Goal: Task Accomplishment & Management: Manage account settings

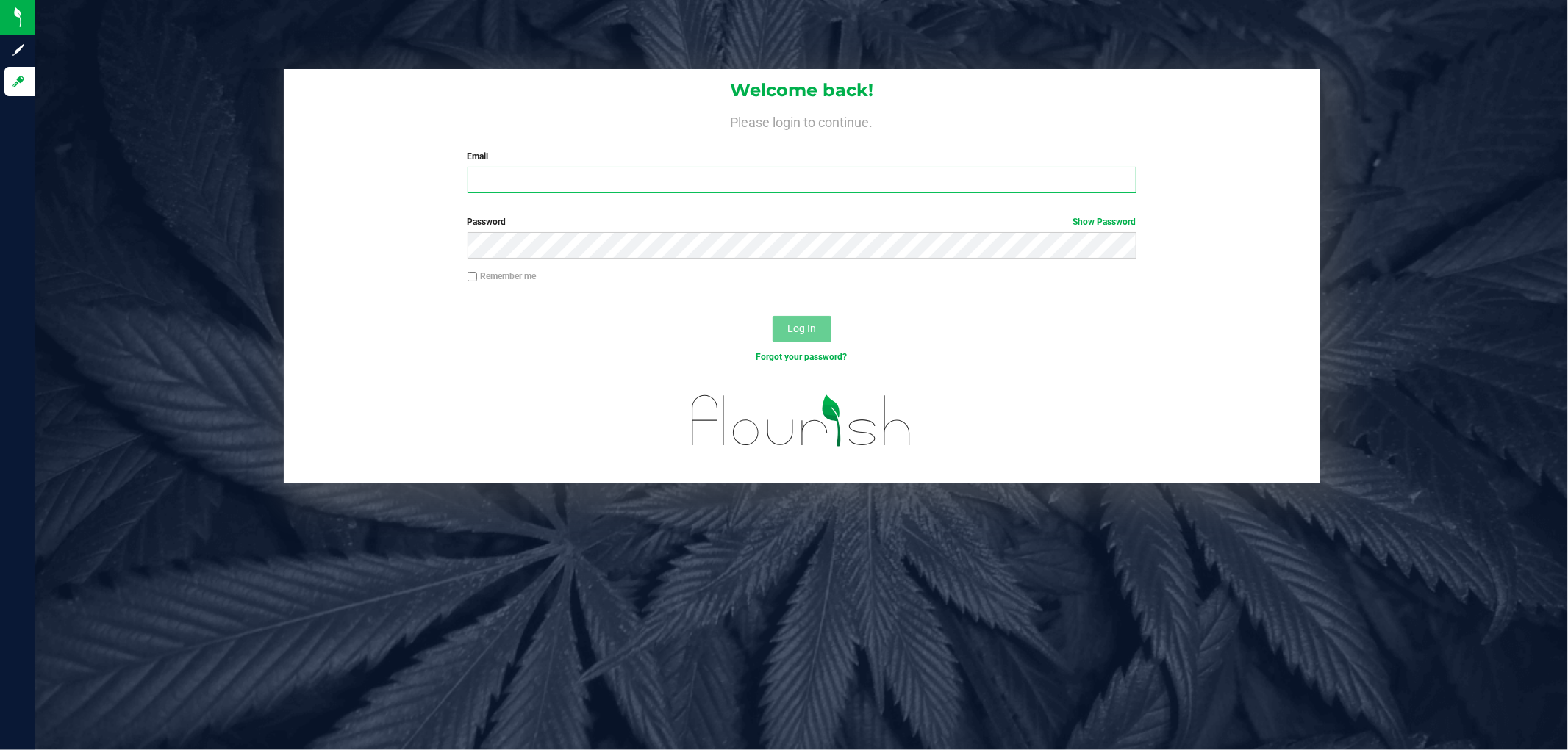
click at [488, 173] on input "Email" at bounding box center [802, 179] width 669 height 26
type input "asams@liveparallel.com"
click at [773, 316] on button "Log In" at bounding box center [802, 328] width 59 height 26
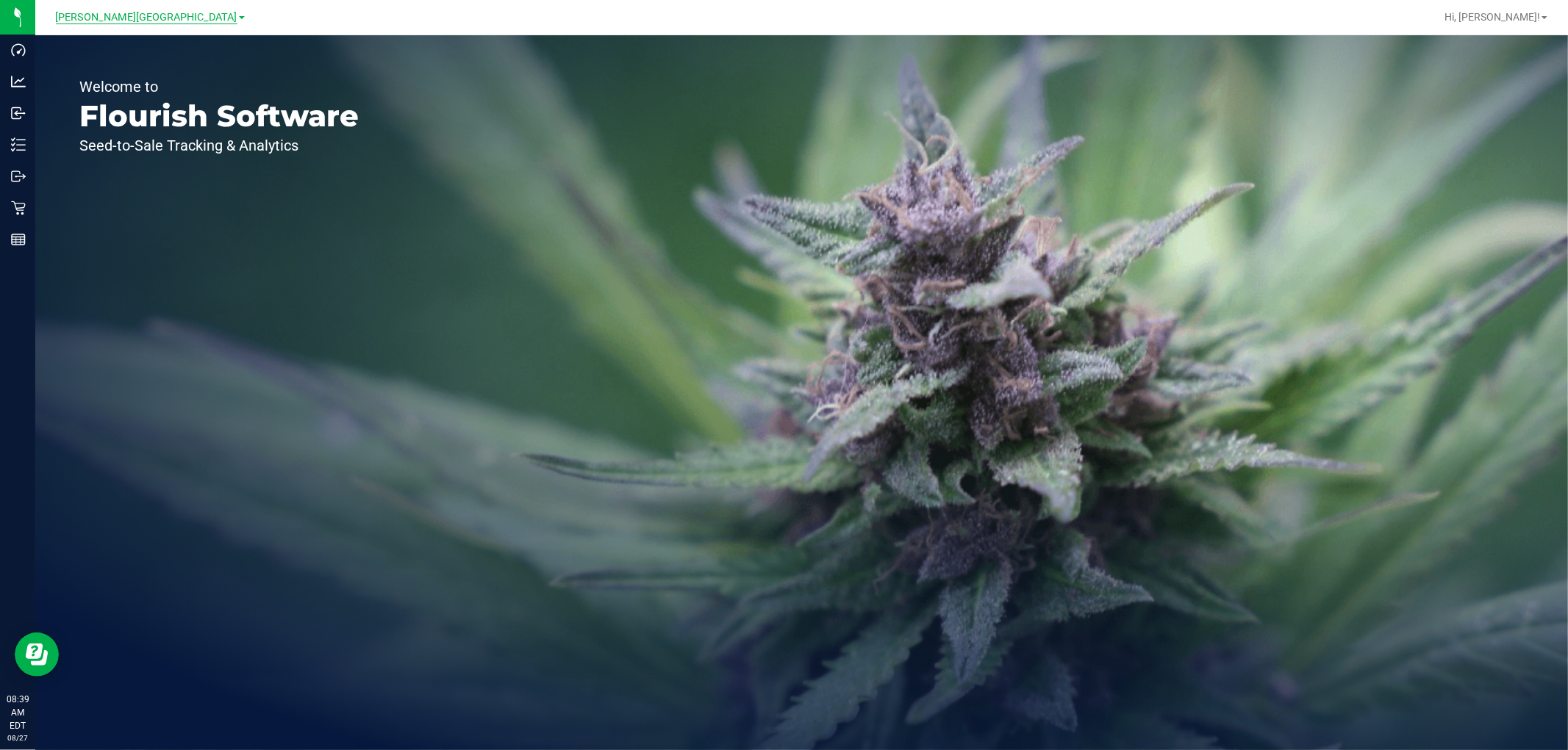
click at [162, 16] on span "[PERSON_NAME][GEOGRAPHIC_DATA]" at bounding box center [146, 18] width 182 height 14
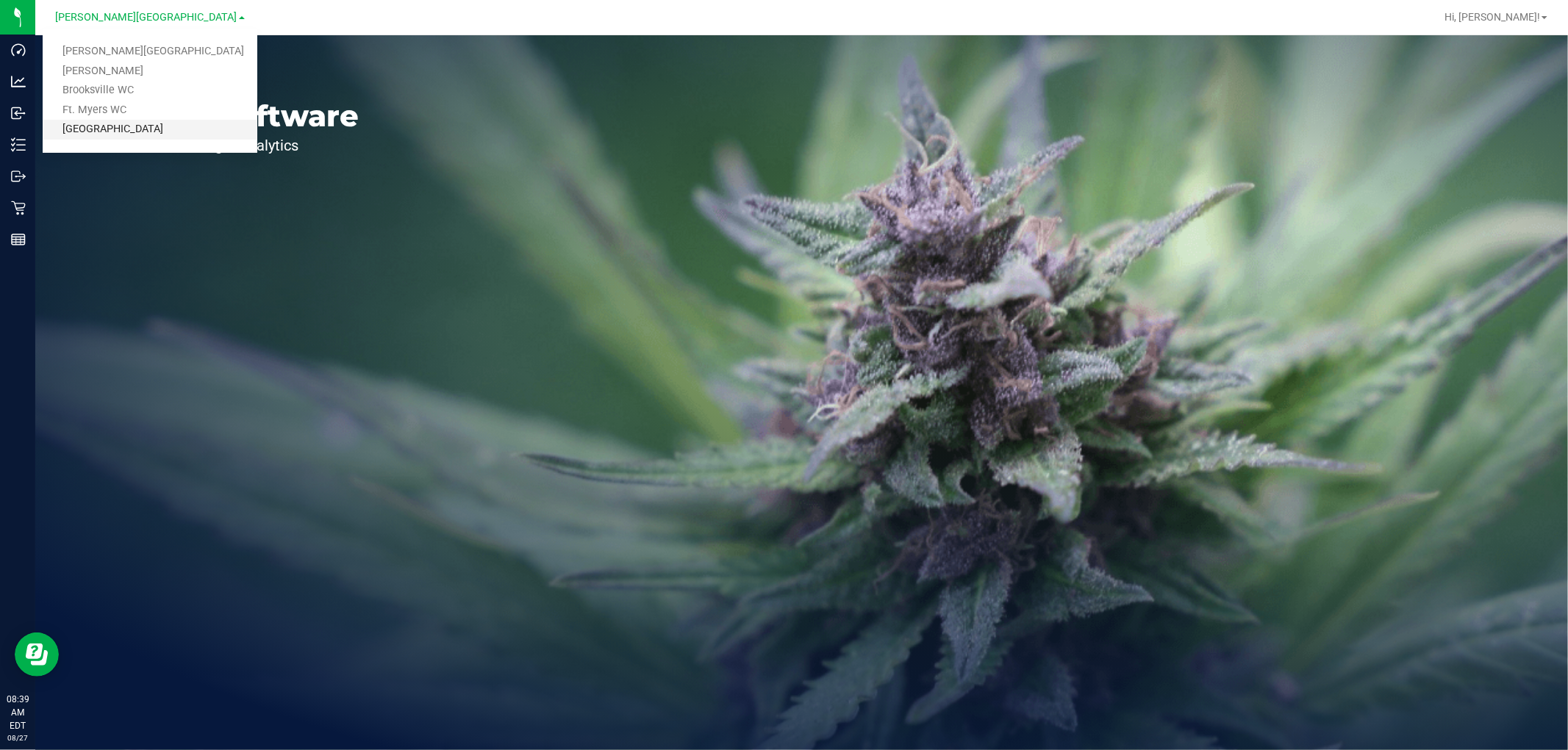
click at [127, 127] on link "[GEOGRAPHIC_DATA]" at bounding box center [150, 130] width 215 height 20
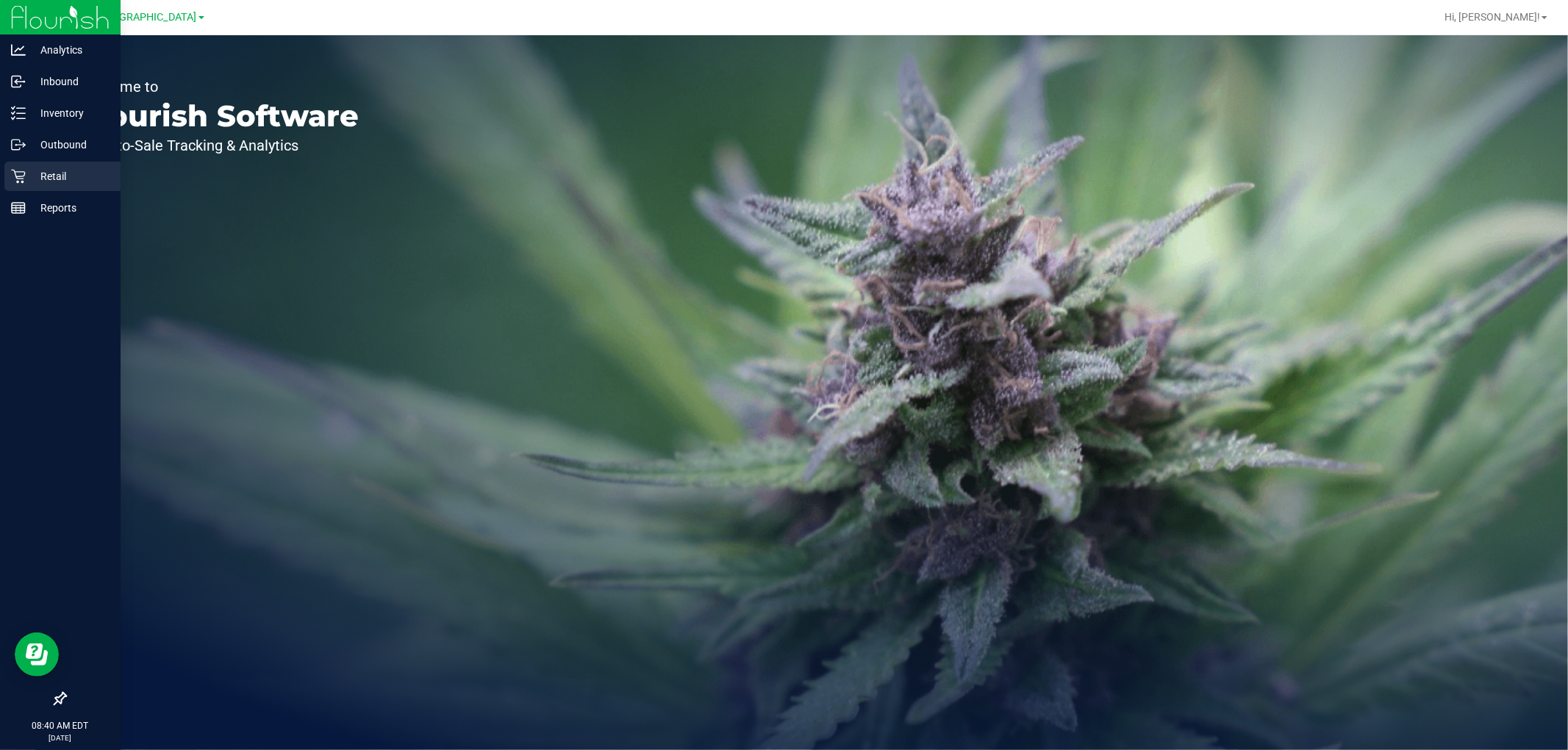
click at [31, 170] on p "Retail" at bounding box center [70, 176] width 89 height 18
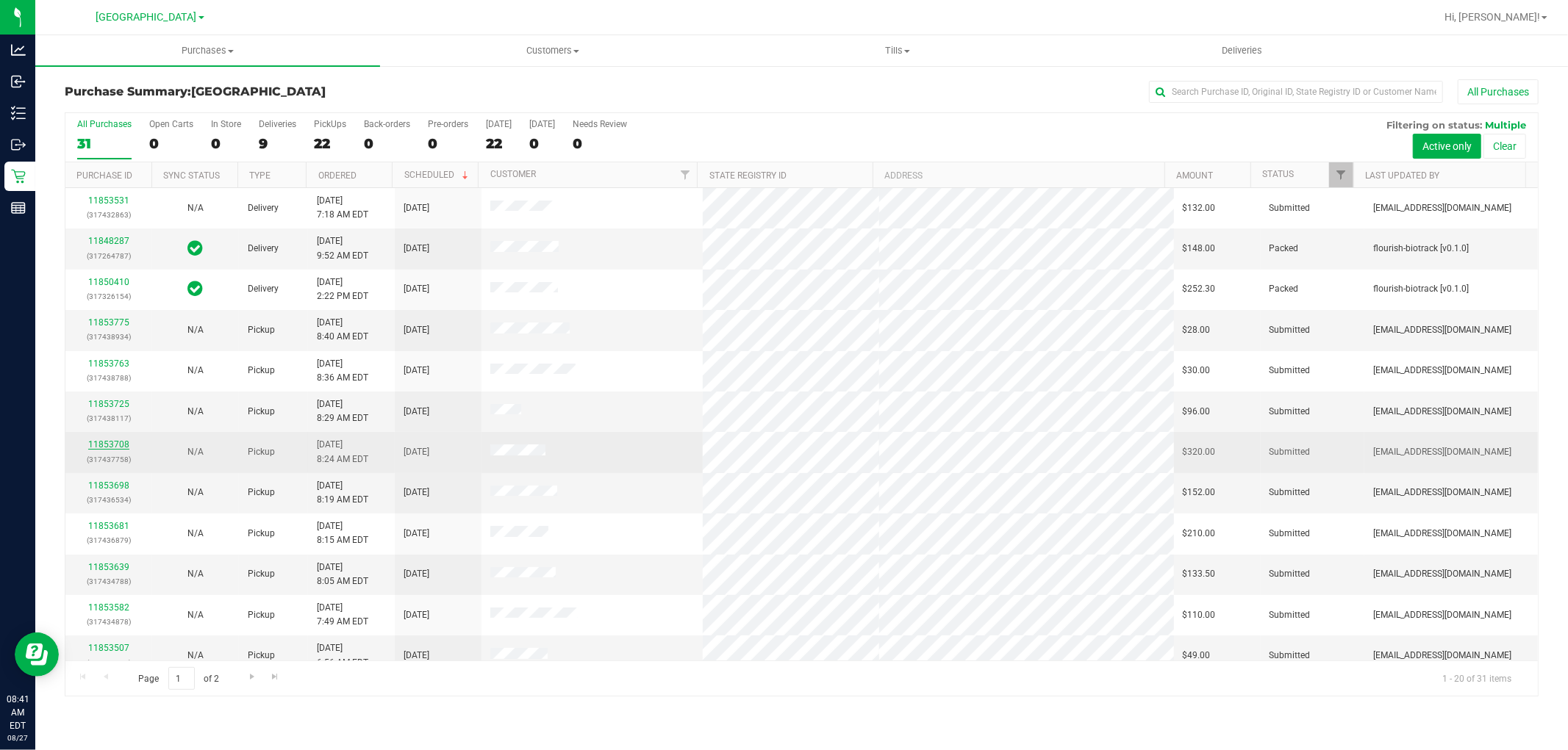
click at [107, 442] on link "11853708" at bounding box center [109, 445] width 41 height 10
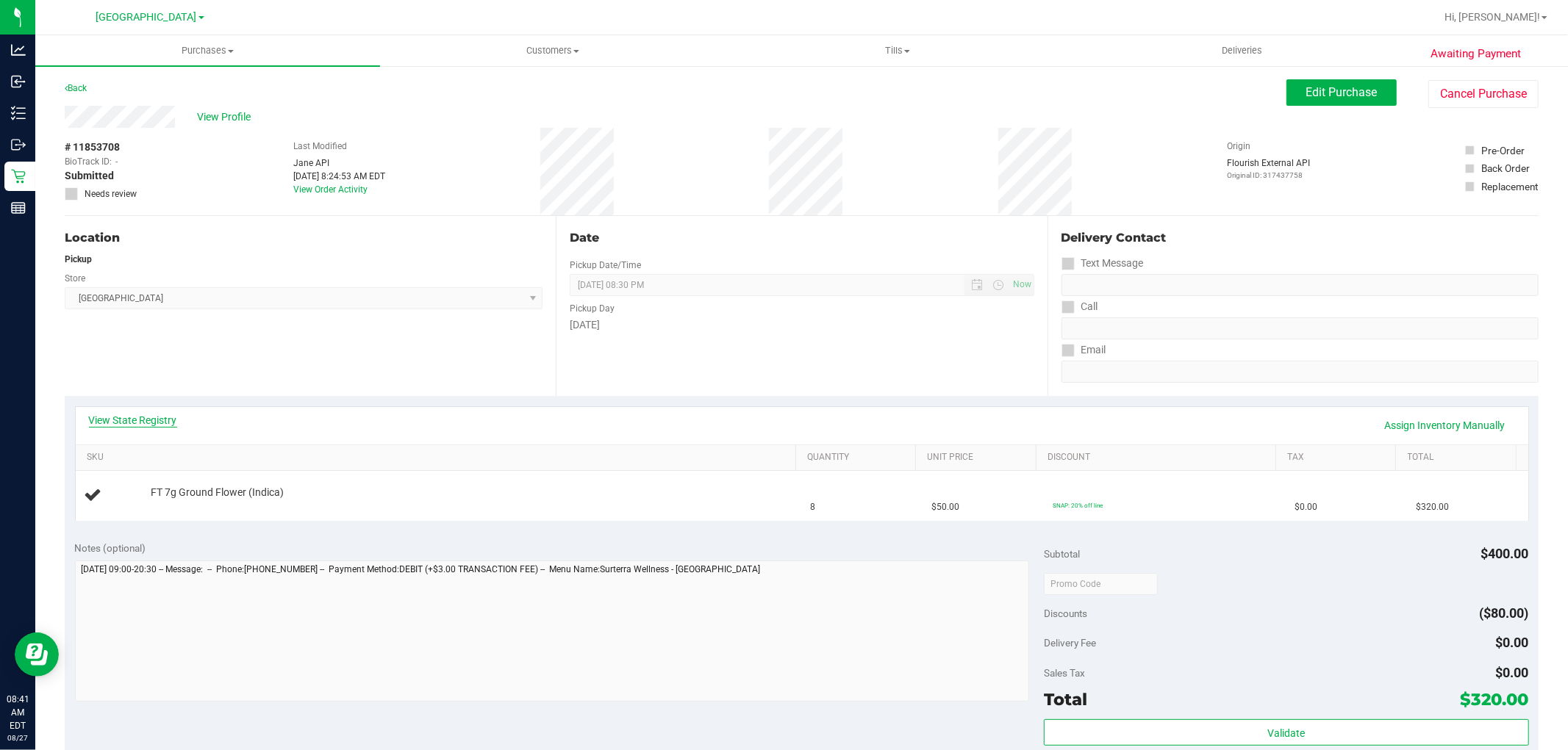
click at [160, 422] on link "View State Registry" at bounding box center [134, 421] width 89 height 15
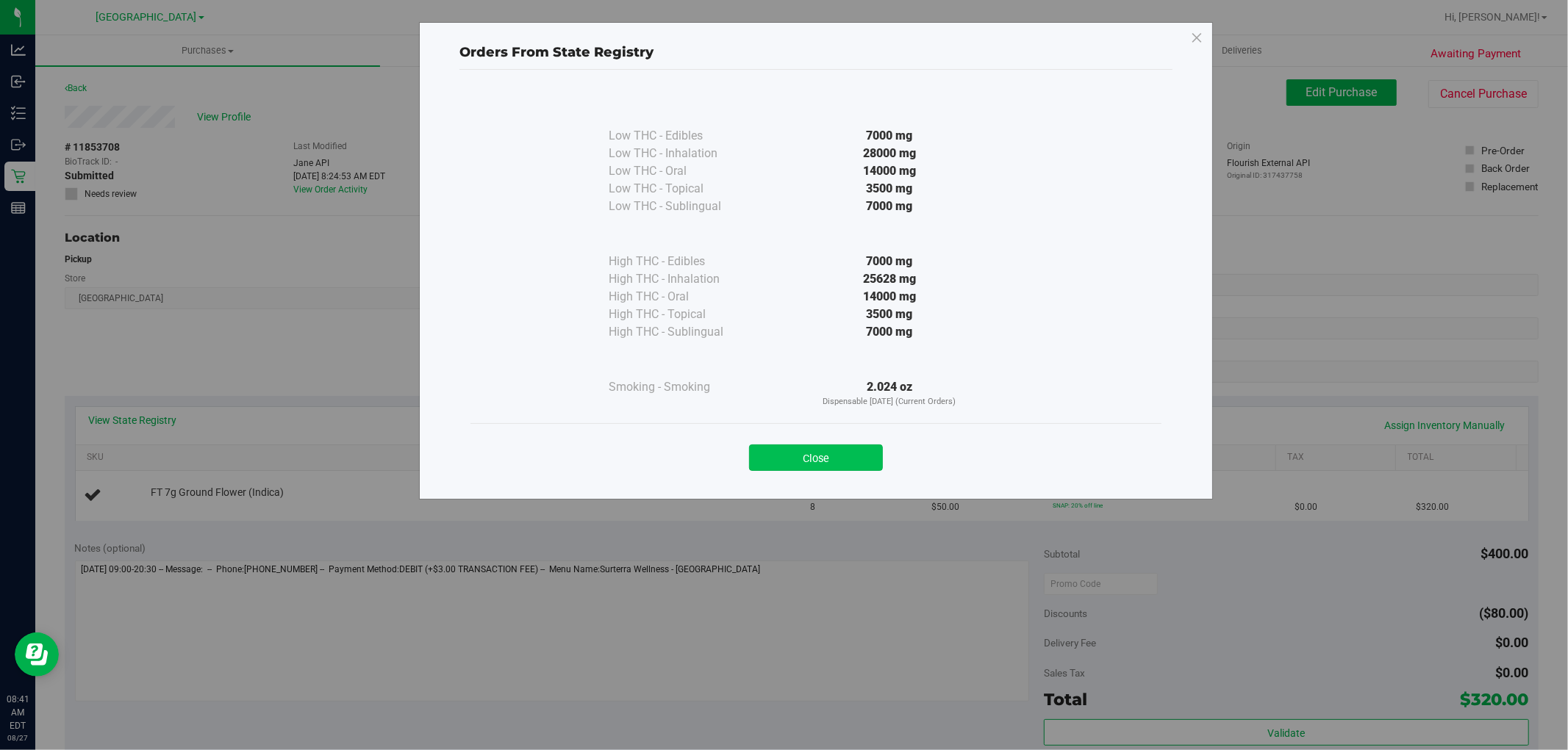
click at [828, 457] on button "Close" at bounding box center [816, 458] width 134 height 26
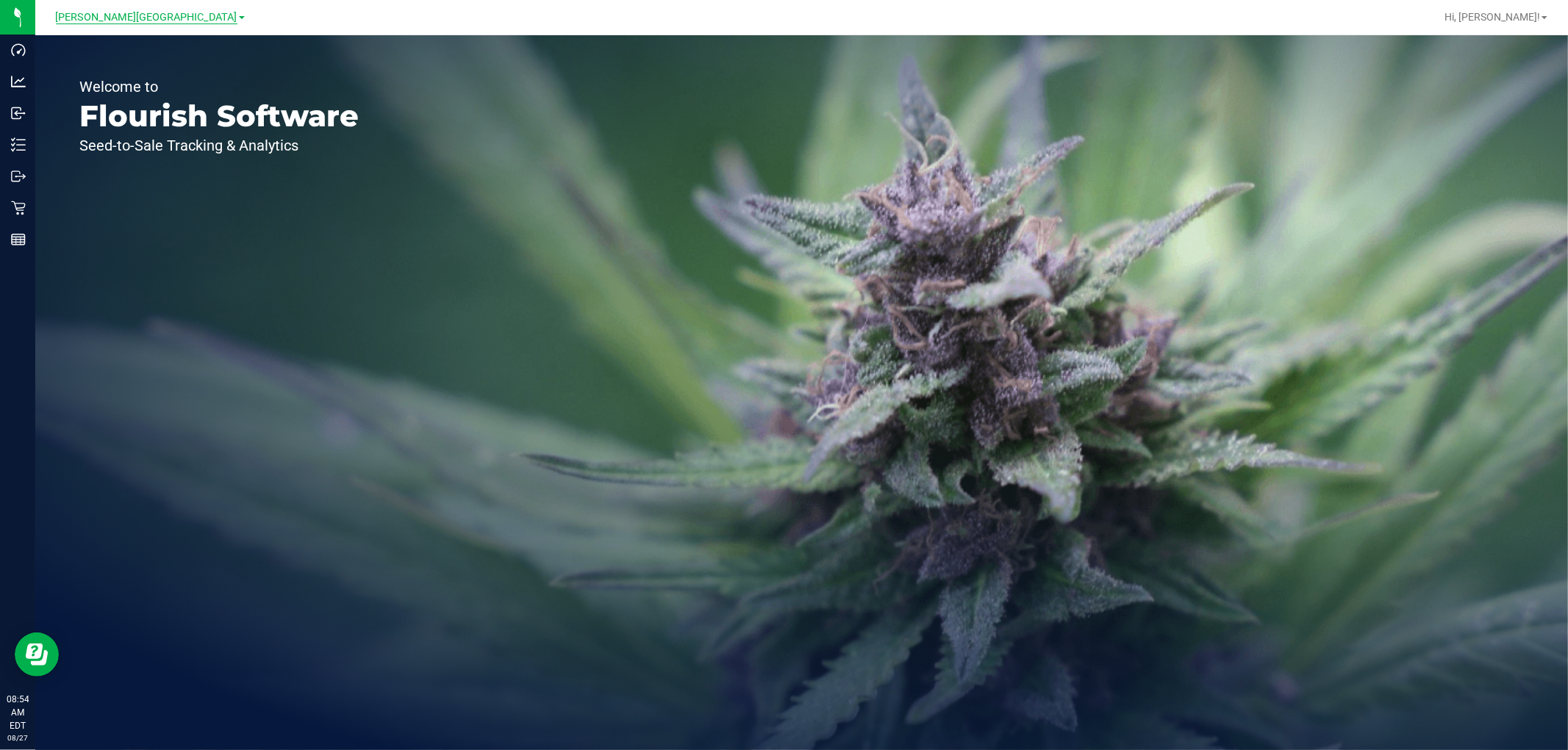
click at [143, 15] on span "[PERSON_NAME][GEOGRAPHIC_DATA]" at bounding box center [146, 18] width 182 height 14
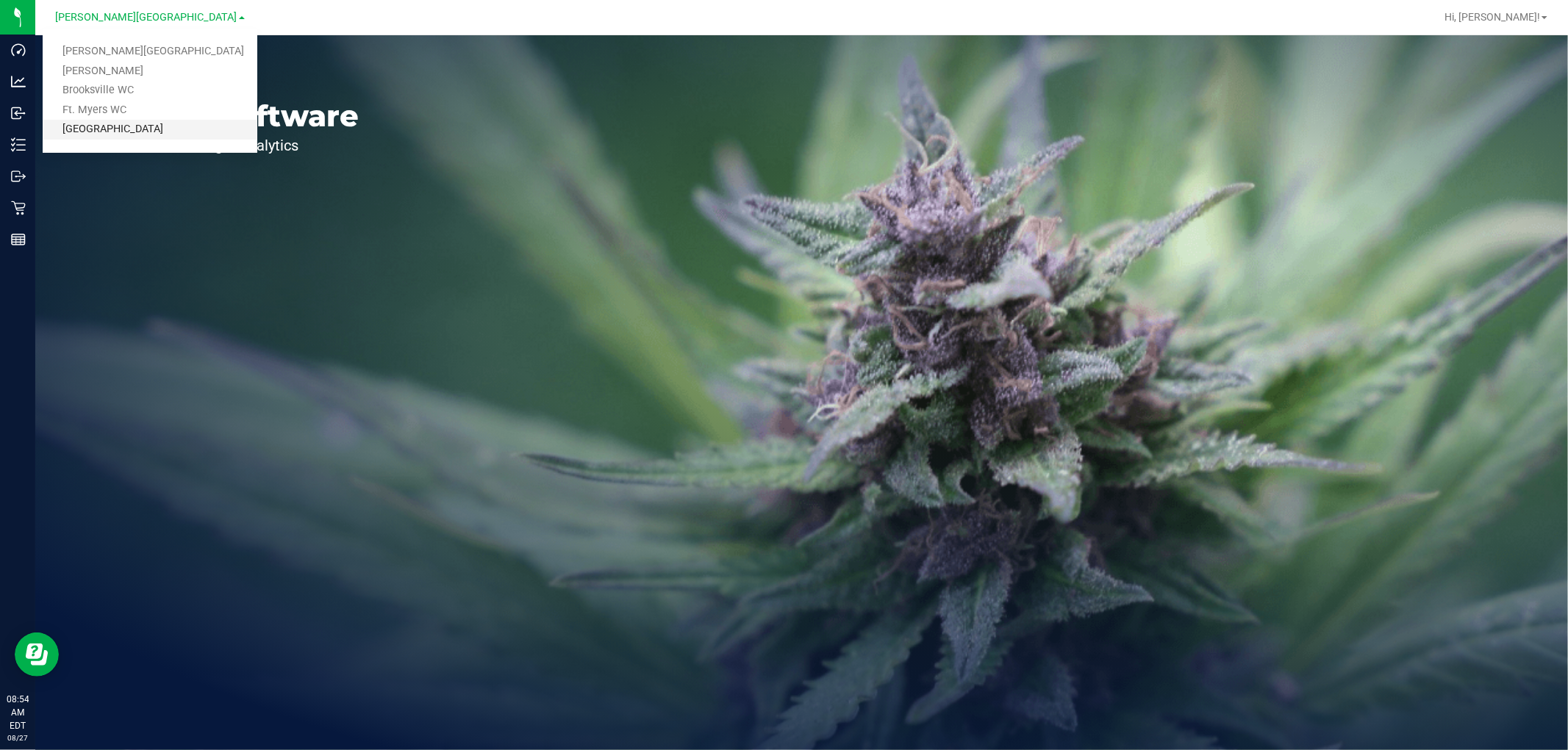
click at [128, 121] on link "[GEOGRAPHIC_DATA]" at bounding box center [150, 130] width 215 height 20
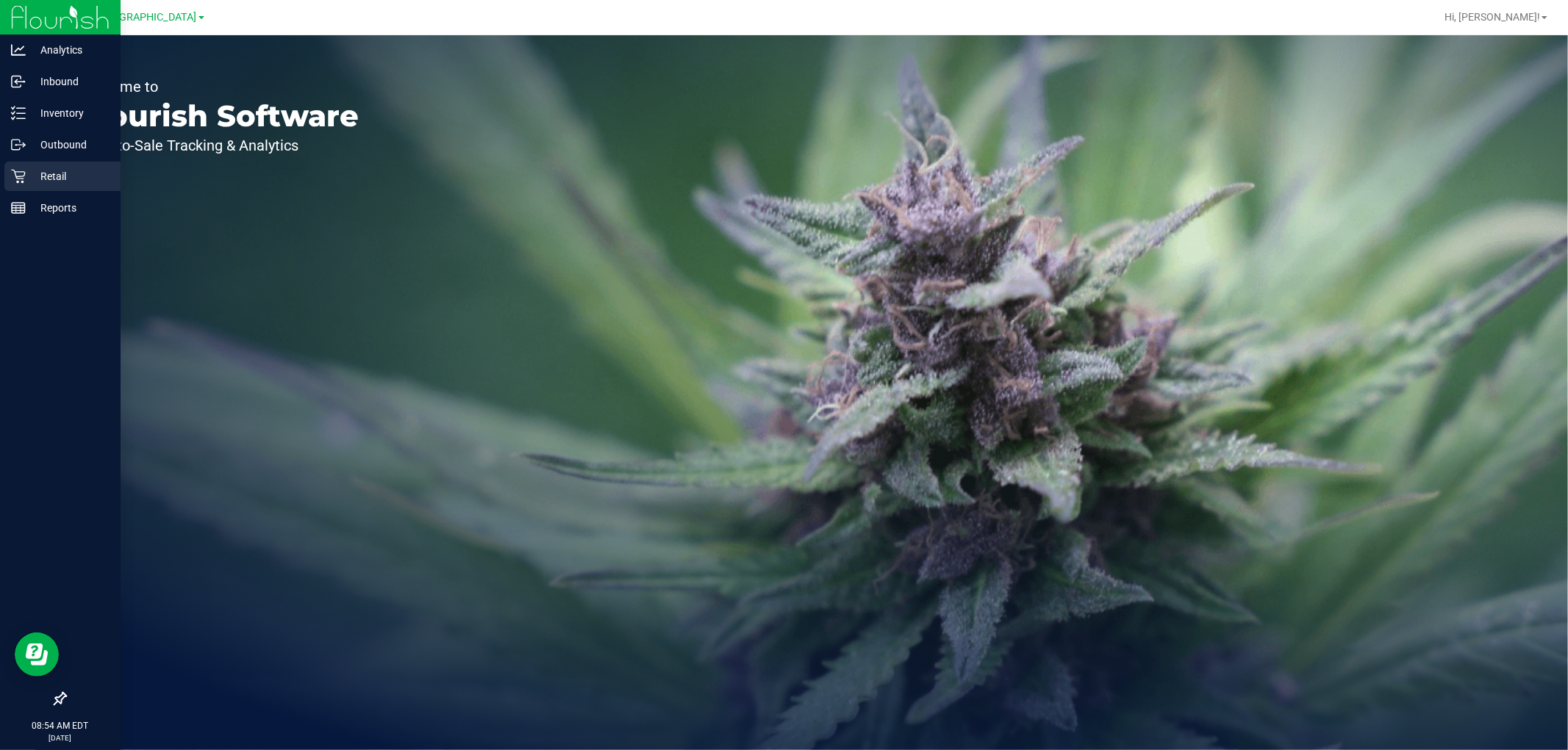
click at [32, 170] on p "Retail" at bounding box center [70, 176] width 89 height 18
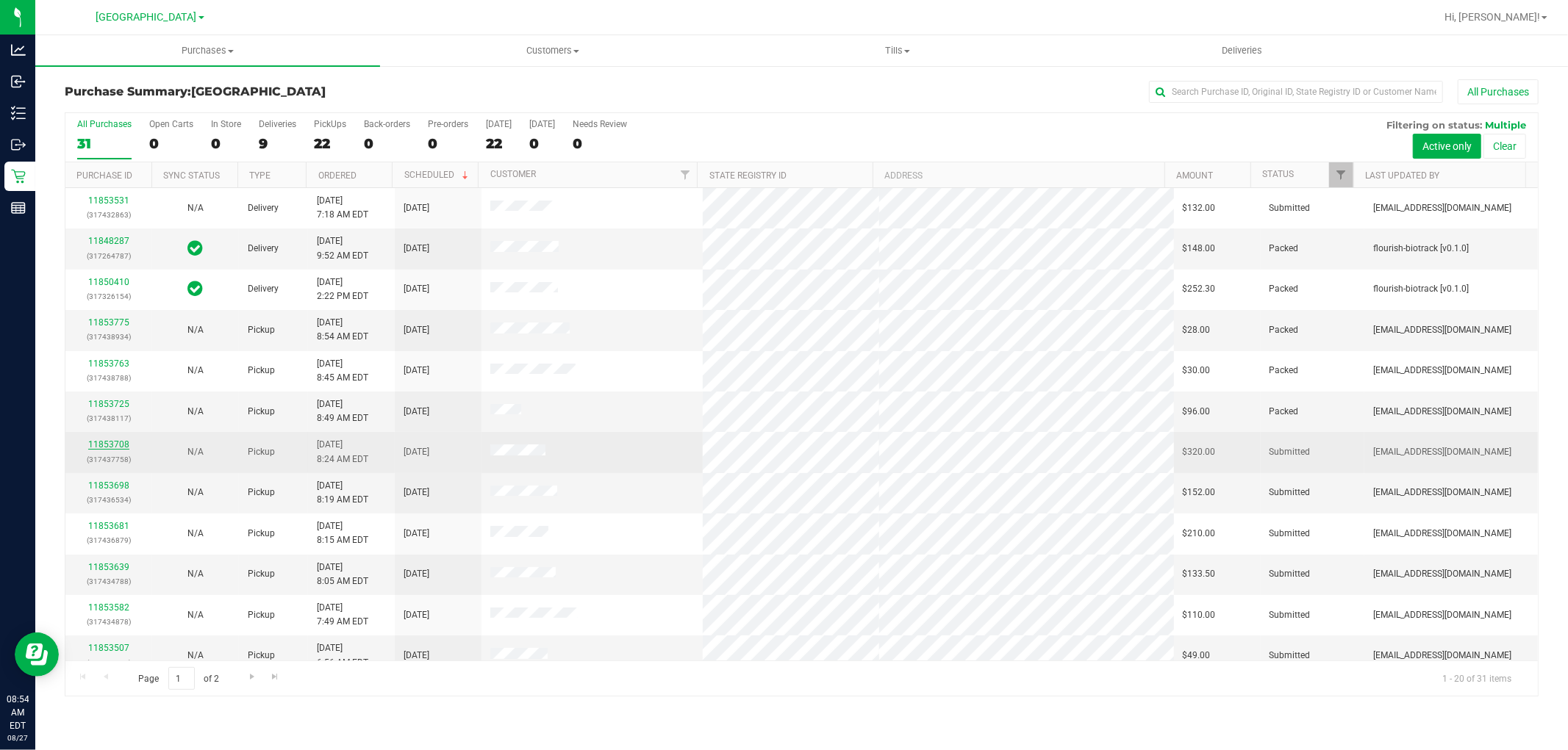
click at [118, 444] on link "11853708" at bounding box center [109, 445] width 41 height 10
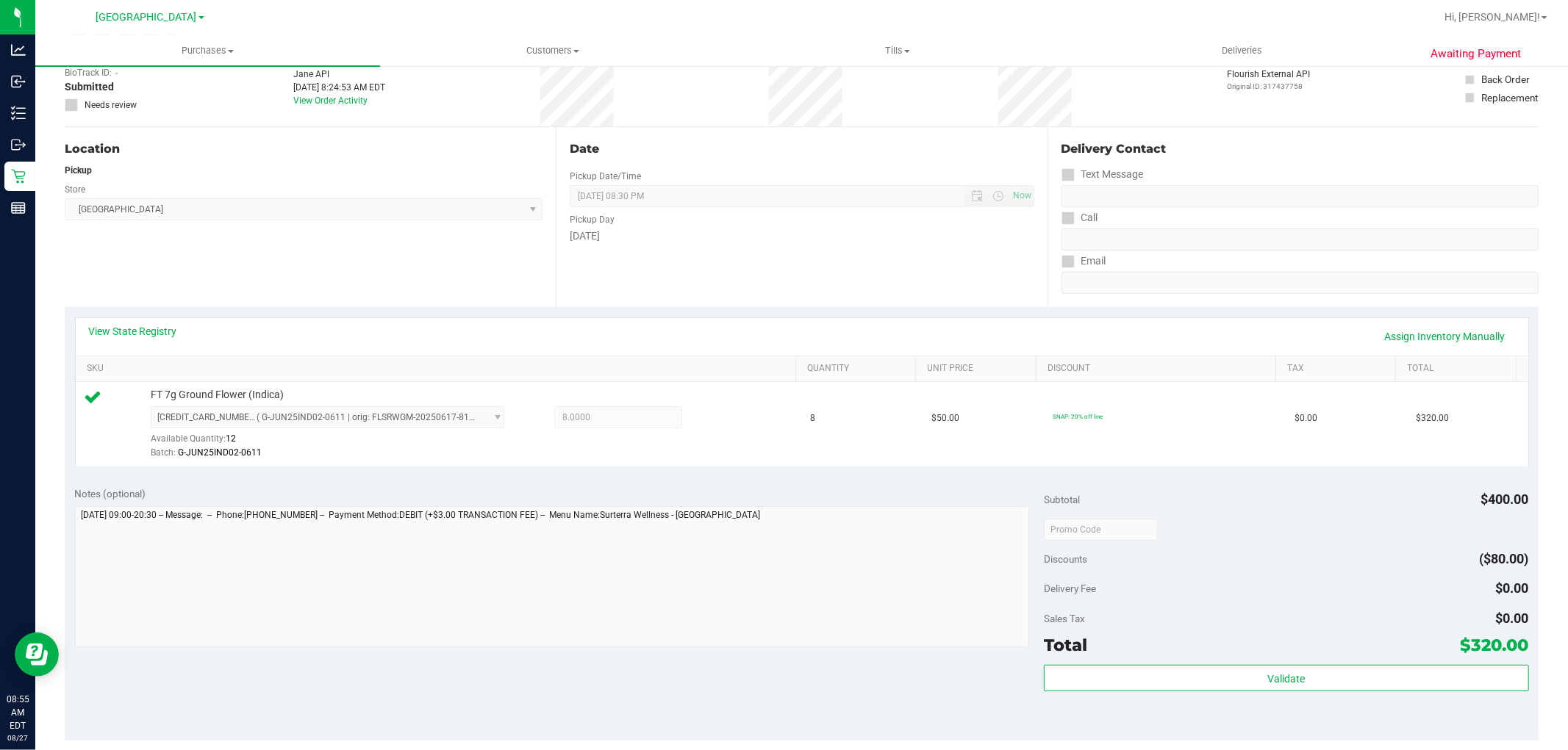
scroll to position [408, 0]
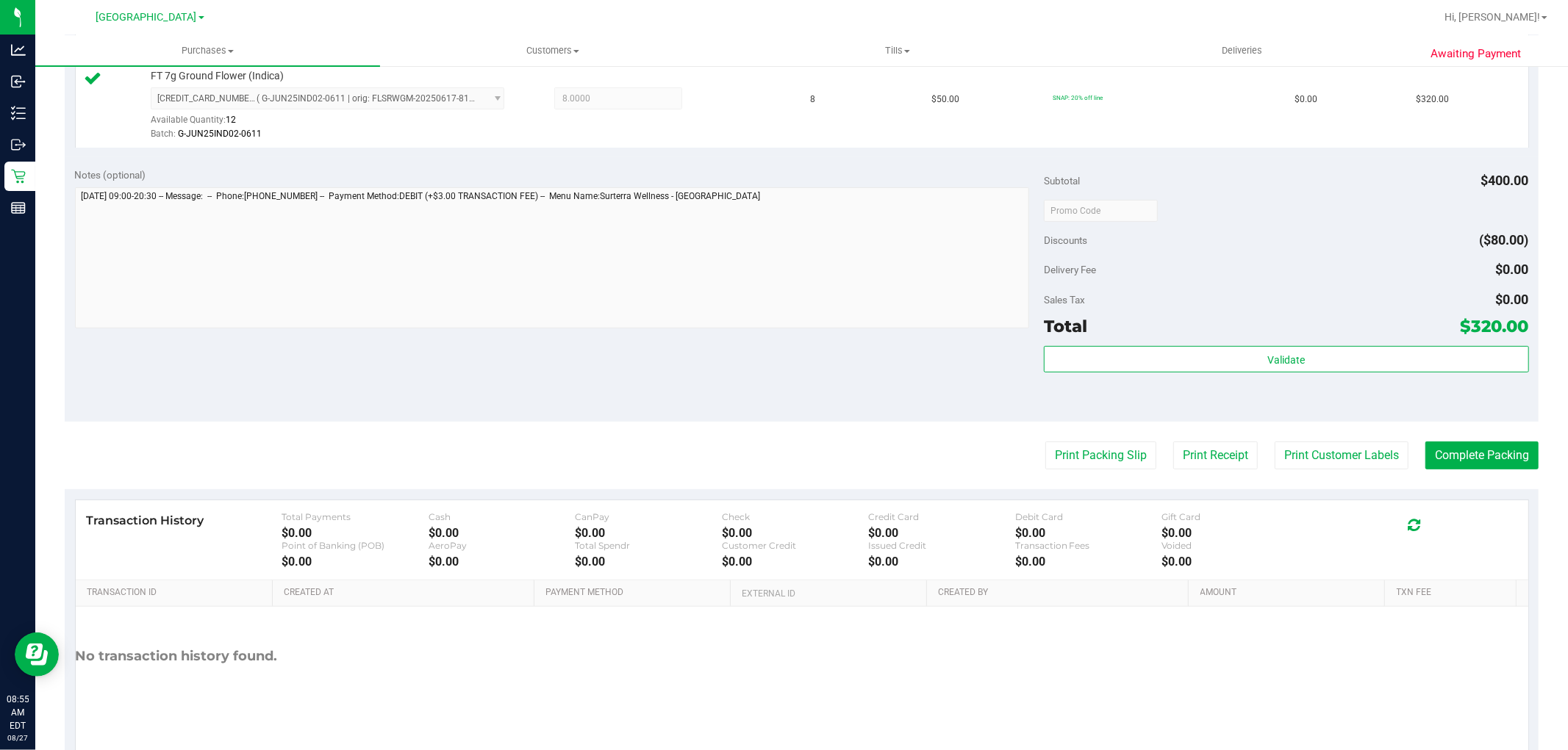
click at [1143, 374] on div "Validate" at bounding box center [1286, 359] width 485 height 28
click at [1143, 364] on button "Validate" at bounding box center [1286, 358] width 485 height 26
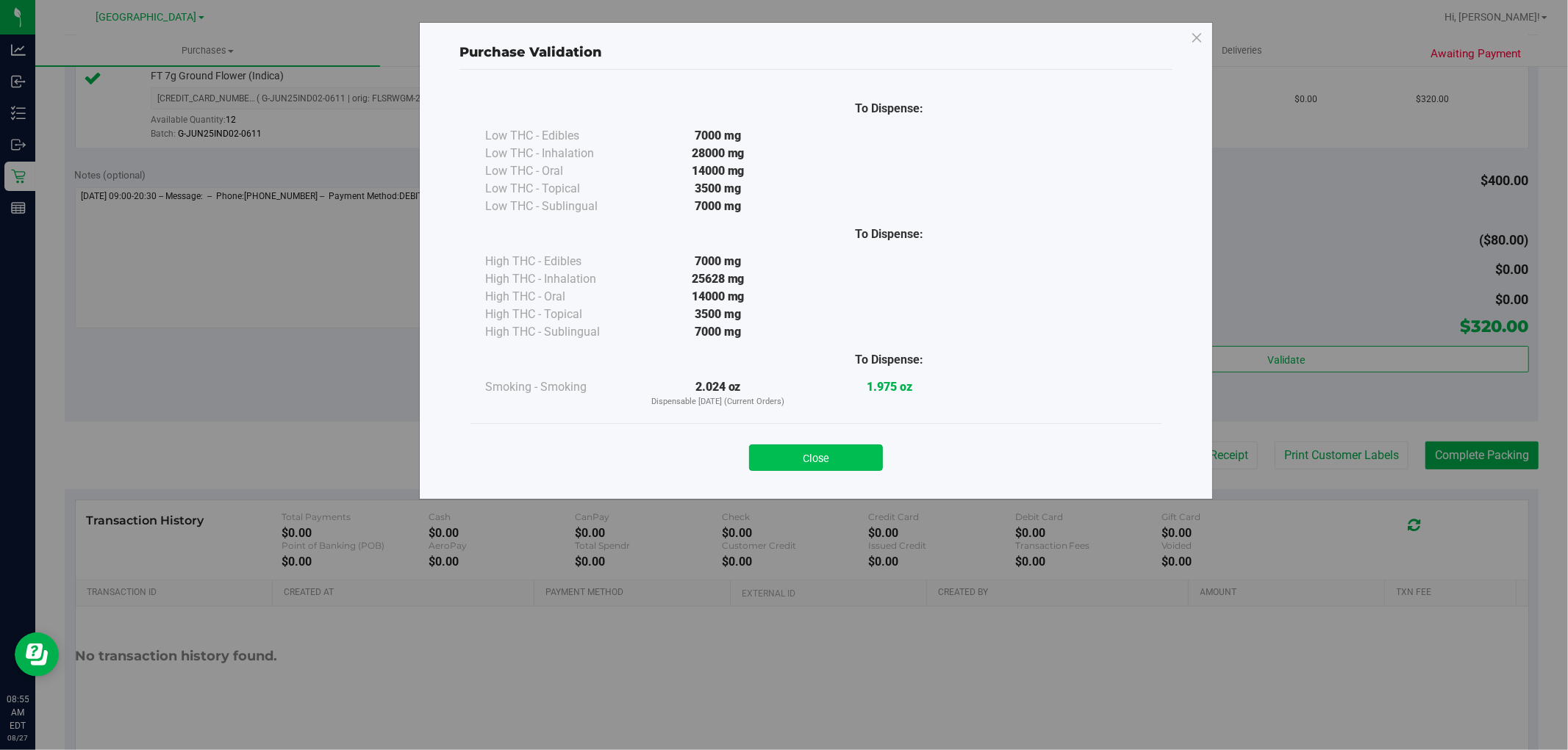
click at [823, 466] on button "Close" at bounding box center [816, 458] width 134 height 26
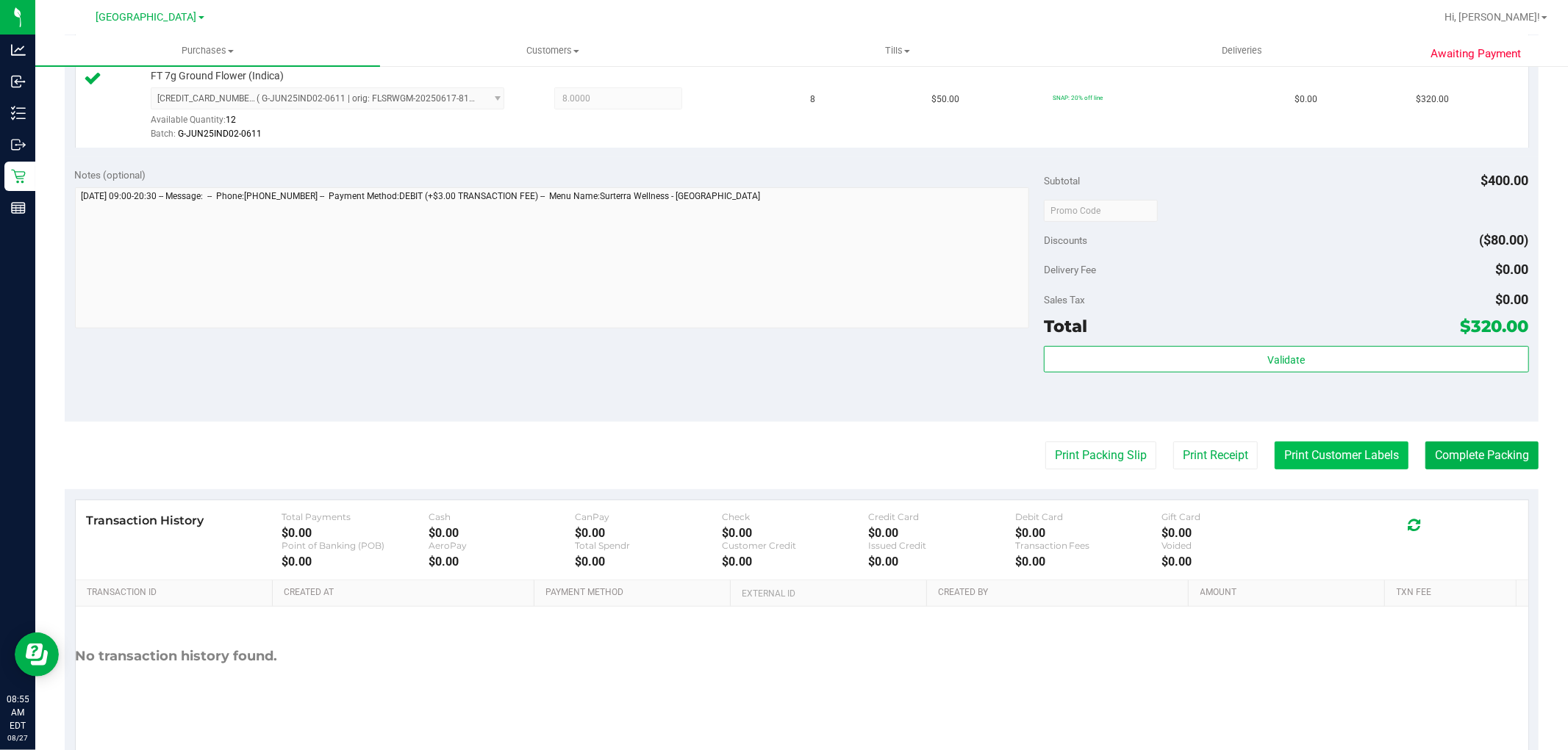
click at [1275, 451] on button "Print Customer Labels" at bounding box center [1341, 455] width 134 height 28
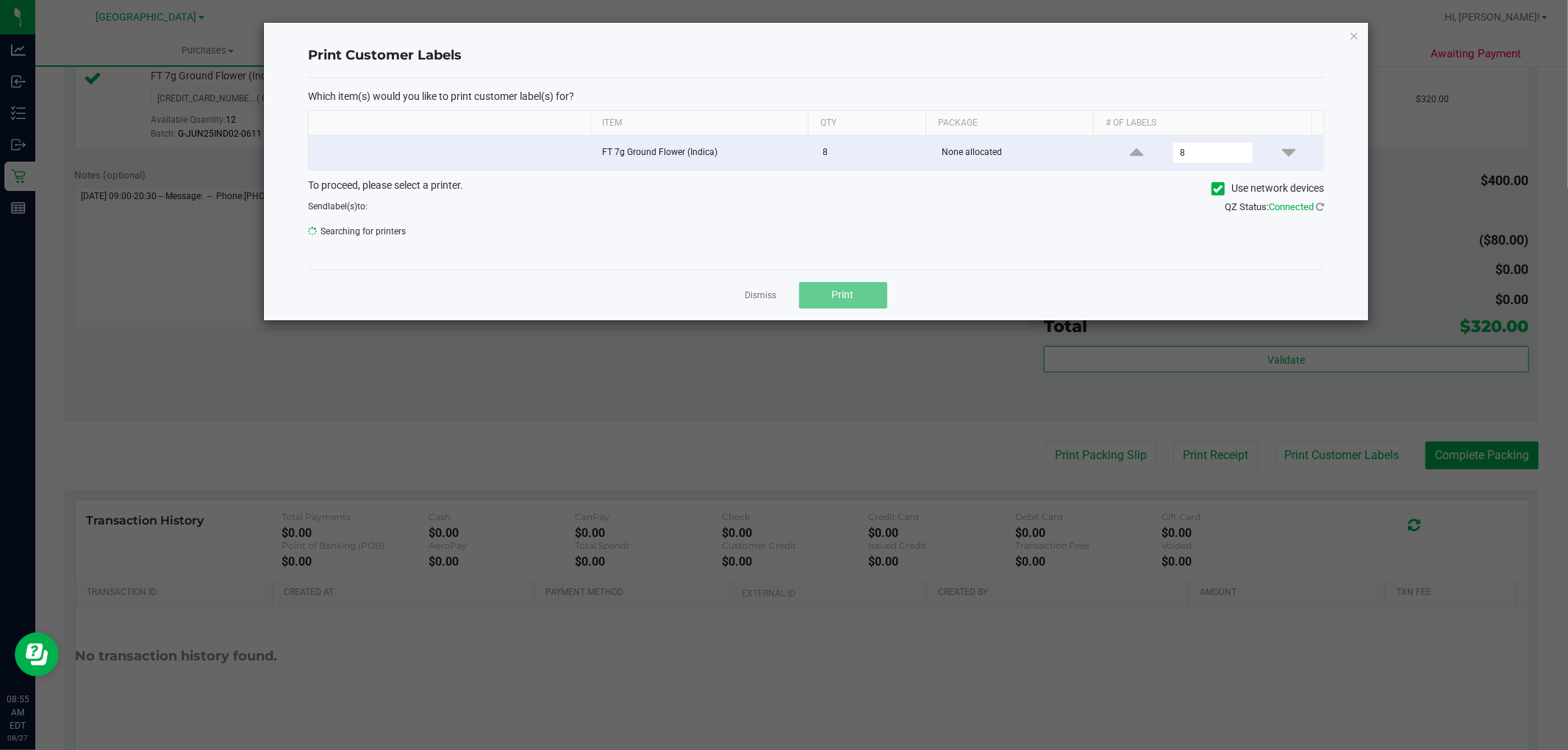
click at [1324, 202] on div "QZ Status: Connected" at bounding box center [1076, 207] width 519 height 15
click at [1321, 208] on icon at bounding box center [1320, 206] width 8 height 10
click at [506, 250] on div "Which item(s) would you like to print customer label(s) for? Item Qty Package #…" at bounding box center [816, 174] width 1016 height 192
click at [497, 246] on span "PRODUCT LABEL - 300dpi" at bounding box center [807, 236] width 996 height 20
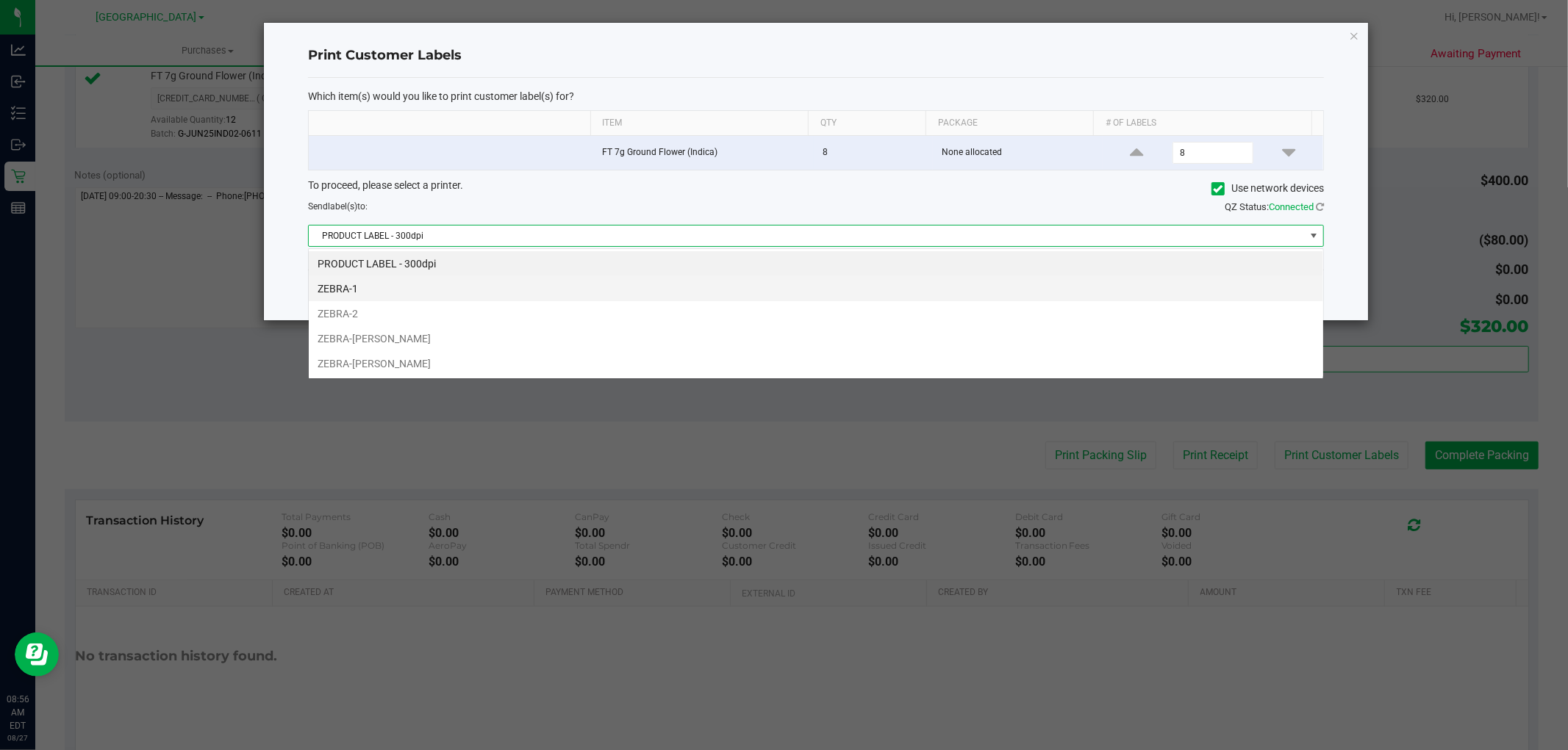
scroll to position [22, 1016]
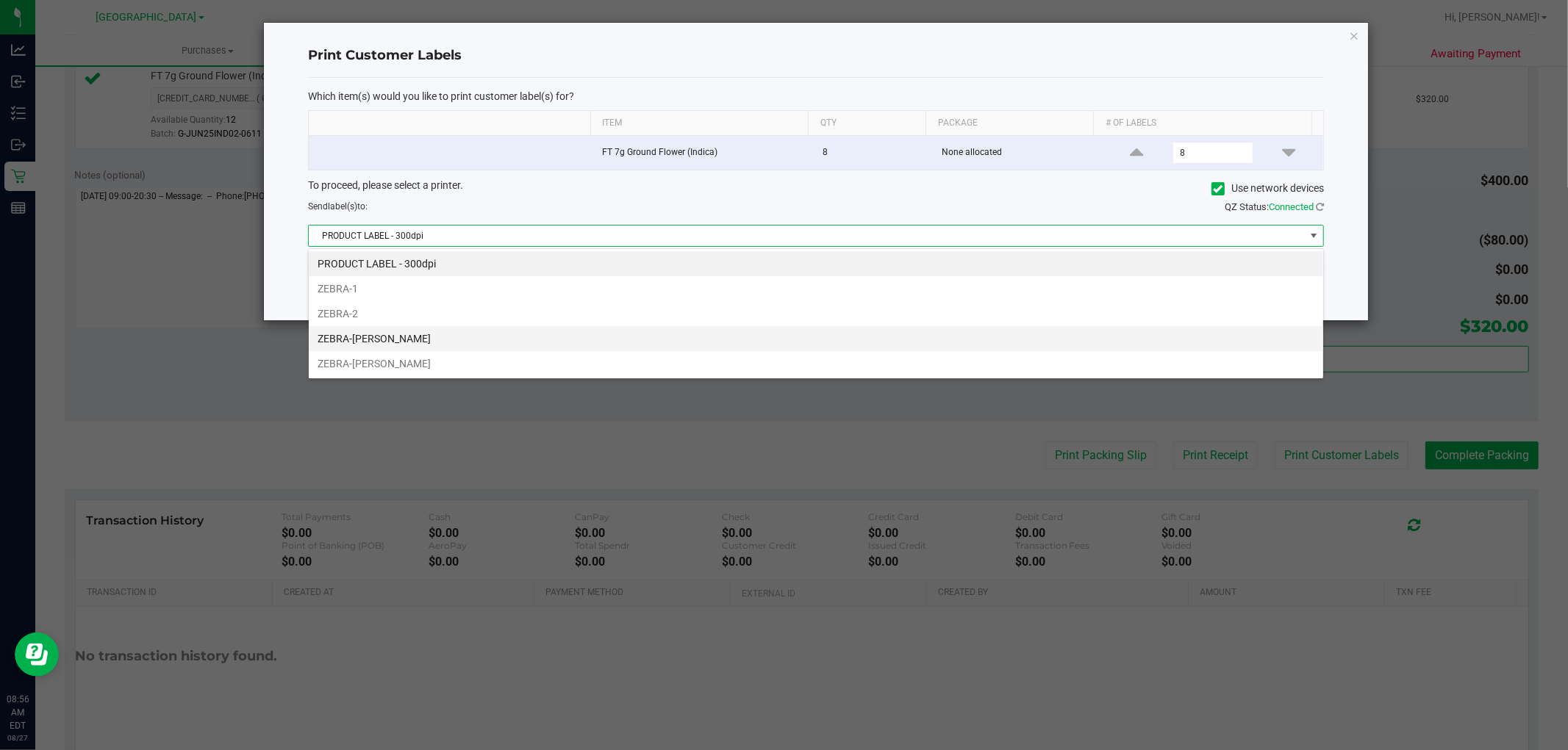
click at [426, 334] on li "ZEBRA-DAVID-COOK" at bounding box center [816, 338] width 1014 height 25
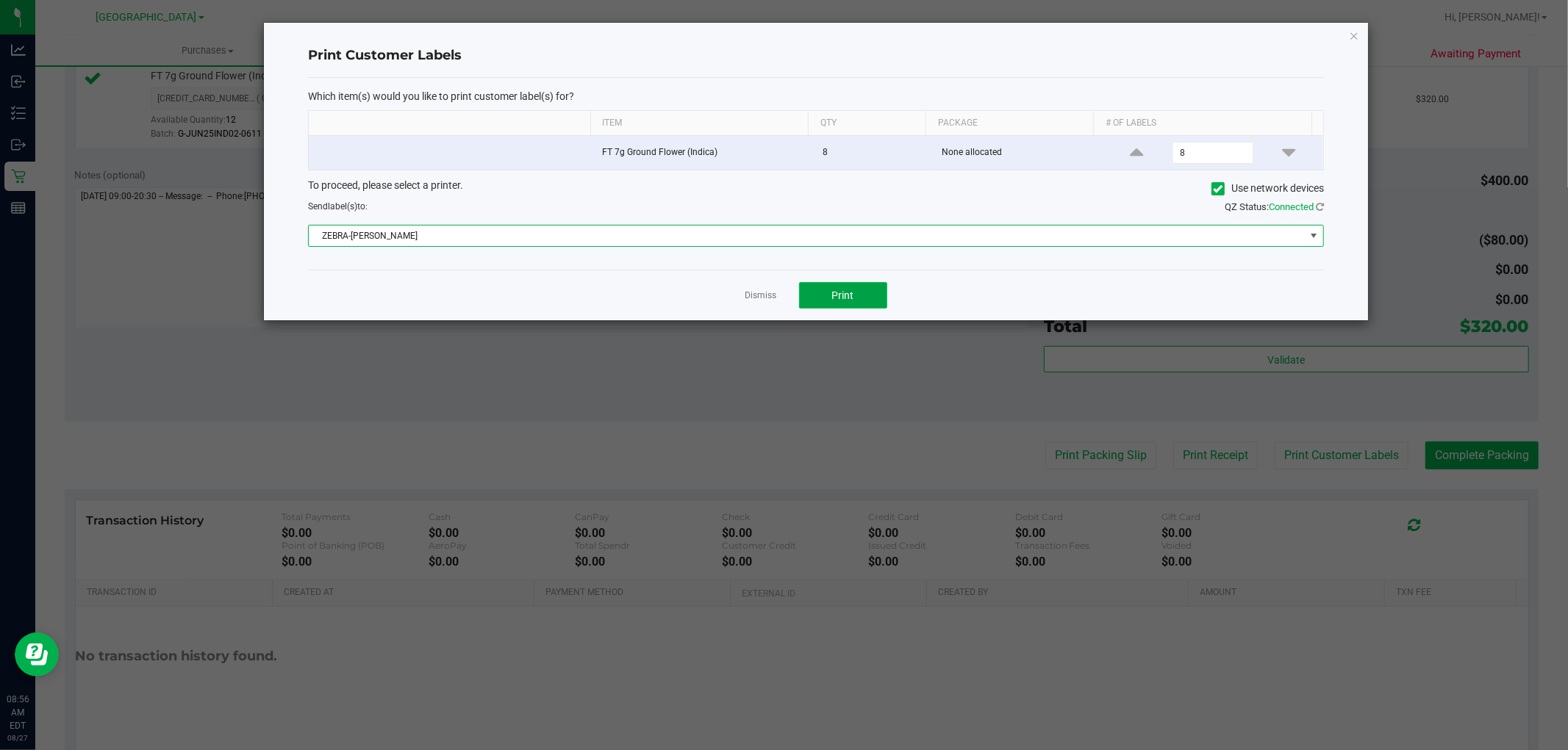
click at [846, 296] on span "Print" at bounding box center [843, 296] width 22 height 12
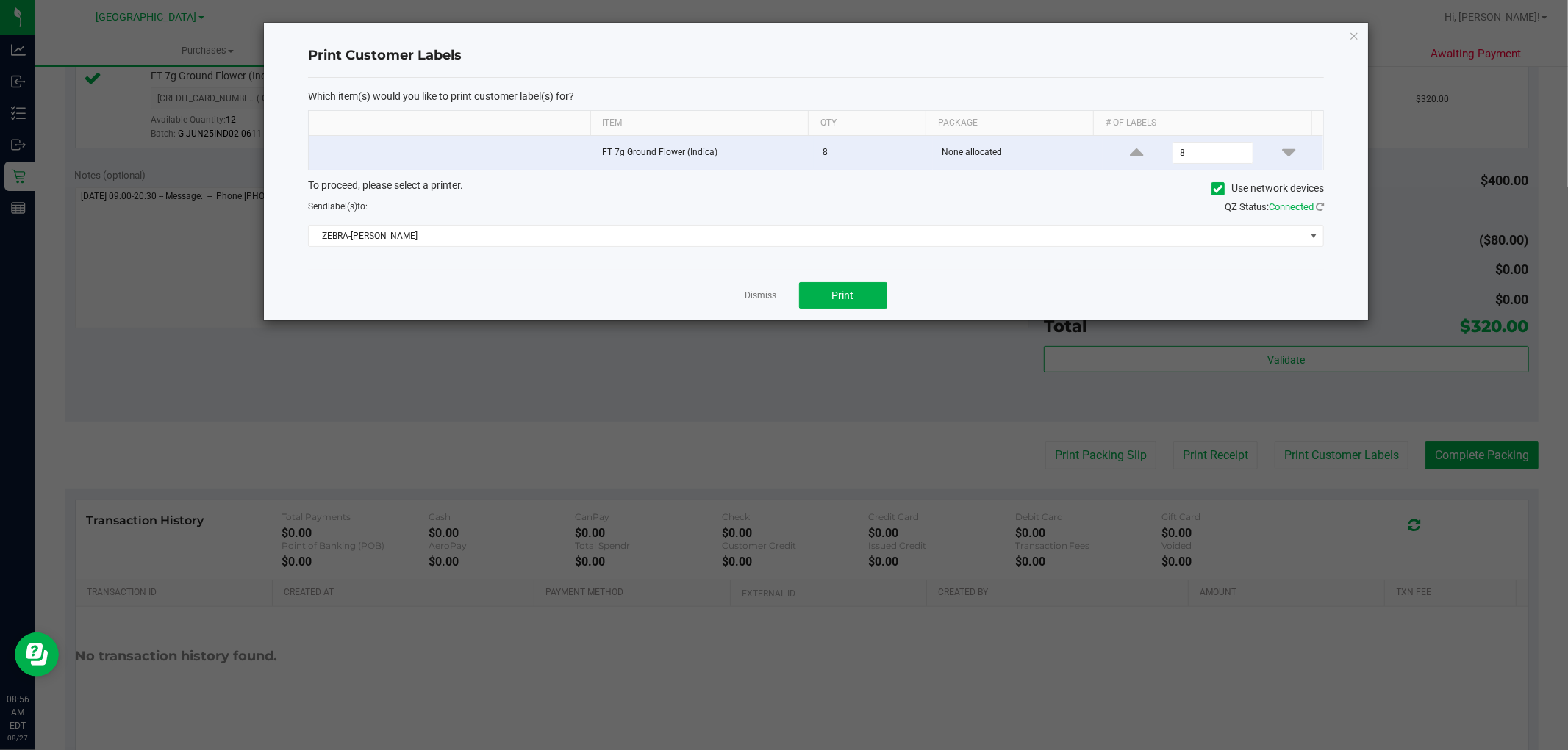
drag, startPoint x: 1351, startPoint y: 33, endPoint x: 1225, endPoint y: 230, distance: 233.8
click at [1350, 33] on icon "button" at bounding box center [1354, 35] width 11 height 18
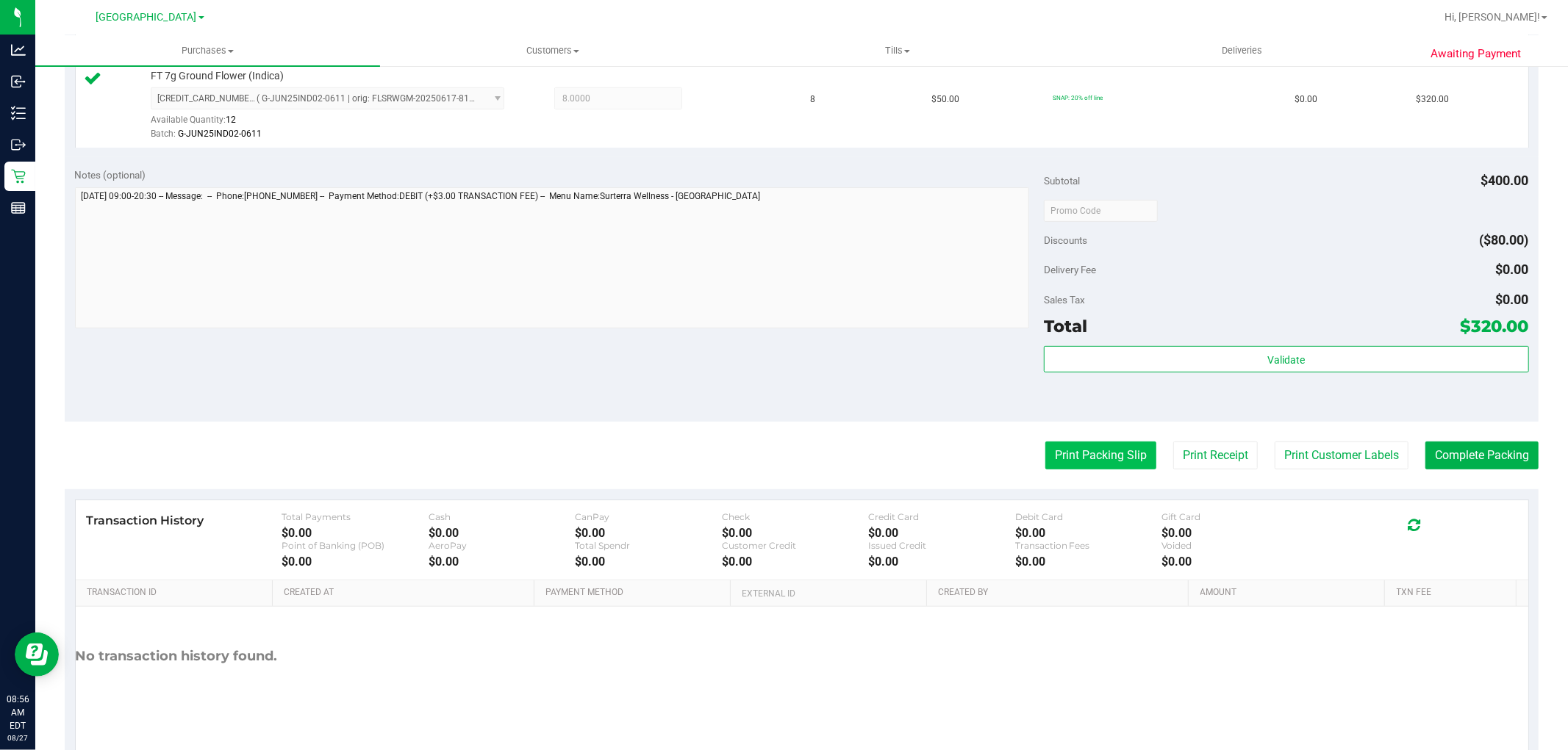
click at [1110, 457] on button "Print Packing Slip" at bounding box center [1101, 455] width 111 height 28
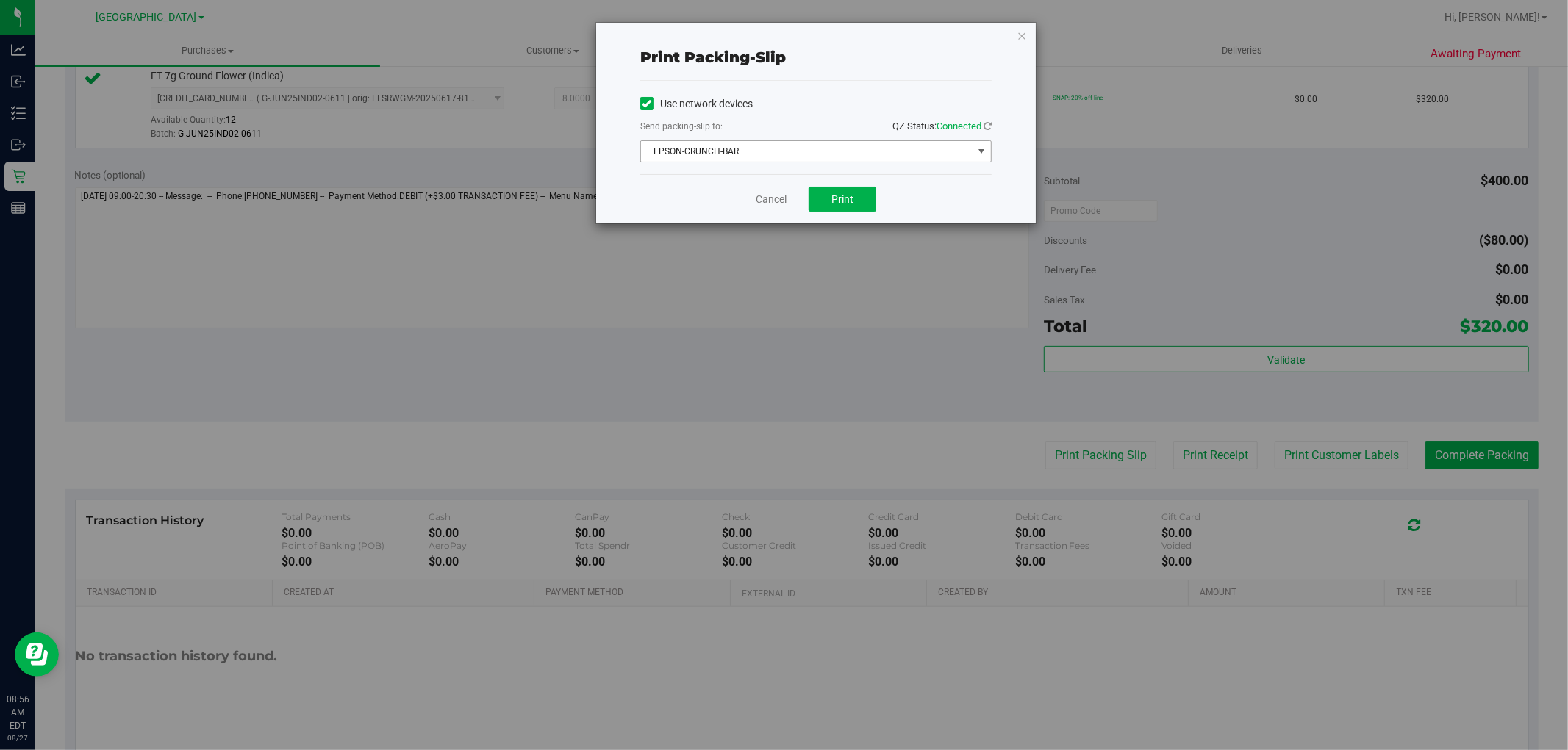
click at [843, 152] on span "EPSON-CRUNCH-BAR" at bounding box center [807, 151] width 332 height 20
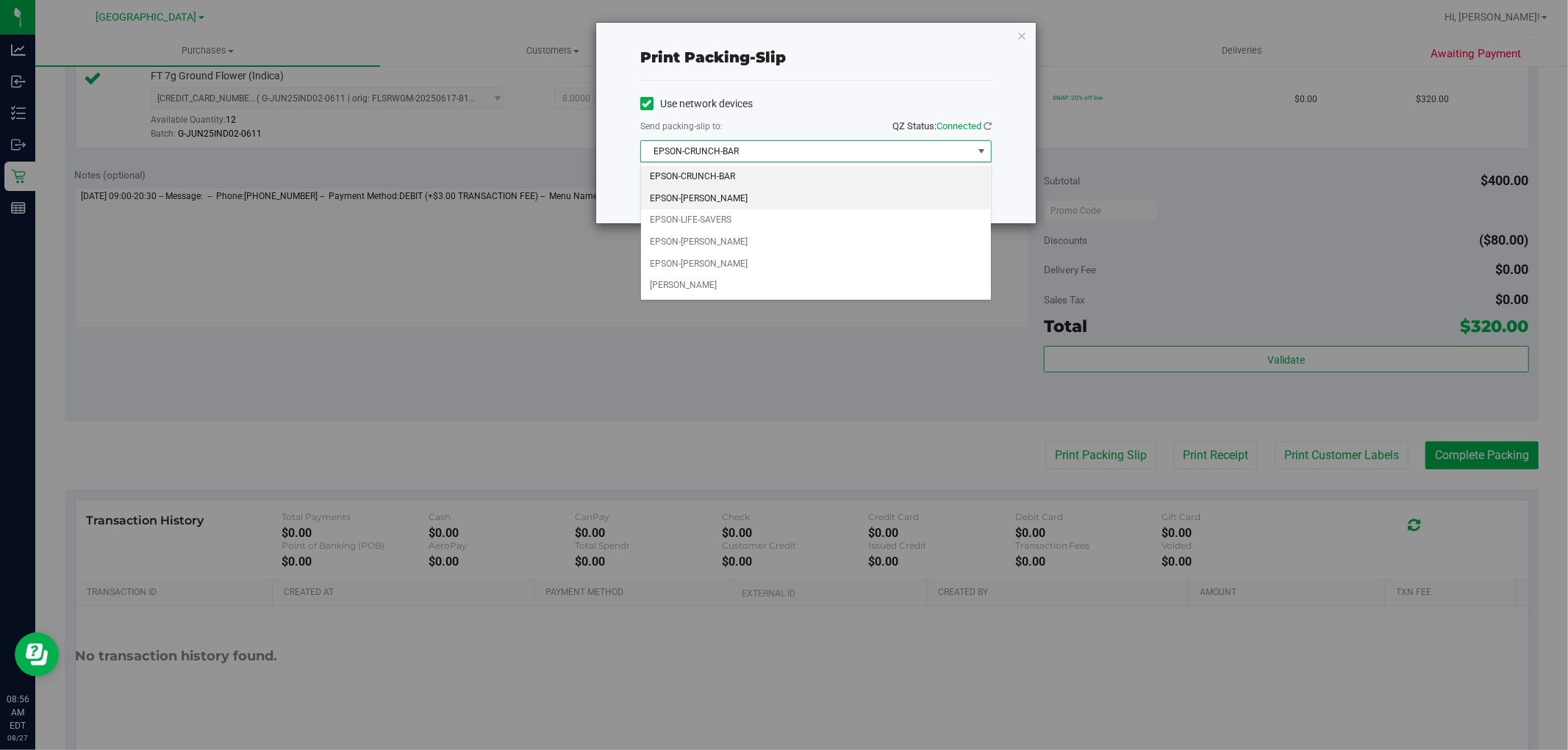
click at [752, 194] on li "EPSON-DAVID-COOK" at bounding box center [816, 199] width 350 height 22
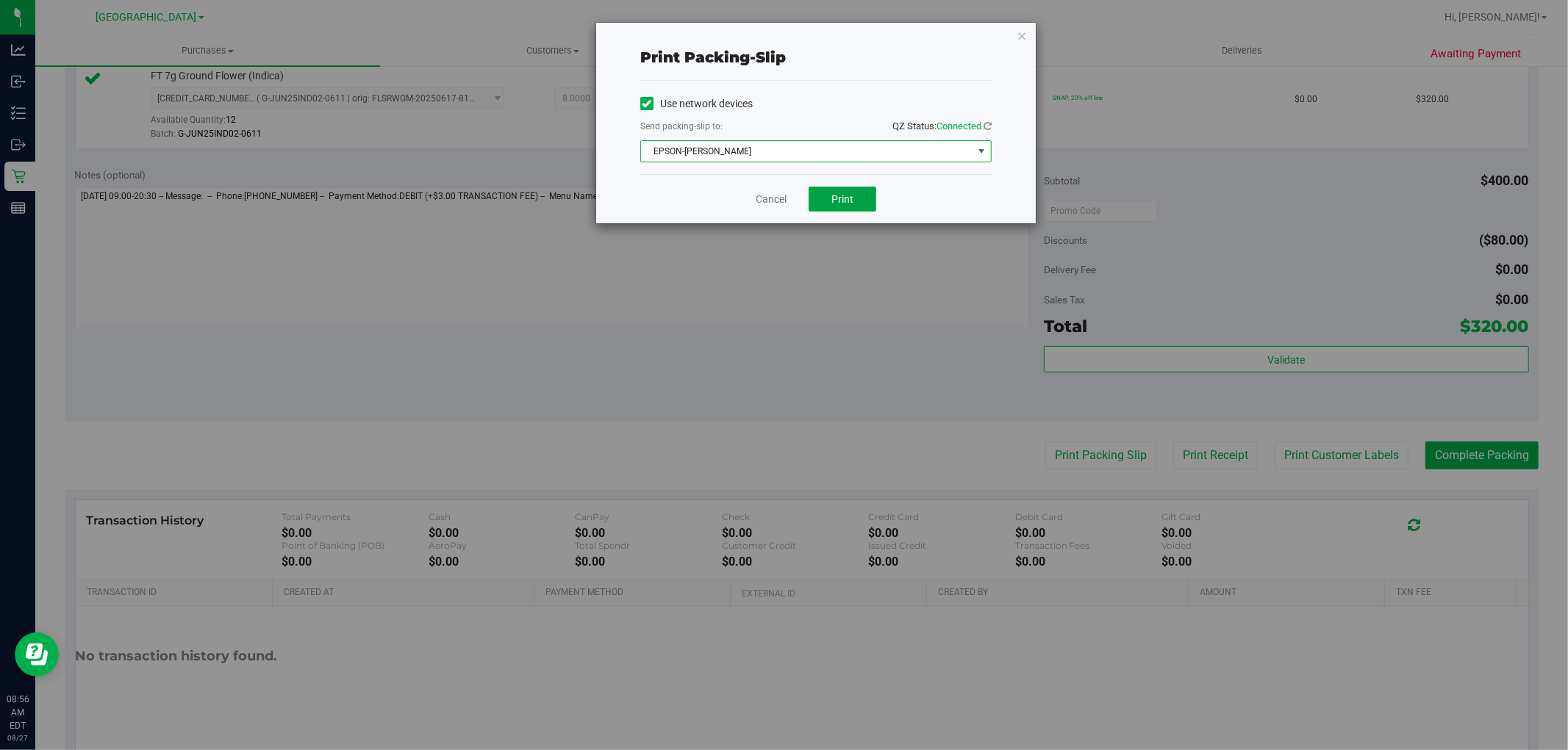
click at [840, 194] on span "Print" at bounding box center [842, 200] width 22 height 12
click at [1022, 34] on icon "button" at bounding box center [1022, 35] width 11 height 18
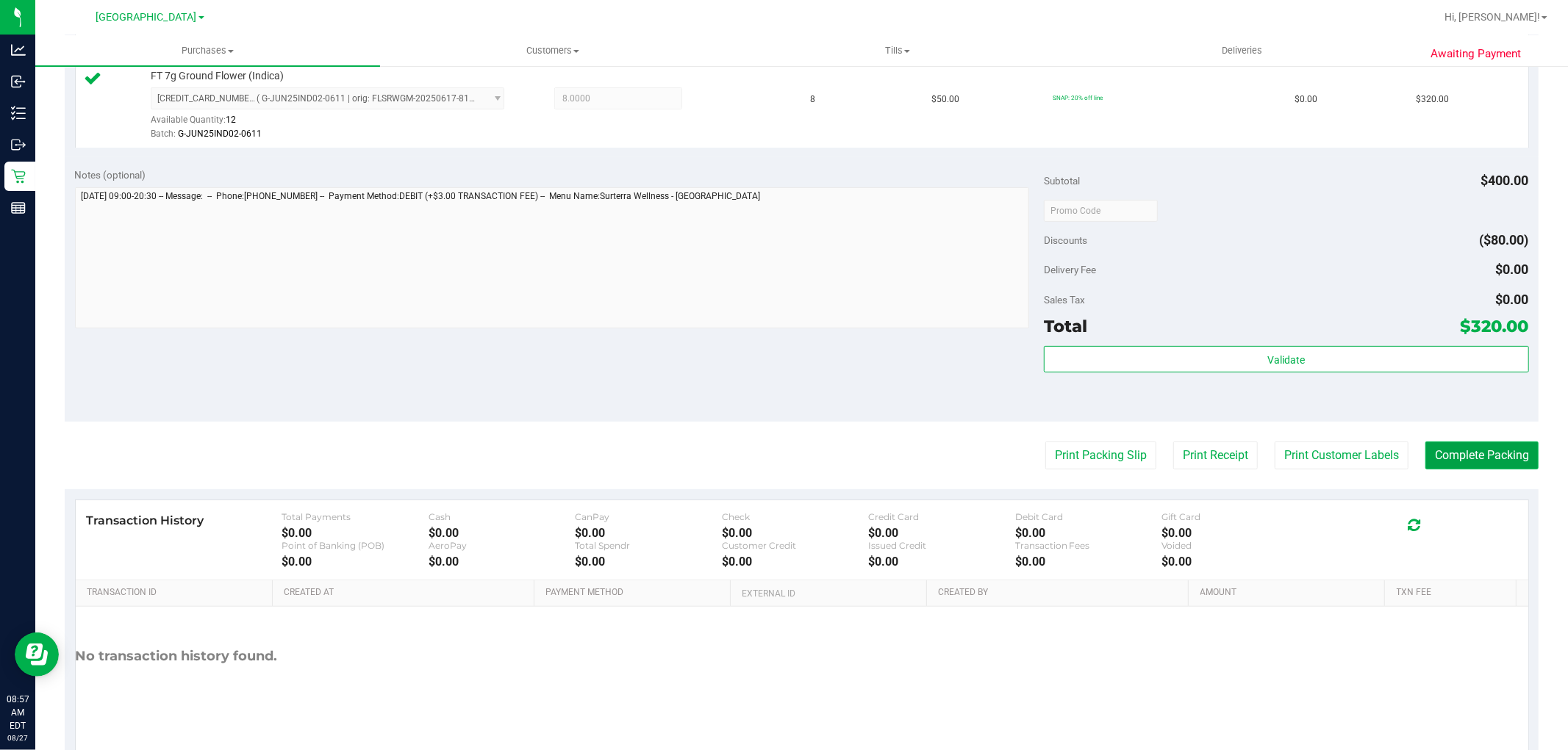
click at [1460, 453] on button "Complete Packing" at bounding box center [1482, 455] width 113 height 28
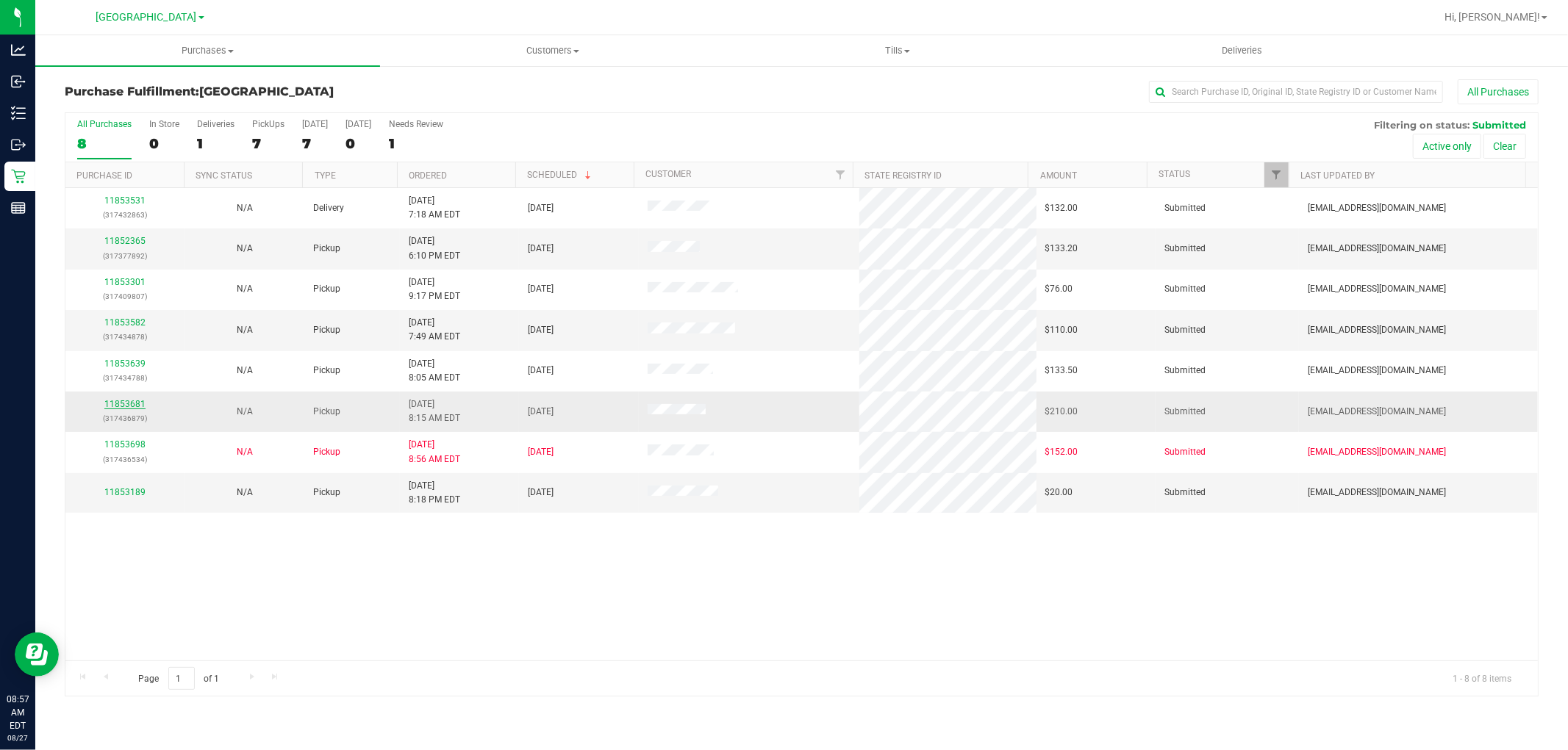
click at [130, 403] on link "11853681" at bounding box center [125, 404] width 41 height 10
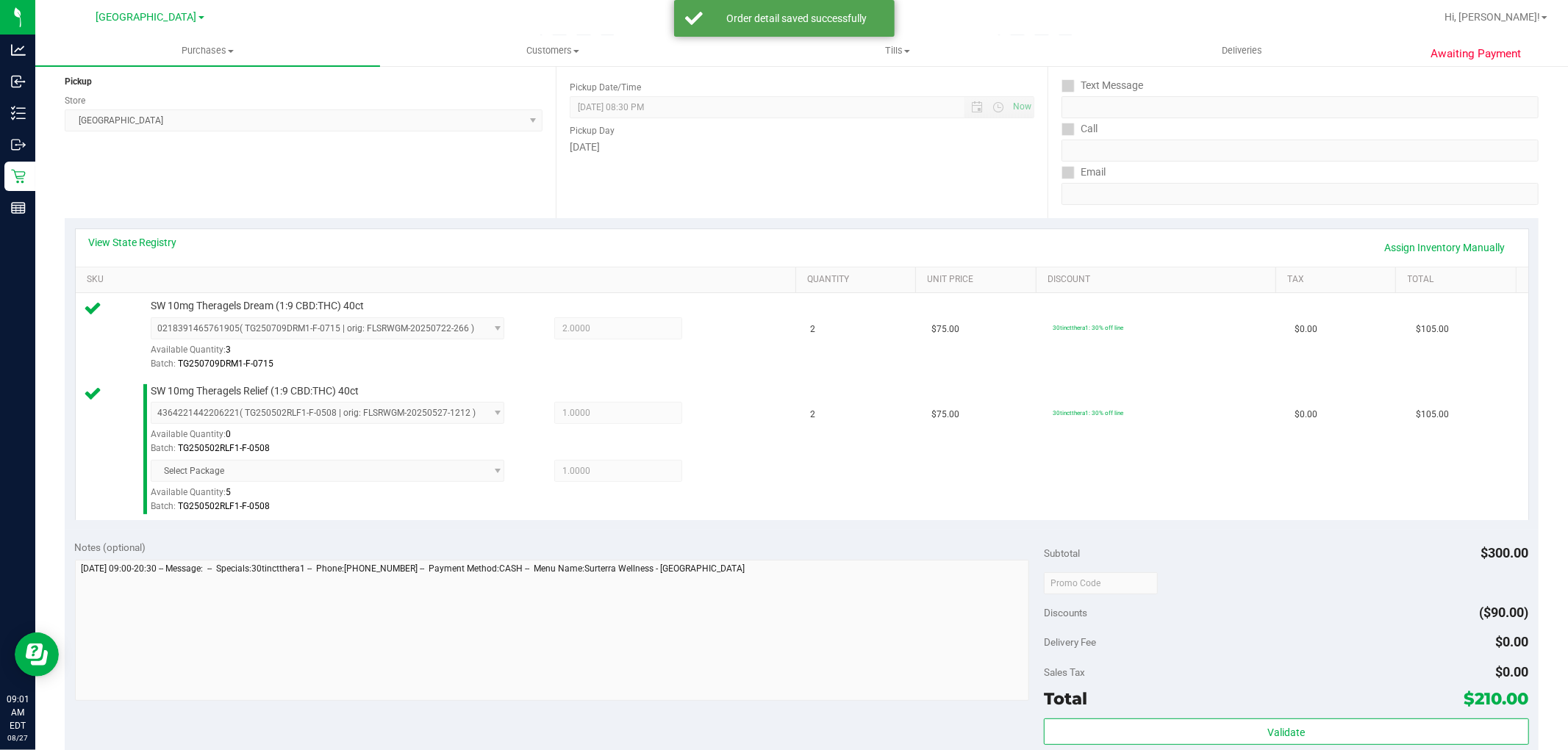
scroll to position [172, 0]
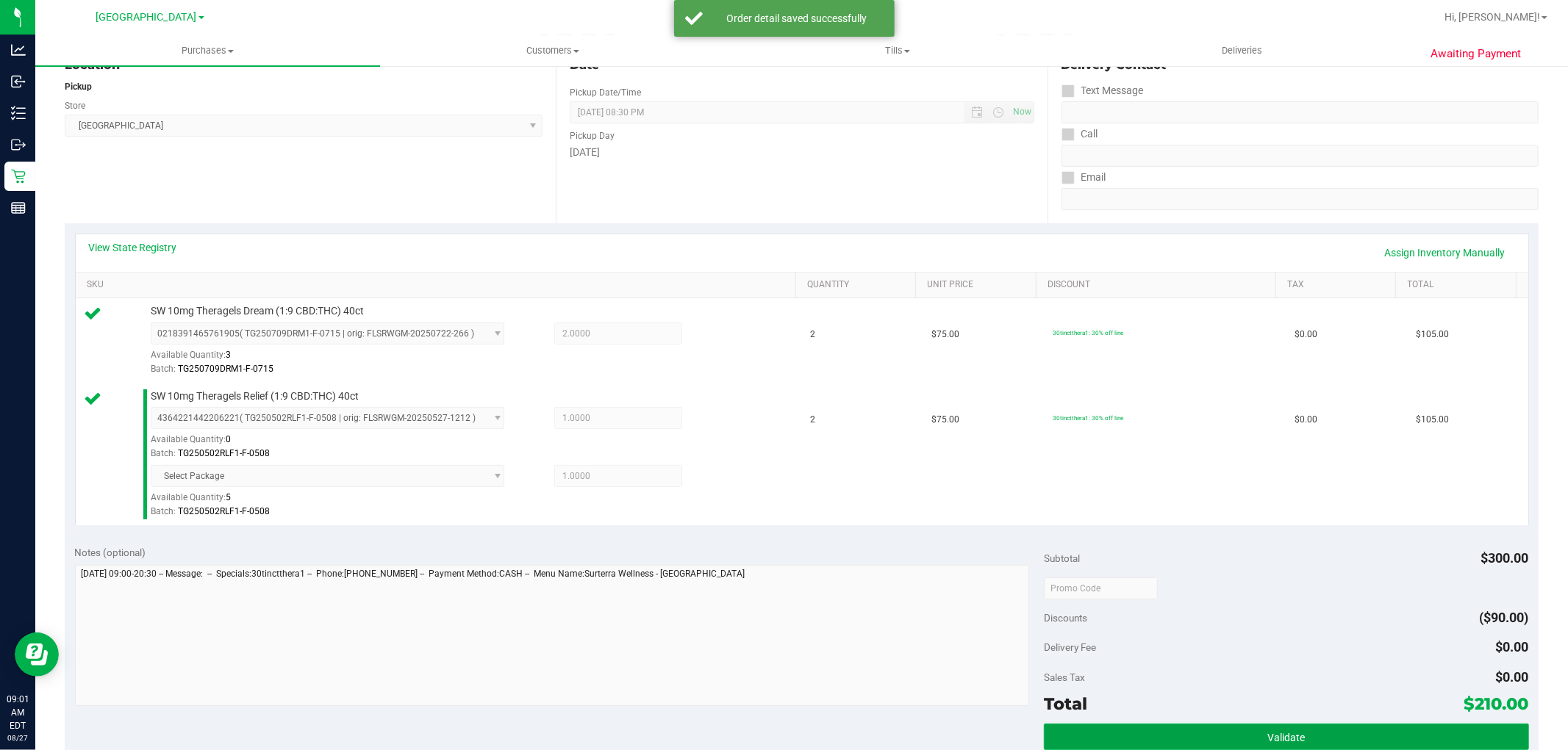
click at [1308, 726] on button "Validate" at bounding box center [1286, 736] width 485 height 26
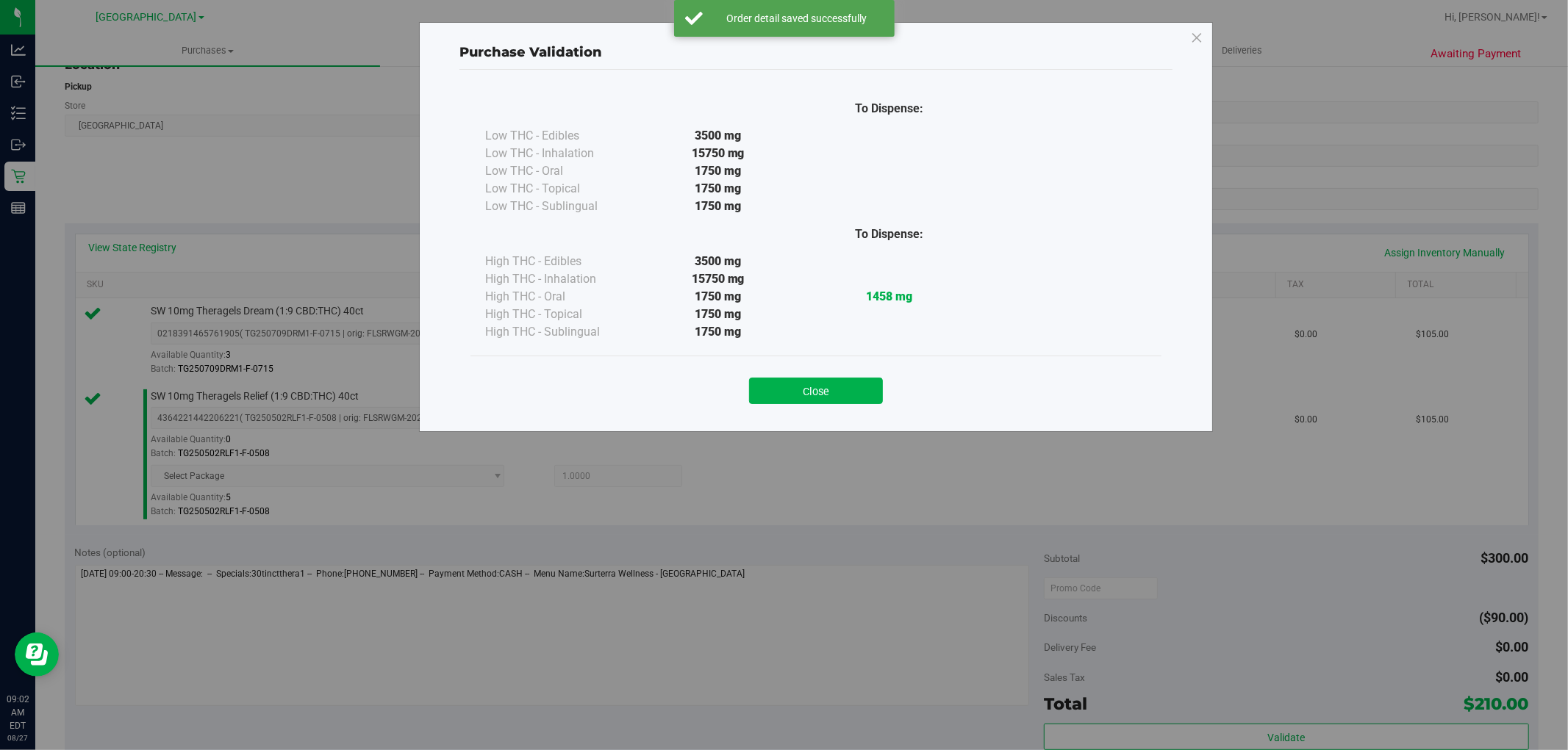
click at [851, 361] on div "Close" at bounding box center [816, 385] width 691 height 59
click at [854, 380] on button "Close" at bounding box center [816, 391] width 134 height 26
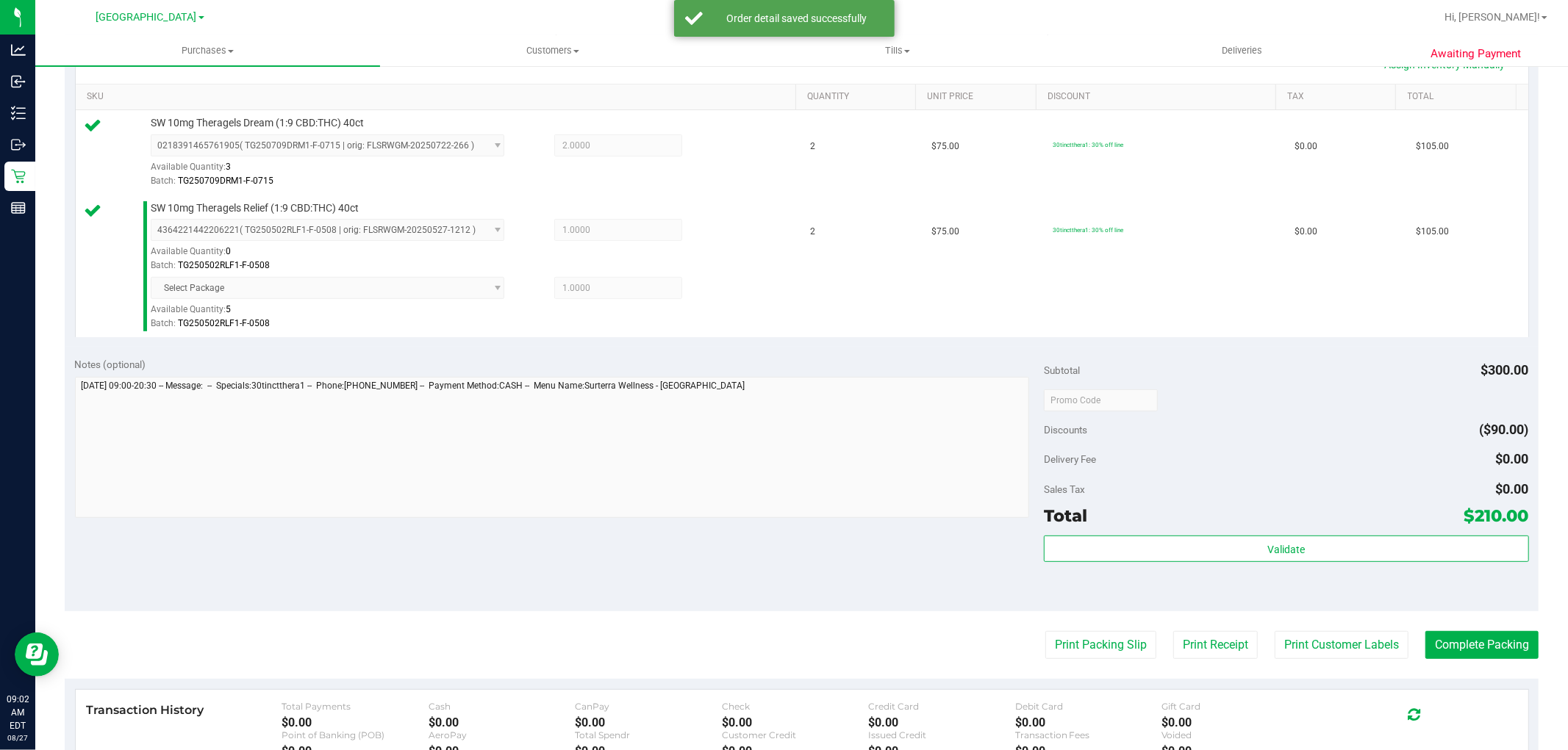
scroll to position [382, 0]
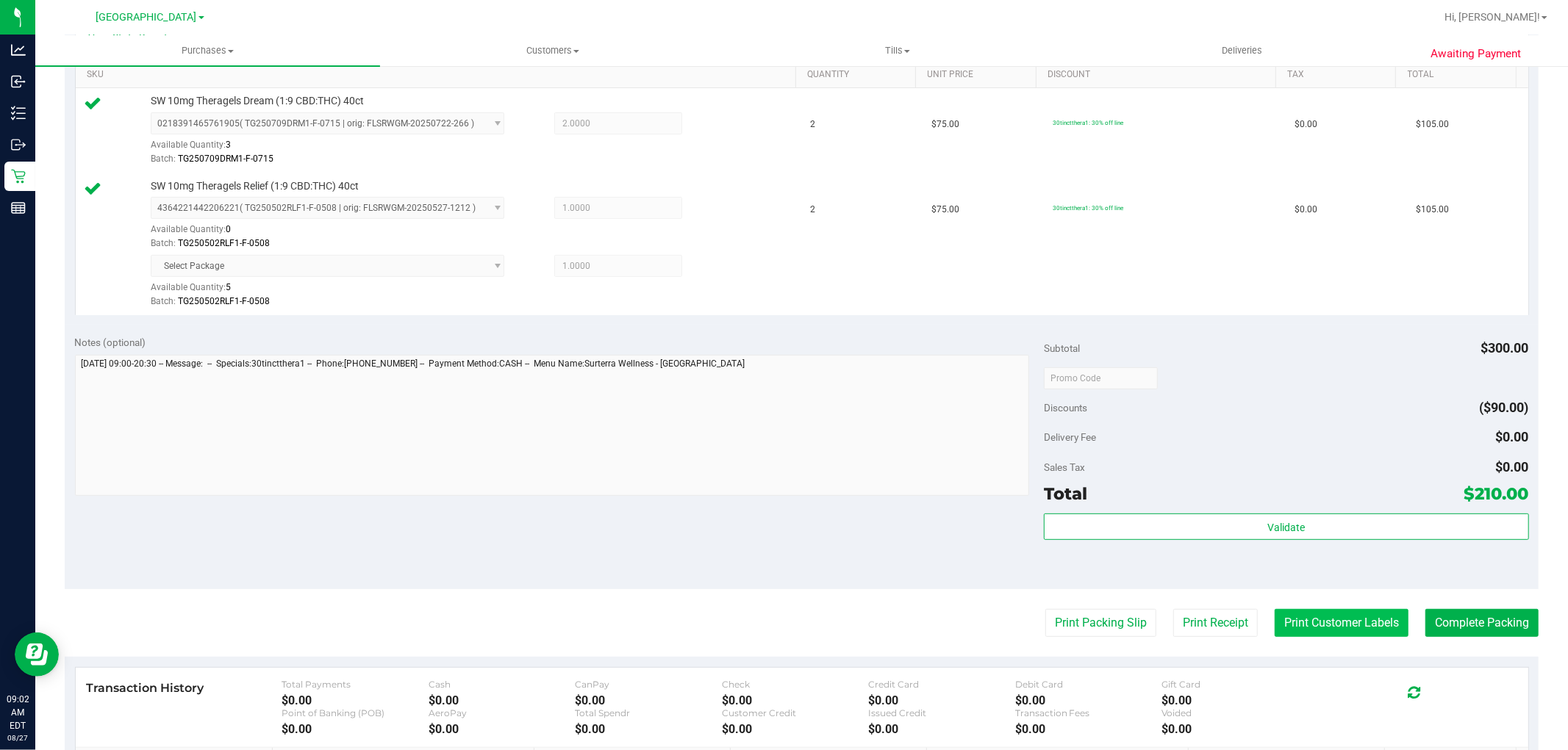
click at [1326, 622] on button "Print Customer Labels" at bounding box center [1341, 622] width 134 height 28
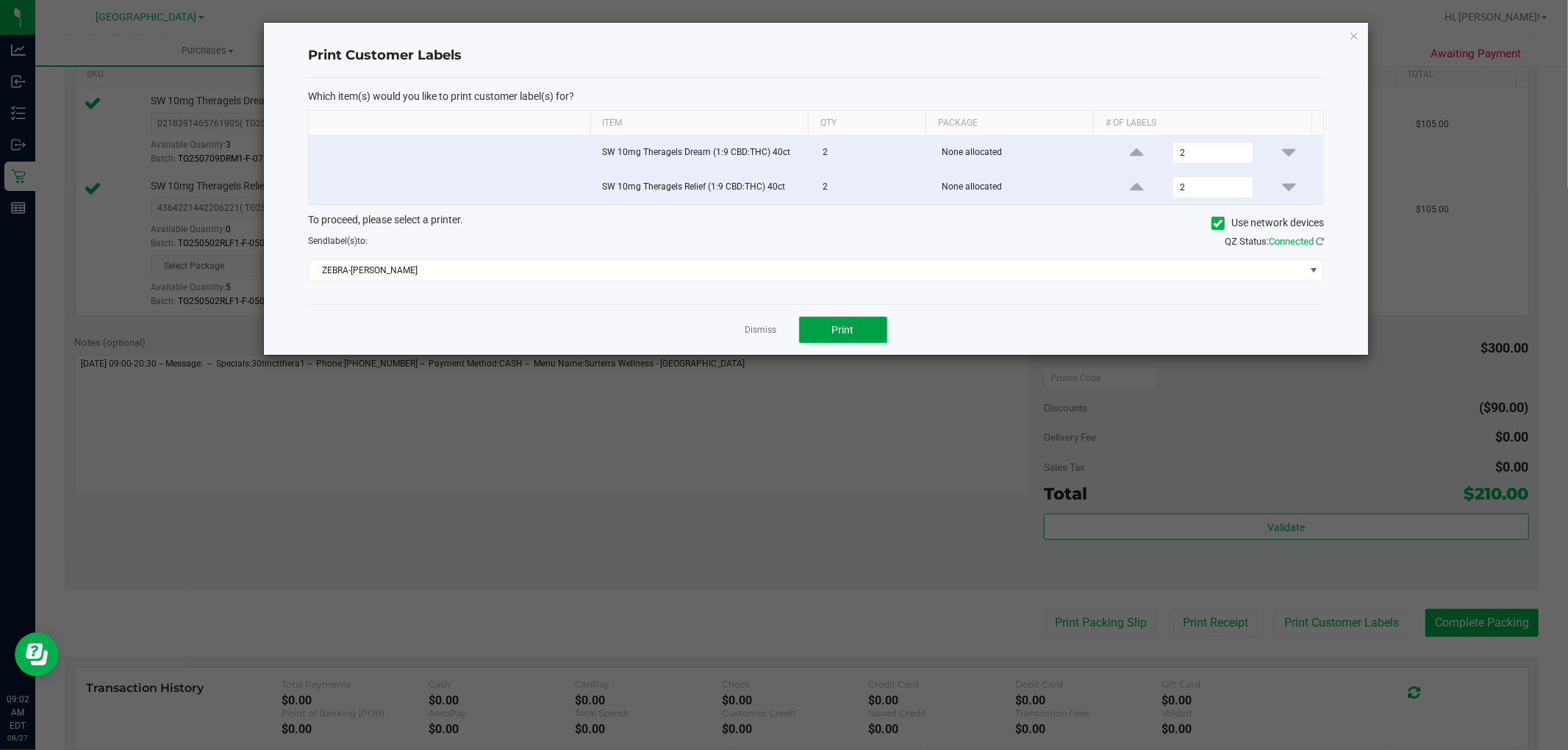
click at [853, 336] on span "Print" at bounding box center [843, 330] width 22 height 12
click at [759, 326] on link "Dismiss" at bounding box center [761, 330] width 32 height 13
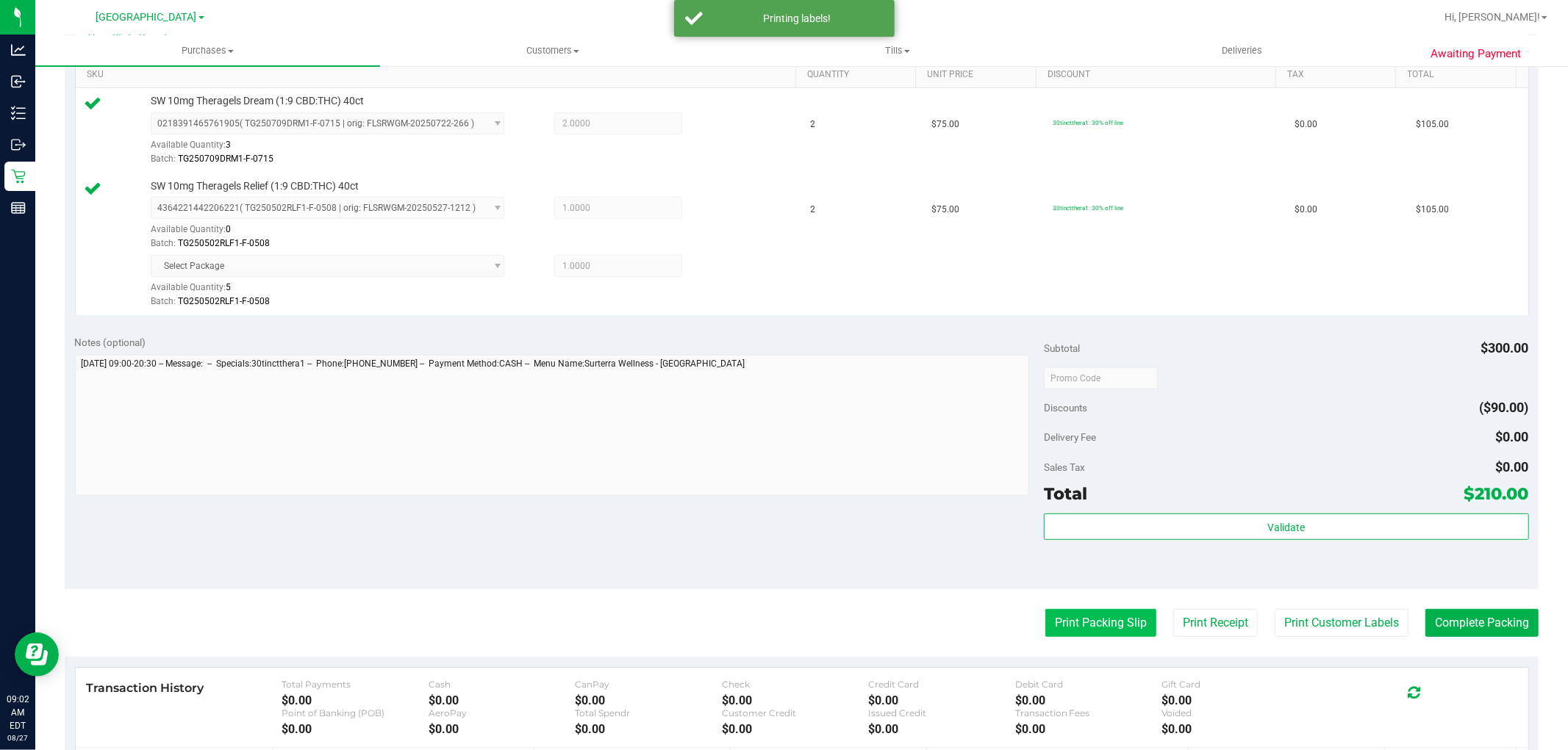
click at [1074, 634] on button "Print Packing Slip" at bounding box center [1101, 622] width 111 height 28
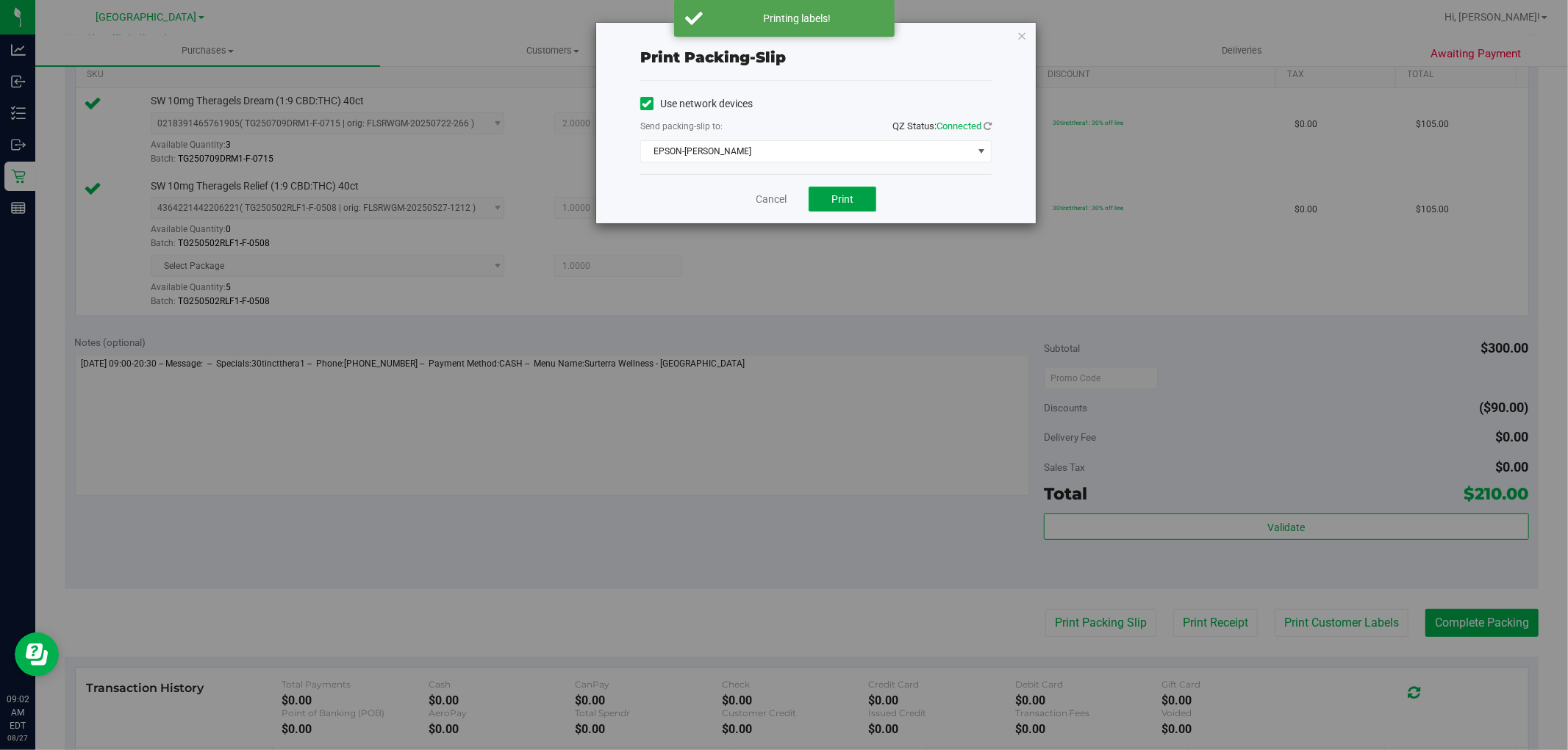
click at [849, 199] on span "Print" at bounding box center [842, 200] width 22 height 12
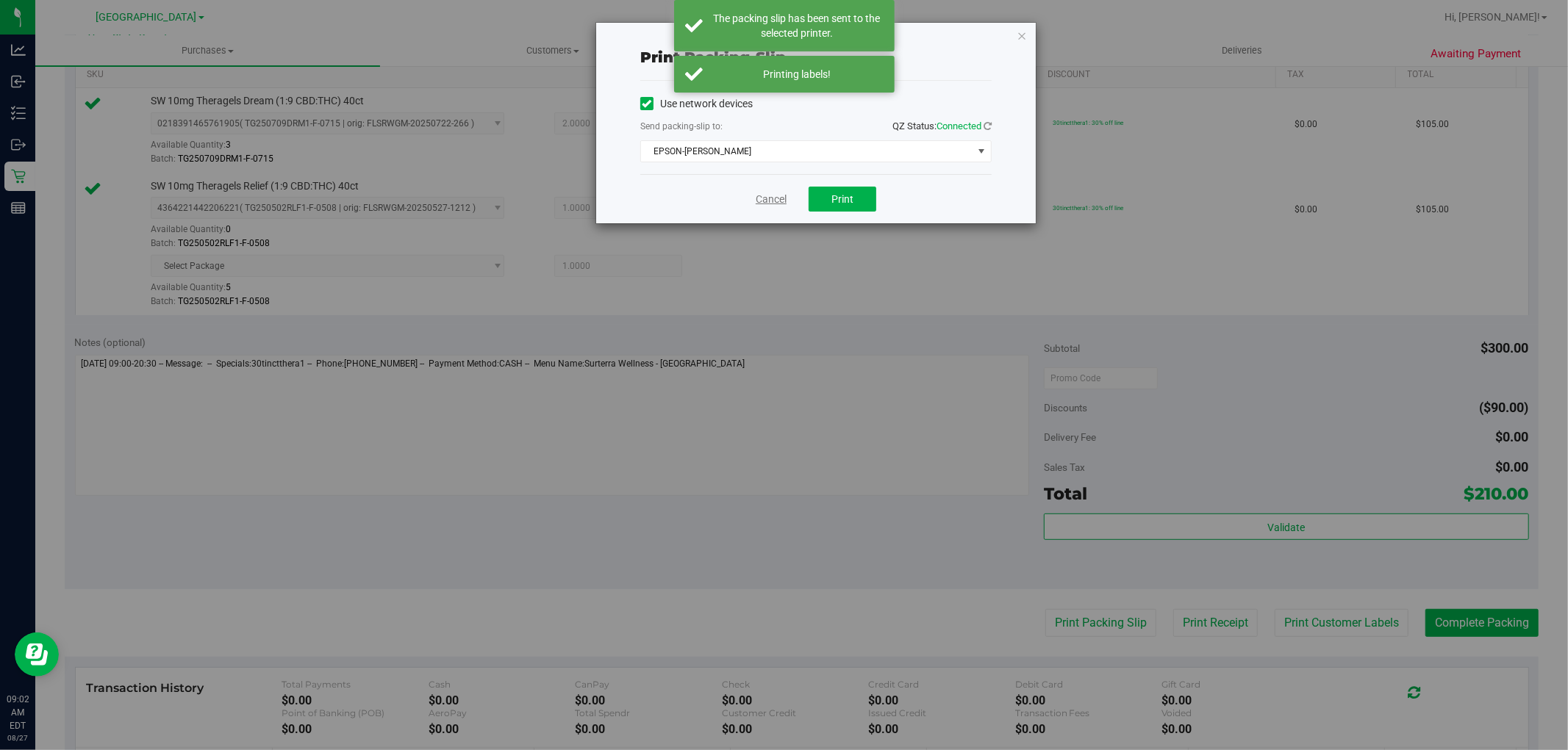
click at [779, 200] on link "Cancel" at bounding box center [770, 200] width 31 height 16
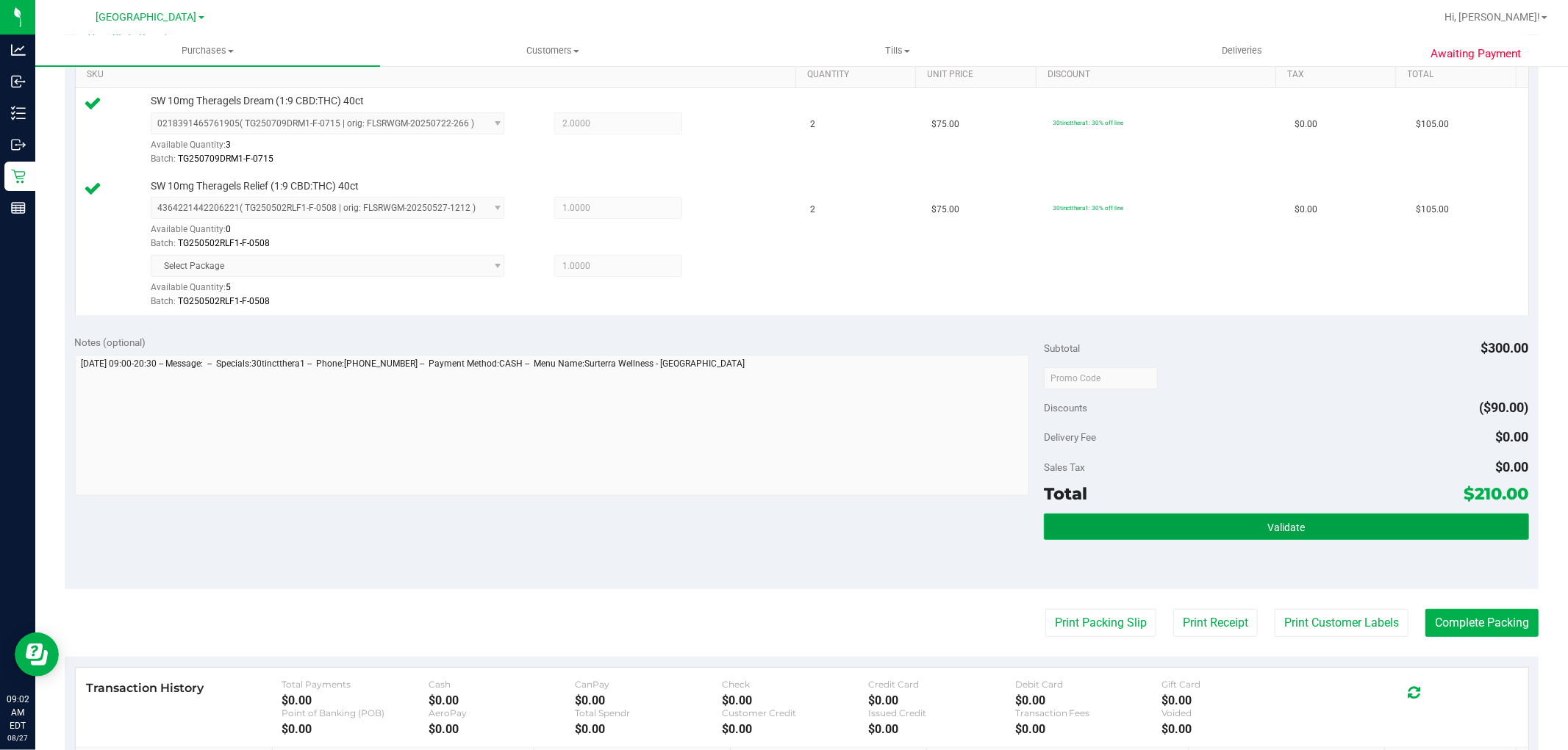
click at [1281, 526] on span "Validate" at bounding box center [1286, 528] width 38 height 12
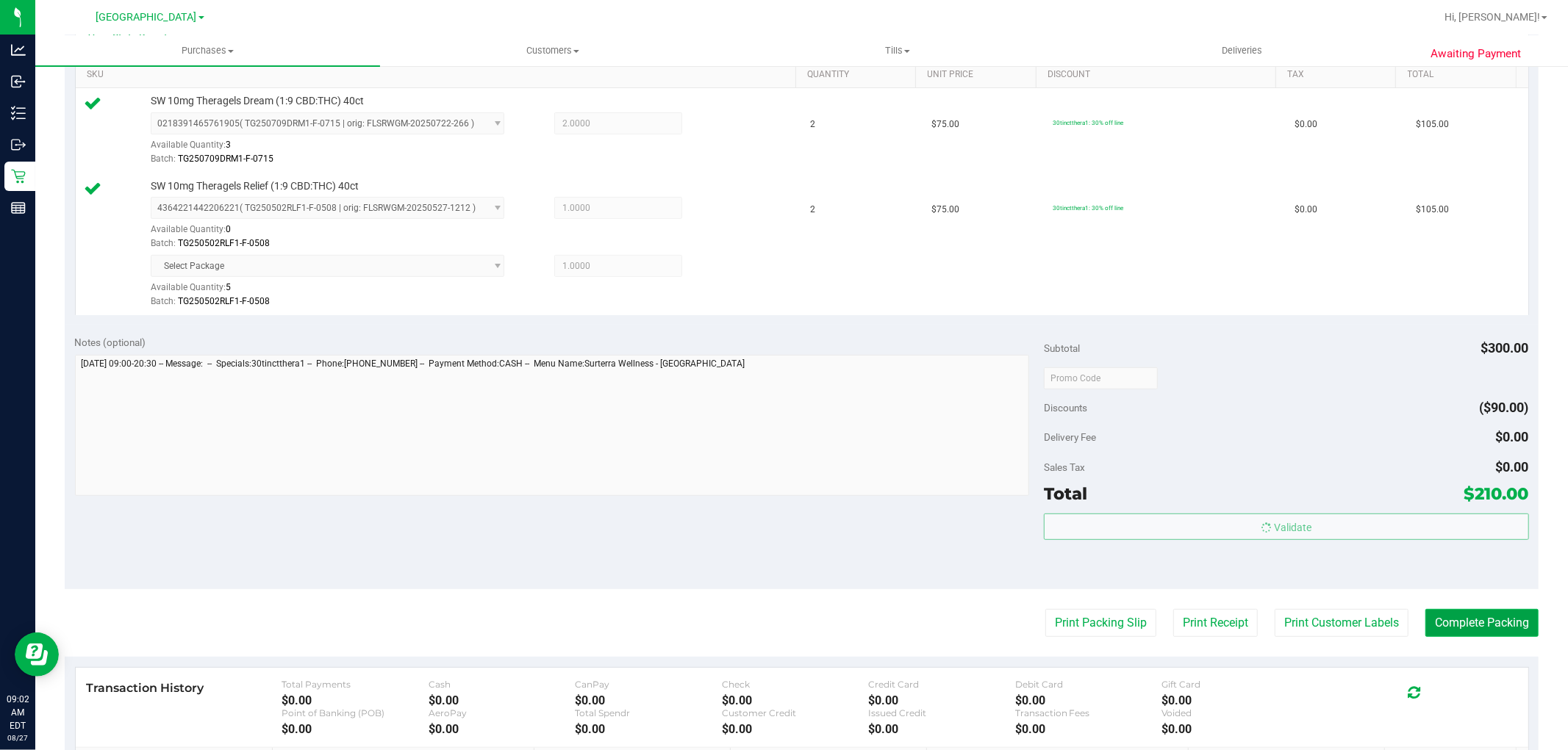
click at [1477, 628] on button "Complete Packing" at bounding box center [1482, 622] width 113 height 28
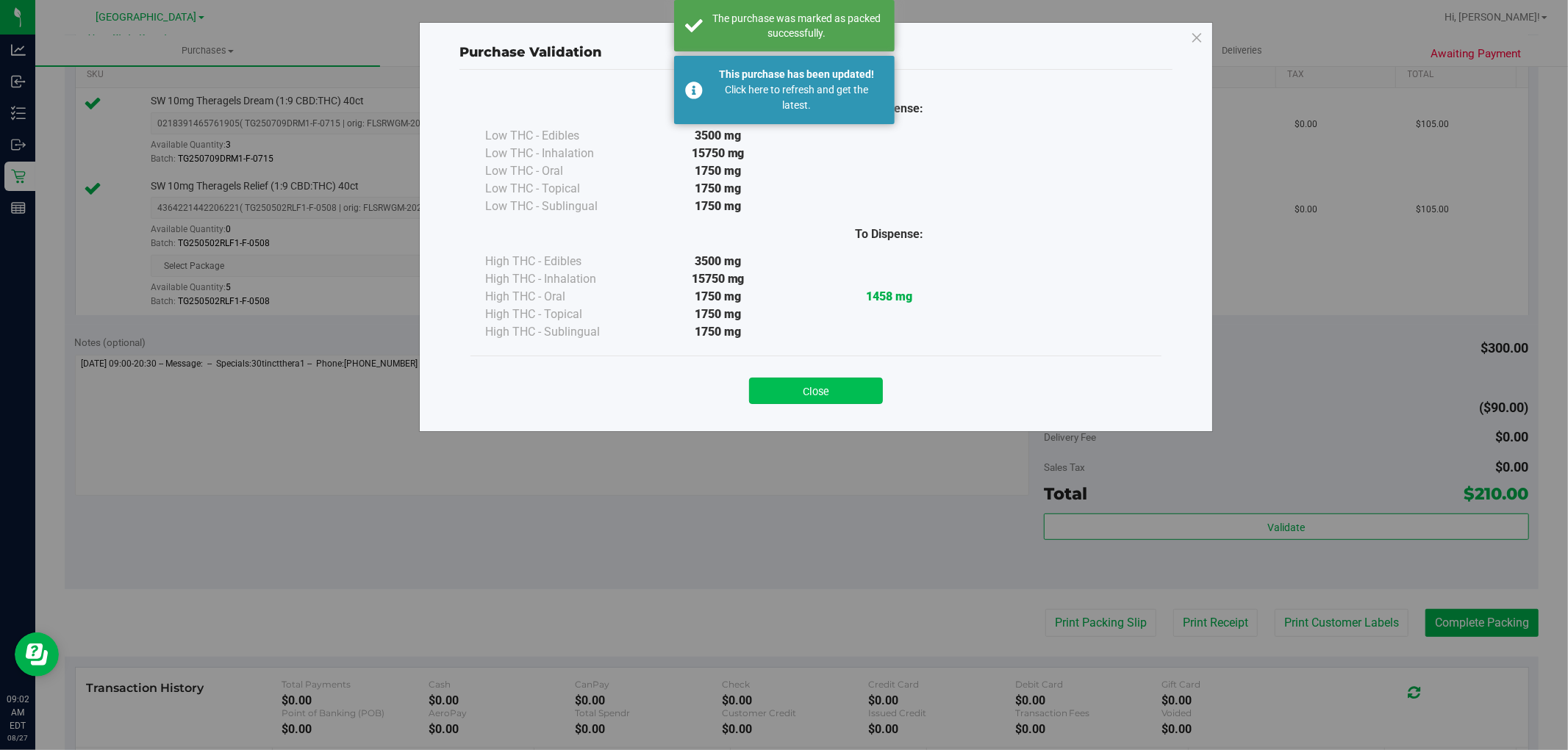
click at [834, 388] on button "Close" at bounding box center [816, 391] width 134 height 26
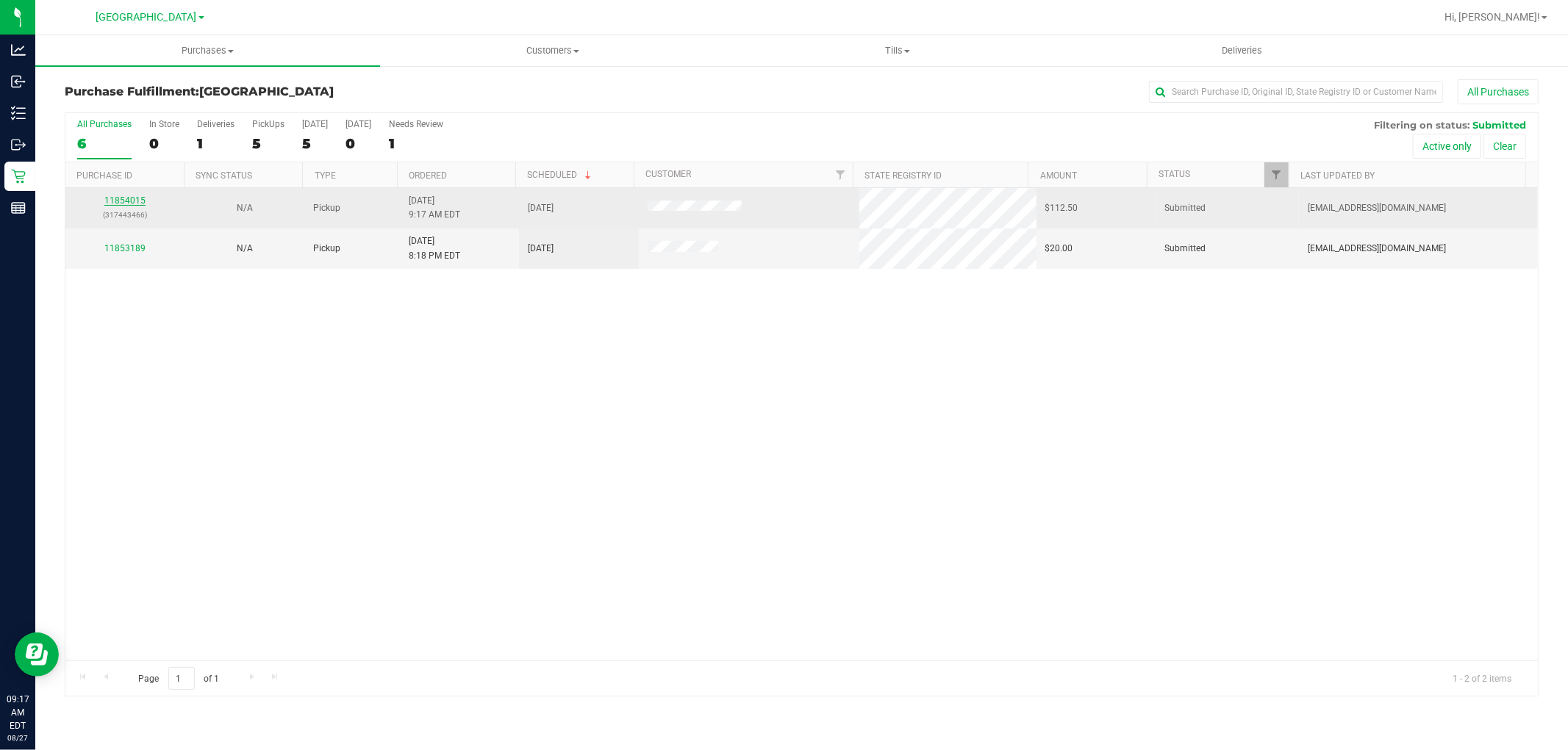
click at [142, 196] on link "11854015" at bounding box center [125, 201] width 41 height 10
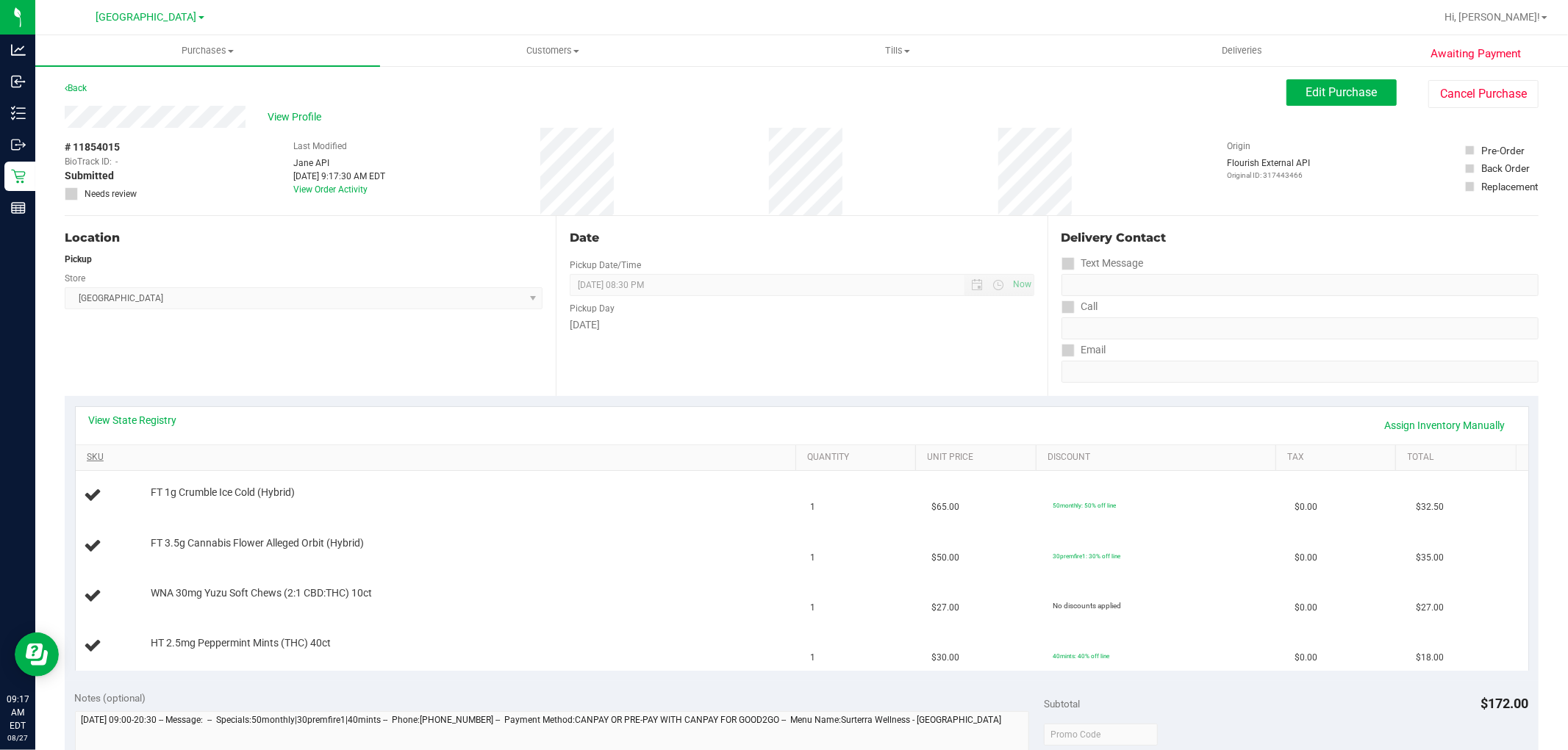
scroll to position [82, 0]
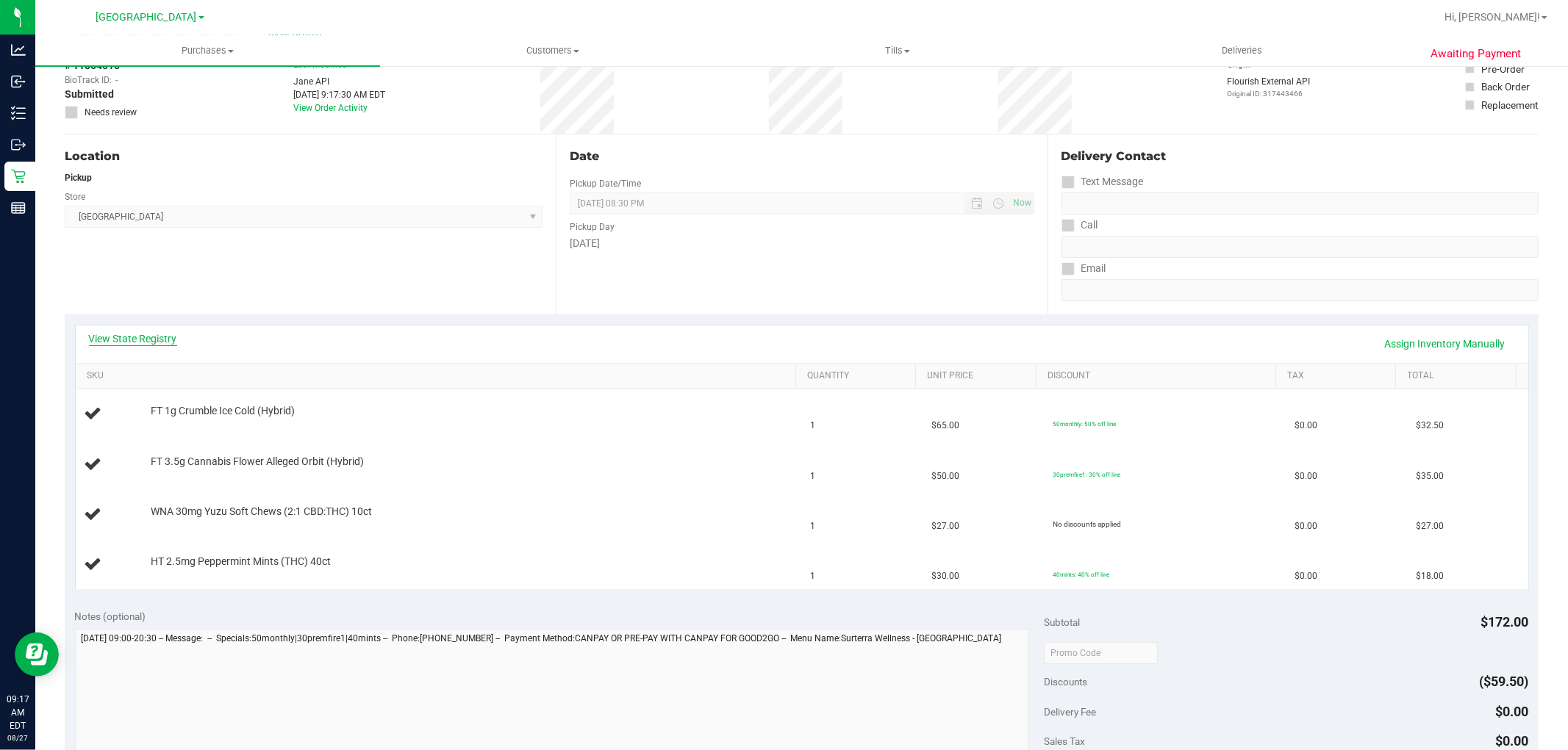
click at [159, 339] on link "View State Registry" at bounding box center [134, 339] width 89 height 15
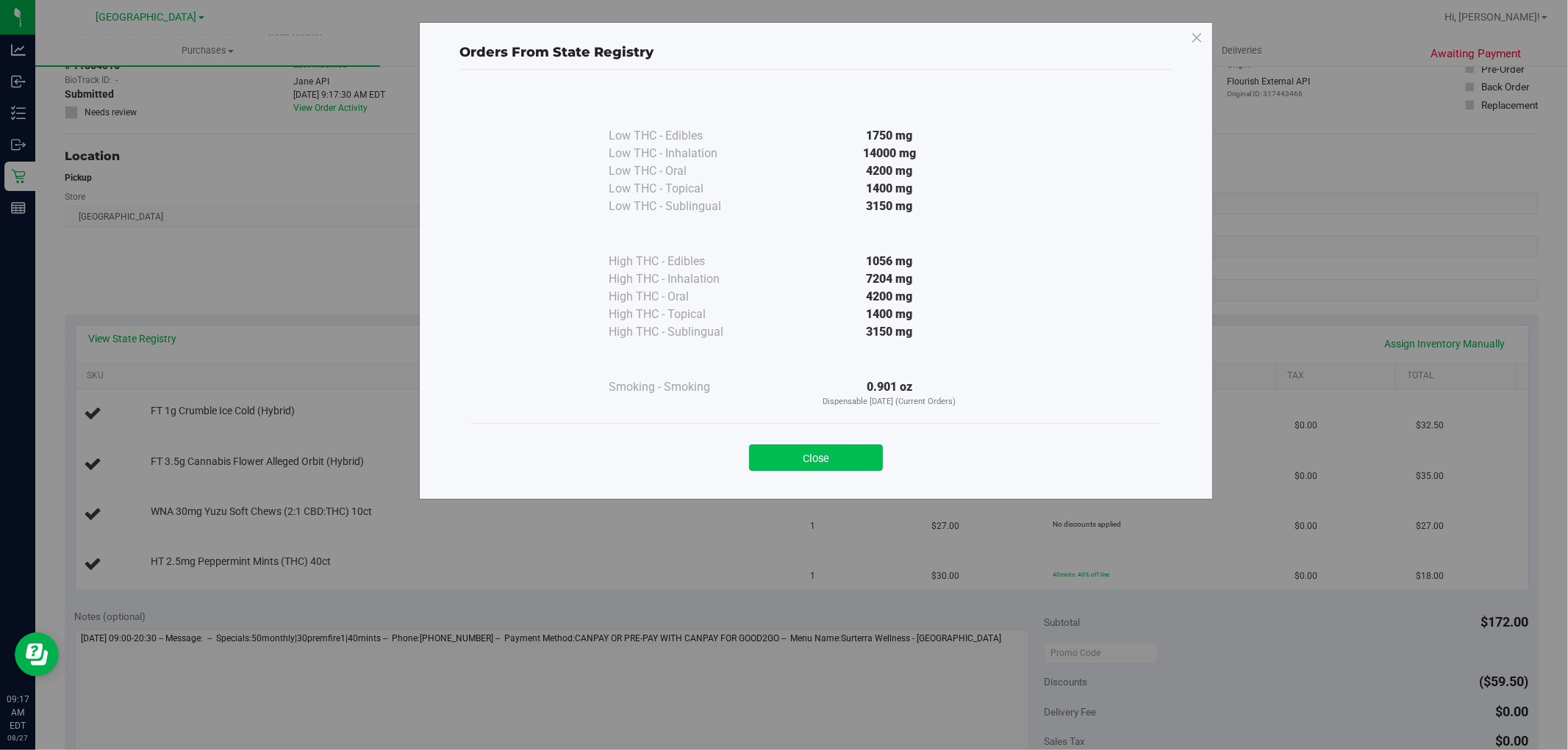
click at [810, 464] on button "Close" at bounding box center [816, 458] width 134 height 26
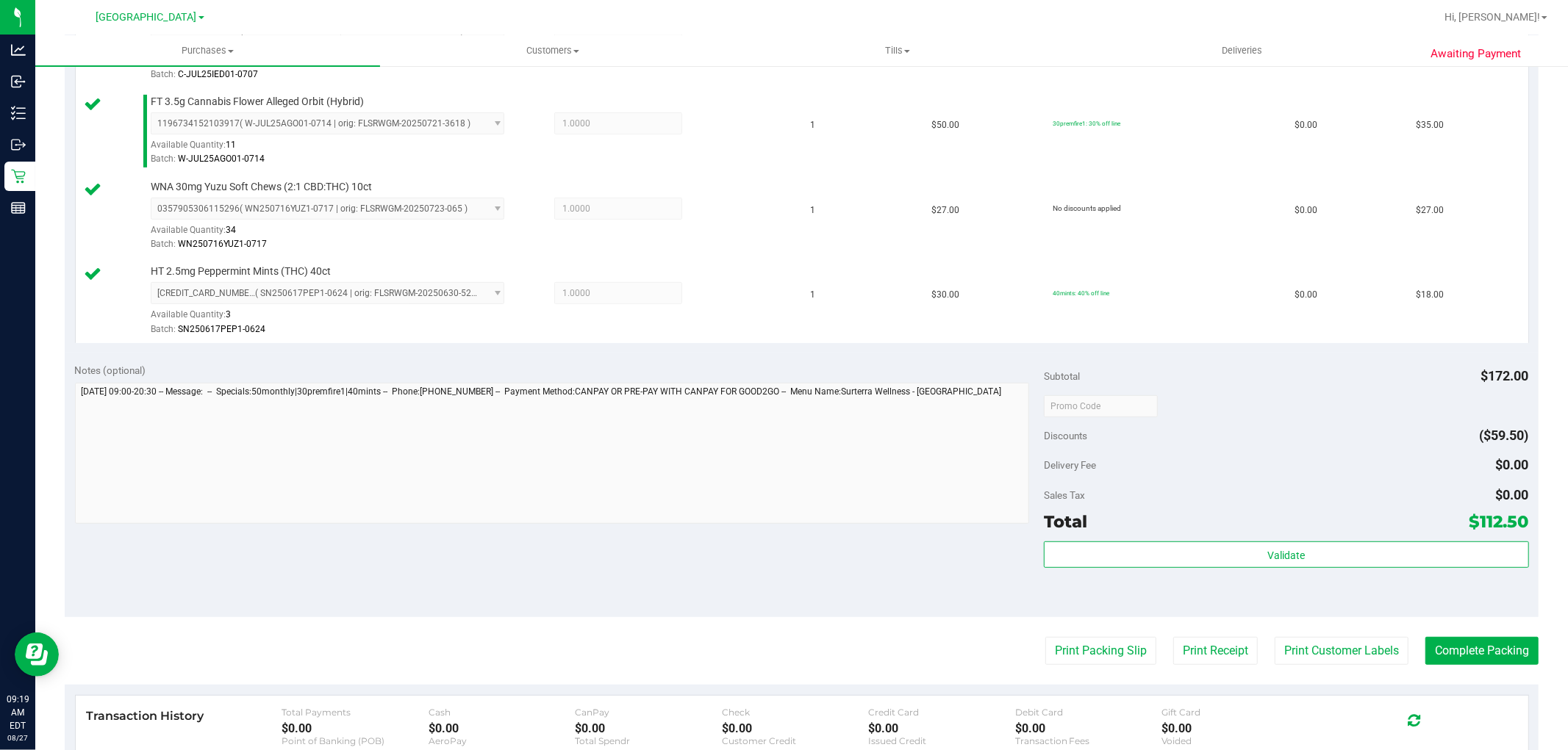
scroll to position [652, 0]
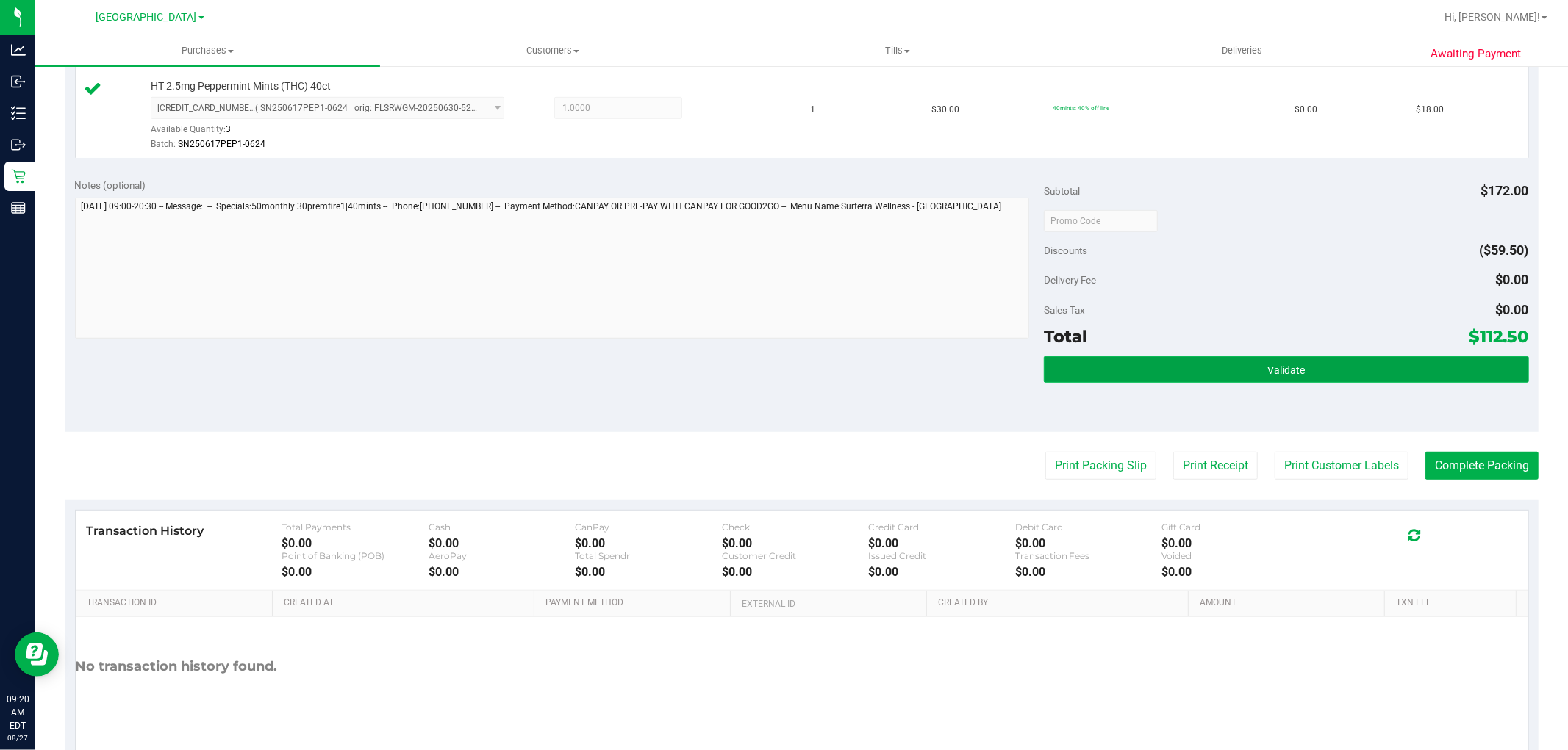
click at [1223, 378] on button "Validate" at bounding box center [1286, 369] width 485 height 26
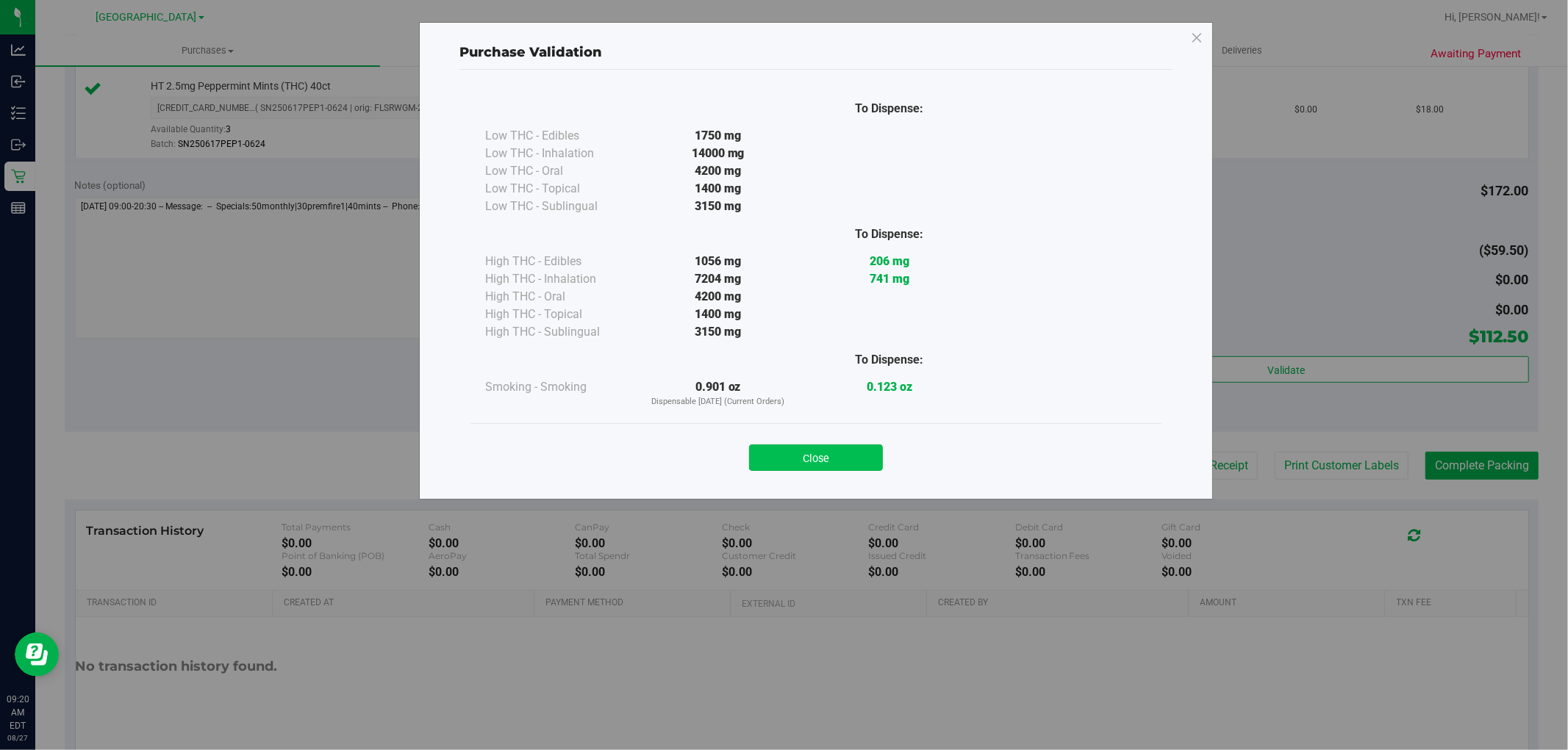
click at [840, 460] on button "Close" at bounding box center [816, 458] width 134 height 26
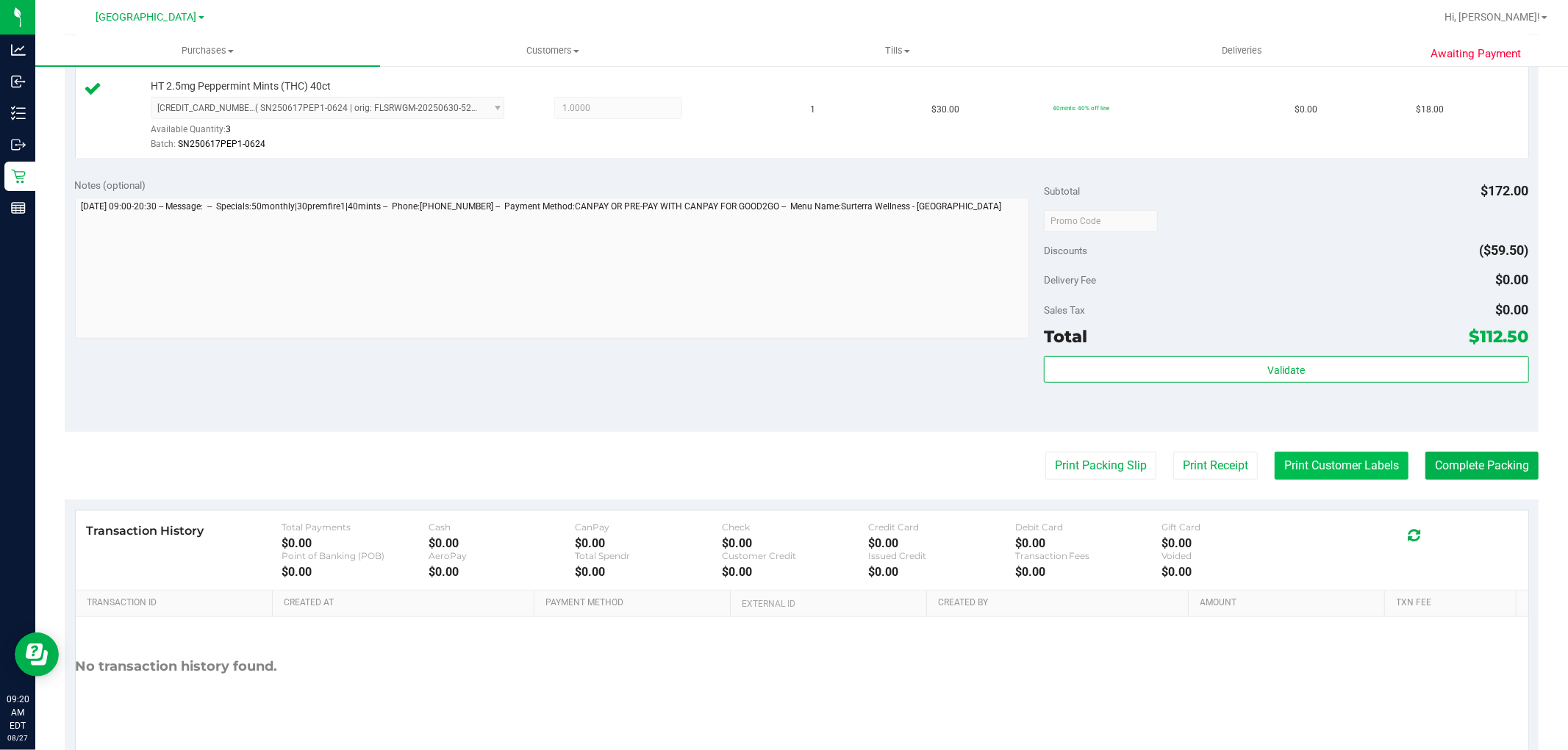
click at [1297, 454] on button "Print Customer Labels" at bounding box center [1341, 466] width 134 height 28
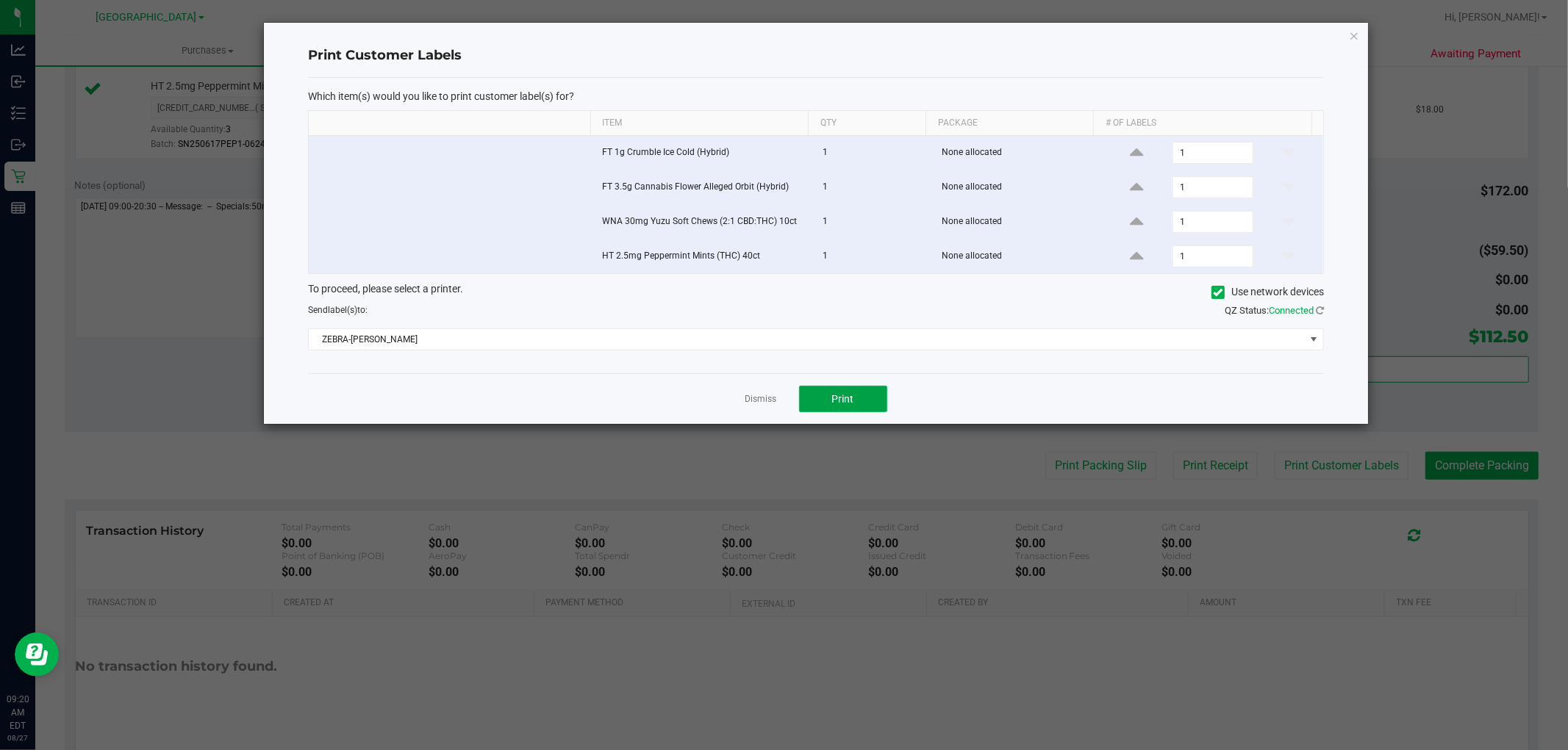
click at [869, 398] on button "Print" at bounding box center [843, 398] width 89 height 26
click at [1351, 35] on icon "button" at bounding box center [1354, 35] width 11 height 18
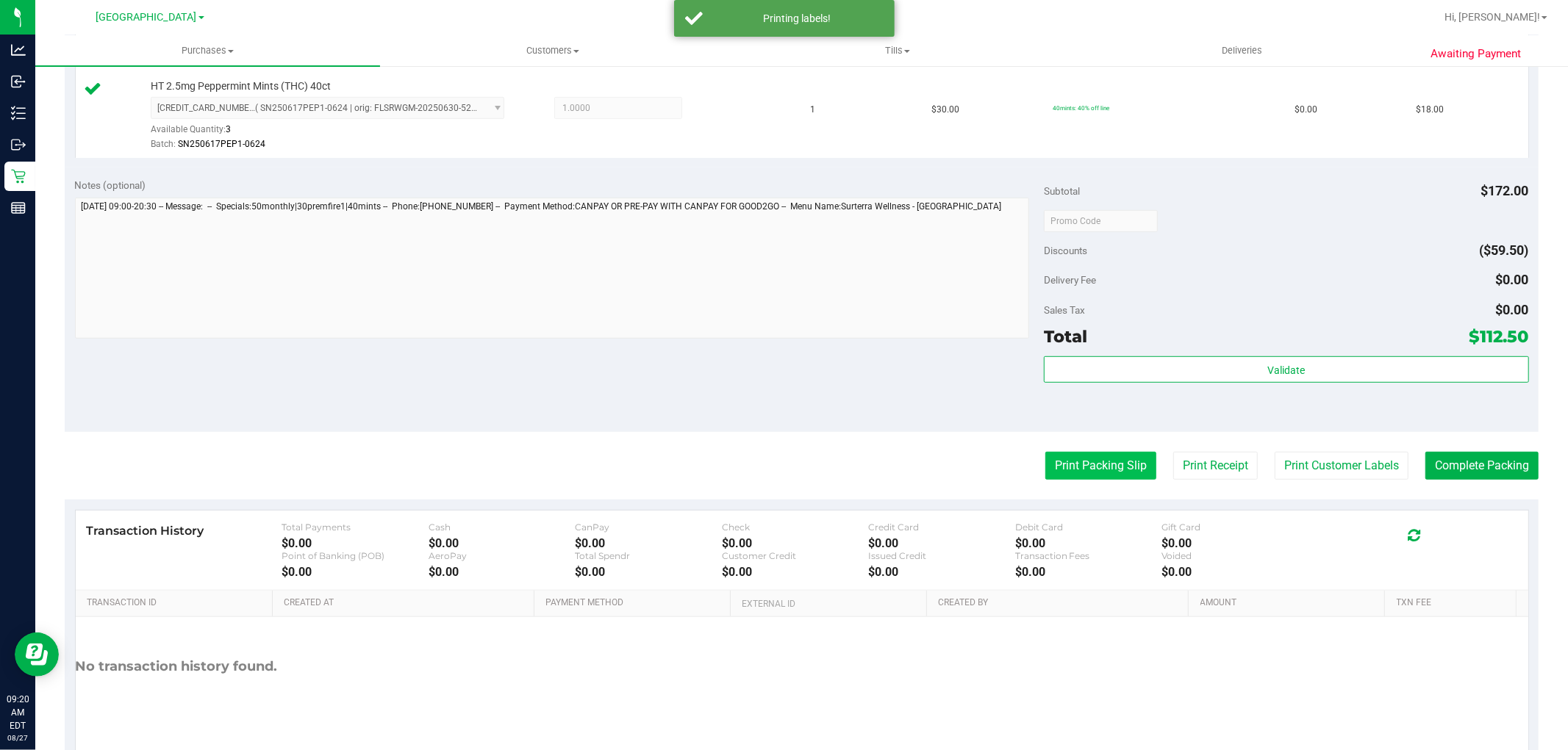
click at [1098, 460] on button "Print Packing Slip" at bounding box center [1101, 466] width 111 height 28
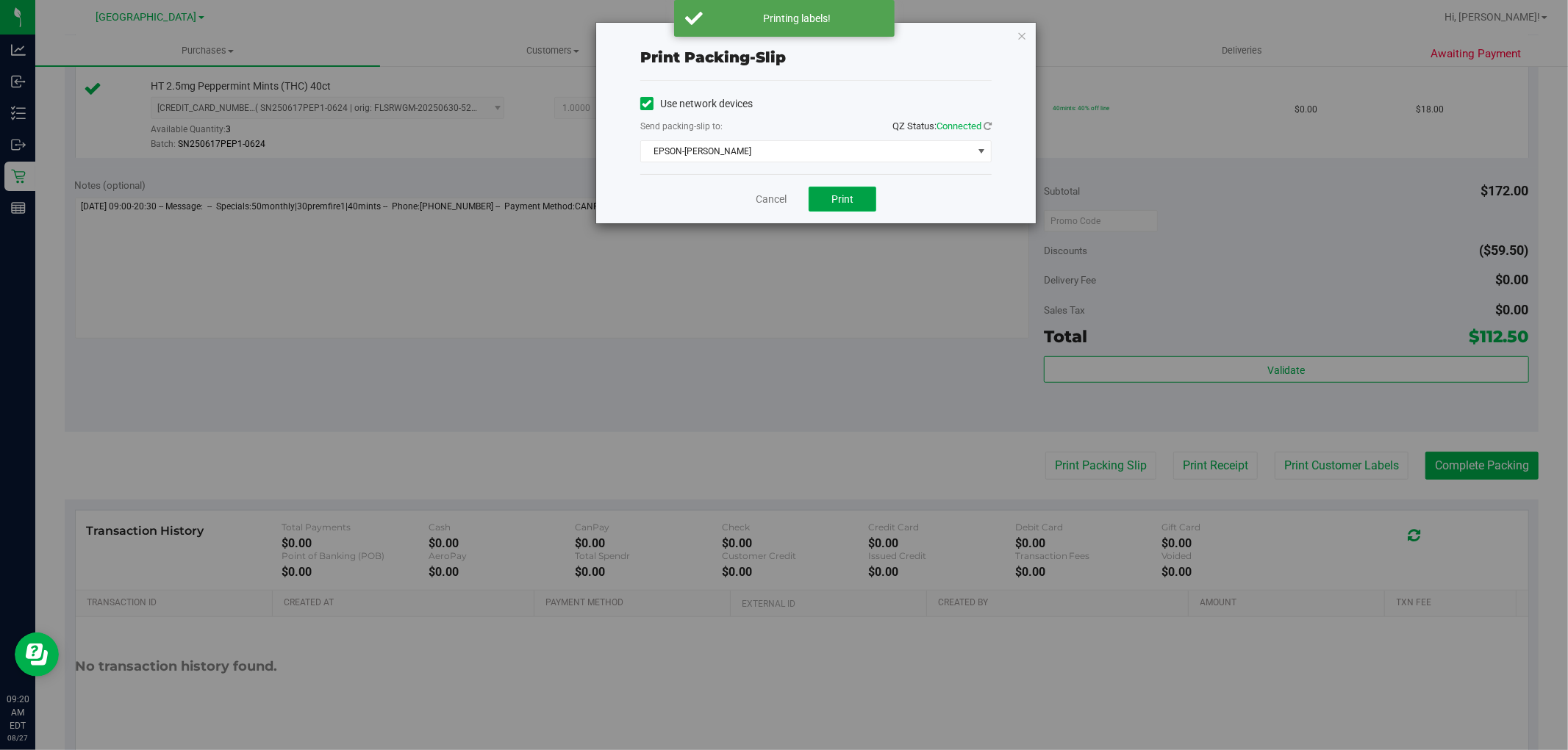
click at [842, 201] on span "Print" at bounding box center [842, 200] width 22 height 12
click at [769, 202] on link "Cancel" at bounding box center [770, 200] width 31 height 16
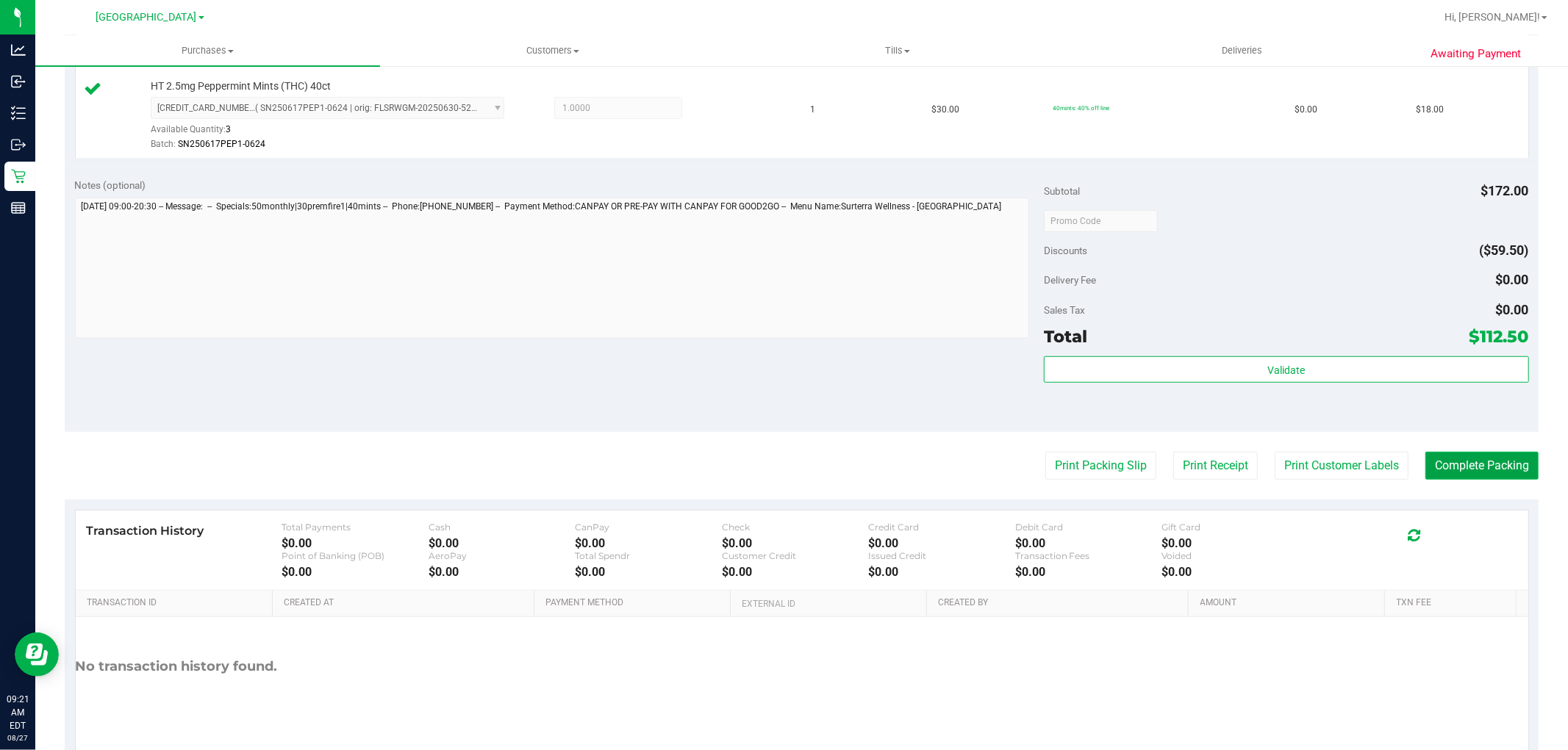
click at [1487, 474] on button "Complete Packing" at bounding box center [1482, 466] width 113 height 28
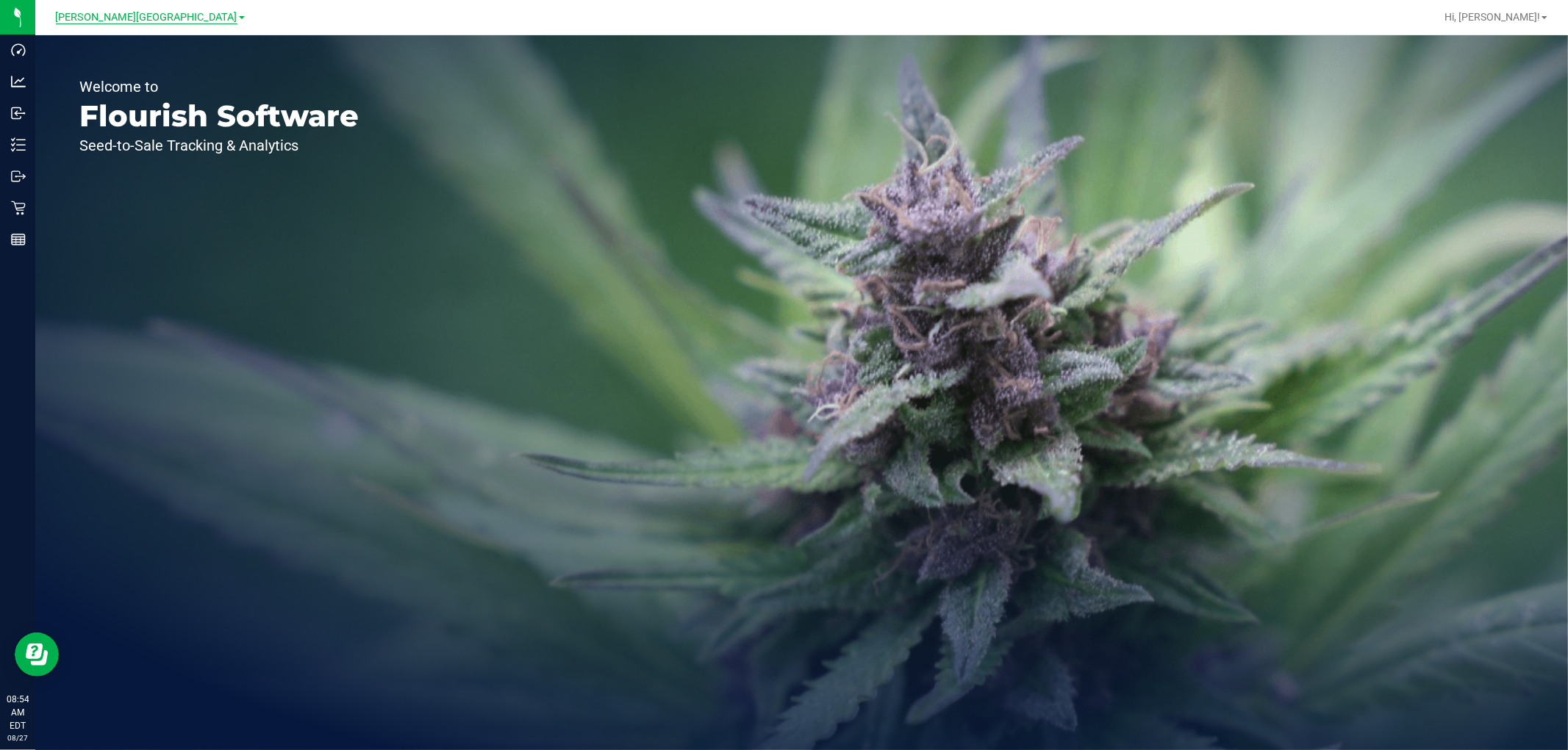
click at [158, 18] on span "[PERSON_NAME][GEOGRAPHIC_DATA]" at bounding box center [146, 18] width 182 height 14
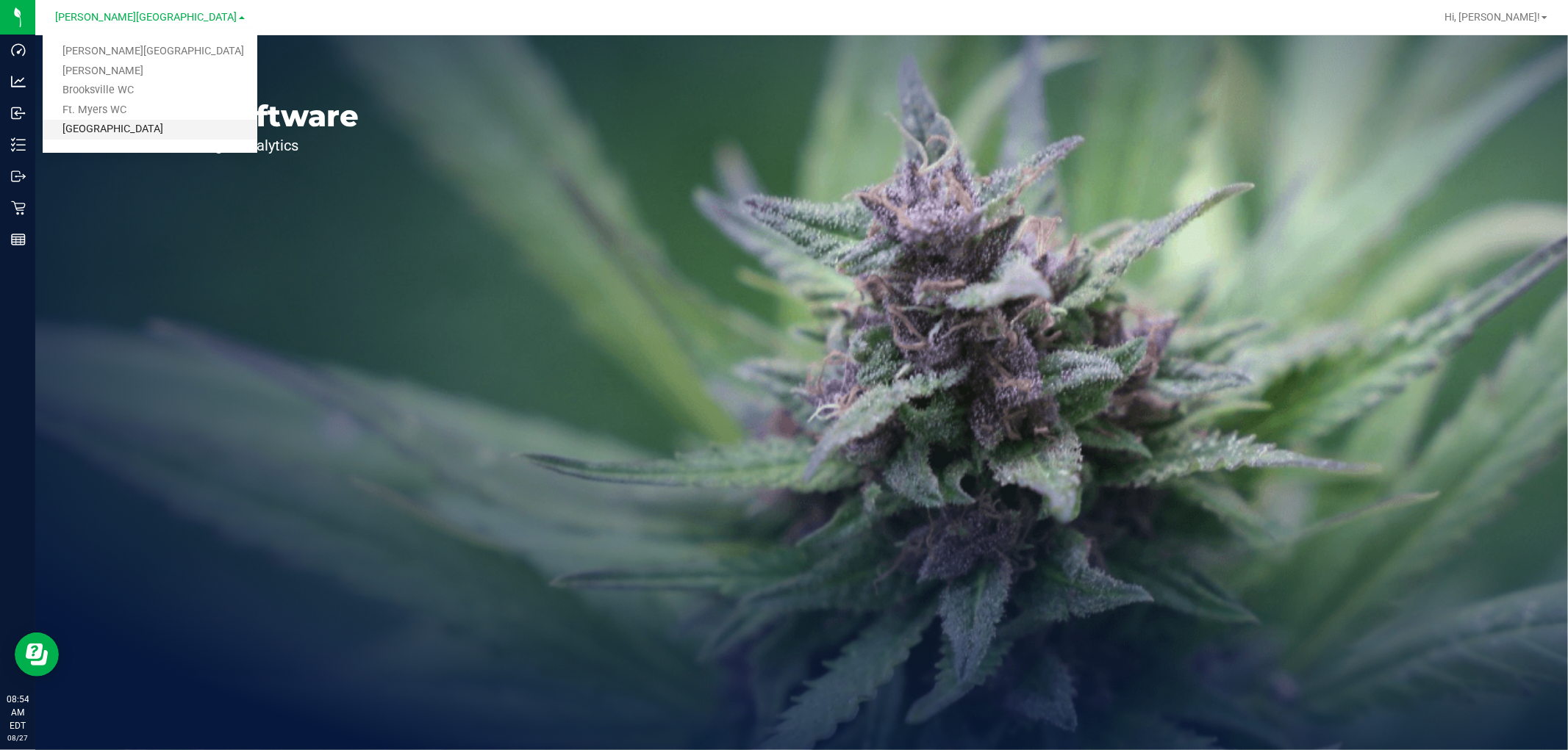
click at [133, 122] on link "[GEOGRAPHIC_DATA]" at bounding box center [150, 130] width 215 height 20
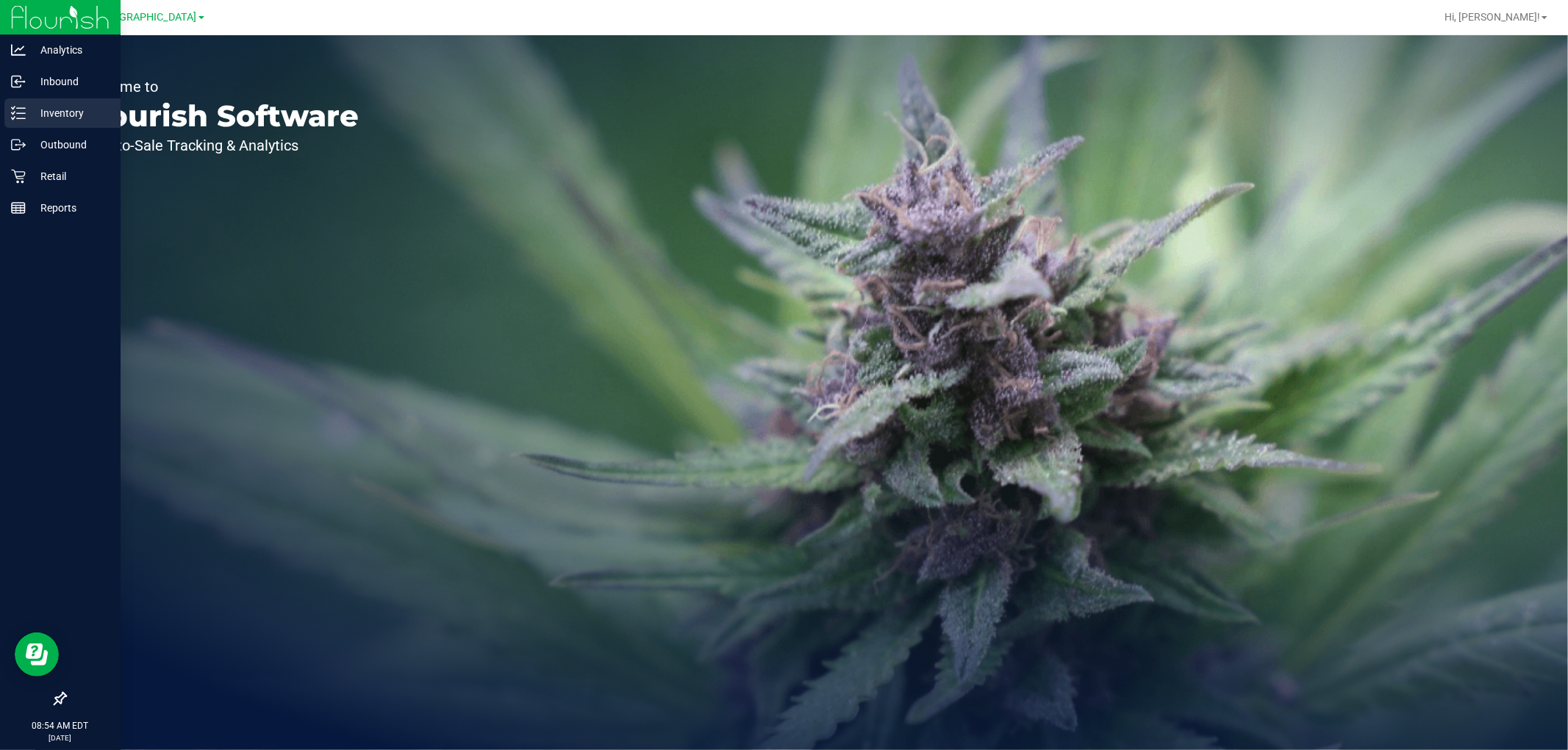
click at [20, 113] on line at bounding box center [21, 113] width 8 height 0
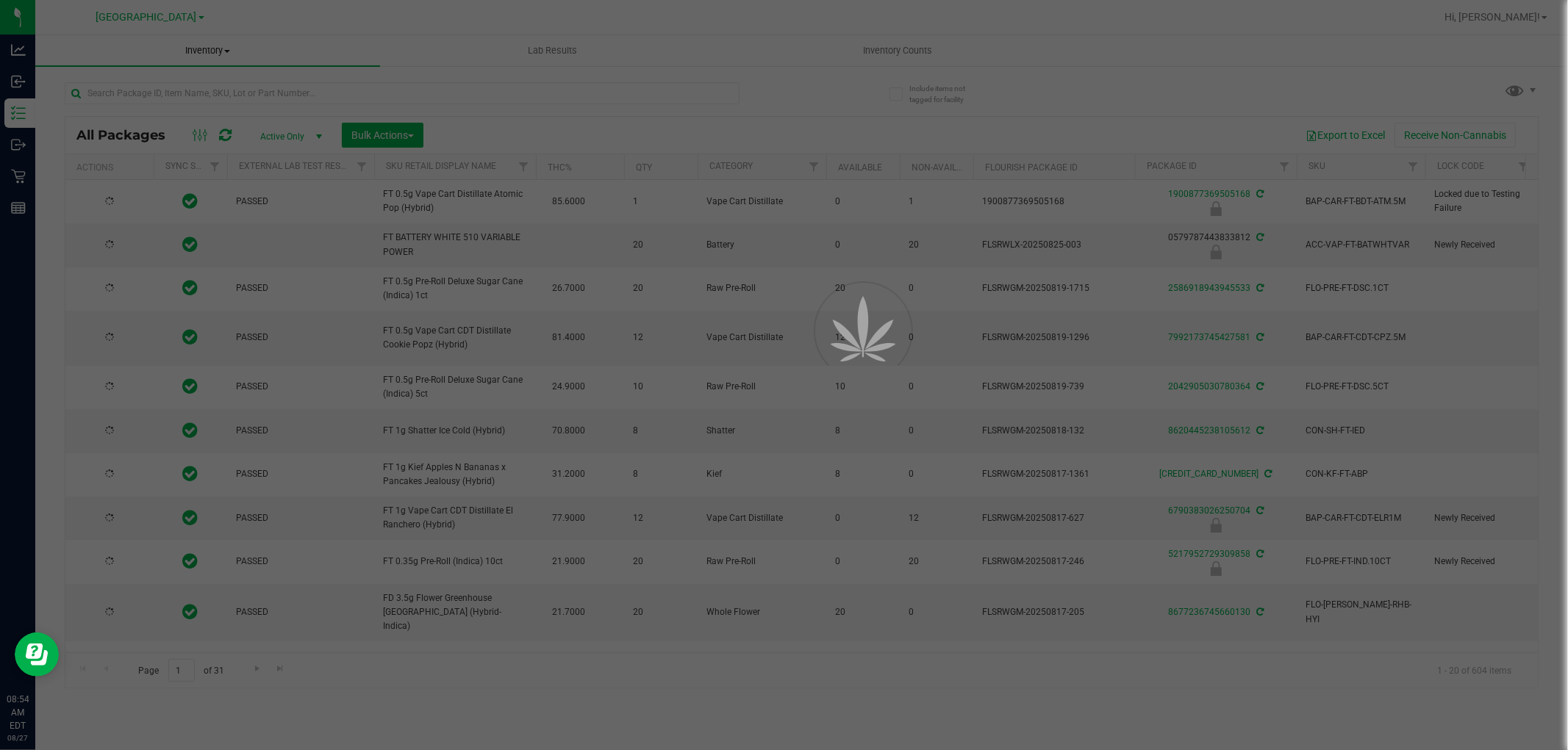
click at [189, 90] on div at bounding box center [784, 375] width 1568 height 750
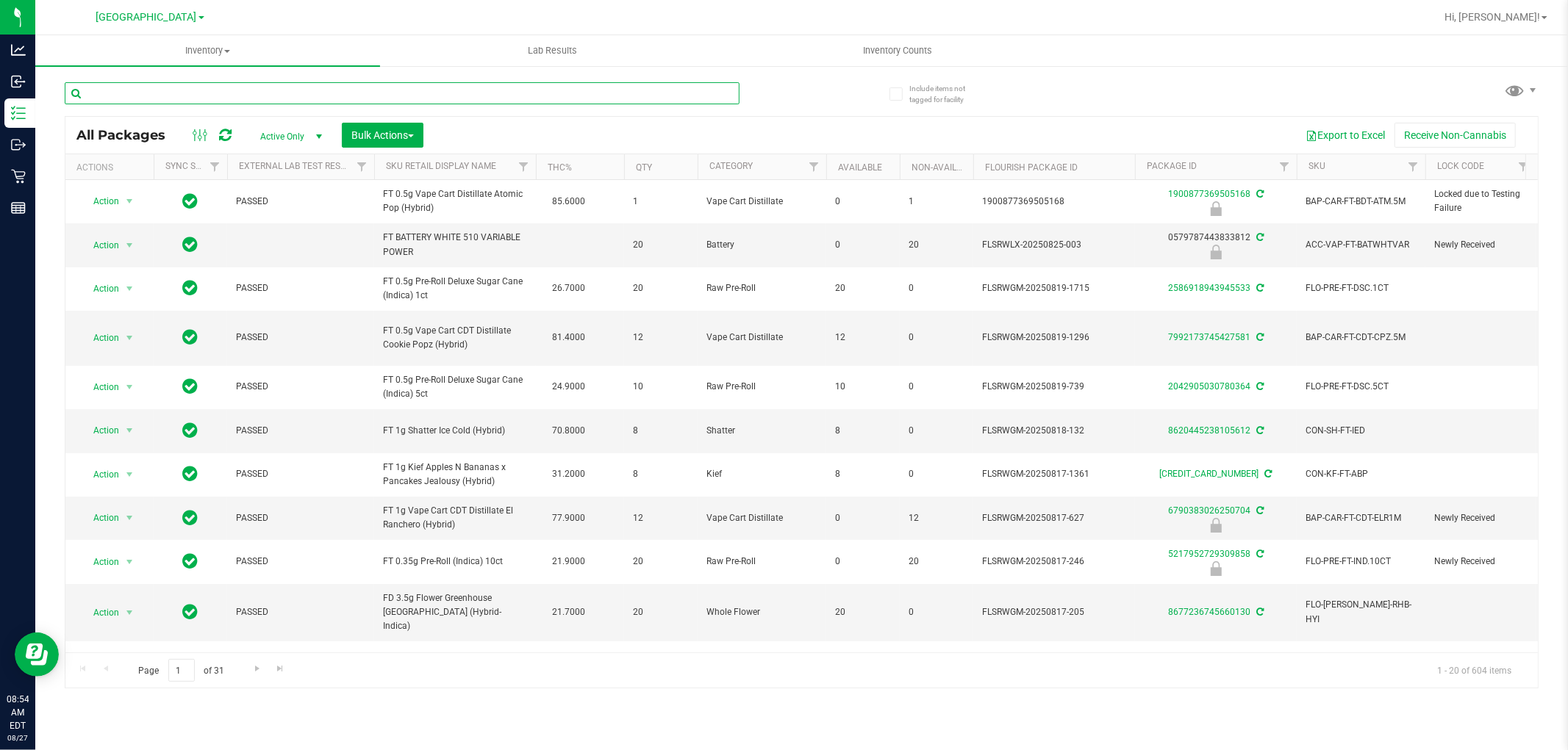
click at [188, 93] on input "text" at bounding box center [401, 93] width 674 height 22
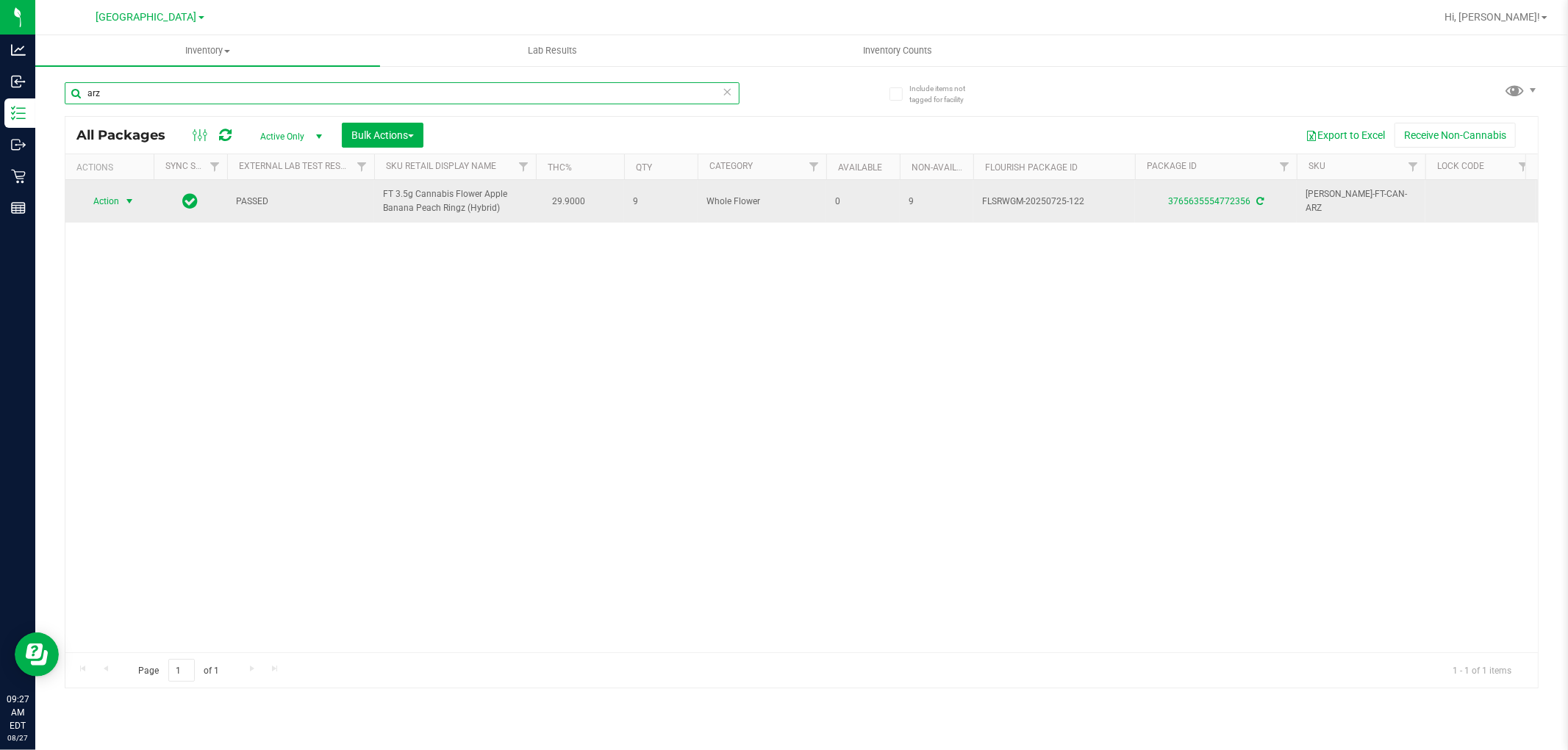
type input "arz"
click at [129, 199] on span "select" at bounding box center [130, 202] width 12 height 12
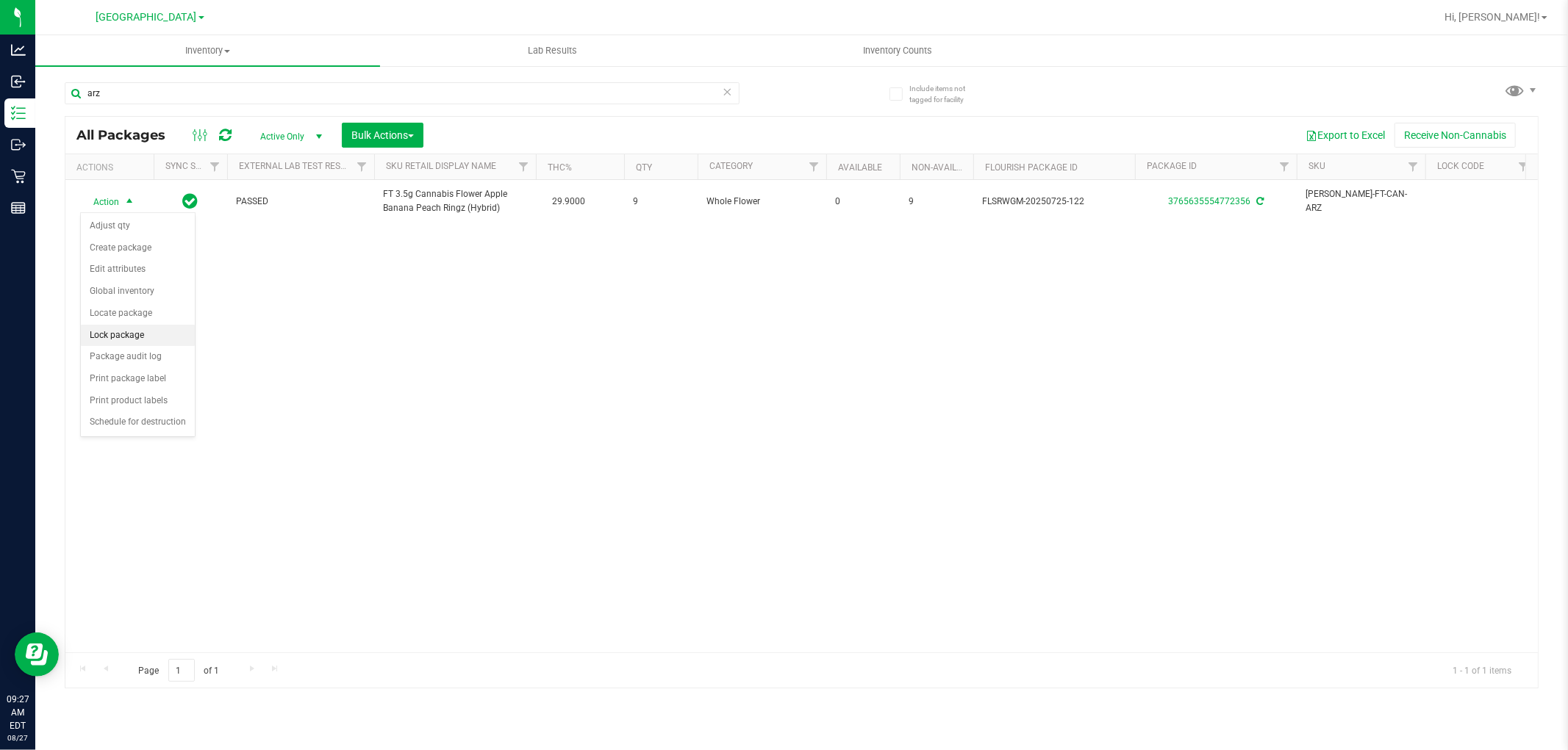
click at [133, 333] on li "Lock package" at bounding box center [138, 335] width 114 height 22
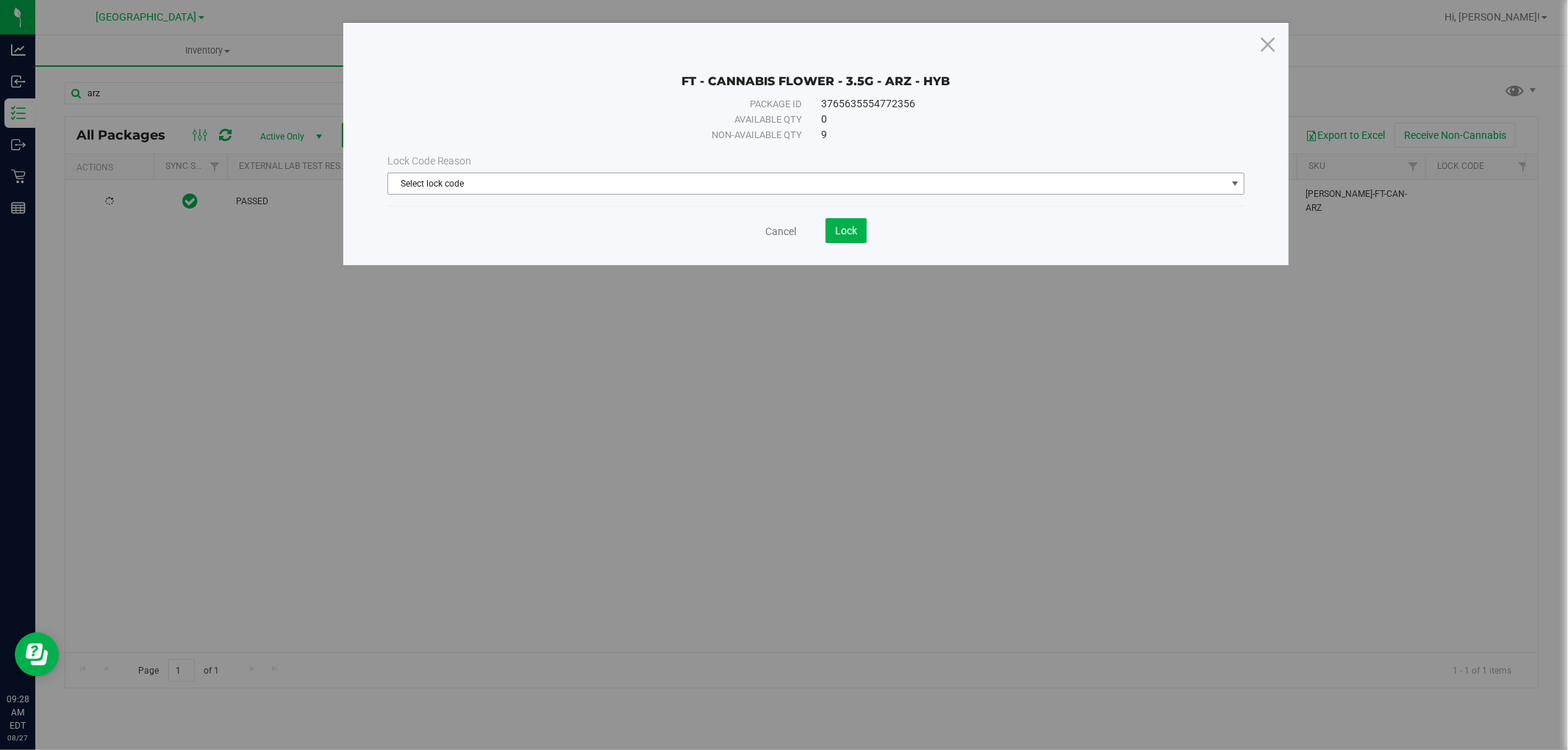
click at [755, 186] on span "Select lock code" at bounding box center [807, 183] width 838 height 20
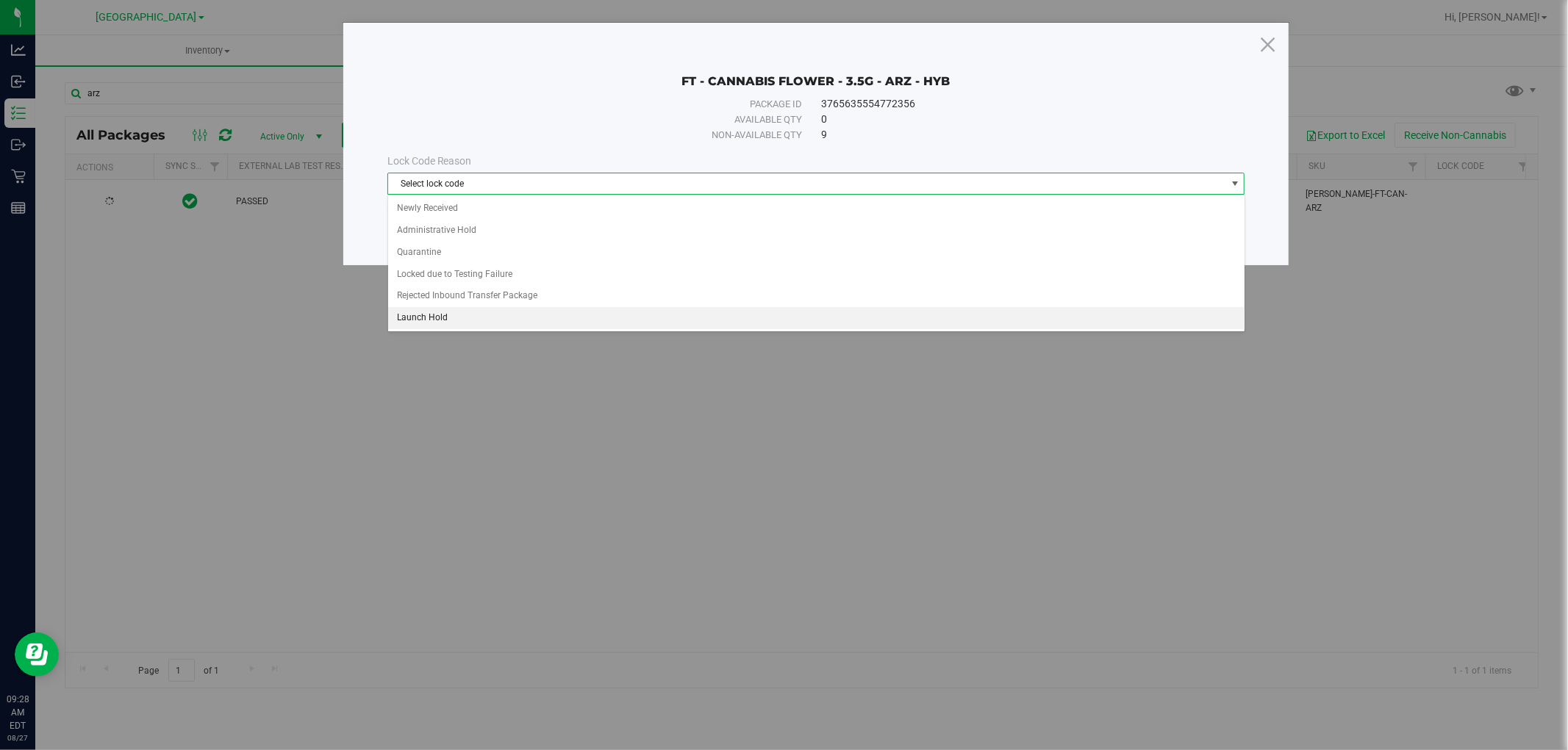
drag, startPoint x: 422, startPoint y: 316, endPoint x: 494, endPoint y: 294, distance: 75.3
click at [422, 316] on li "Launch Hold" at bounding box center [816, 318] width 856 height 22
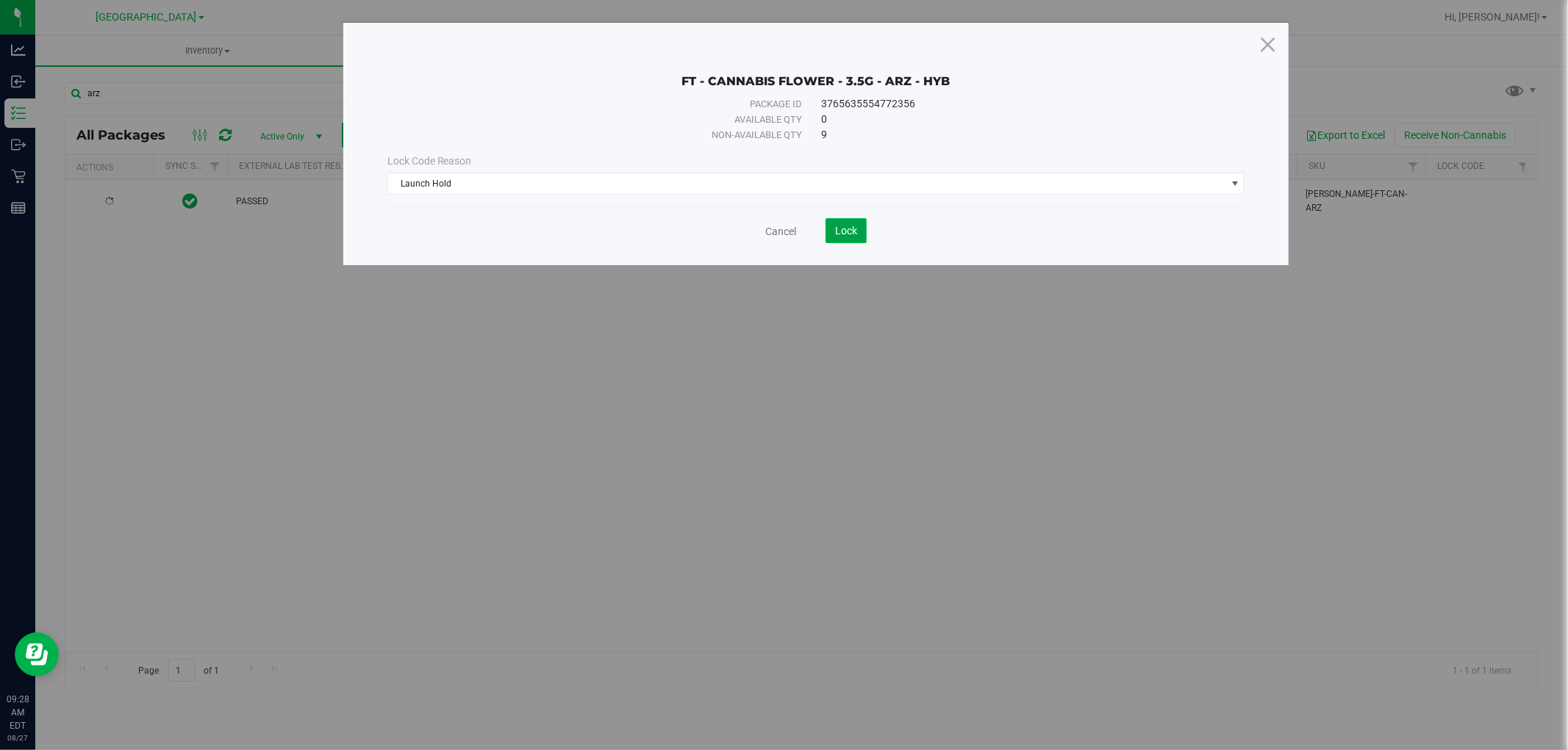
click at [842, 226] on span "Lock" at bounding box center [846, 231] width 22 height 12
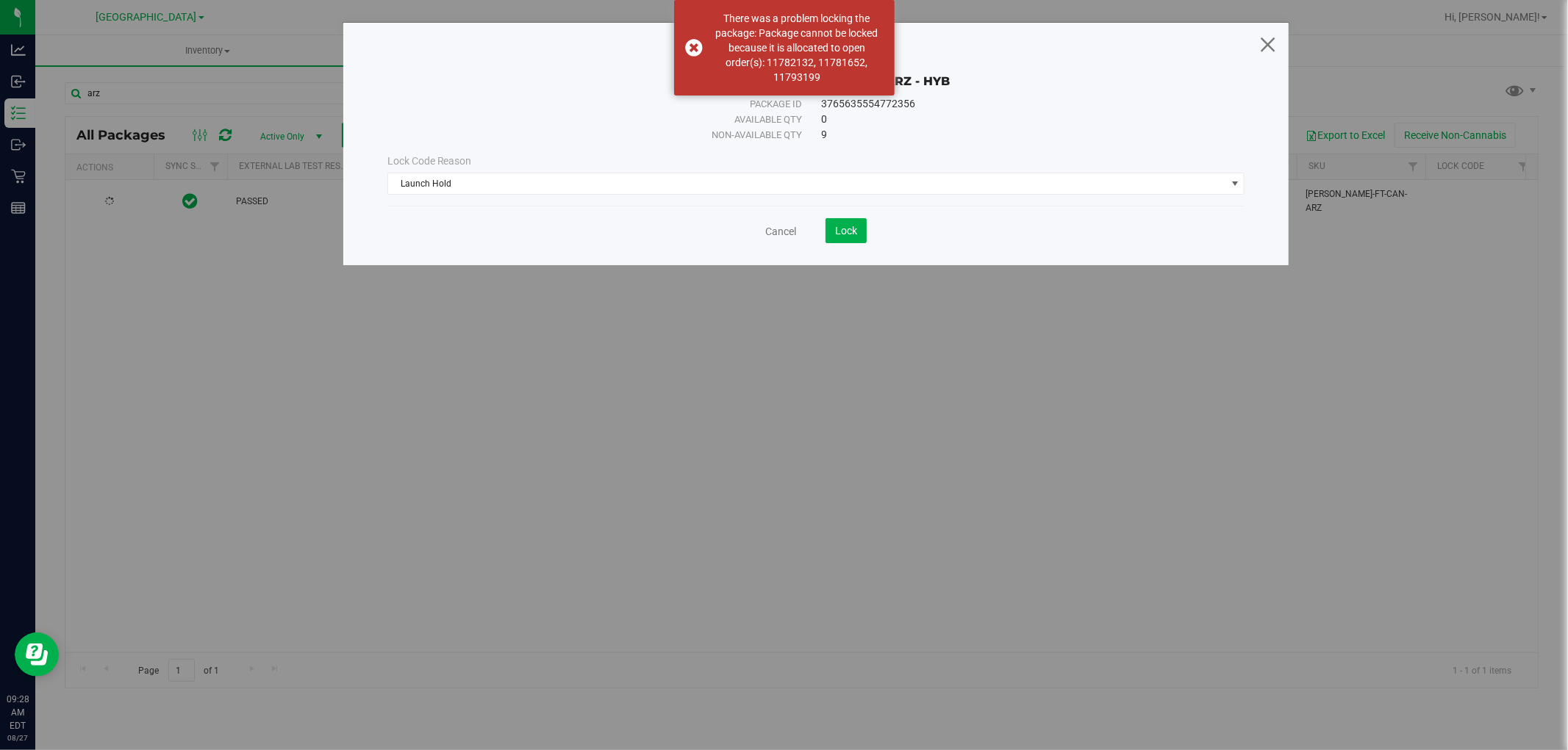
click at [1274, 40] on icon at bounding box center [1267, 44] width 20 height 35
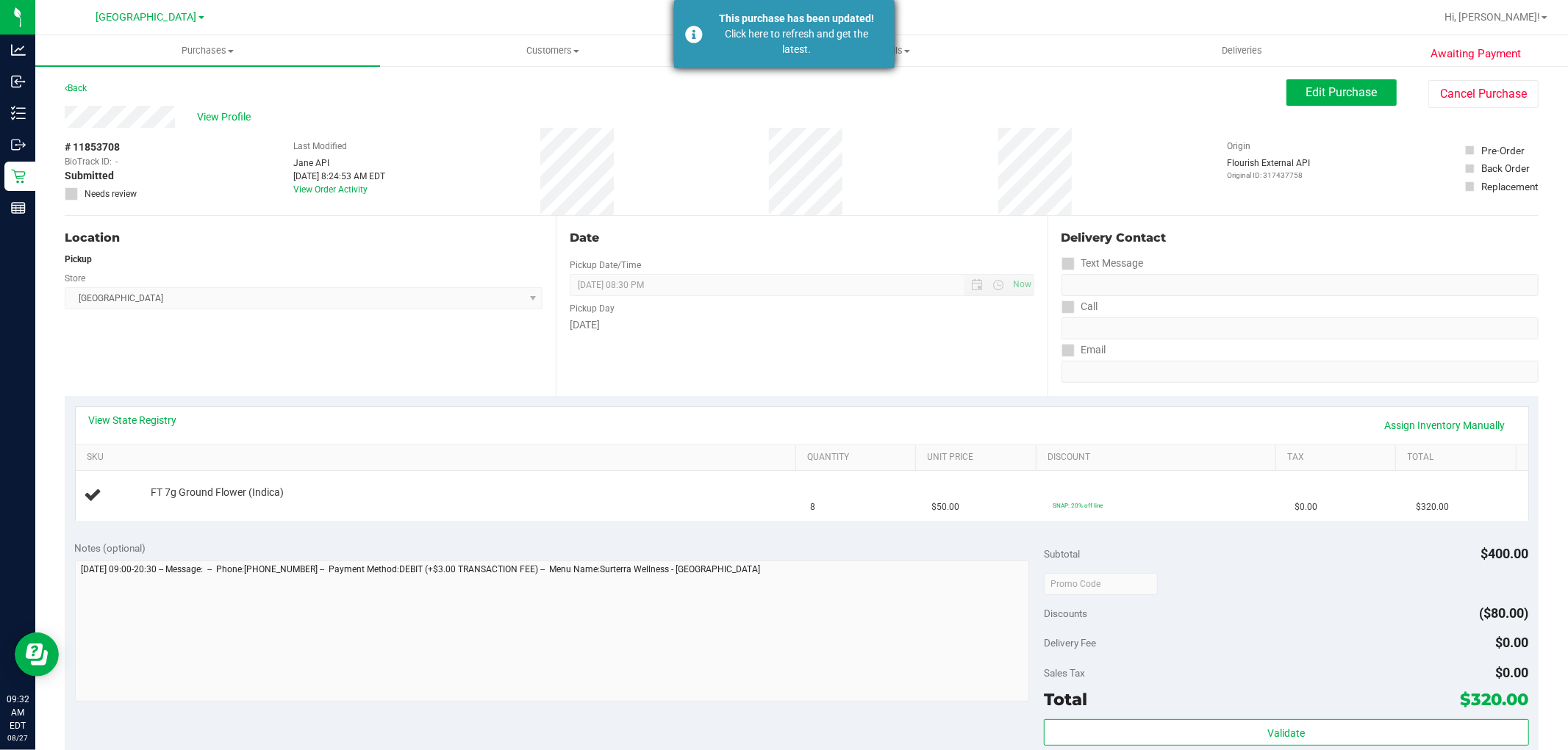
click at [769, 24] on div "This purchase has been updated!" at bounding box center [797, 19] width 173 height 16
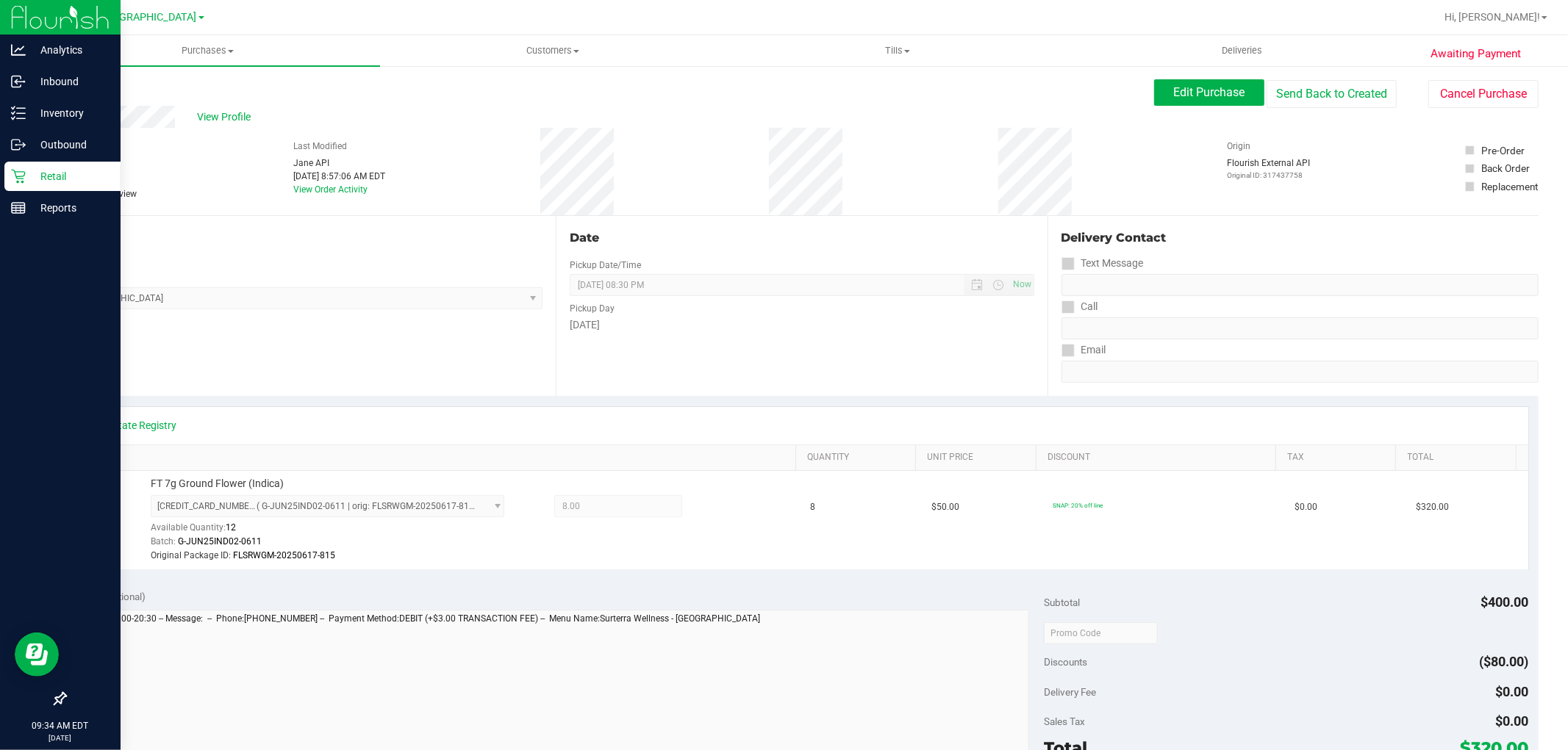
click at [17, 173] on icon at bounding box center [19, 176] width 15 height 15
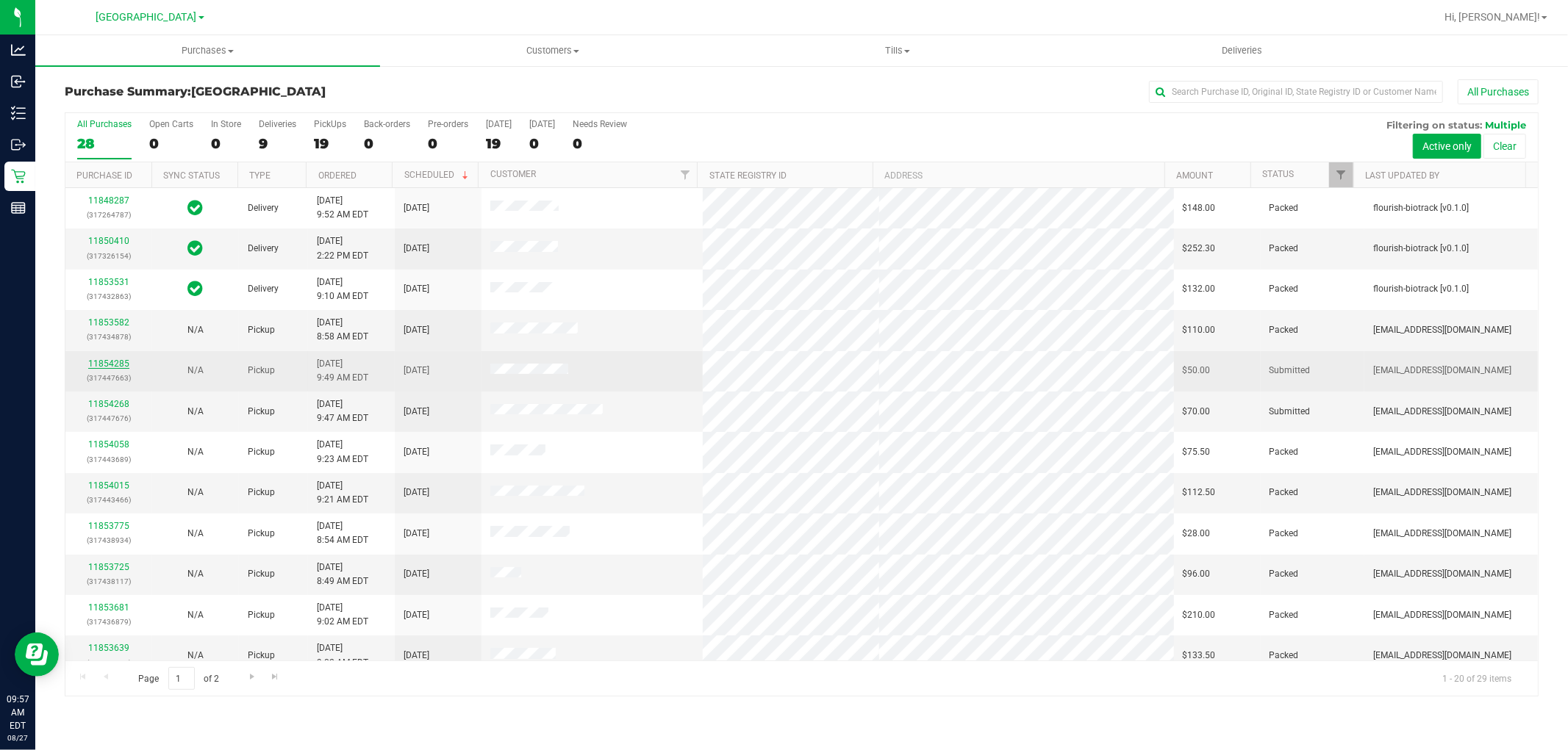
click at [96, 363] on link "11854285" at bounding box center [109, 364] width 41 height 10
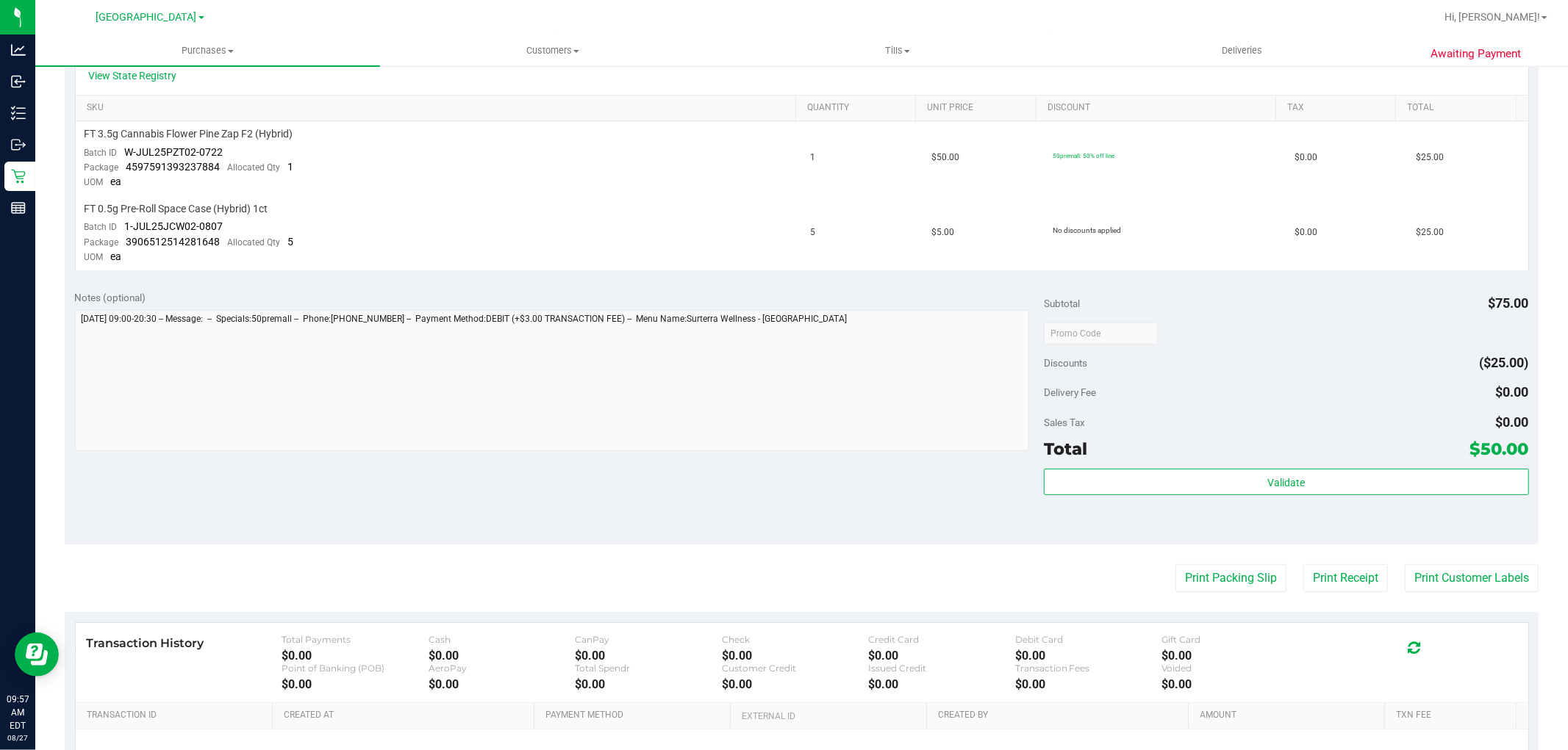
scroll to position [408, 0]
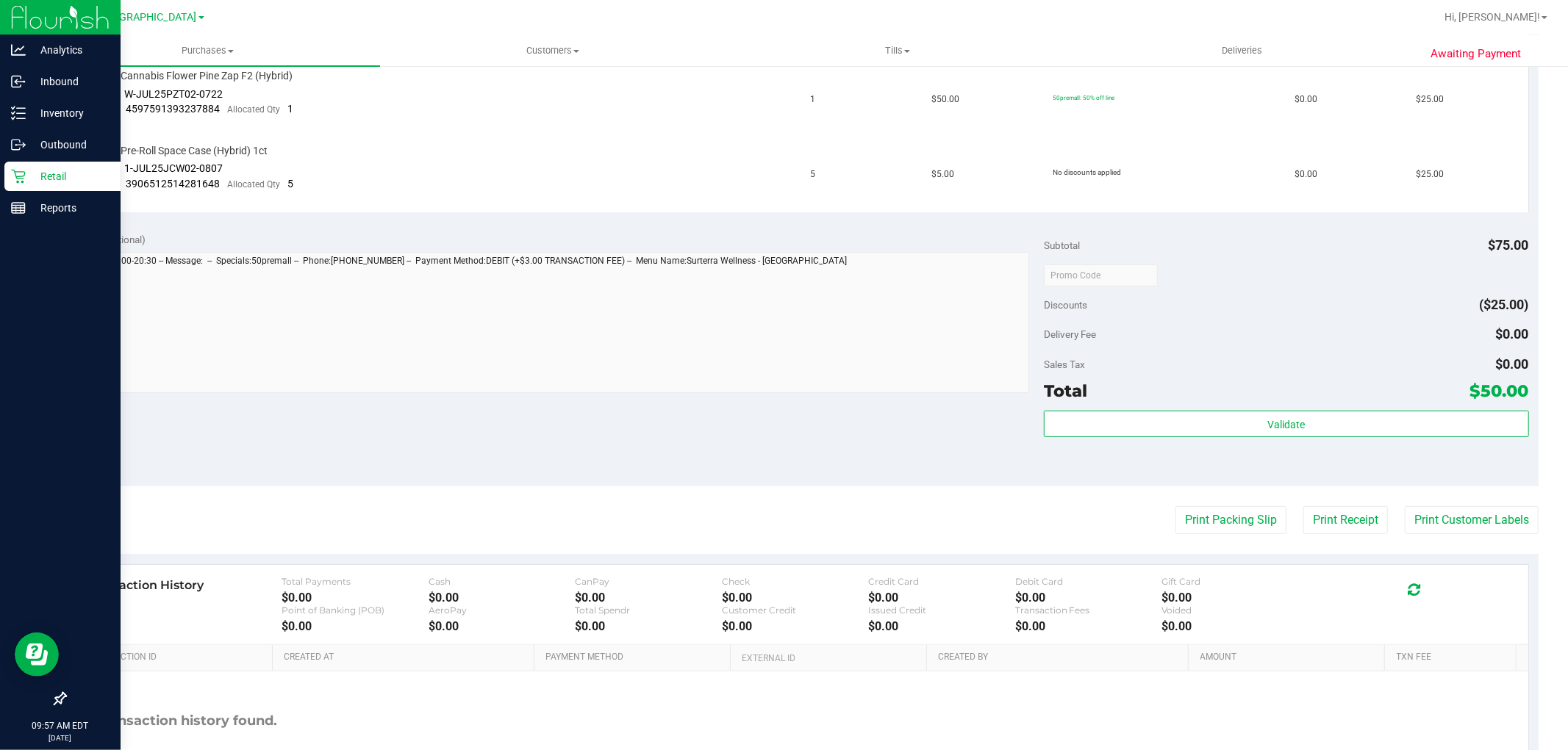
click at [41, 178] on p "Retail" at bounding box center [70, 176] width 89 height 18
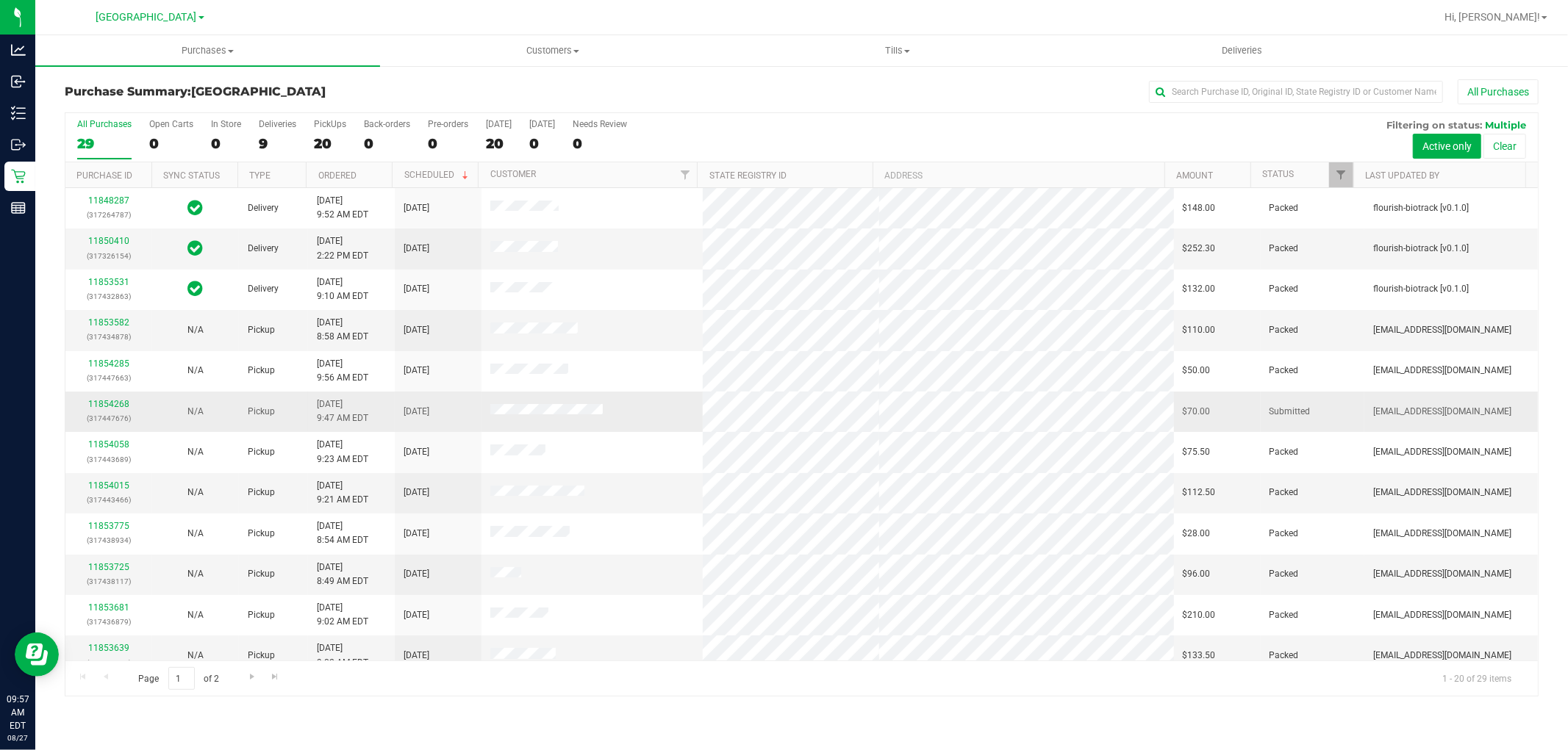
click at [118, 399] on div "11854268 (317447676)" at bounding box center [109, 411] width 69 height 28
click at [119, 404] on link "11854268" at bounding box center [109, 404] width 41 height 10
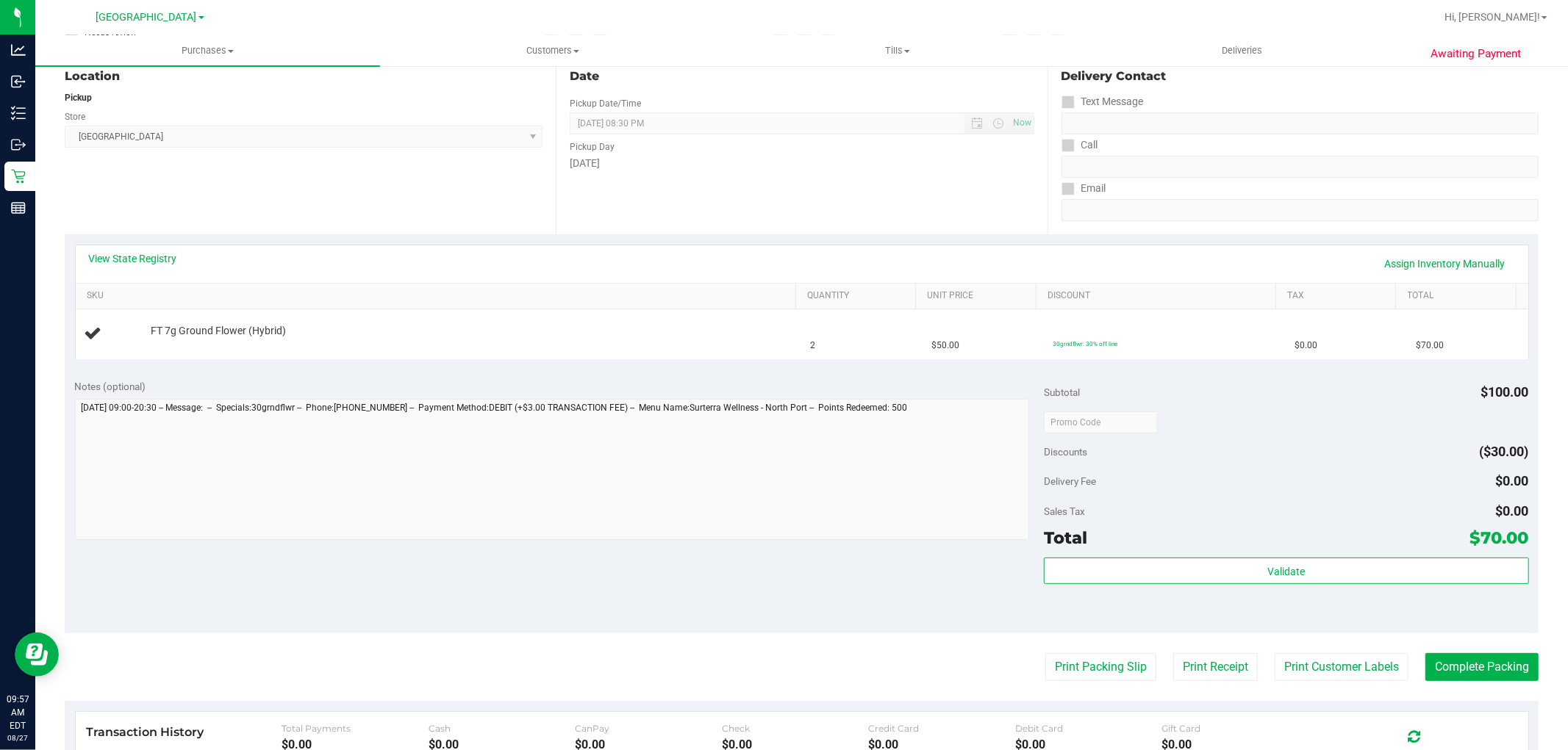
scroll to position [164, 0]
click at [149, 260] on link "View State Registry" at bounding box center [134, 257] width 89 height 15
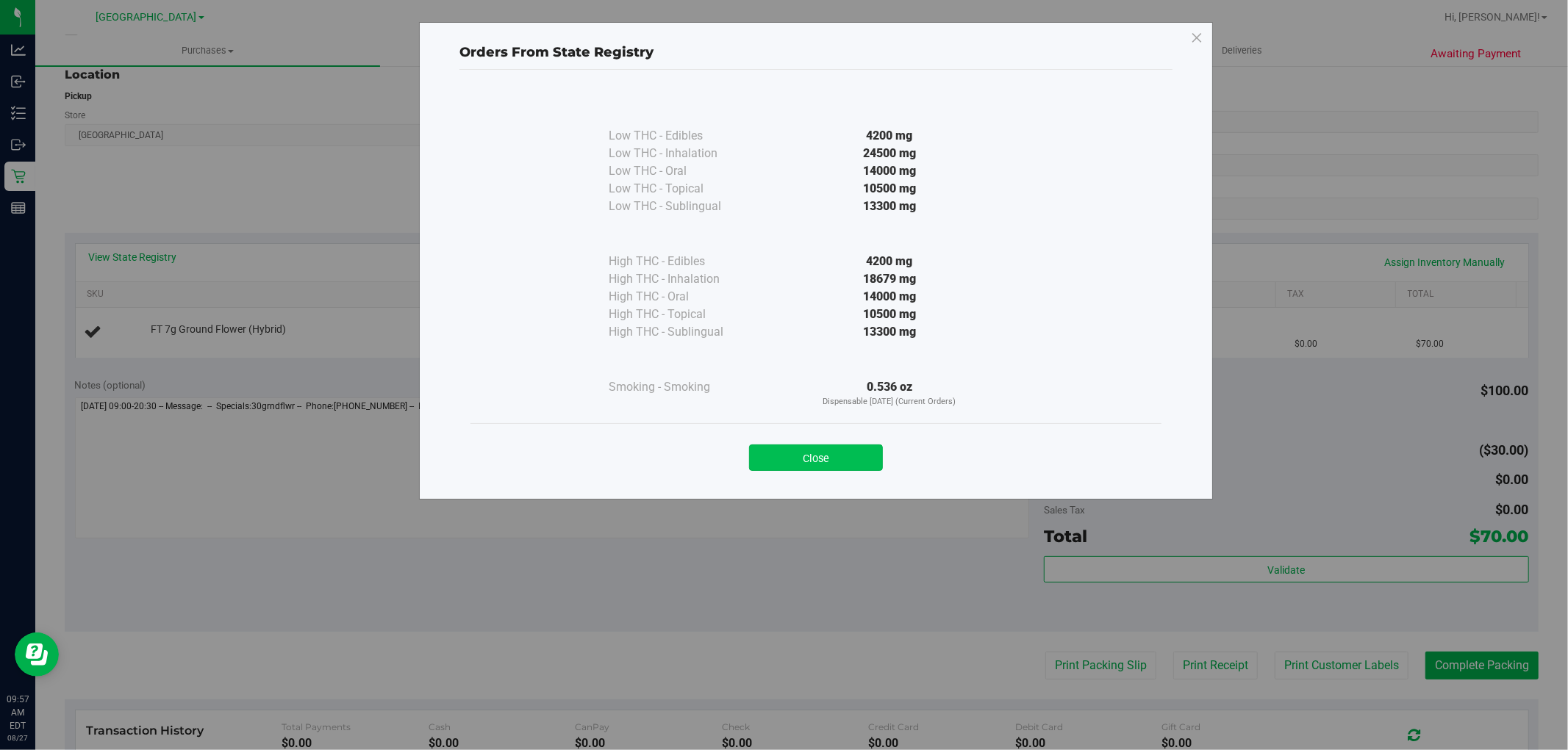
click at [817, 457] on button "Close" at bounding box center [816, 458] width 134 height 26
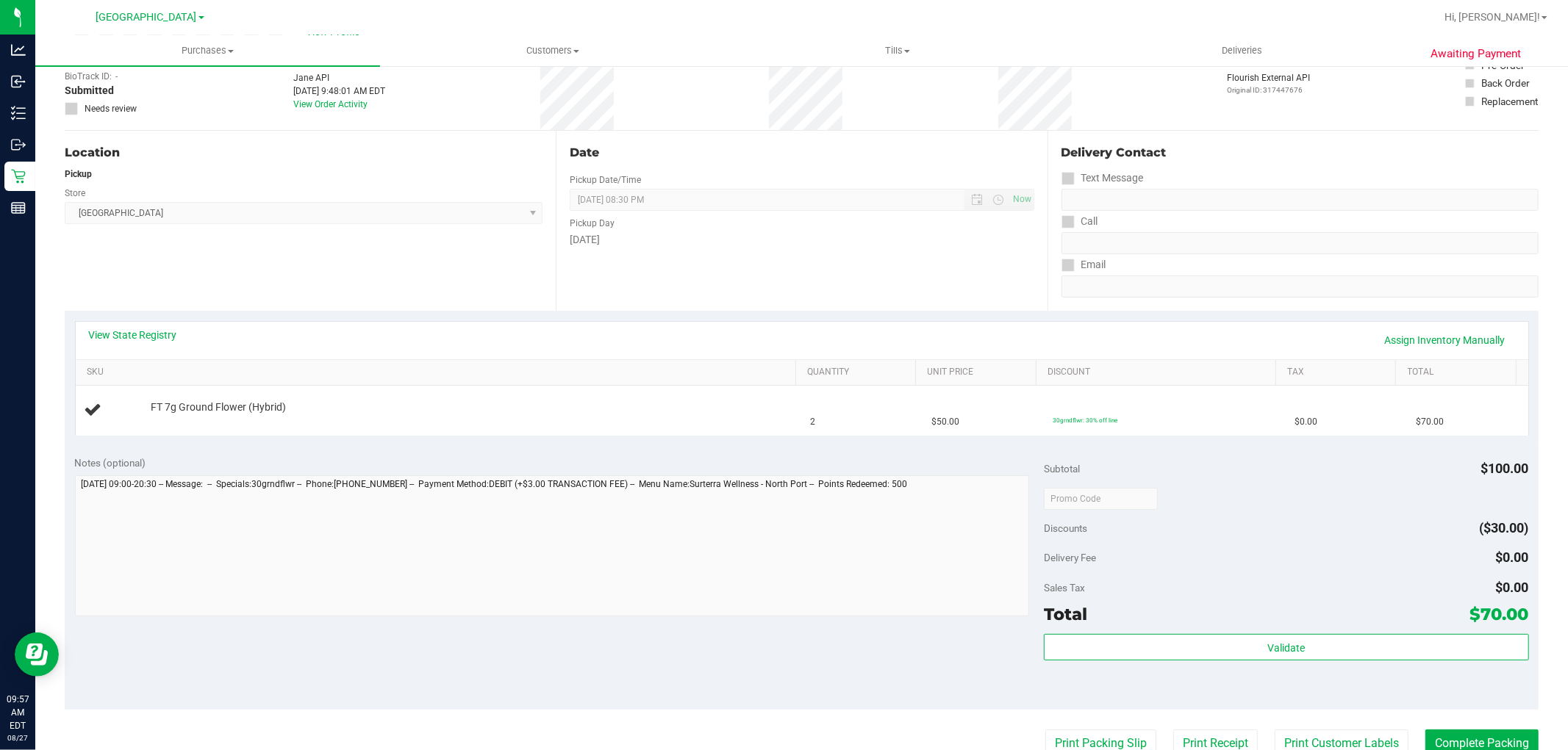
scroll to position [0, 0]
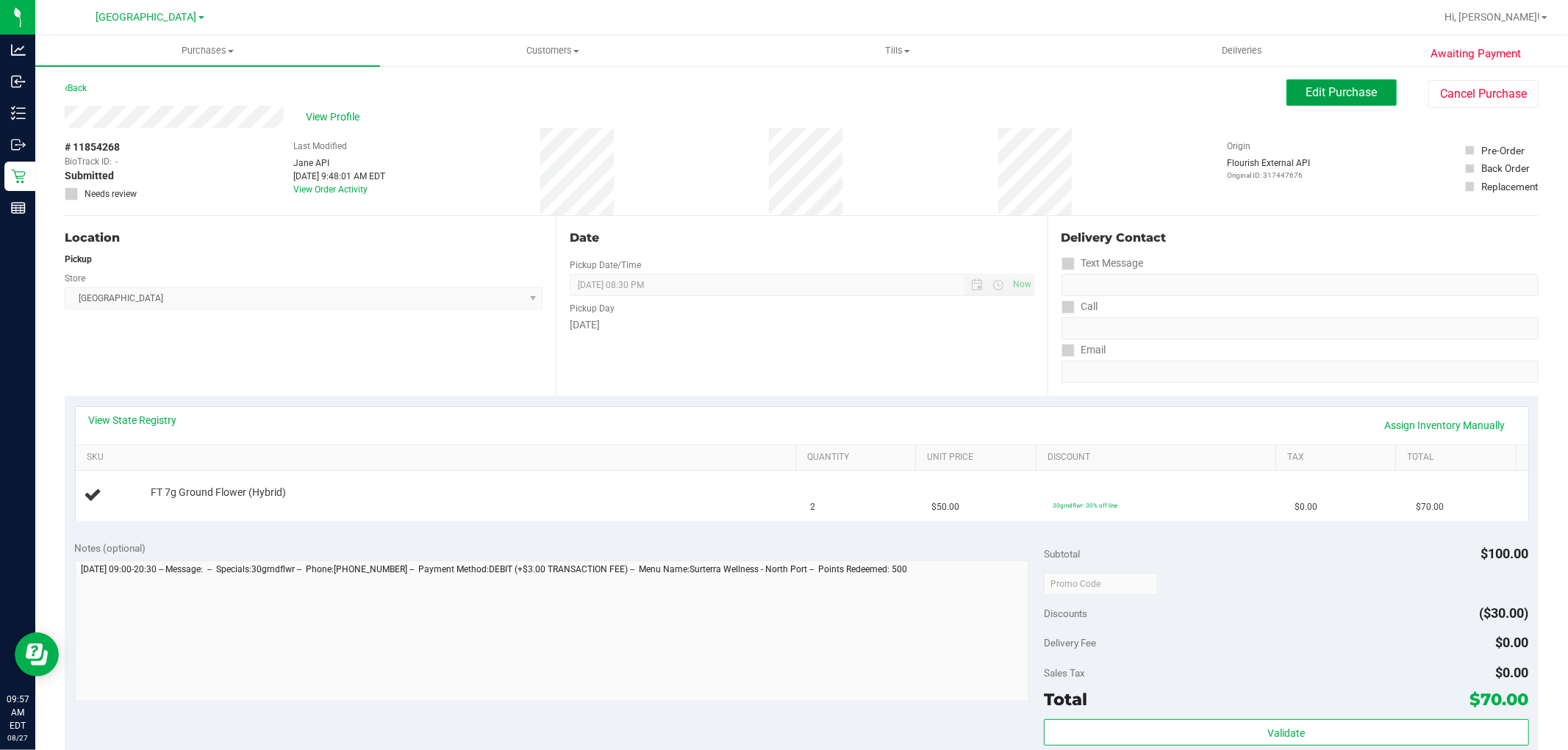
click at [1327, 96] on span "Edit Purchase" at bounding box center [1341, 92] width 71 height 14
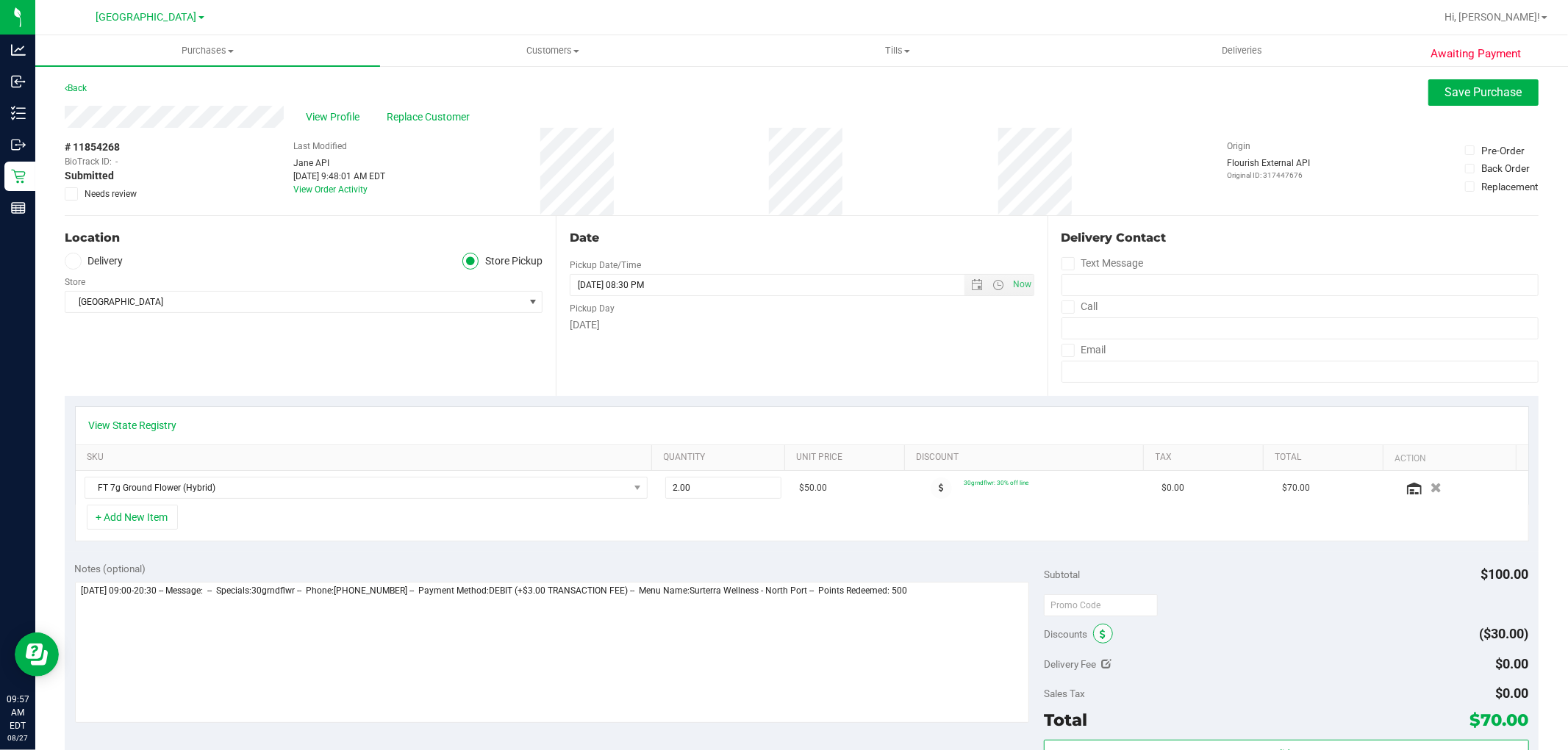
click at [1093, 636] on span at bounding box center [1103, 634] width 20 height 20
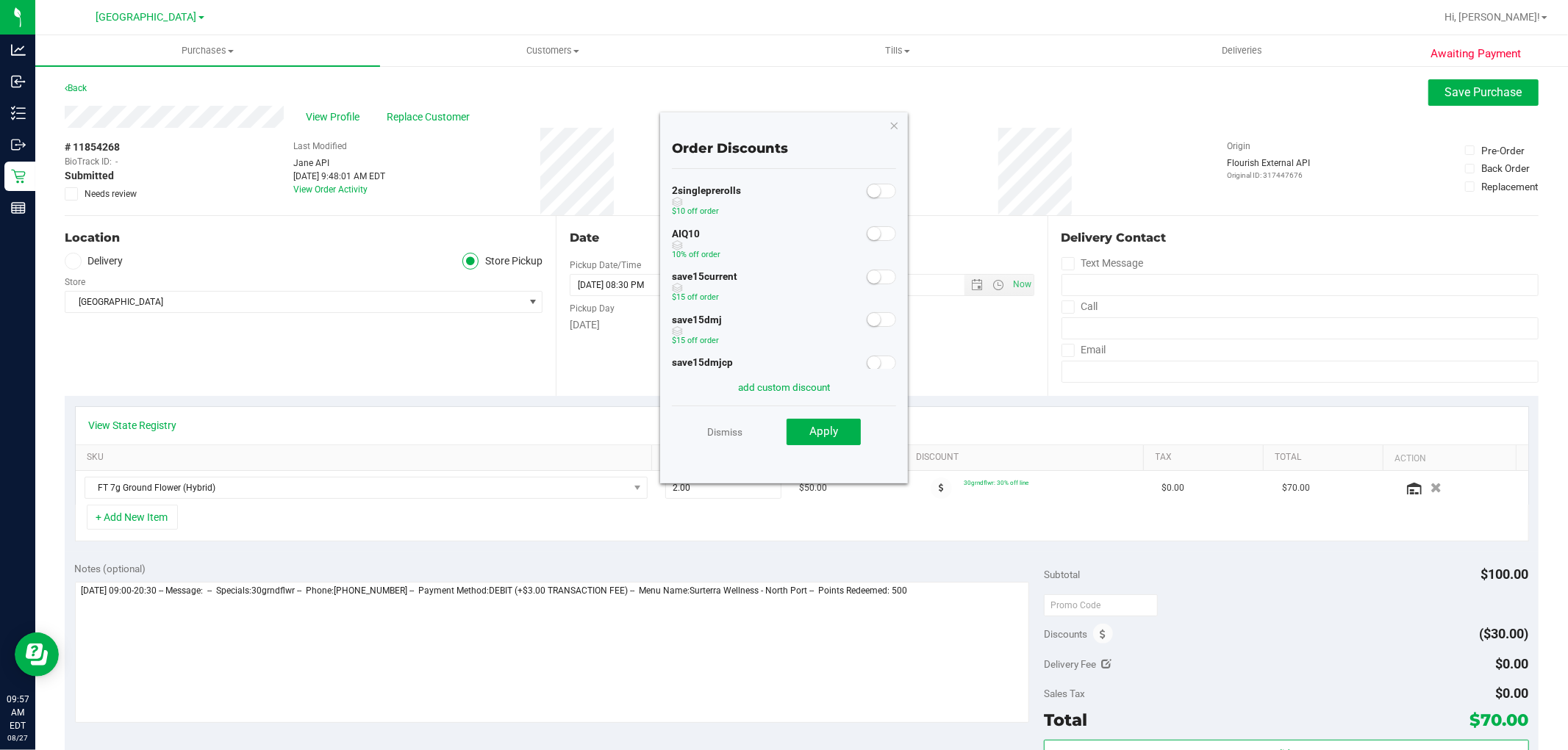
click at [867, 236] on small at bounding box center [874, 234] width 14 height 14
click at [831, 428] on span "Apply" at bounding box center [824, 431] width 29 height 14
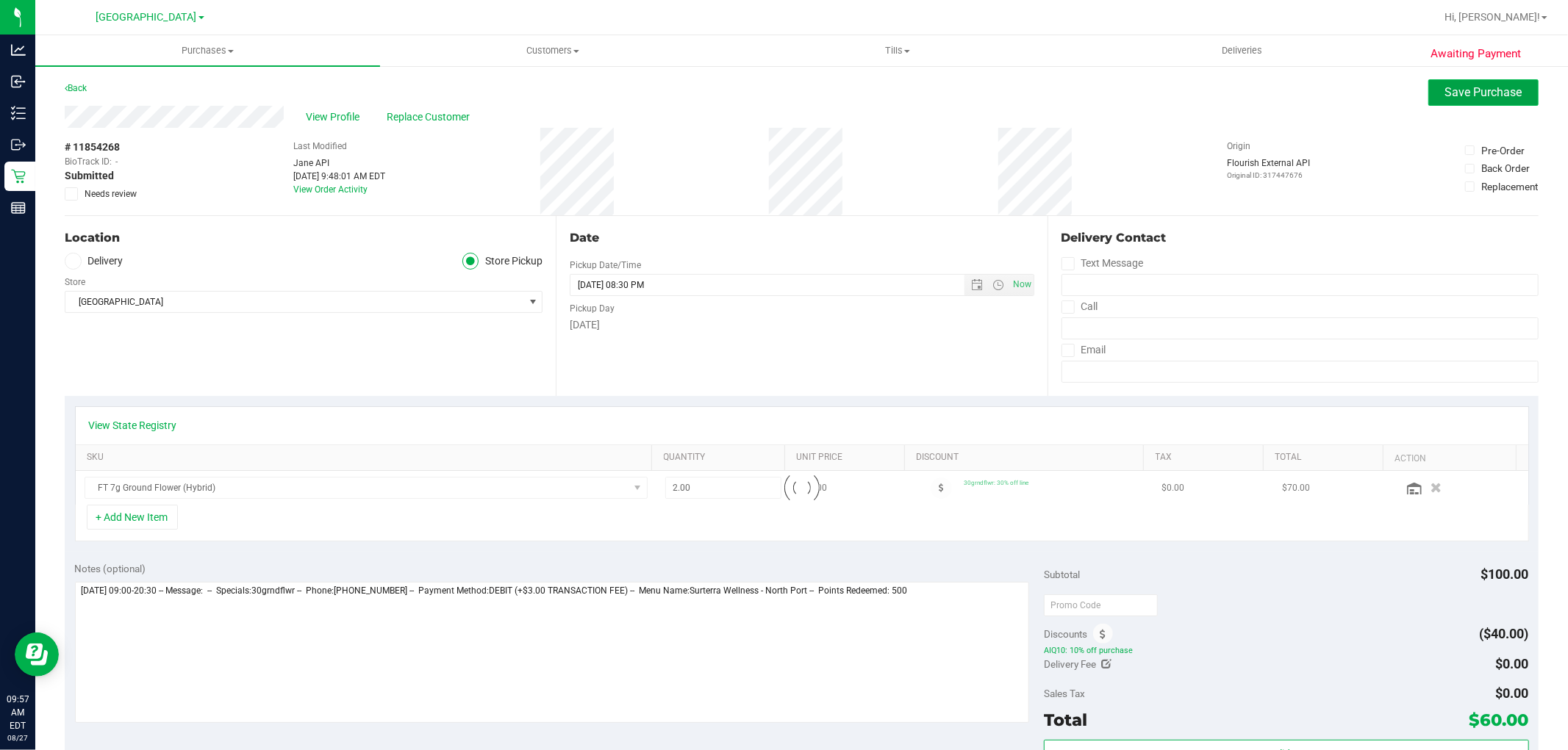
click at [1469, 87] on span "Save Purchase" at bounding box center [1483, 92] width 77 height 14
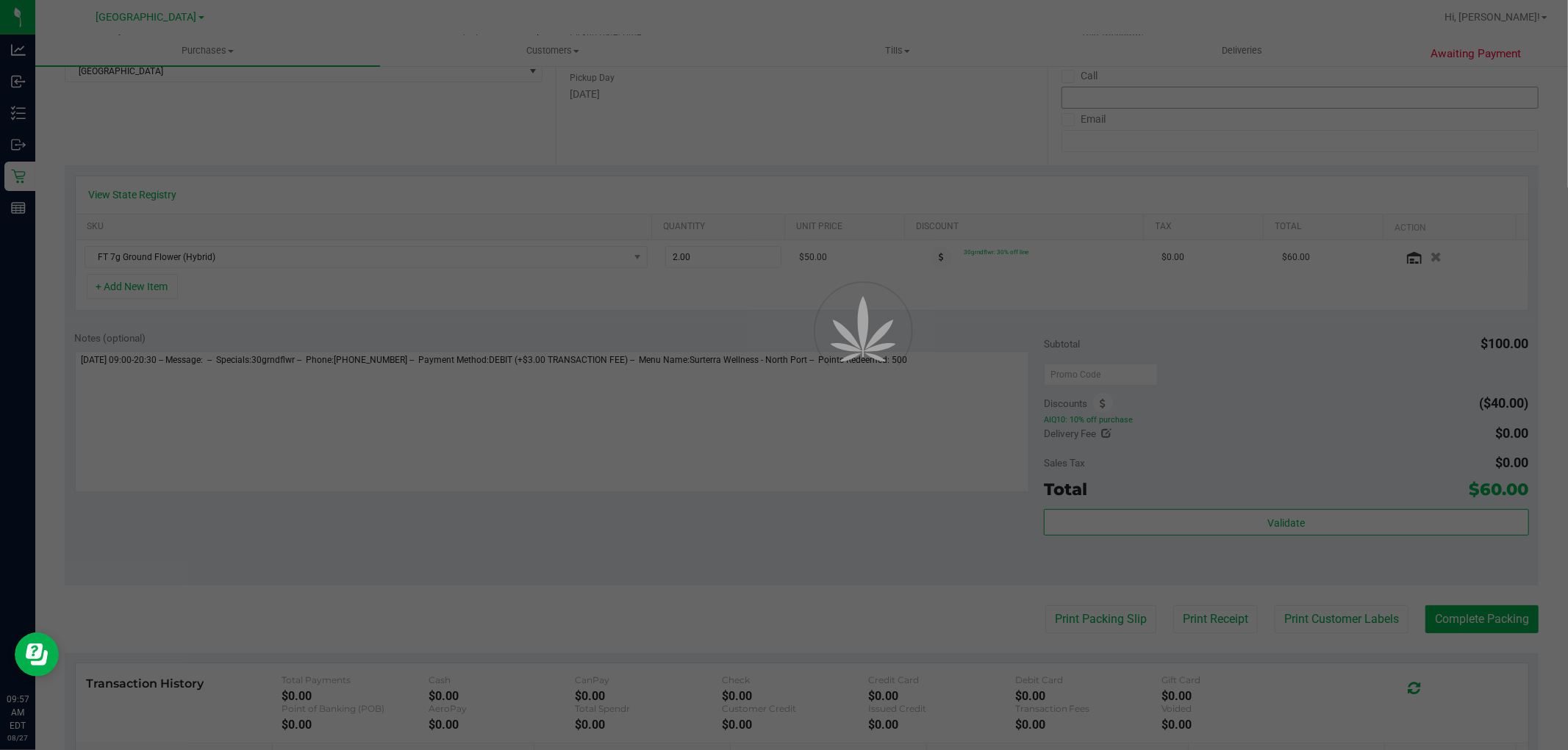
scroll to position [326, 0]
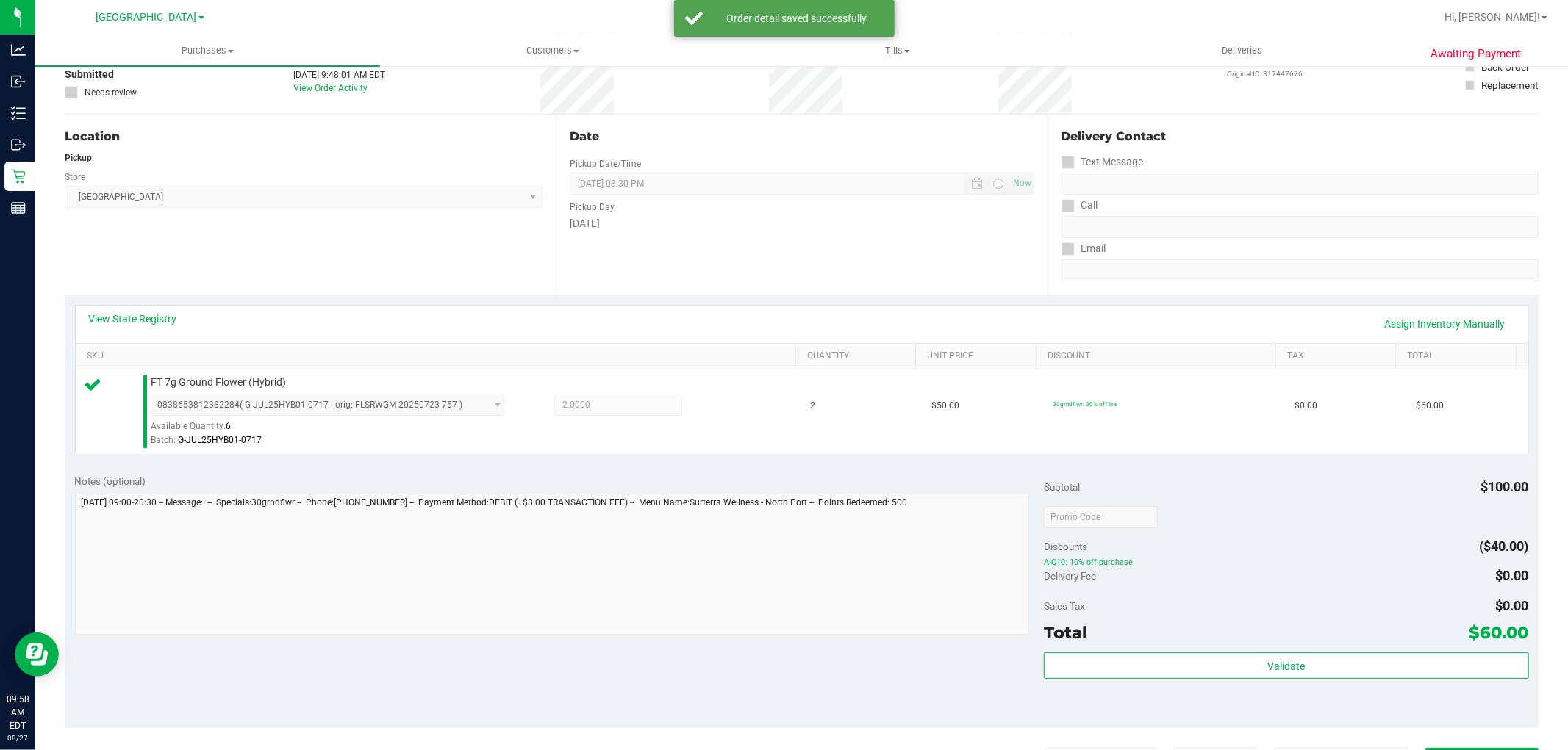
scroll to position [326, 0]
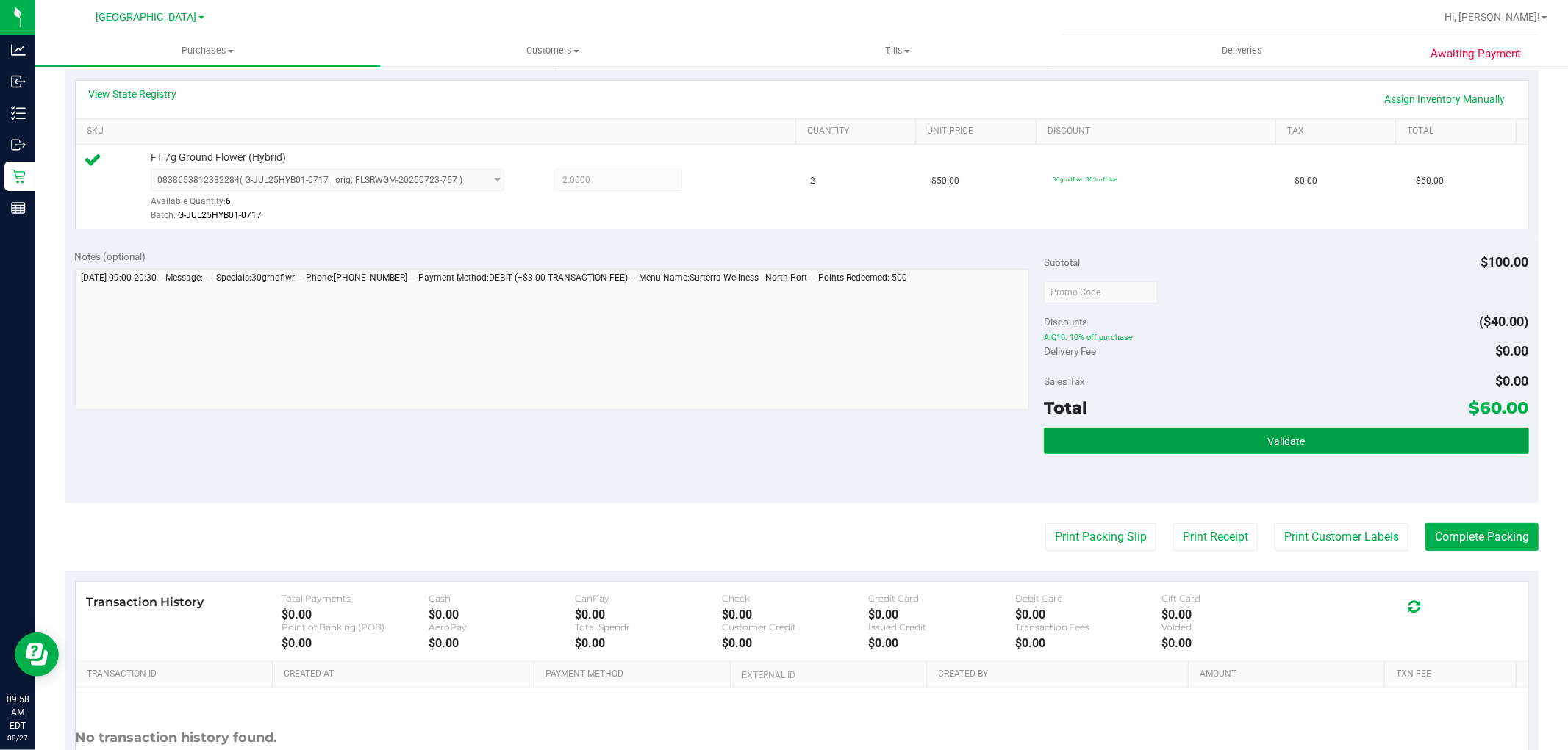
click at [1277, 441] on span "Validate" at bounding box center [1286, 442] width 38 height 12
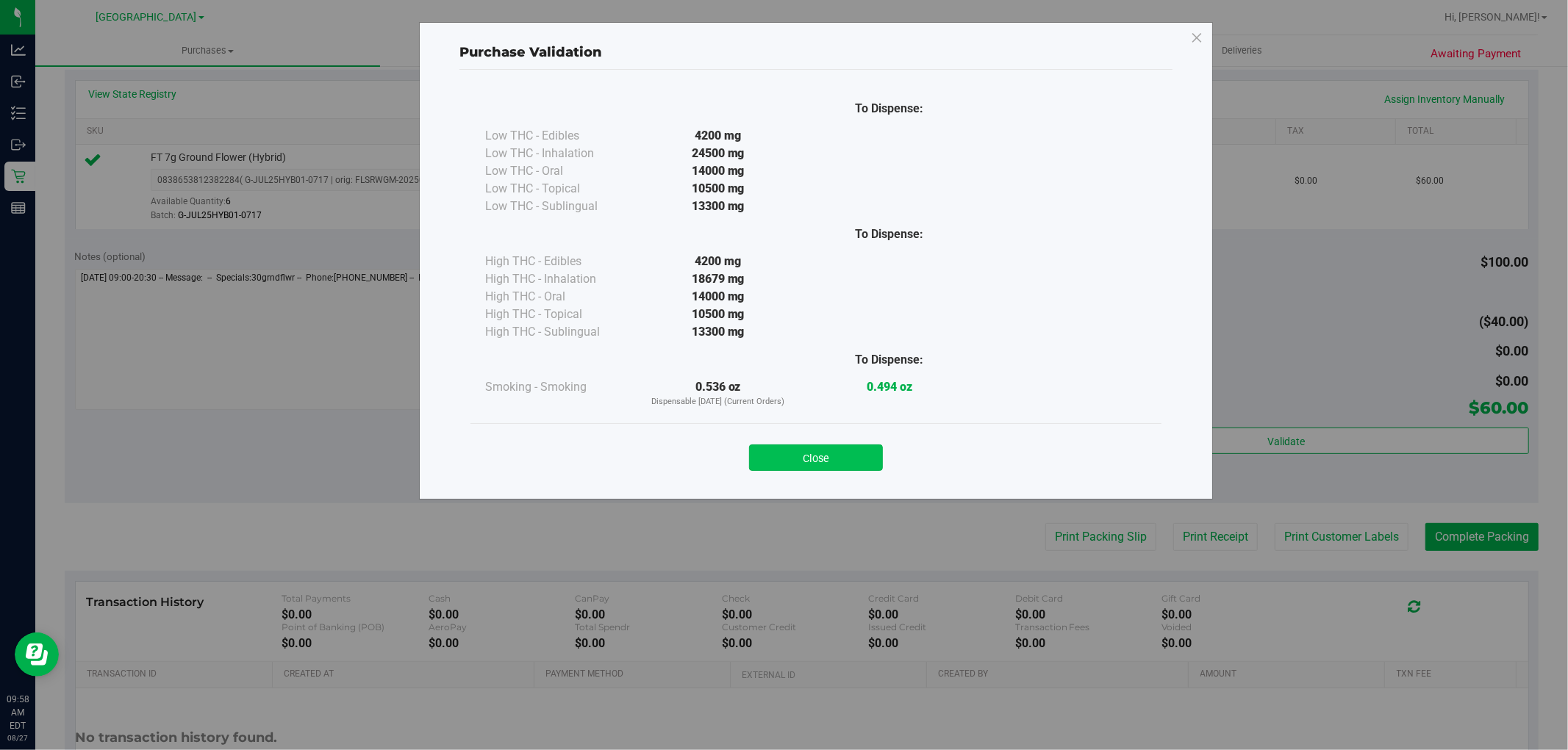
click at [836, 467] on button "Close" at bounding box center [816, 458] width 134 height 26
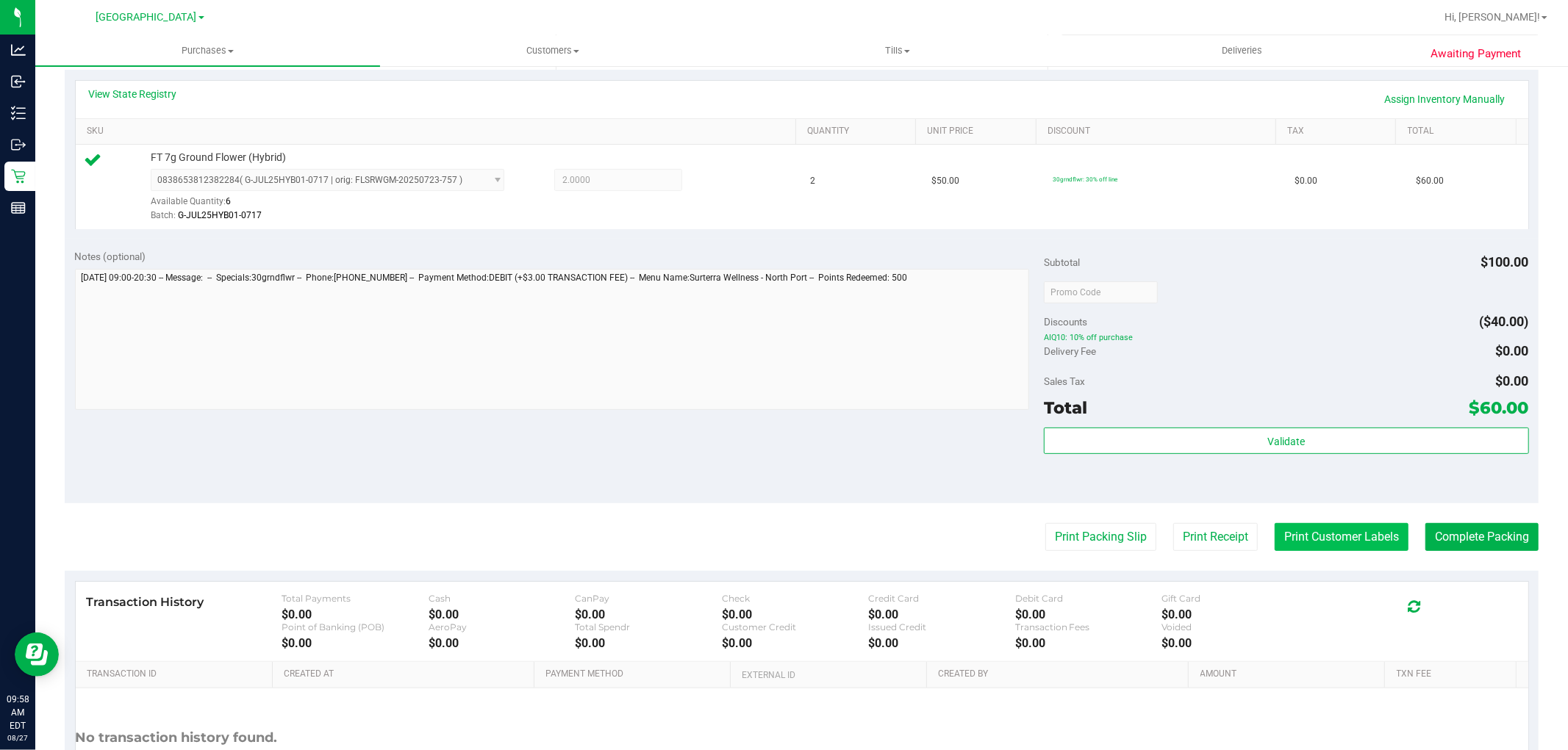
click at [1325, 533] on button "Print Customer Labels" at bounding box center [1341, 537] width 134 height 28
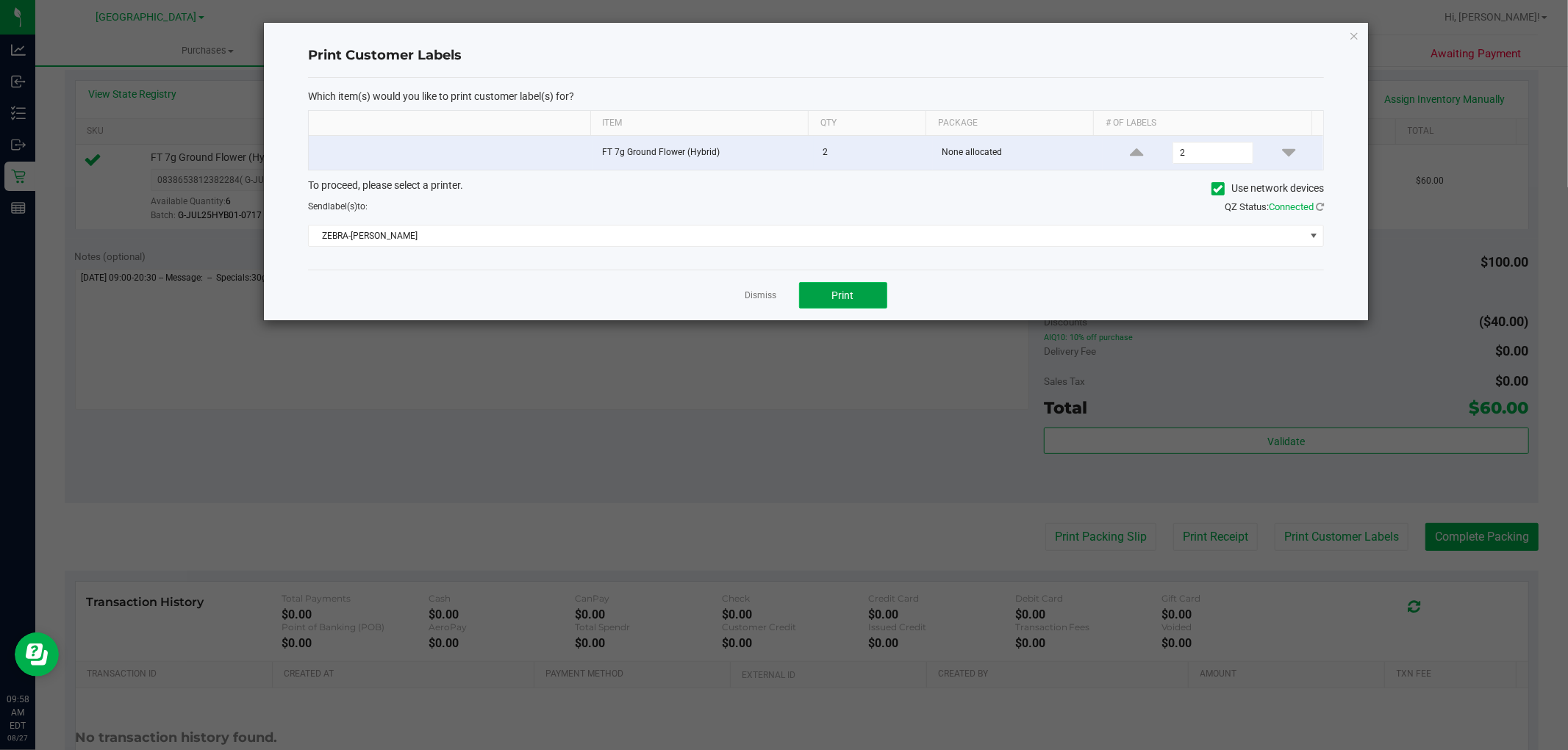
click at [841, 290] on span "Print" at bounding box center [843, 296] width 22 height 12
click at [1353, 38] on icon "button" at bounding box center [1354, 35] width 11 height 18
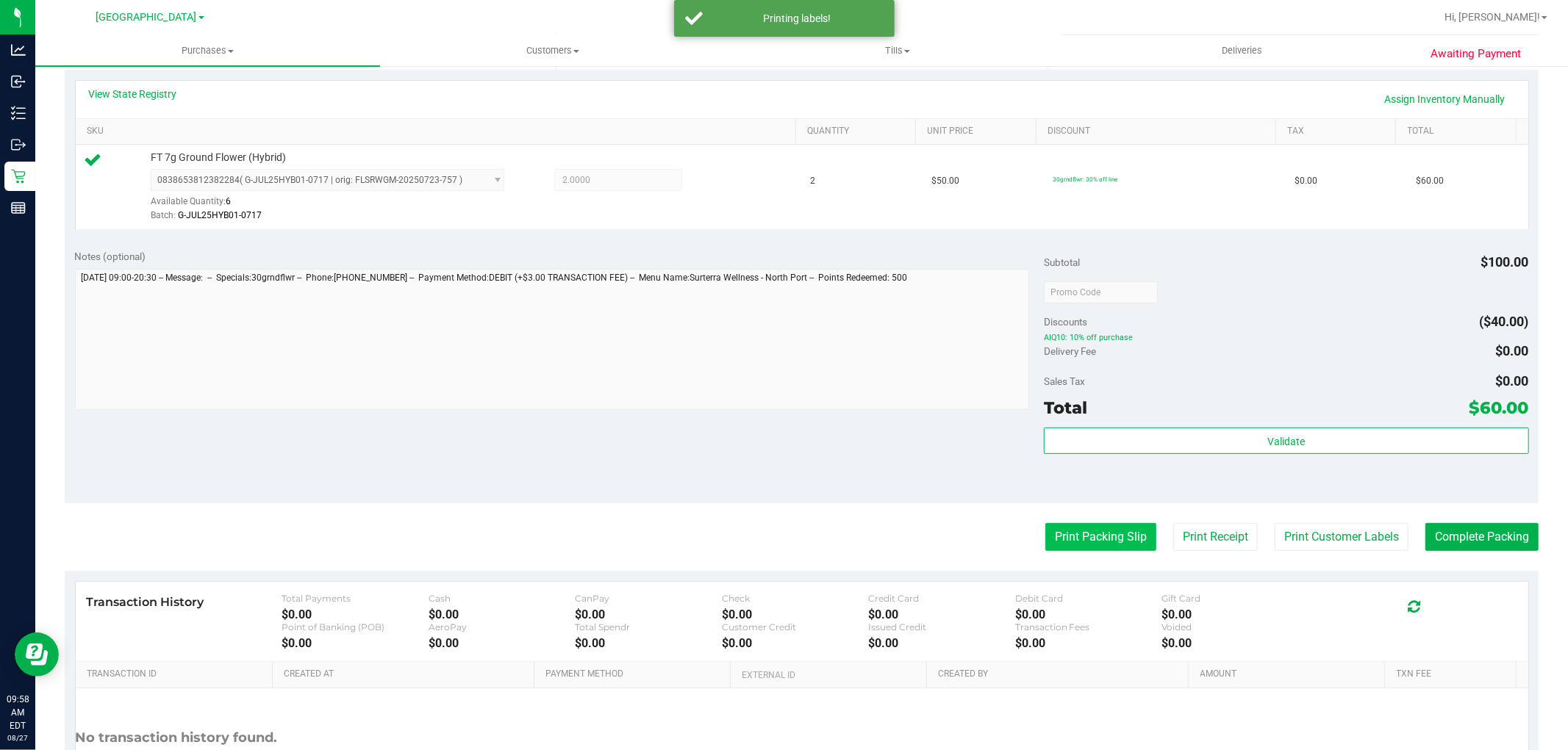
click at [1116, 535] on button "Print Packing Slip" at bounding box center [1101, 537] width 111 height 28
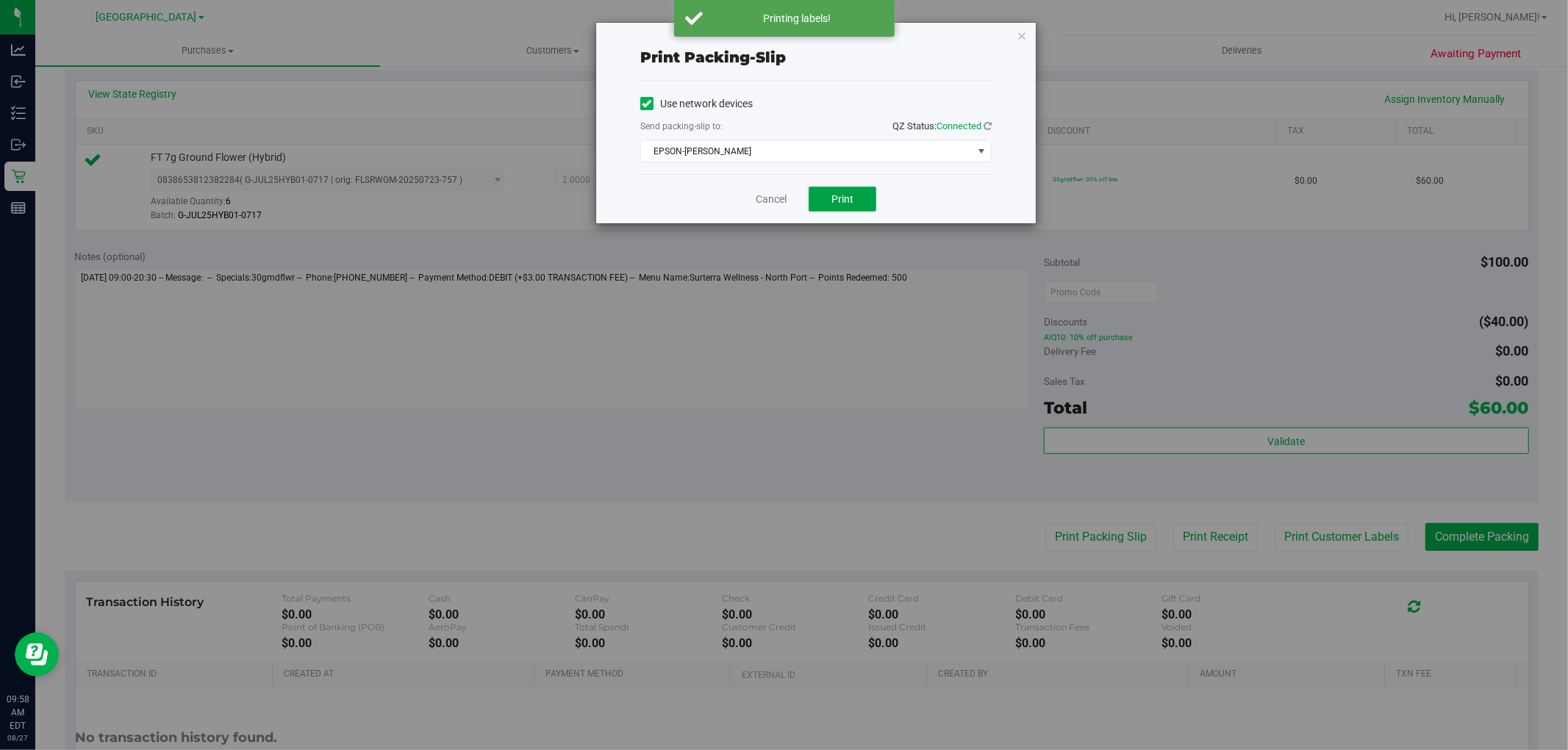
click at [860, 189] on button "Print" at bounding box center [843, 199] width 68 height 25
click at [1022, 34] on icon "button" at bounding box center [1022, 35] width 11 height 18
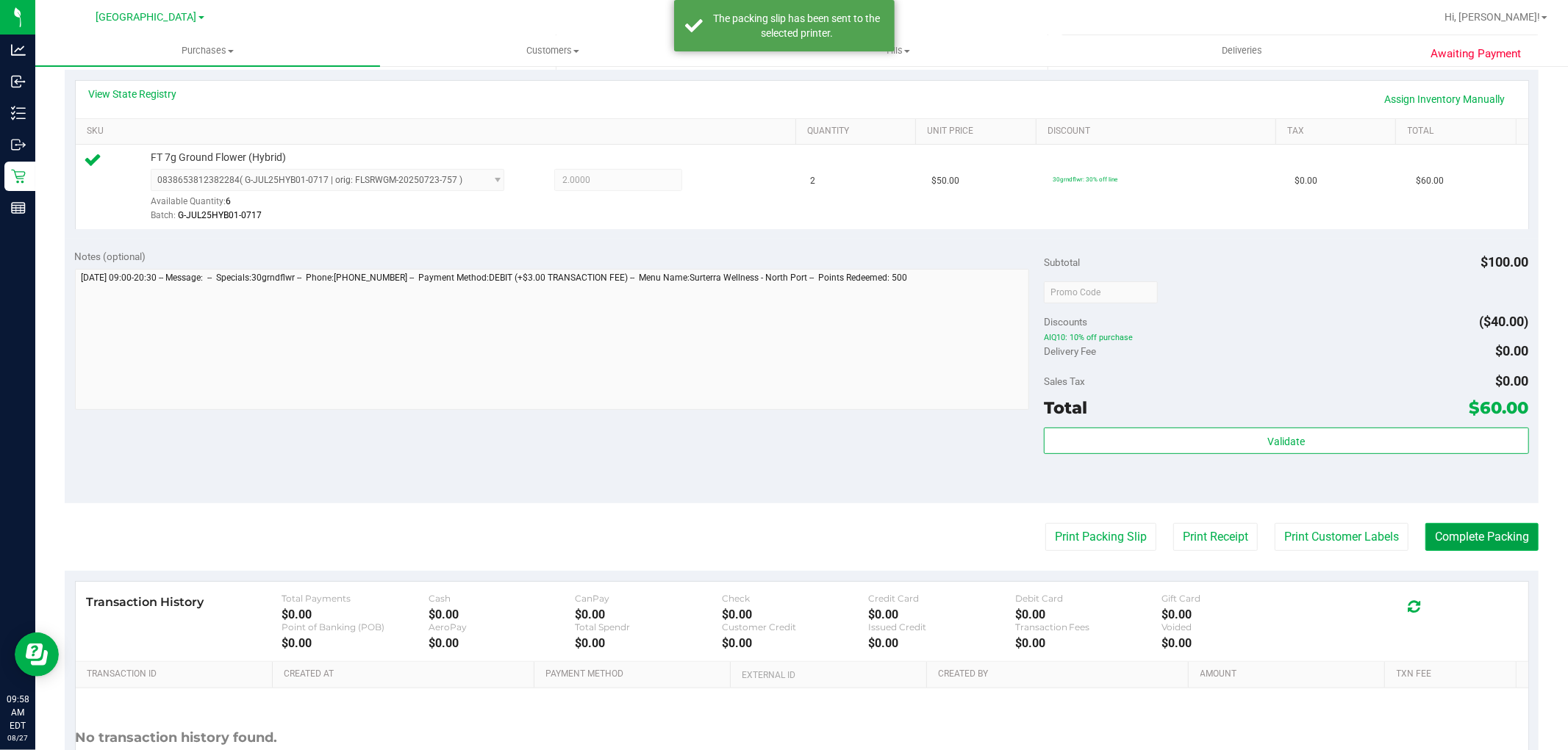
click at [1460, 538] on button "Complete Packing" at bounding box center [1482, 537] width 113 height 28
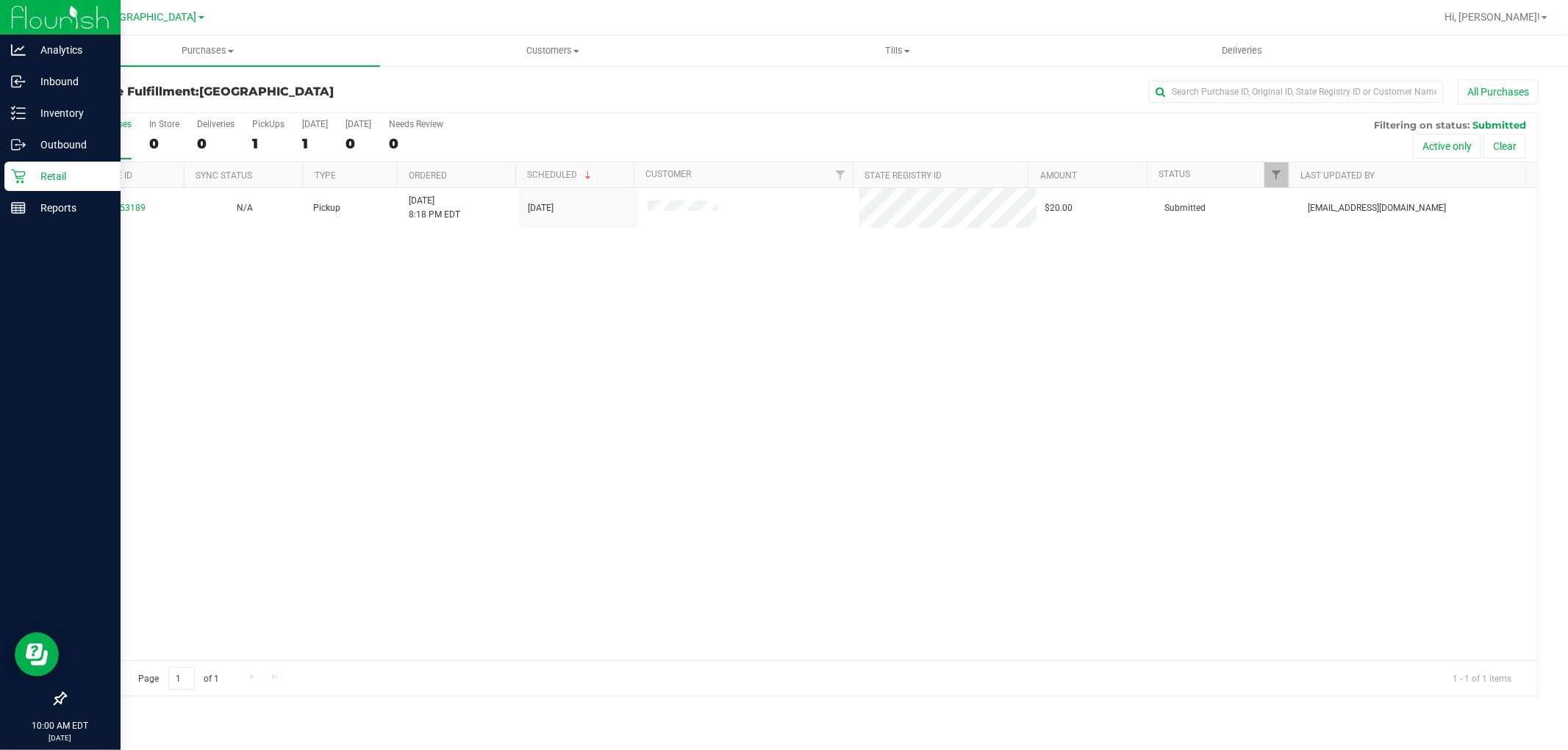
click at [30, 175] on p "Retail" at bounding box center [70, 176] width 89 height 18
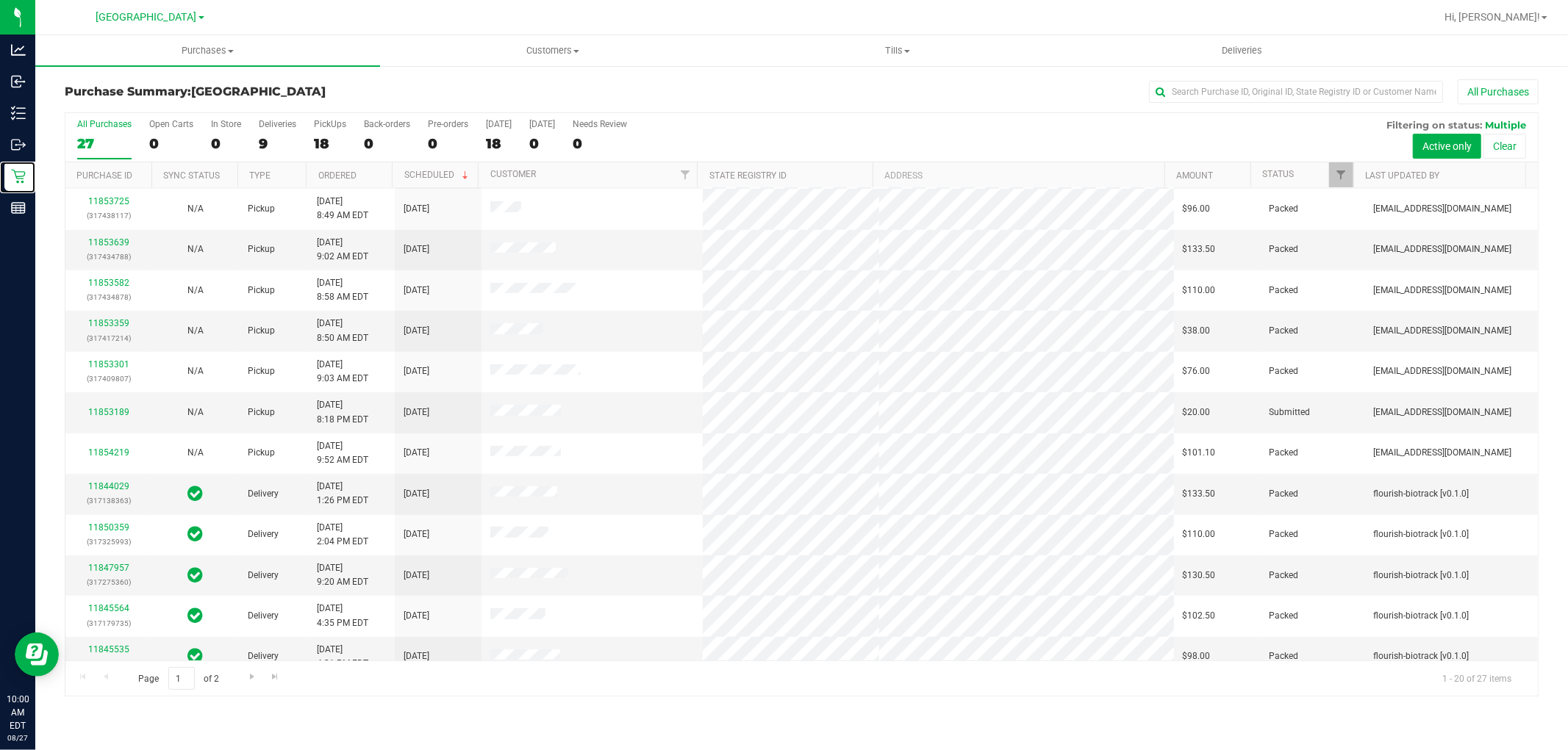
scroll to position [341, 0]
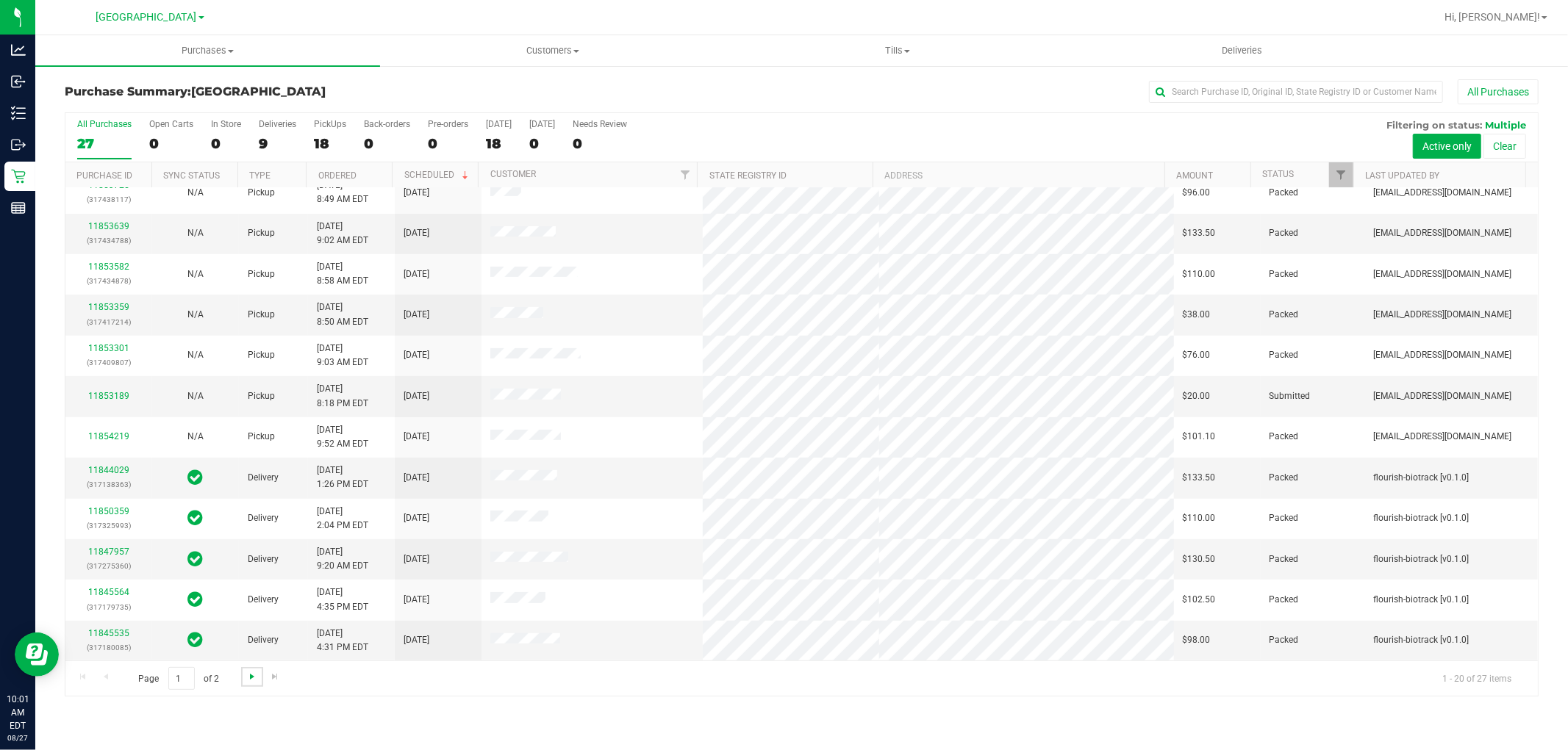
click at [250, 678] on span "Go to the next page" at bounding box center [252, 677] width 12 height 12
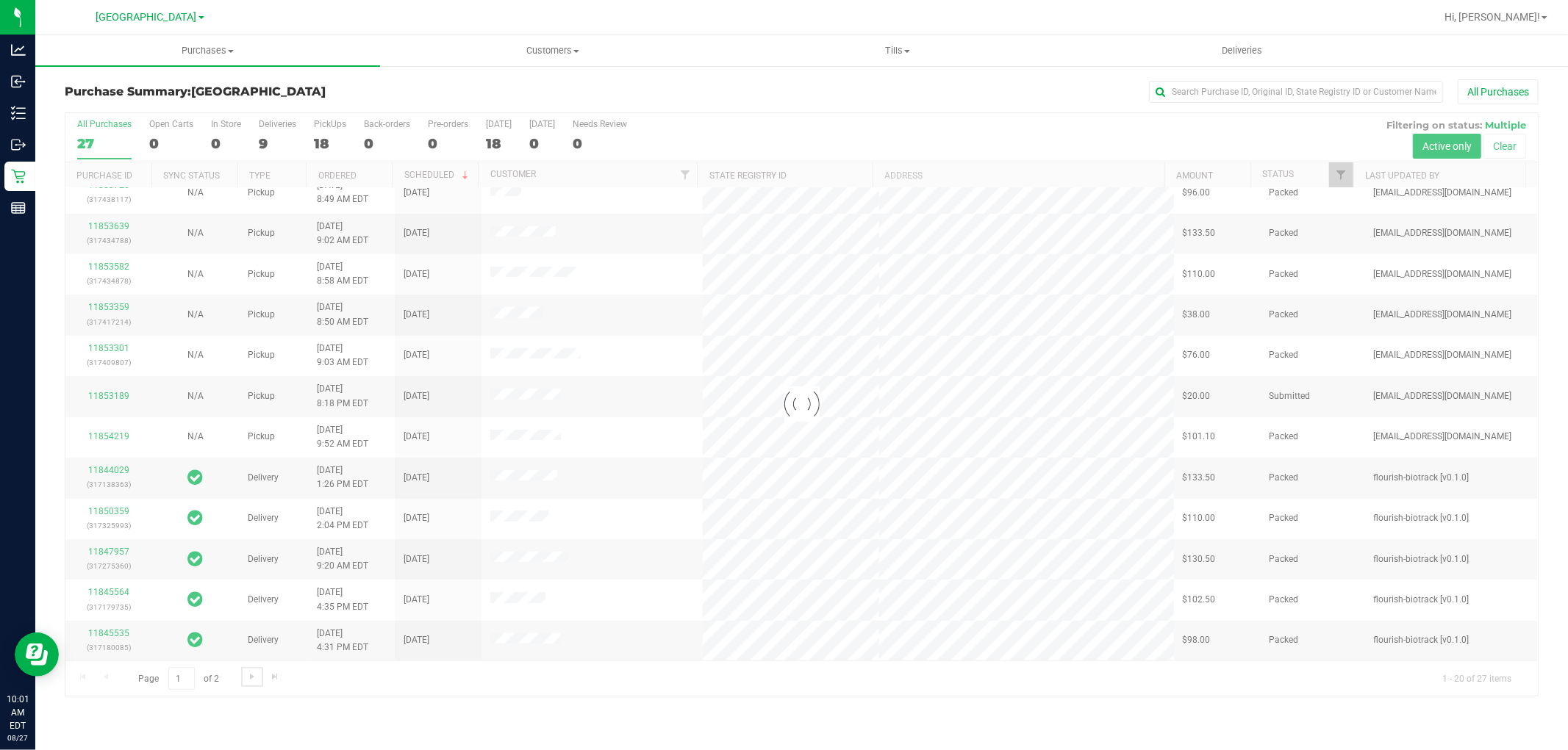
scroll to position [0, 0]
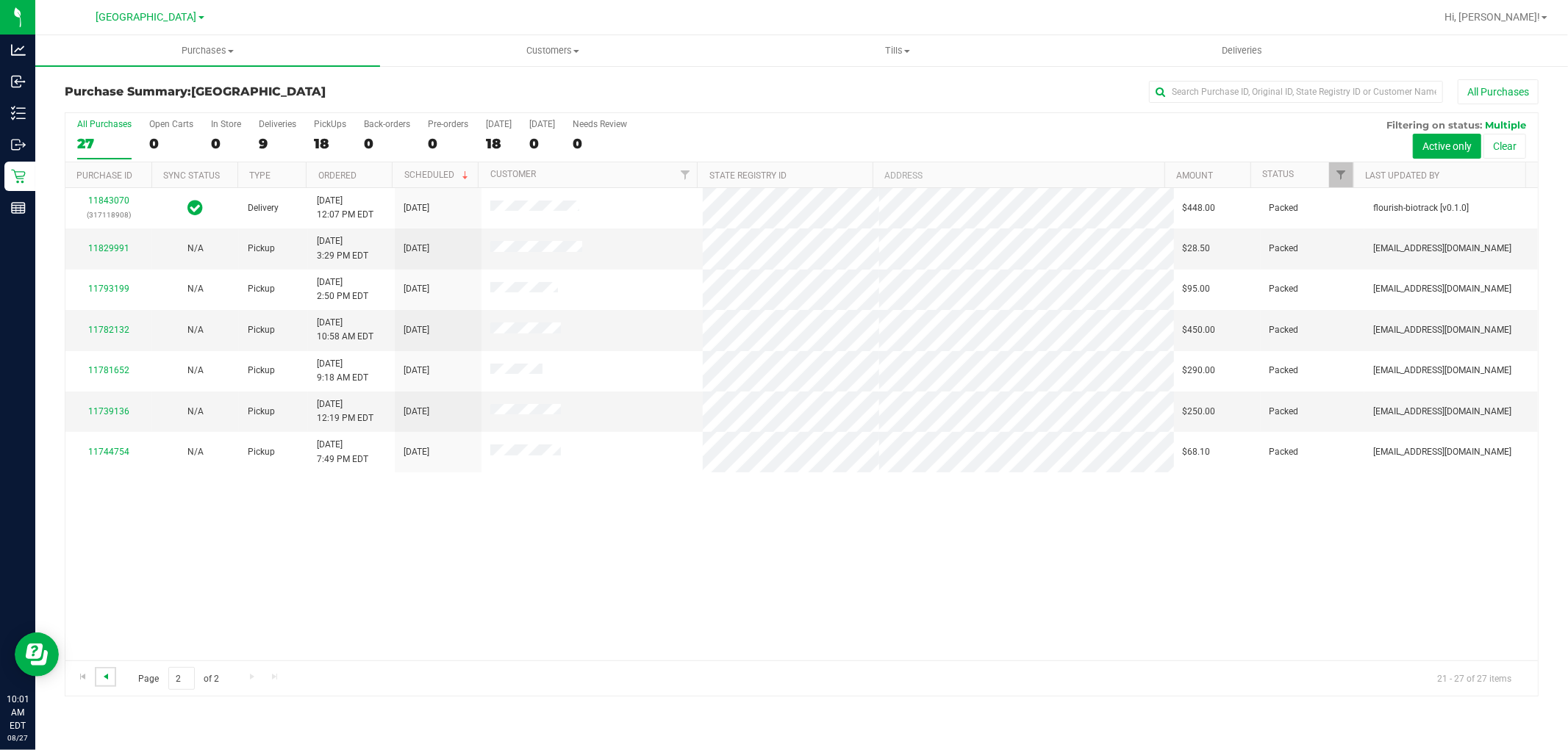
click at [107, 677] on span "Go to the previous page" at bounding box center [106, 677] width 12 height 12
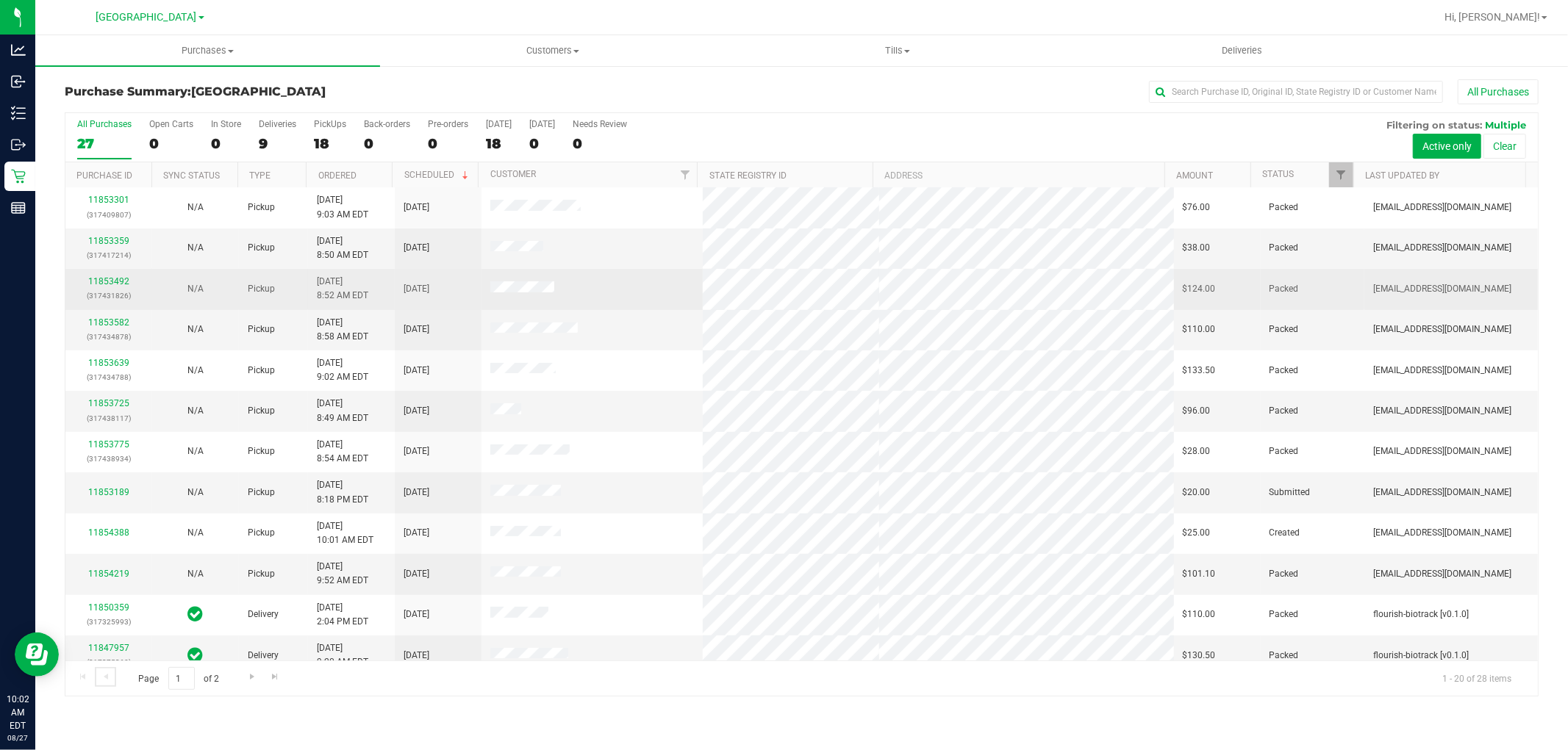
scroll to position [341, 0]
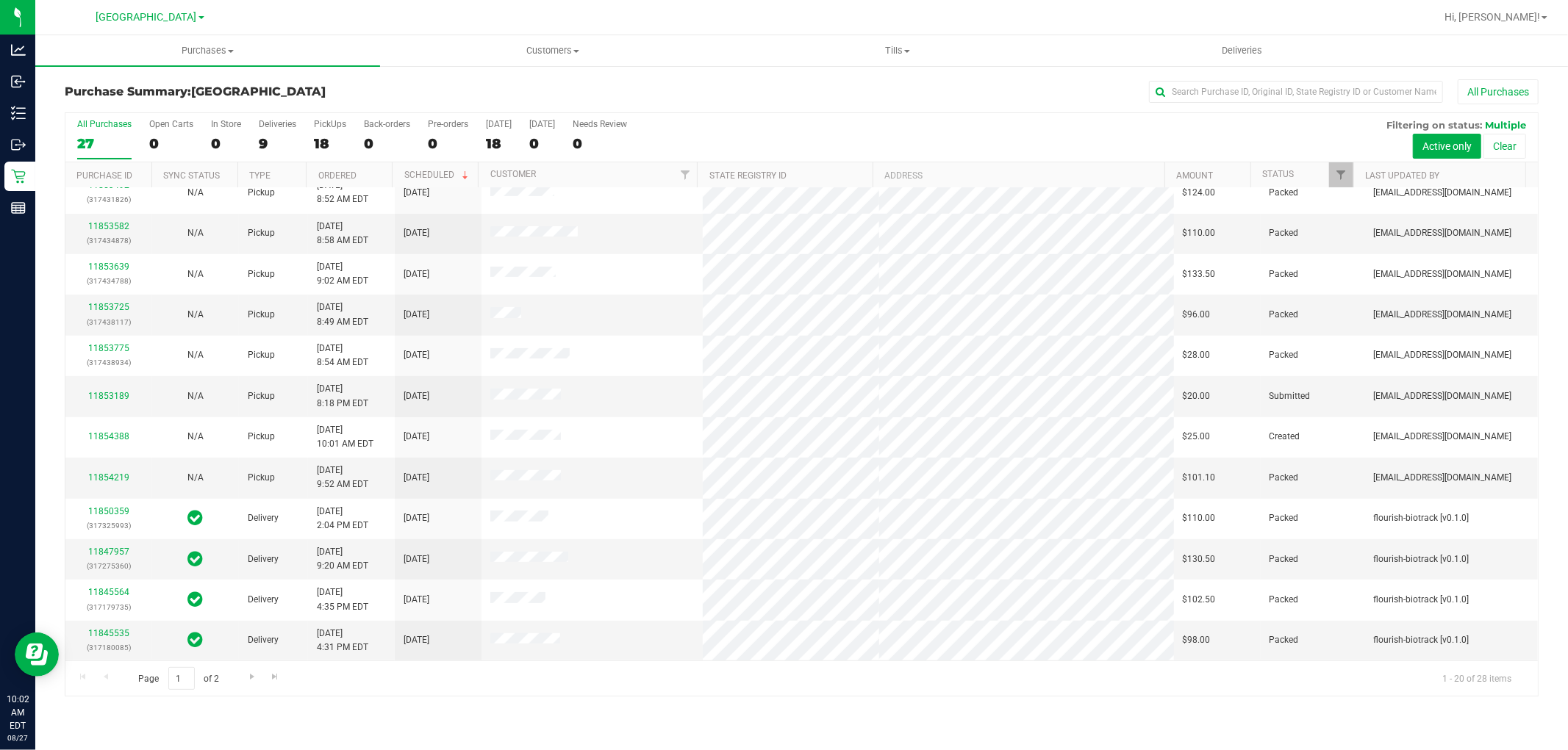
click at [653, 98] on div "All Purchases" at bounding box center [1047, 92] width 983 height 25
click at [246, 674] on span "Go to the next page" at bounding box center [252, 677] width 12 height 12
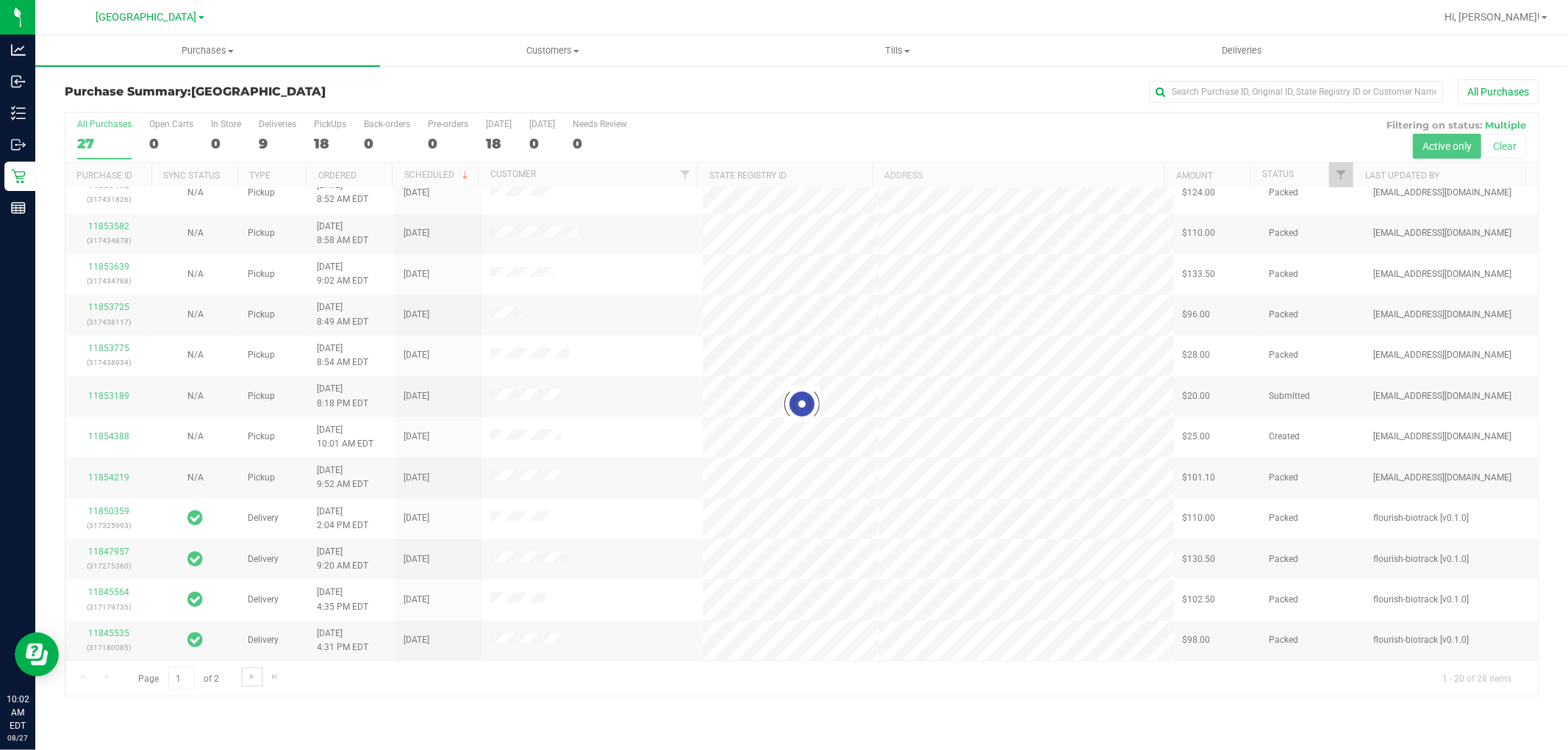
scroll to position [0, 0]
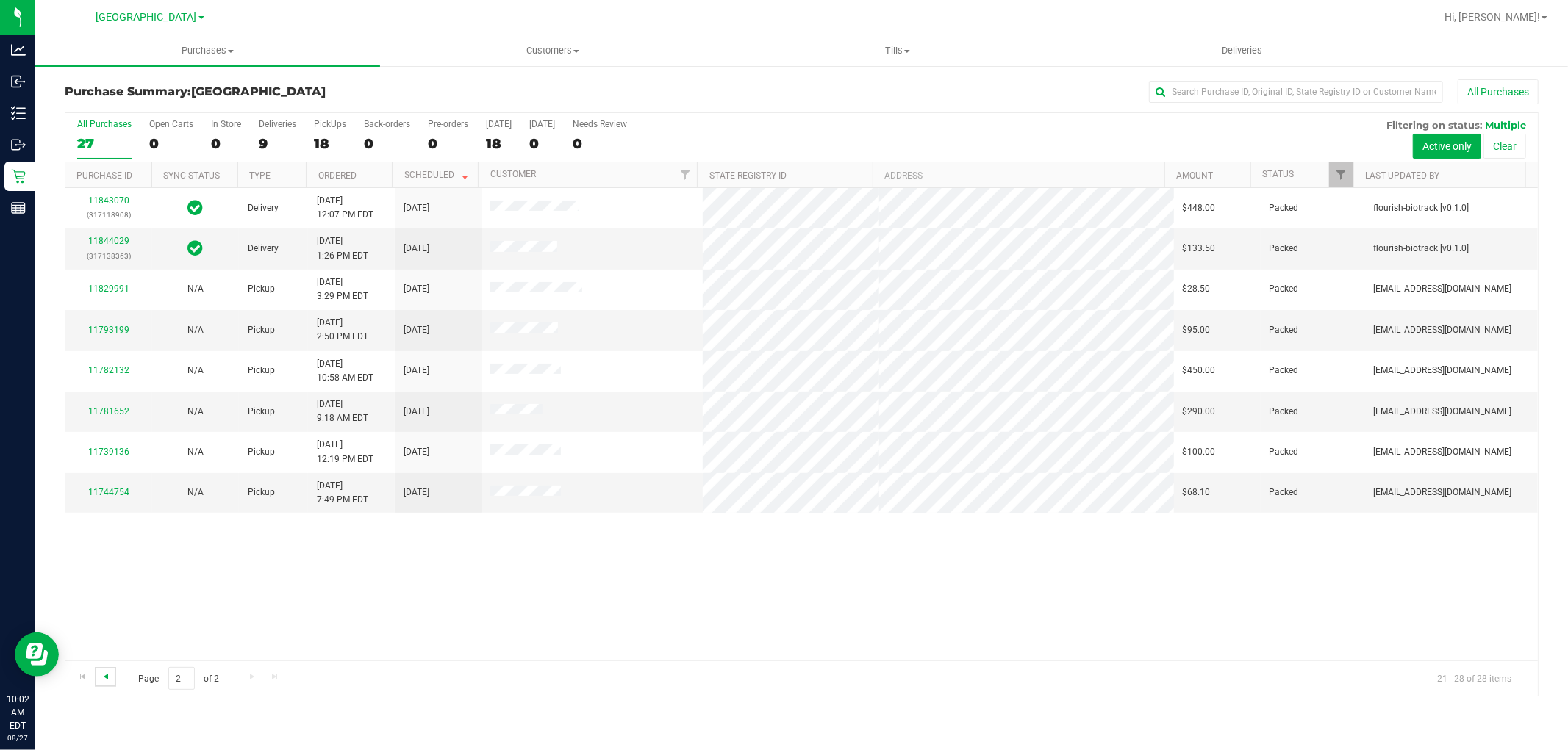
click at [107, 676] on span "Go to the previous page" at bounding box center [106, 677] width 12 height 12
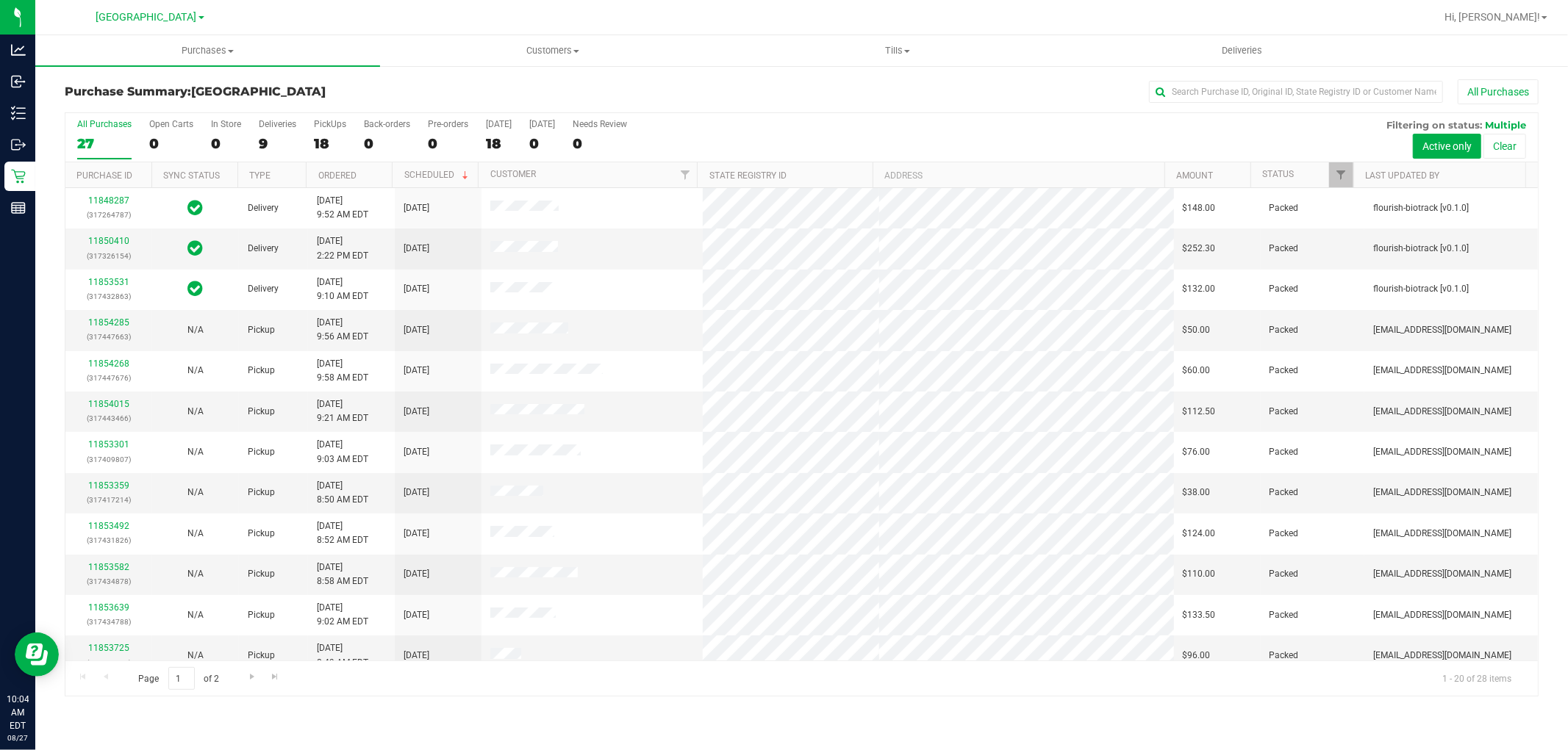
click at [700, 88] on div "All Purchases" at bounding box center [1047, 92] width 983 height 25
click at [111, 326] on link "11854472" at bounding box center [109, 322] width 41 height 10
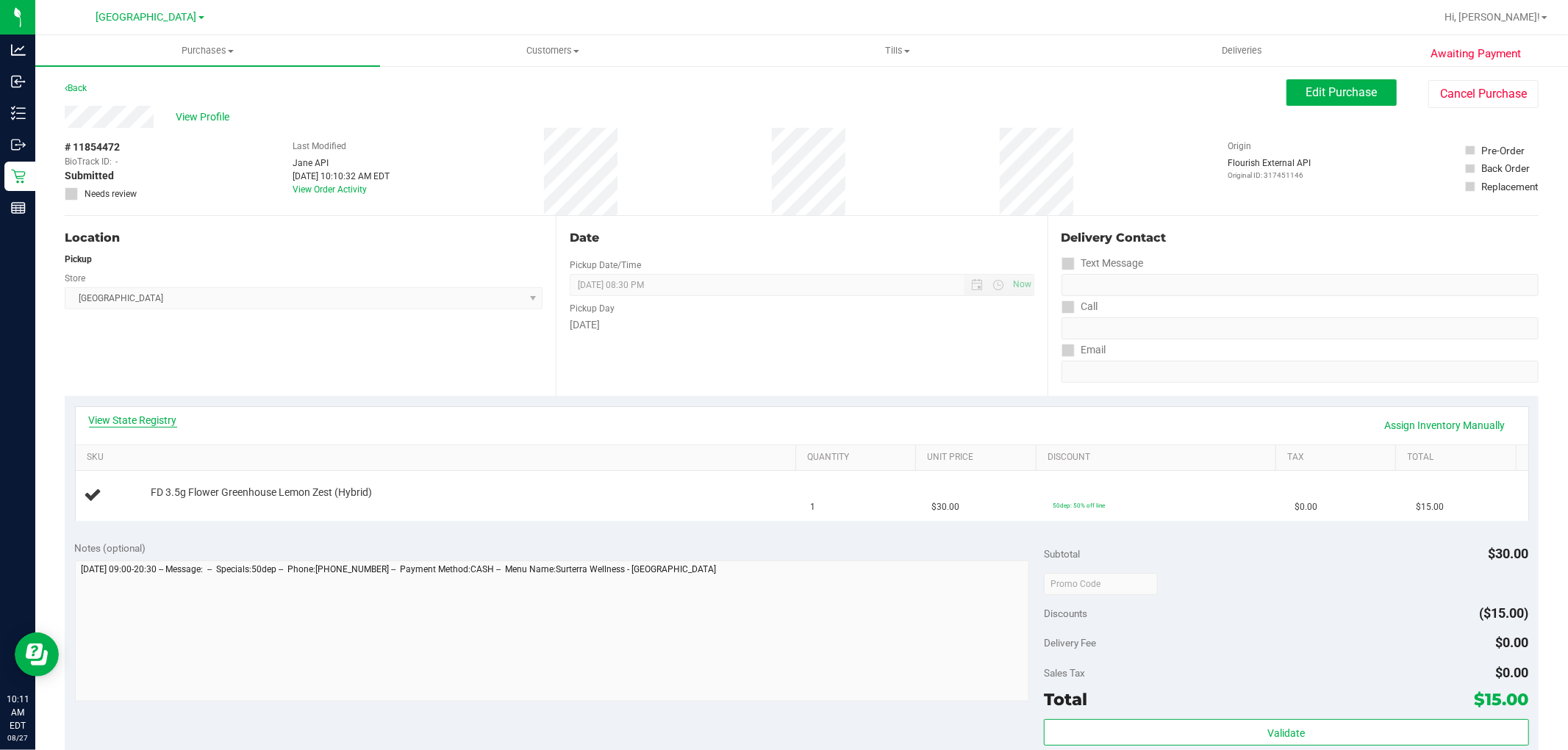
click at [156, 422] on link "View State Registry" at bounding box center [134, 421] width 89 height 15
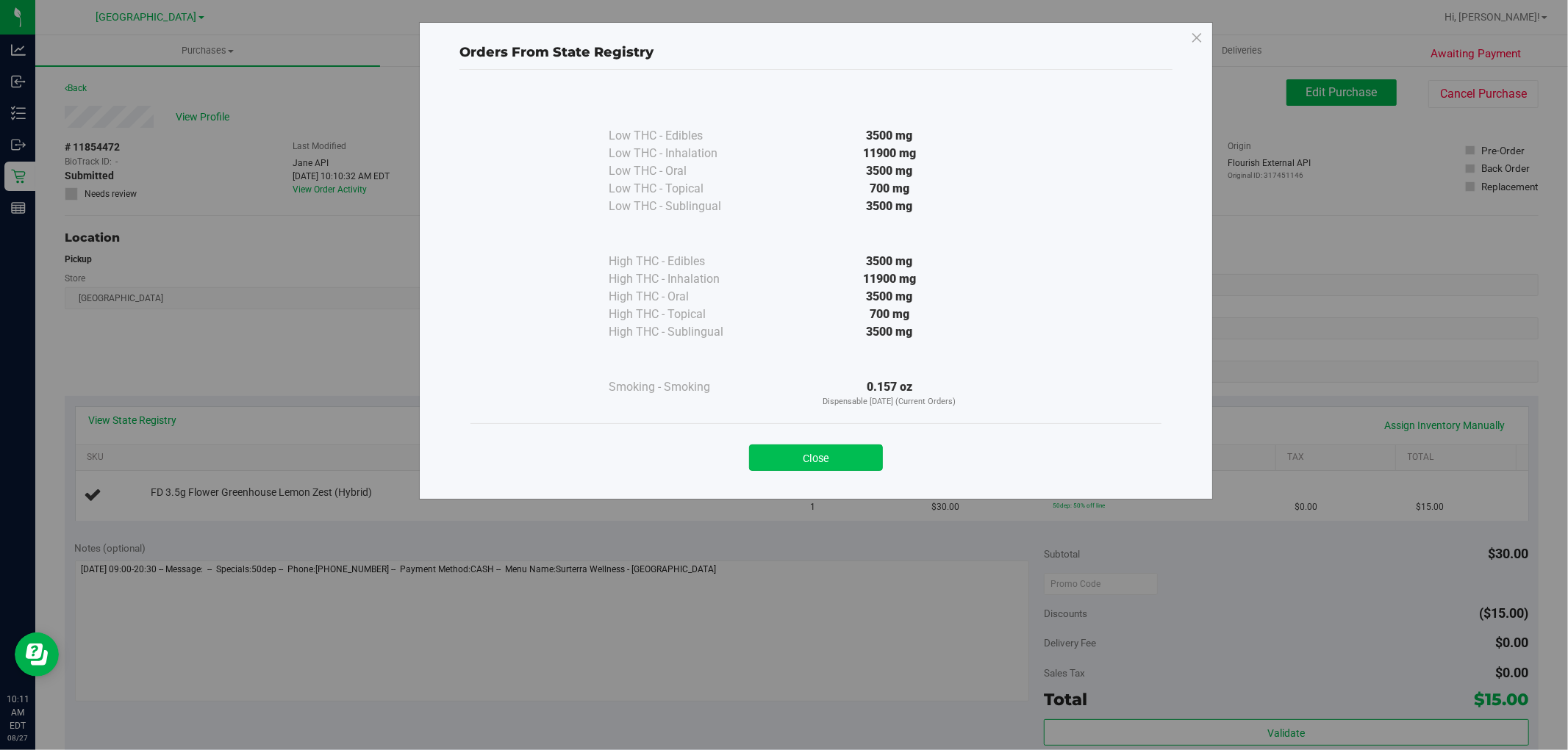
click at [825, 457] on button "Close" at bounding box center [816, 458] width 134 height 26
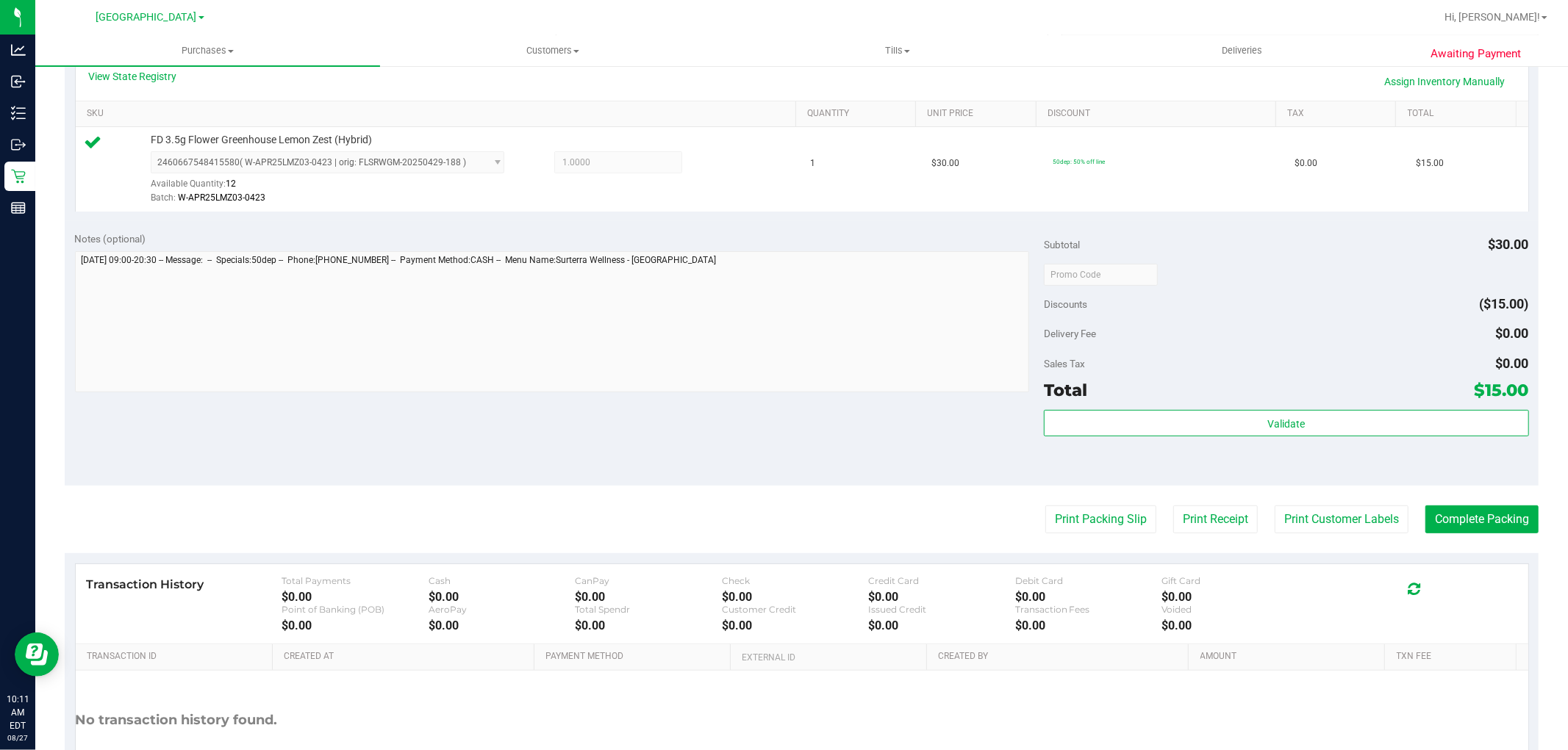
scroll to position [452, 0]
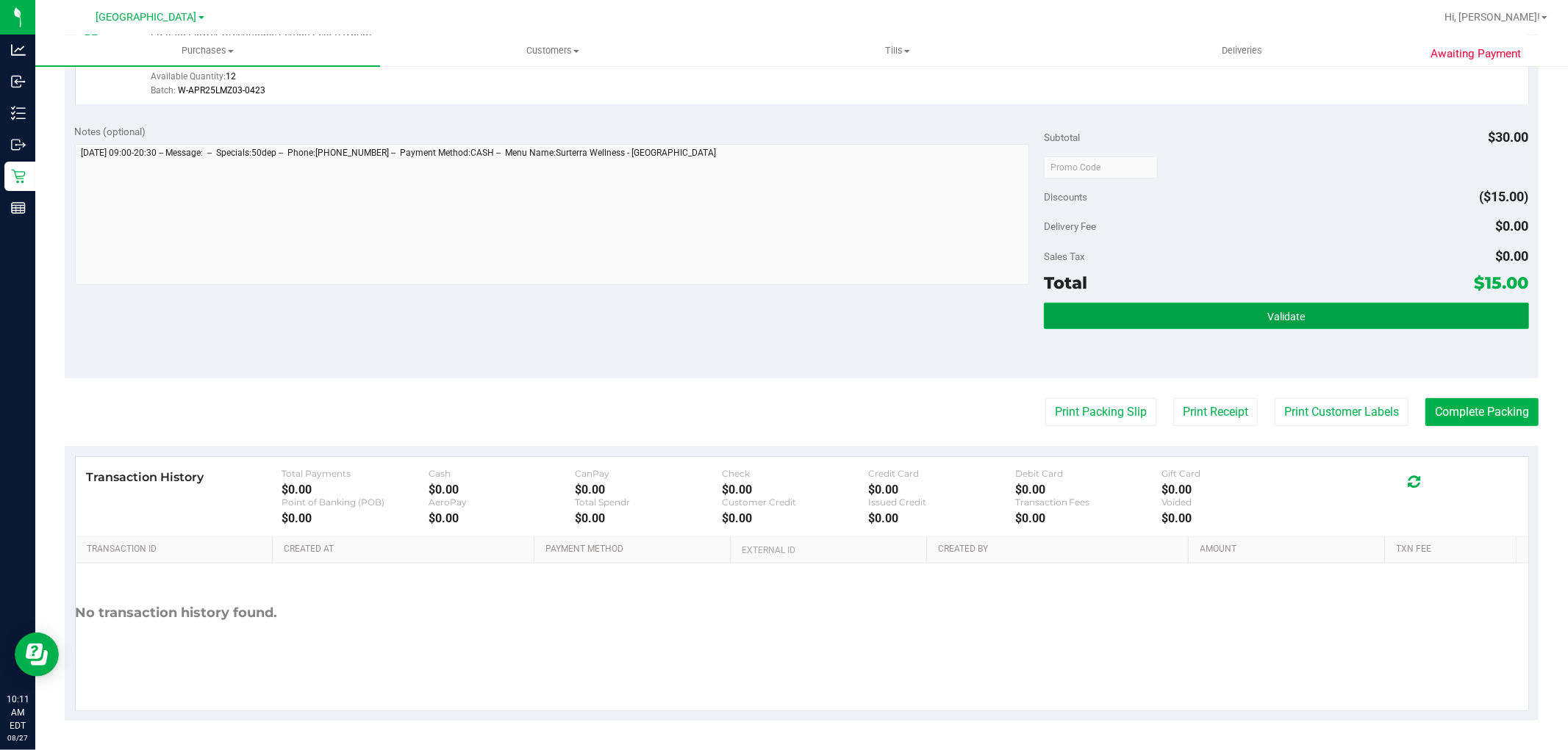
click at [1296, 312] on button "Validate" at bounding box center [1286, 316] width 485 height 26
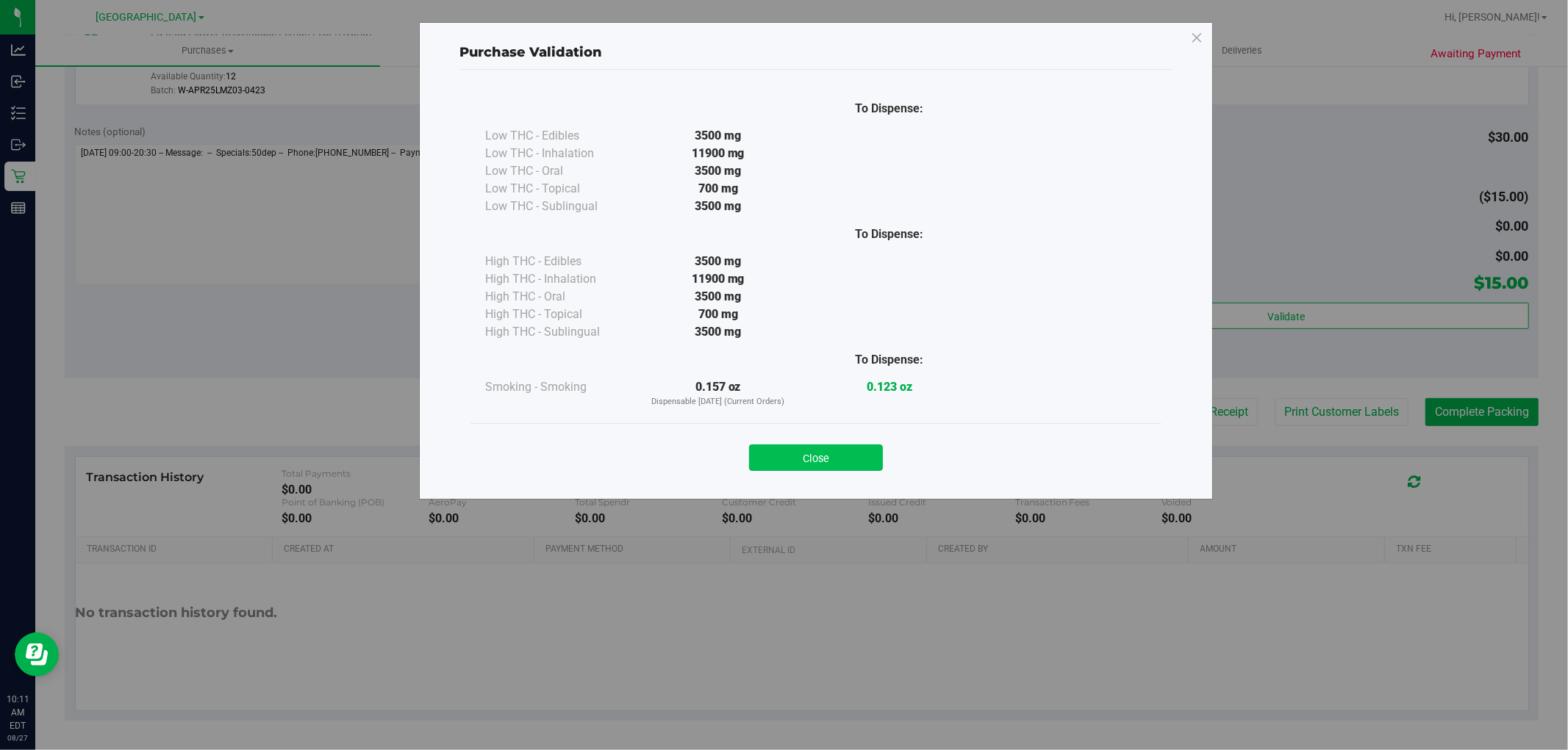
click at [836, 463] on button "Close" at bounding box center [816, 458] width 134 height 26
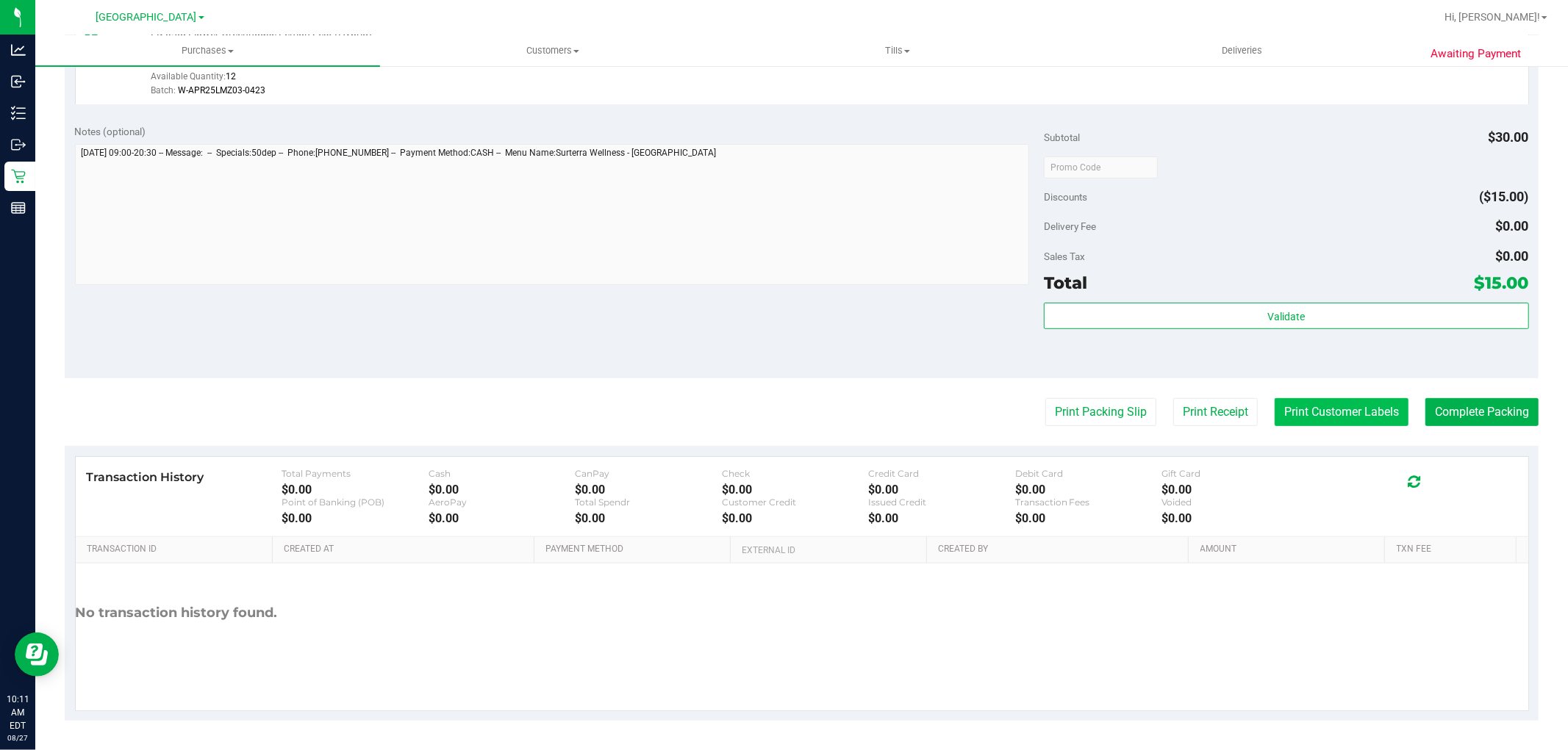
click at [1311, 406] on button "Print Customer Labels" at bounding box center [1341, 412] width 134 height 28
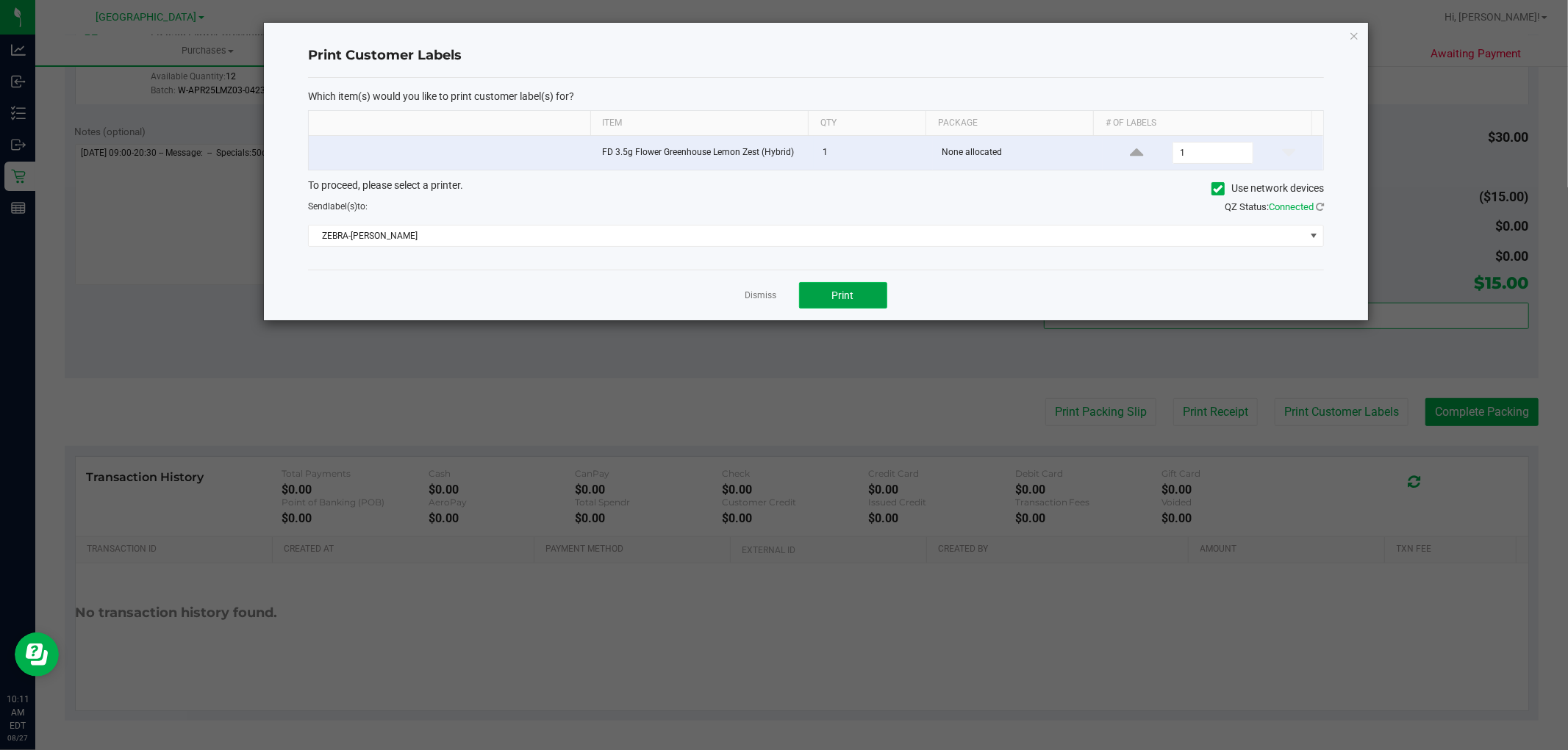
click at [846, 302] on span "Print" at bounding box center [843, 296] width 22 height 12
click at [1353, 35] on icon "button" at bounding box center [1354, 35] width 11 height 18
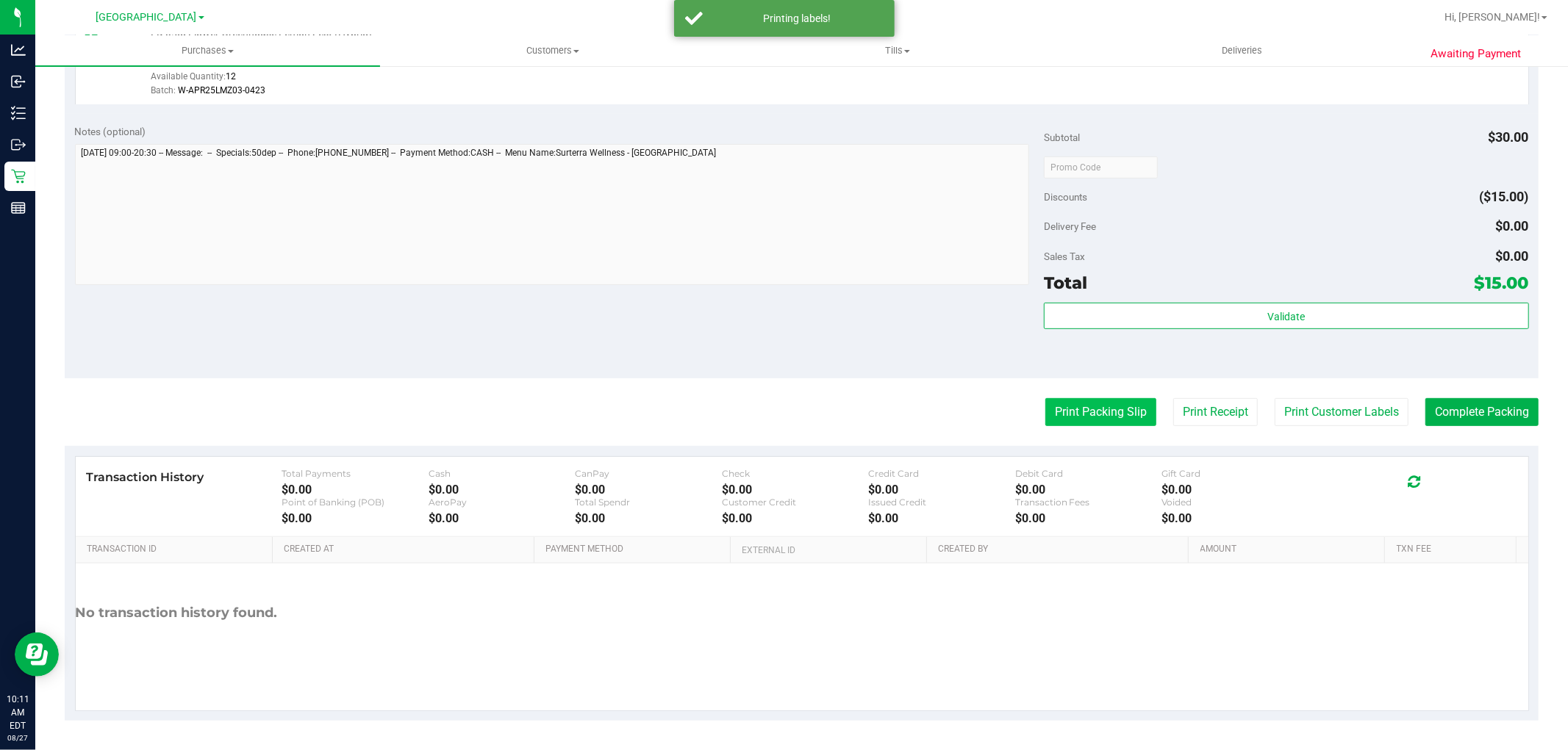
click at [1095, 407] on button "Print Packing Slip" at bounding box center [1101, 412] width 111 height 28
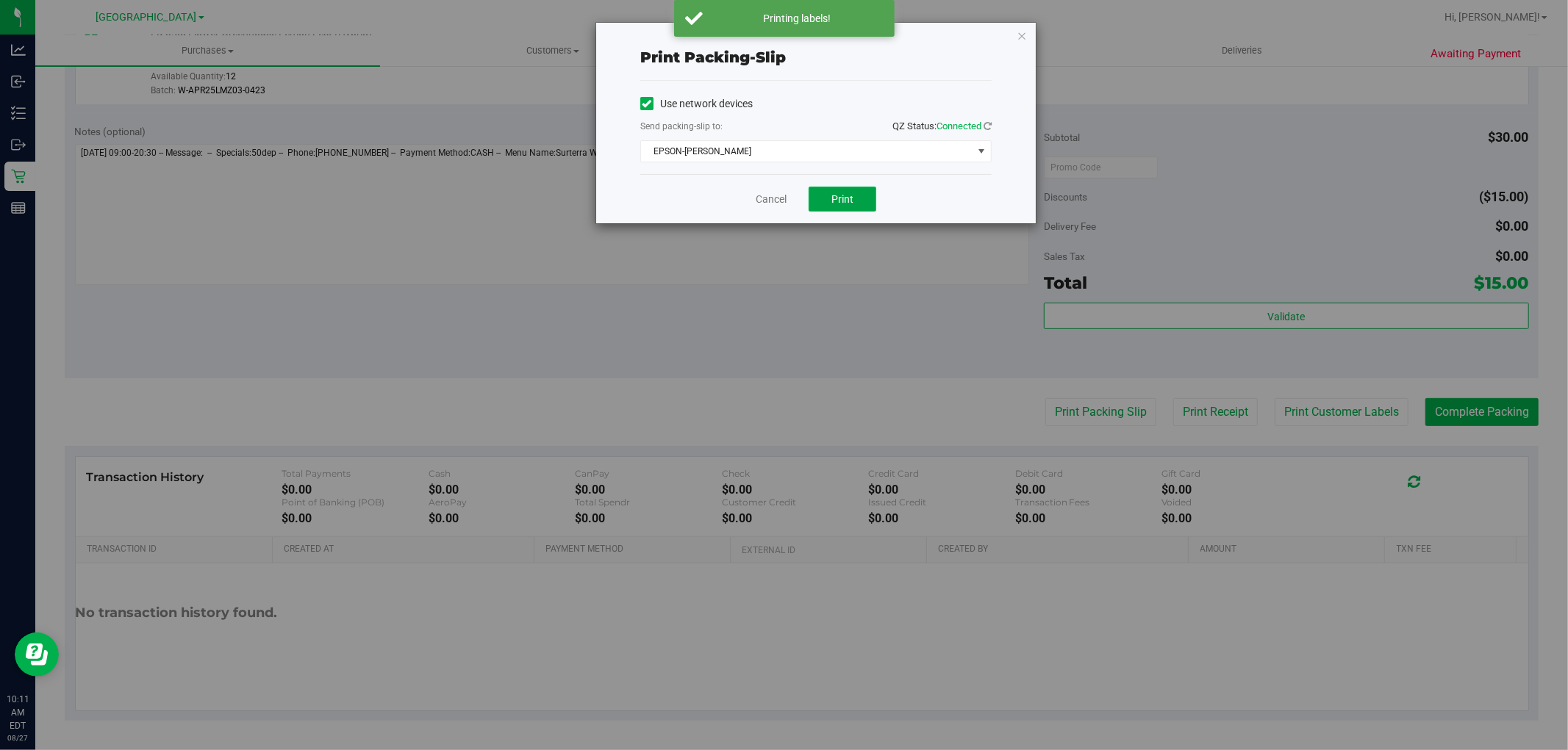
click at [850, 194] on span "Print" at bounding box center [842, 200] width 22 height 12
click at [1019, 38] on icon "button" at bounding box center [1022, 35] width 11 height 18
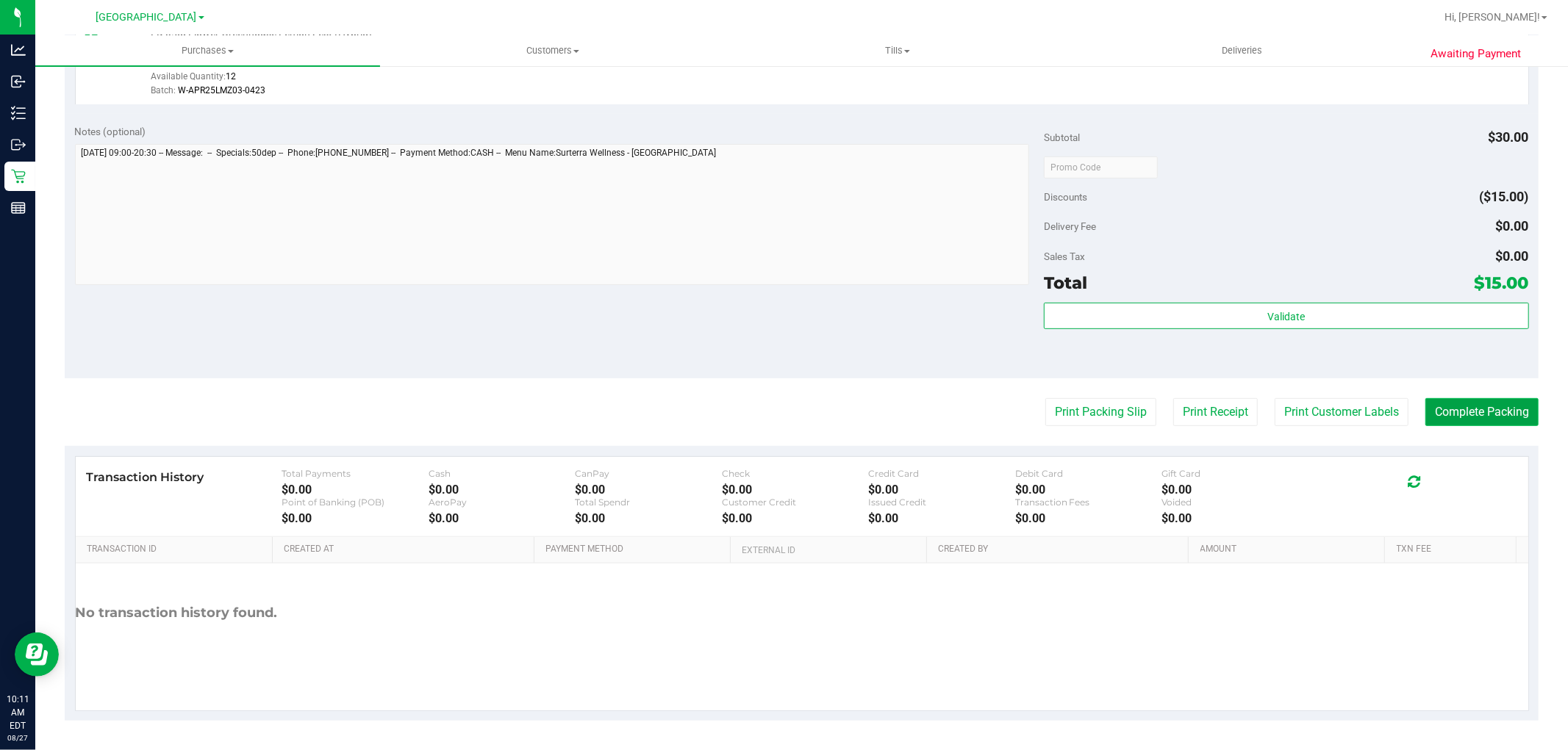
click at [1473, 423] on button "Complete Packing" at bounding box center [1482, 412] width 113 height 28
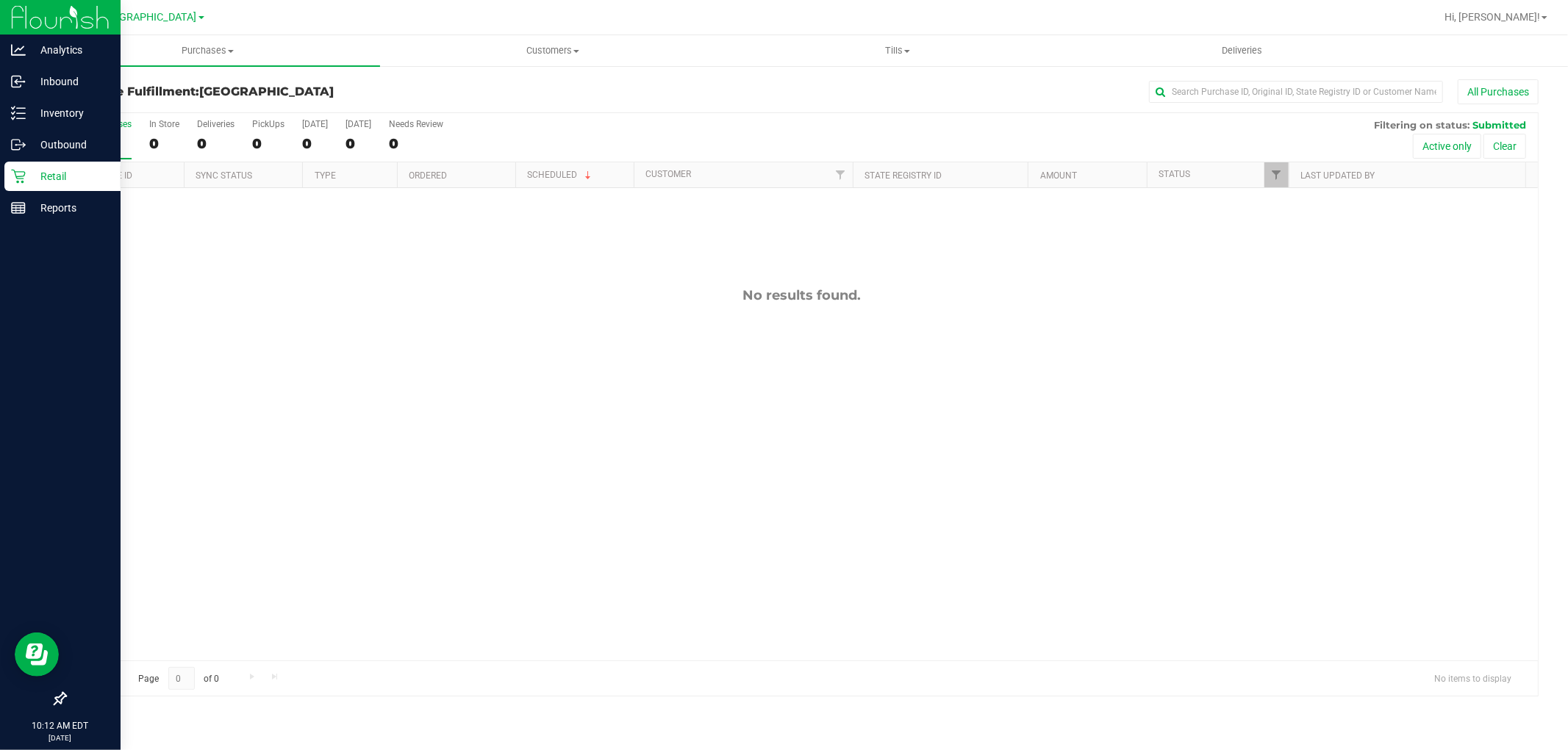
click at [41, 178] on p "Retail" at bounding box center [70, 176] width 89 height 18
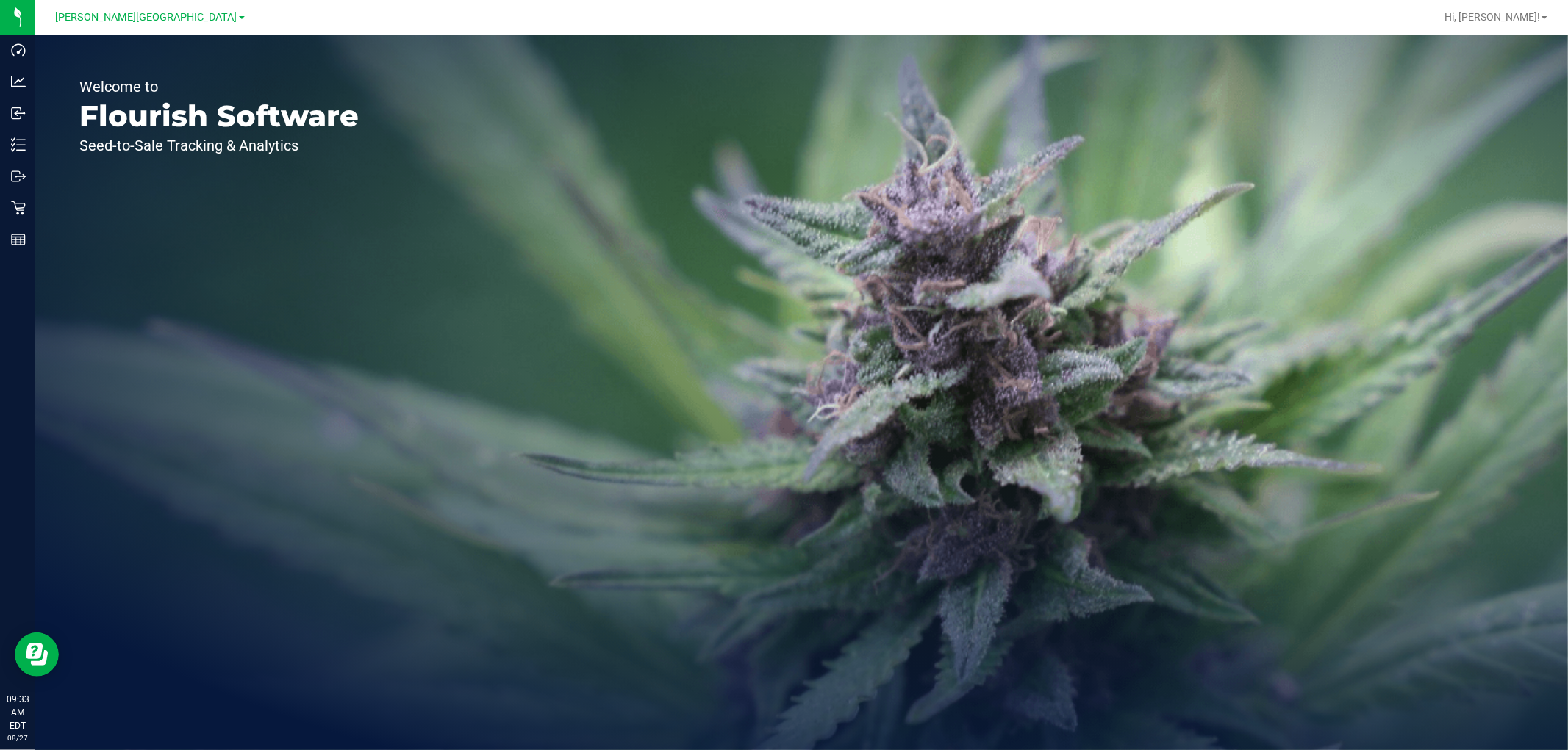
click at [128, 17] on span "[PERSON_NAME][GEOGRAPHIC_DATA]" at bounding box center [146, 18] width 182 height 14
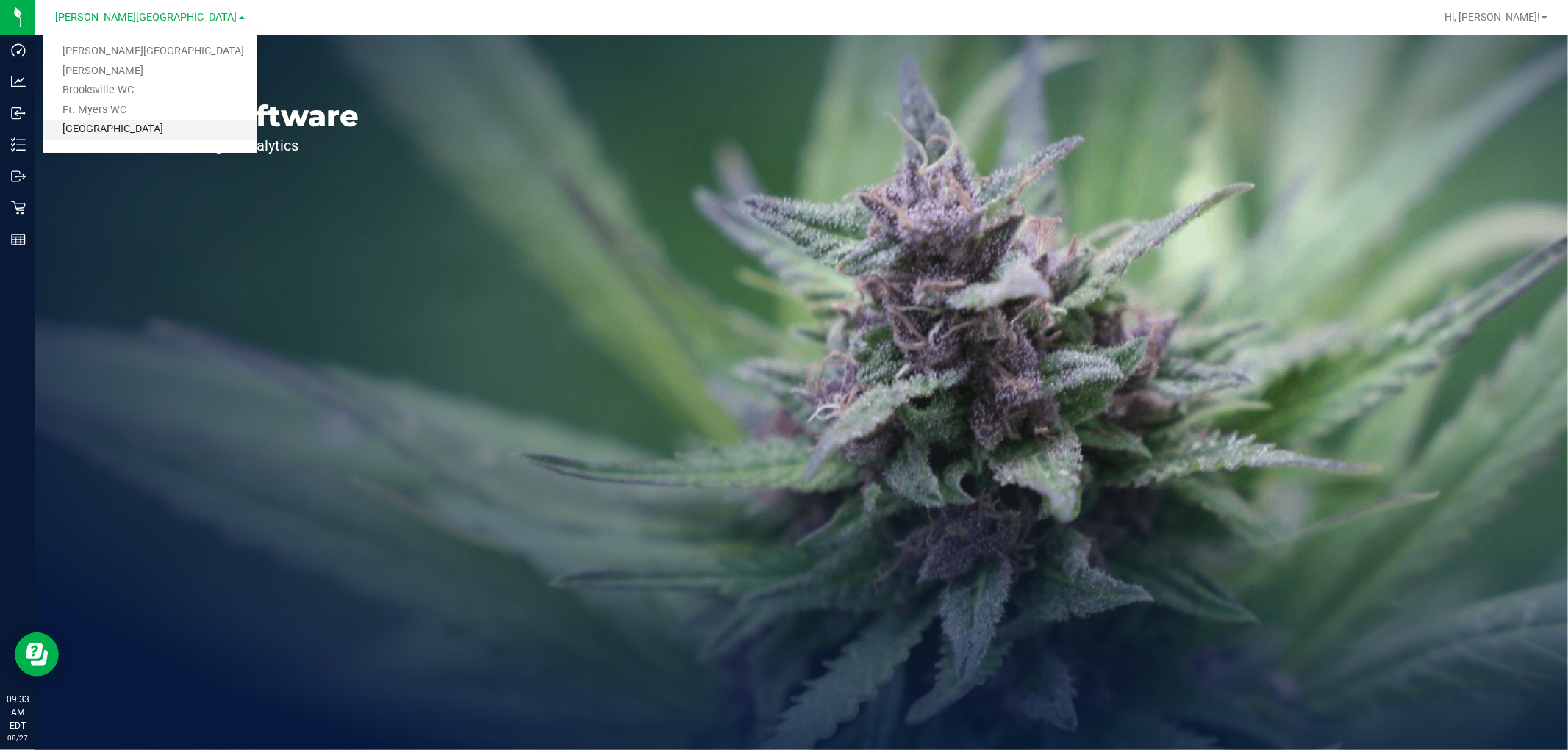
click at [129, 127] on link "[GEOGRAPHIC_DATA]" at bounding box center [150, 130] width 215 height 20
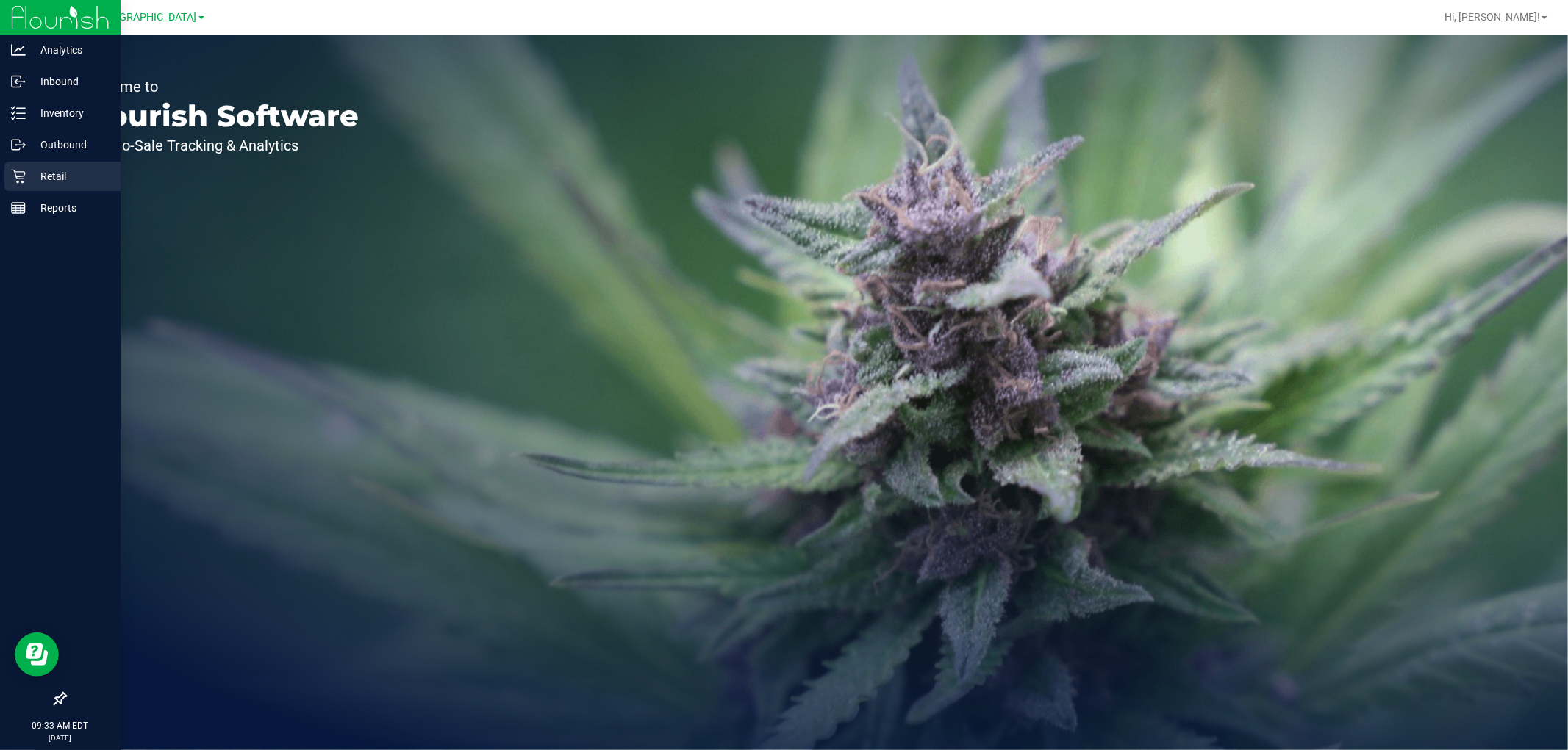
click at [27, 174] on p "Retail" at bounding box center [70, 176] width 89 height 18
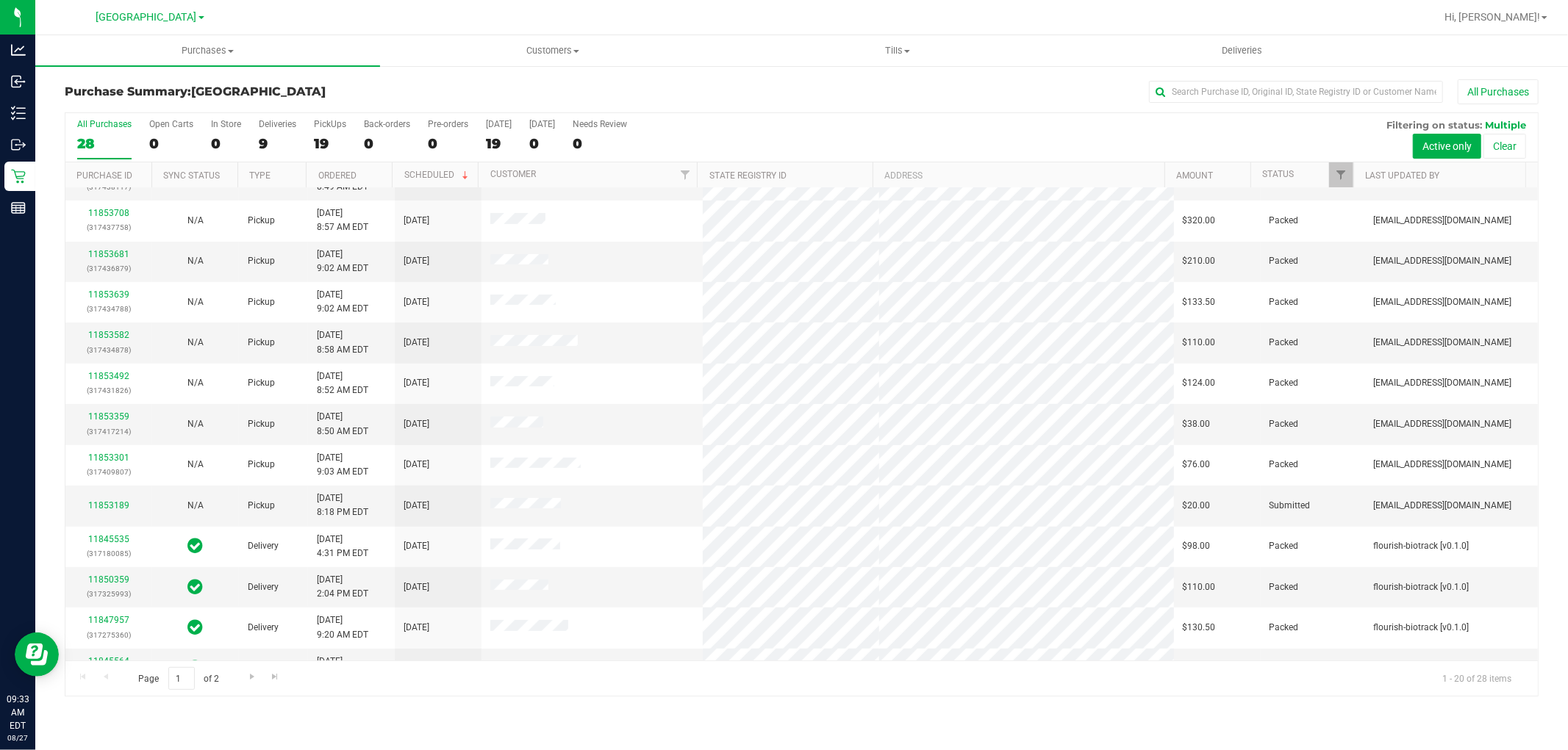
scroll to position [341, 0]
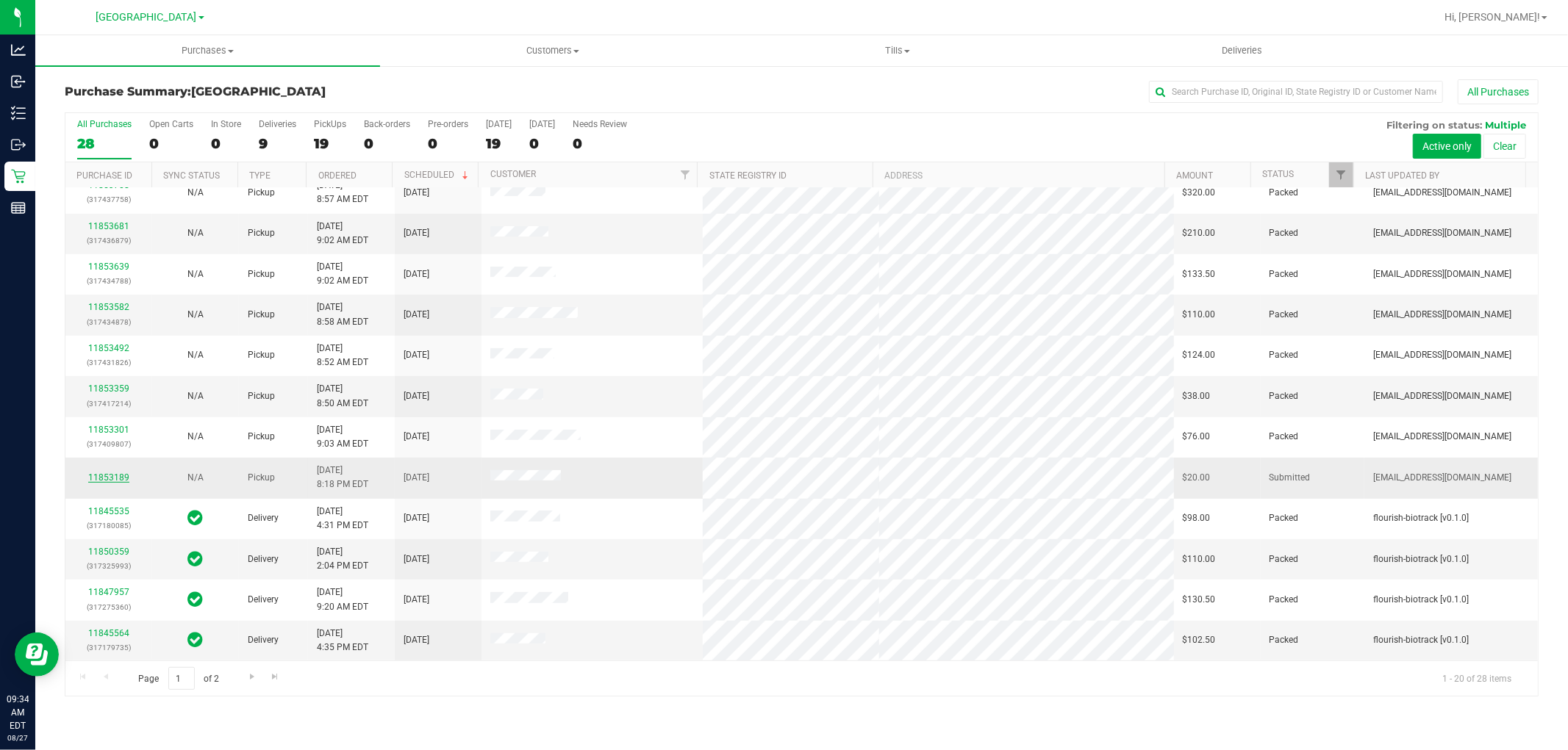
click at [118, 481] on link "11853189" at bounding box center [109, 478] width 41 height 10
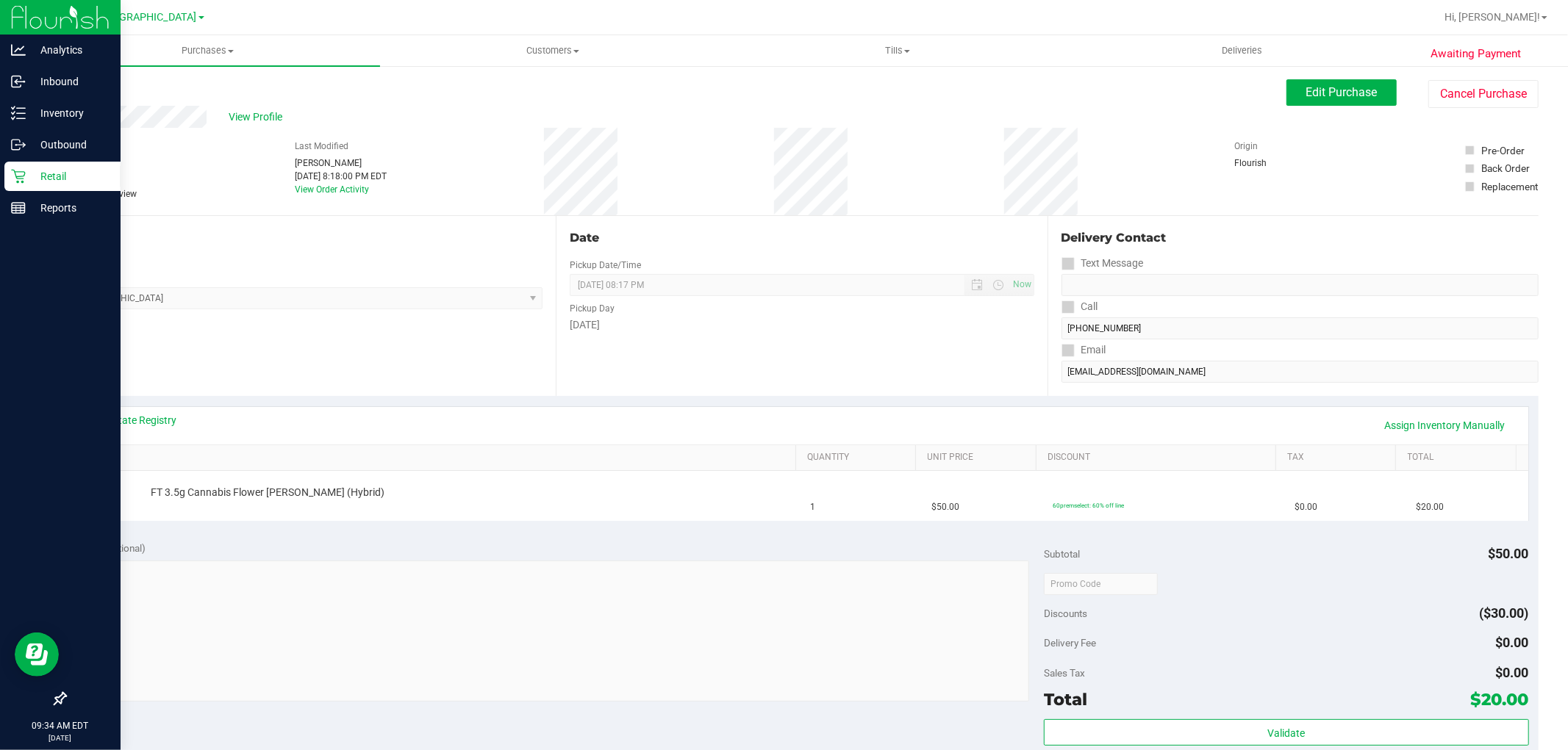
click at [35, 172] on p "Retail" at bounding box center [70, 176] width 89 height 18
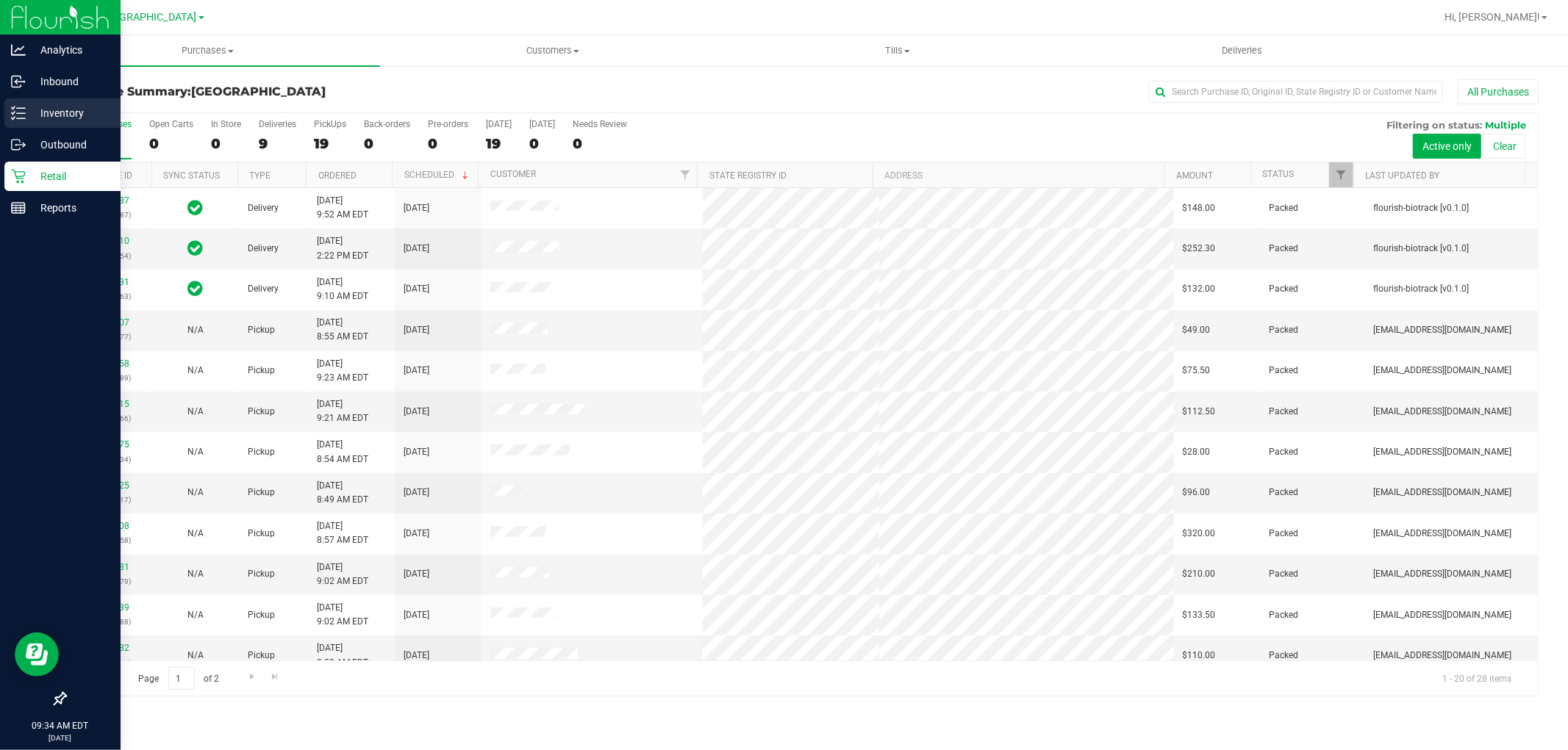
click at [24, 118] on line at bounding box center [21, 118] width 8 height 0
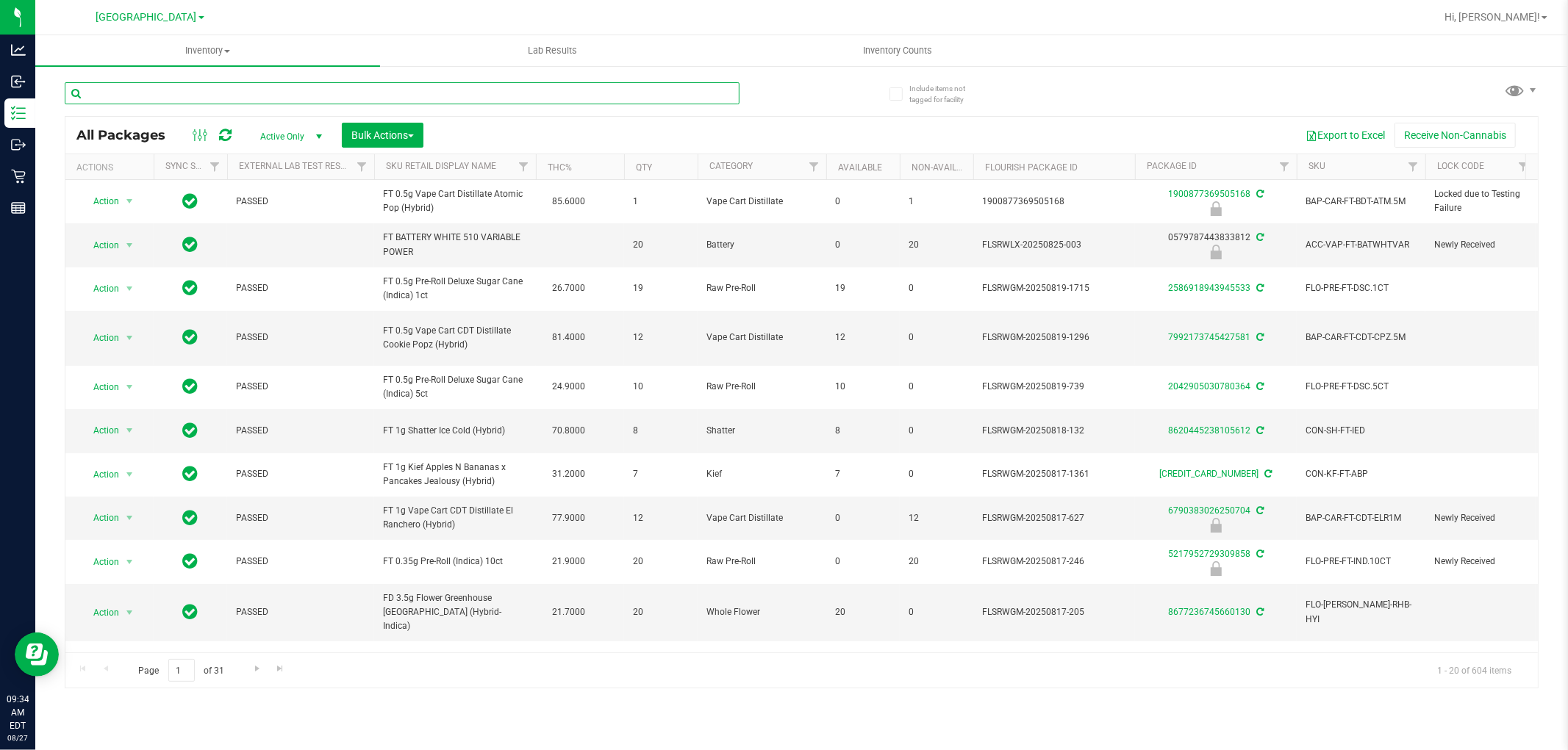
click at [266, 92] on input "text" at bounding box center [401, 93] width 674 height 22
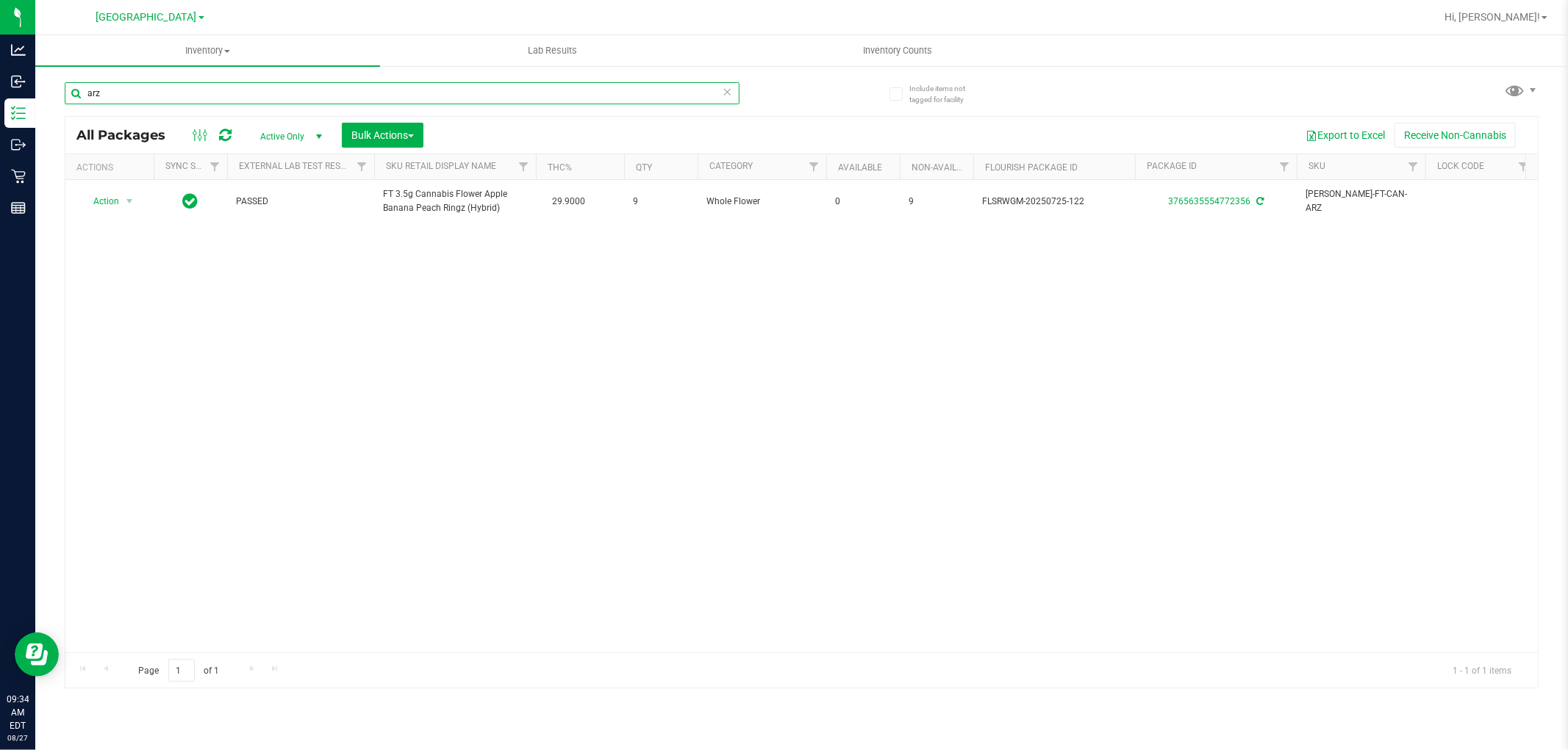
type input "arz"
click at [310, 138] on span "select" at bounding box center [318, 136] width 18 height 20
click at [272, 223] on li "All" at bounding box center [287, 226] width 80 height 22
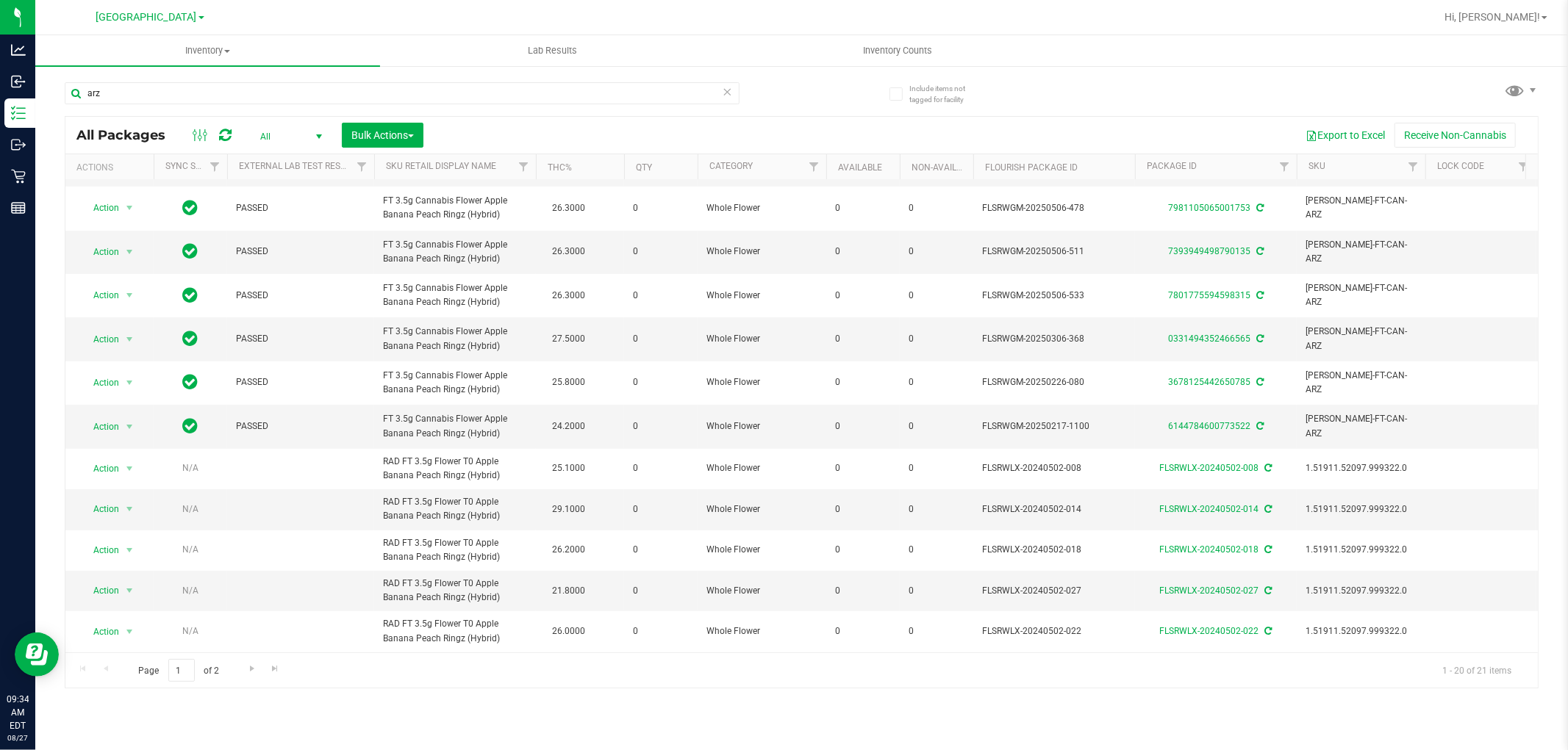
scroll to position [394, 0]
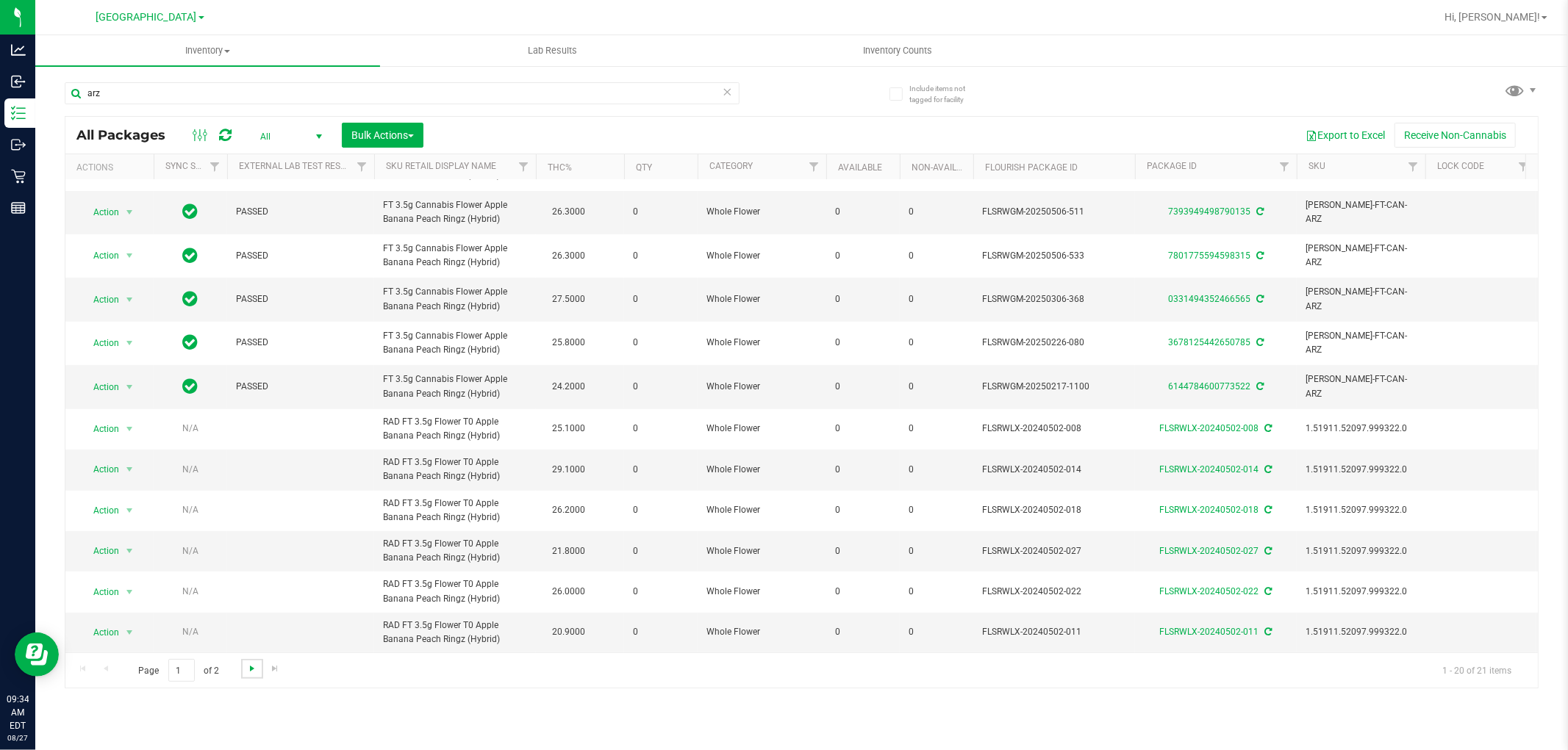
click at [251, 671] on span "Go to the next page" at bounding box center [252, 669] width 12 height 12
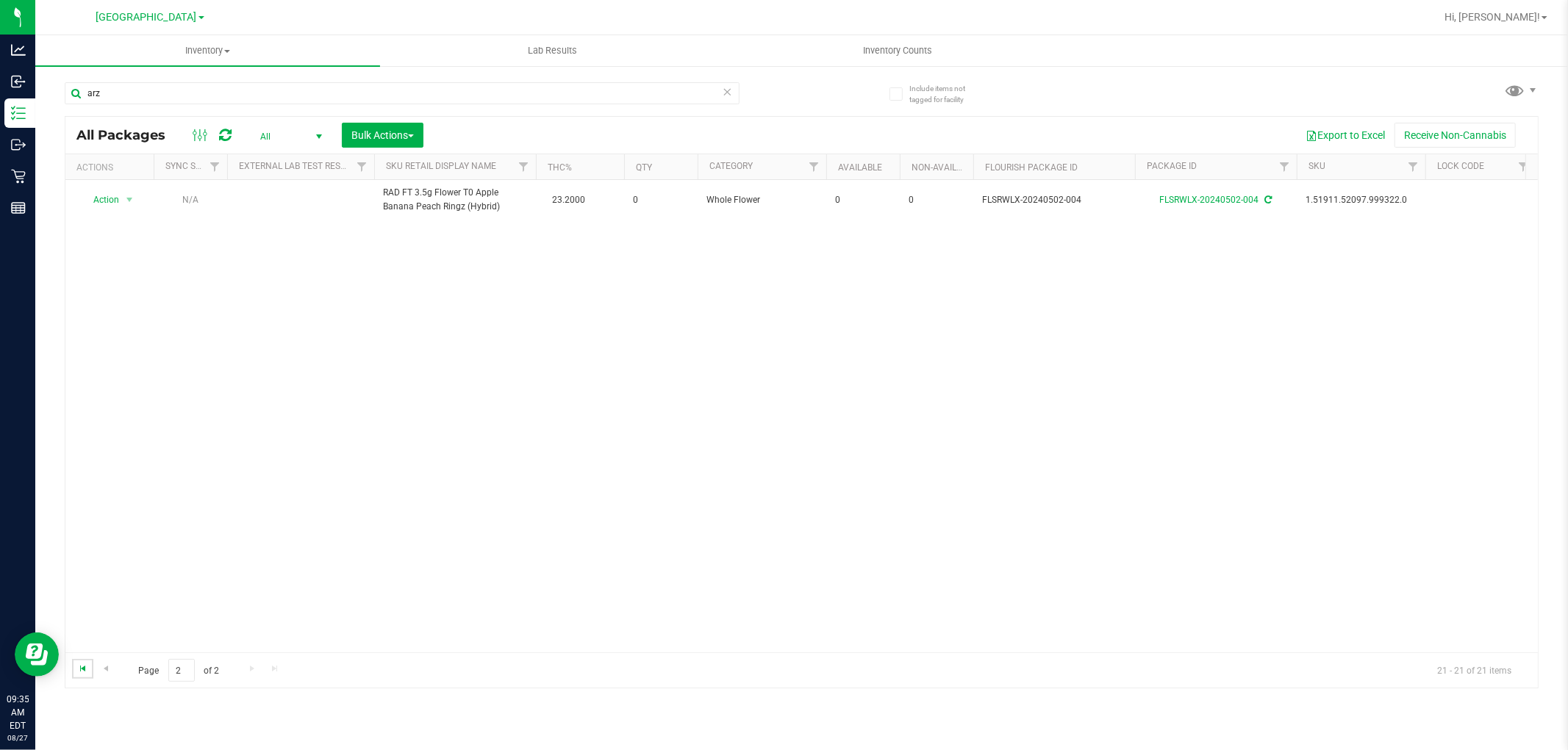
click at [85, 664] on span "Go to the first page" at bounding box center [83, 669] width 12 height 12
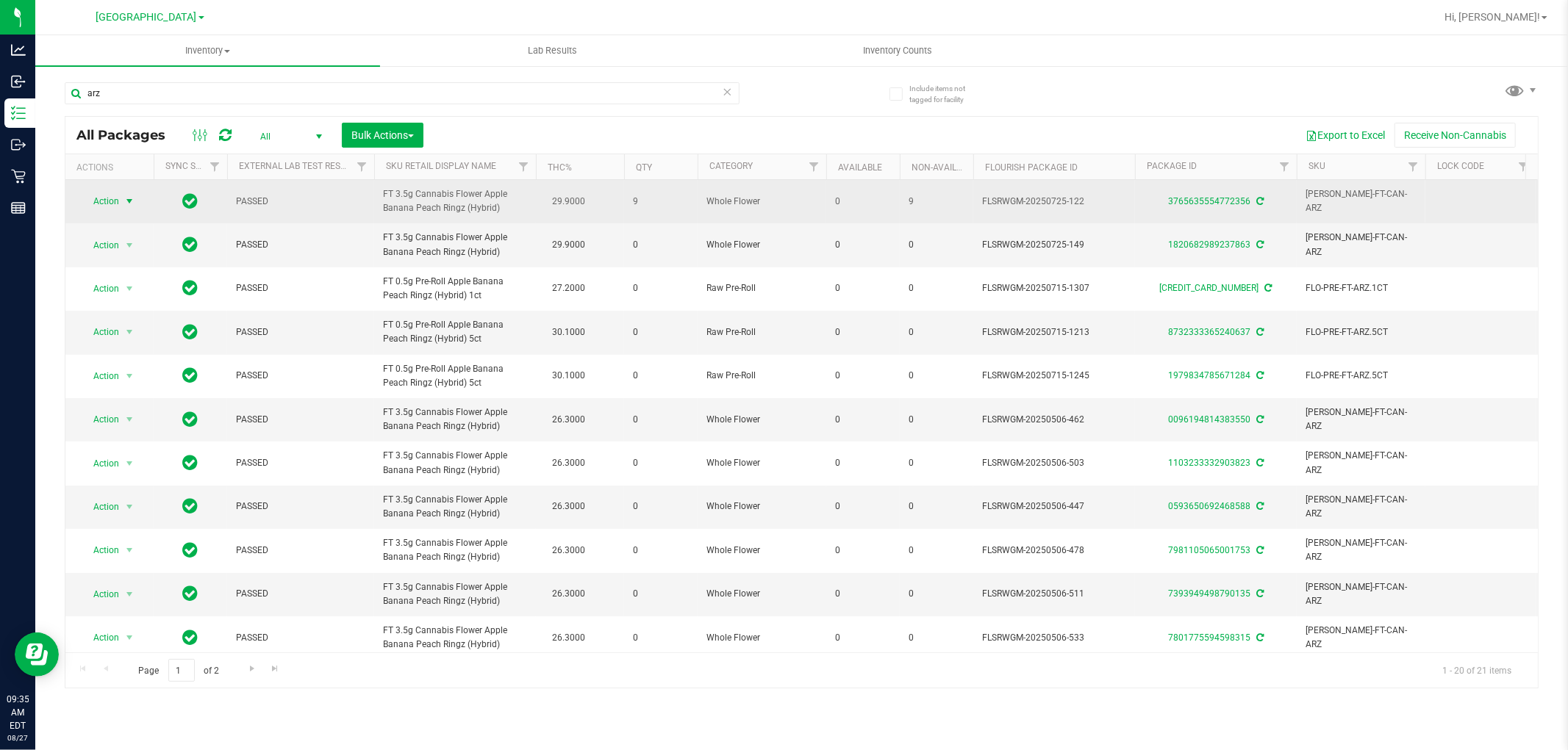
click at [131, 201] on span "select" at bounding box center [130, 202] width 12 height 12
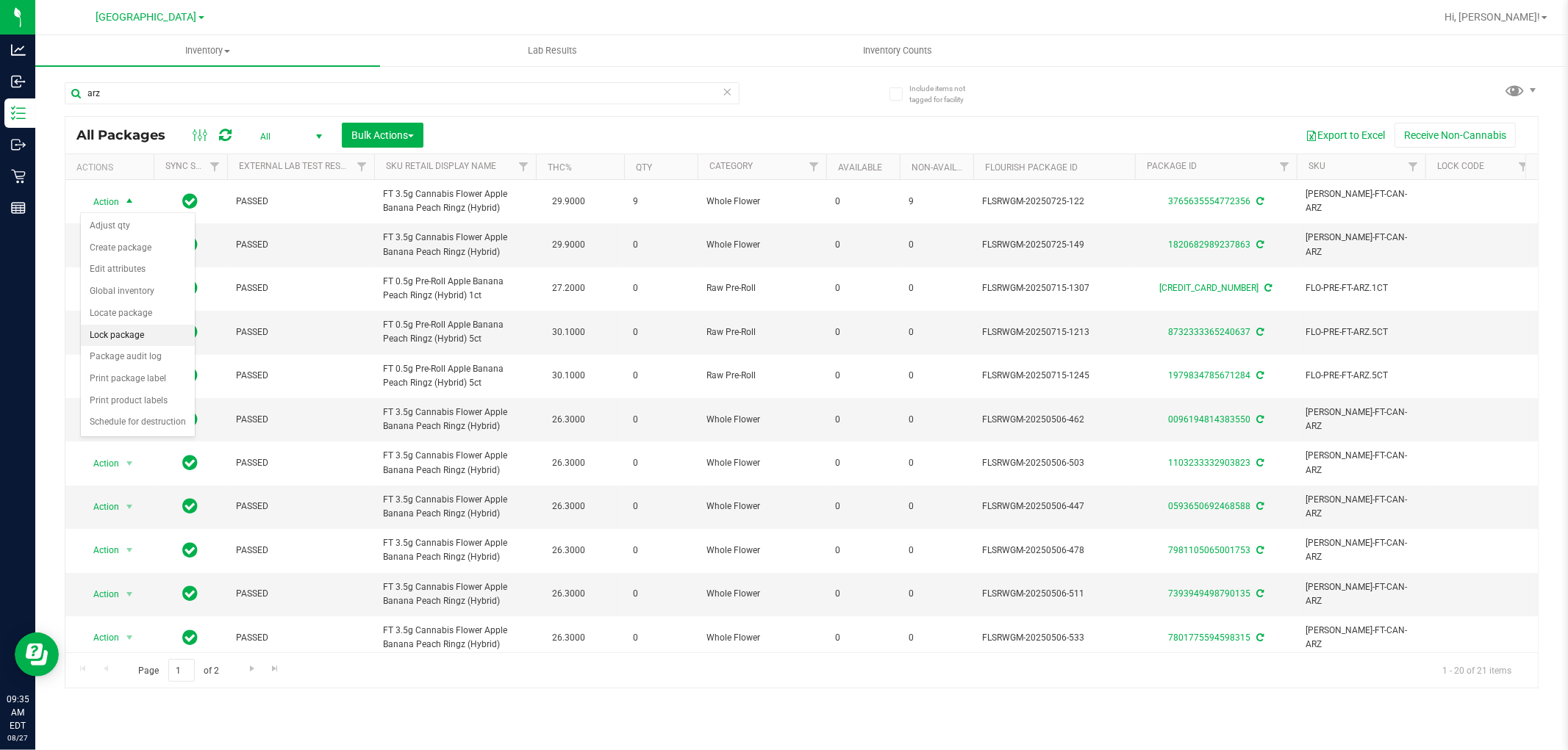
click at [129, 336] on li "Lock package" at bounding box center [138, 335] width 114 height 22
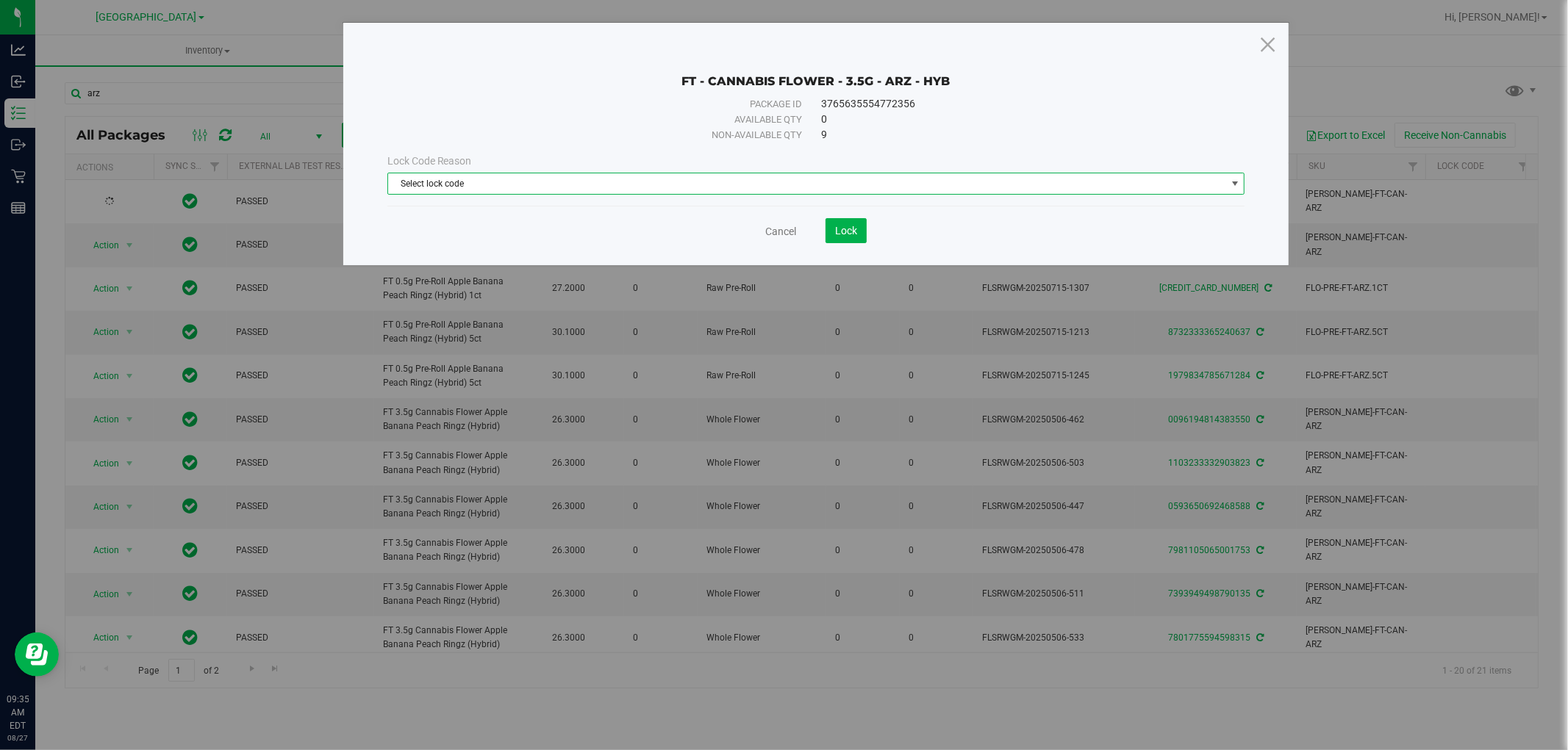
click at [488, 185] on span "Select lock code" at bounding box center [807, 183] width 838 height 20
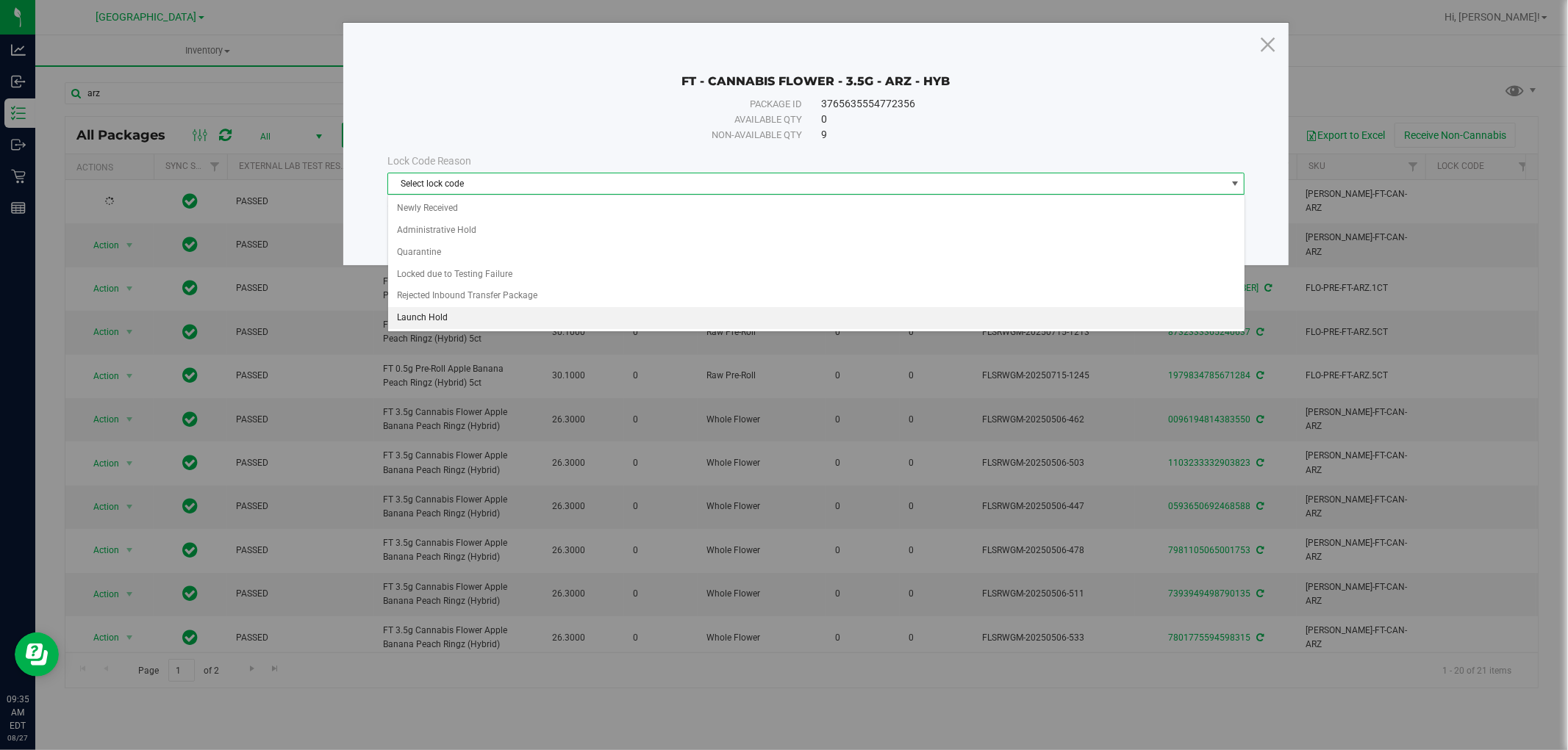
click at [434, 312] on li "Launch Hold" at bounding box center [816, 318] width 856 height 22
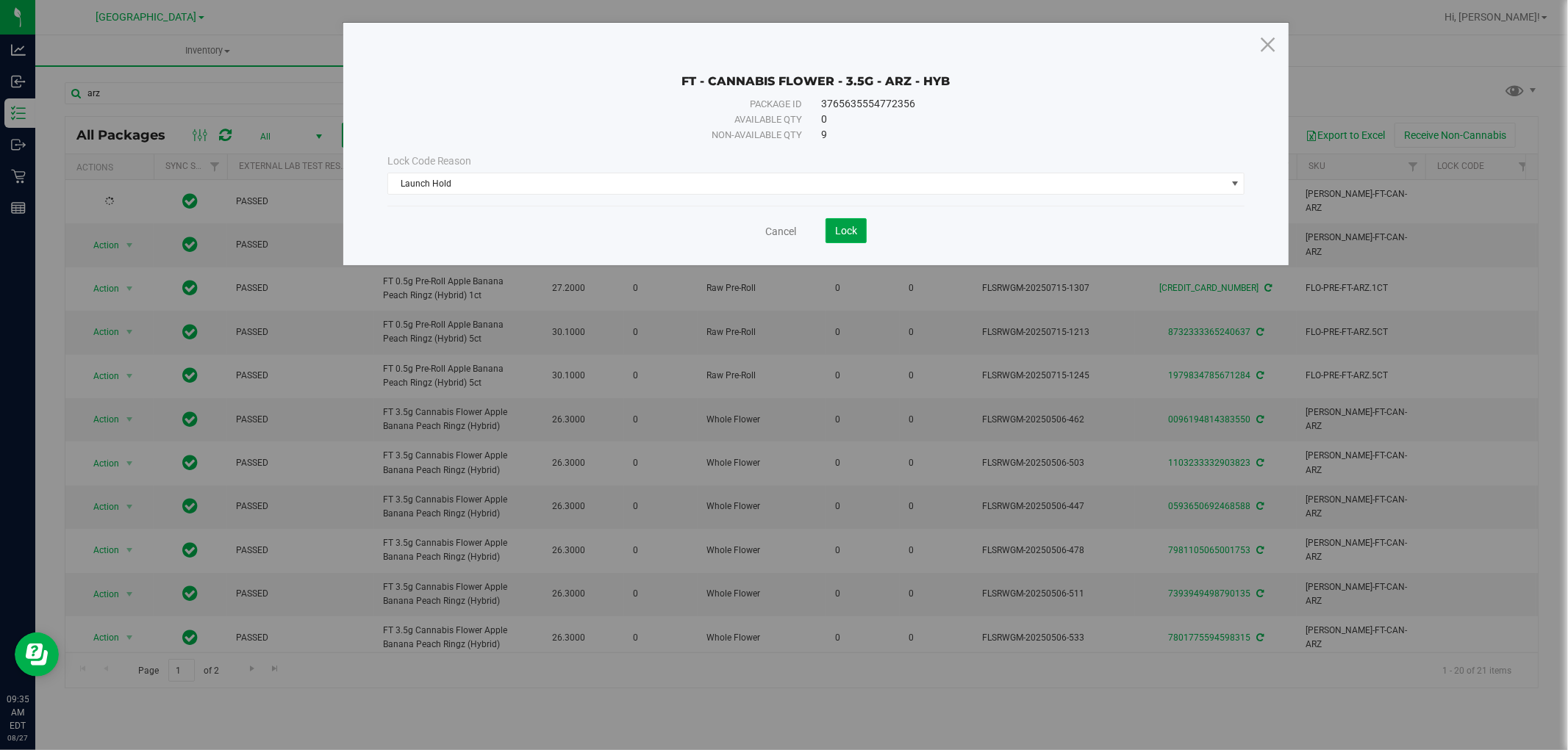
click at [847, 226] on span "Lock" at bounding box center [846, 231] width 22 height 12
click at [1268, 50] on icon at bounding box center [1267, 44] width 20 height 35
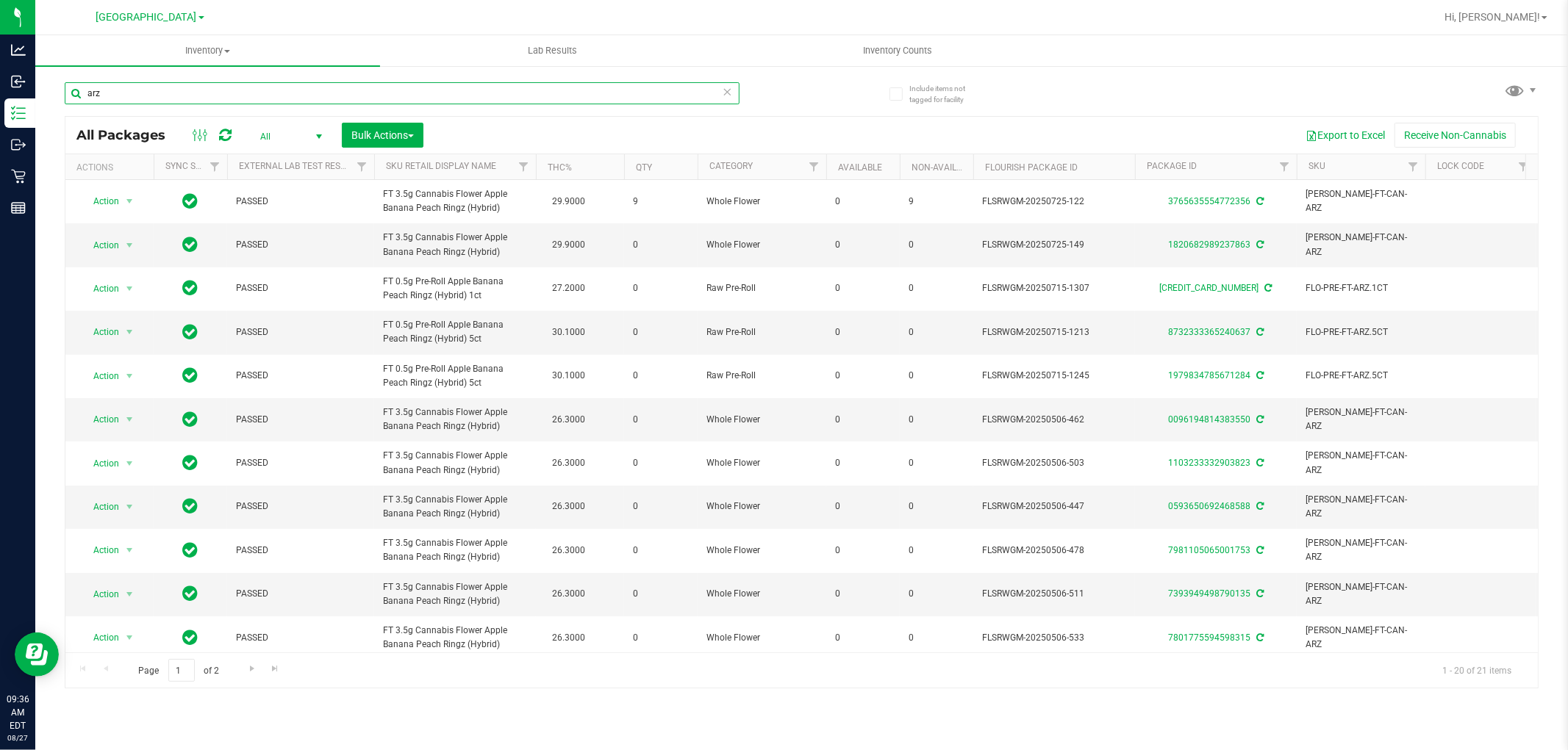
click at [237, 91] on input "arz" at bounding box center [401, 93] width 674 height 22
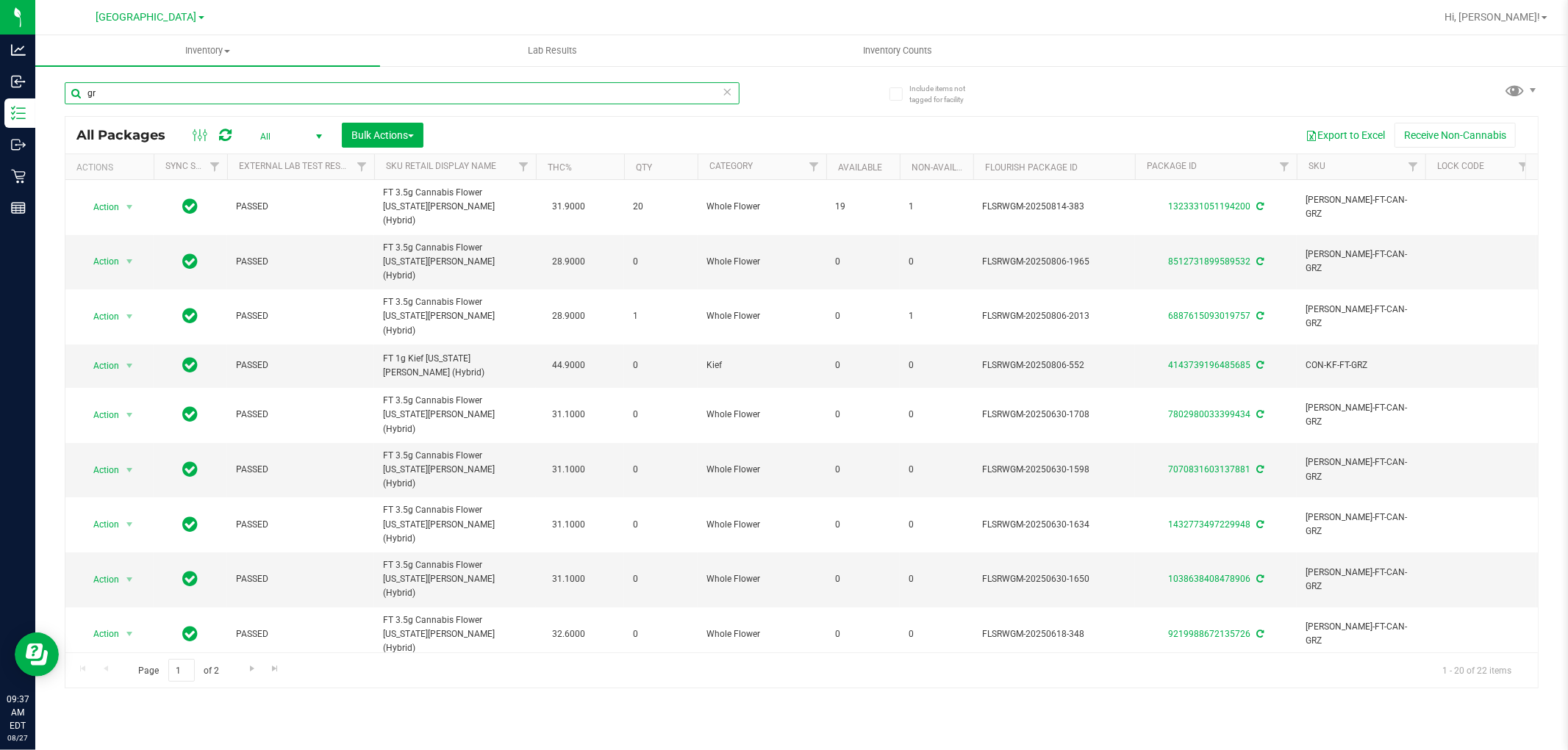
type input "g"
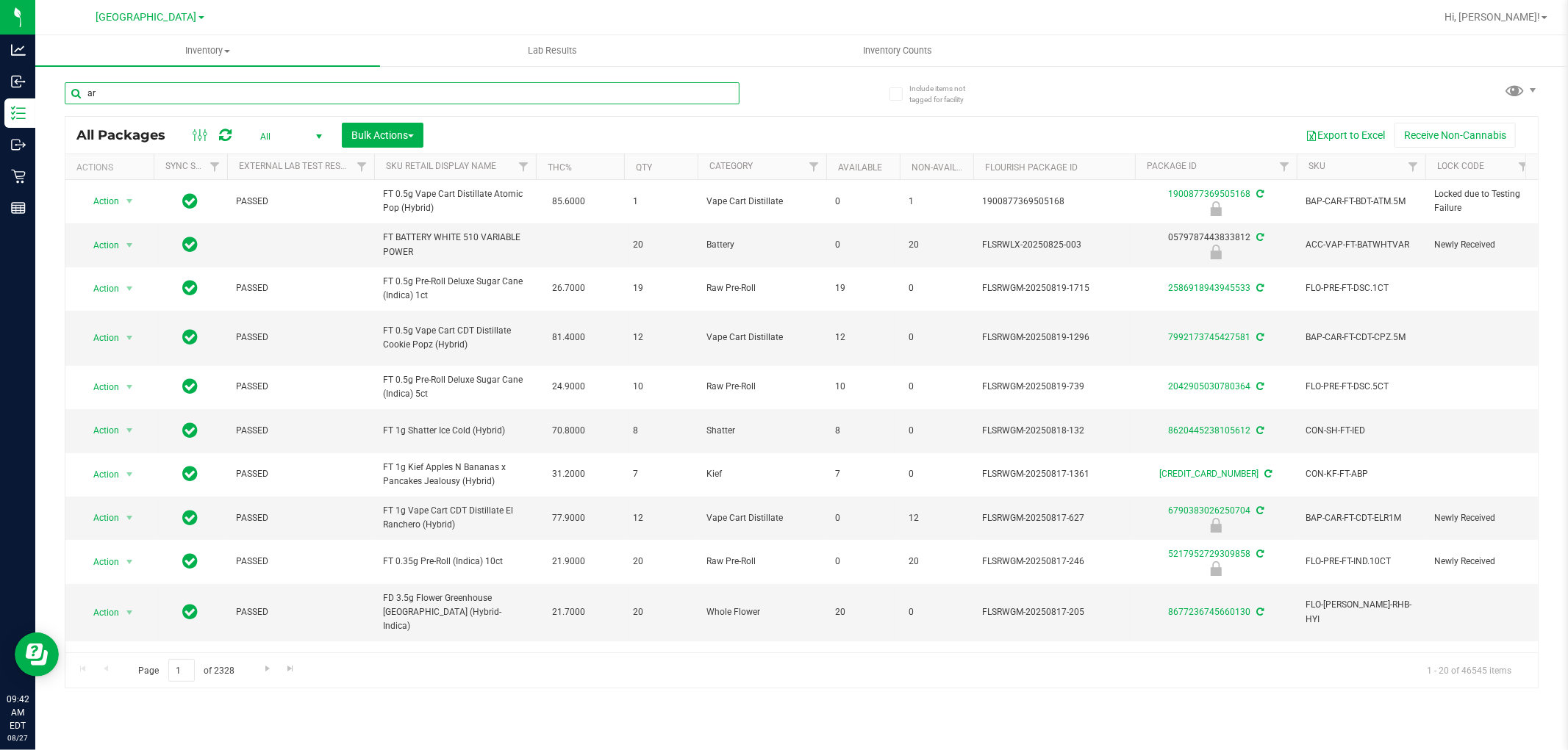
type input "arz"
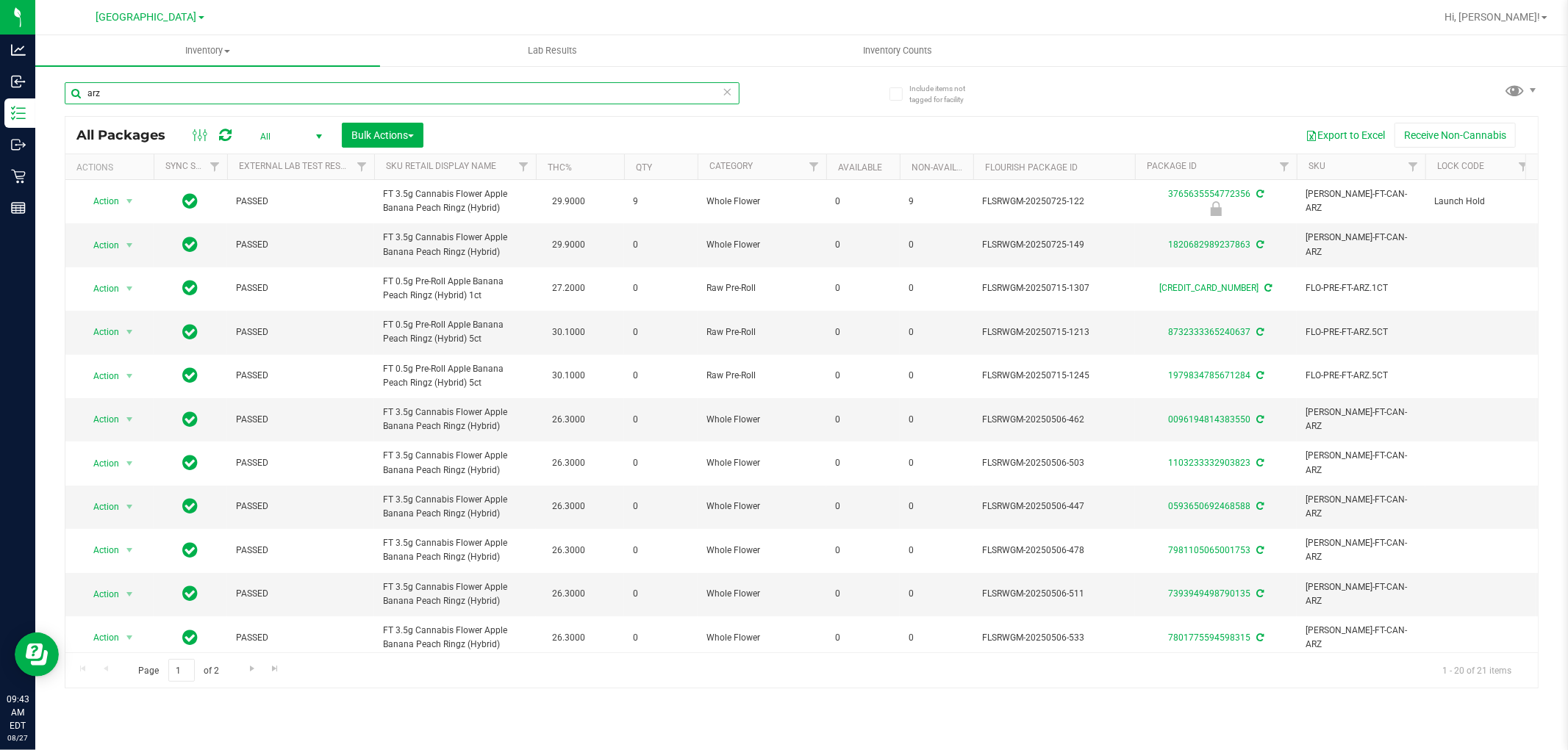
click at [191, 88] on input "arz" at bounding box center [401, 93] width 674 height 22
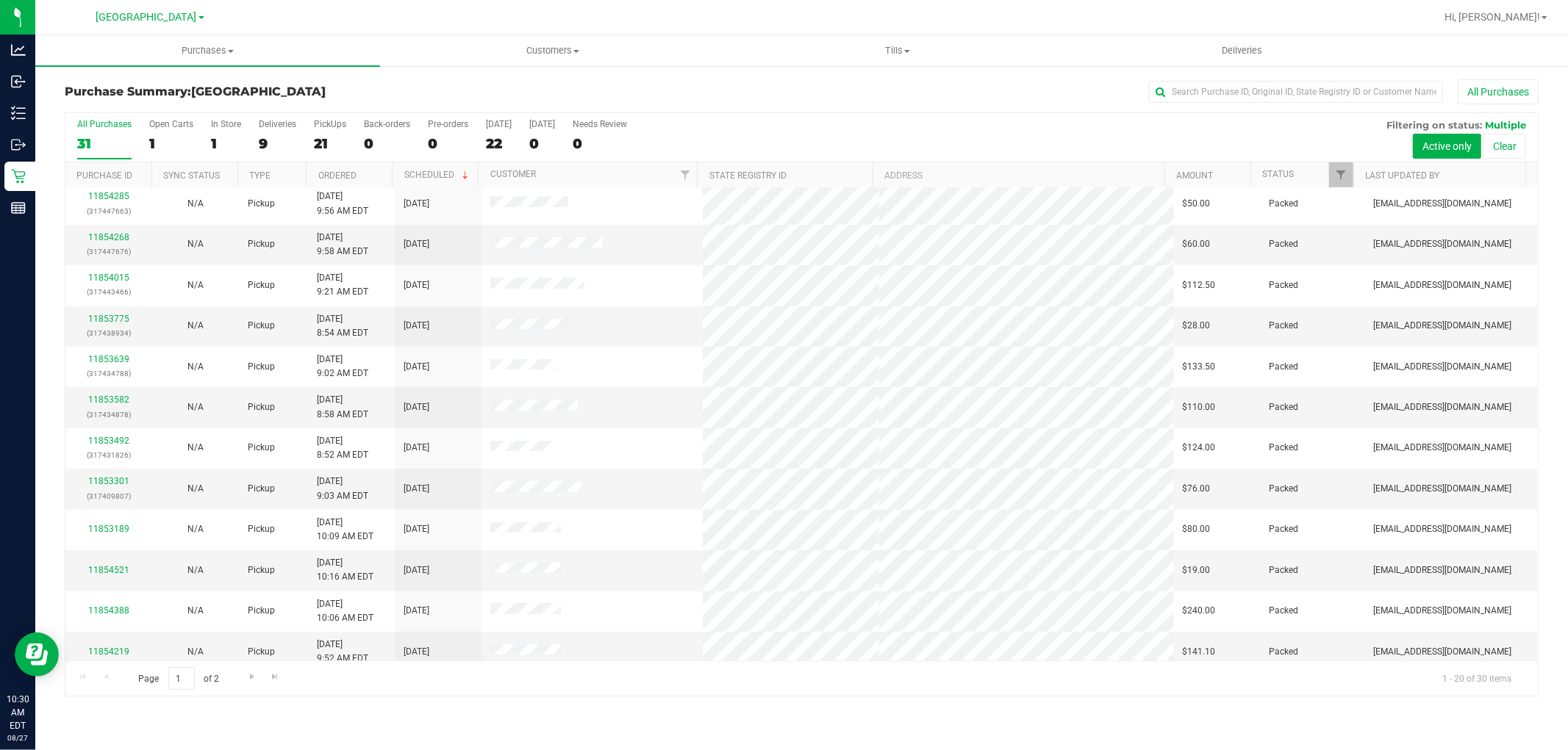
scroll to position [341, 0]
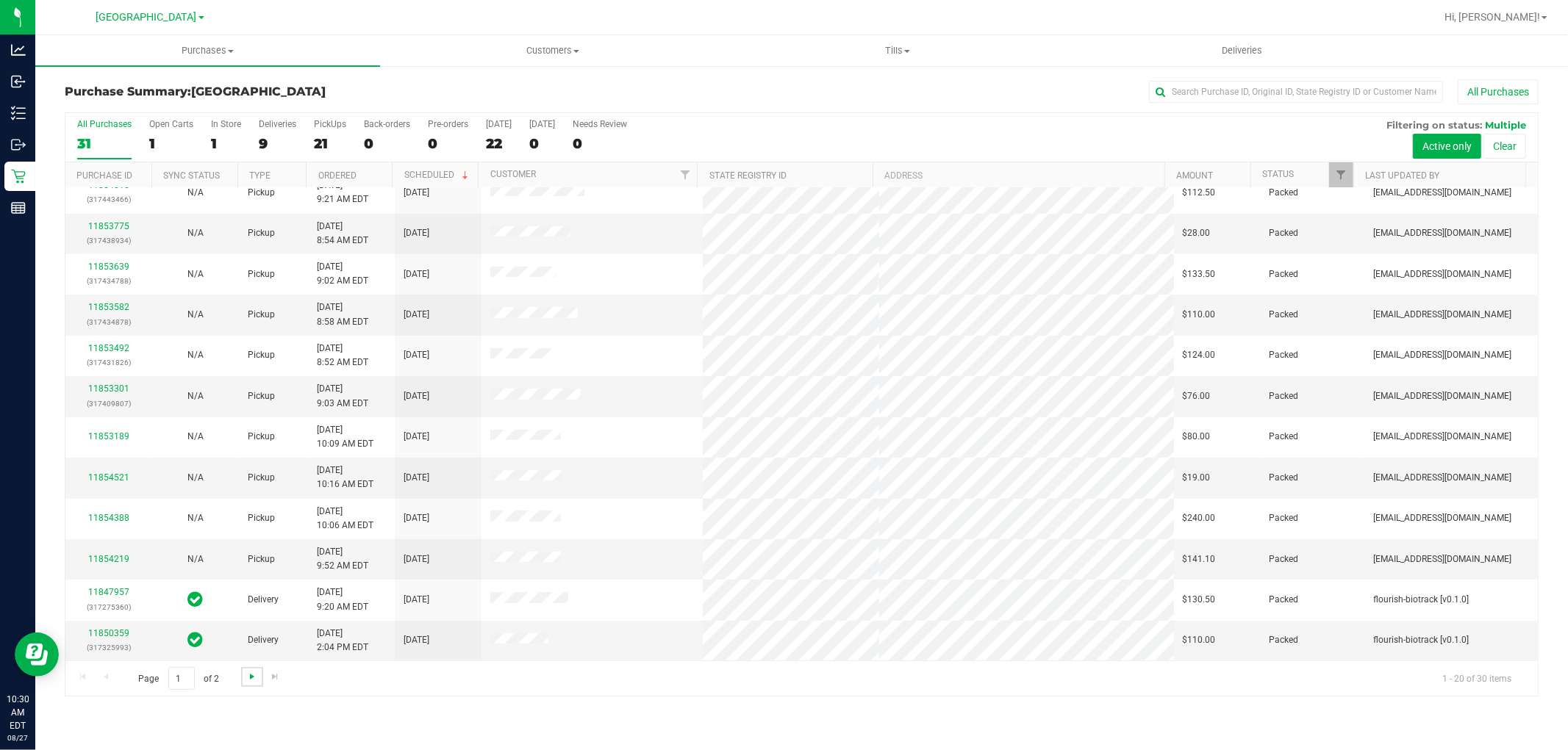
click at [251, 678] on span "Go to the next page" at bounding box center [252, 677] width 12 height 12
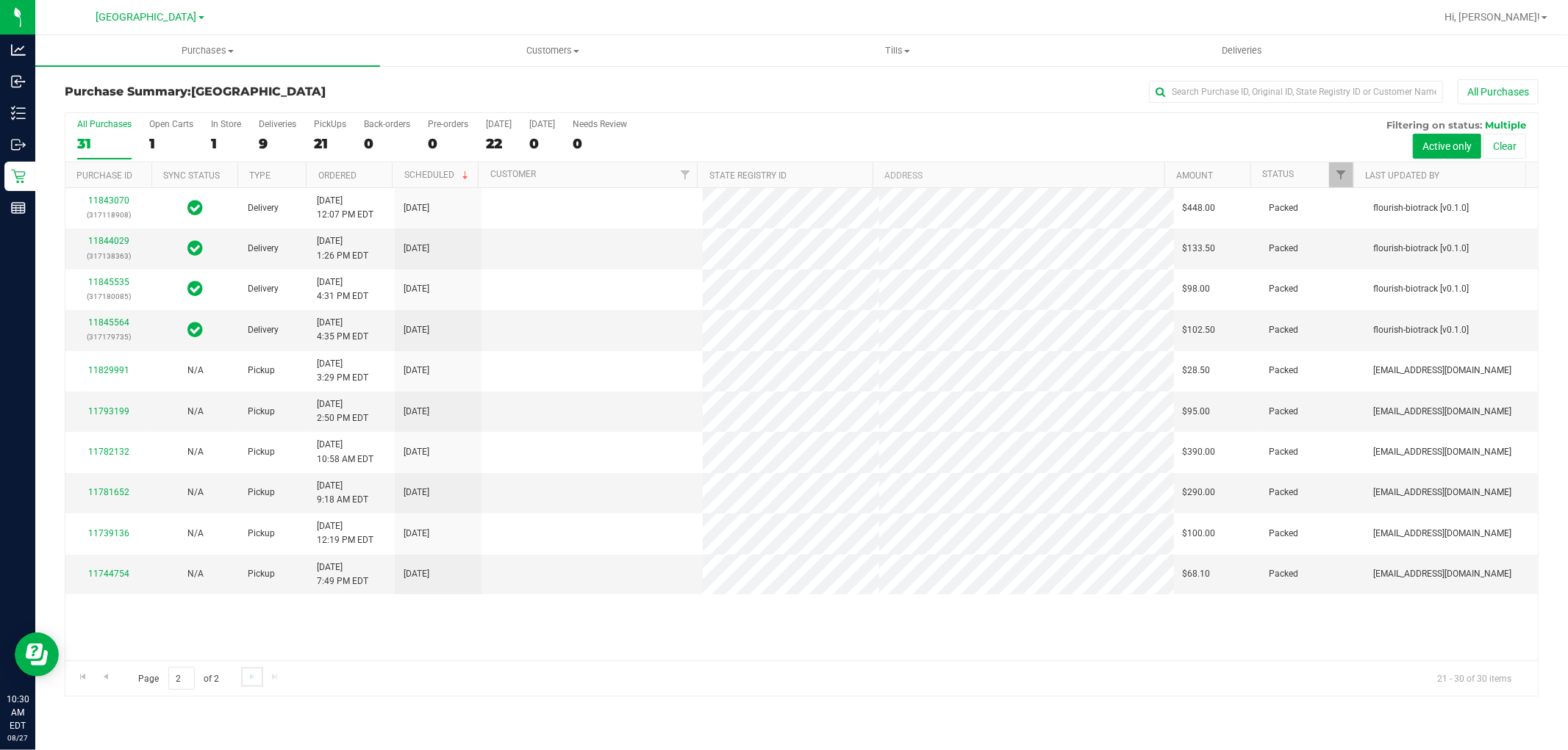
scroll to position [0, 0]
click at [103, 674] on span "Go to the previous page" at bounding box center [106, 677] width 12 height 12
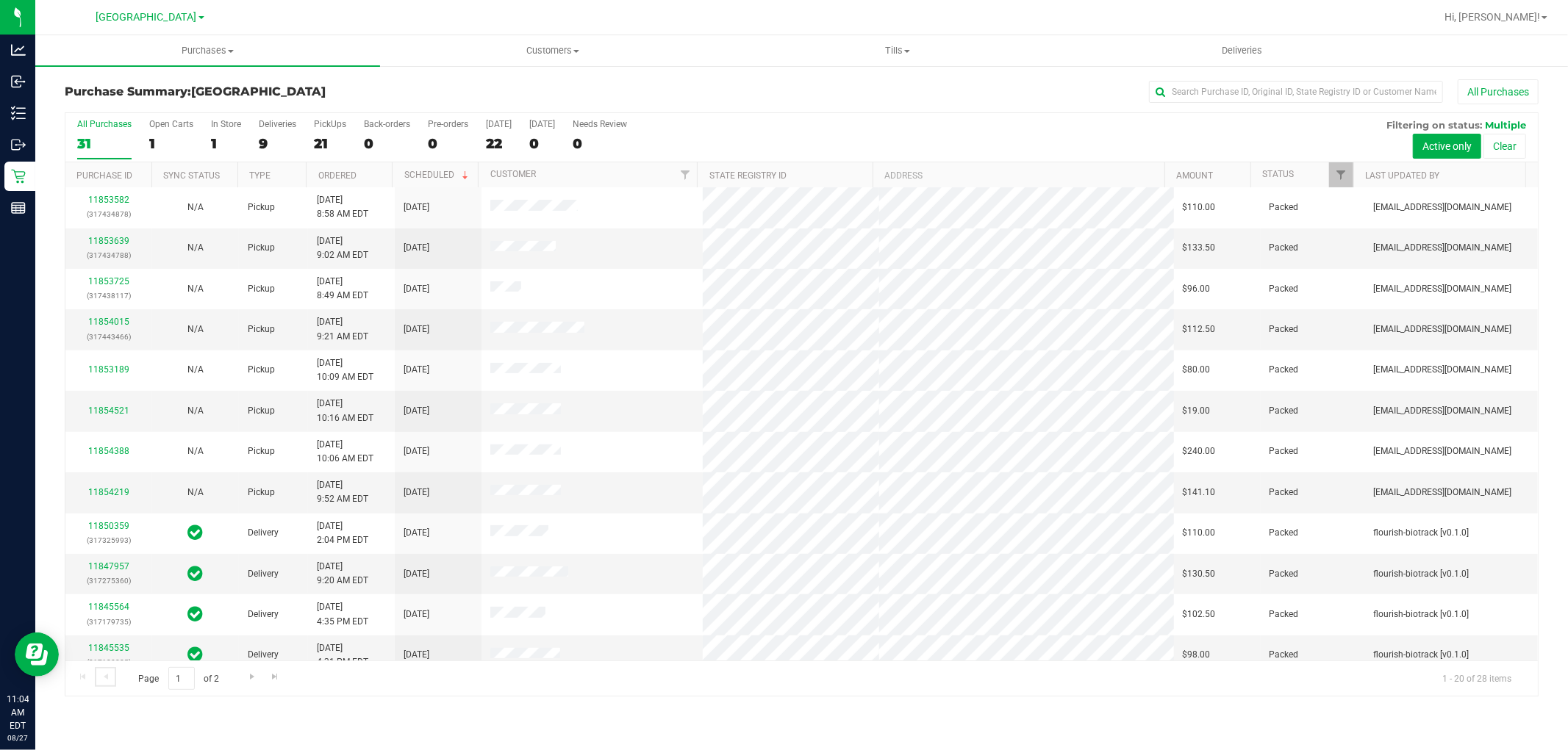
scroll to position [341, 0]
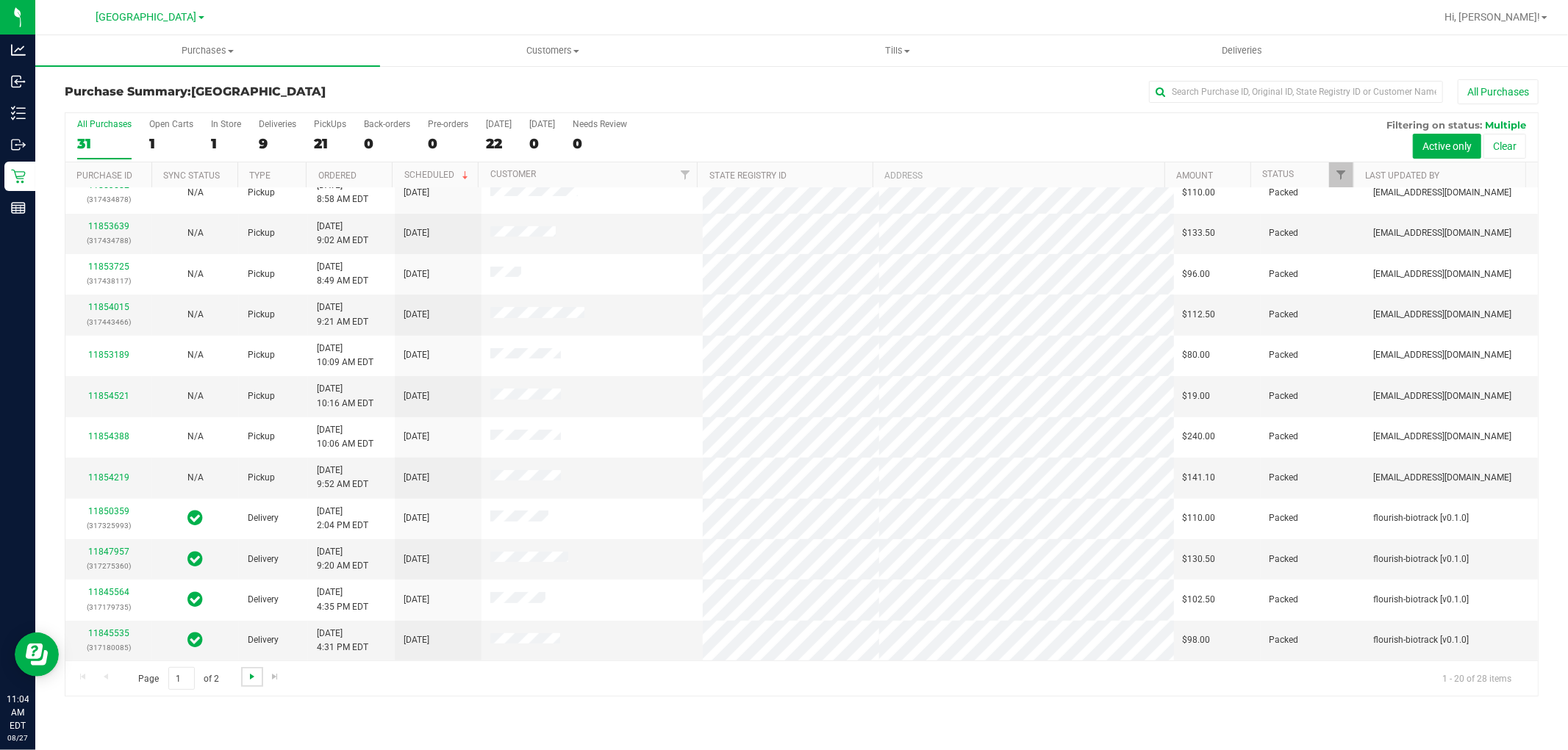
click at [251, 674] on span "Go to the next page" at bounding box center [252, 677] width 12 height 12
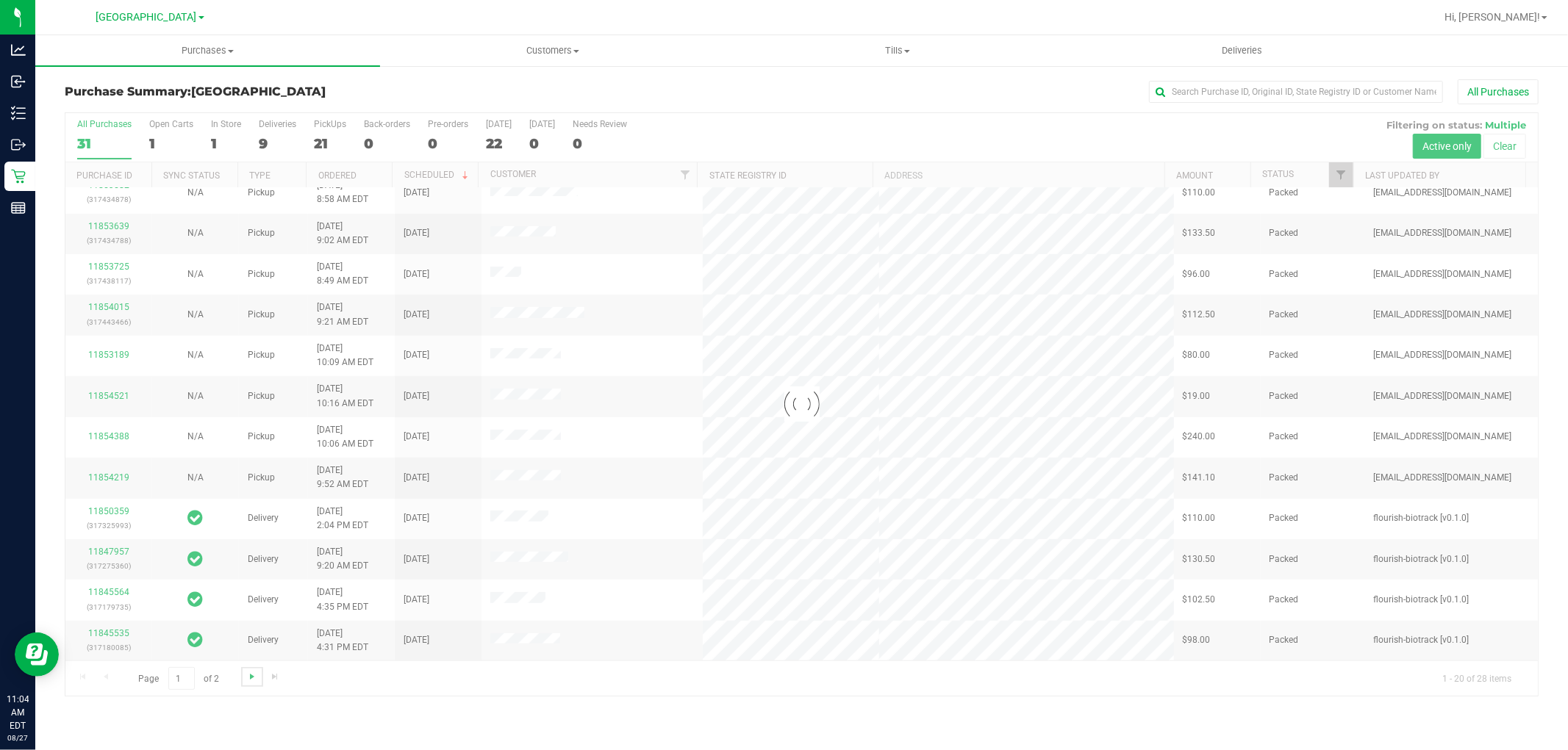
scroll to position [0, 0]
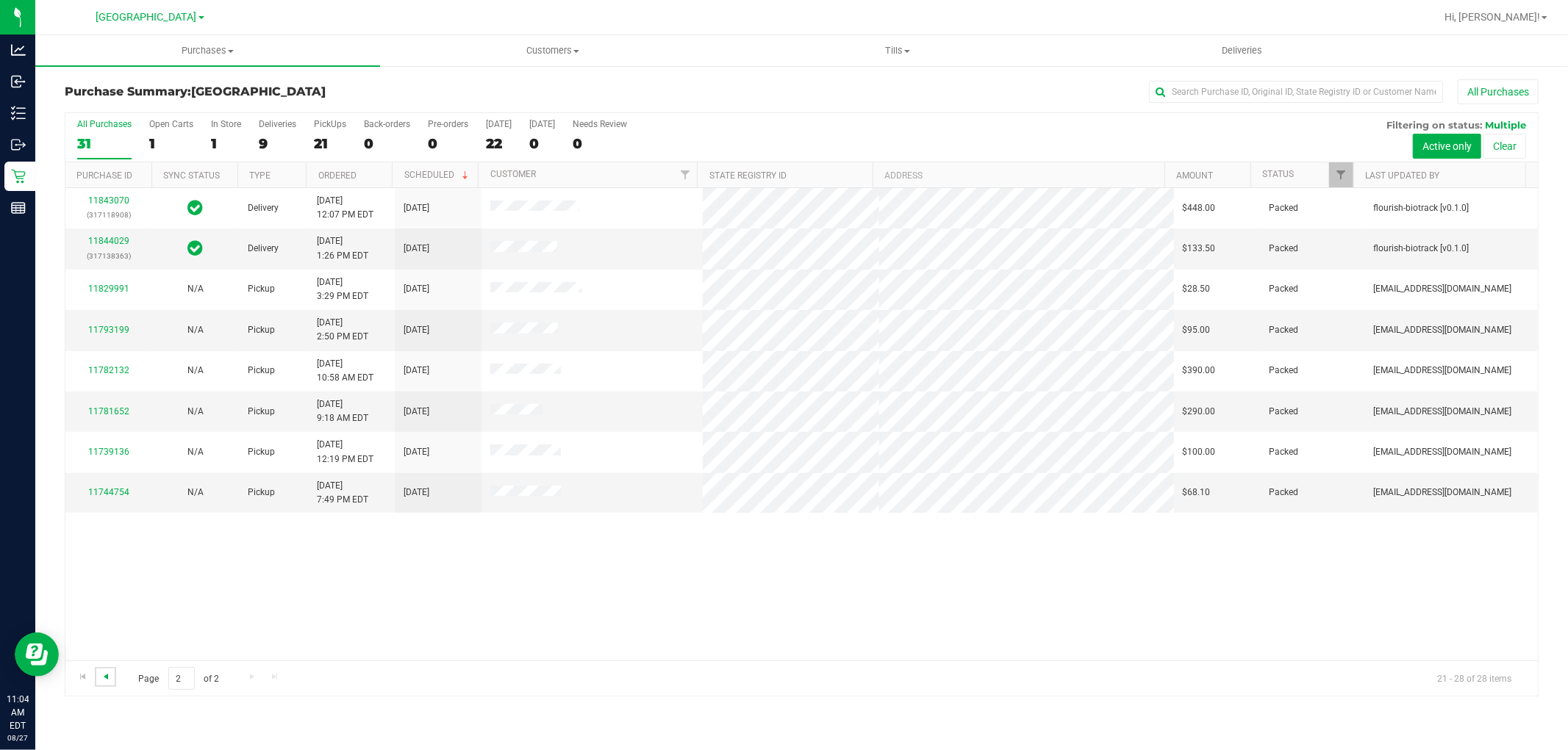
click at [108, 678] on span "Go to the previous page" at bounding box center [106, 677] width 12 height 12
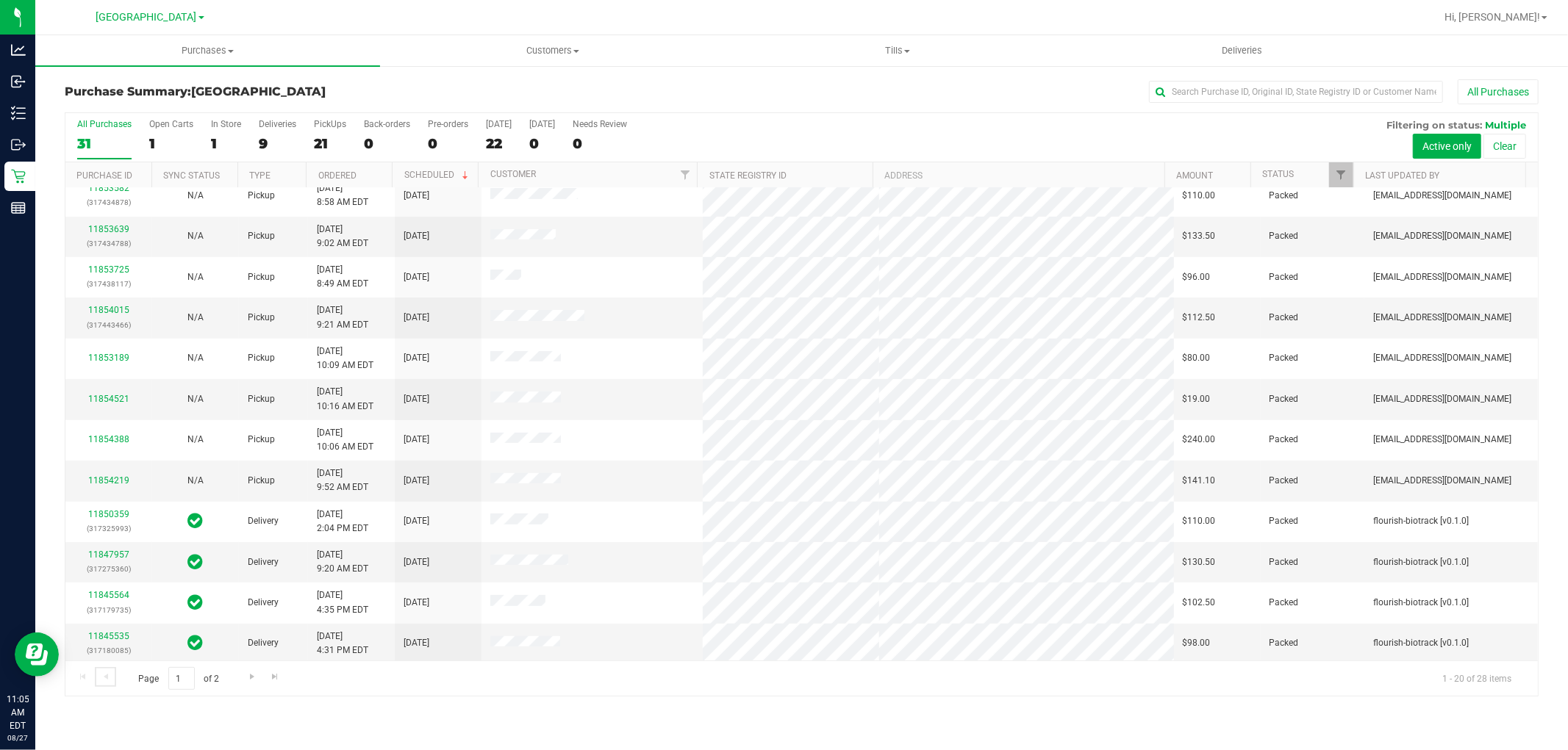
scroll to position [341, 0]
click at [328, 135] on div "21" at bounding box center [329, 143] width 32 height 17
click at [0, 0] on input "PickUps 21" at bounding box center [0, 0] width 0 height 0
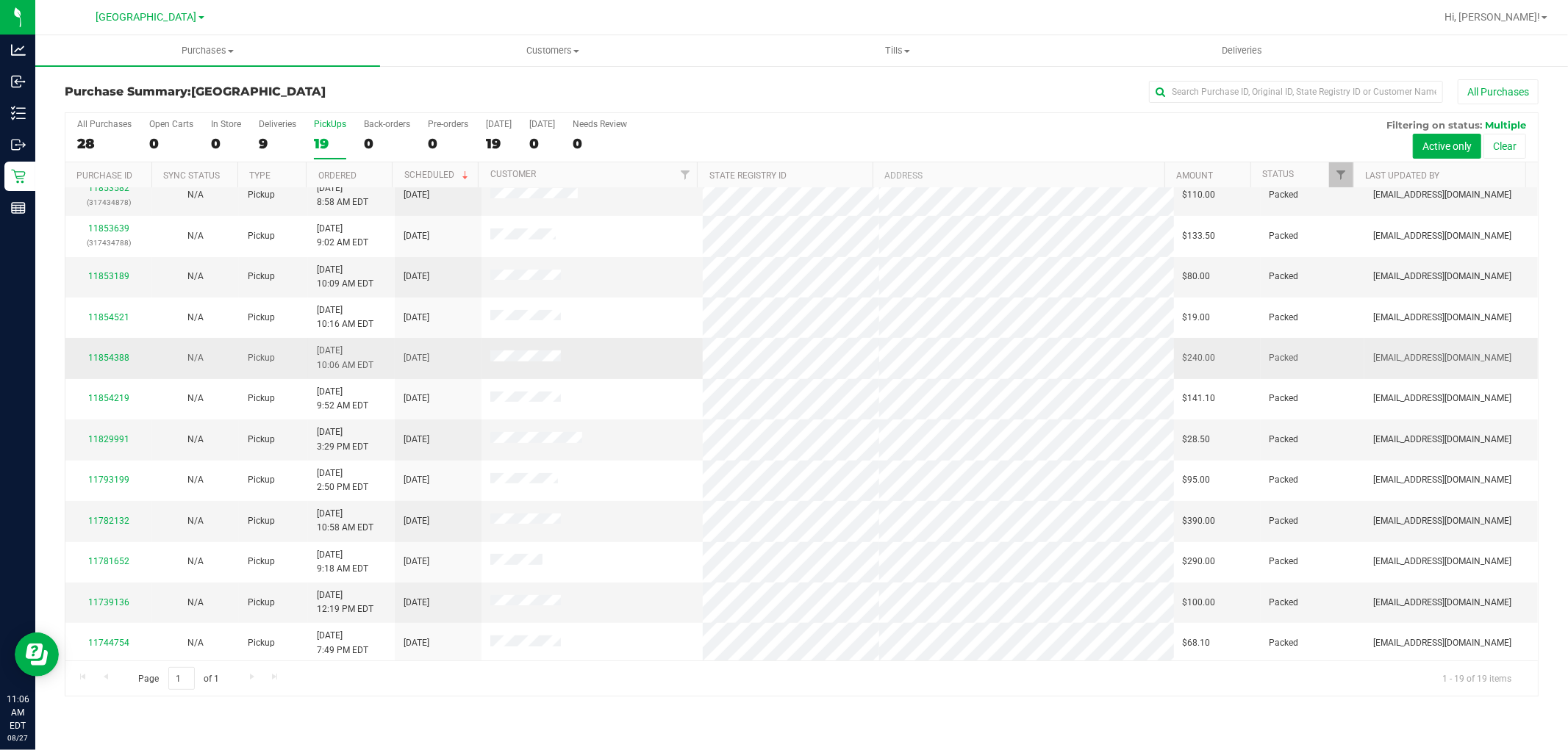
scroll to position [302, 0]
click at [104, 133] on label "All Purchases 28" at bounding box center [104, 140] width 55 height 40
click at [0, 0] on input "All Purchases 28" at bounding box center [0, 0] width 0 height 0
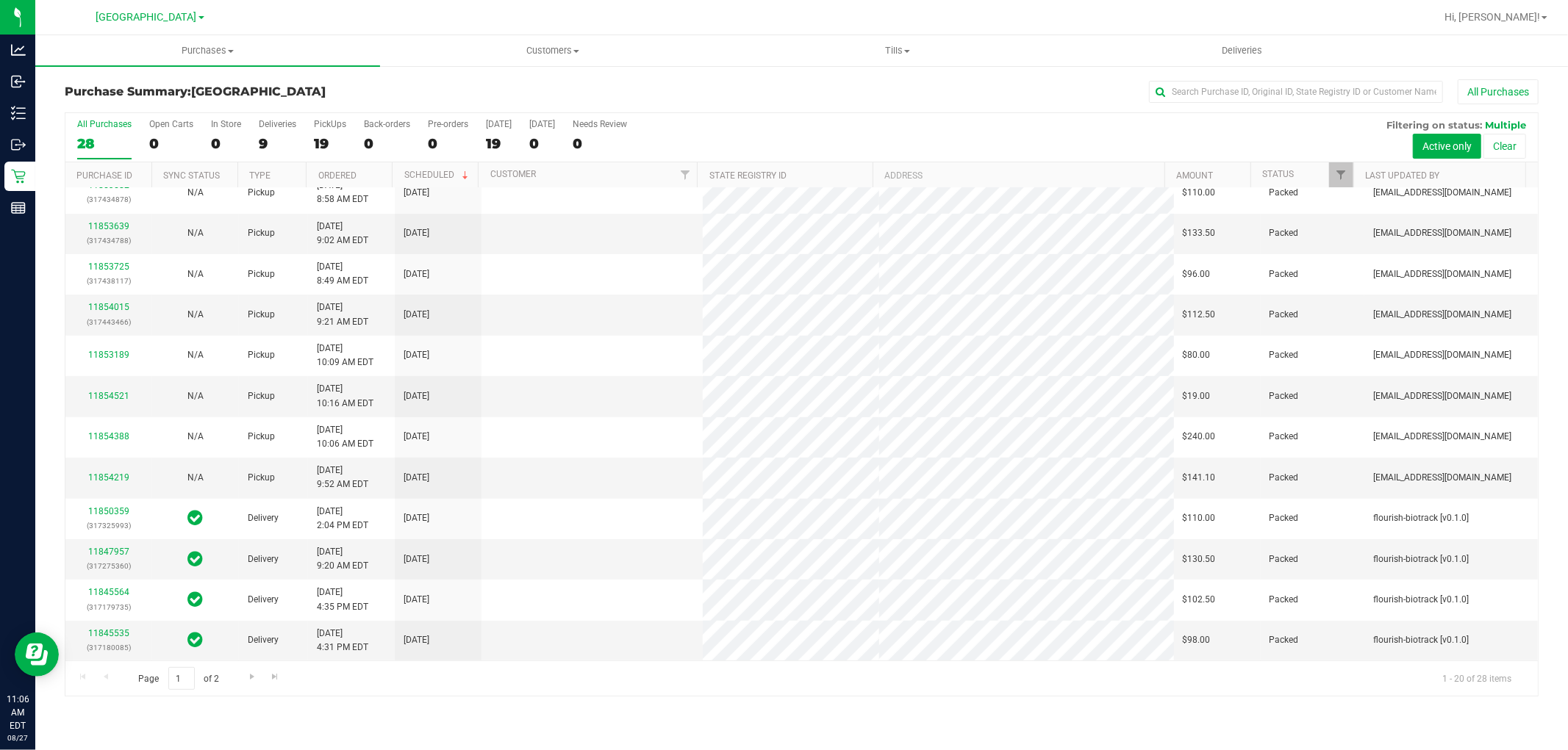
scroll to position [0, 0]
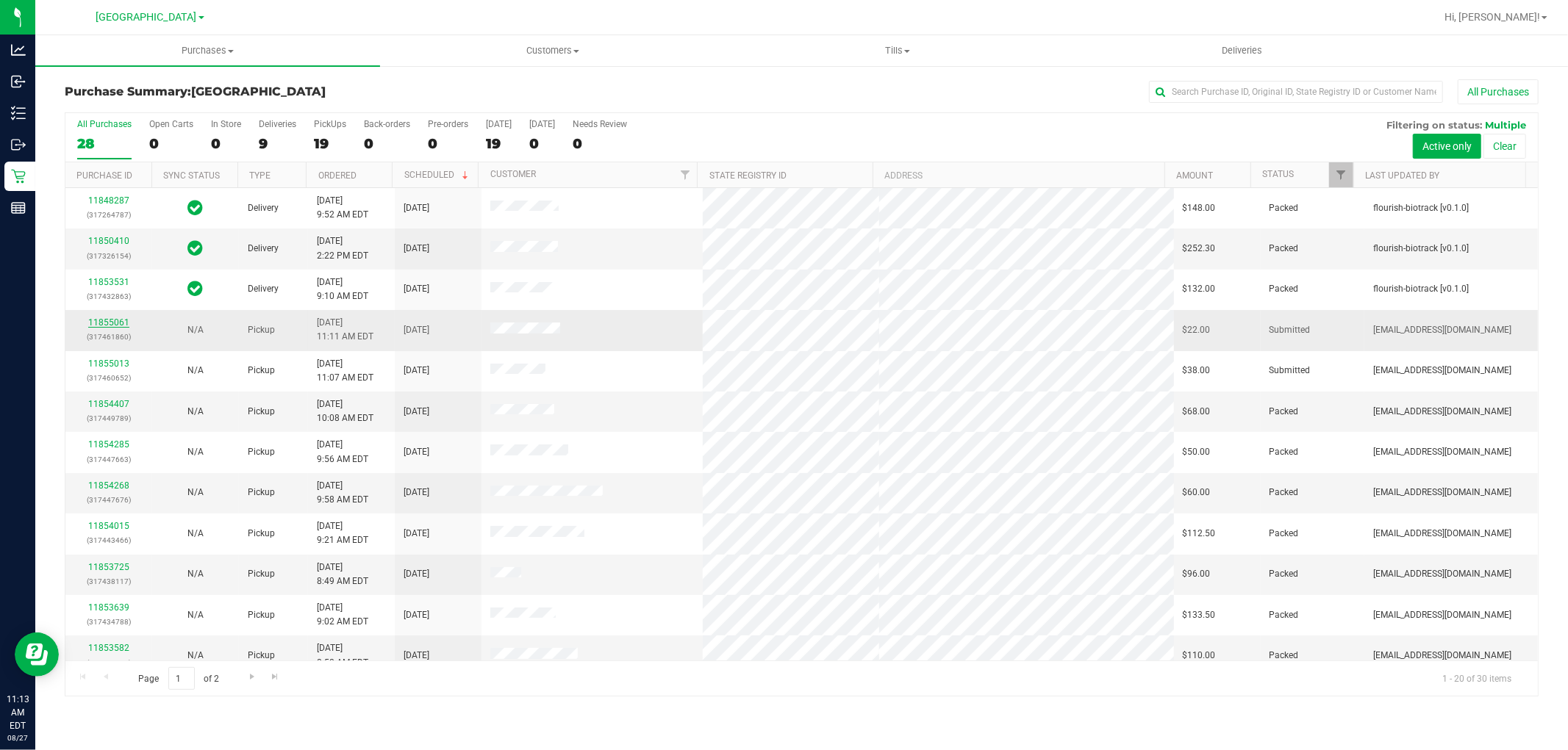
click at [124, 323] on link "11855061" at bounding box center [109, 322] width 41 height 10
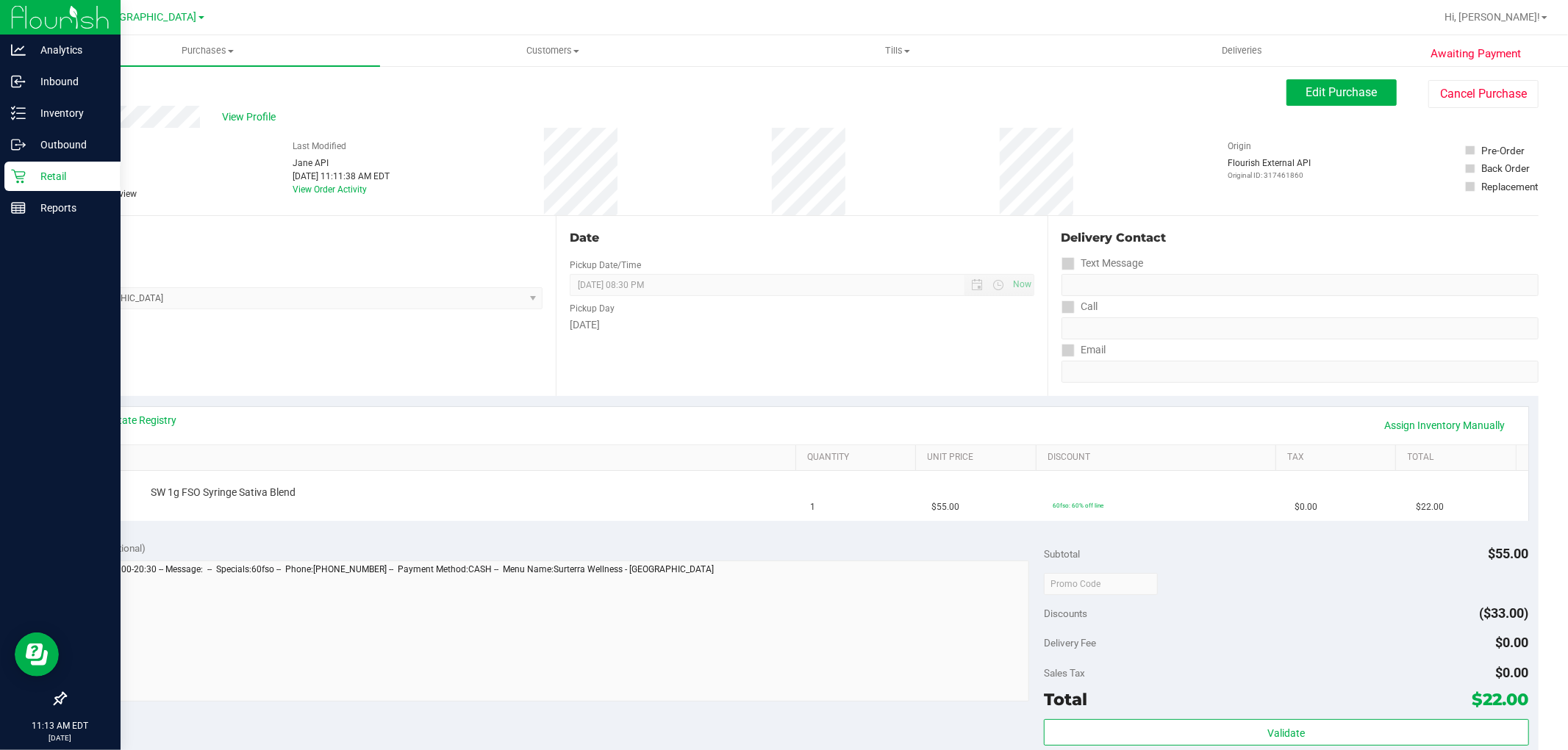
click at [10, 166] on div "Retail" at bounding box center [62, 176] width 116 height 29
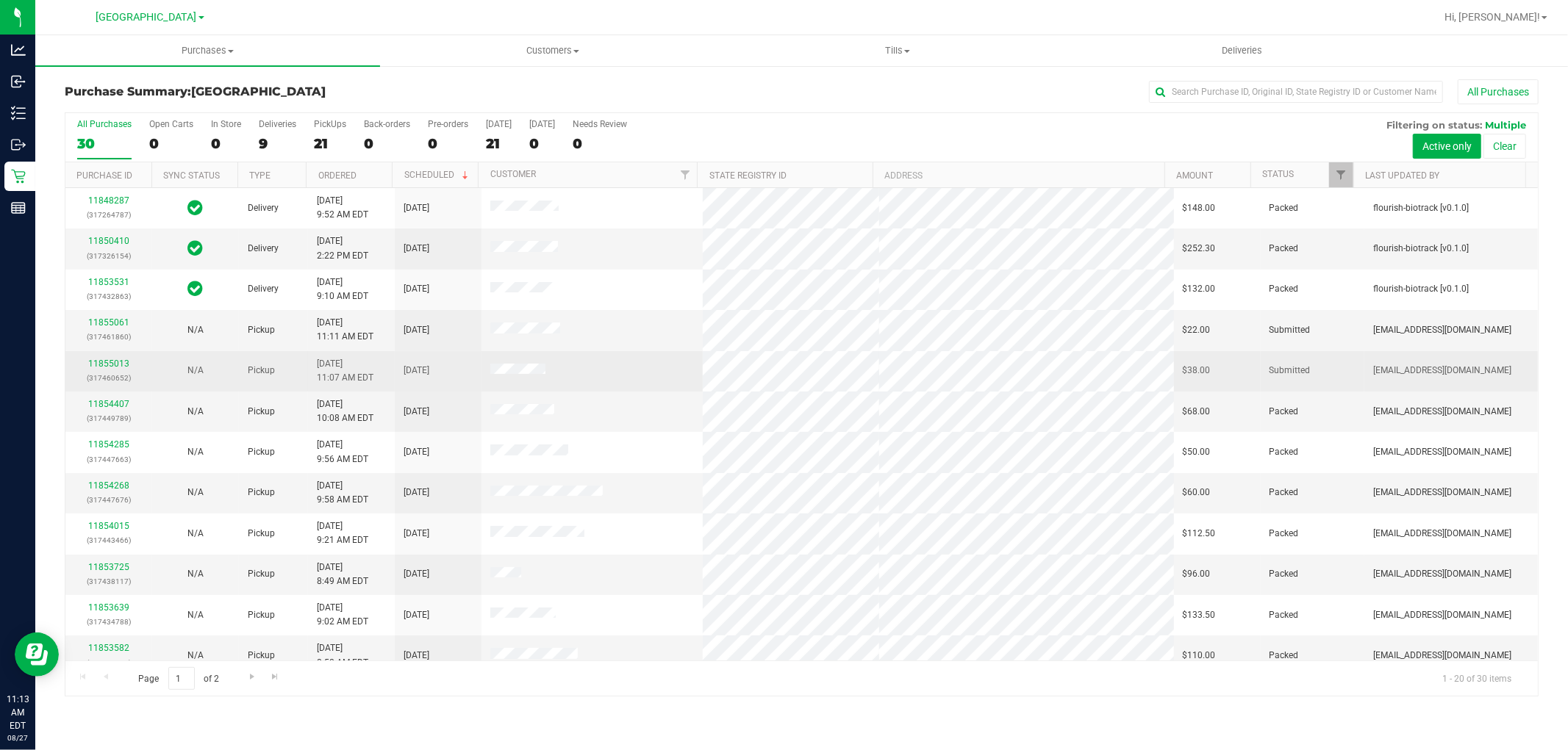
click at [344, 351] on td "8/27/2025 11:07 AM EDT" at bounding box center [352, 371] width 87 height 40
click at [116, 366] on link "11855013" at bounding box center [109, 364] width 41 height 10
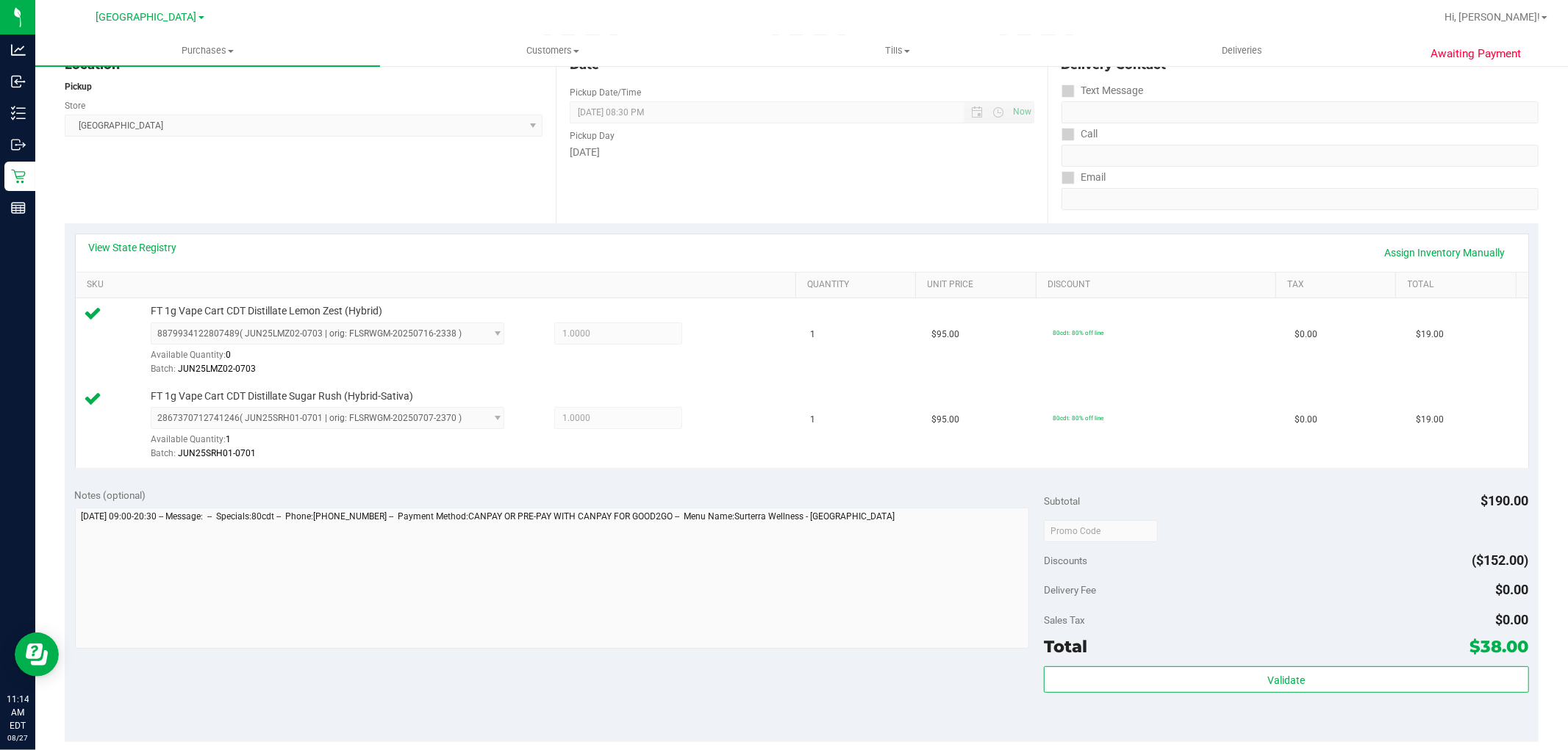
scroll to position [199, 0]
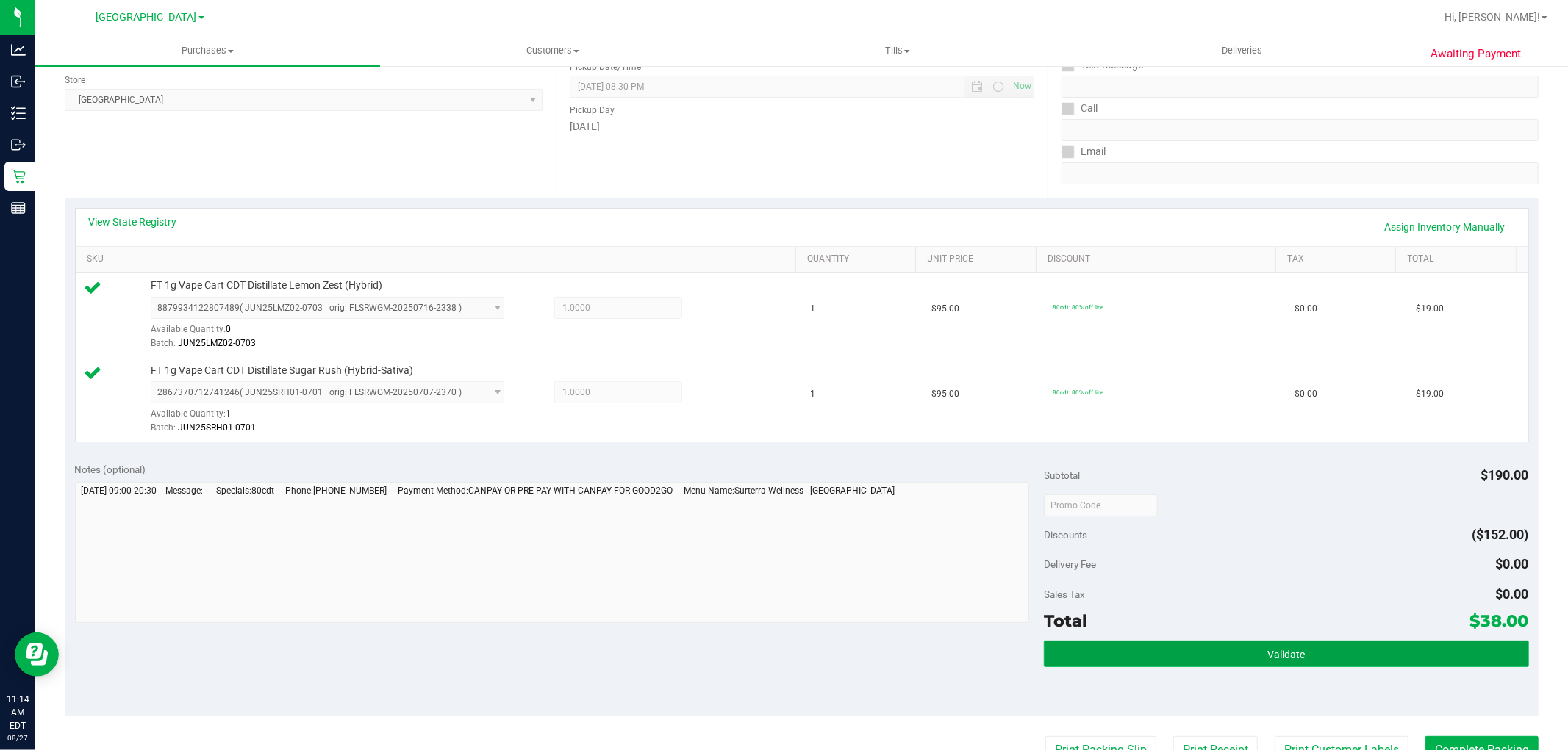
click at [1310, 647] on button "Validate" at bounding box center [1286, 653] width 485 height 26
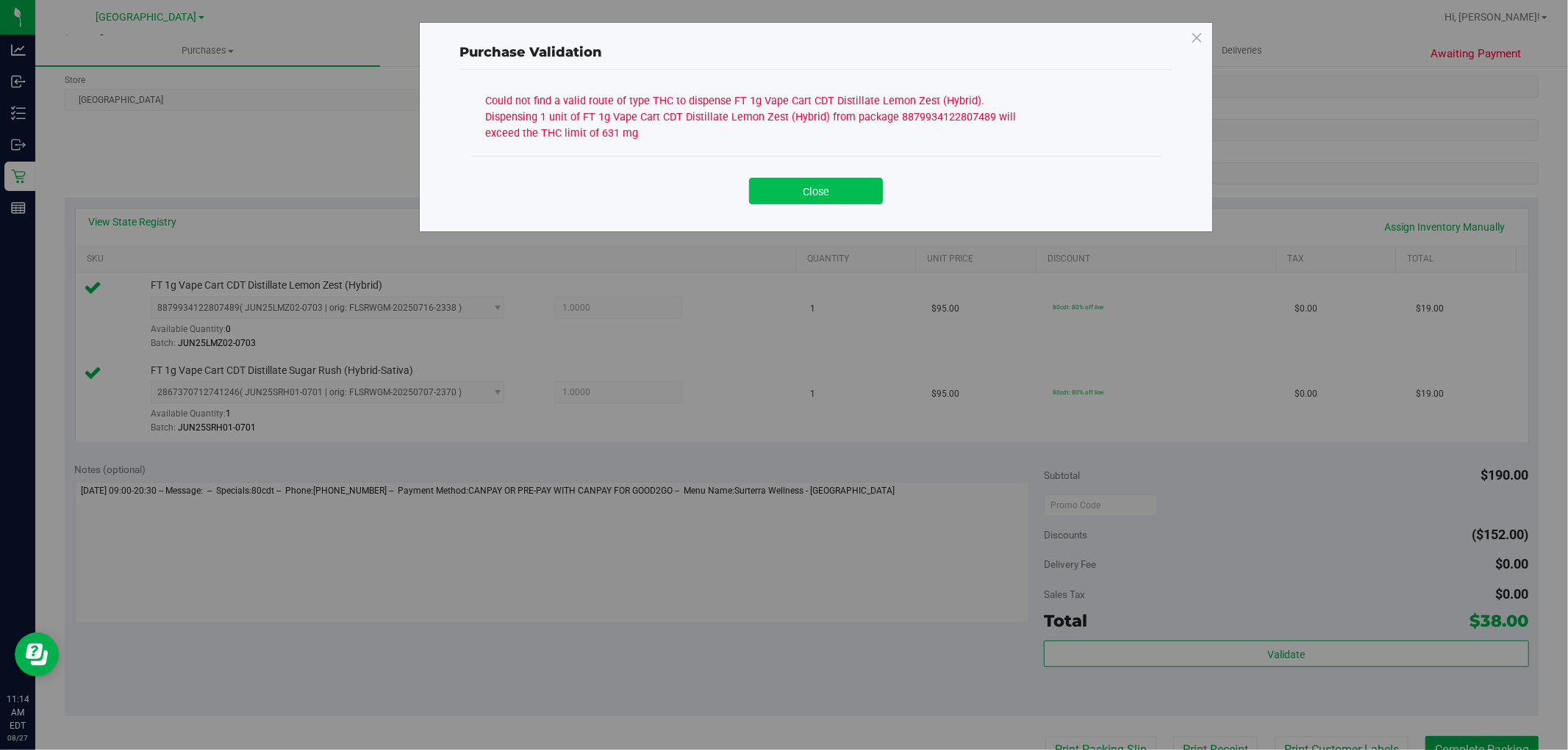
click at [814, 192] on button "Close" at bounding box center [816, 190] width 134 height 26
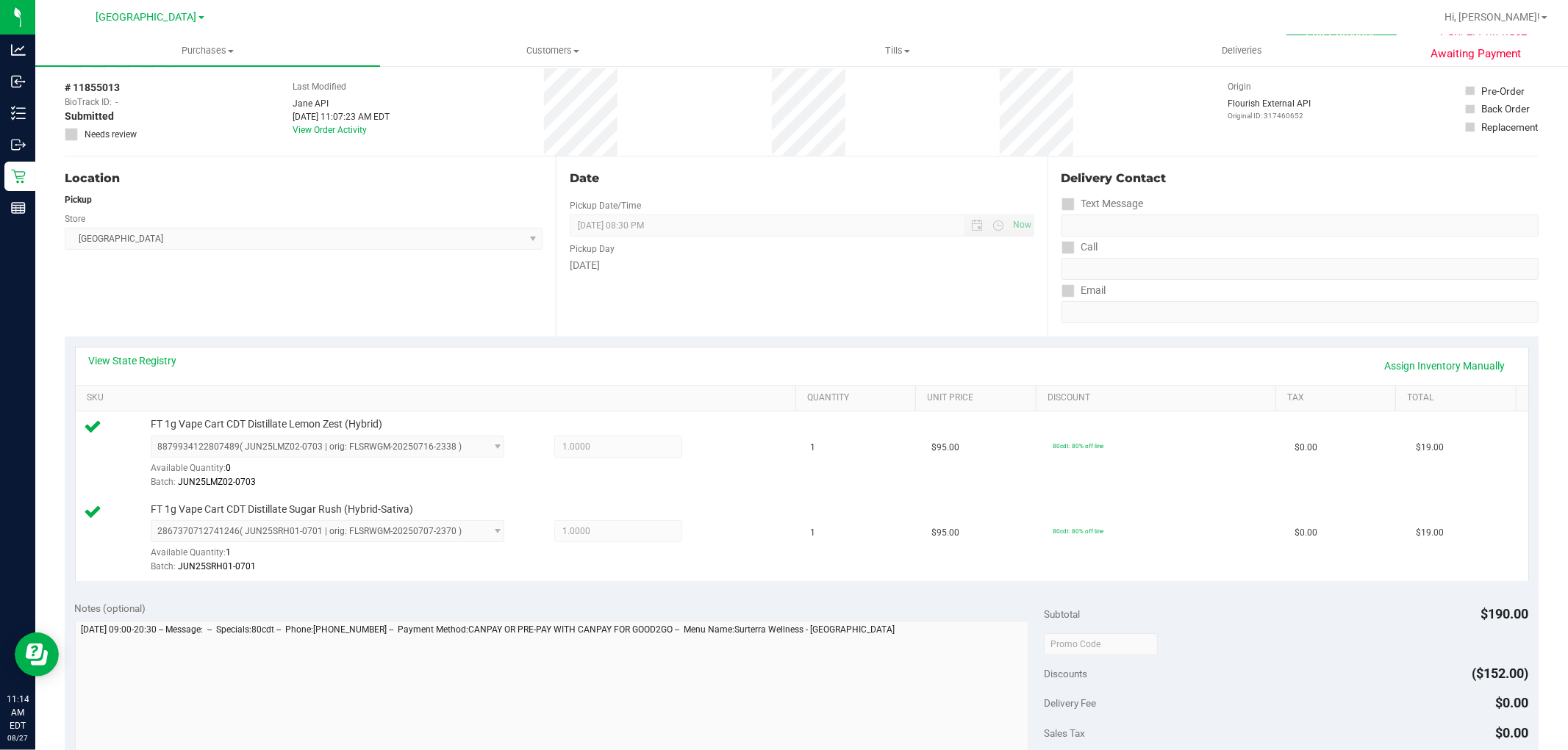
scroll to position [0, 0]
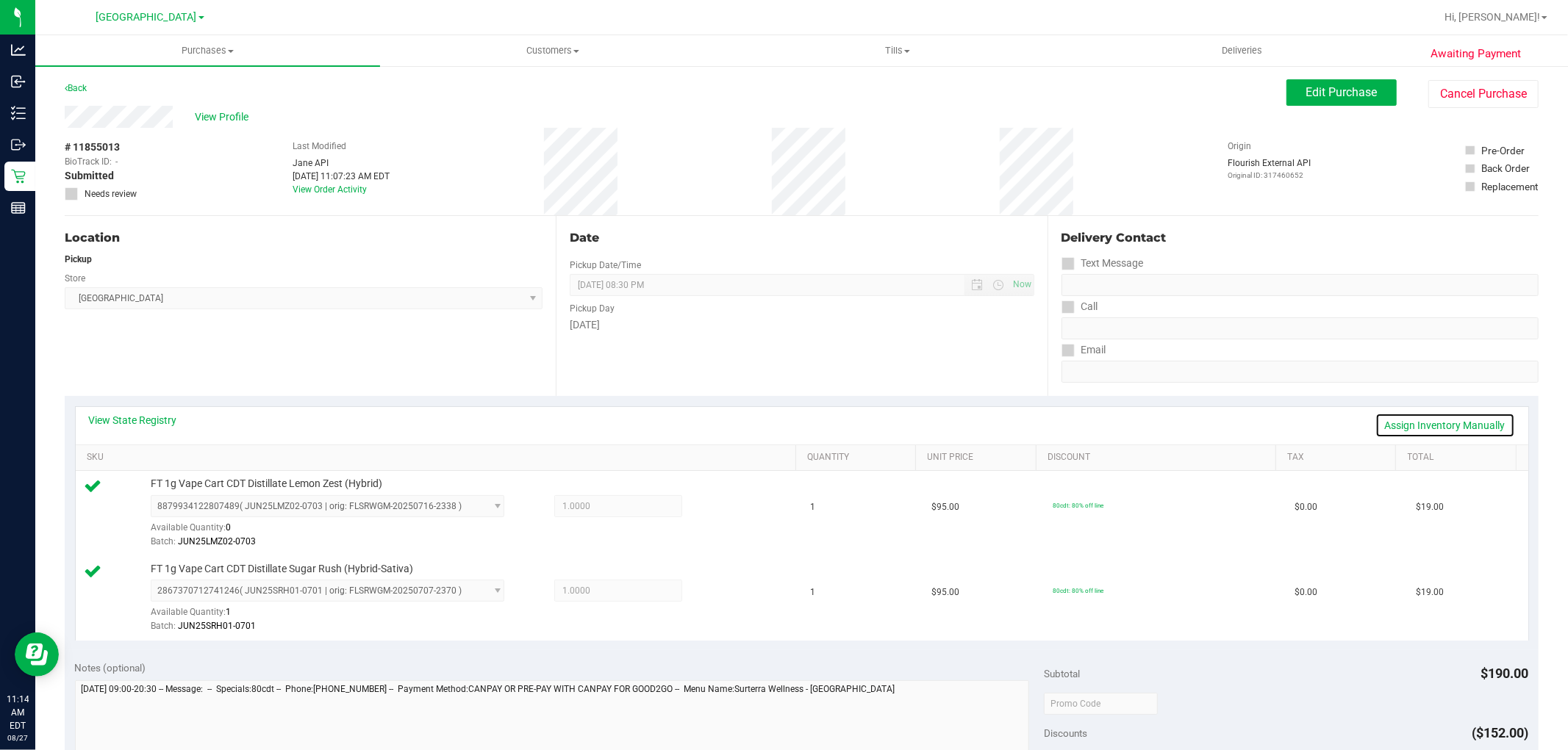
click at [1422, 423] on link "Assign Inventory Manually" at bounding box center [1445, 425] width 140 height 25
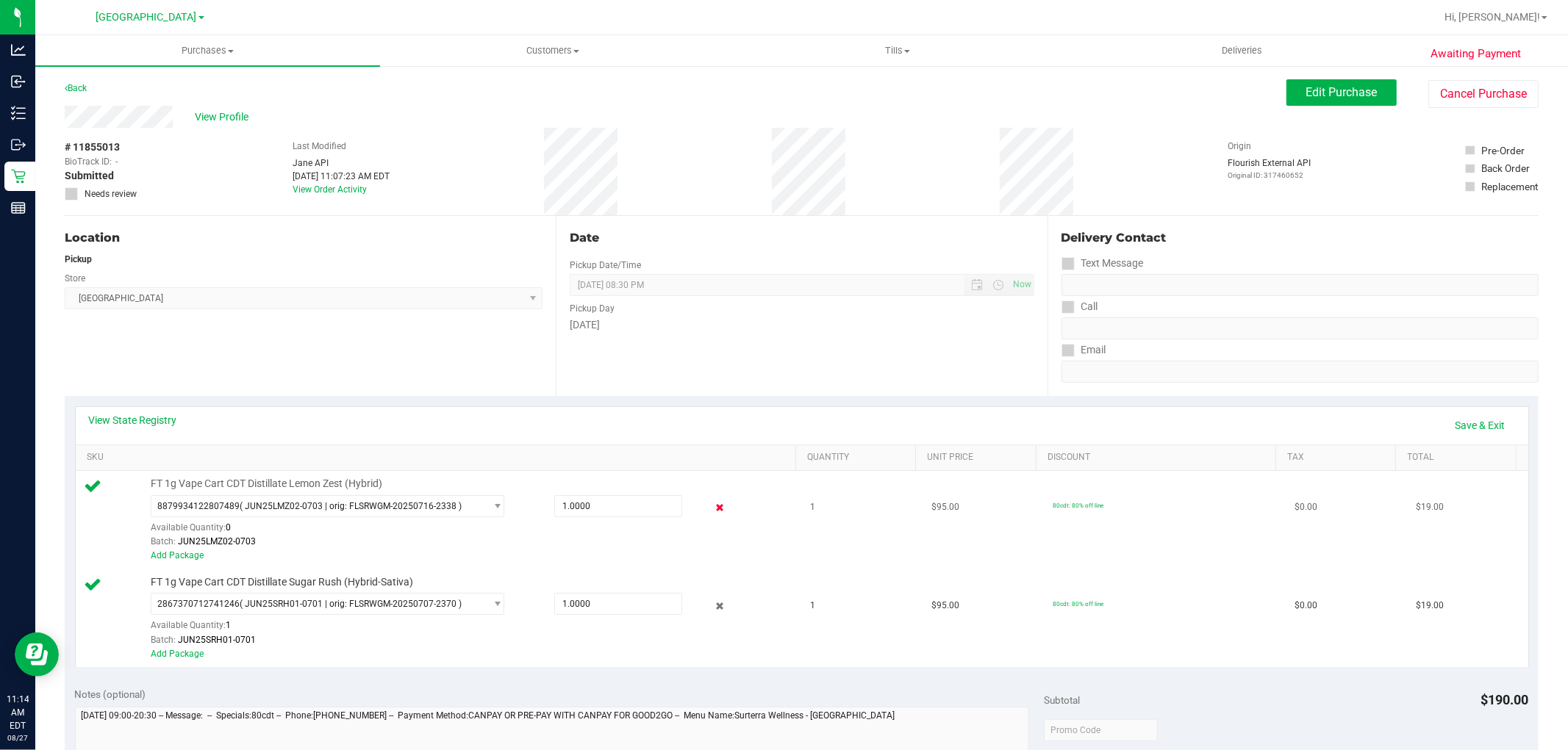
click at [711, 507] on icon at bounding box center [719, 508] width 16 height 17
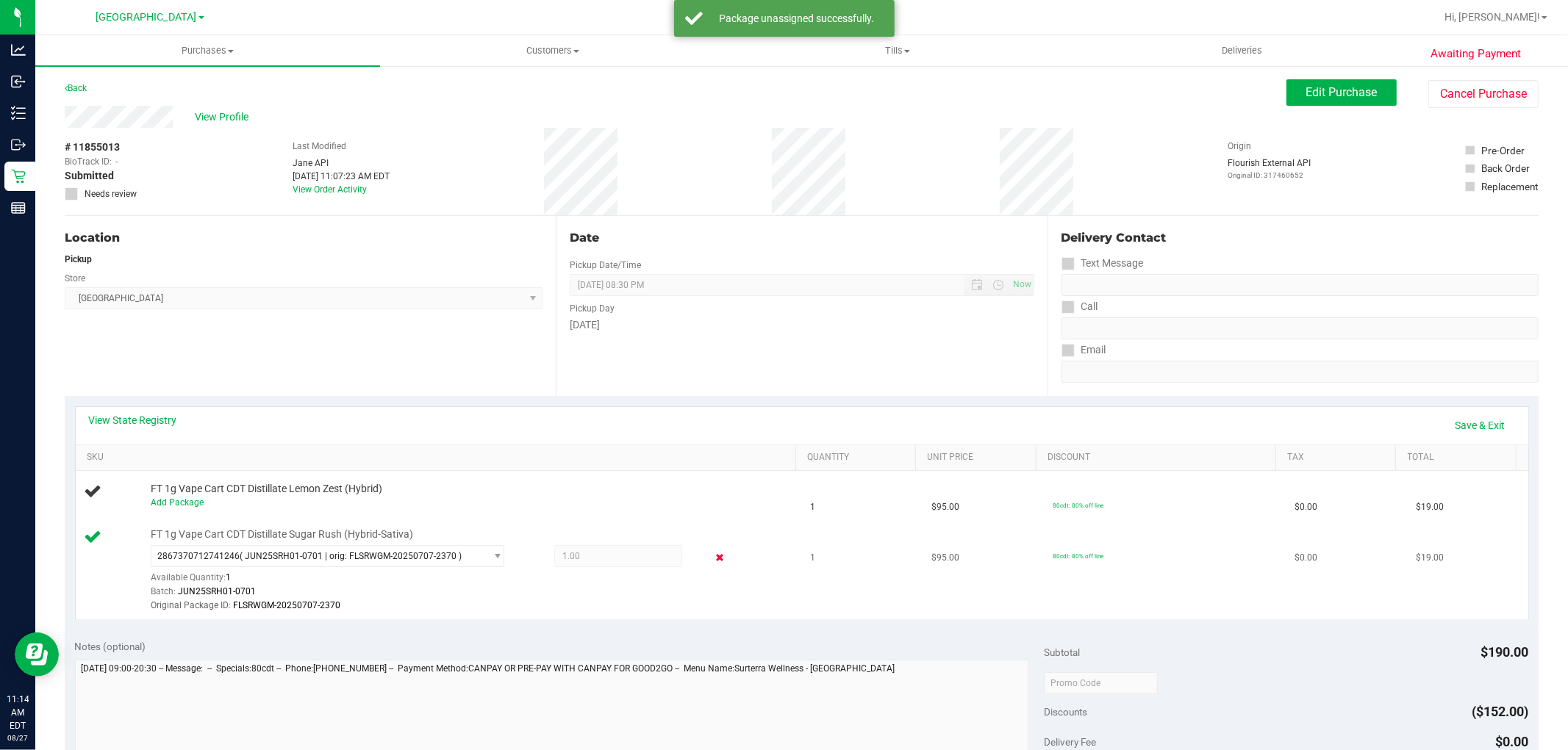
click at [711, 562] on icon at bounding box center [719, 558] width 16 height 17
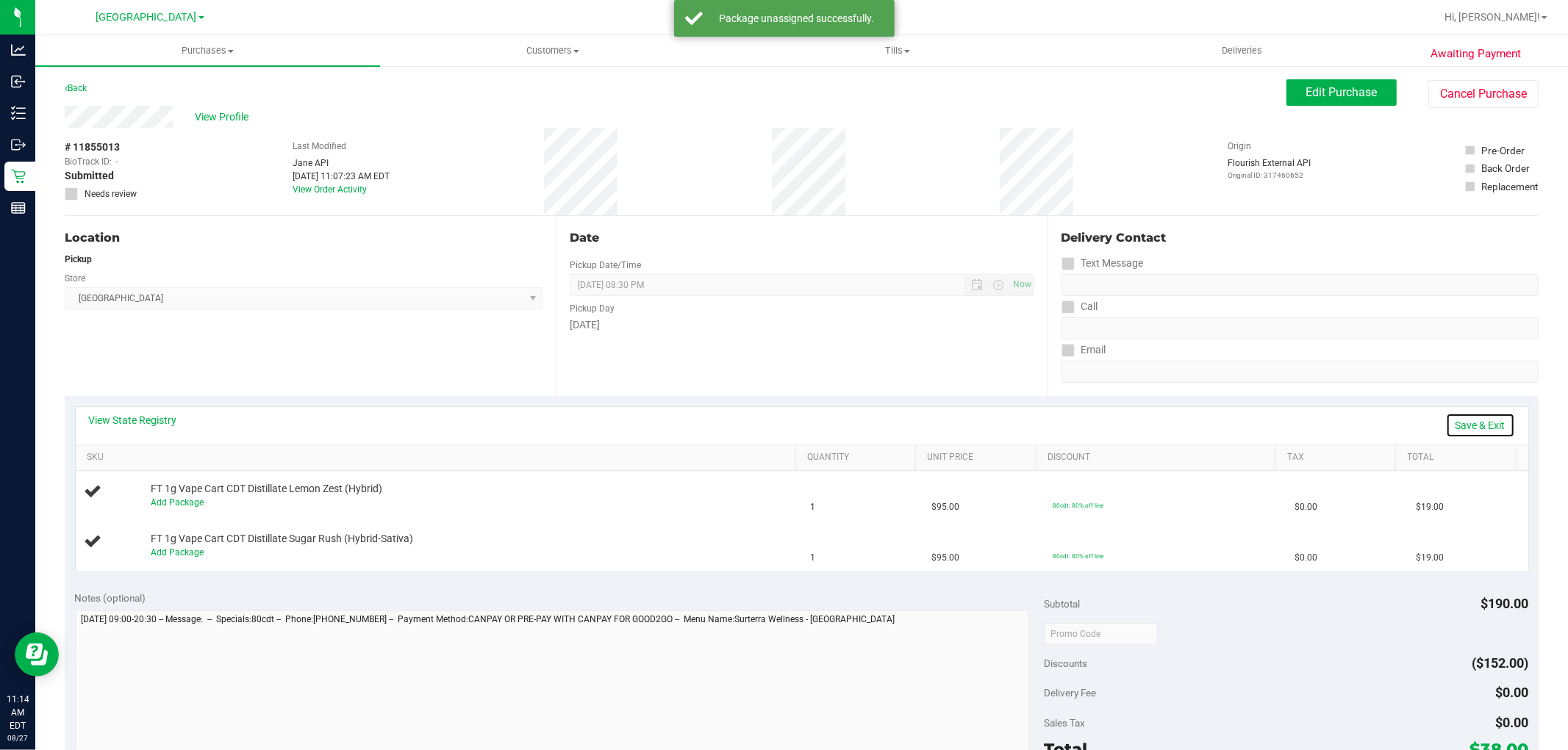
click at [1468, 424] on link "Save & Exit" at bounding box center [1480, 425] width 69 height 25
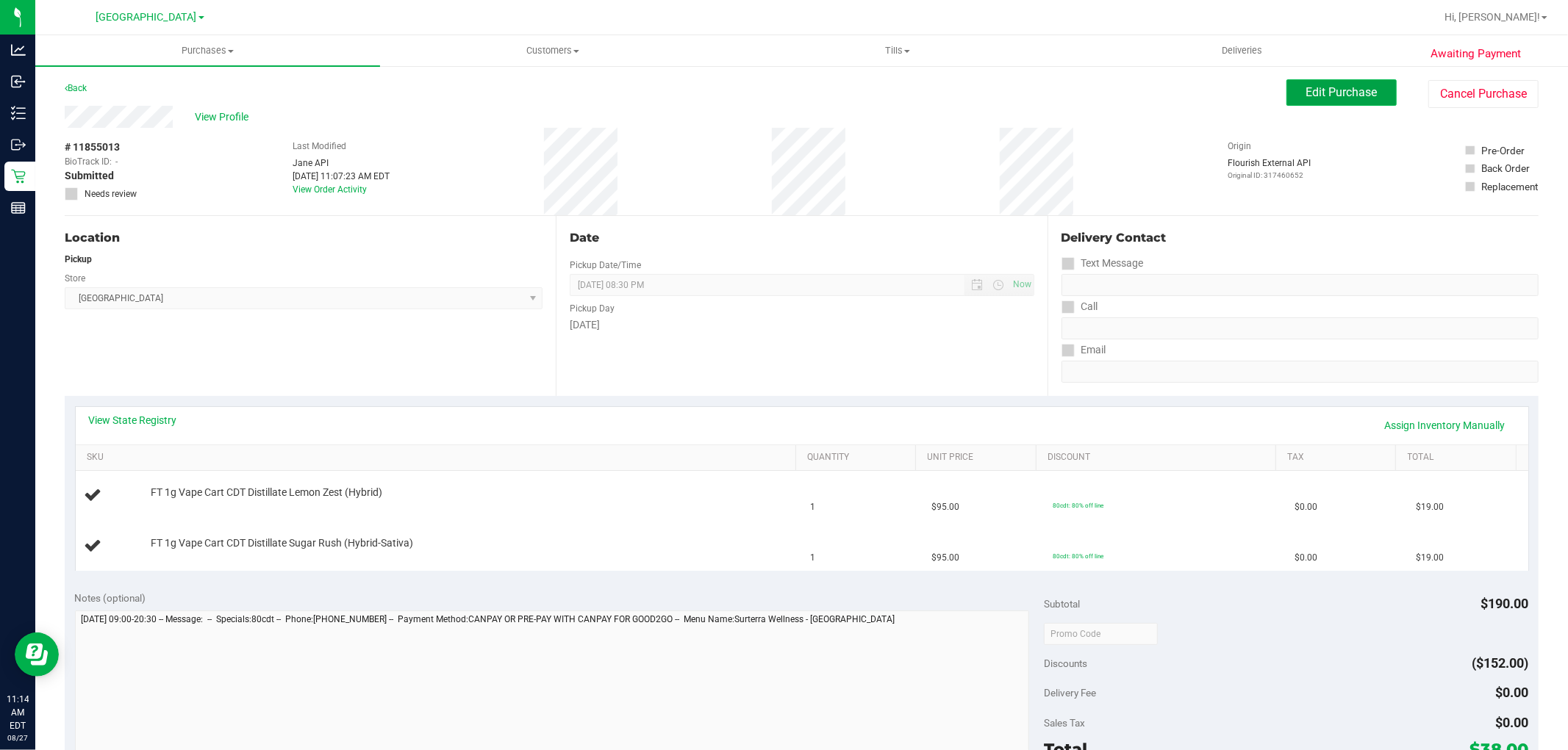
click at [1336, 100] on button "Edit Purchase" at bounding box center [1341, 92] width 110 height 26
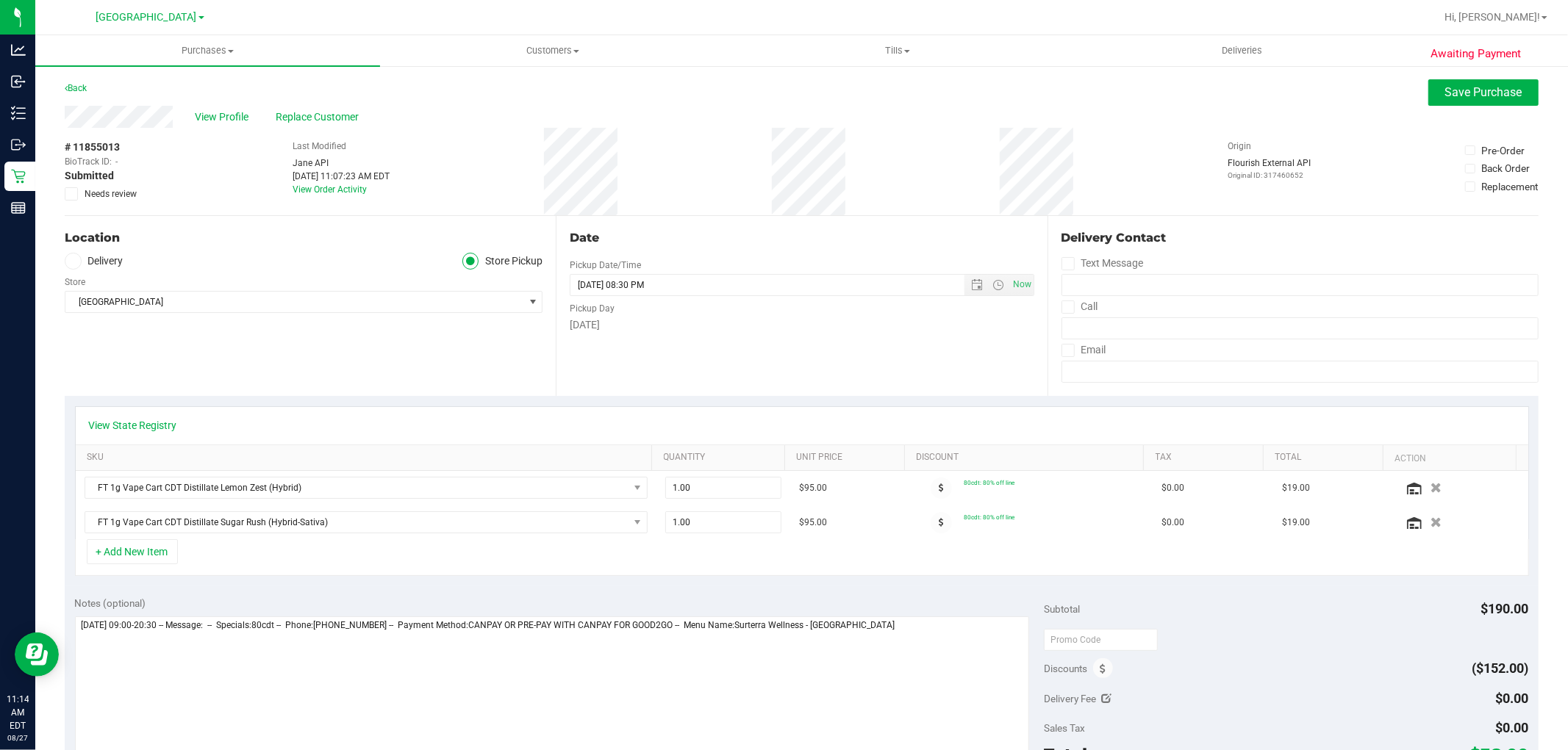
click at [82, 195] on label "Needs review" at bounding box center [101, 194] width 74 height 14
click at [0, 0] on input "Needs review" at bounding box center [0, 0] width 0 height 0
click at [1458, 106] on div "View Profile Replace Customer" at bounding box center [801, 116] width 1473 height 22
click at [1458, 104] on button "Save Purchase" at bounding box center [1483, 92] width 110 height 26
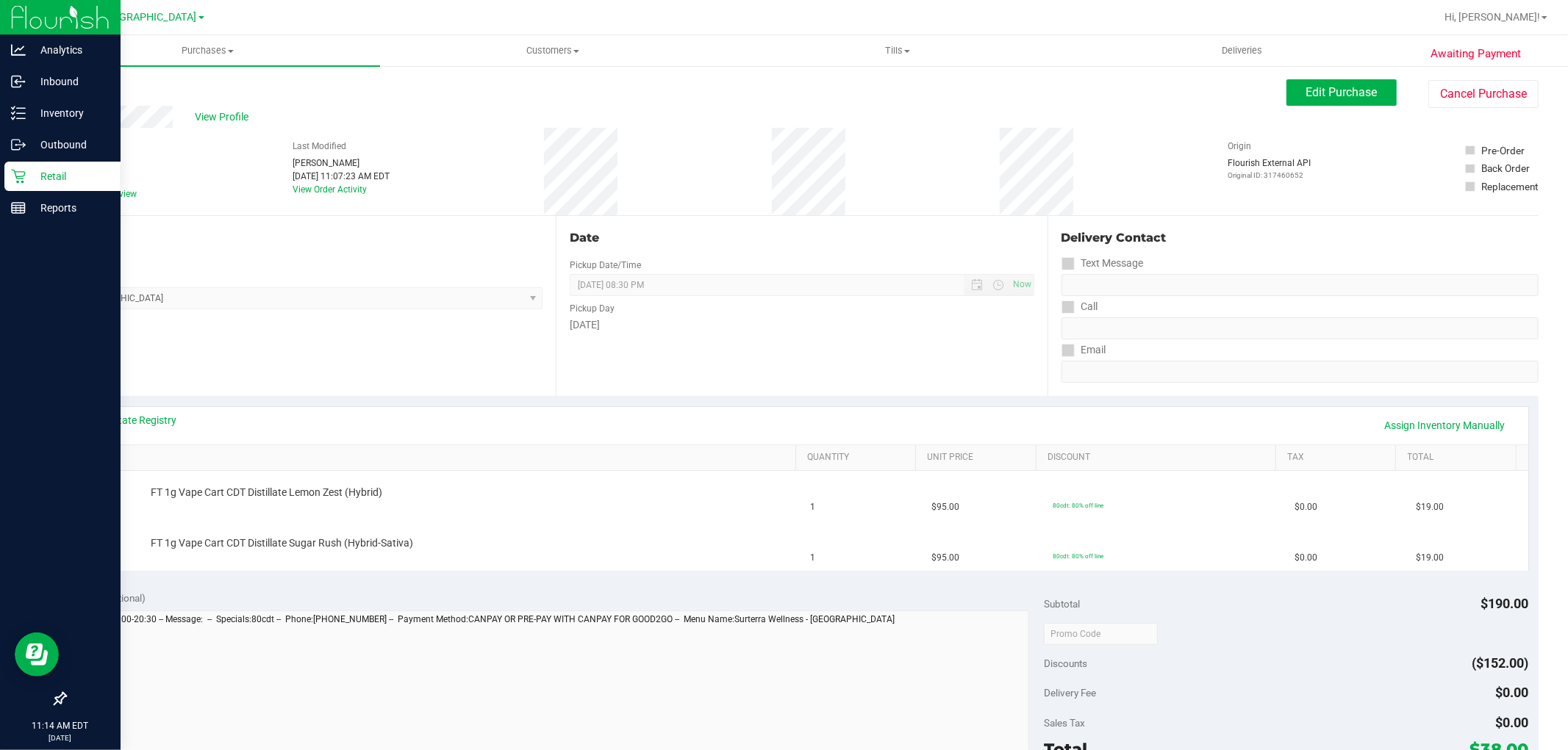
click at [27, 167] on p "Retail" at bounding box center [70, 176] width 89 height 18
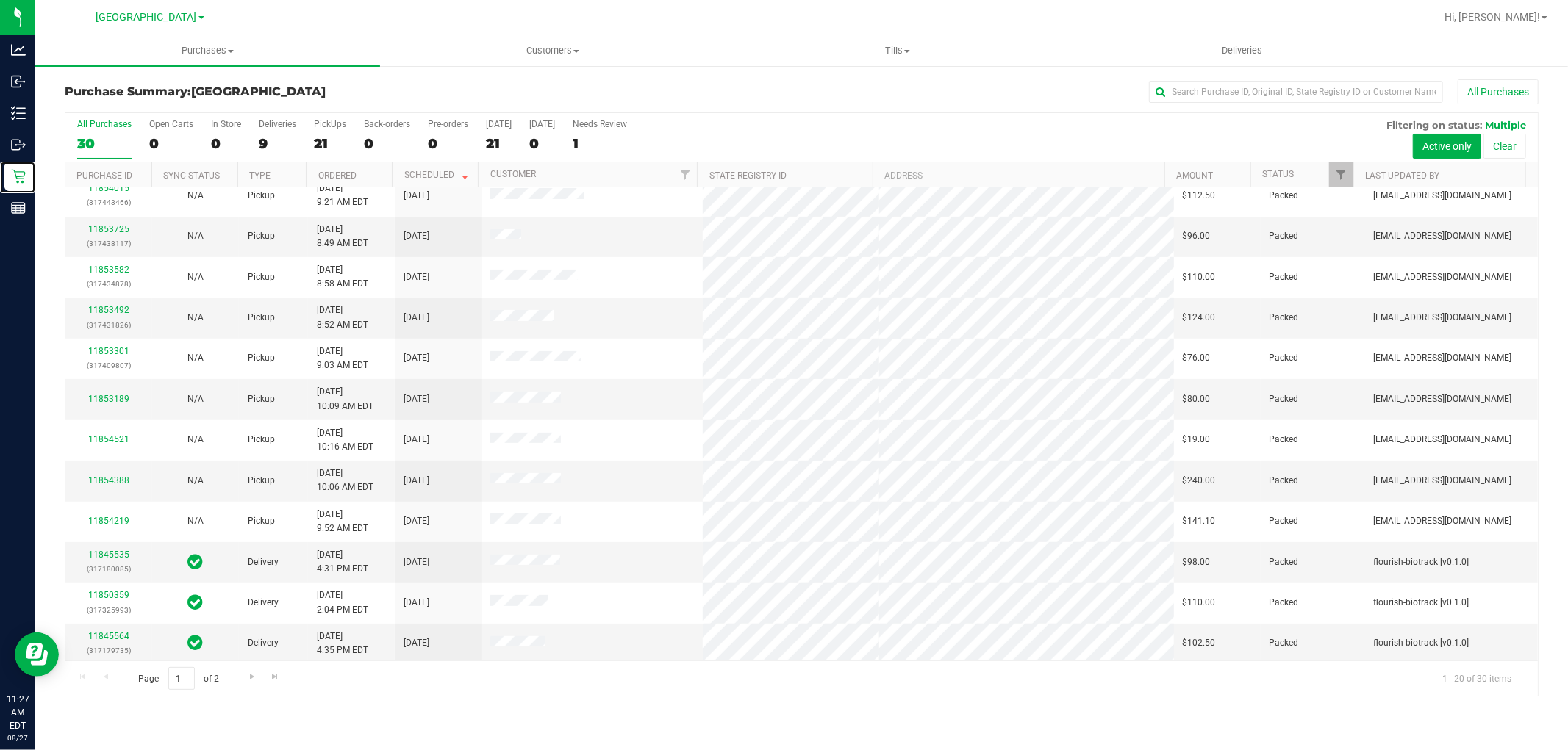
scroll to position [341, 0]
click at [244, 674] on link "Go to the next page" at bounding box center [251, 677] width 21 height 20
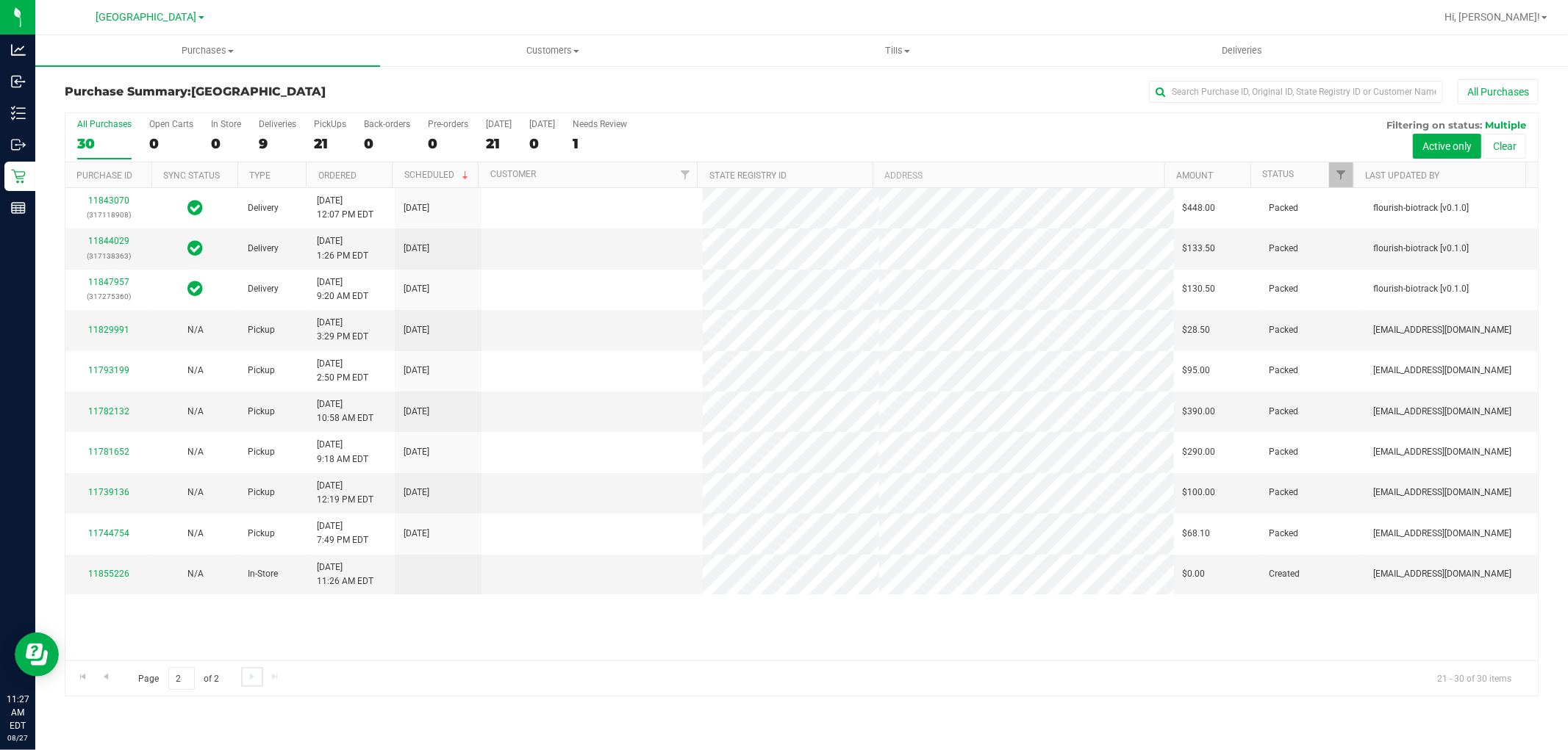
scroll to position [0, 0]
click at [104, 677] on span "Go to the previous page" at bounding box center [106, 677] width 12 height 12
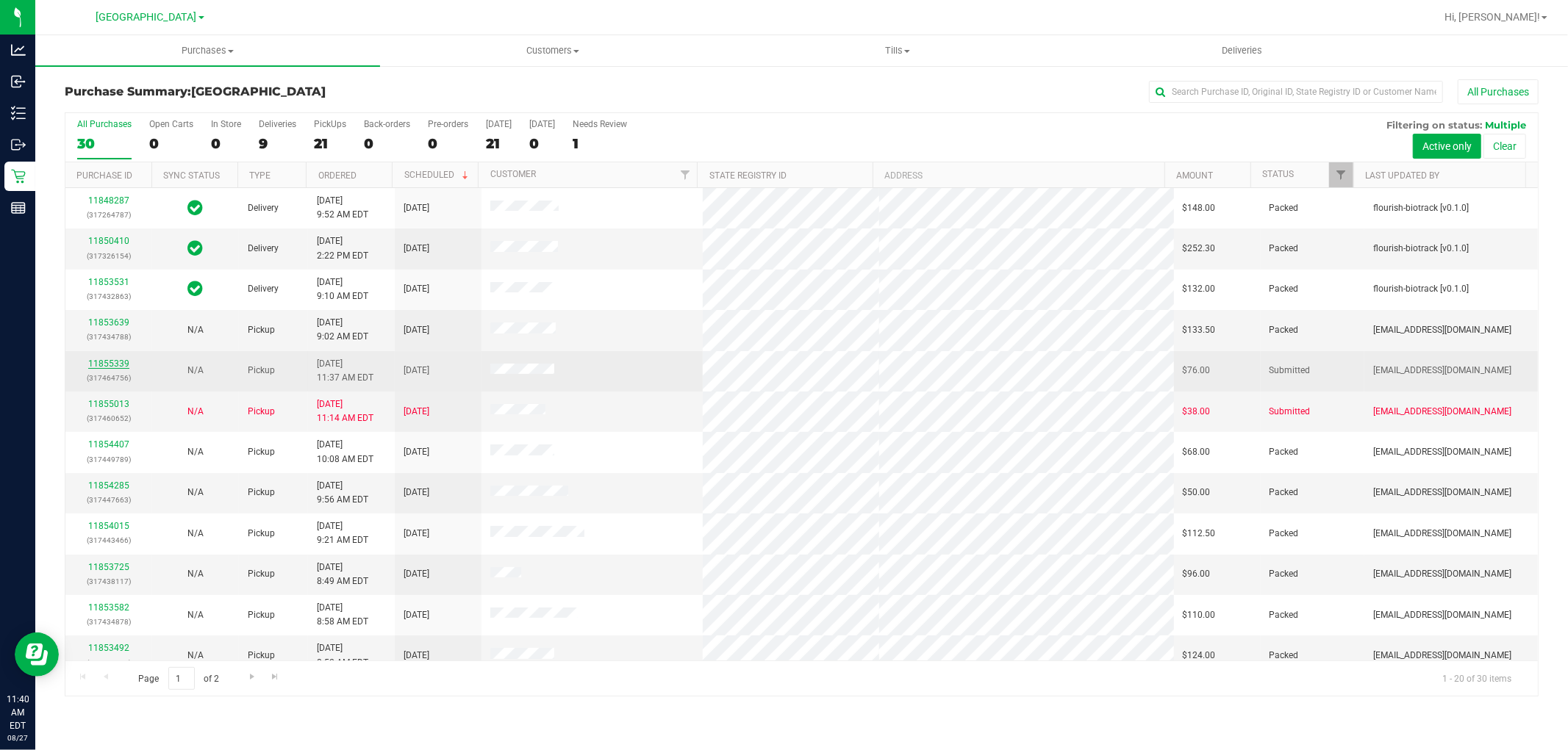
click at [116, 362] on link "11855339" at bounding box center [109, 364] width 41 height 10
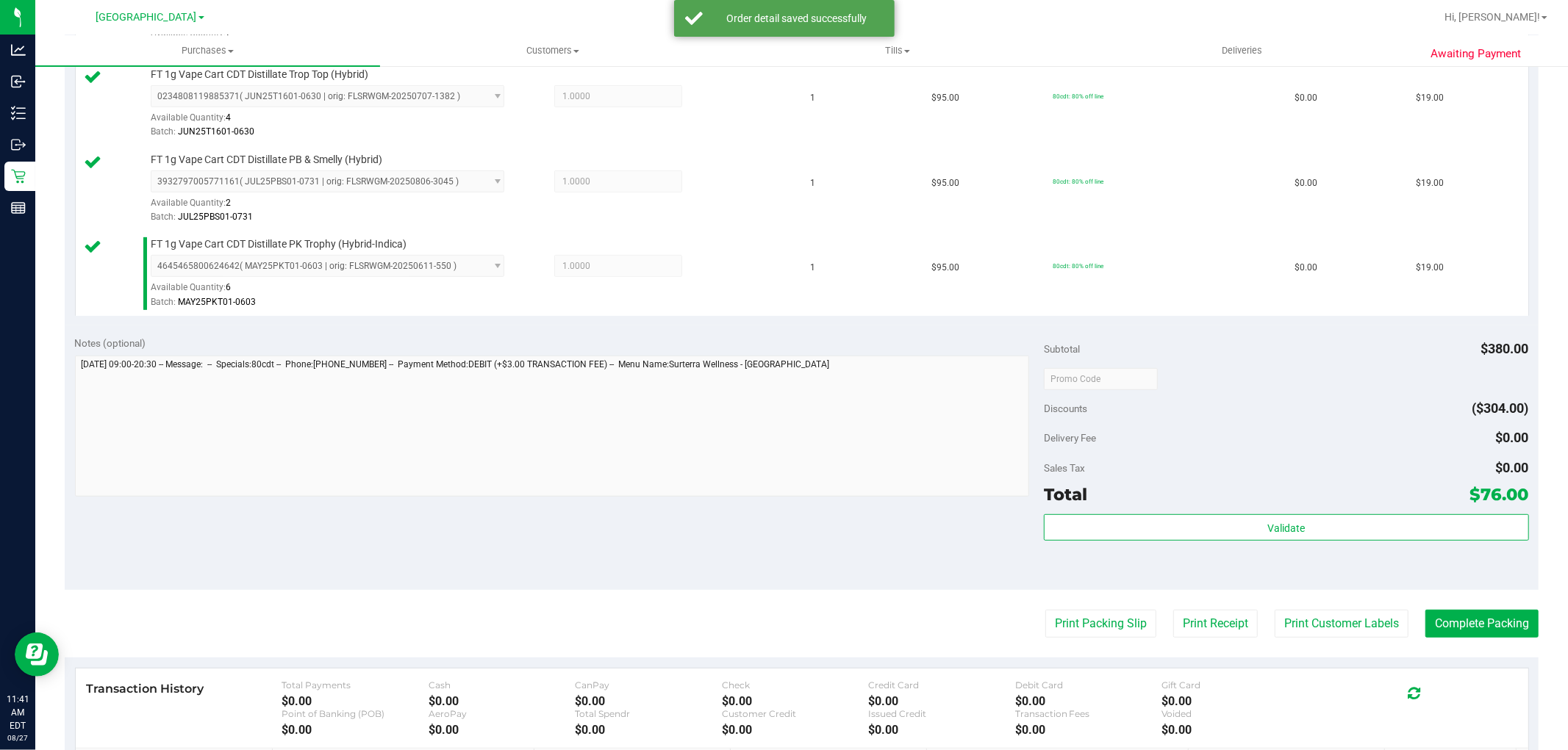
scroll to position [652, 0]
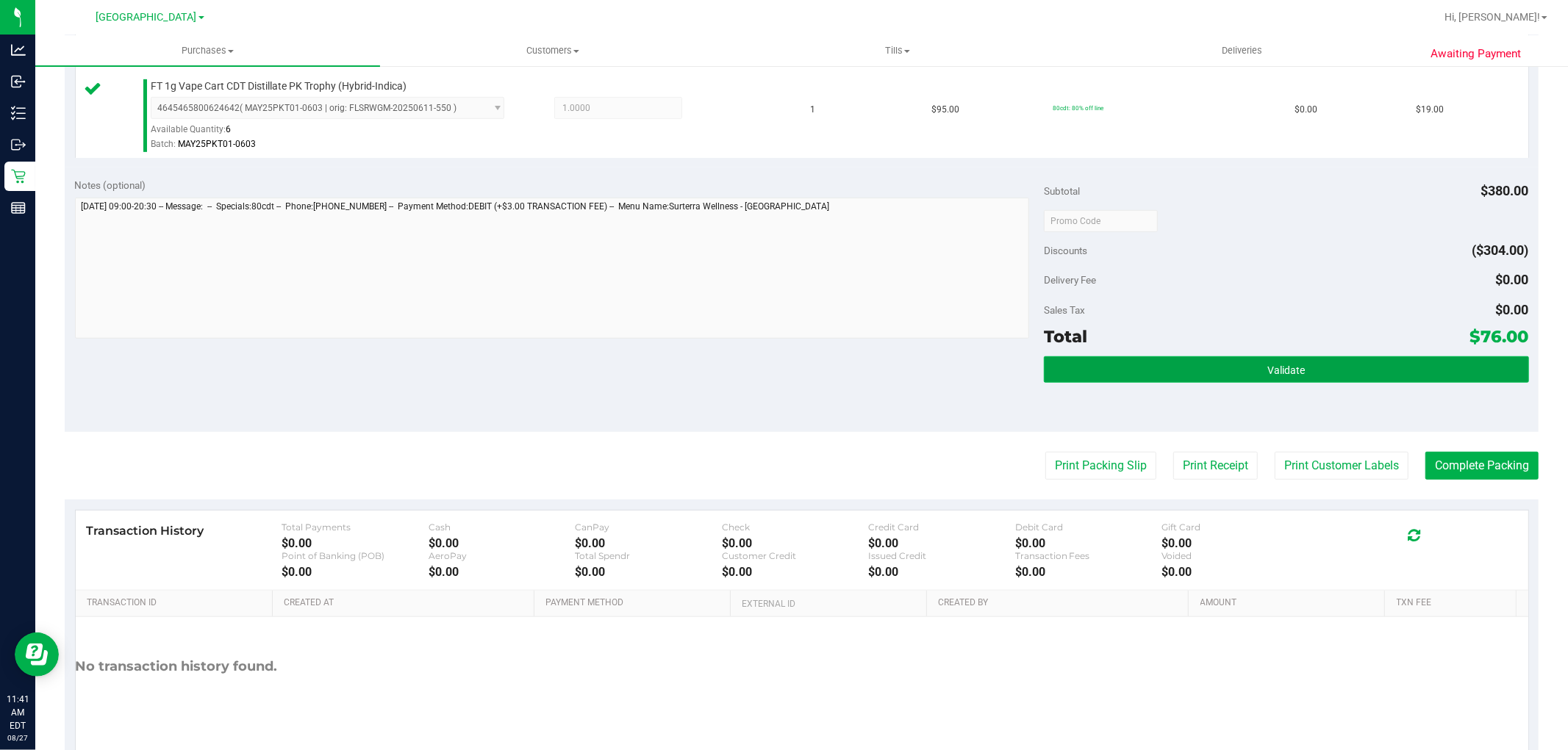
click at [1328, 358] on button "Validate" at bounding box center [1286, 369] width 485 height 26
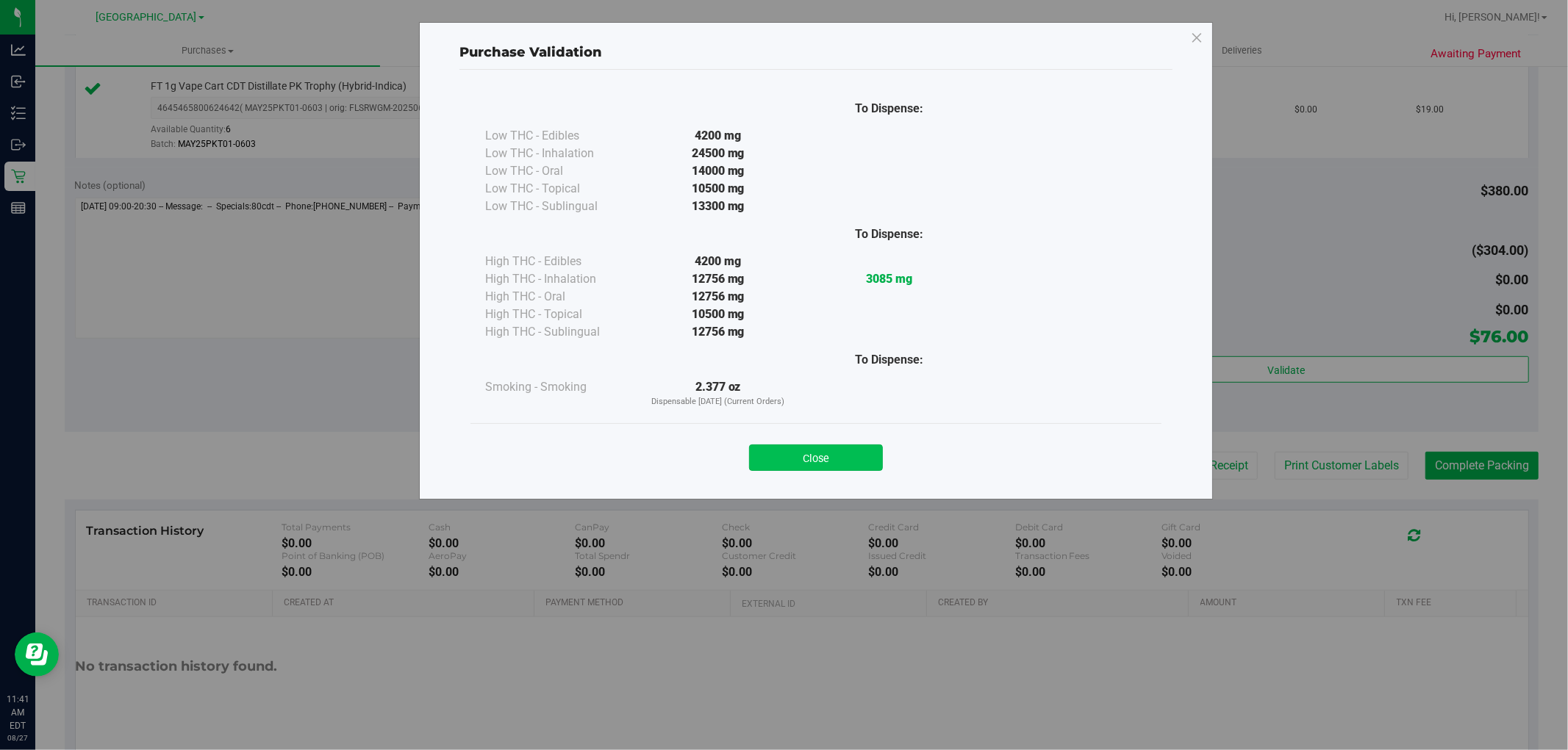
click at [819, 460] on button "Close" at bounding box center [816, 458] width 134 height 26
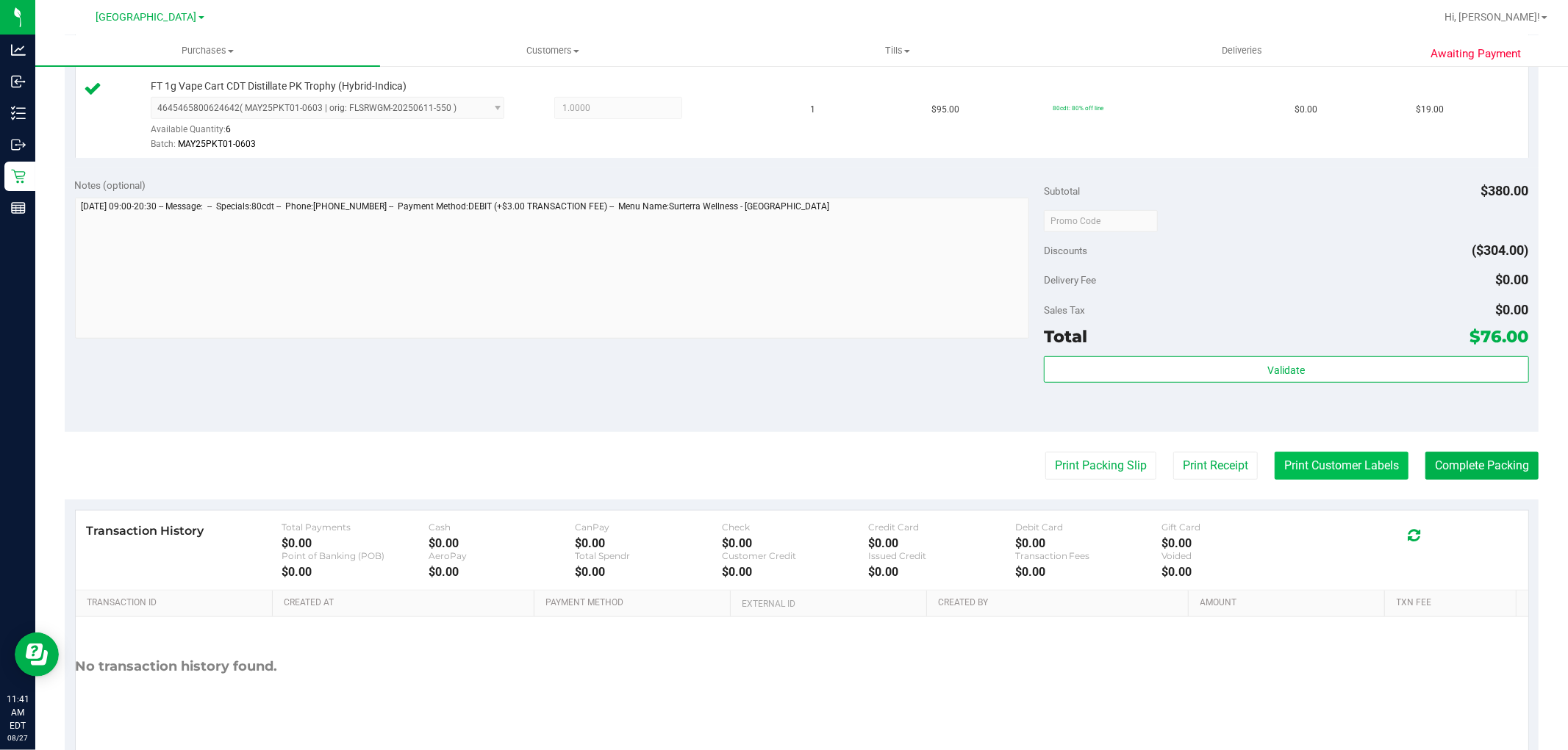
click at [1335, 457] on button "Print Customer Labels" at bounding box center [1341, 466] width 134 height 28
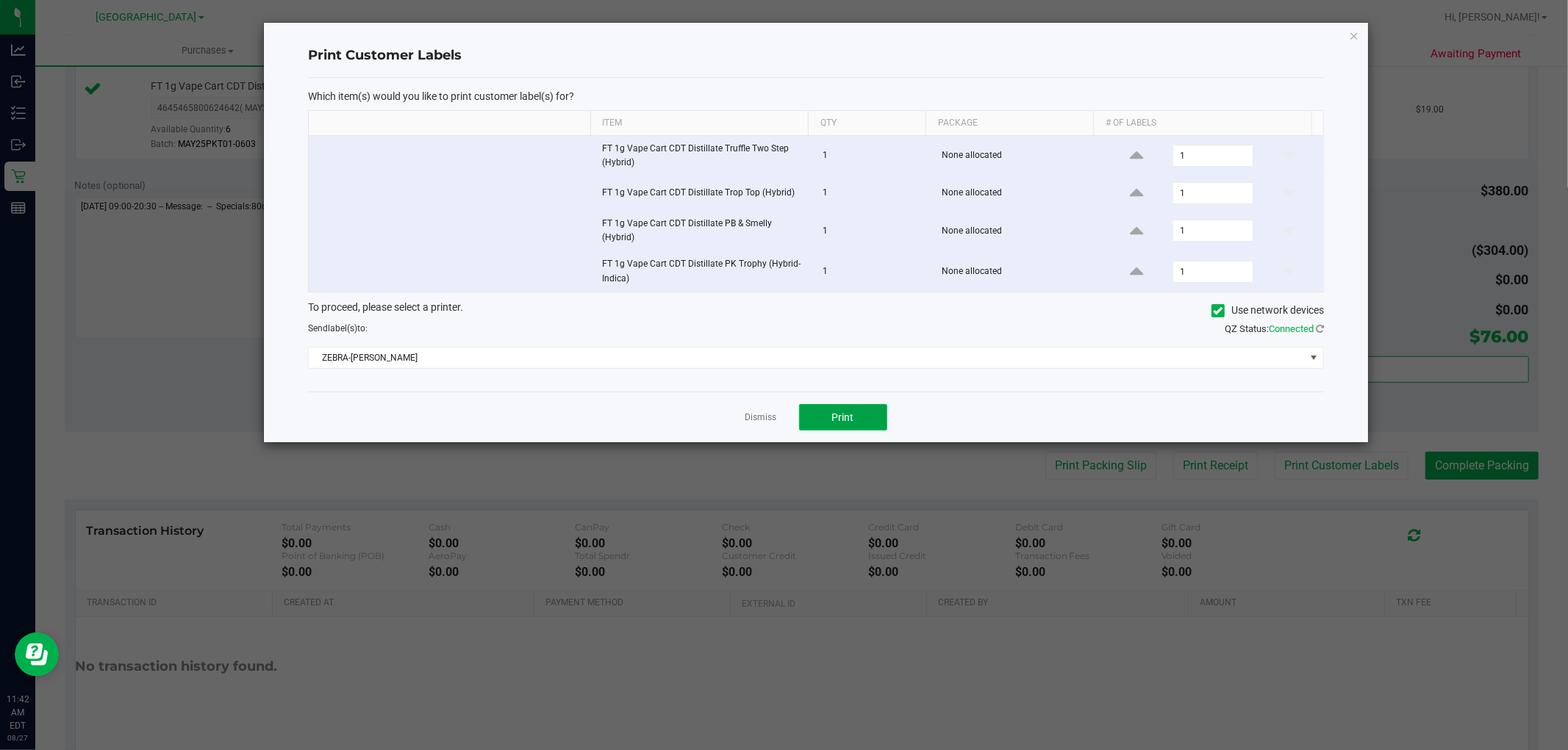
click at [825, 416] on button "Print" at bounding box center [843, 417] width 89 height 26
click at [750, 416] on link "Dismiss" at bounding box center [761, 418] width 32 height 13
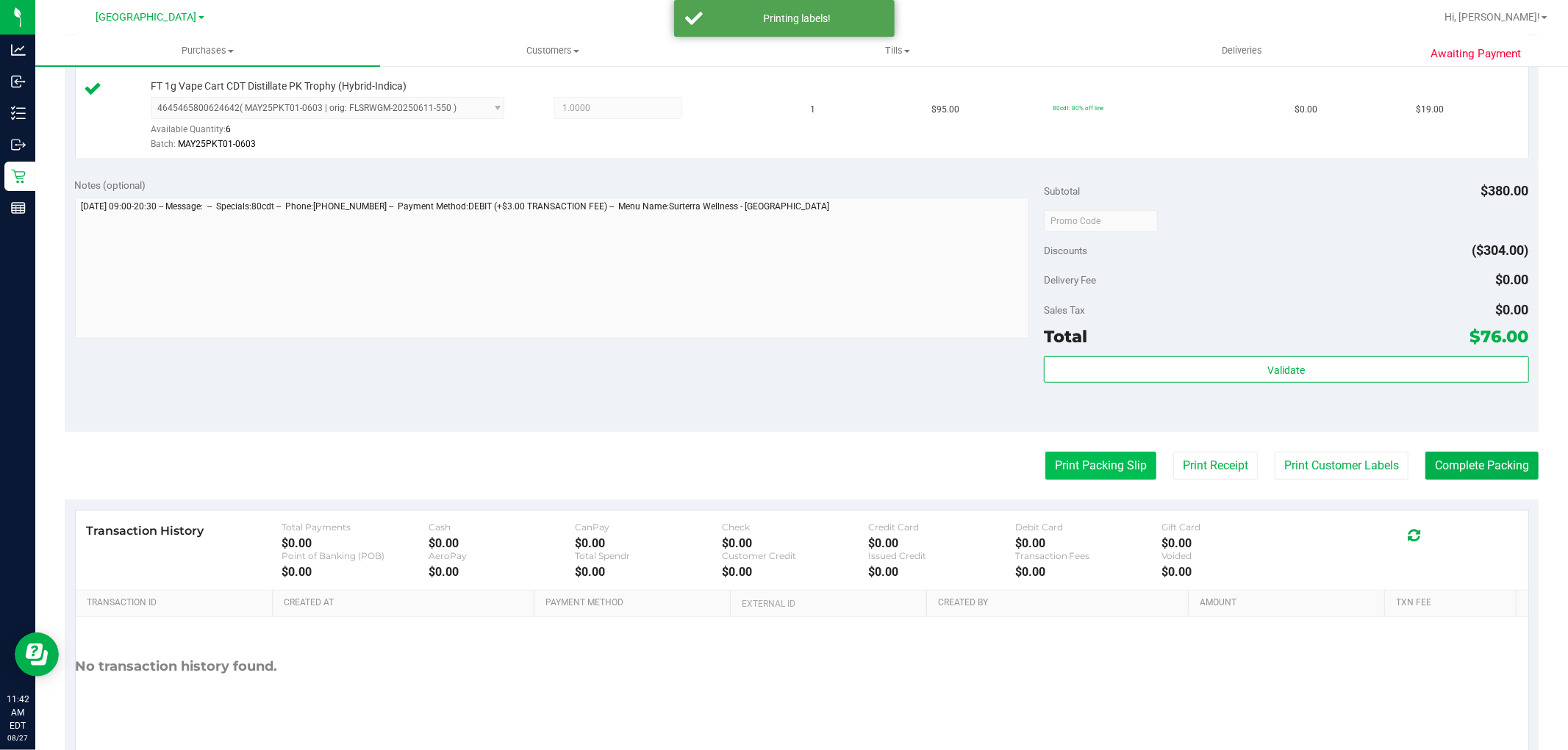
click at [1068, 459] on button "Print Packing Slip" at bounding box center [1101, 466] width 111 height 28
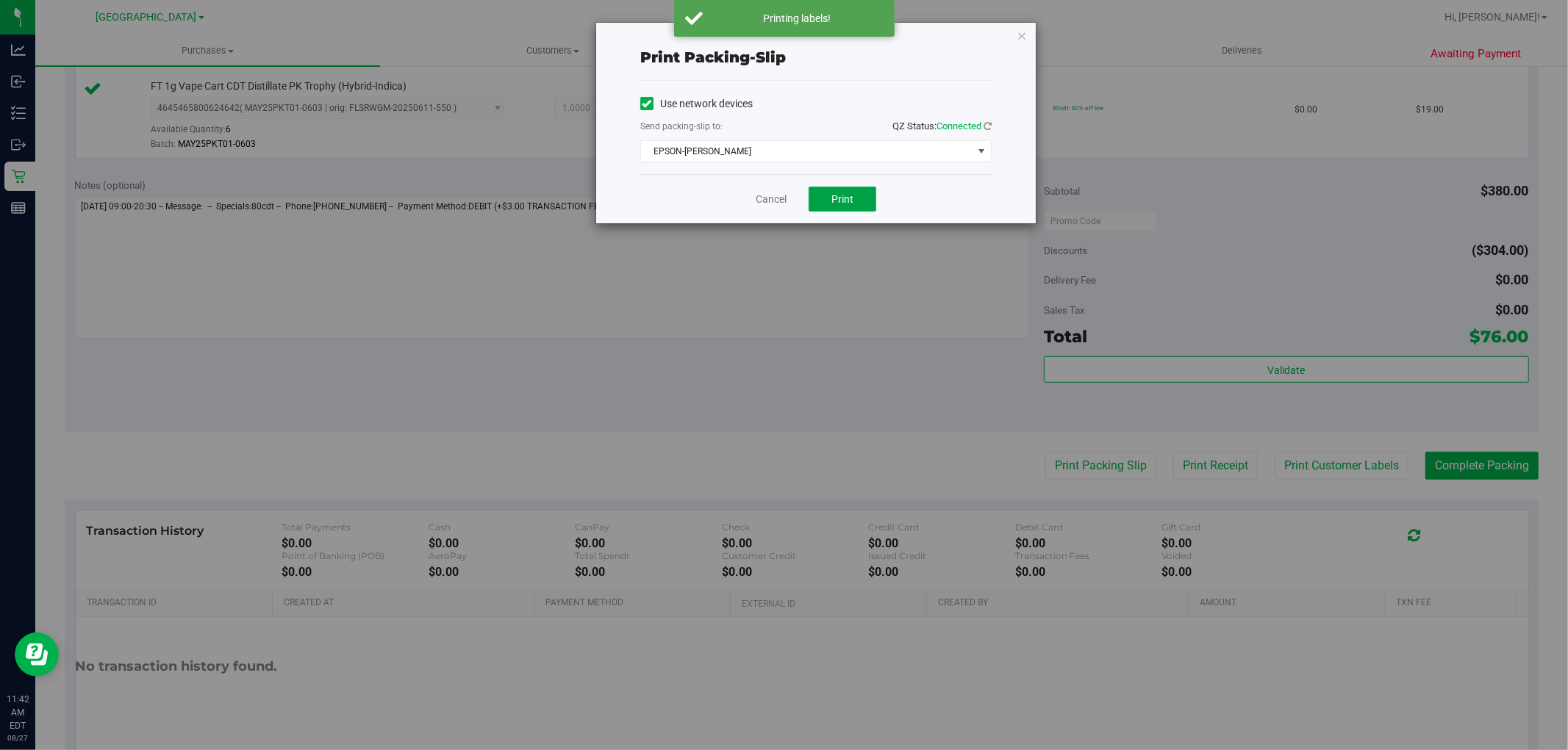
click at [849, 189] on button "Print" at bounding box center [843, 199] width 68 height 25
click at [760, 199] on link "Cancel" at bounding box center [770, 200] width 31 height 16
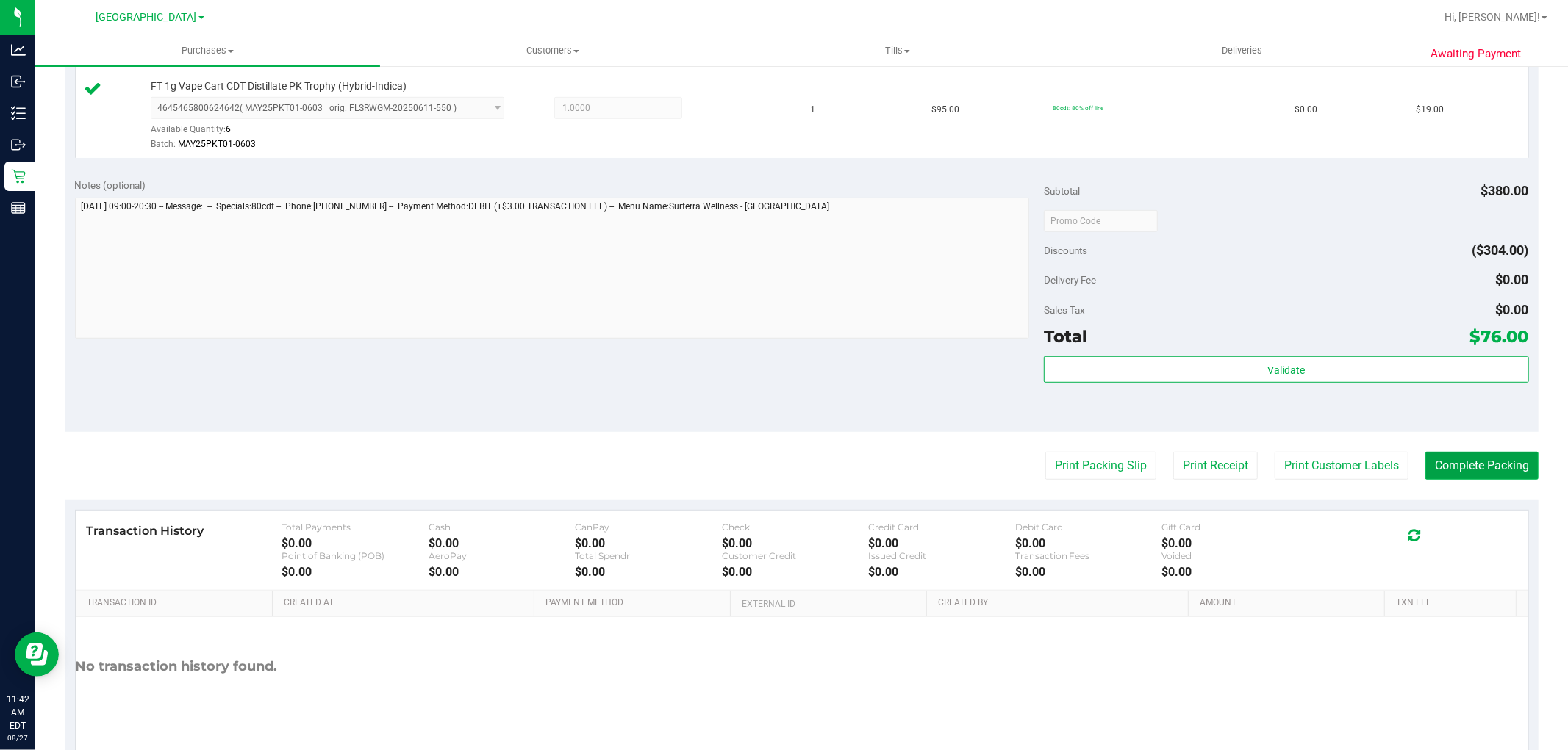
click at [1454, 455] on button "Complete Packing" at bounding box center [1482, 466] width 113 height 28
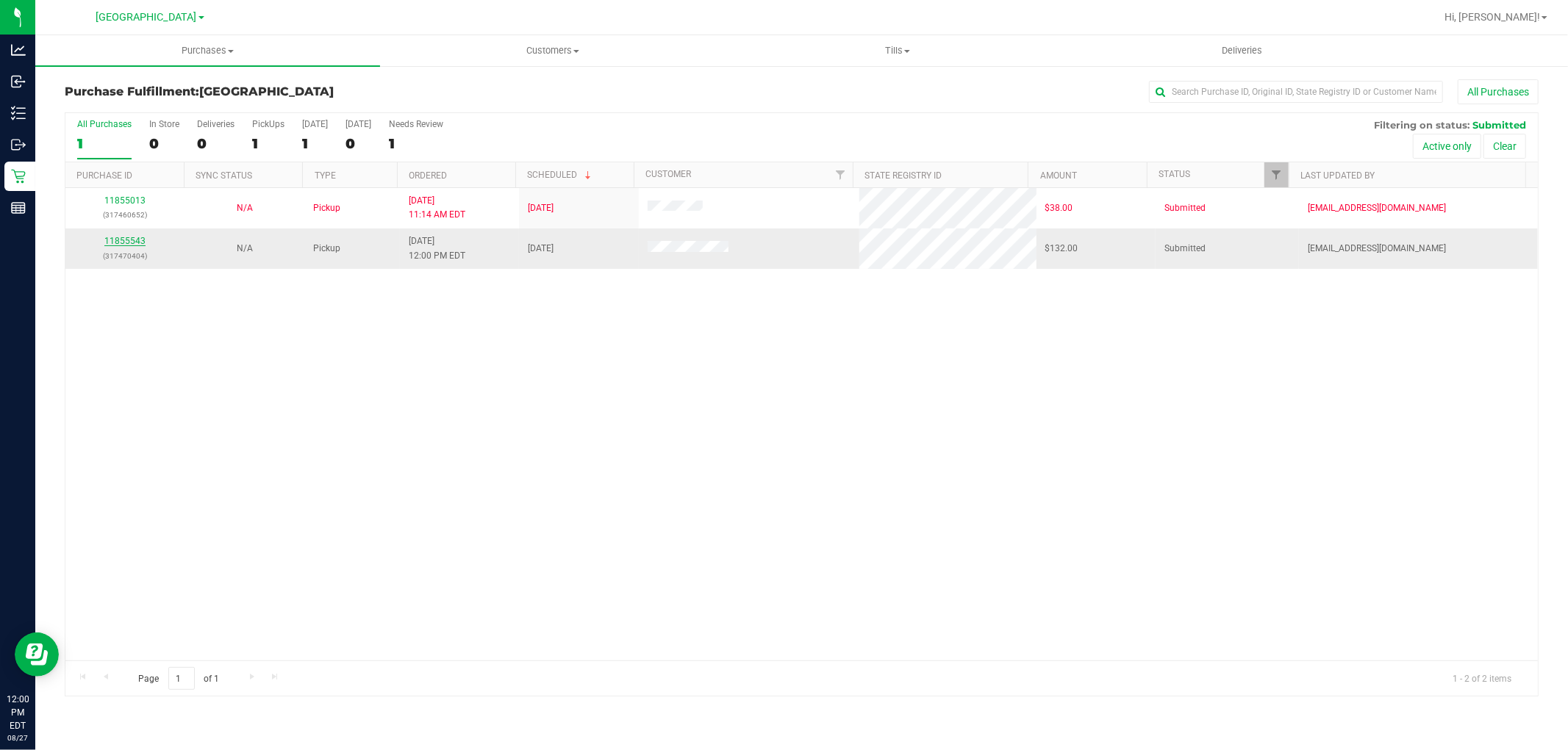
click at [128, 238] on link "11855543" at bounding box center [125, 242] width 41 height 10
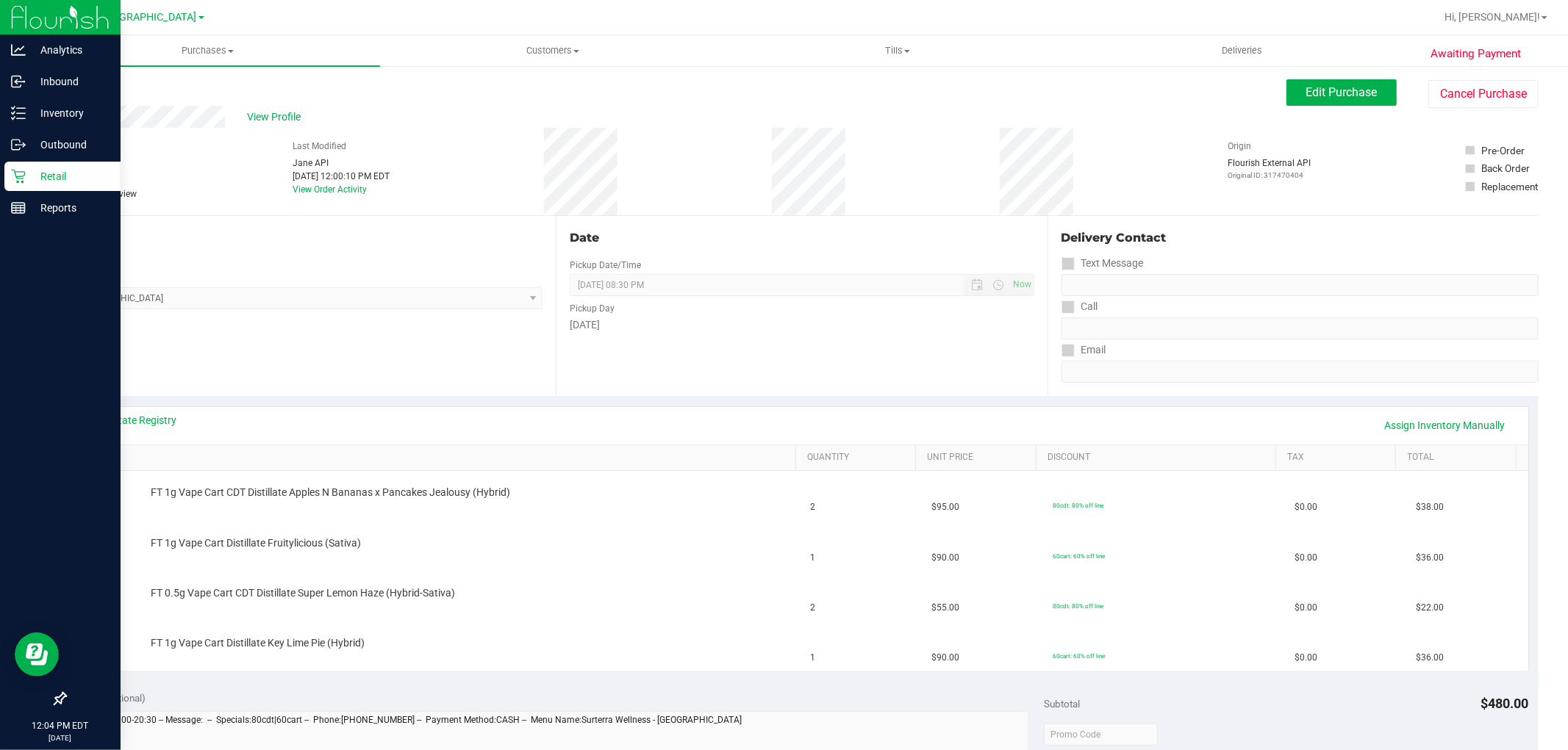
click at [42, 179] on p "Retail" at bounding box center [70, 176] width 89 height 18
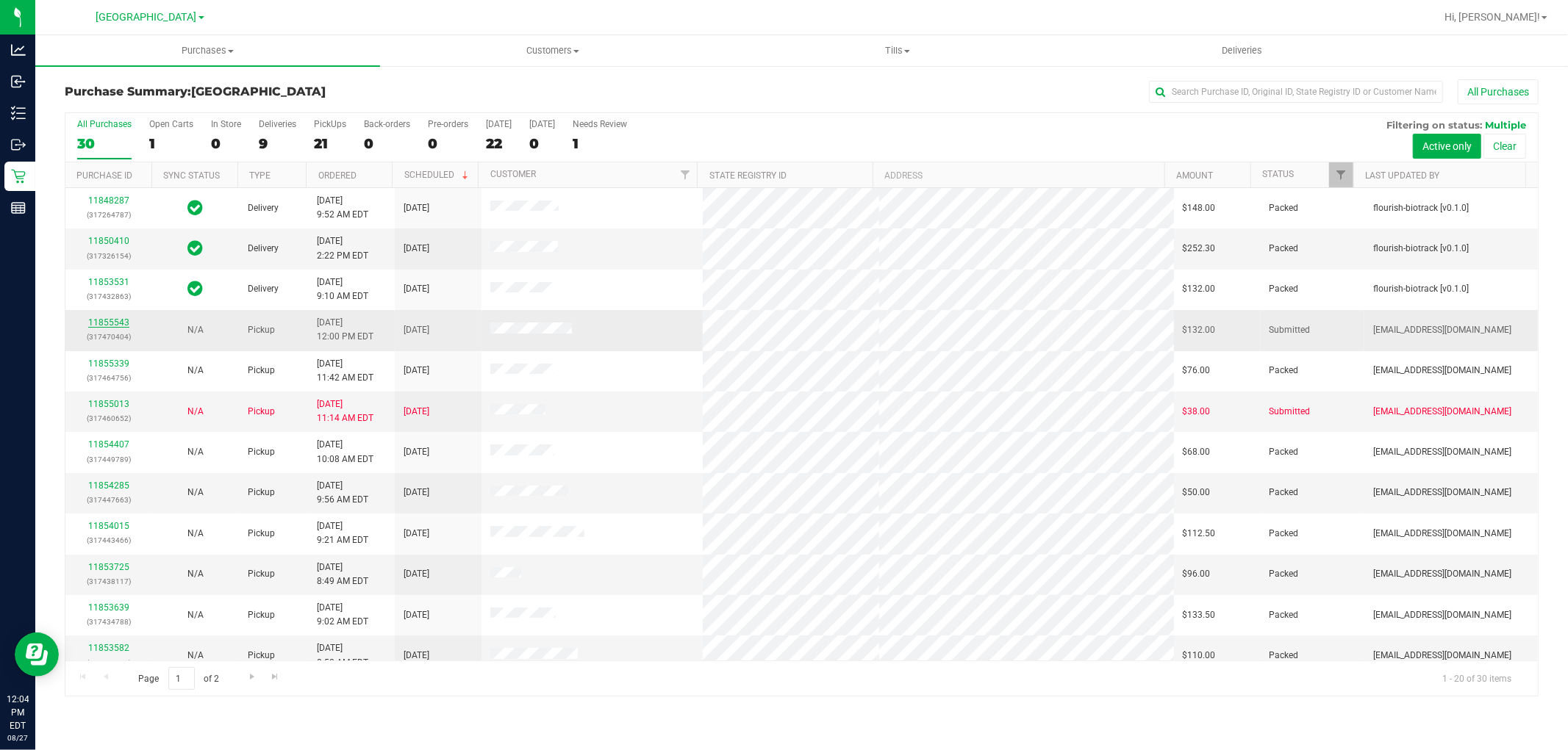
click at [94, 321] on link "11855543" at bounding box center [109, 322] width 41 height 10
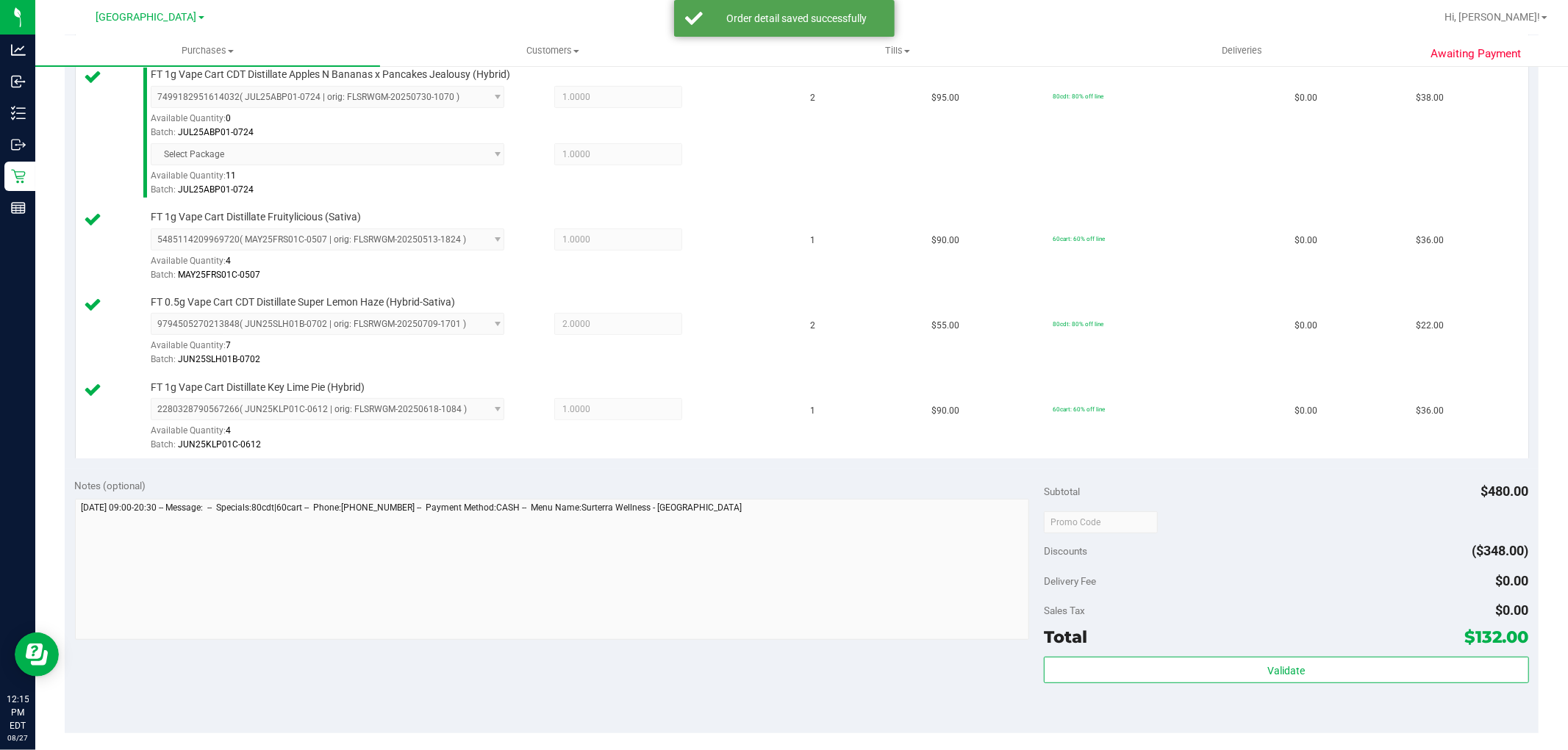
scroll to position [490, 0]
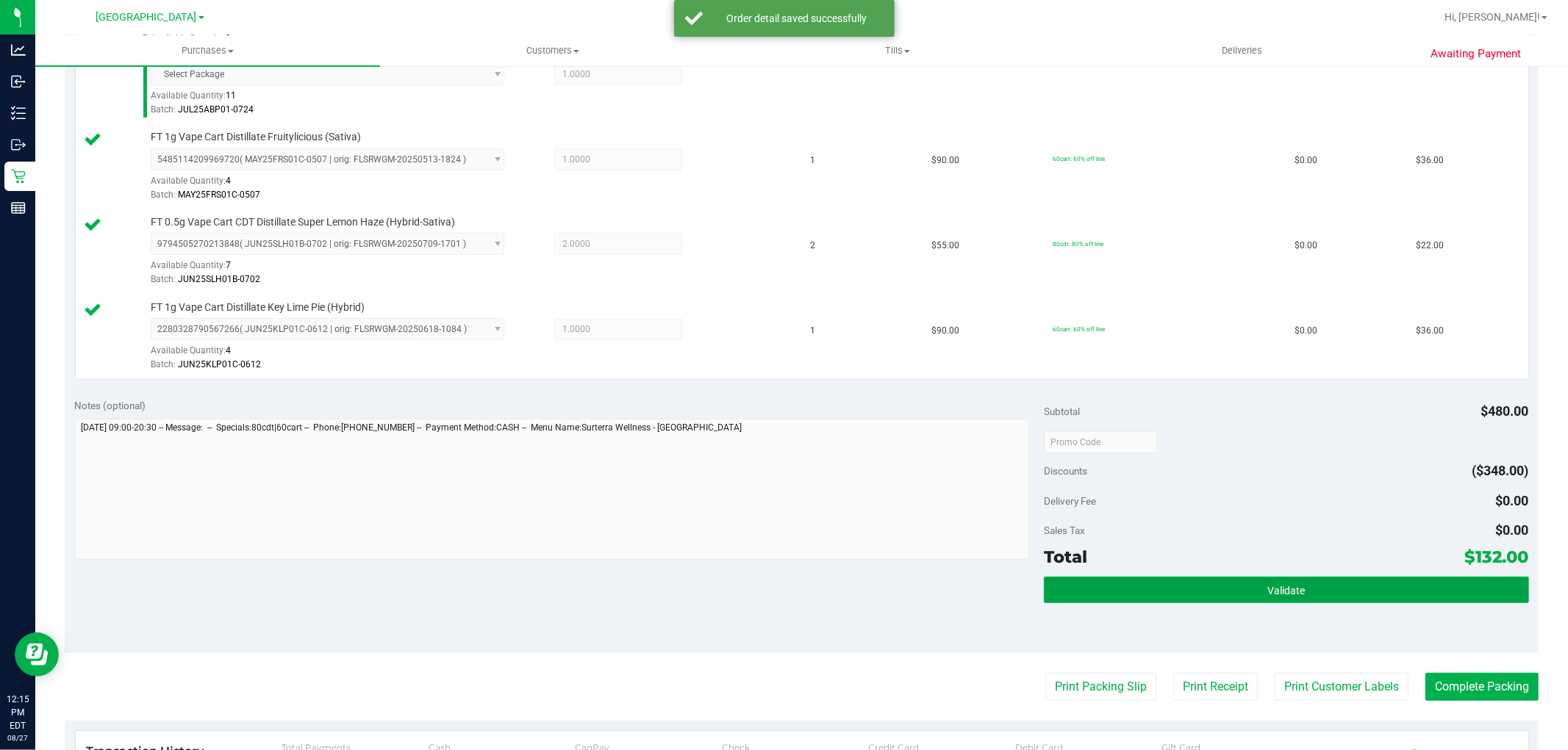
click at [1341, 591] on button "Validate" at bounding box center [1286, 590] width 485 height 26
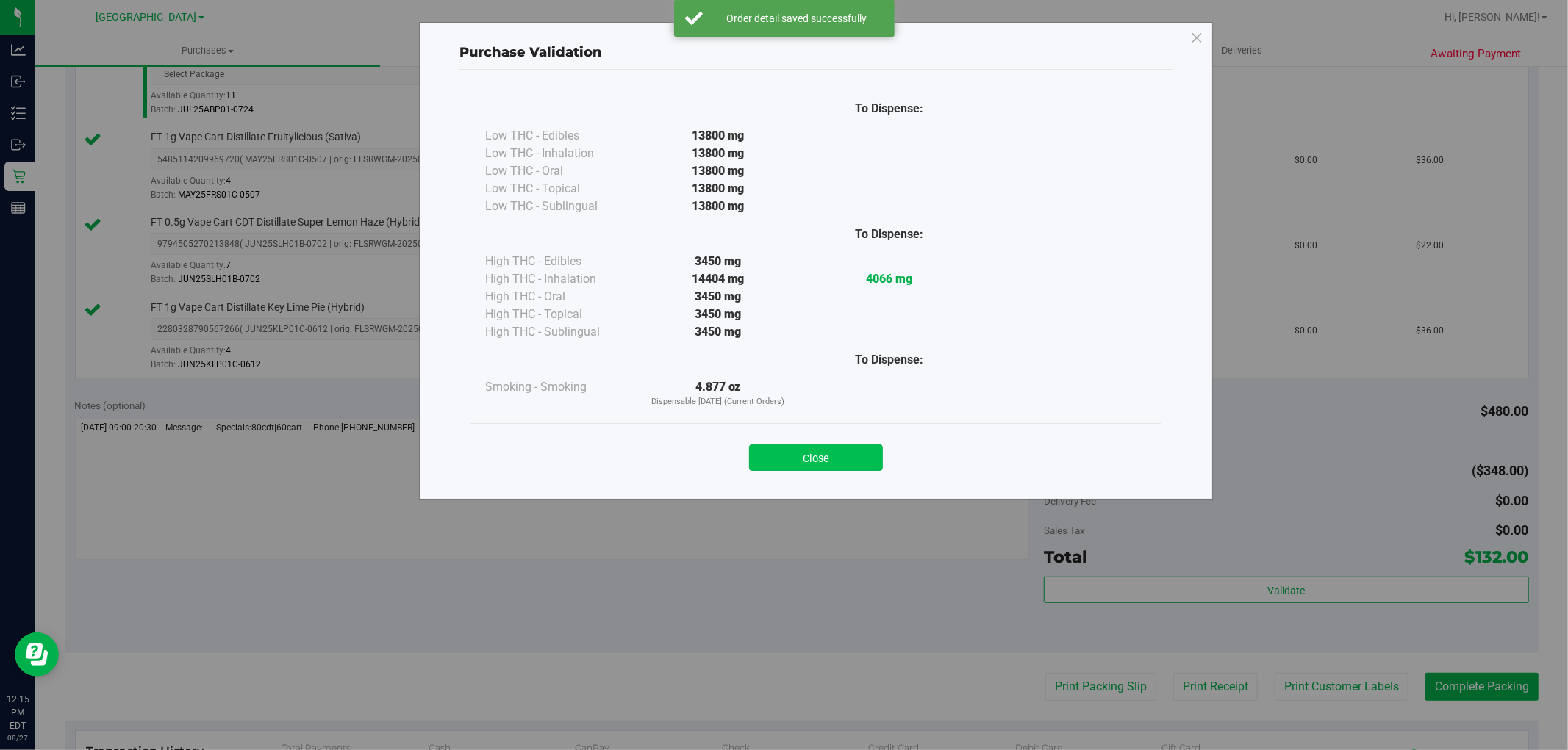
click at [872, 464] on button "Close" at bounding box center [816, 458] width 134 height 26
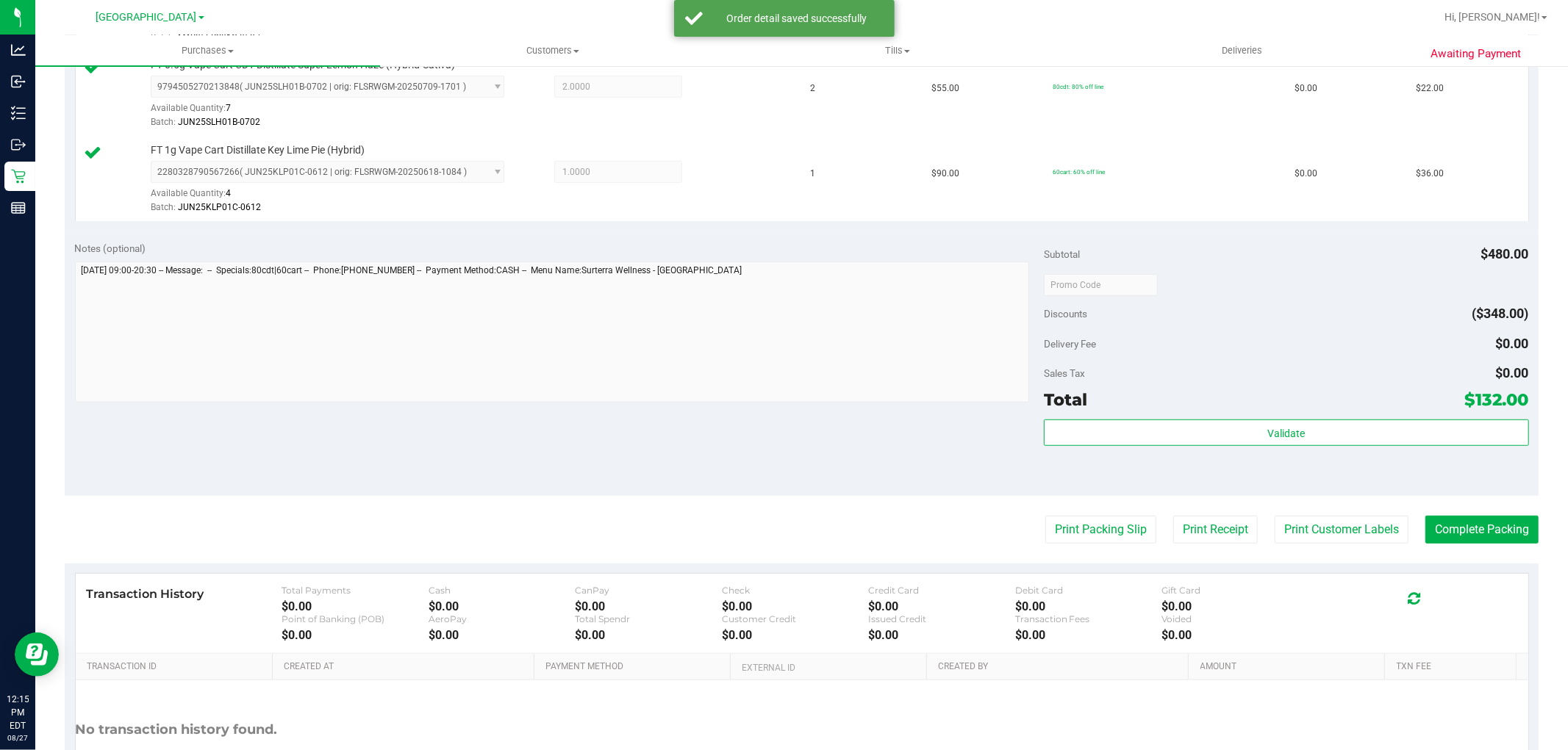
scroll to position [652, 0]
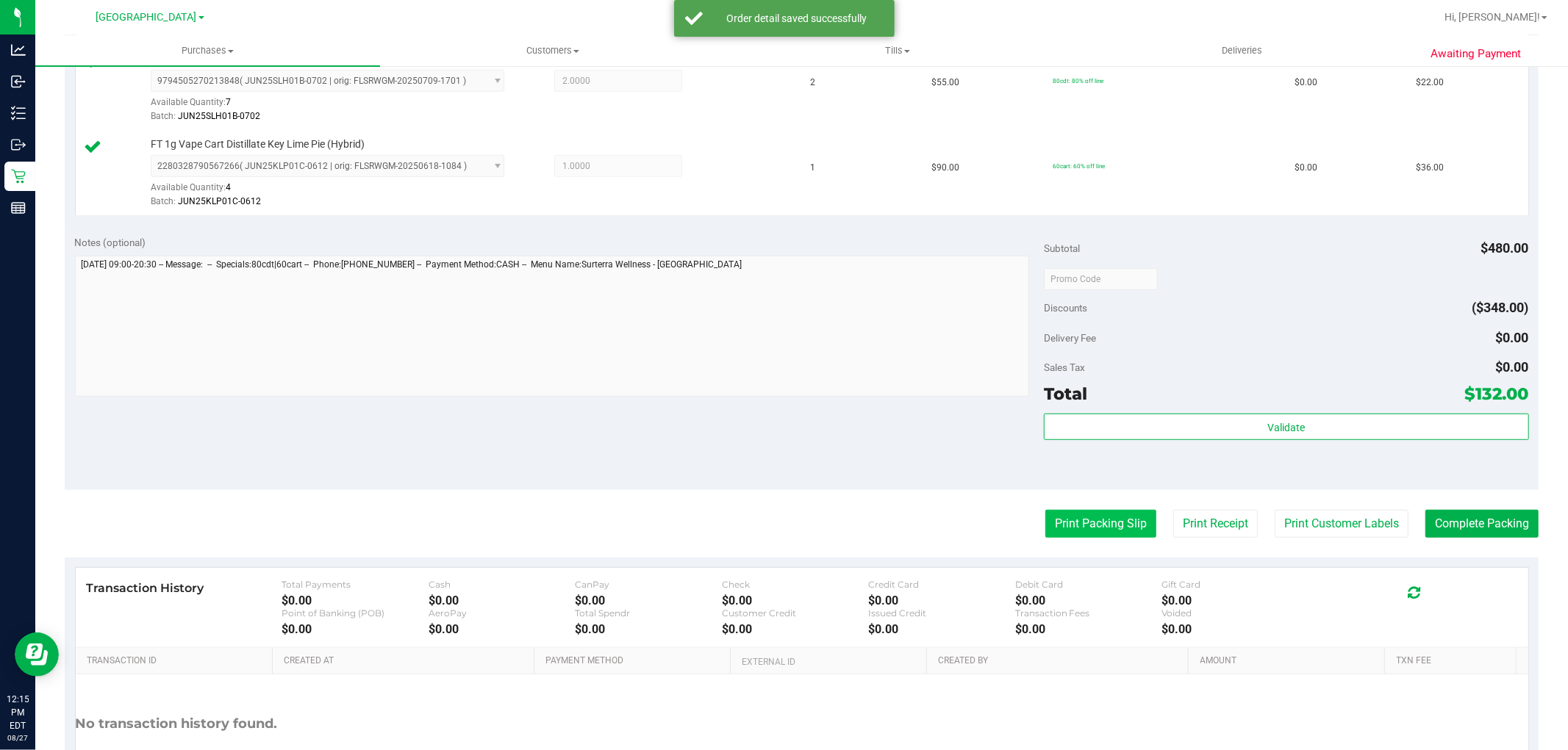
click at [1081, 524] on button "Print Packing Slip" at bounding box center [1101, 524] width 111 height 28
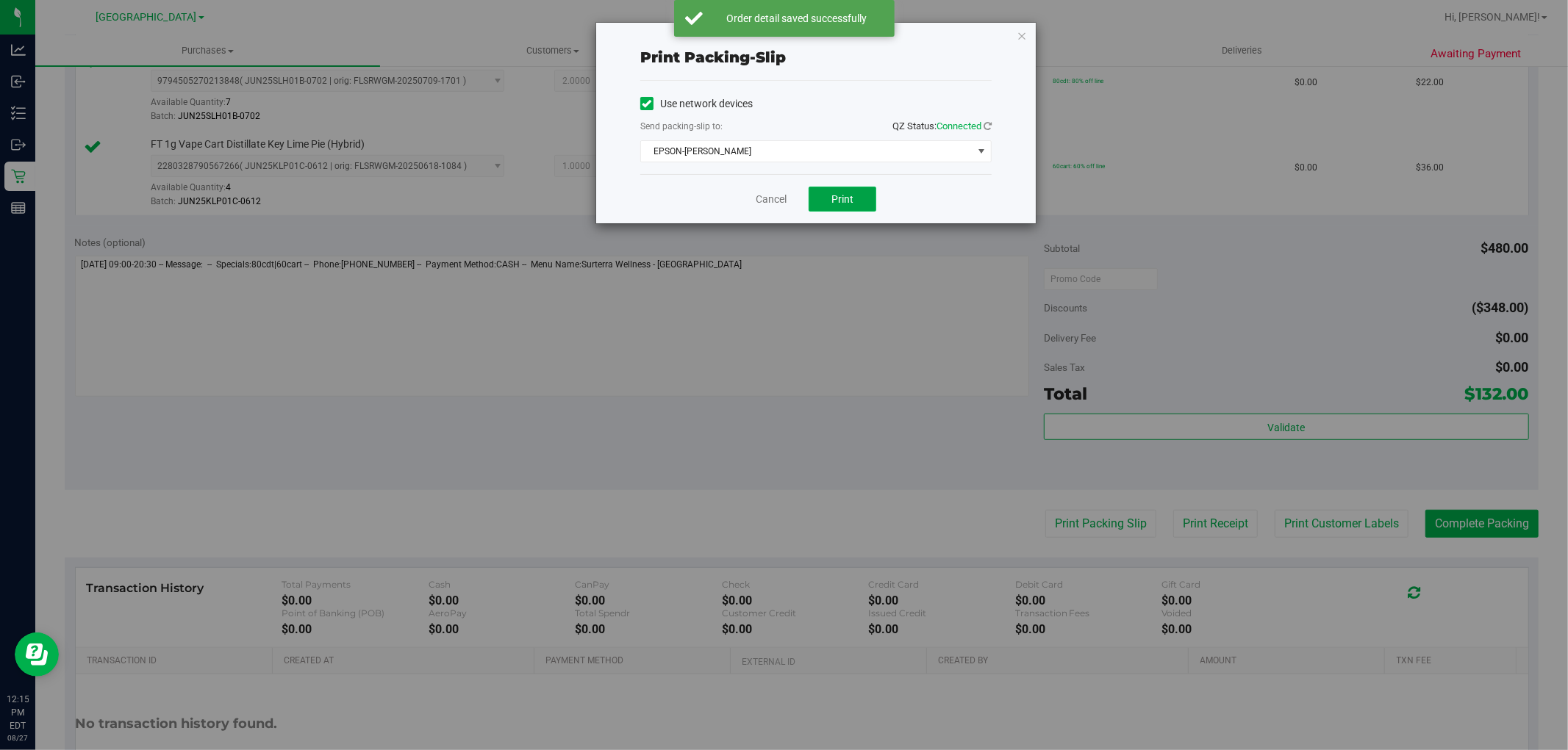
click at [866, 199] on button "Print" at bounding box center [843, 199] width 68 height 25
click at [1020, 37] on icon "button" at bounding box center [1022, 35] width 11 height 18
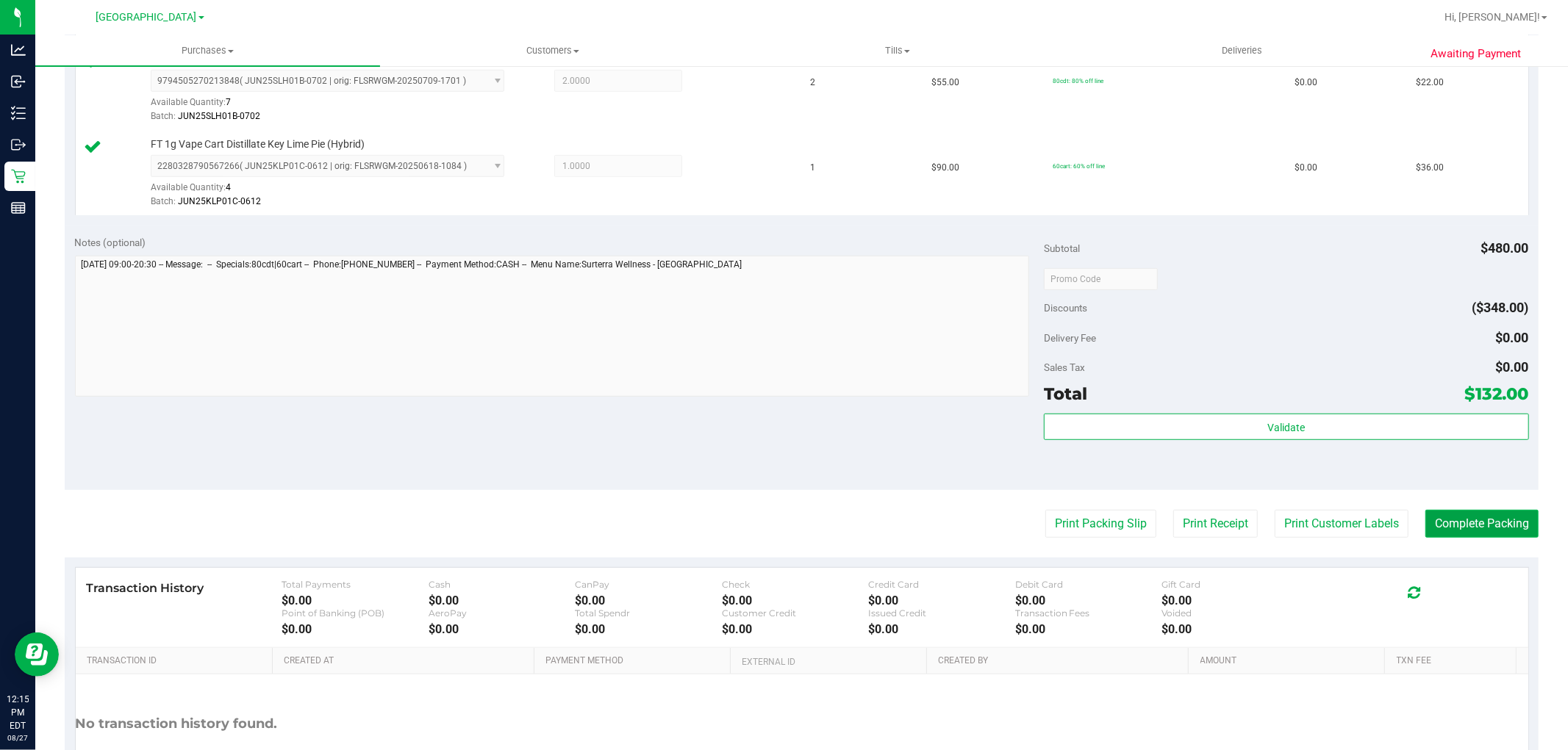
click at [1457, 519] on button "Complete Packing" at bounding box center [1482, 524] width 113 height 28
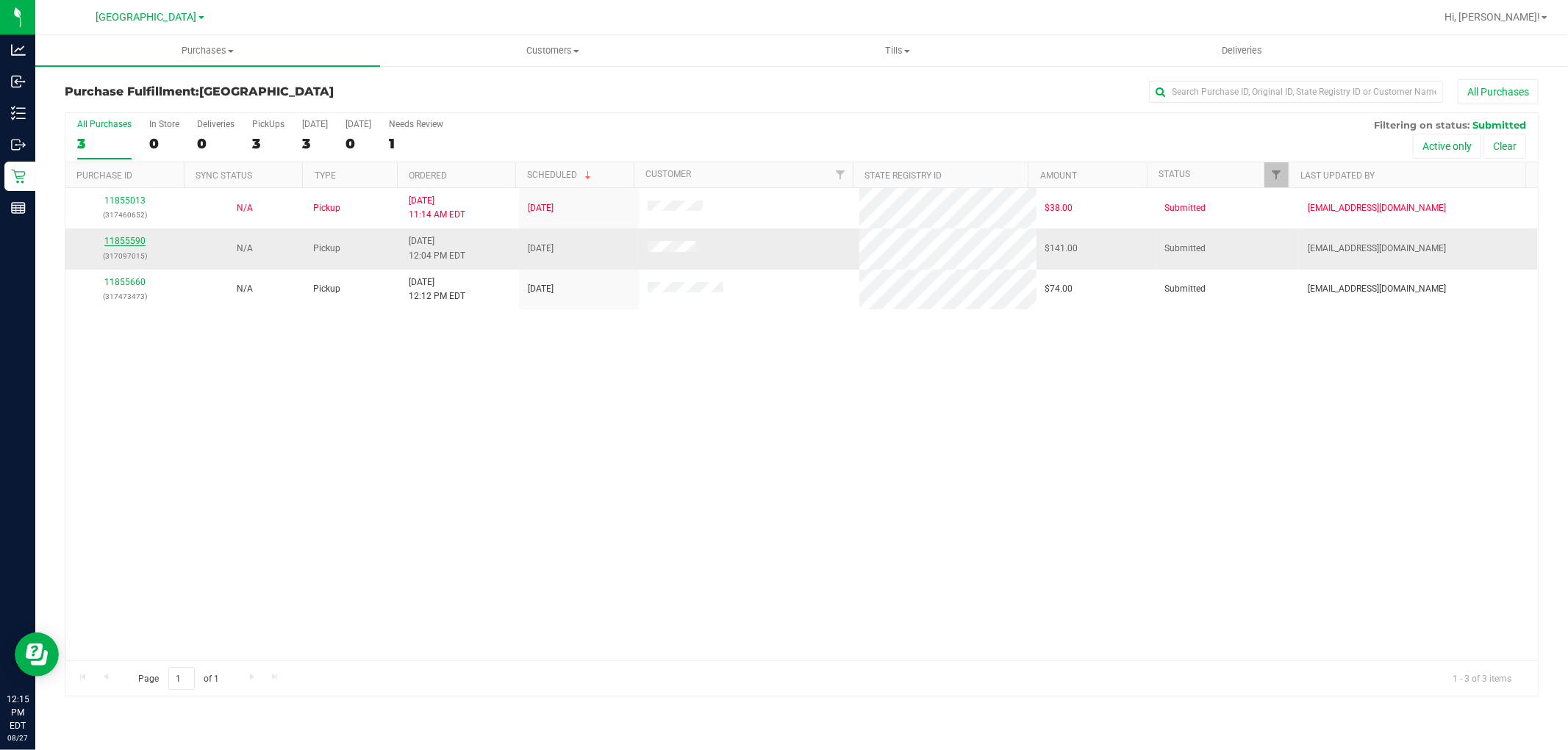
click at [126, 240] on link "11855590" at bounding box center [125, 242] width 41 height 10
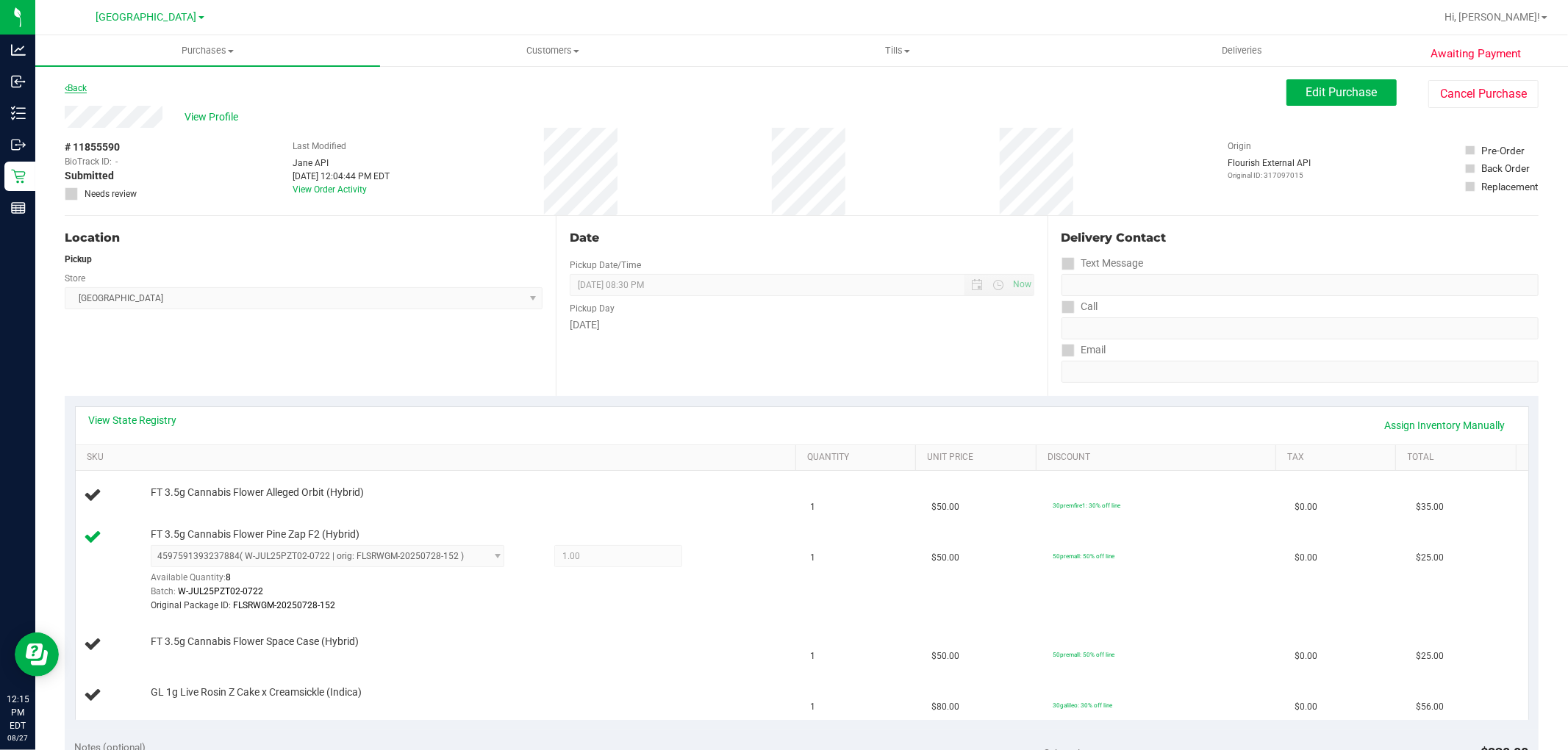
click at [75, 85] on link "Back" at bounding box center [75, 88] width 22 height 10
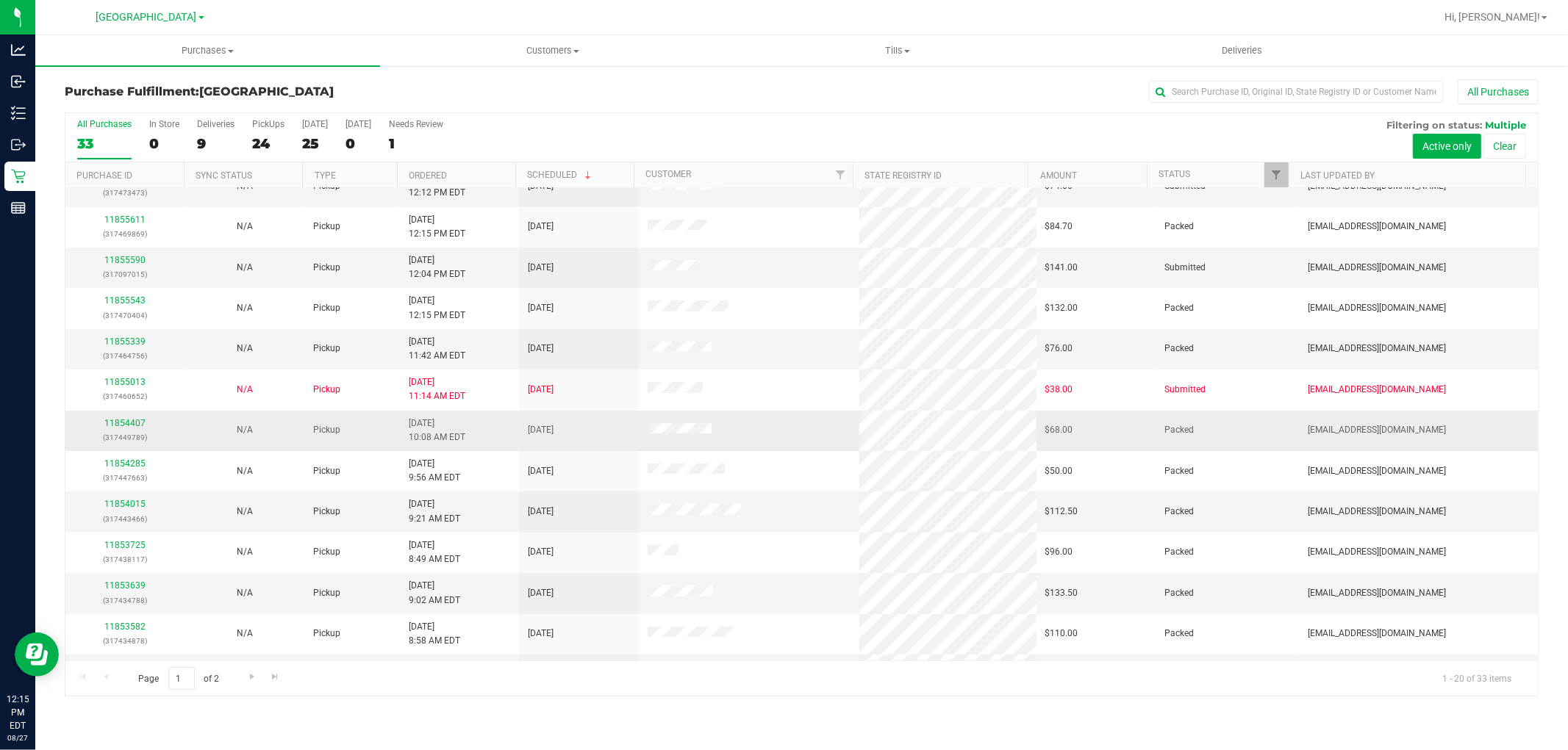
scroll to position [164, 0]
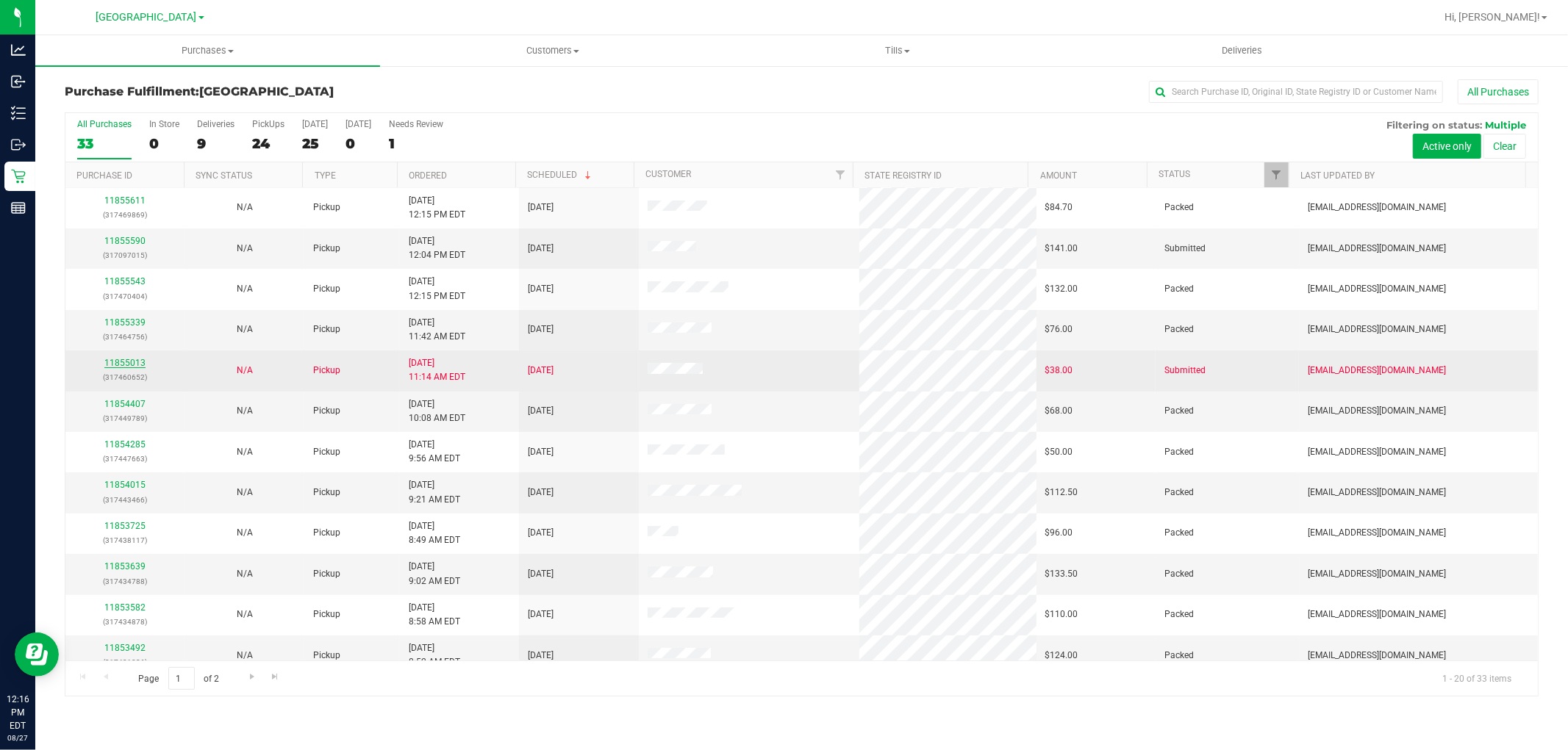
drag, startPoint x: 145, startPoint y: 360, endPoint x: 134, endPoint y: 362, distance: 11.2
click at [143, 360] on div "11855013 (317460652)" at bounding box center [125, 370] width 101 height 28
click at [134, 362] on link "11855013" at bounding box center [125, 363] width 41 height 10
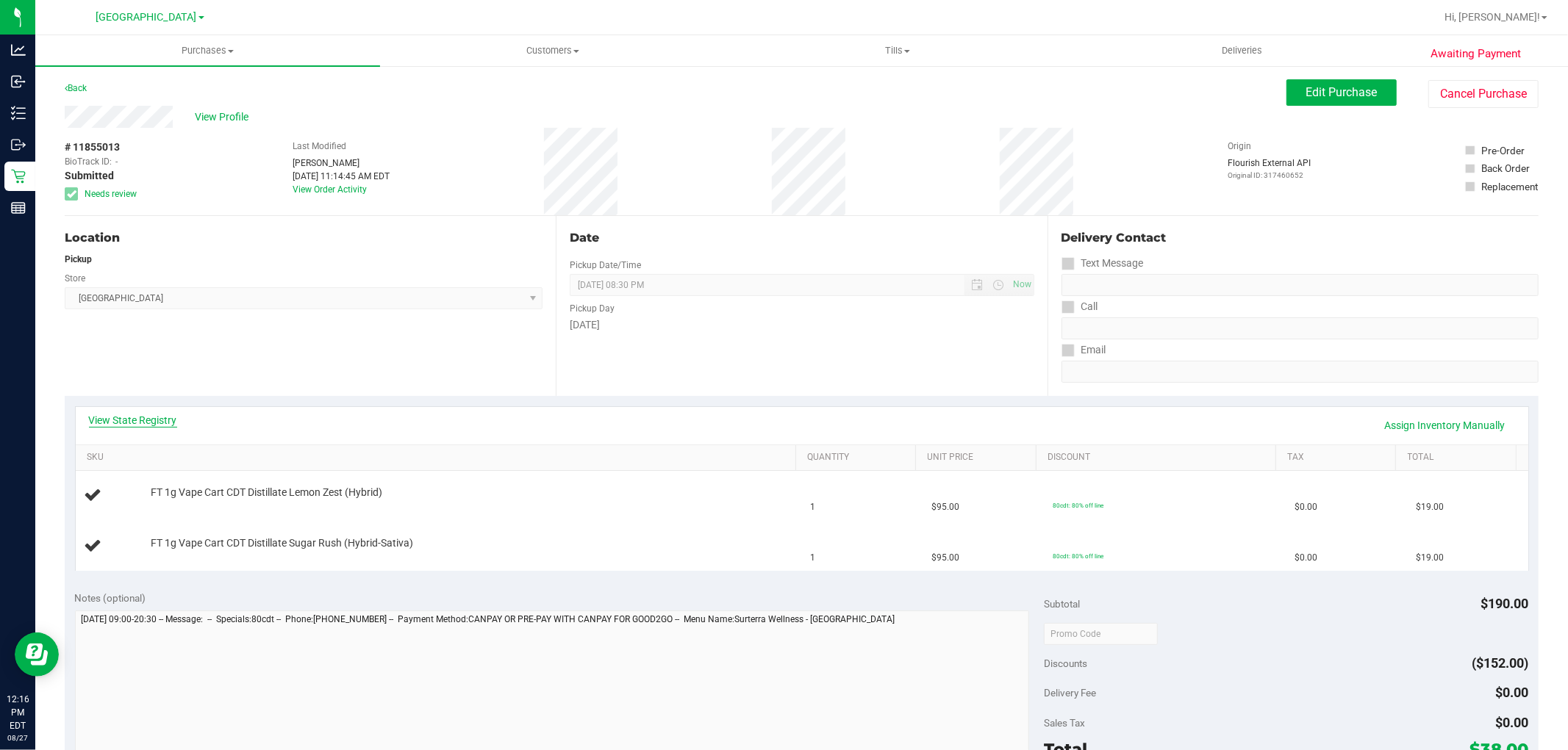
click at [152, 418] on link "View State Registry" at bounding box center [134, 421] width 89 height 15
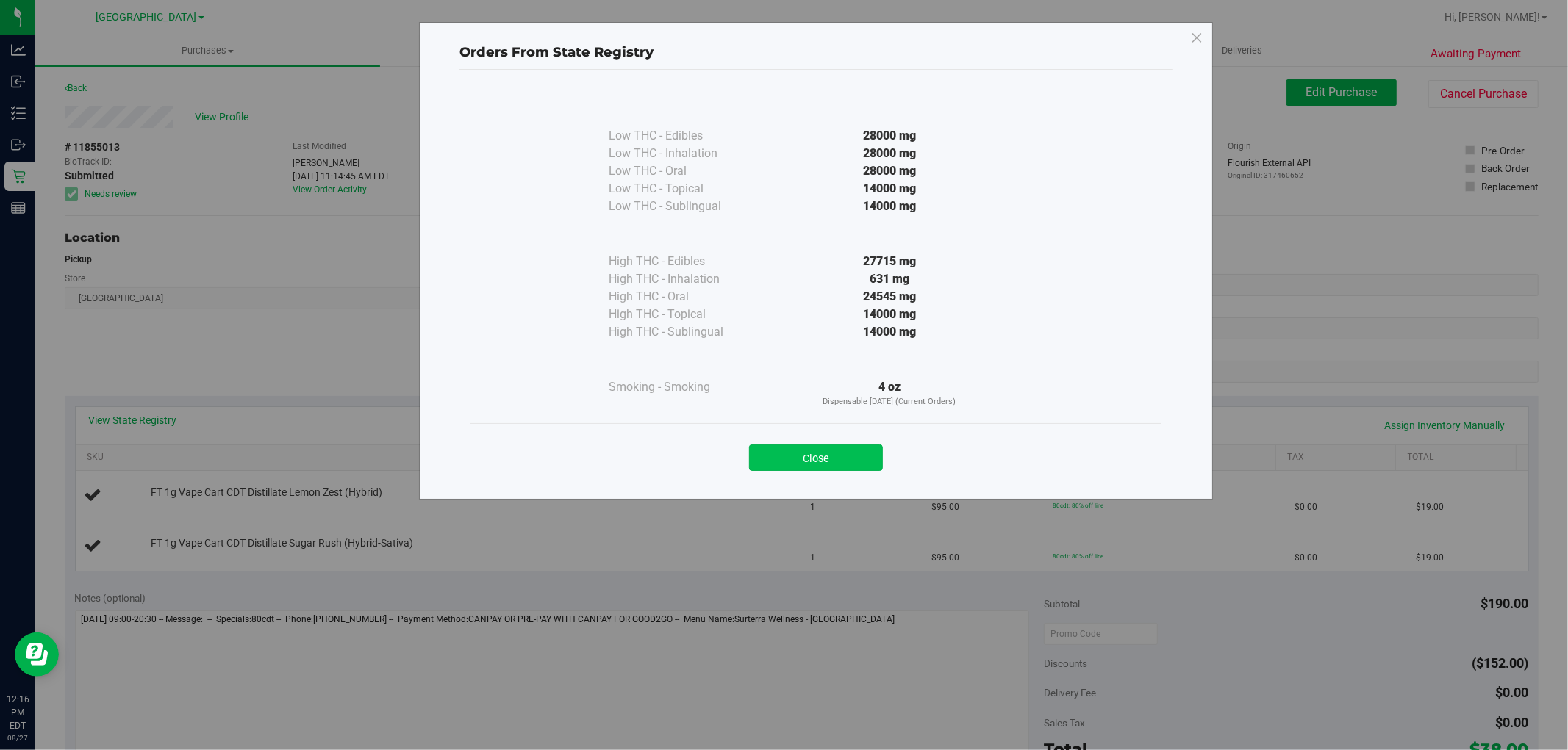
click at [770, 459] on button "Close" at bounding box center [816, 458] width 134 height 26
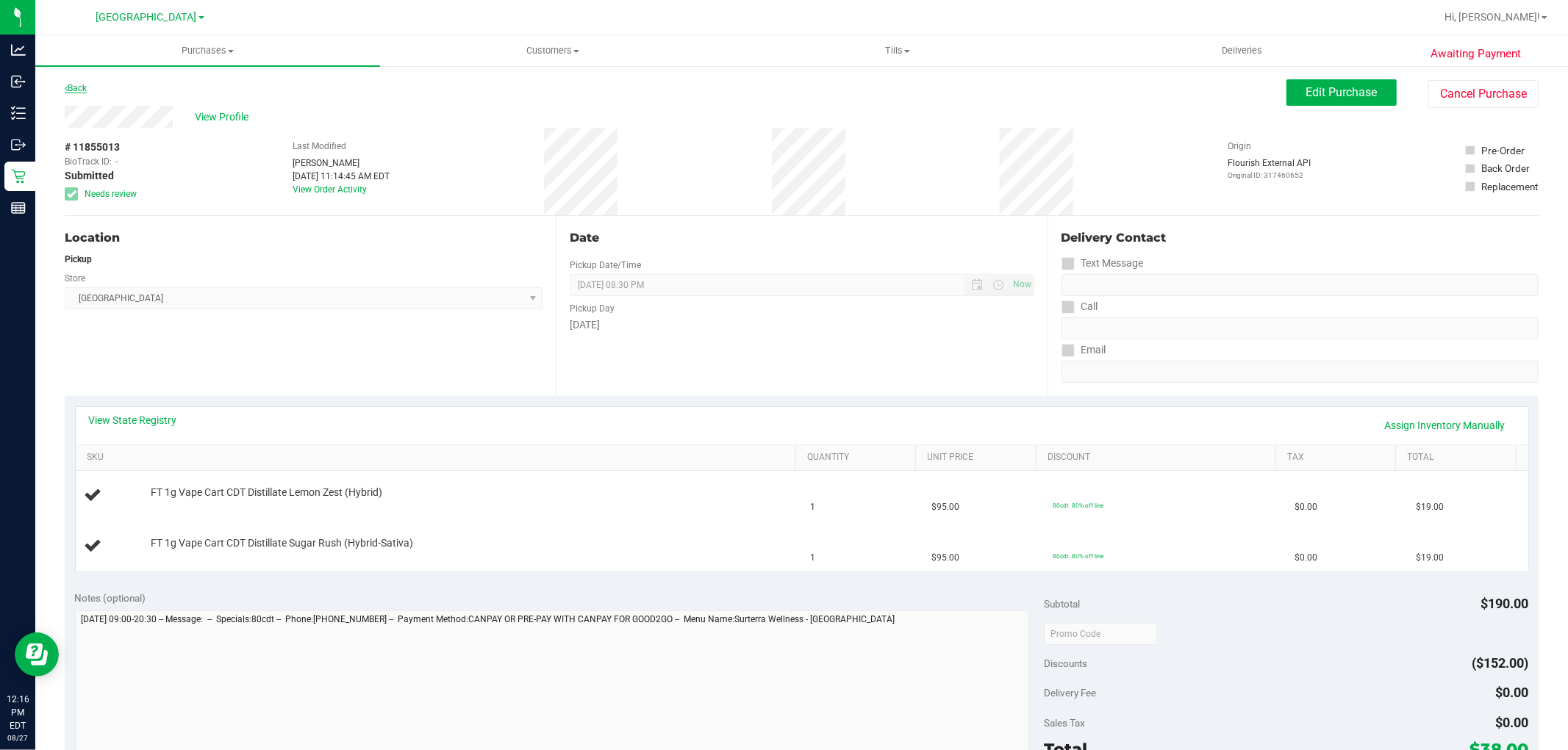
click at [86, 90] on link "Back" at bounding box center [75, 88] width 22 height 10
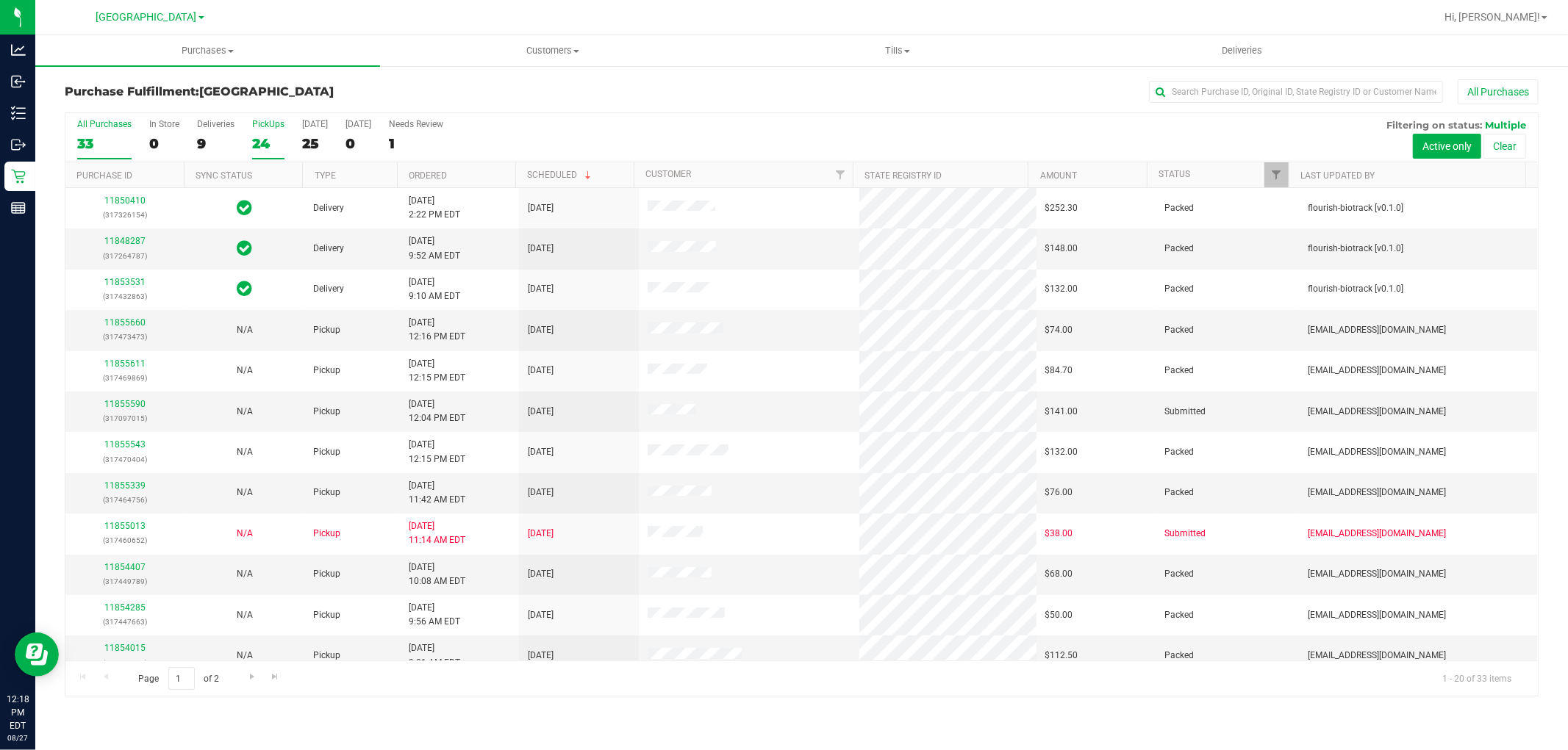
click at [260, 142] on div "24" at bounding box center [268, 143] width 32 height 17
click at [0, 0] on input "PickUps 24" at bounding box center [0, 0] width 0 height 0
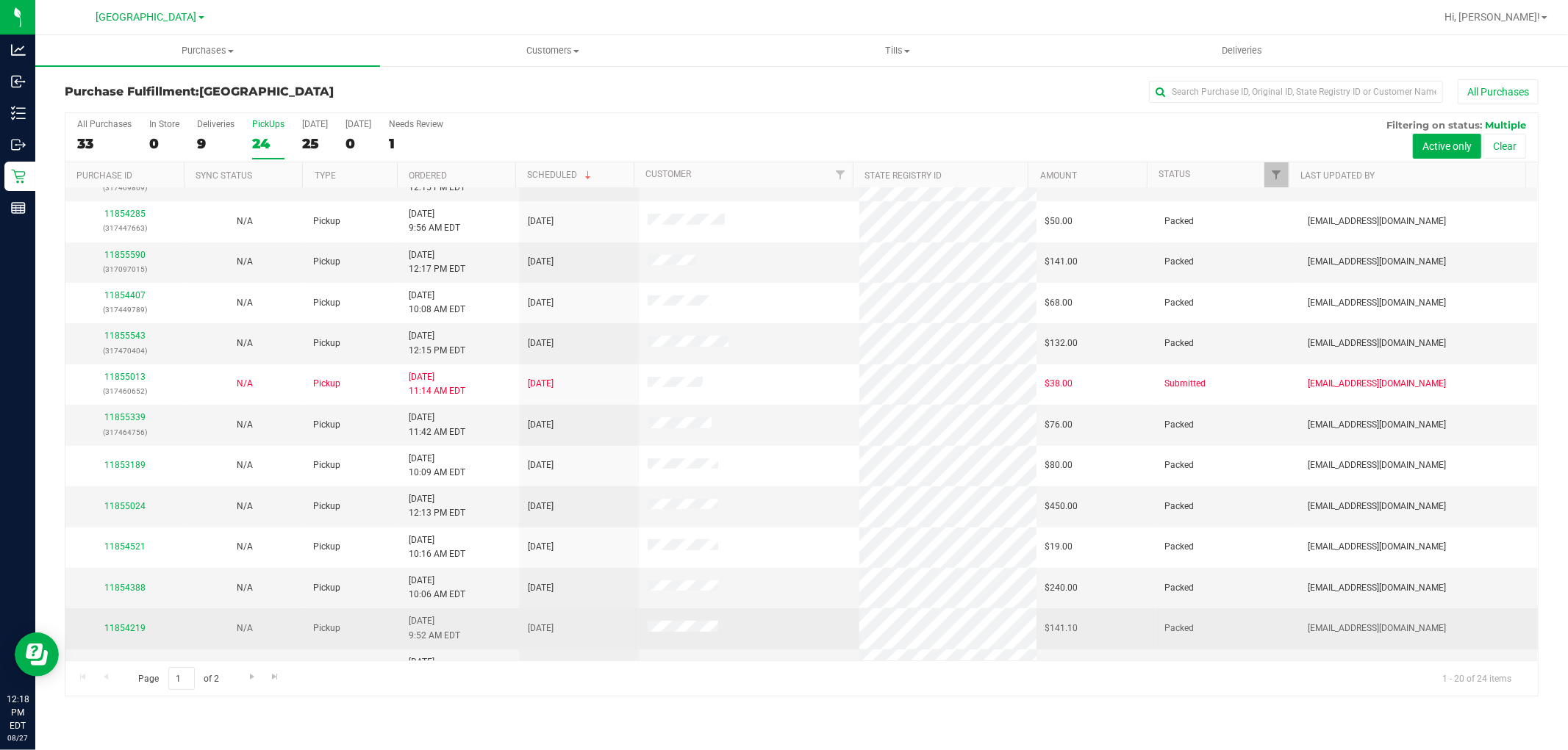
scroll to position [326, 0]
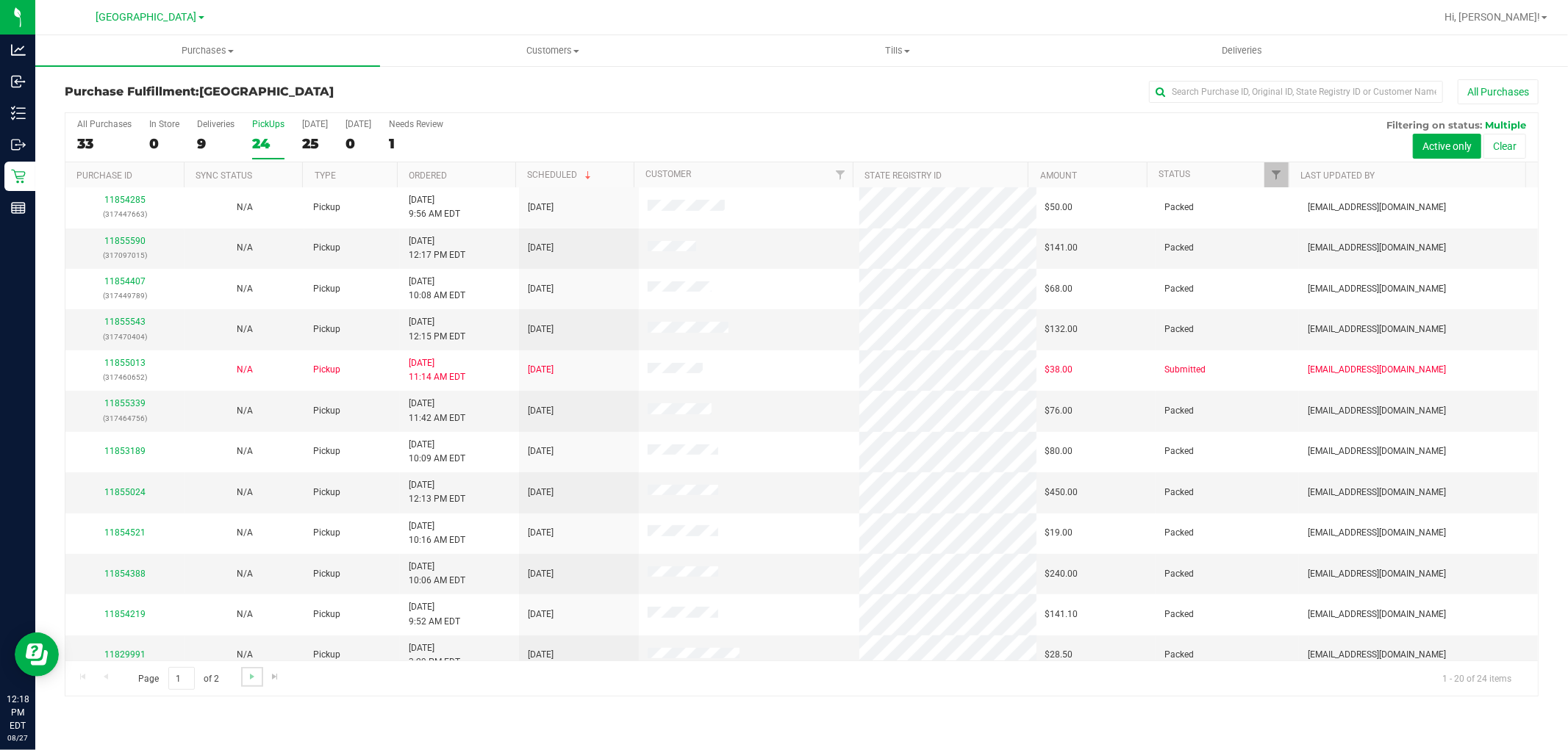
click at [243, 674] on link "Go to the next page" at bounding box center [251, 677] width 21 height 20
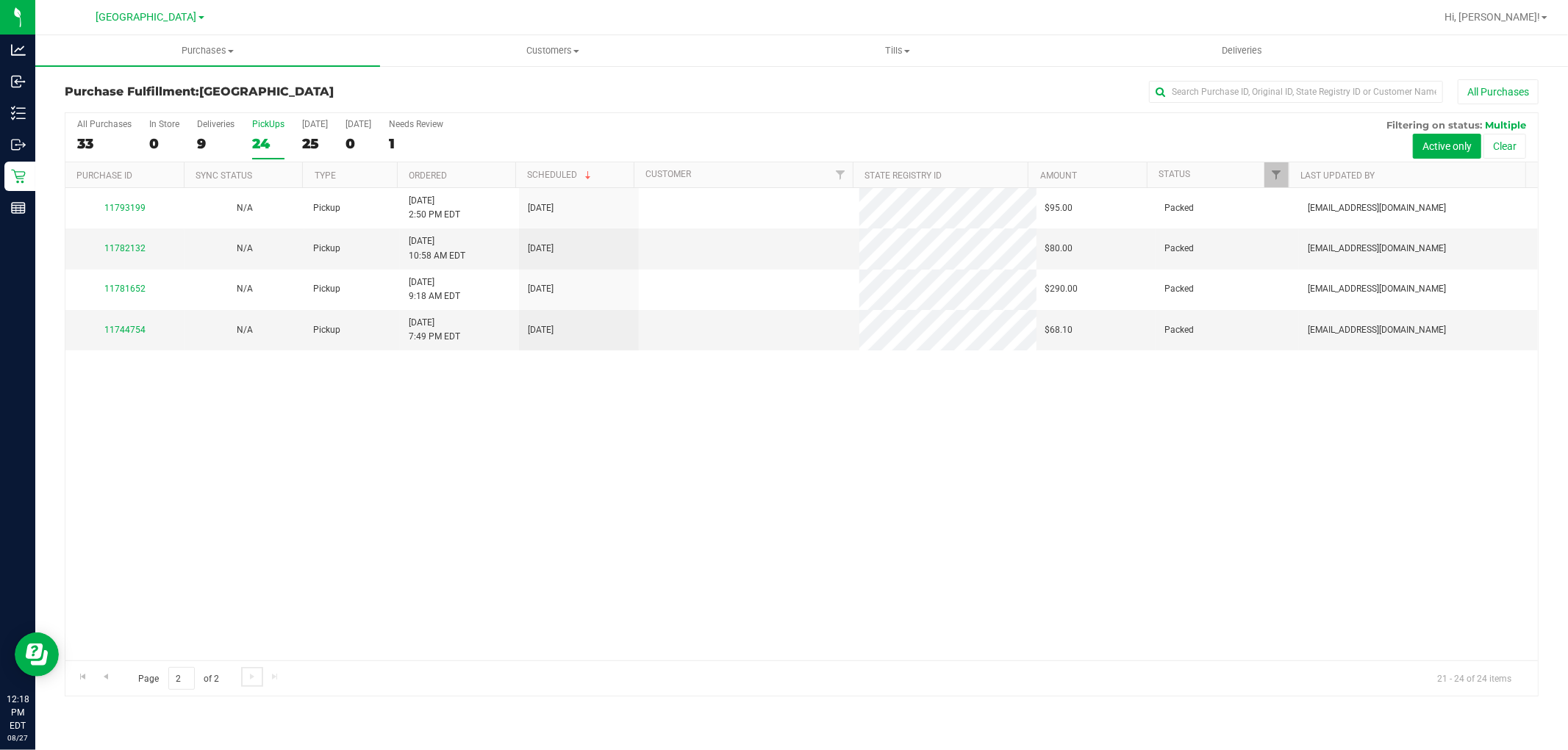
scroll to position [0, 0]
click at [104, 673] on span "Go to the previous page" at bounding box center [106, 677] width 12 height 12
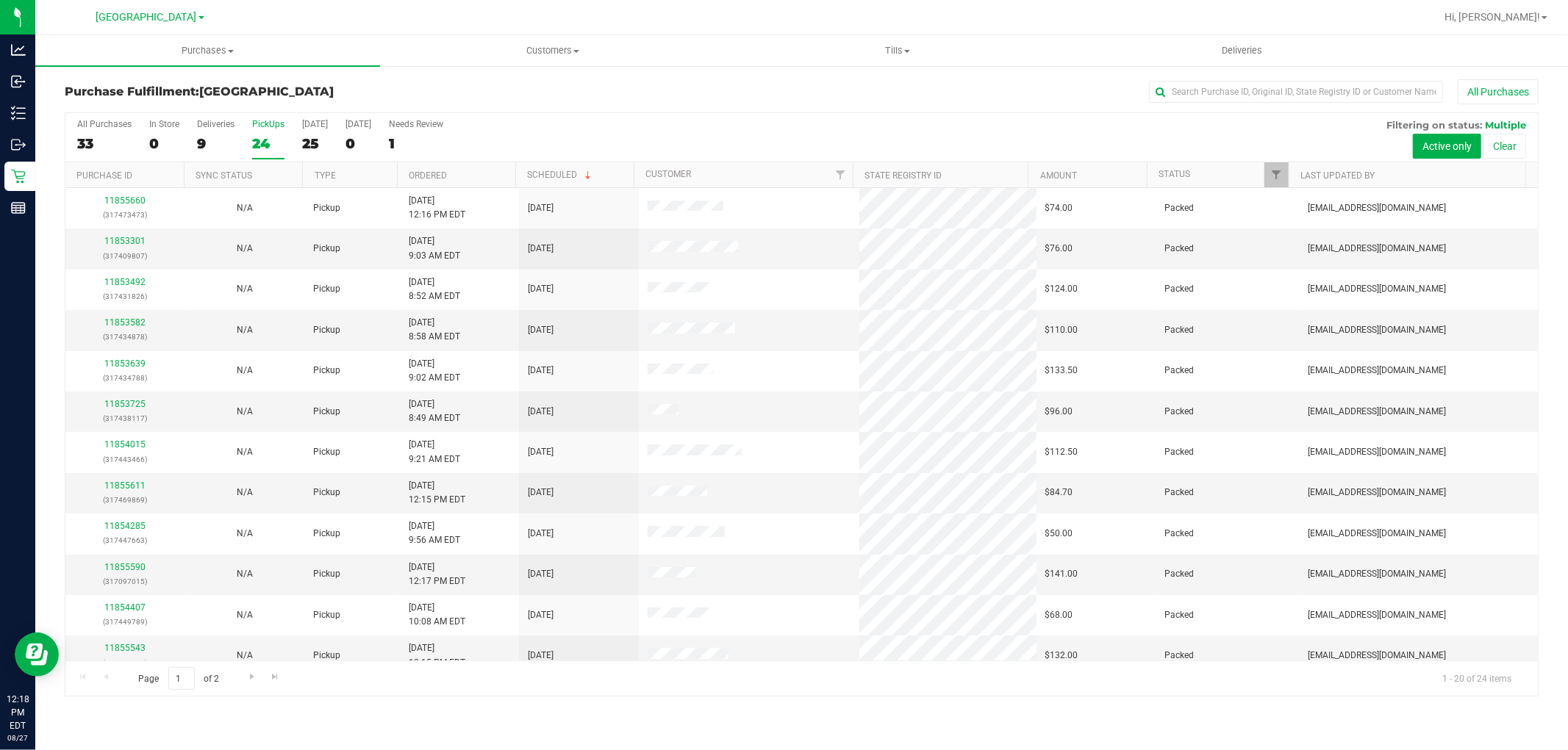
click at [251, 140] on div "All Purchases 33 In Store 0 Deliveries 9 PickUps 24 Today 25 Tomorrow 0 Needs R…" at bounding box center [801, 138] width 1472 height 50
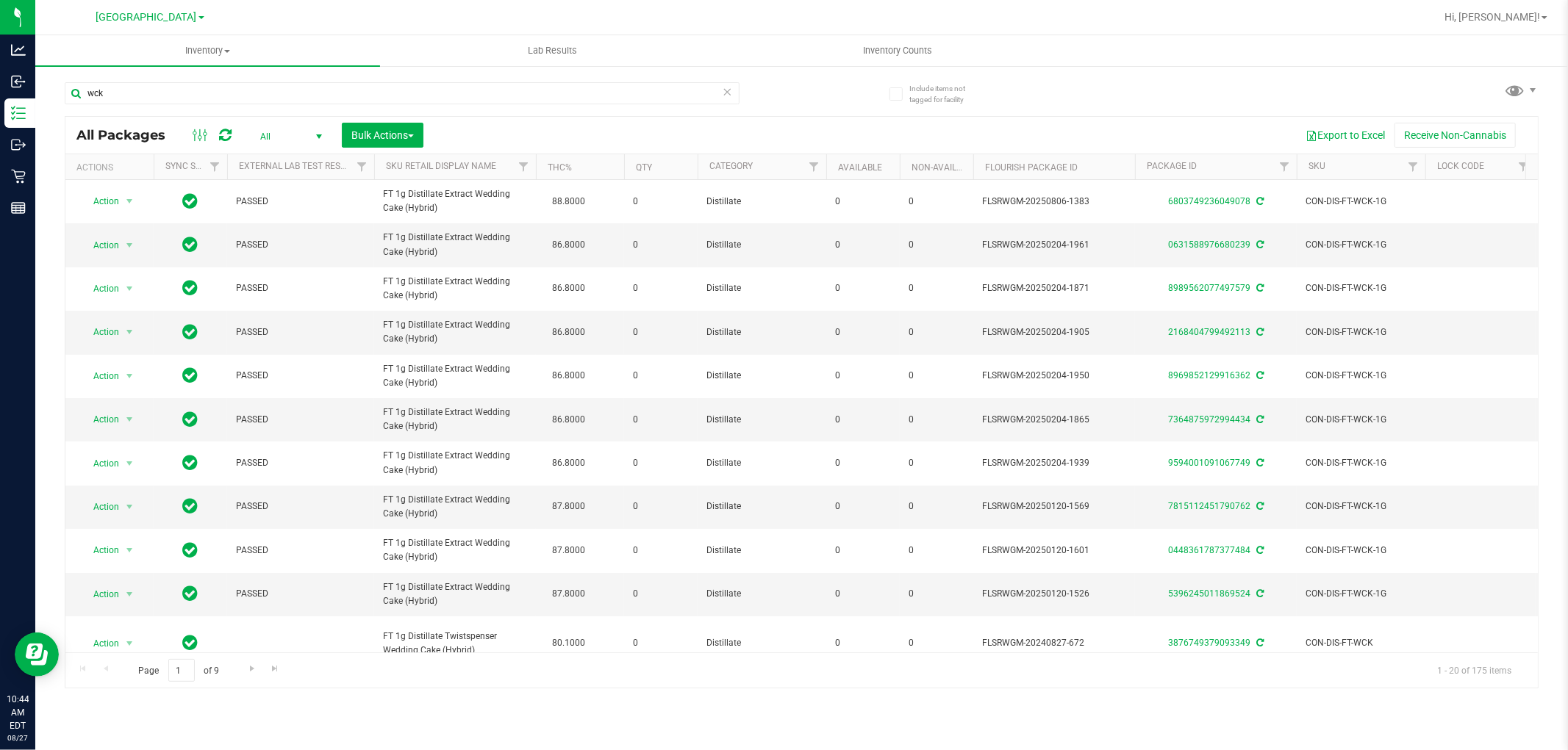
type input "wck"
click at [284, 142] on span "All" at bounding box center [288, 136] width 81 height 20
click at [272, 163] on li "Active Only" at bounding box center [287, 160] width 80 height 22
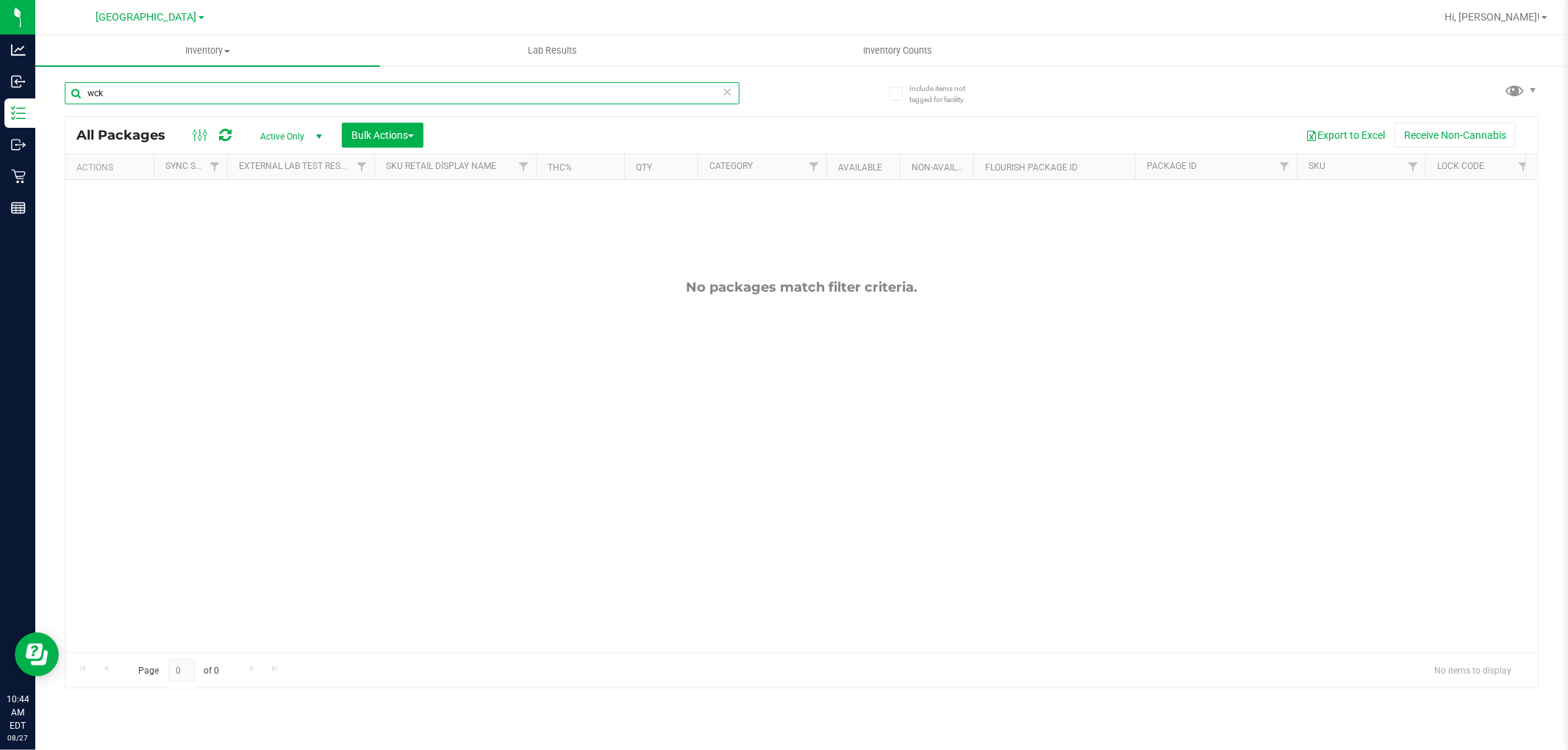
click at [230, 98] on input "wck" at bounding box center [401, 93] width 674 height 22
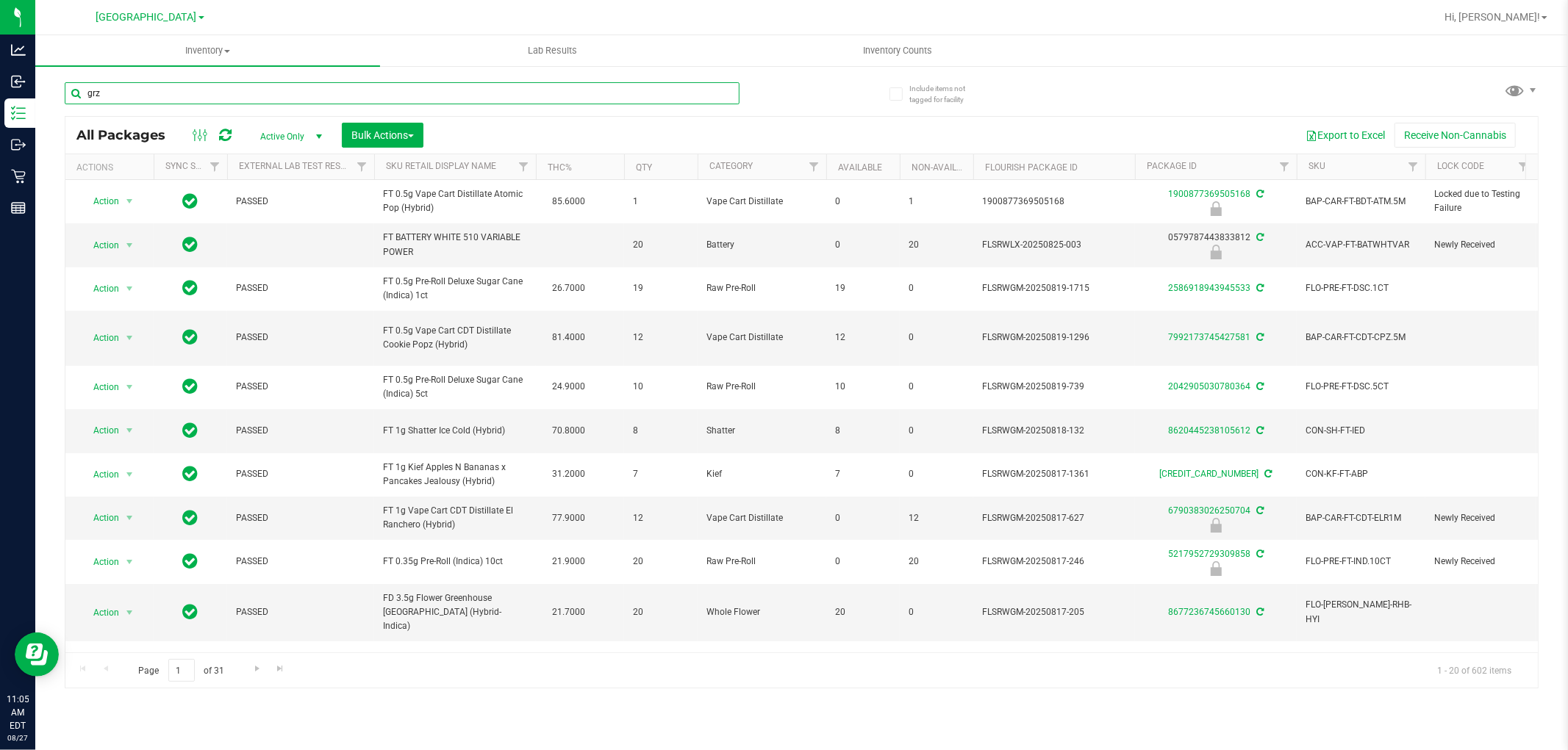
type input "grz"
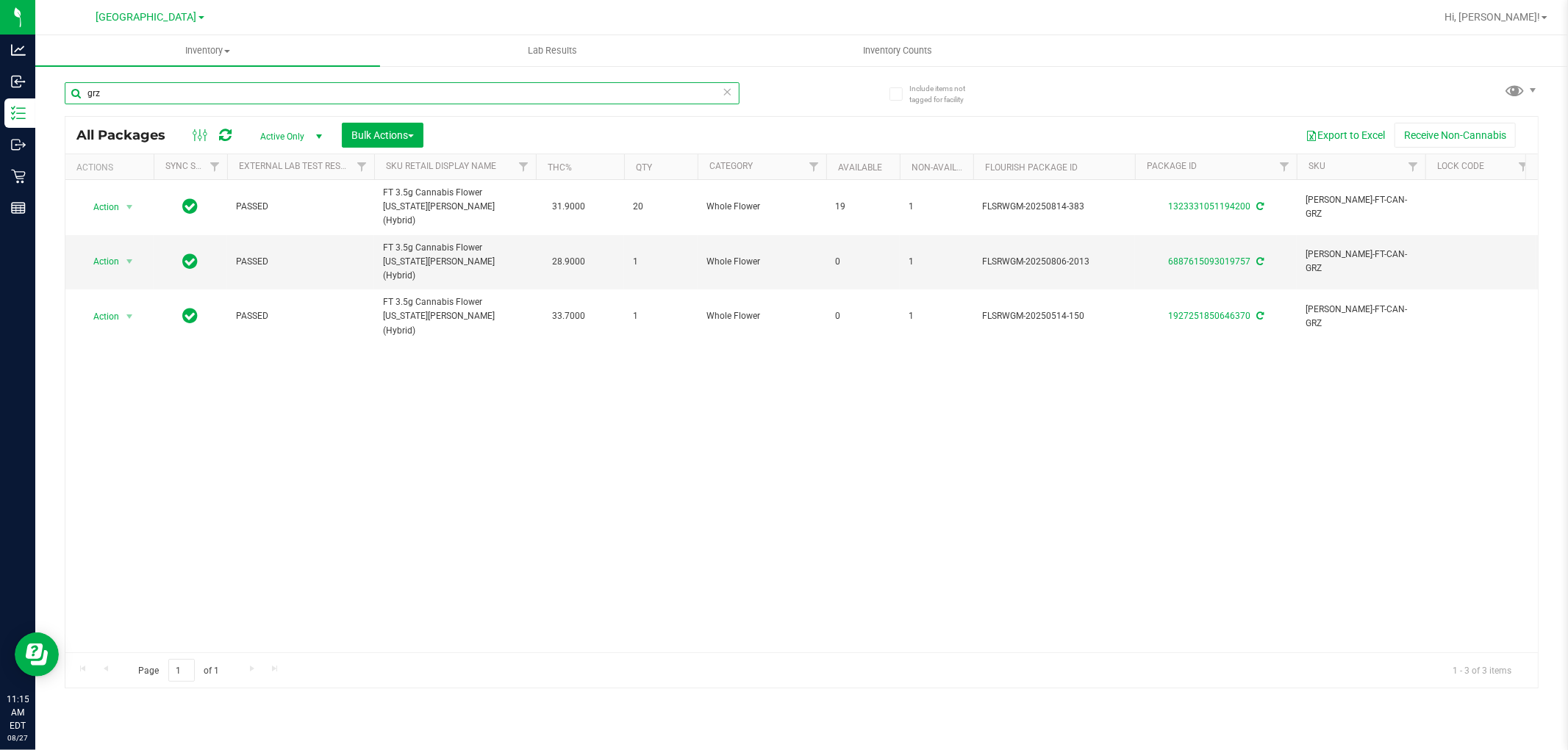
click at [192, 94] on input "grz" at bounding box center [401, 93] width 674 height 22
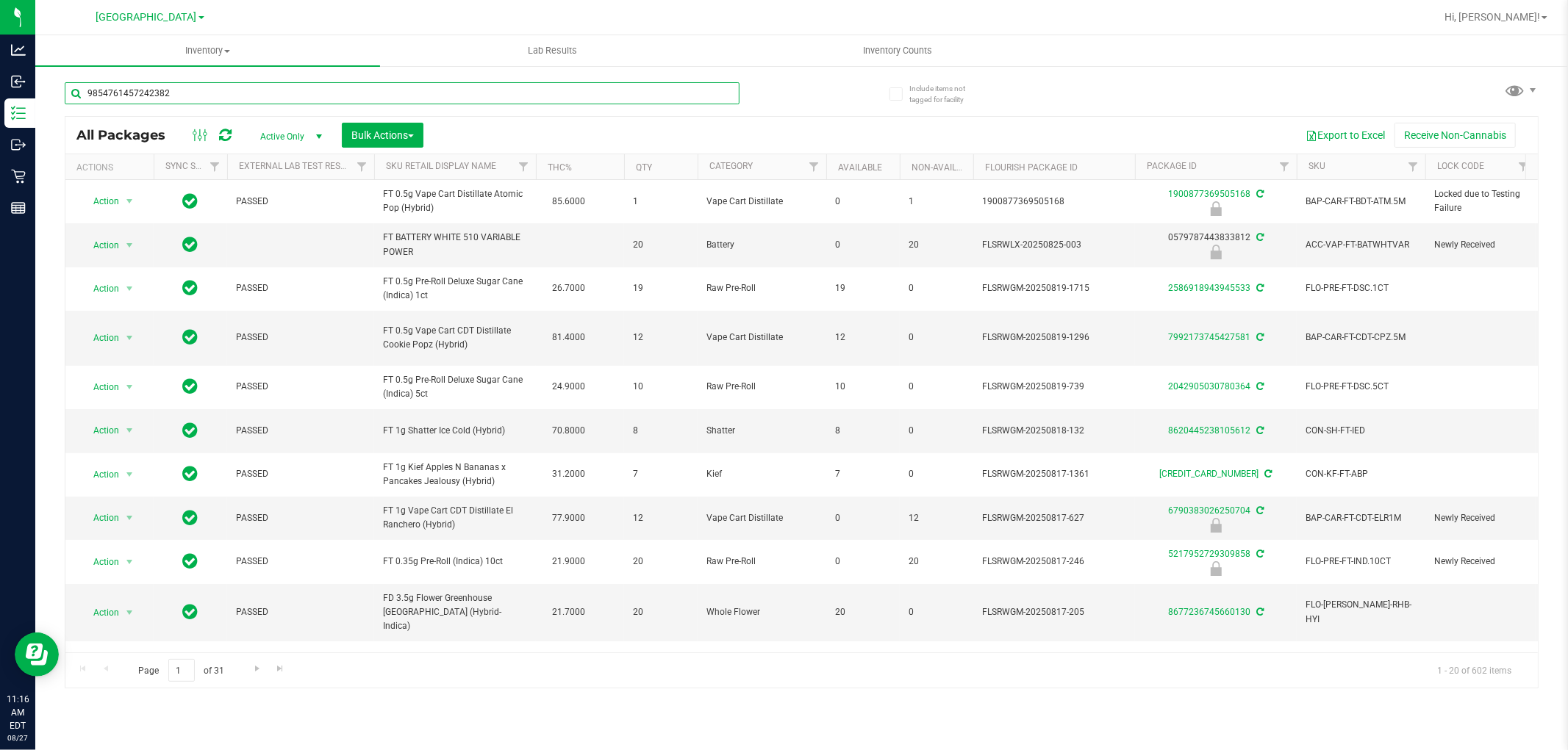
type input "9854761457242382"
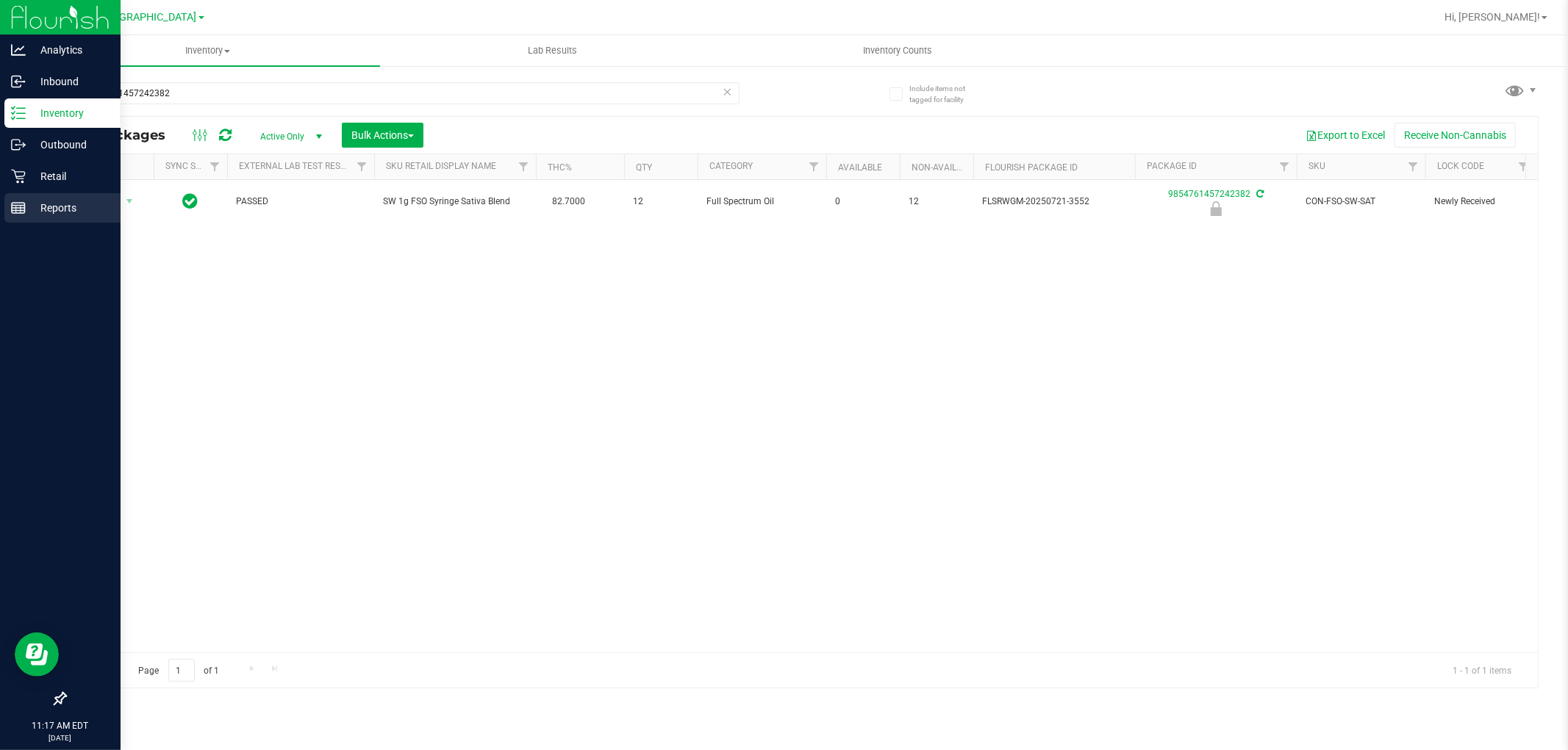
click at [5, 206] on div "Reports" at bounding box center [62, 208] width 116 height 29
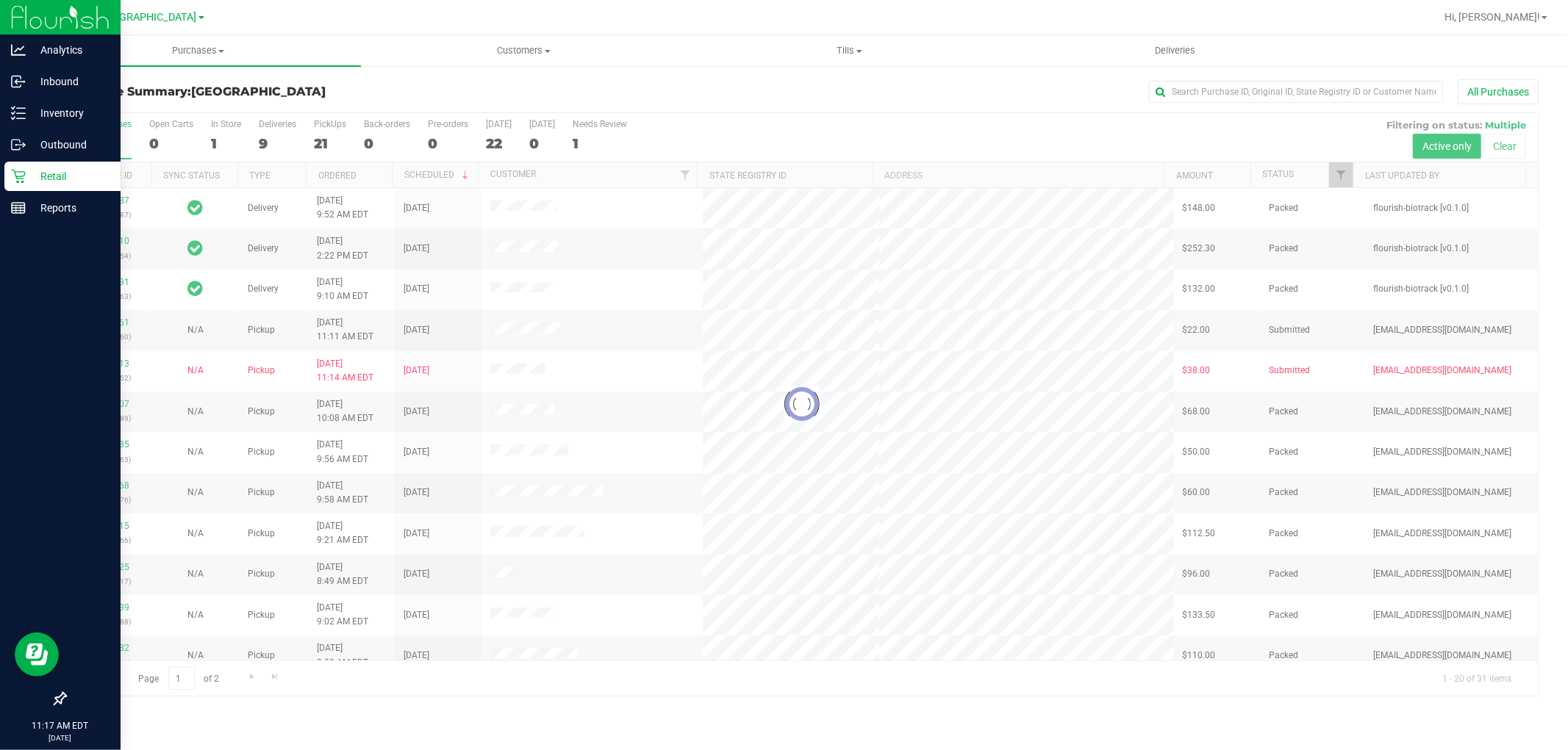
click at [960, 475] on div at bounding box center [801, 404] width 1472 height 583
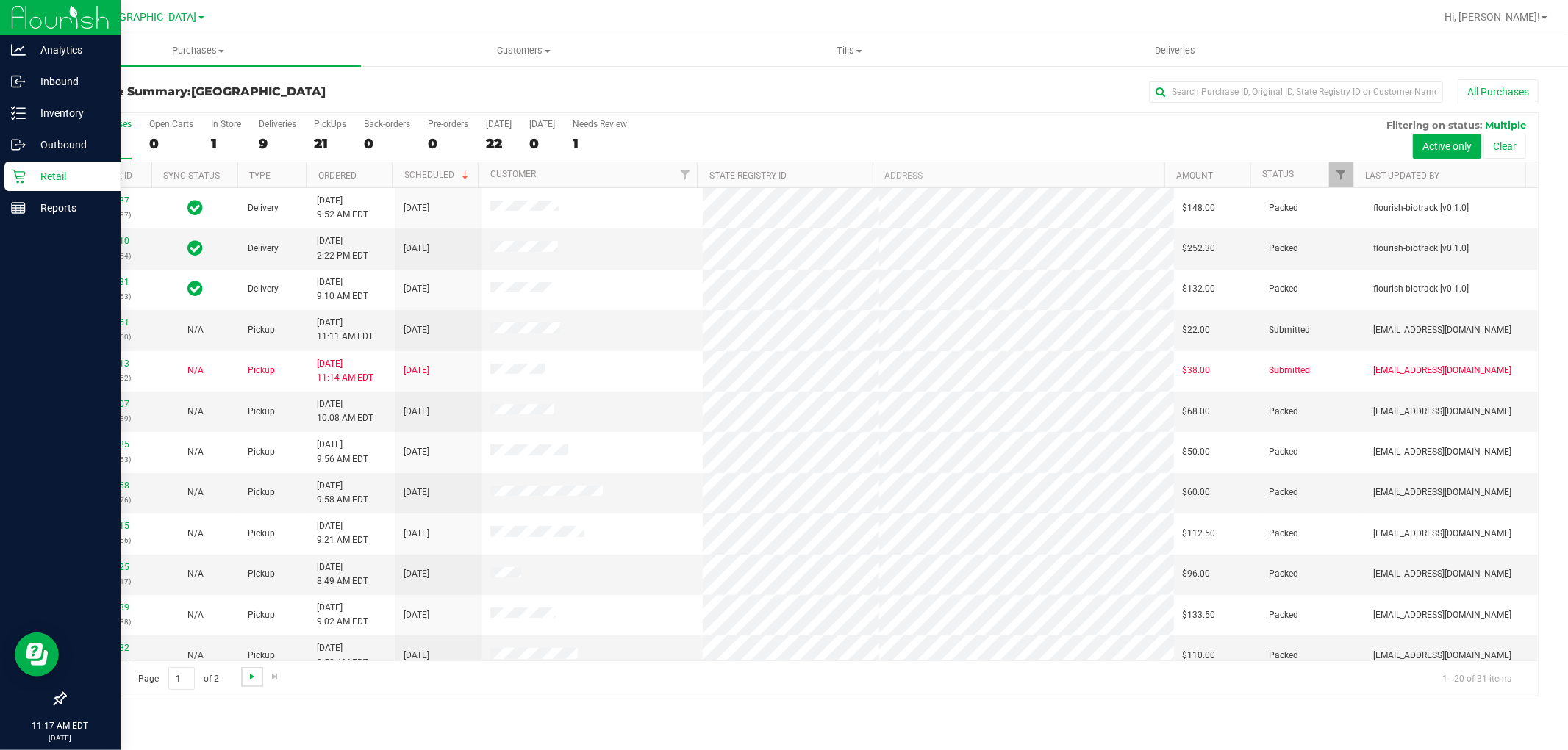
click at [248, 682] on span "Go to the next page" at bounding box center [252, 677] width 12 height 12
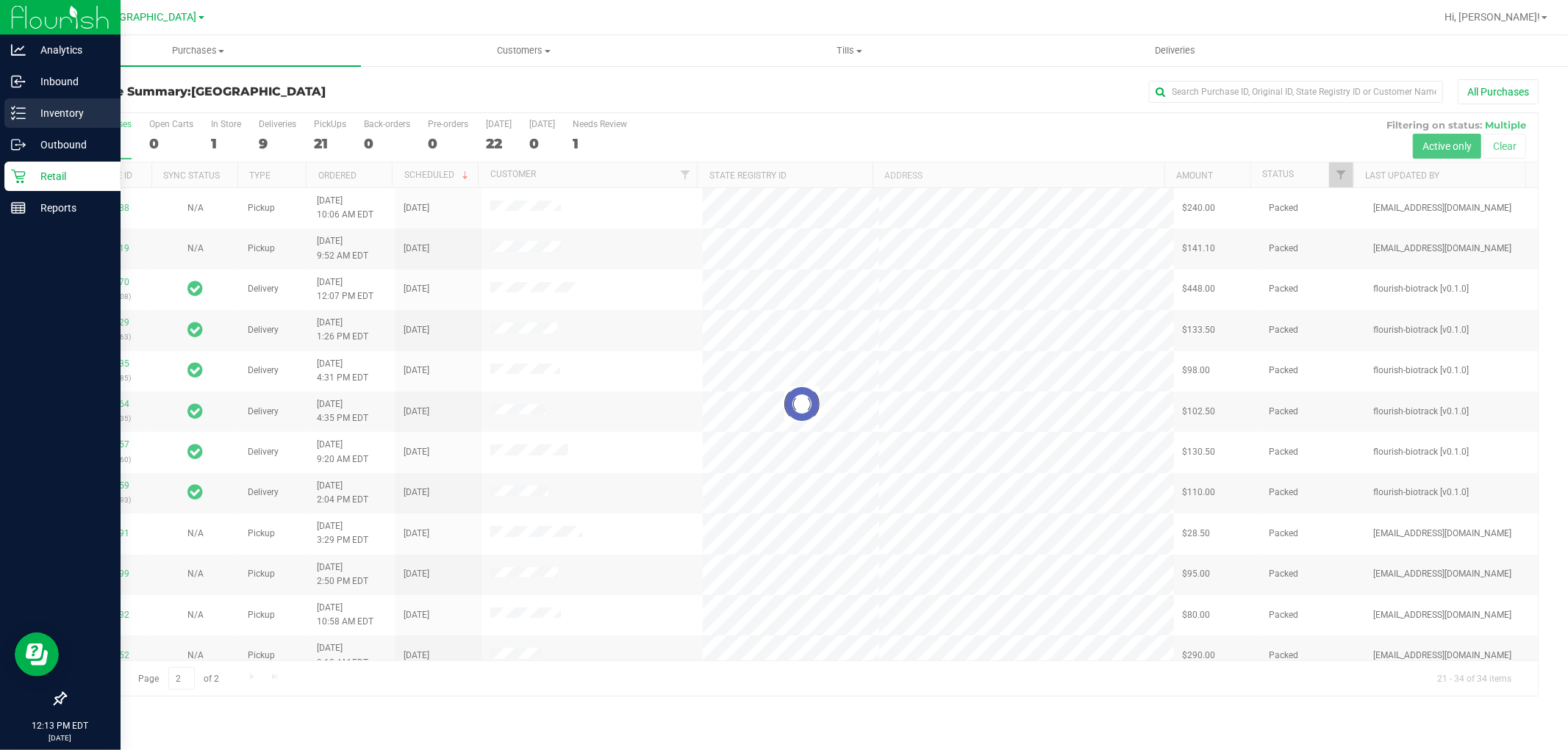
click at [45, 111] on p "Inventory" at bounding box center [70, 113] width 89 height 18
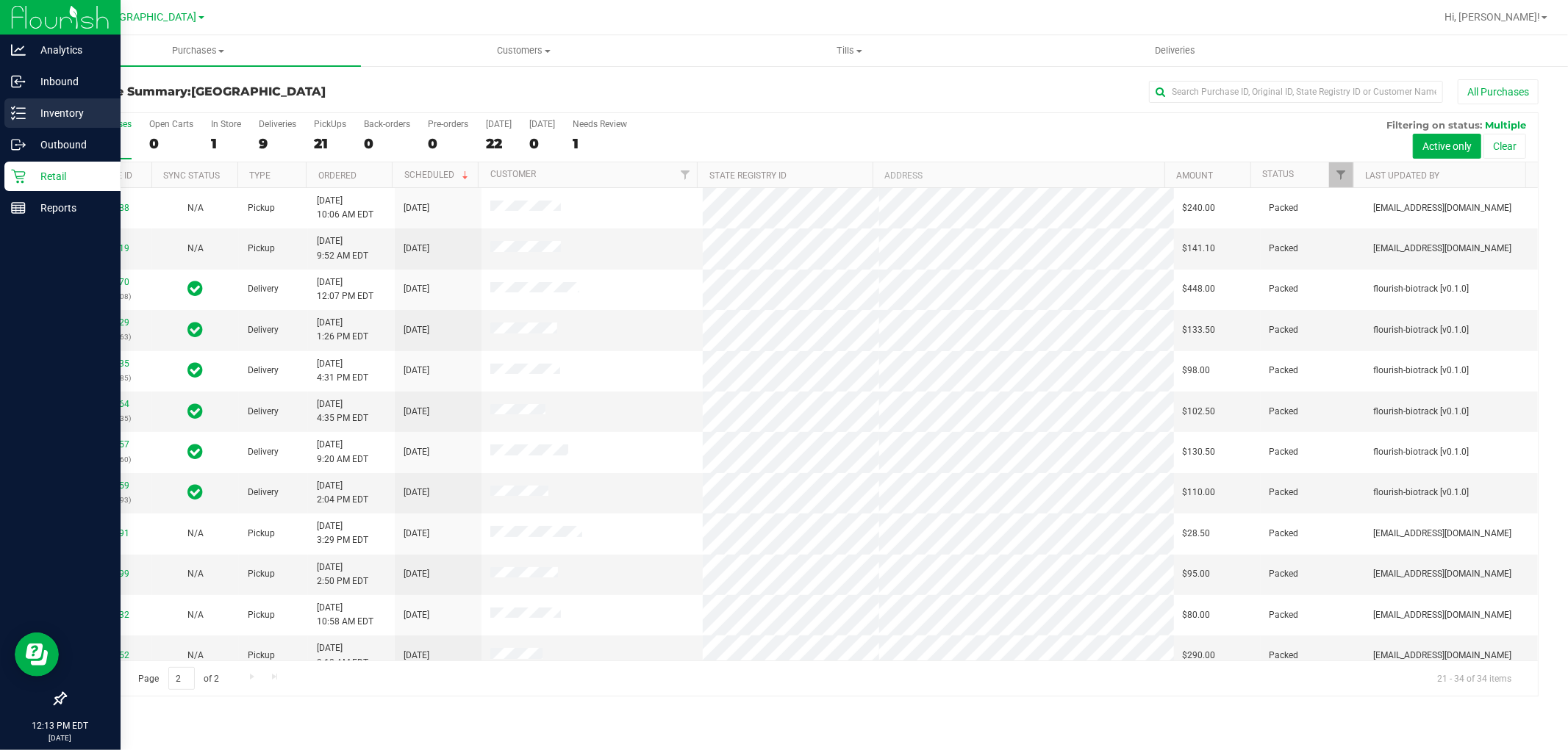
click at [24, 119] on icon at bounding box center [19, 113] width 15 height 15
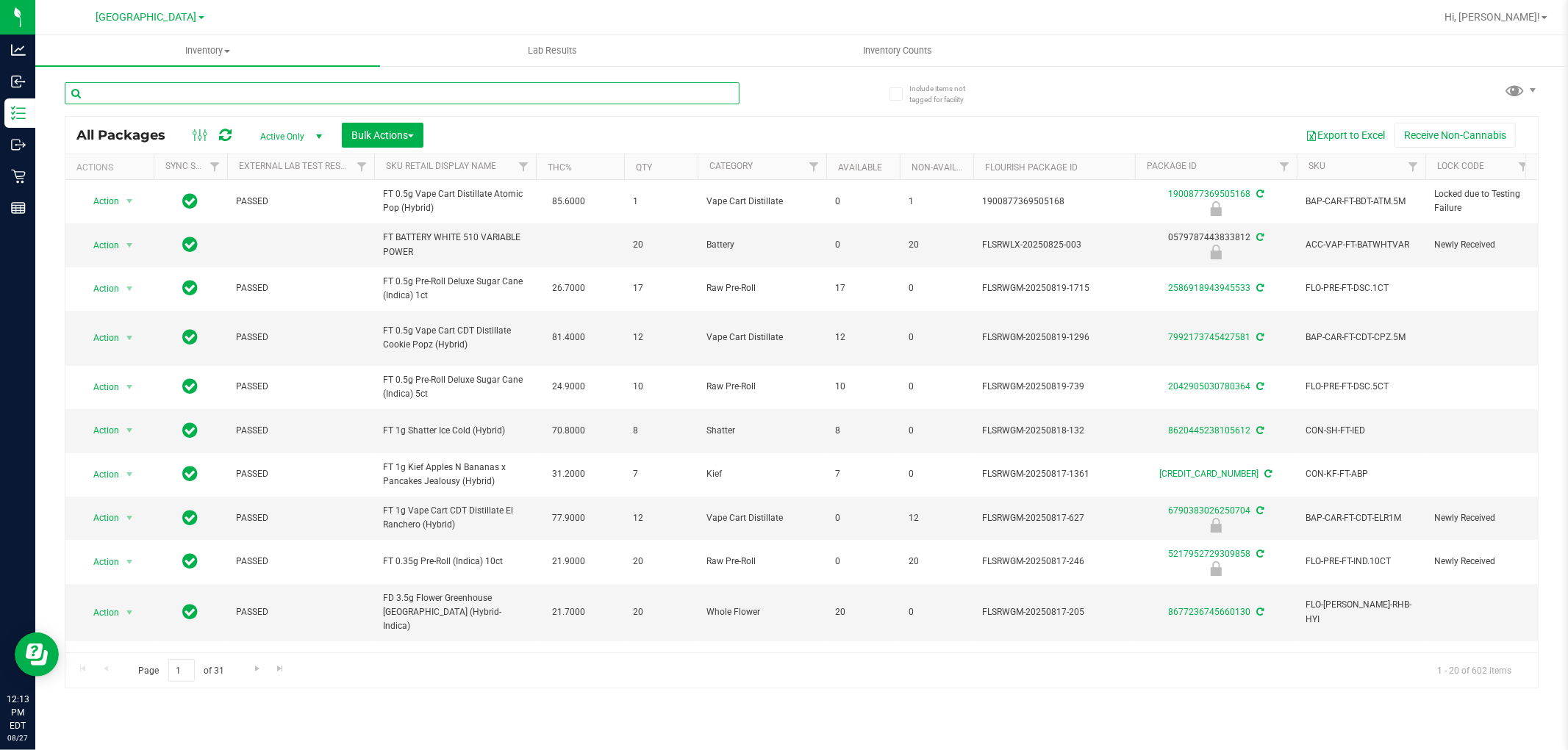
click at [234, 100] on input "text" at bounding box center [401, 93] width 674 height 22
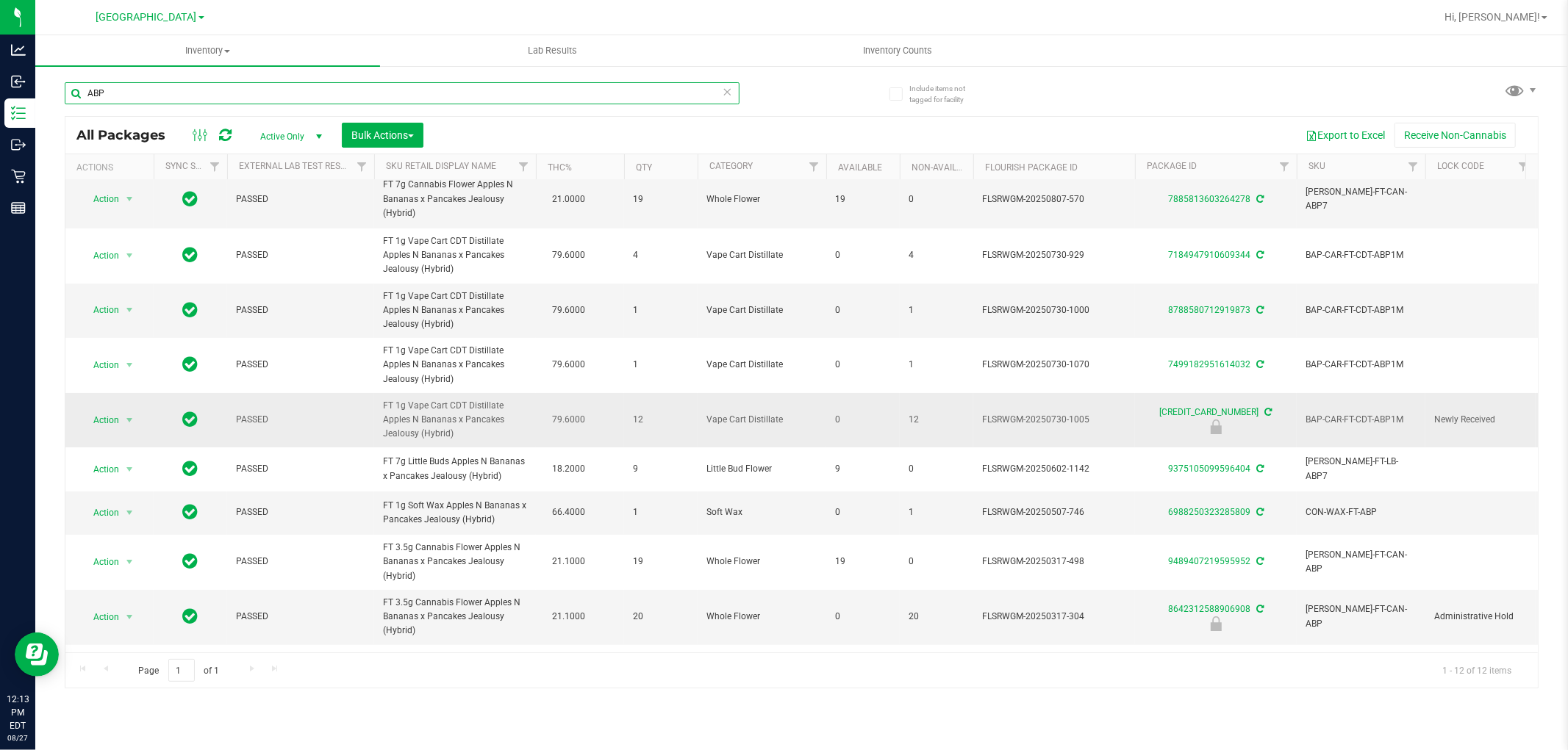
scroll to position [82, 0]
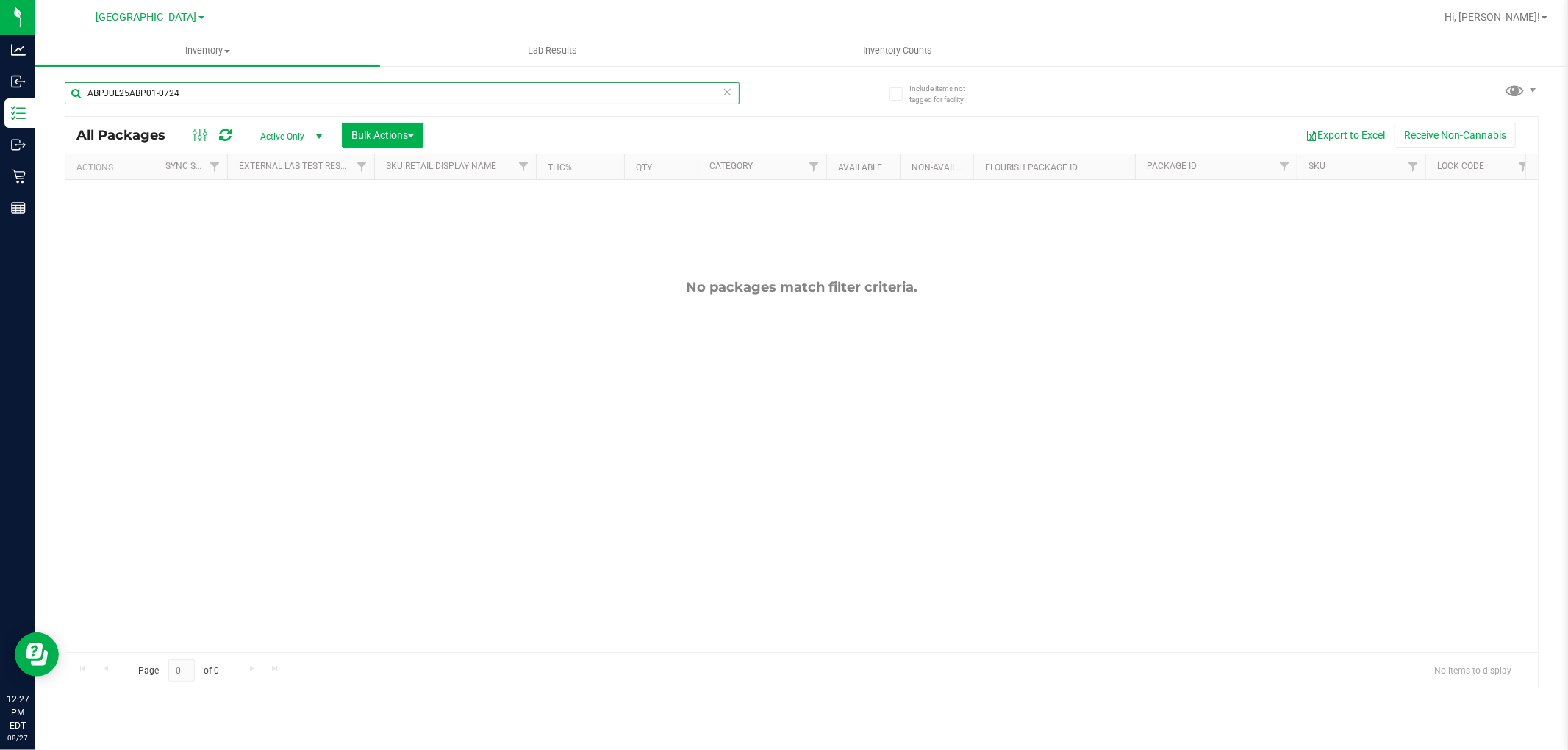
click at [182, 86] on input "ABPJUL25ABP01-0724" at bounding box center [401, 93] width 674 height 22
type input "A"
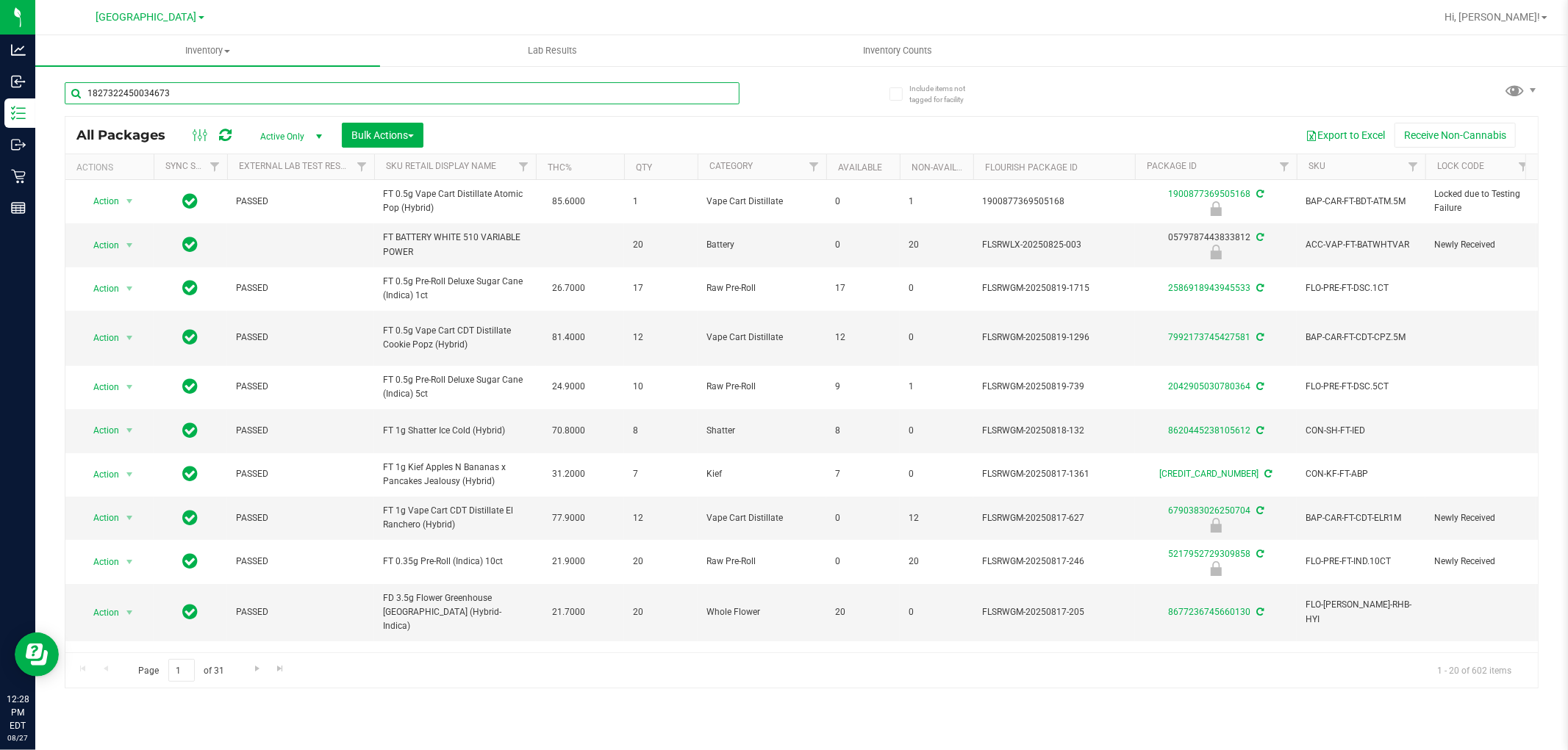
type input "1827322450034673"
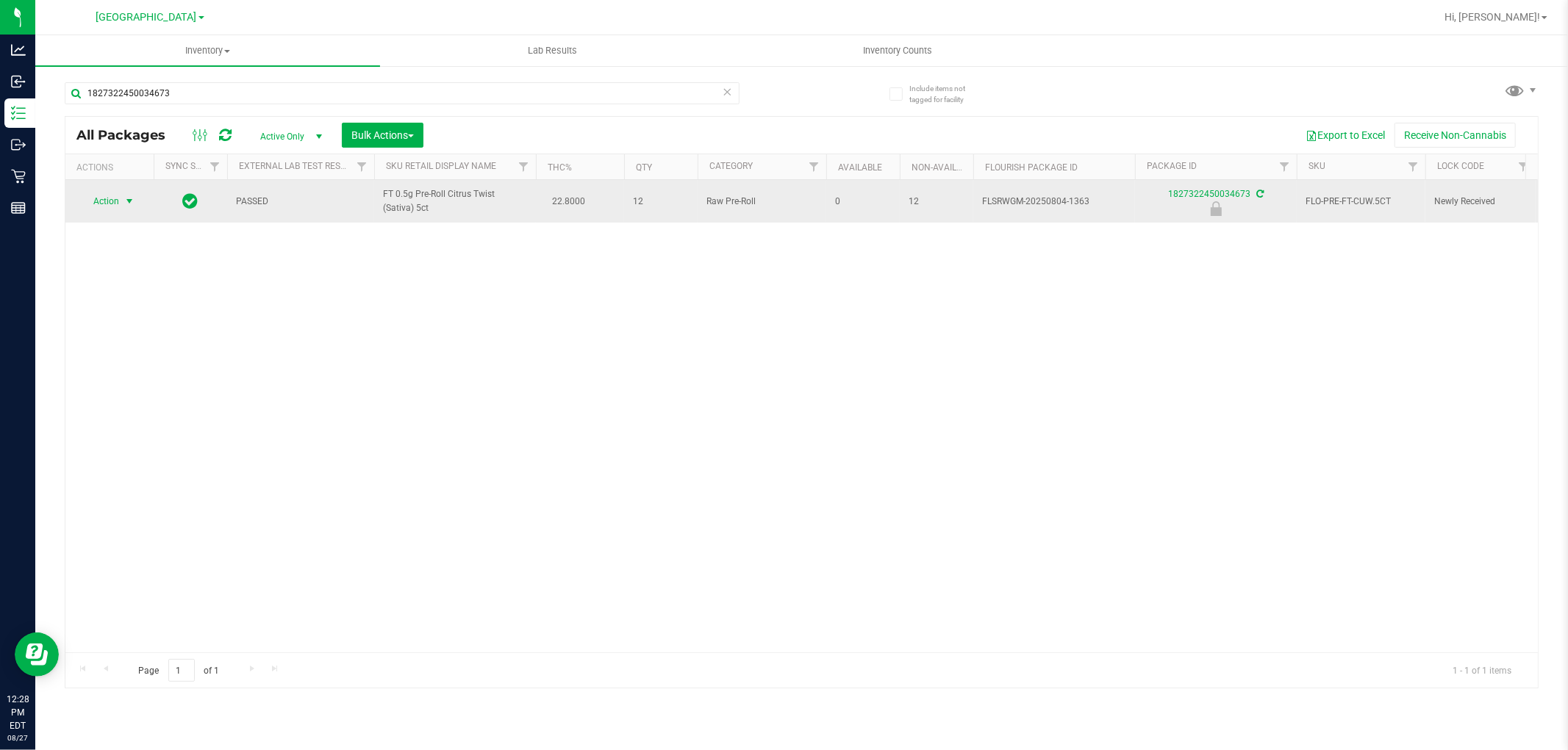
click at [128, 201] on span "select" at bounding box center [130, 202] width 12 height 12
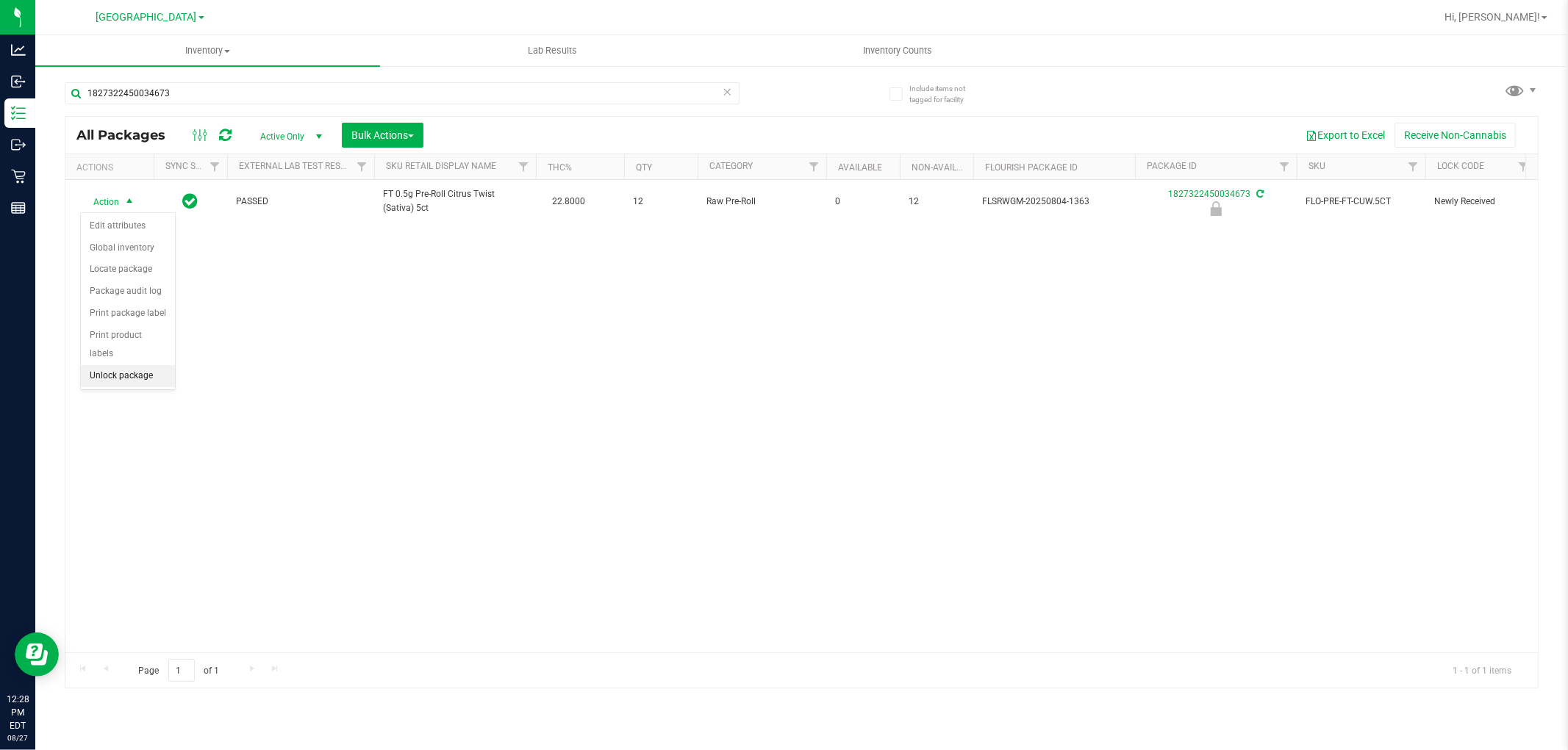
click at [144, 383] on li "Unlock package" at bounding box center [128, 376] width 94 height 22
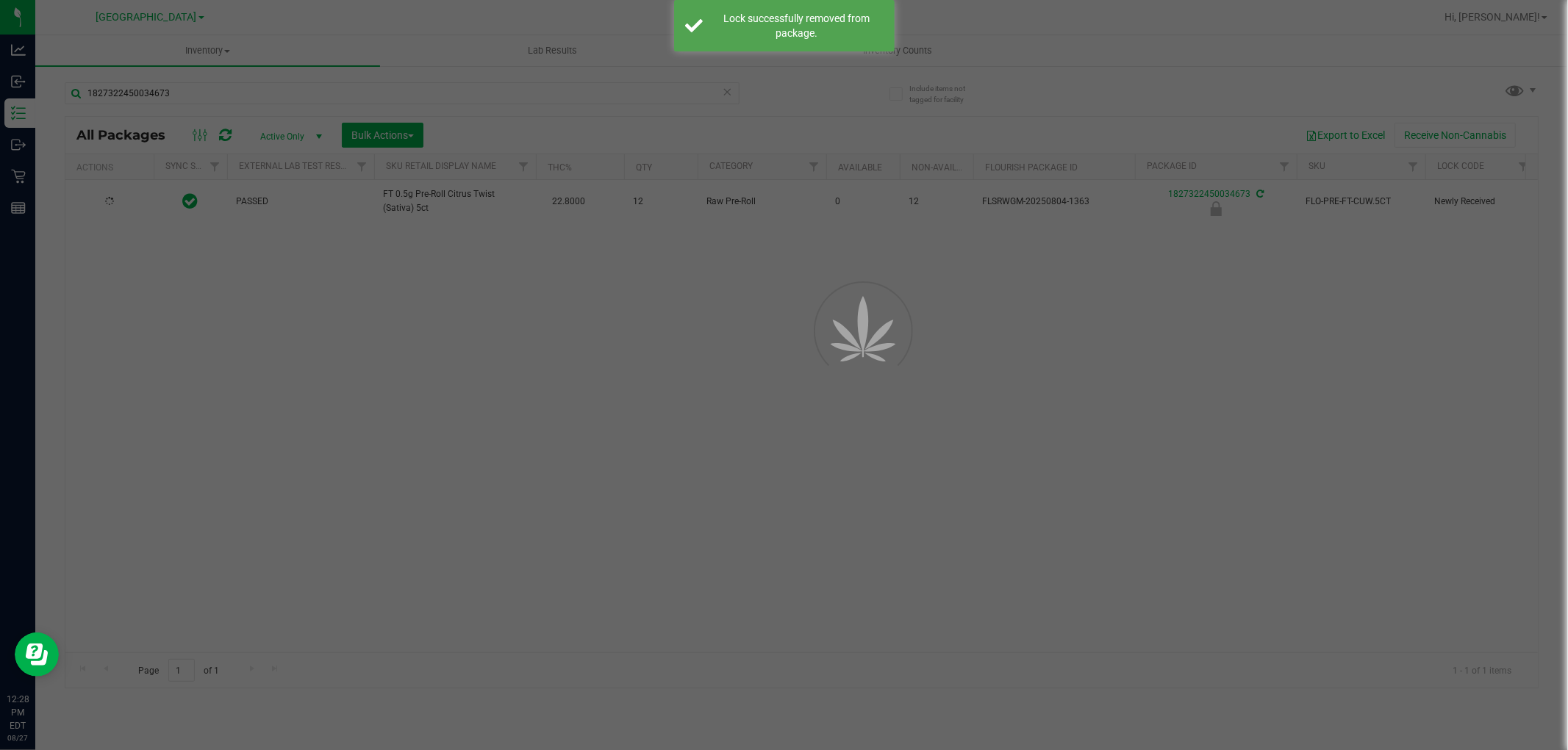
click at [336, 308] on div at bounding box center [784, 375] width 1568 height 750
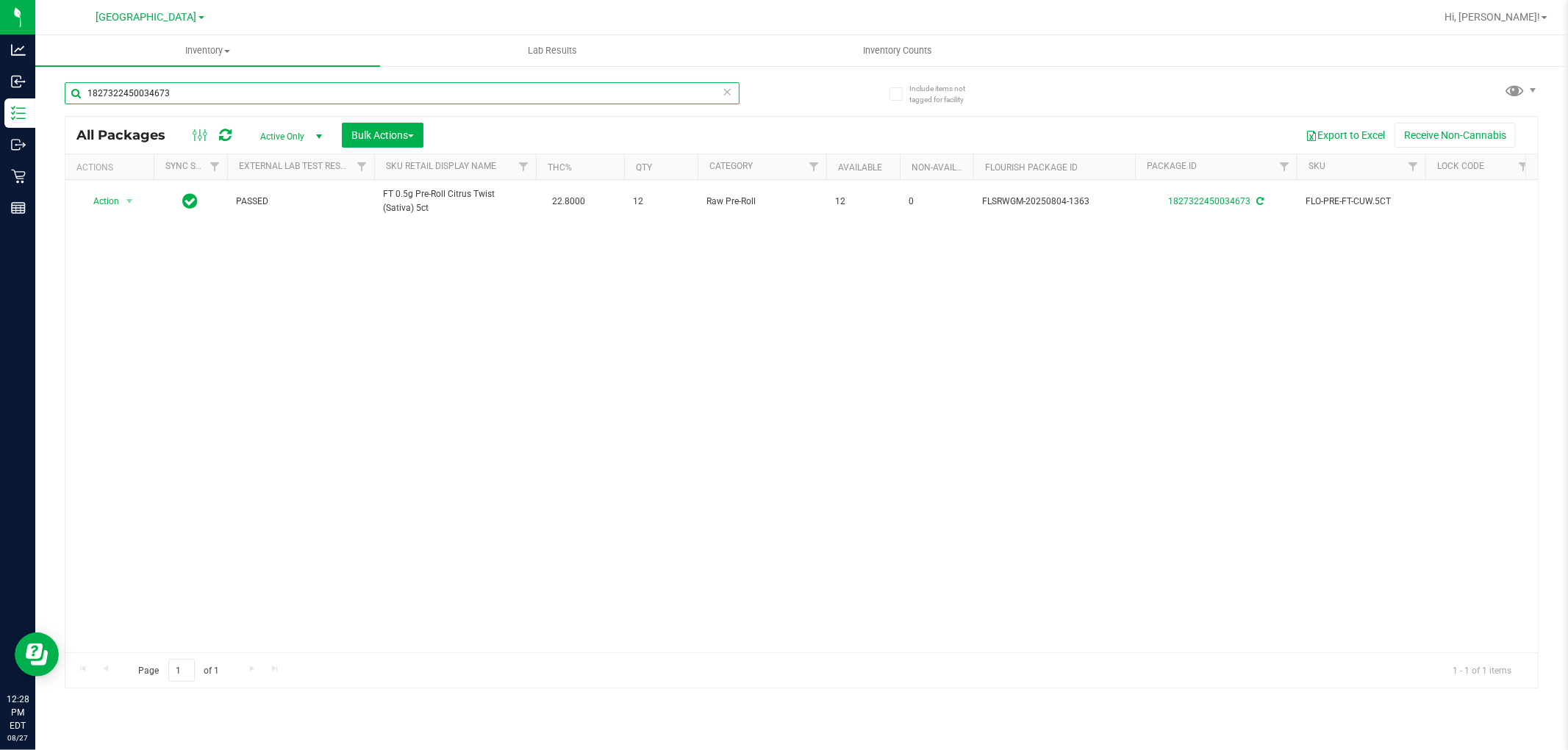
click at [248, 91] on input "1827322450034673" at bounding box center [401, 93] width 674 height 22
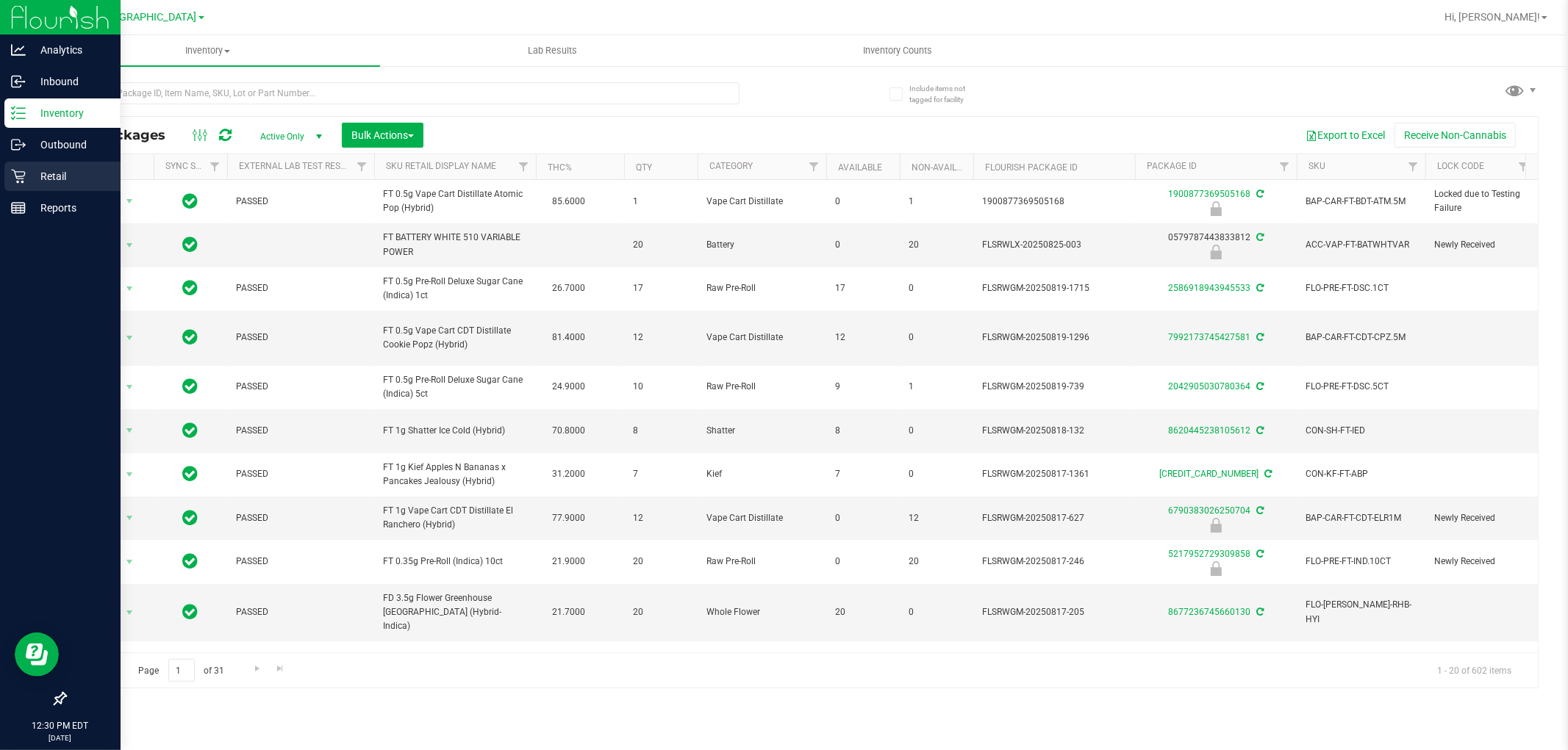
click at [17, 175] on icon at bounding box center [19, 176] width 15 height 15
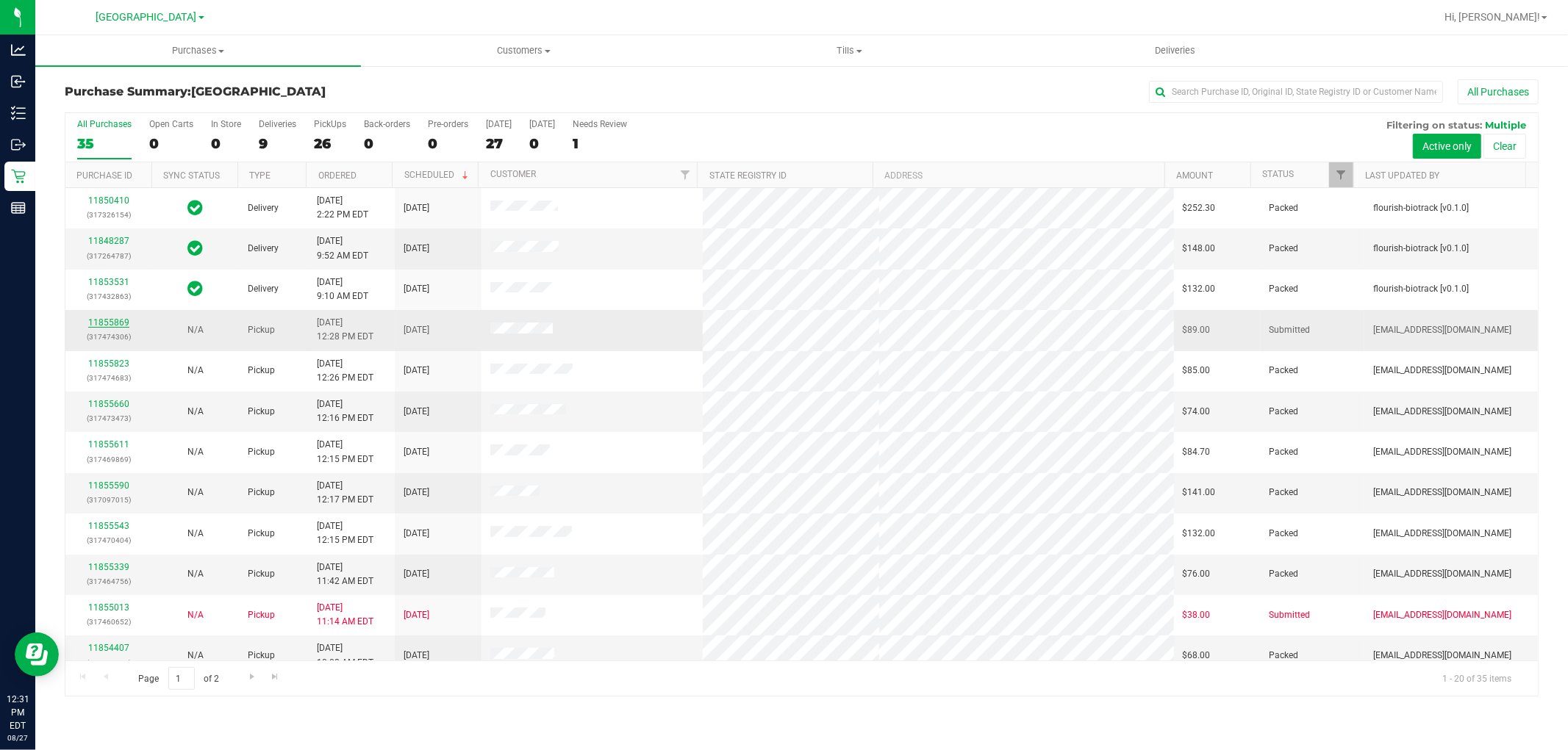
click at [104, 321] on link "11855869" at bounding box center [109, 322] width 41 height 10
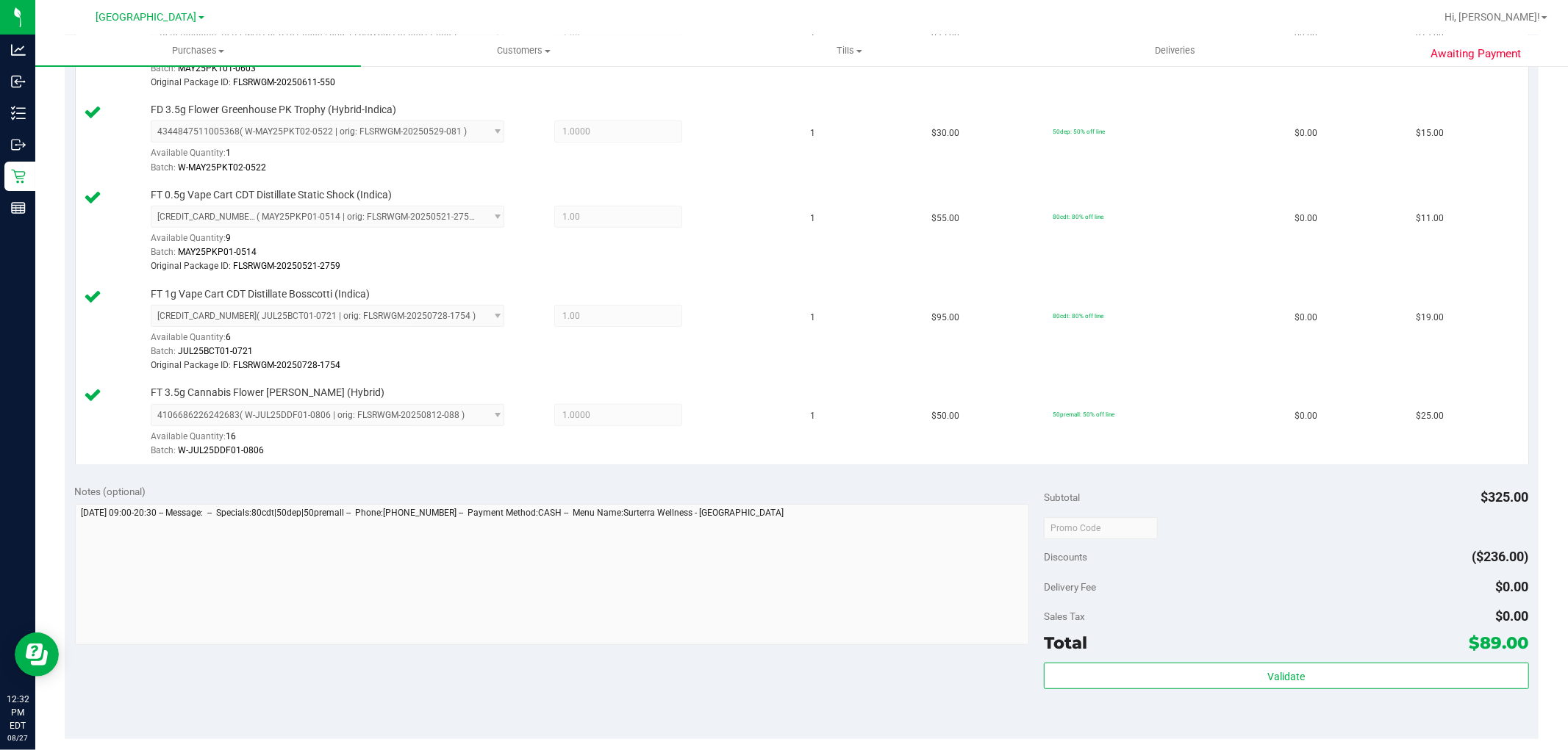
scroll to position [571, 0]
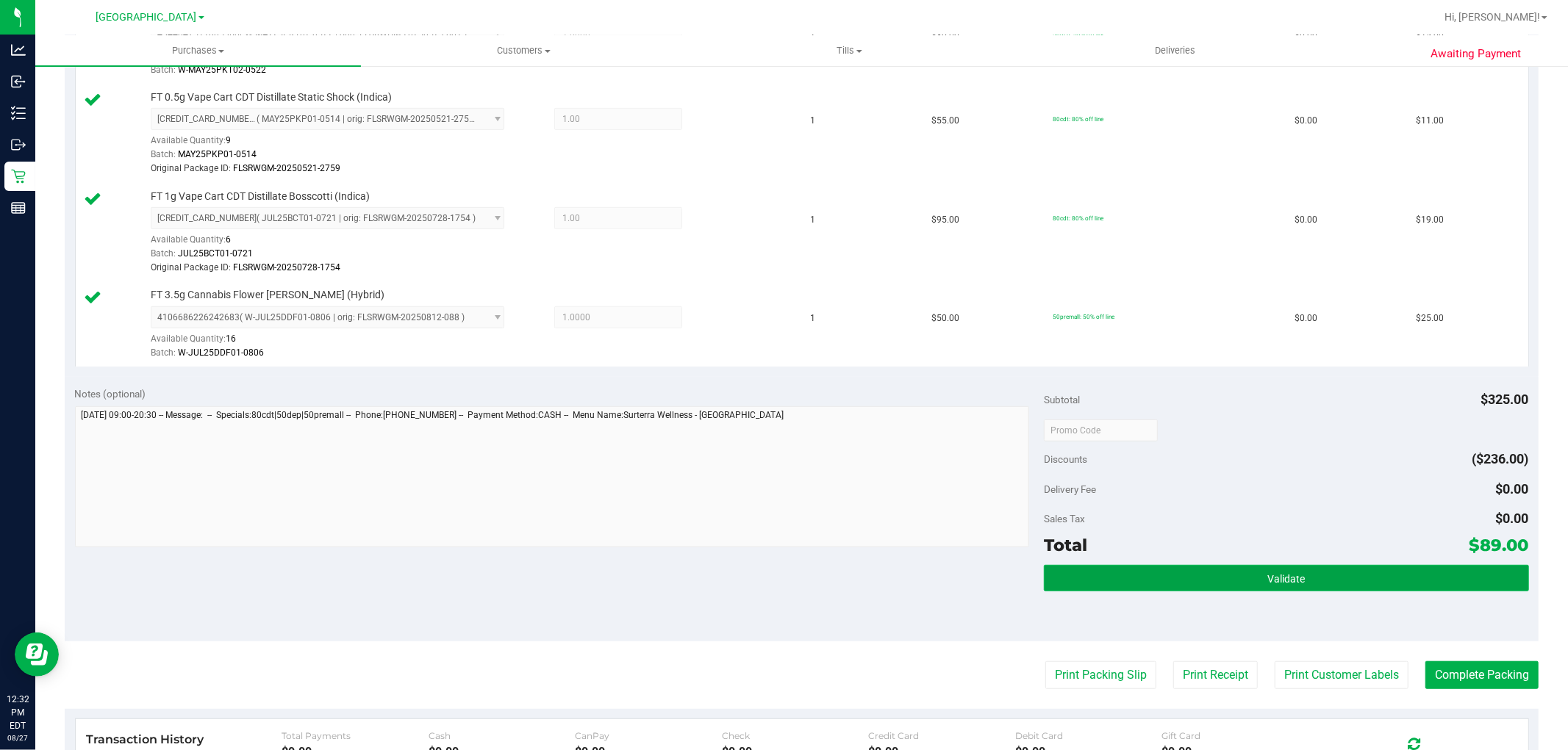
click at [1312, 582] on button "Validate" at bounding box center [1286, 578] width 485 height 26
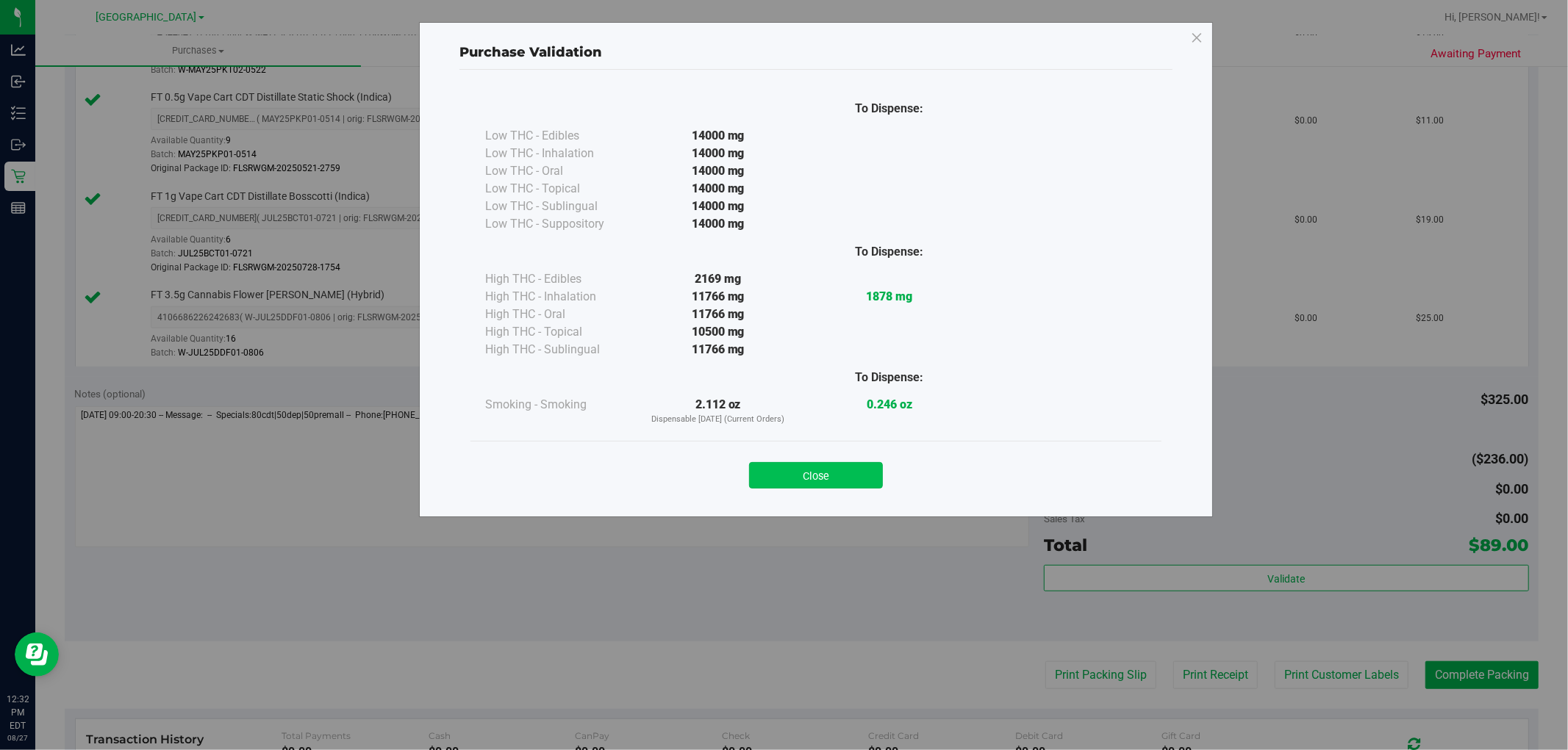
click at [813, 463] on button "Close" at bounding box center [816, 475] width 134 height 26
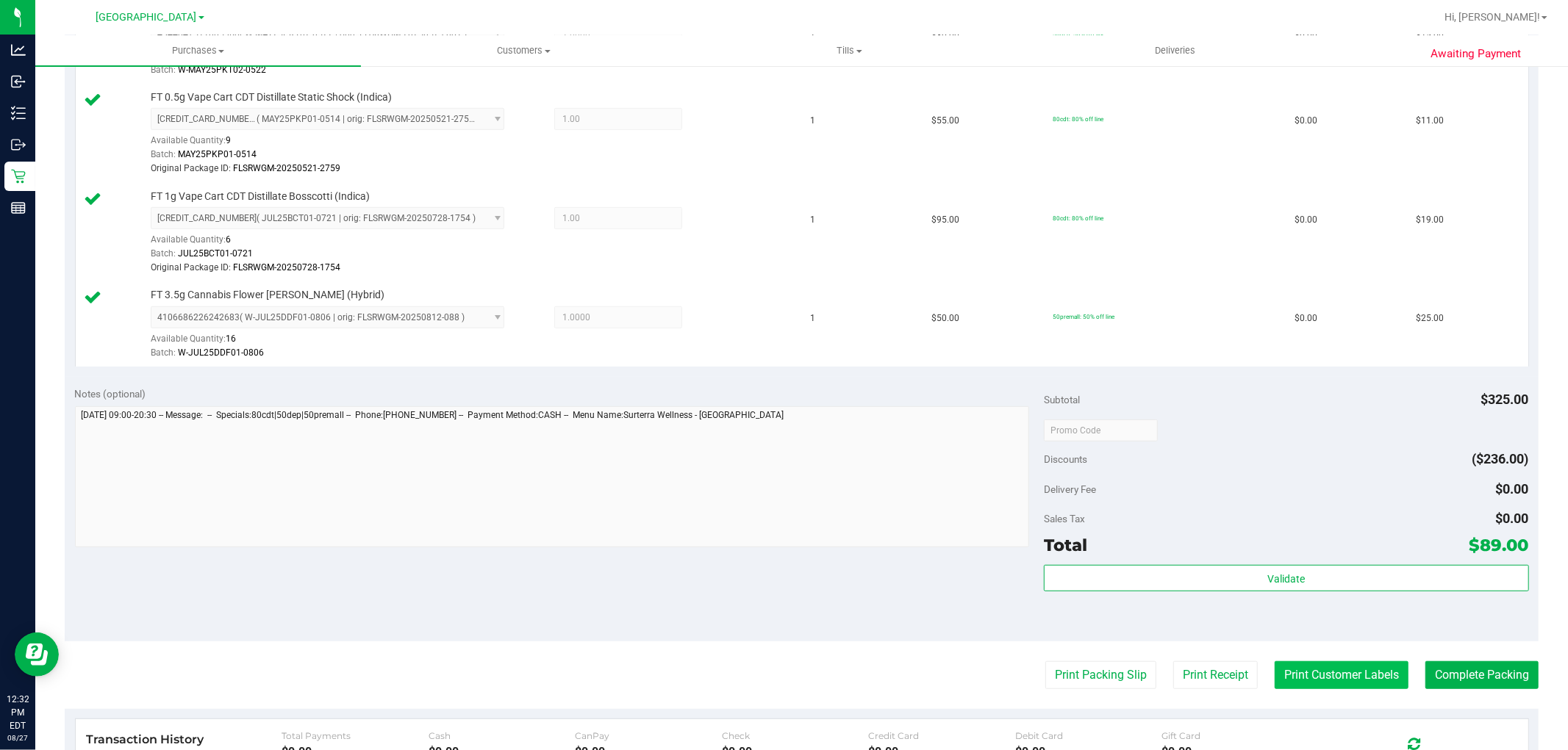
click at [1317, 676] on button "Print Customer Labels" at bounding box center [1341, 675] width 134 height 28
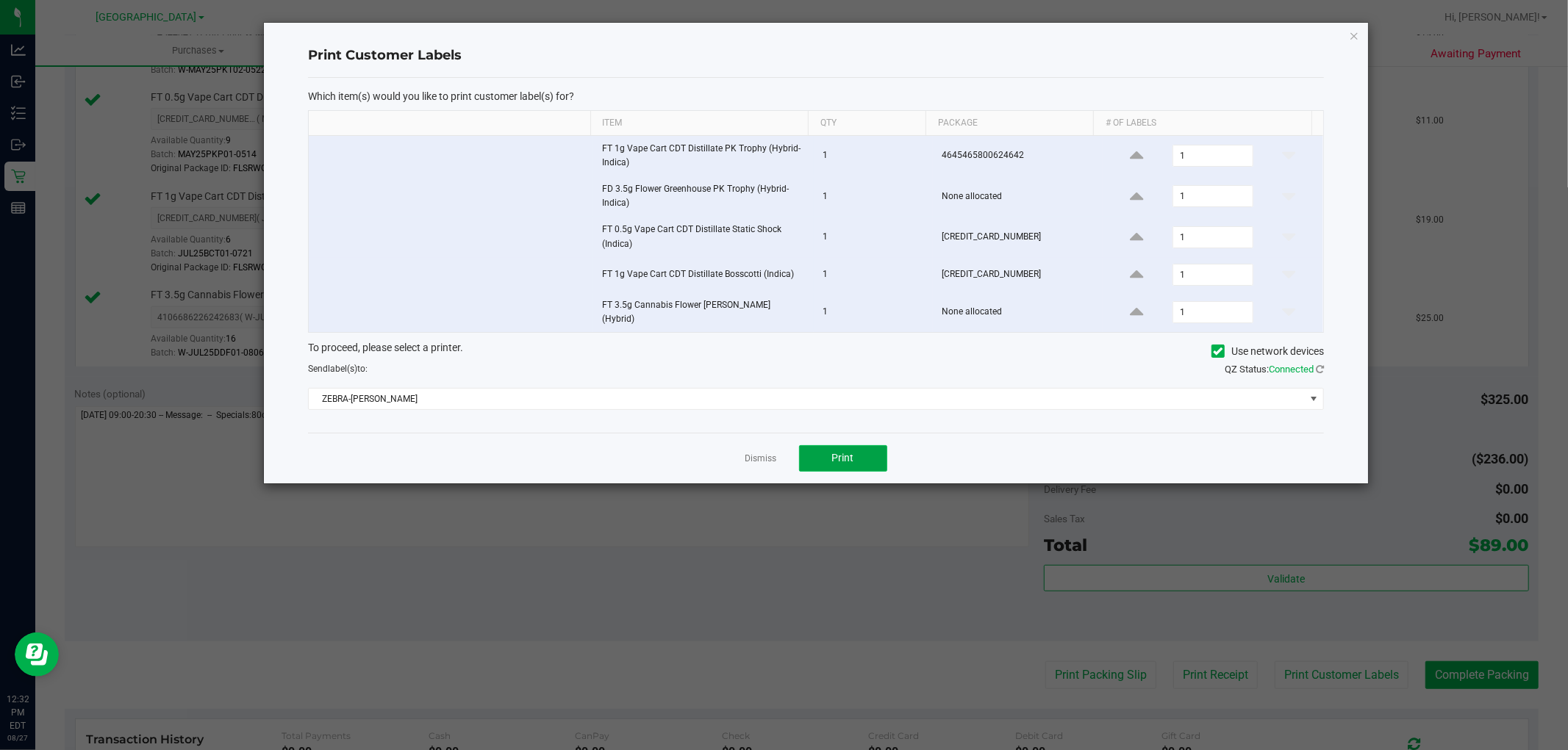
click at [855, 450] on button "Print" at bounding box center [843, 458] width 89 height 26
click at [758, 453] on link "Dismiss" at bounding box center [761, 459] width 32 height 13
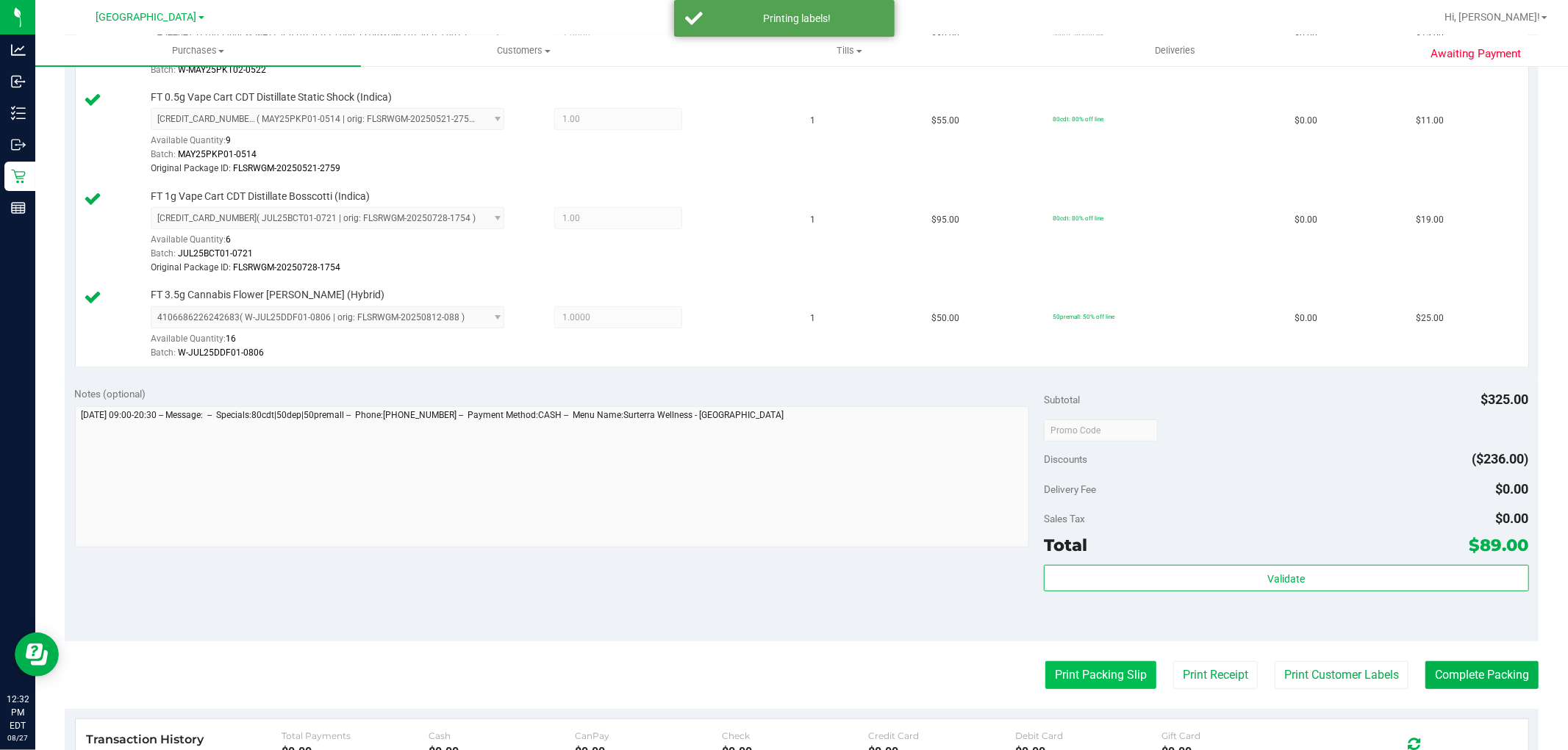
click at [1096, 670] on button "Print Packing Slip" at bounding box center [1101, 675] width 111 height 28
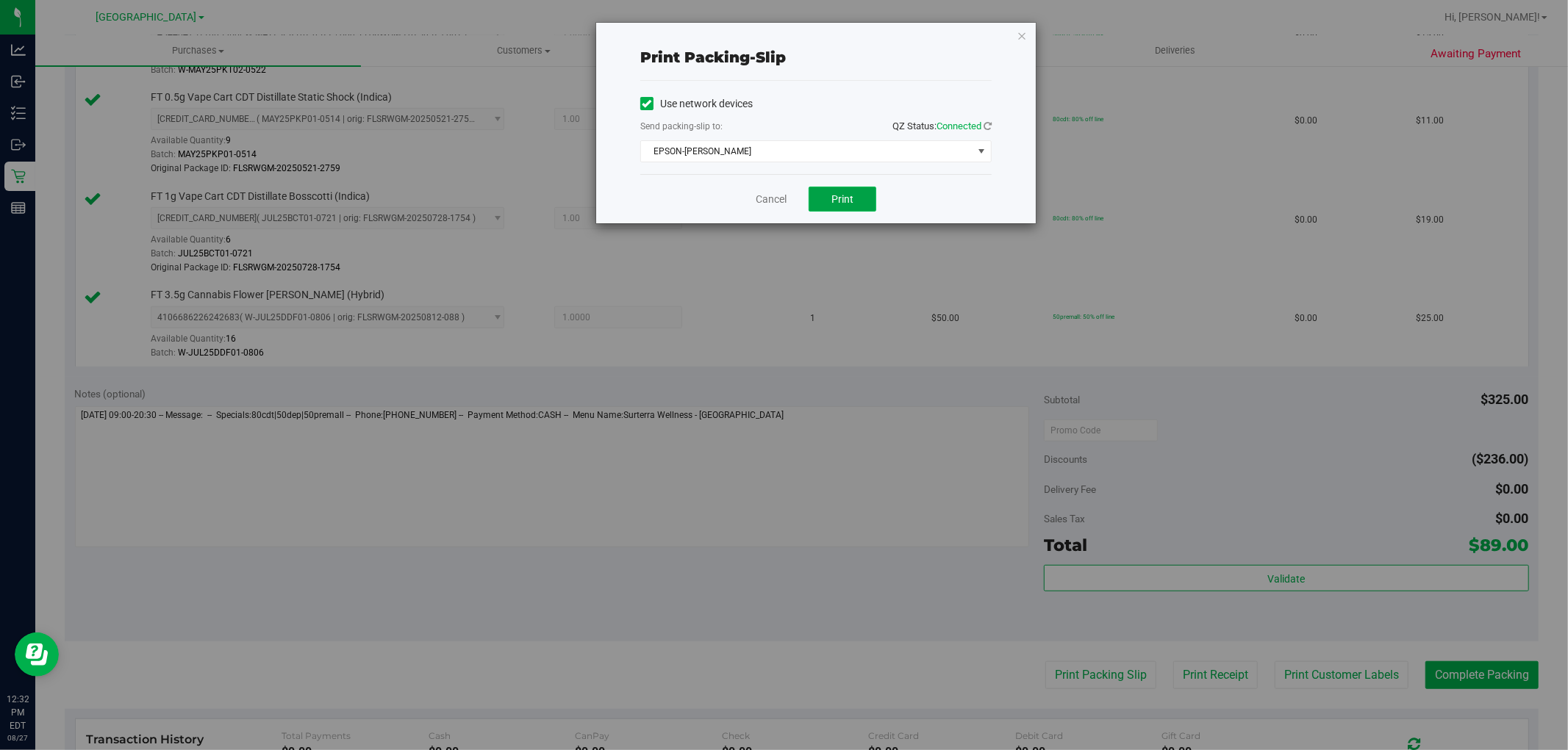
click at [852, 189] on button "Print" at bounding box center [843, 199] width 68 height 25
click at [780, 194] on link "Cancel" at bounding box center [770, 200] width 31 height 16
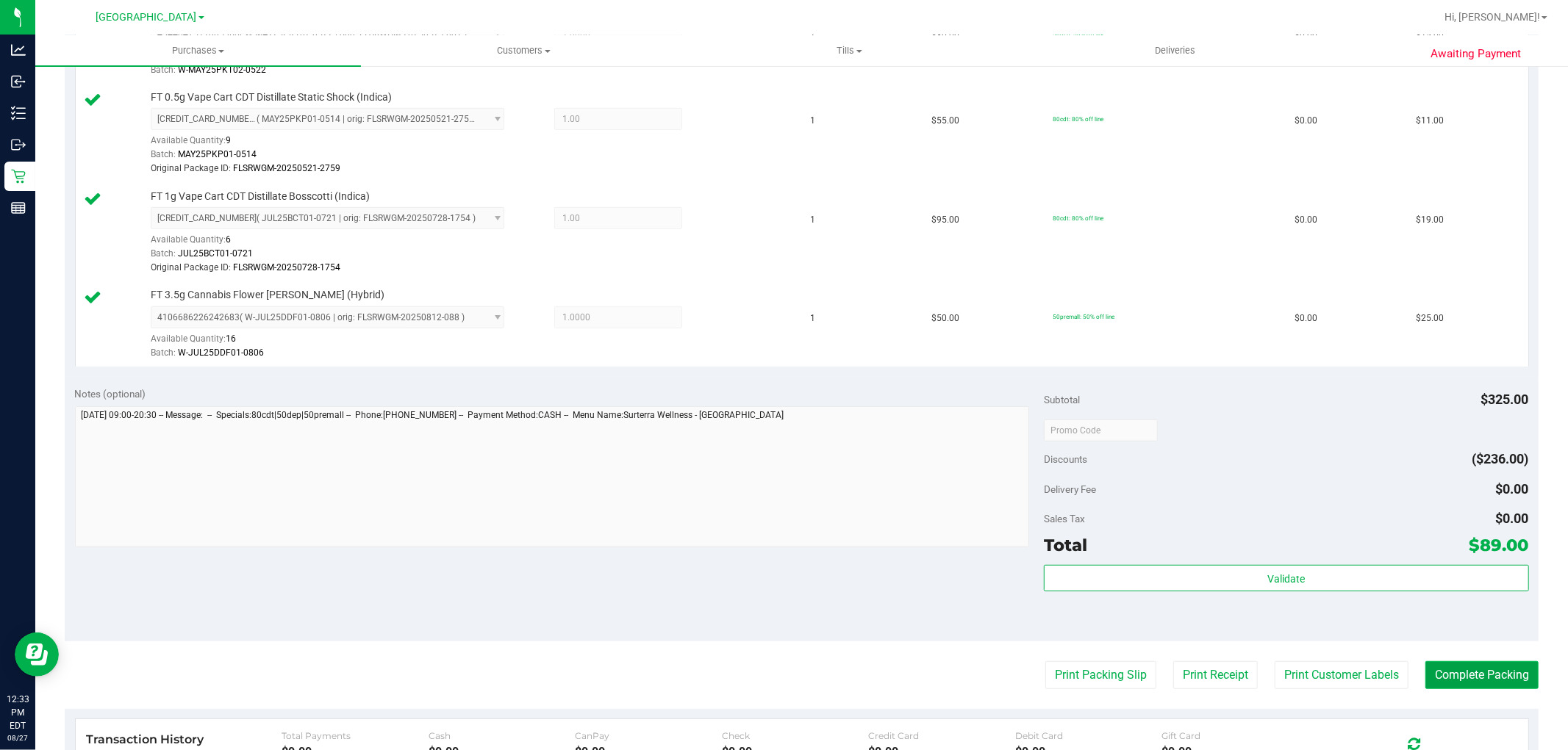
click at [1460, 674] on button "Complete Packing" at bounding box center [1482, 675] width 113 height 28
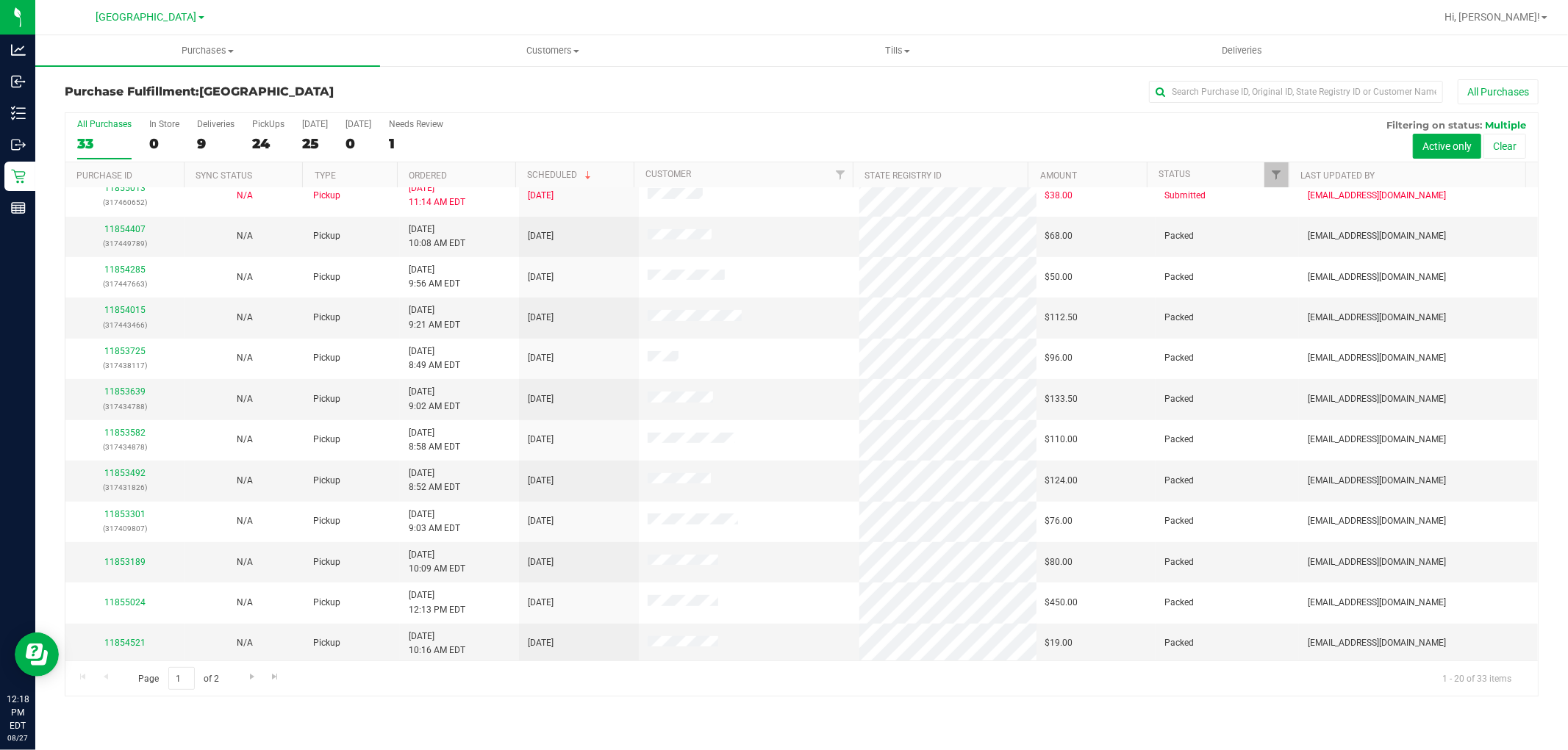
scroll to position [341, 0]
click at [246, 677] on span "Go to the next page" at bounding box center [252, 677] width 12 height 12
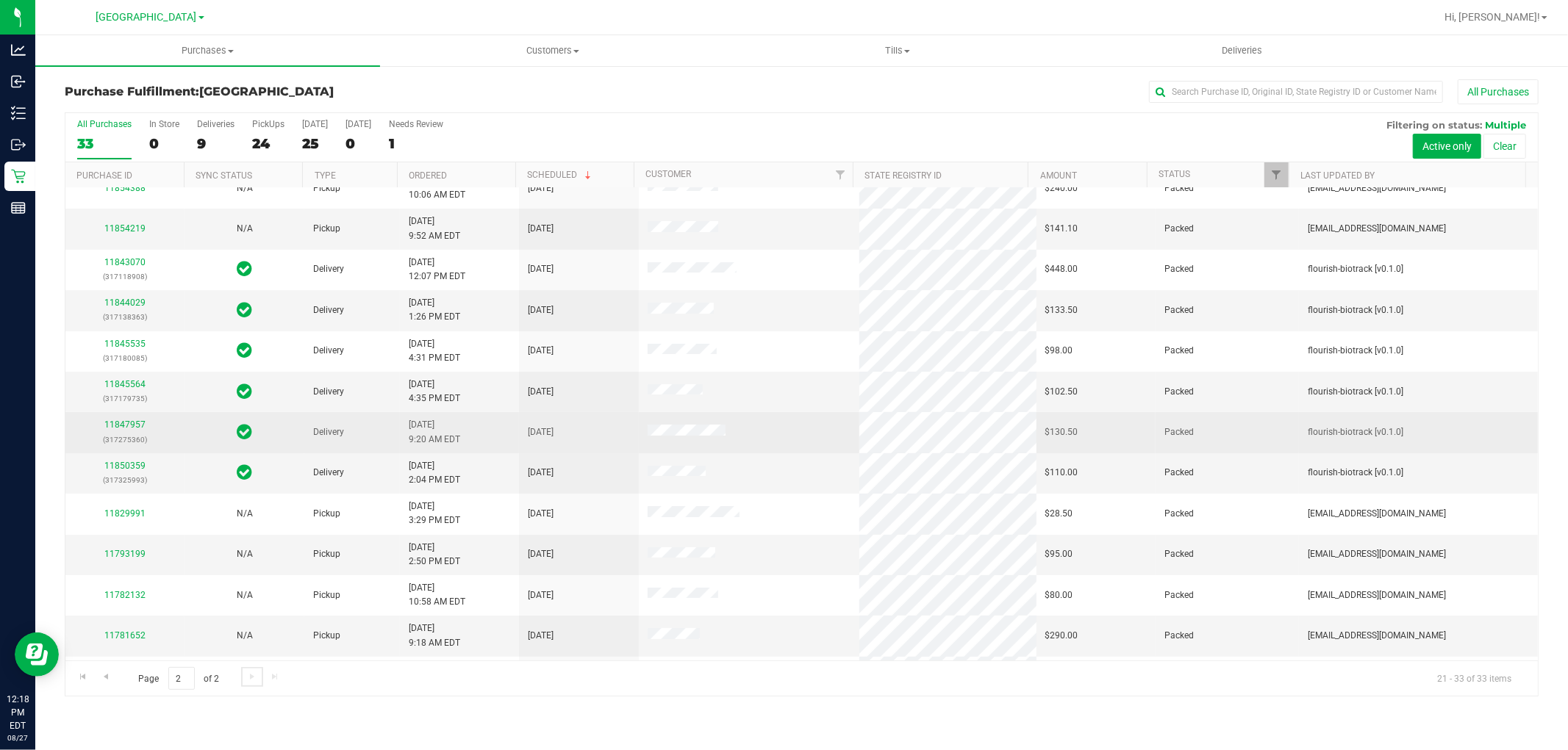
scroll to position [0, 0]
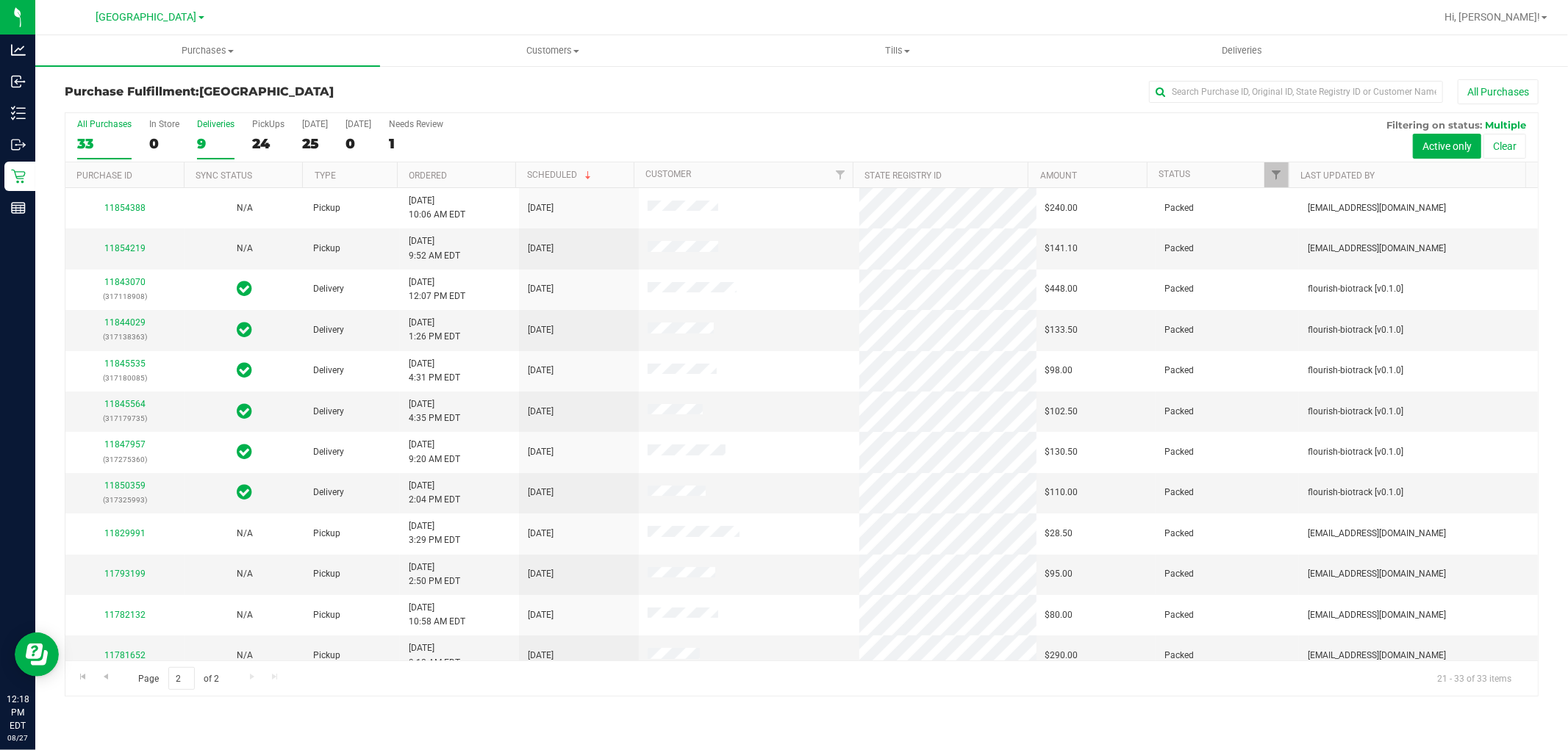
click at [214, 152] on label "Deliveries 9" at bounding box center [216, 140] width 38 height 40
click at [0, 0] on input "Deliveries 9" at bounding box center [0, 0] width 0 height 0
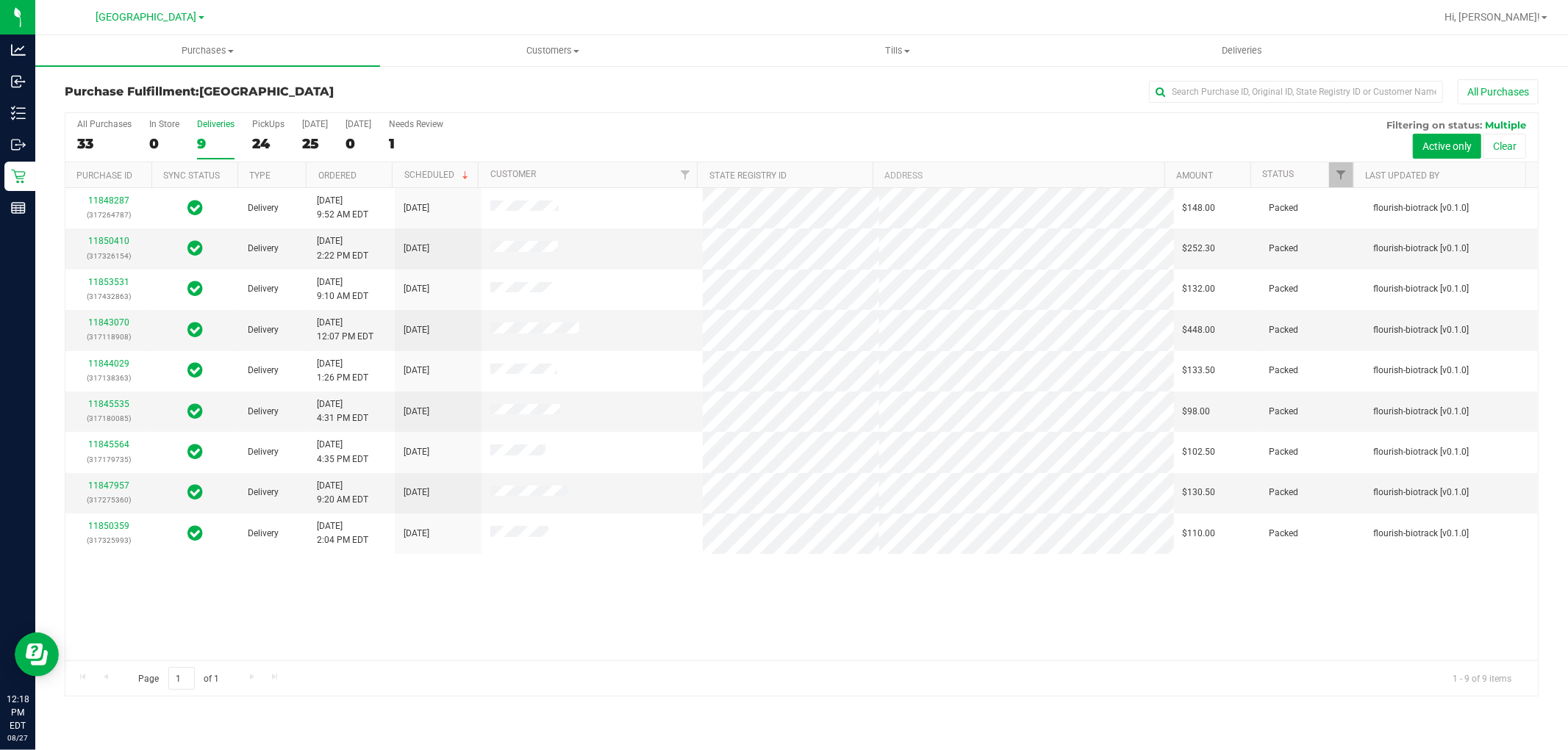
click at [1081, 634] on div "11848287 (317264787) Delivery 8/26/2025 9:52 AM EDT 8/29/2025 $148.00 Packed fl…" at bounding box center [801, 424] width 1472 height 472
click at [275, 149] on div "24" at bounding box center [268, 143] width 32 height 17
click at [0, 0] on input "PickUps 24" at bounding box center [0, 0] width 0 height 0
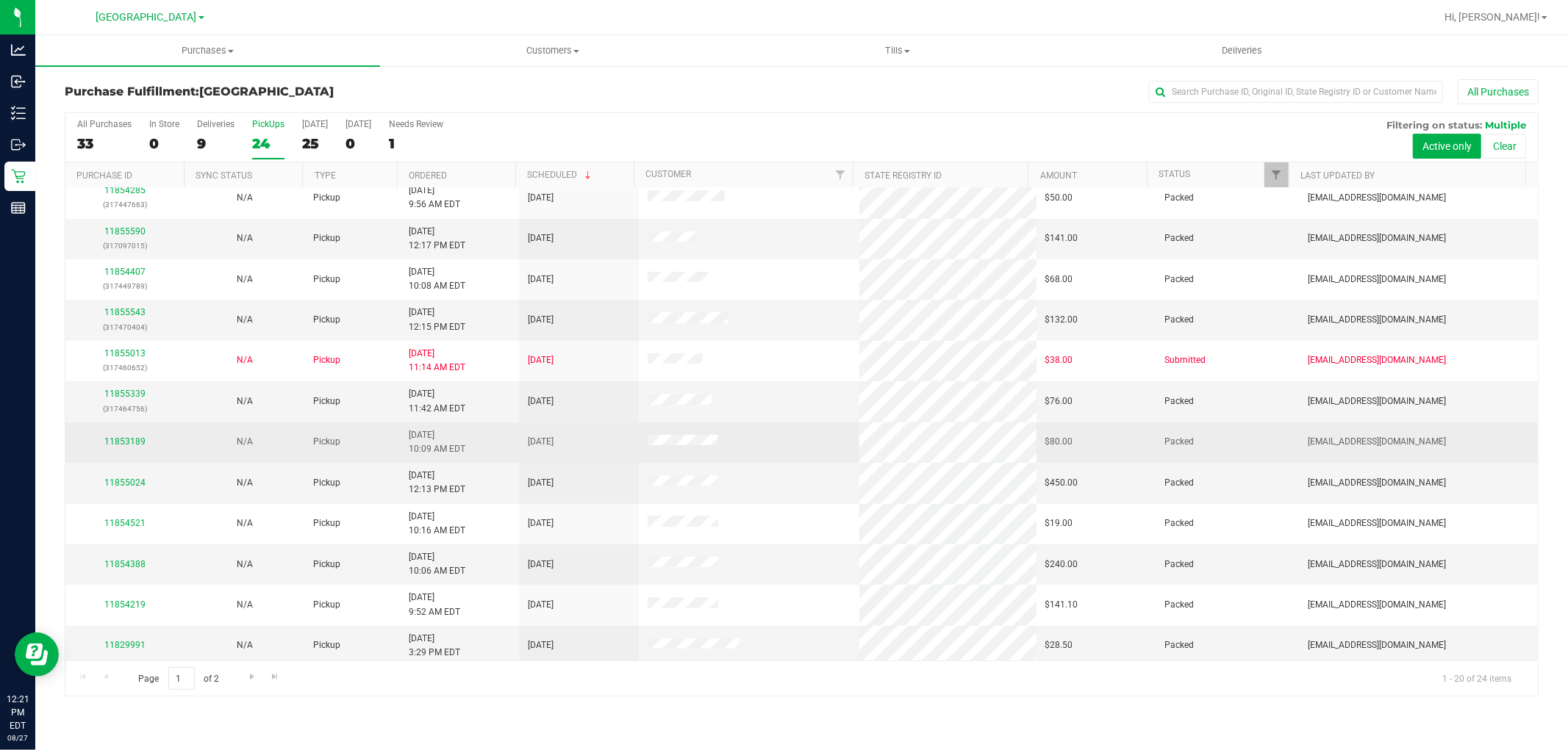
scroll to position [341, 0]
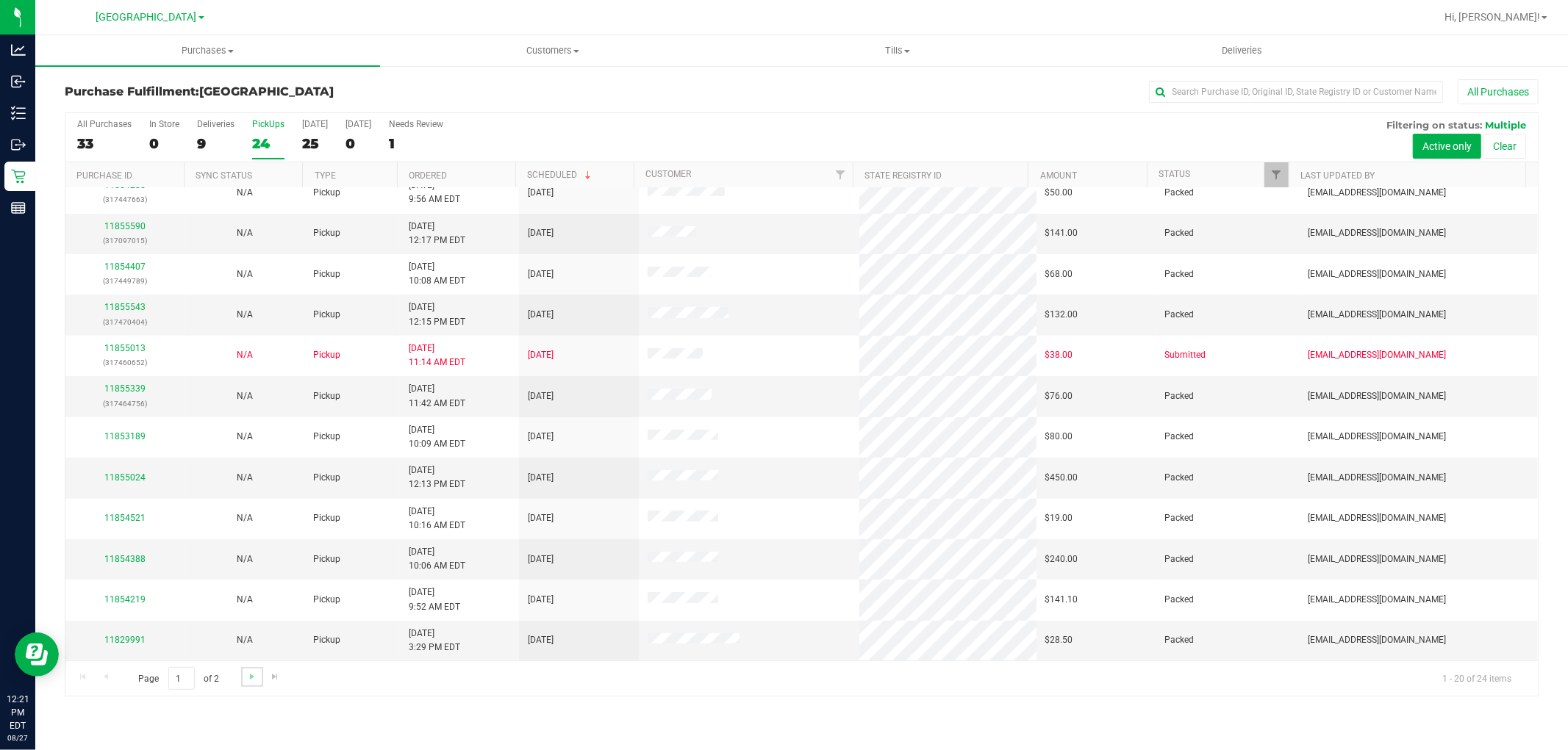
click at [253, 670] on link "Go to the next page" at bounding box center [251, 677] width 21 height 20
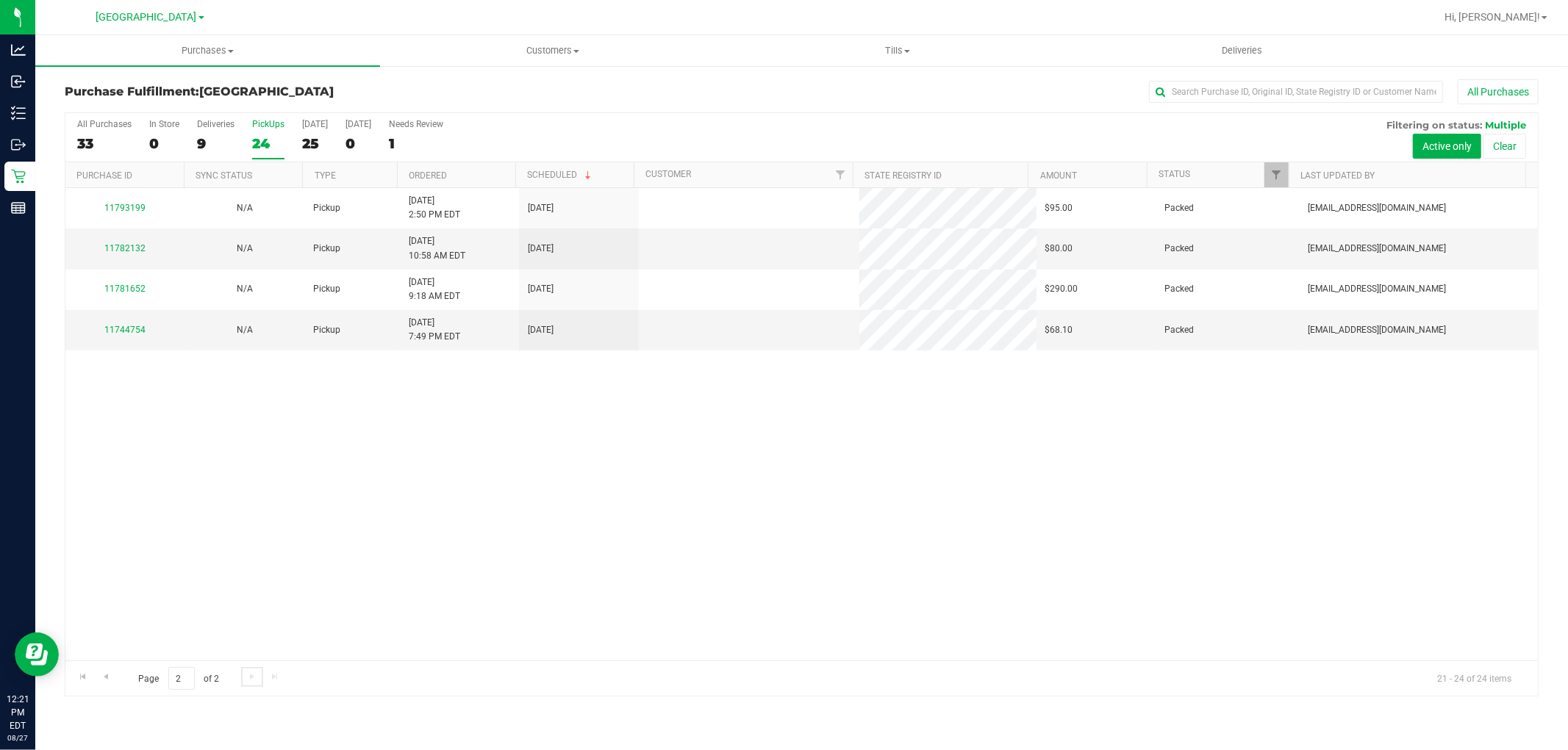
scroll to position [0, 0]
click at [114, 681] on link "Go to the previous page" at bounding box center [105, 677] width 21 height 20
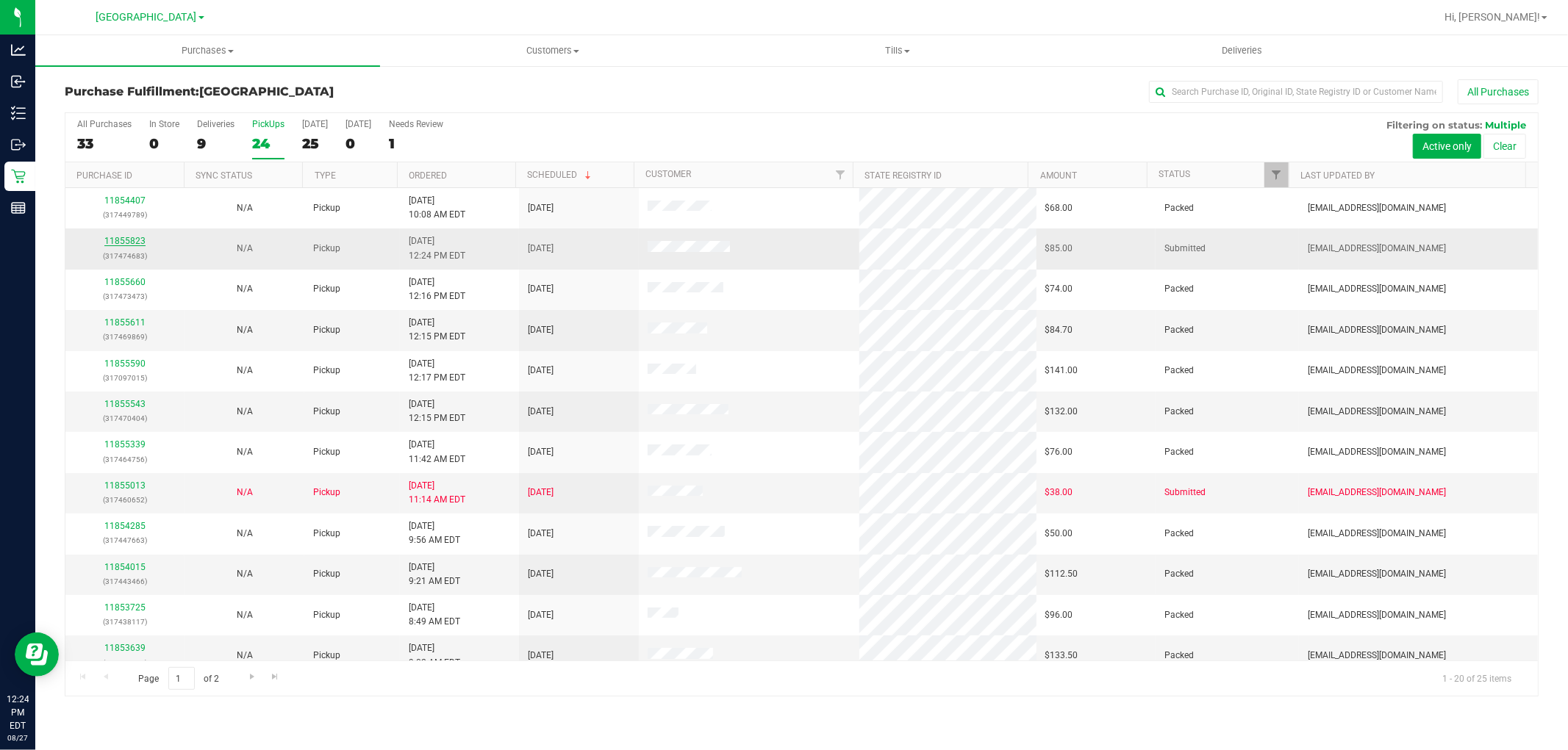
click at [113, 241] on link "11855823" at bounding box center [125, 242] width 41 height 10
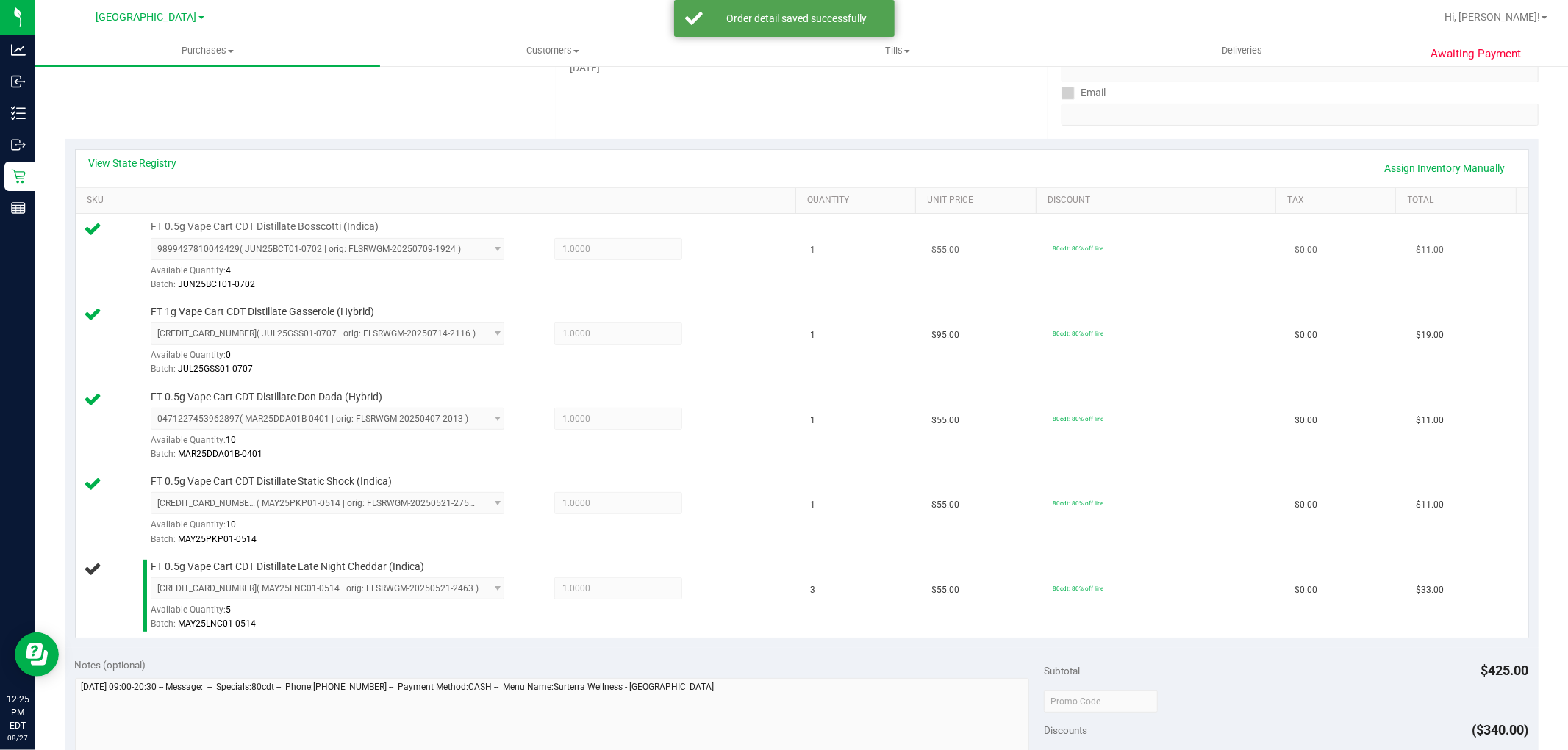
scroll to position [164, 0]
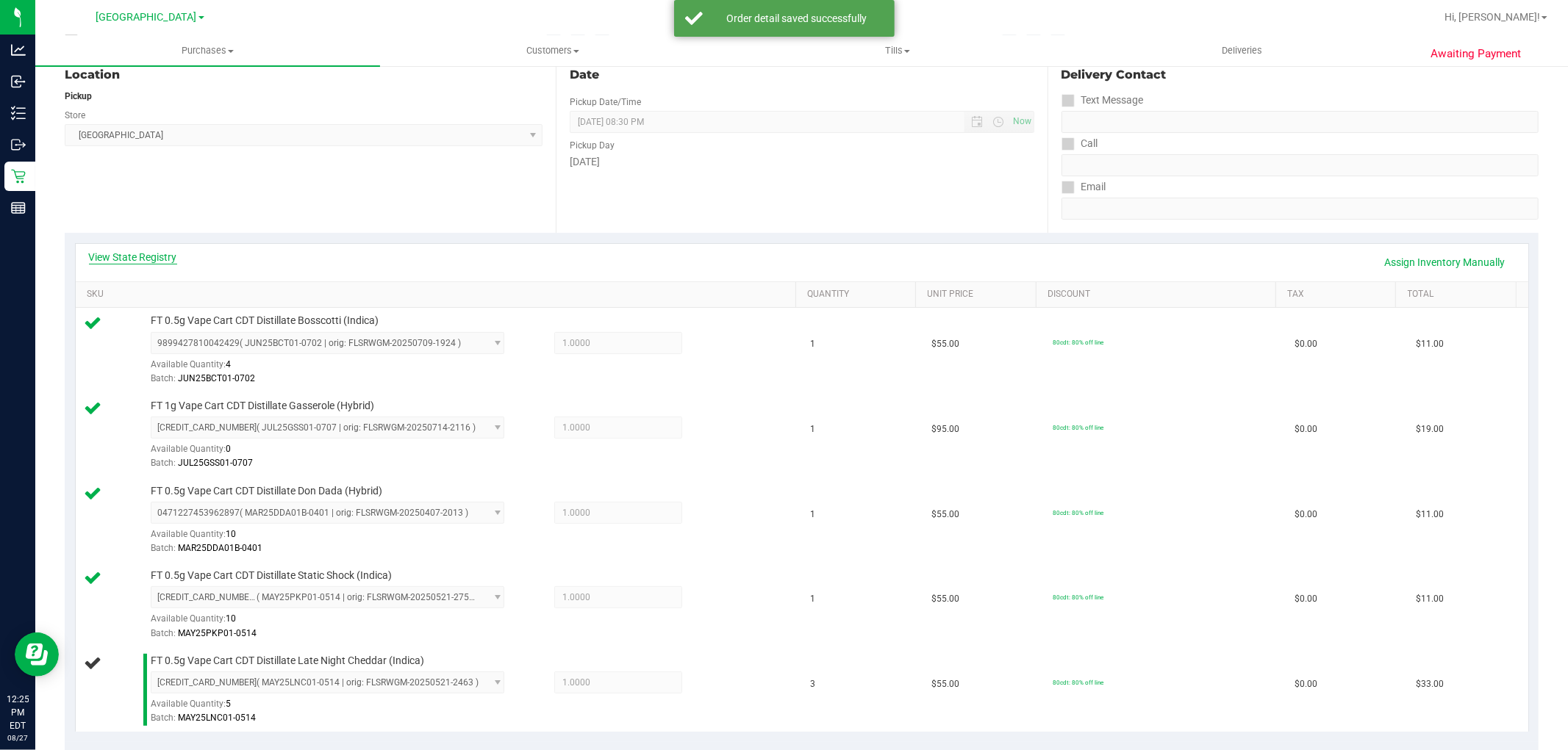
click at [127, 262] on link "View State Registry" at bounding box center [134, 257] width 89 height 15
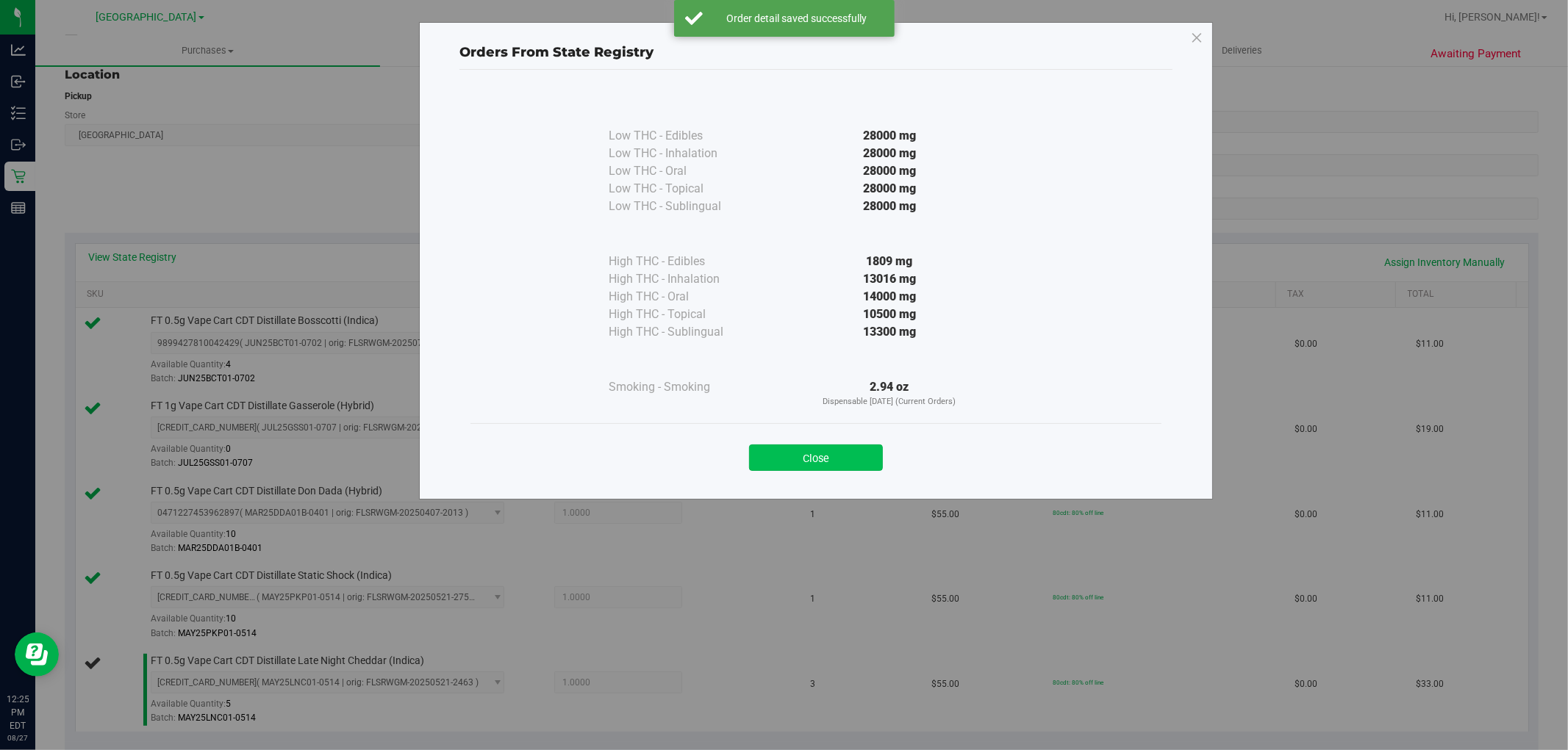
click at [821, 463] on button "Close" at bounding box center [816, 458] width 134 height 26
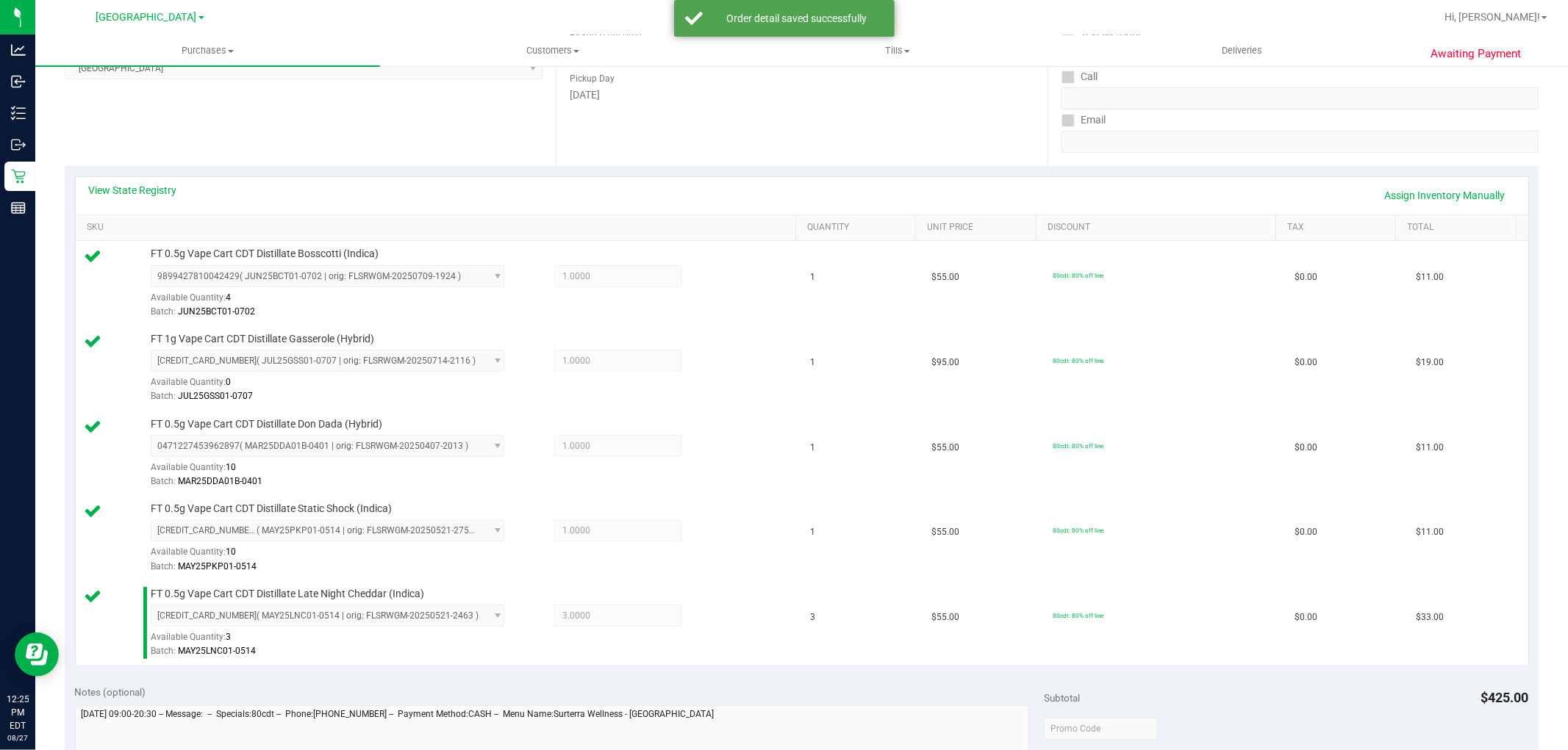
scroll to position [490, 0]
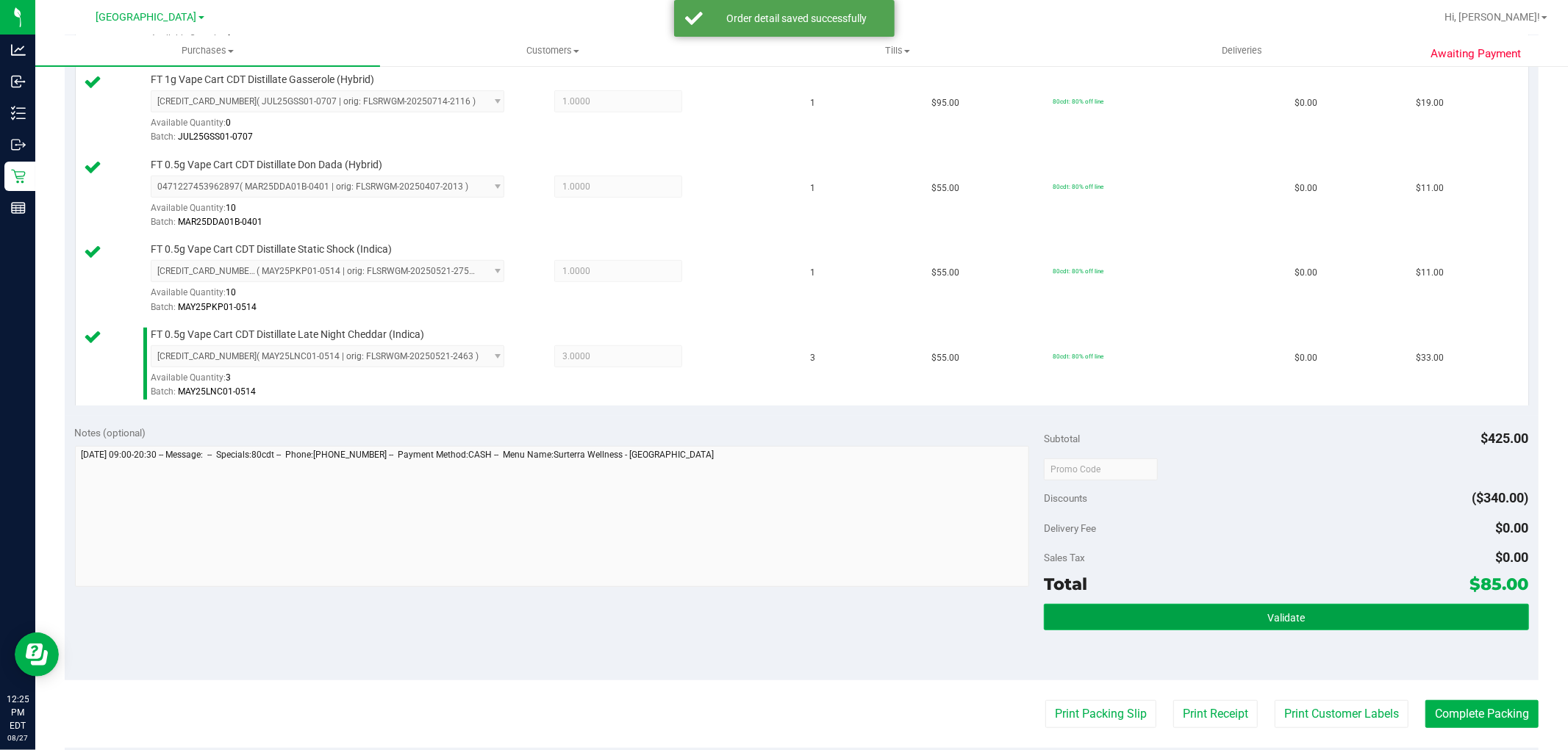
click at [1267, 618] on span "Validate" at bounding box center [1286, 618] width 38 height 12
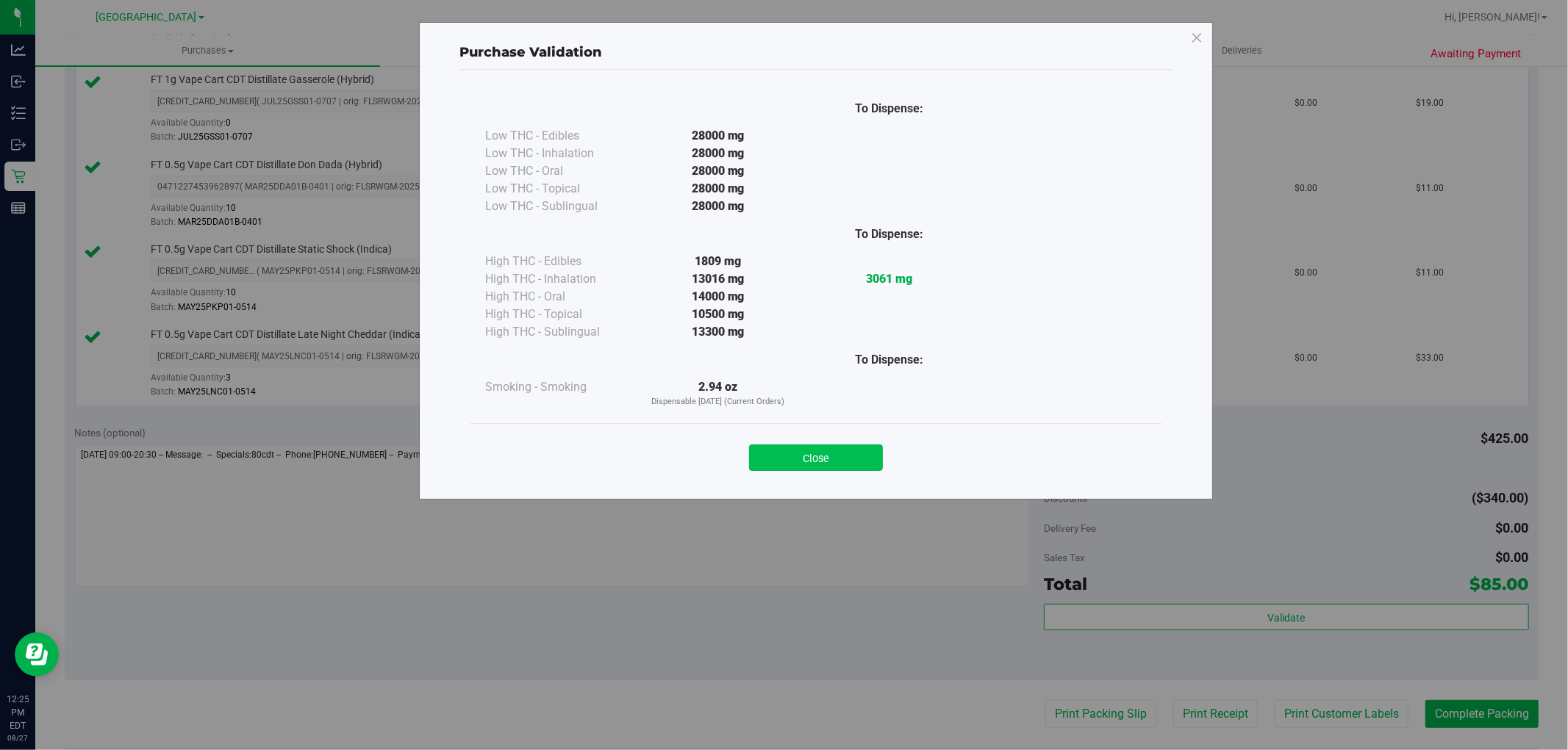
click at [873, 452] on button "Close" at bounding box center [816, 458] width 134 height 26
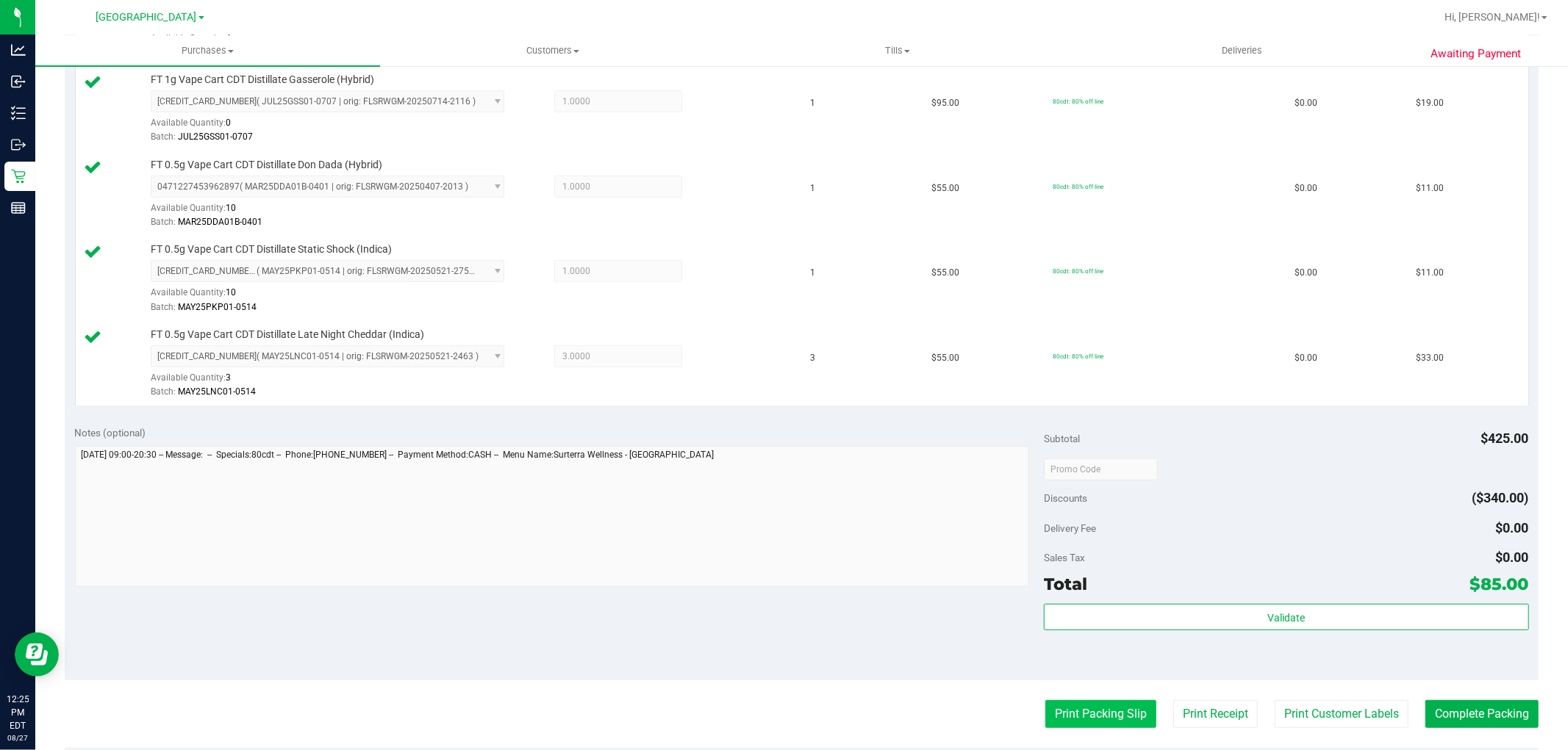
click at [1107, 701] on button "Print Packing Slip" at bounding box center [1101, 714] width 111 height 28
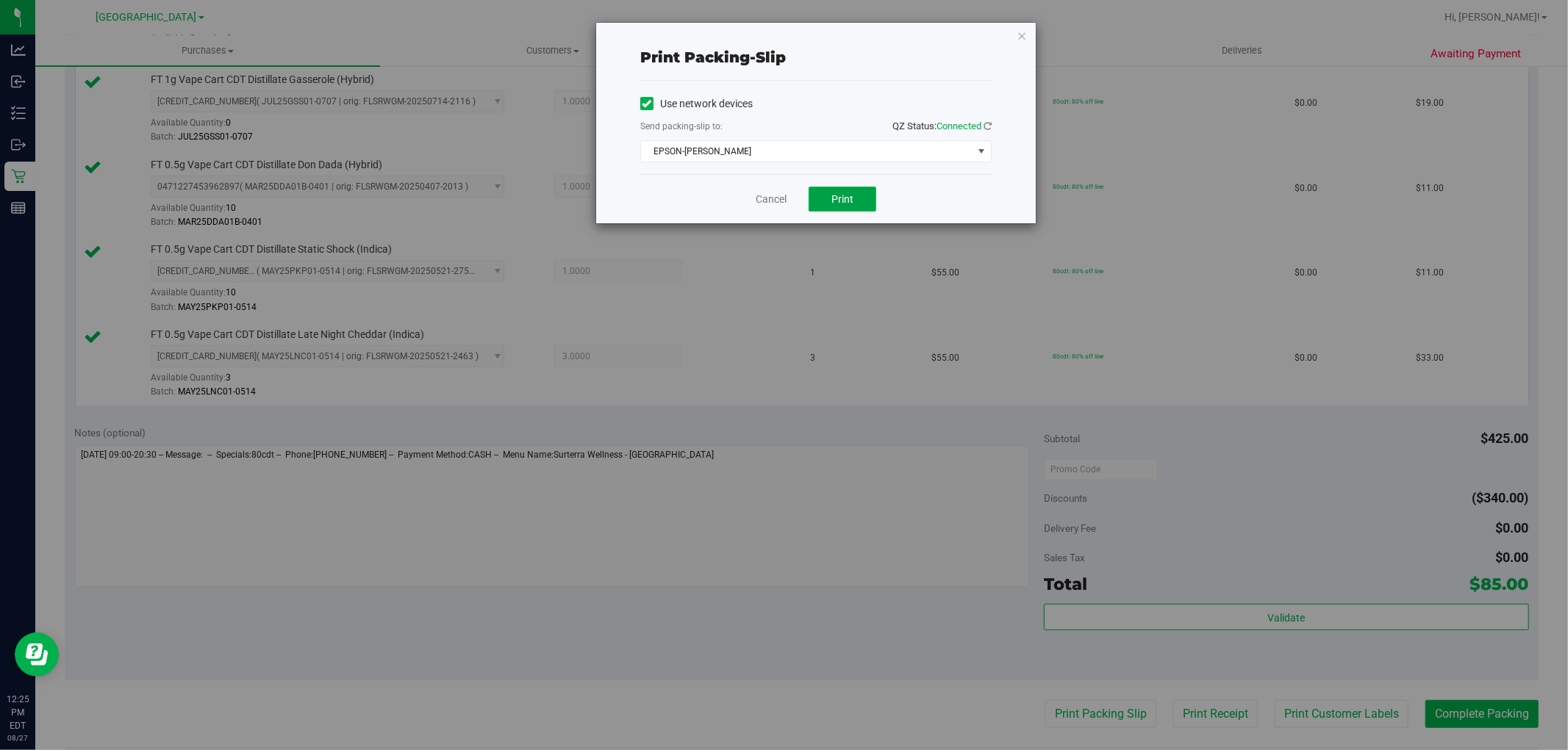
click at [839, 209] on button "Print" at bounding box center [843, 199] width 68 height 25
click at [1028, 26] on div "Print packing-slip Use network devices Send packing-slip to: QZ Status: Connect…" at bounding box center [816, 122] width 440 height 200
click at [1024, 30] on icon "button" at bounding box center [1022, 35] width 11 height 18
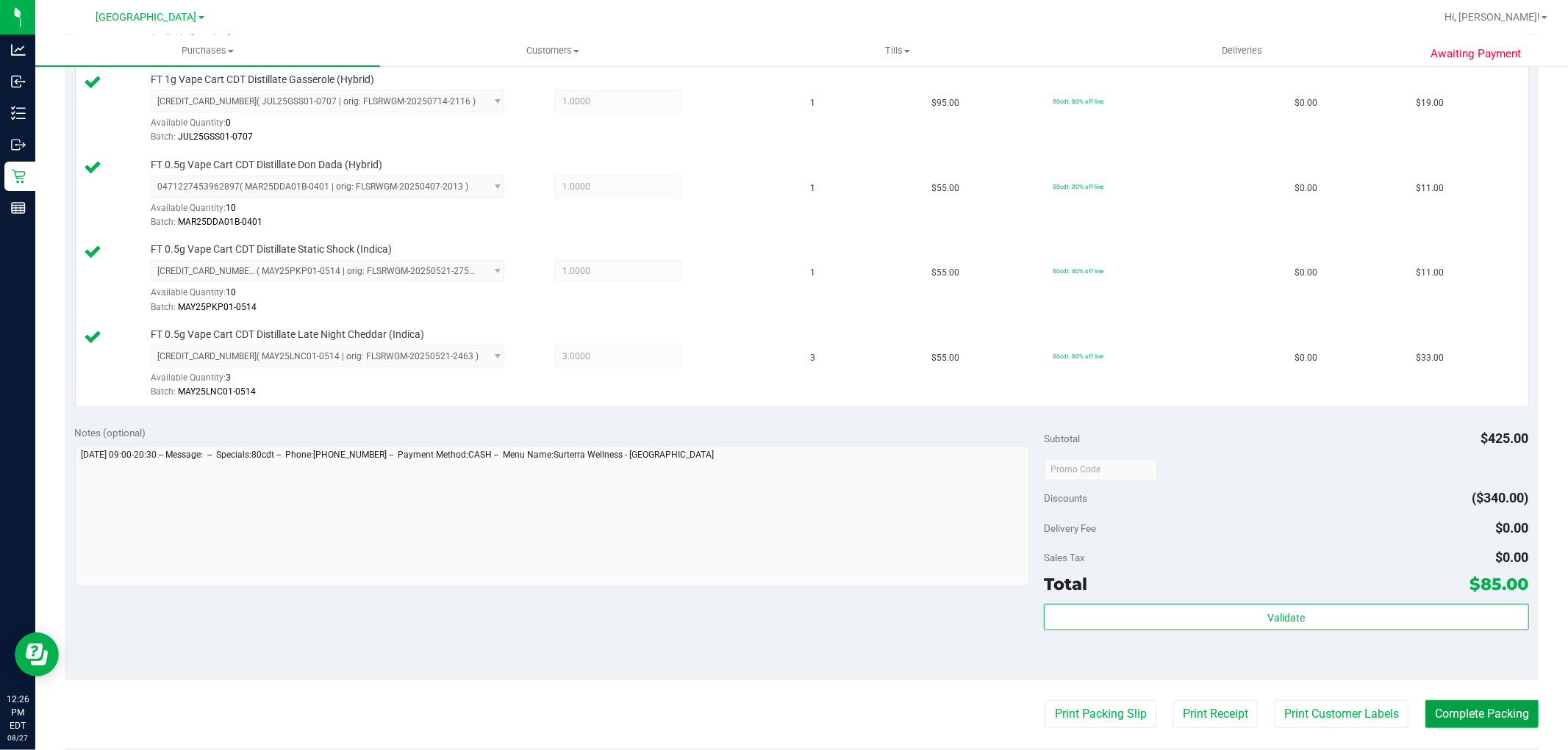
click at [1425, 724] on button "Complete Packing" at bounding box center [1482, 714] width 113 height 28
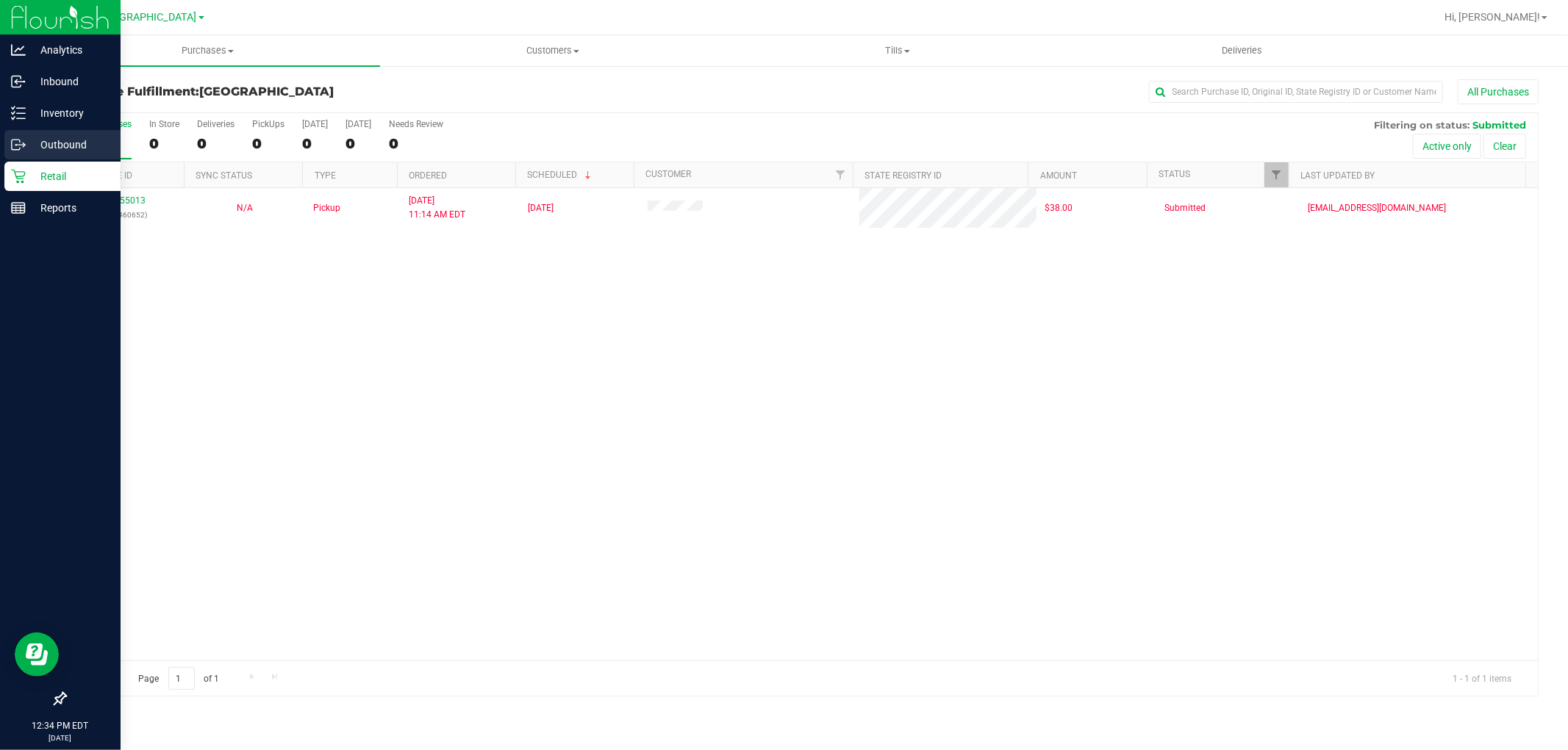
click at [12, 134] on div "Outbound" at bounding box center [62, 144] width 116 height 29
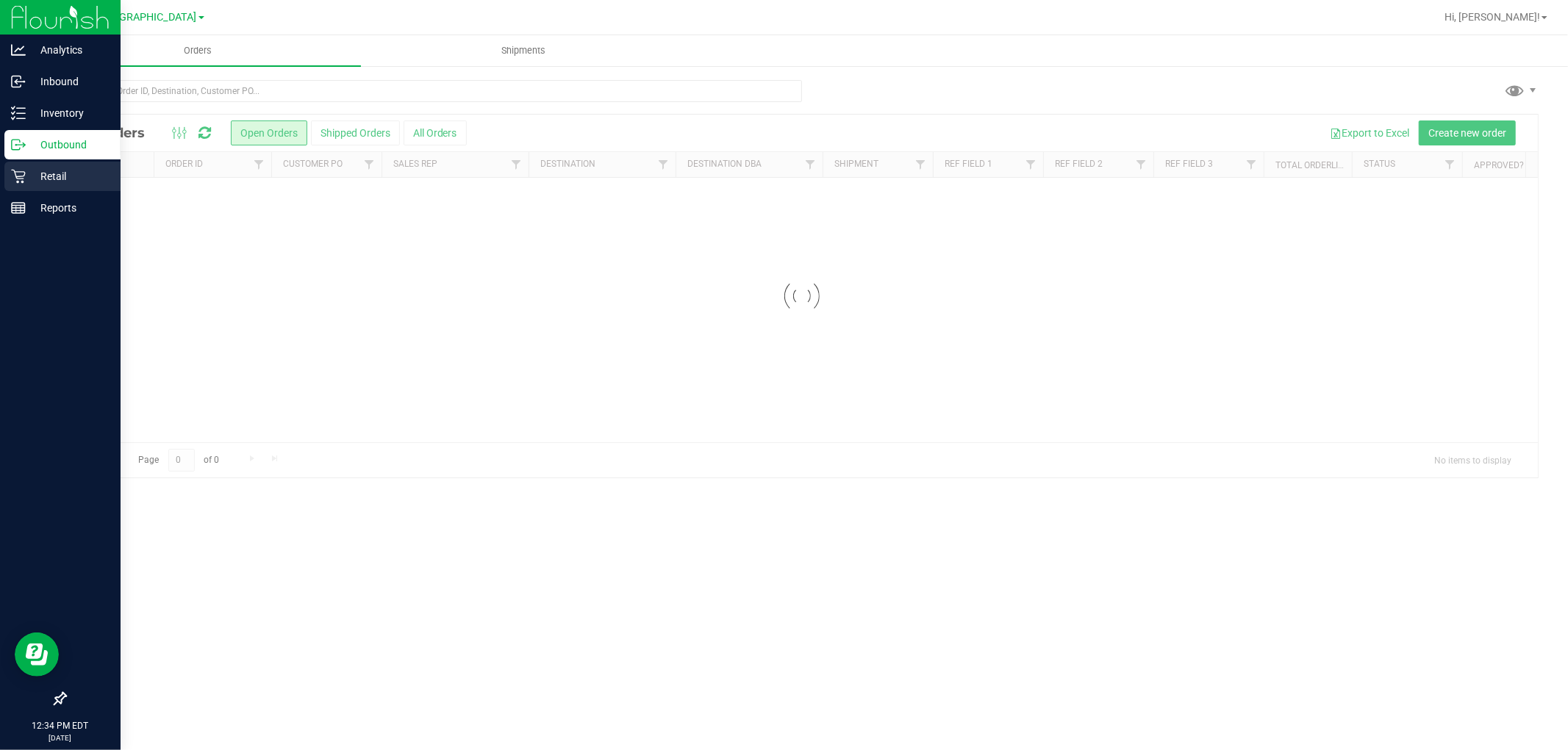
click at [50, 172] on p "Retail" at bounding box center [70, 176] width 89 height 18
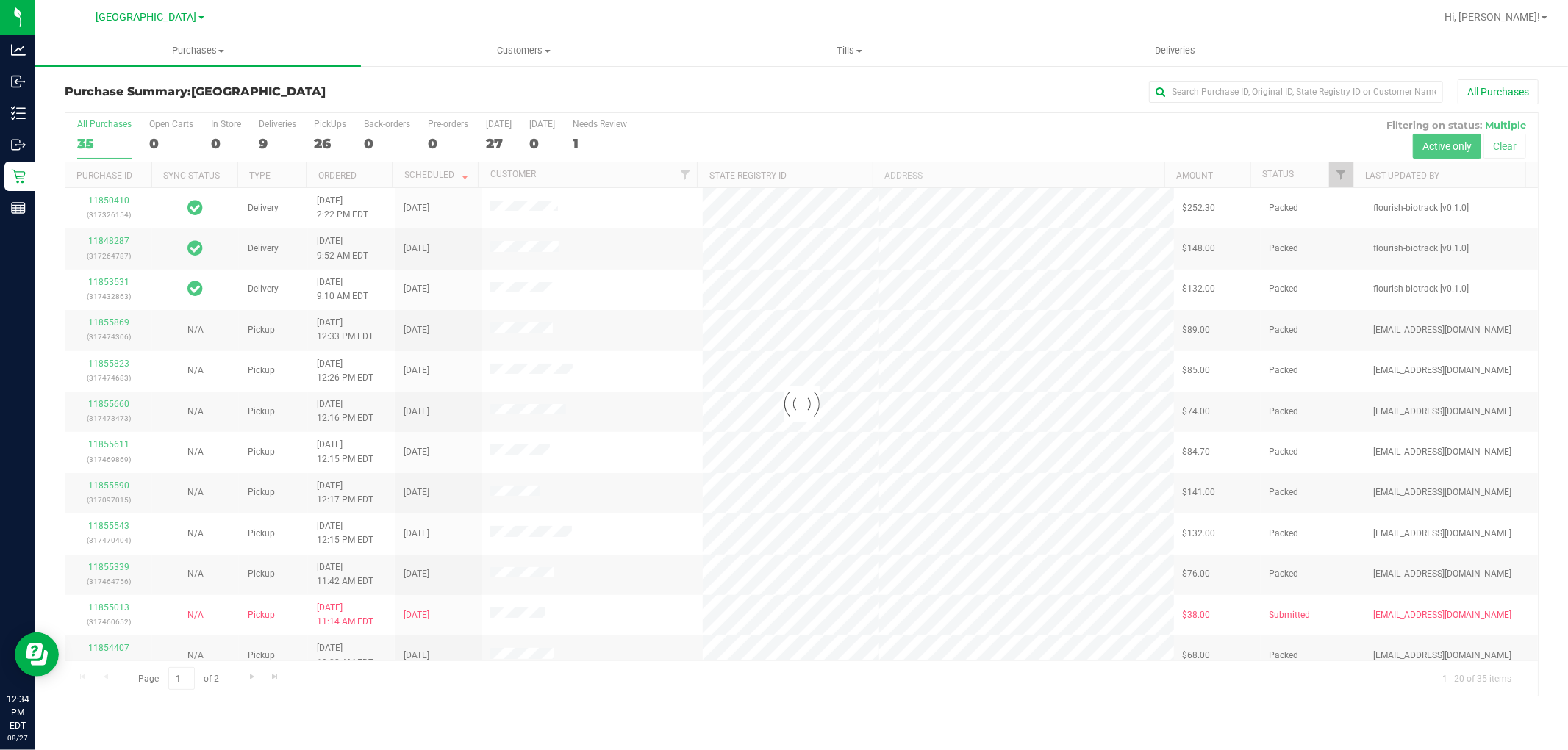
click at [266, 140] on div at bounding box center [801, 404] width 1472 height 583
click at [257, 148] on div at bounding box center [801, 404] width 1472 height 583
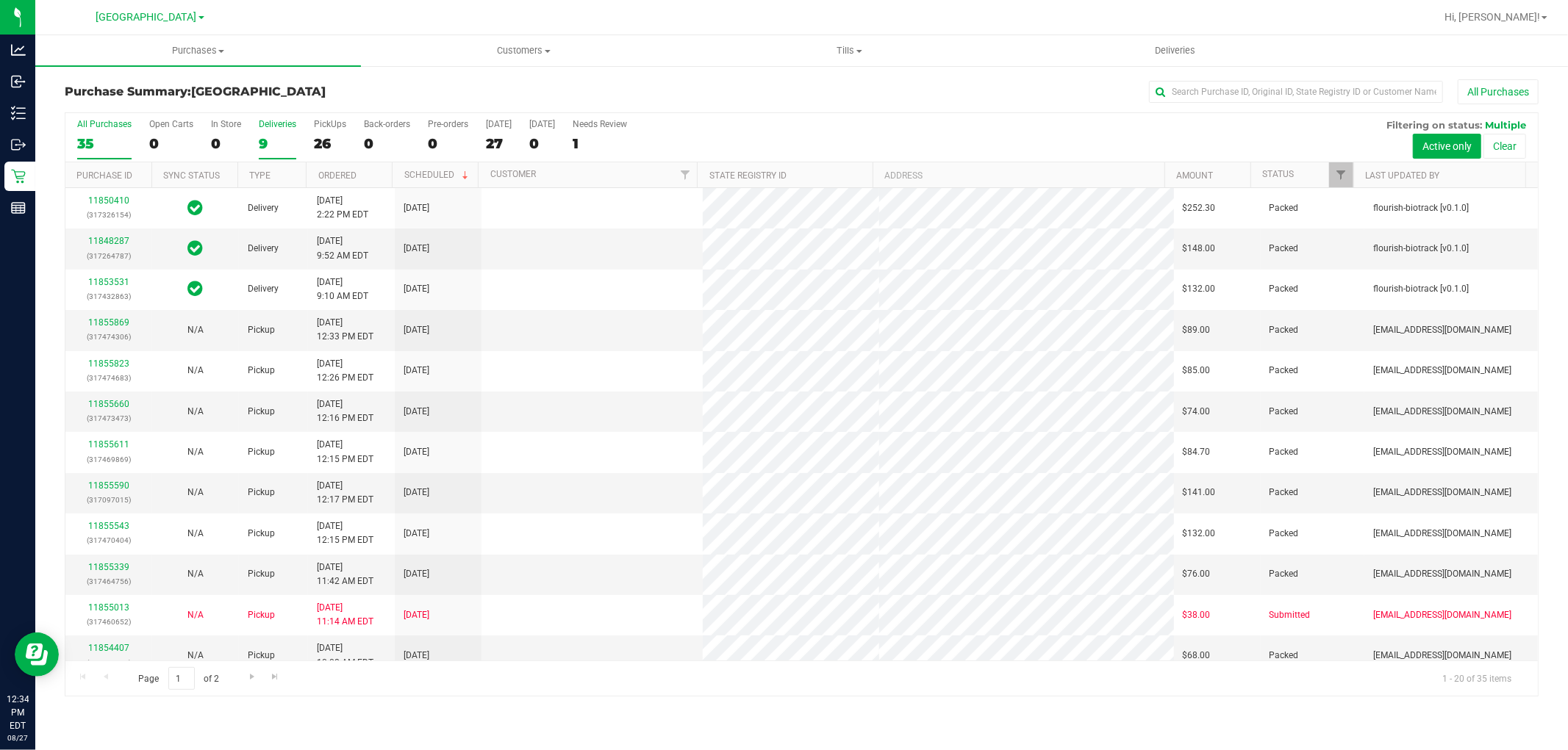
click at [266, 138] on div "9" at bounding box center [278, 143] width 38 height 17
click at [0, 0] on input "Deliveries 9" at bounding box center [0, 0] width 0 height 0
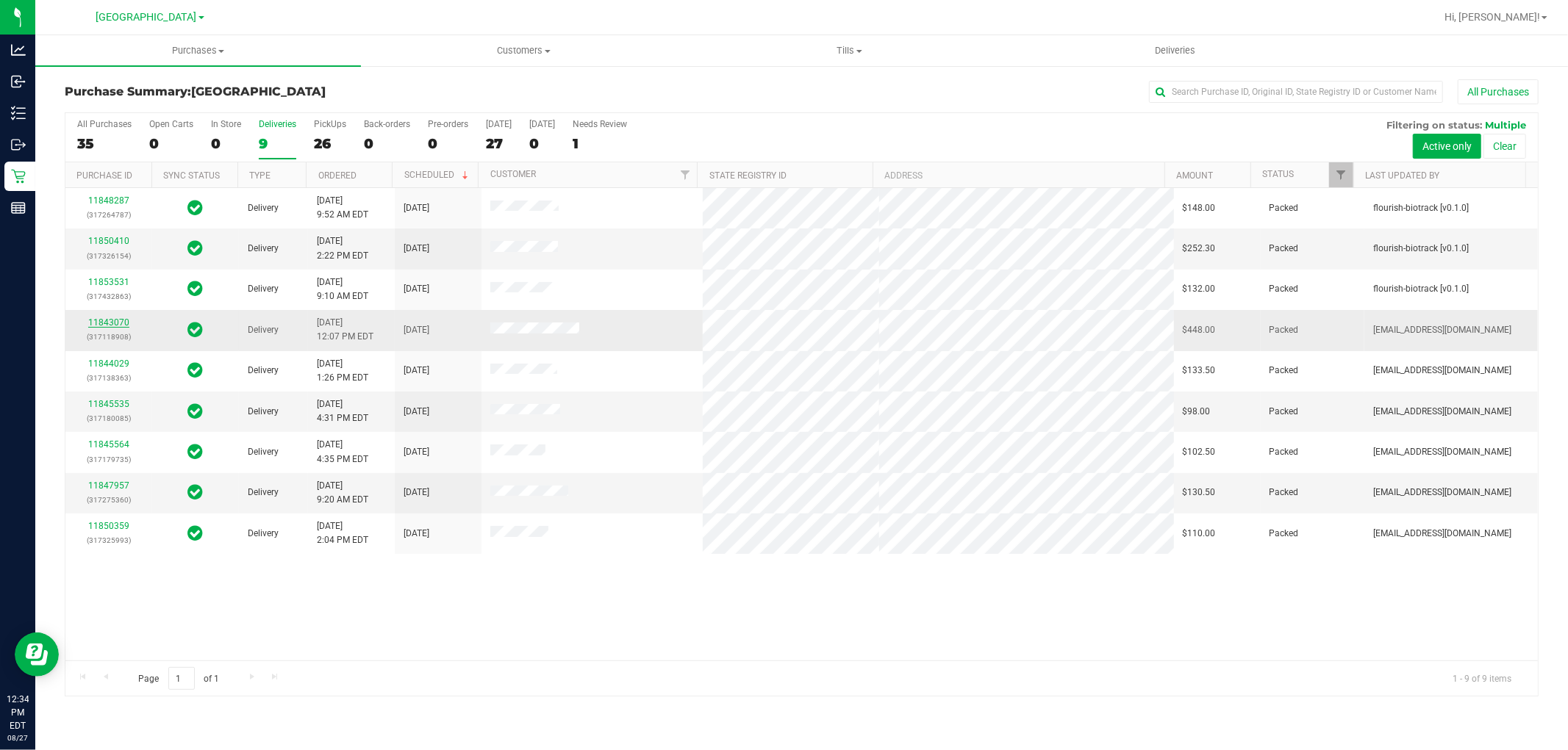
click at [98, 319] on link "11843070" at bounding box center [109, 322] width 41 height 10
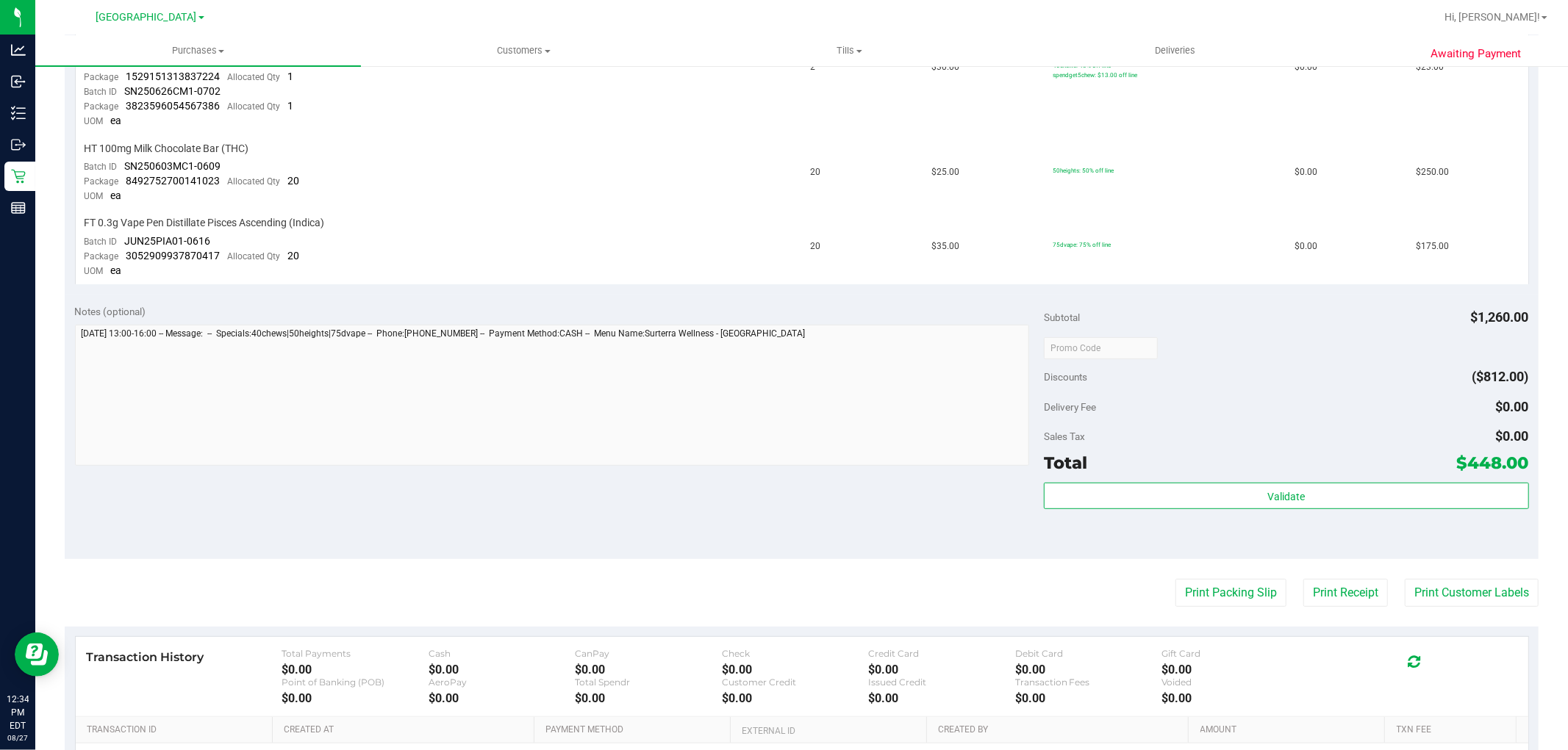
scroll to position [571, 0]
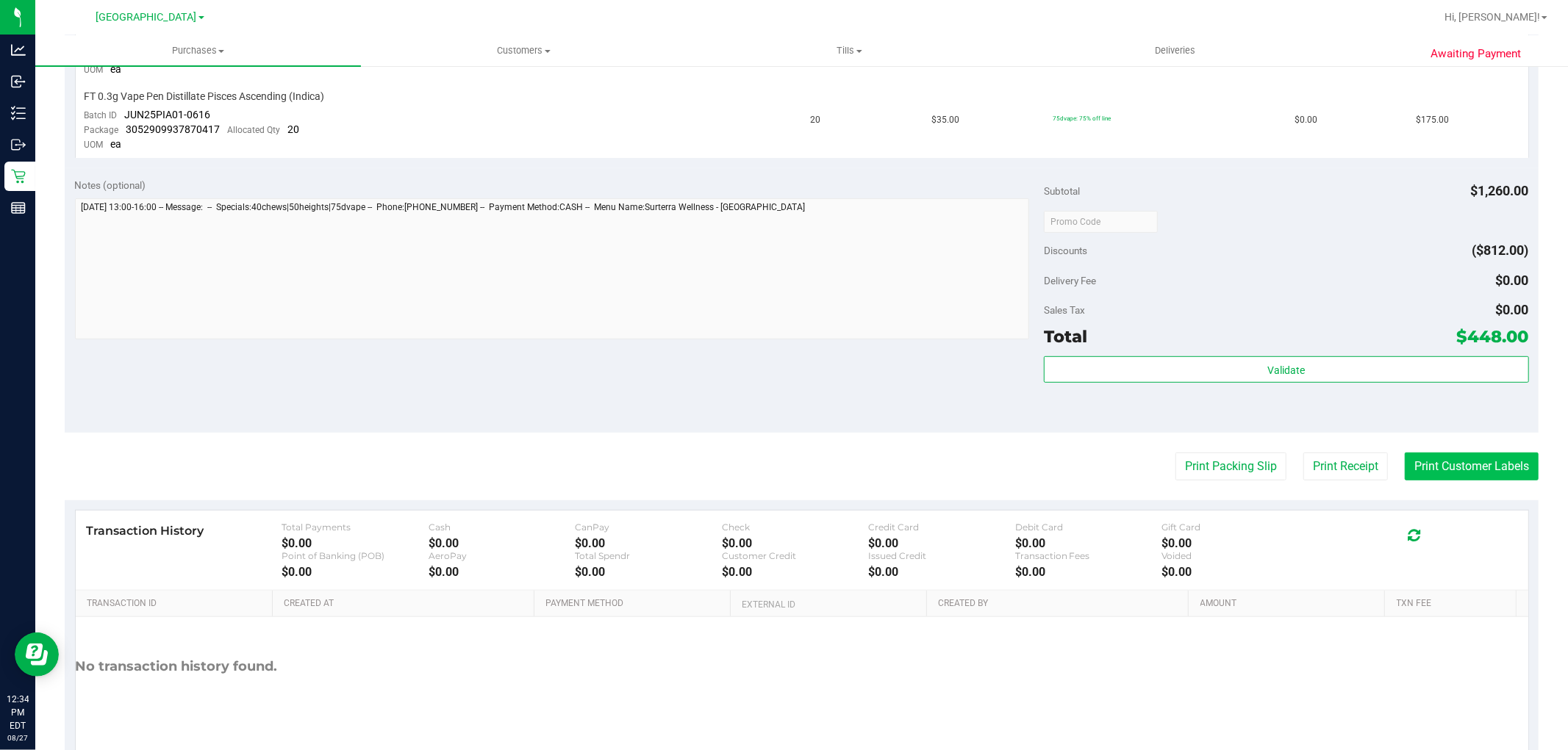
click at [1419, 472] on button "Print Customer Labels" at bounding box center [1471, 466] width 134 height 28
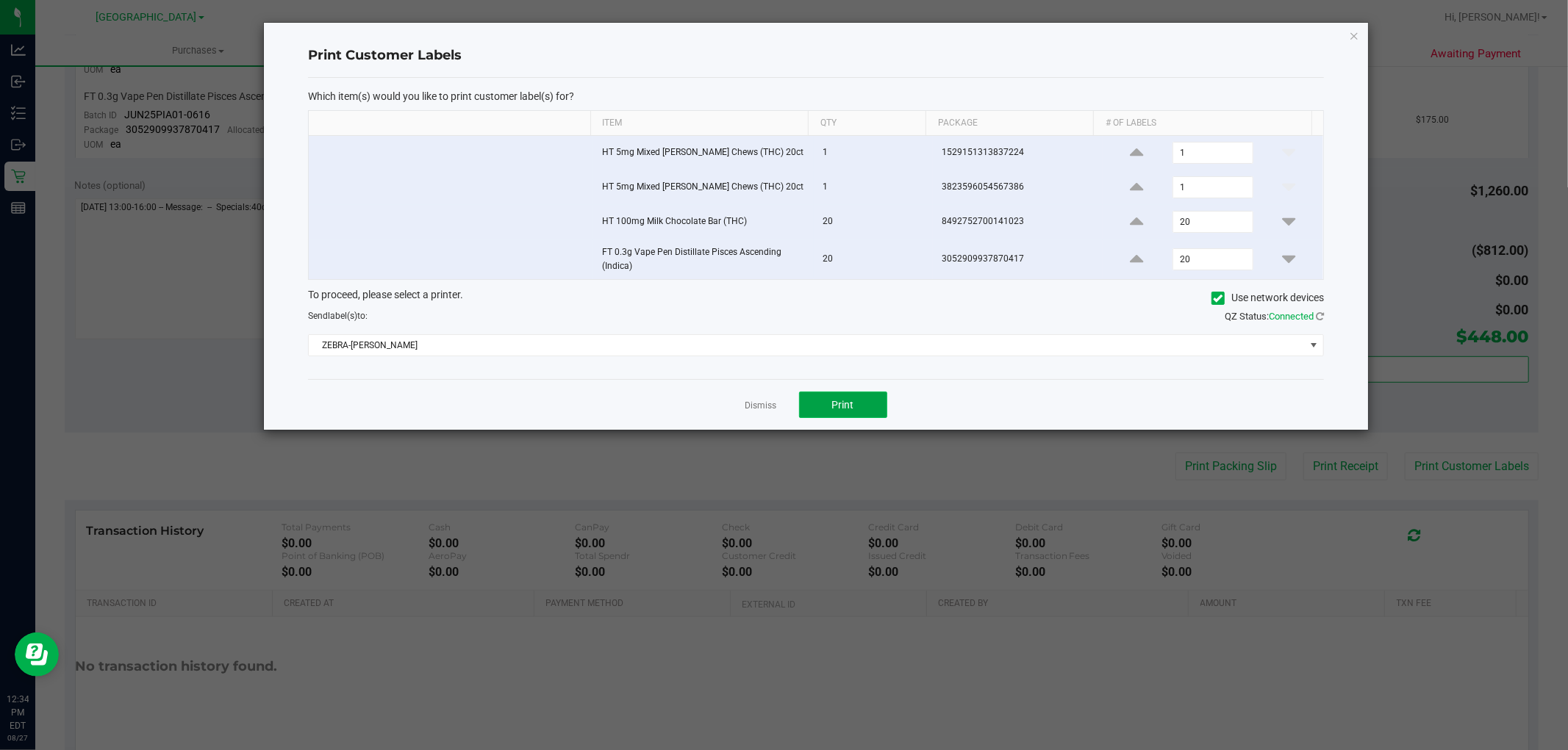
click at [869, 401] on button "Print" at bounding box center [843, 404] width 89 height 26
click at [1353, 31] on icon "button" at bounding box center [1354, 35] width 11 height 18
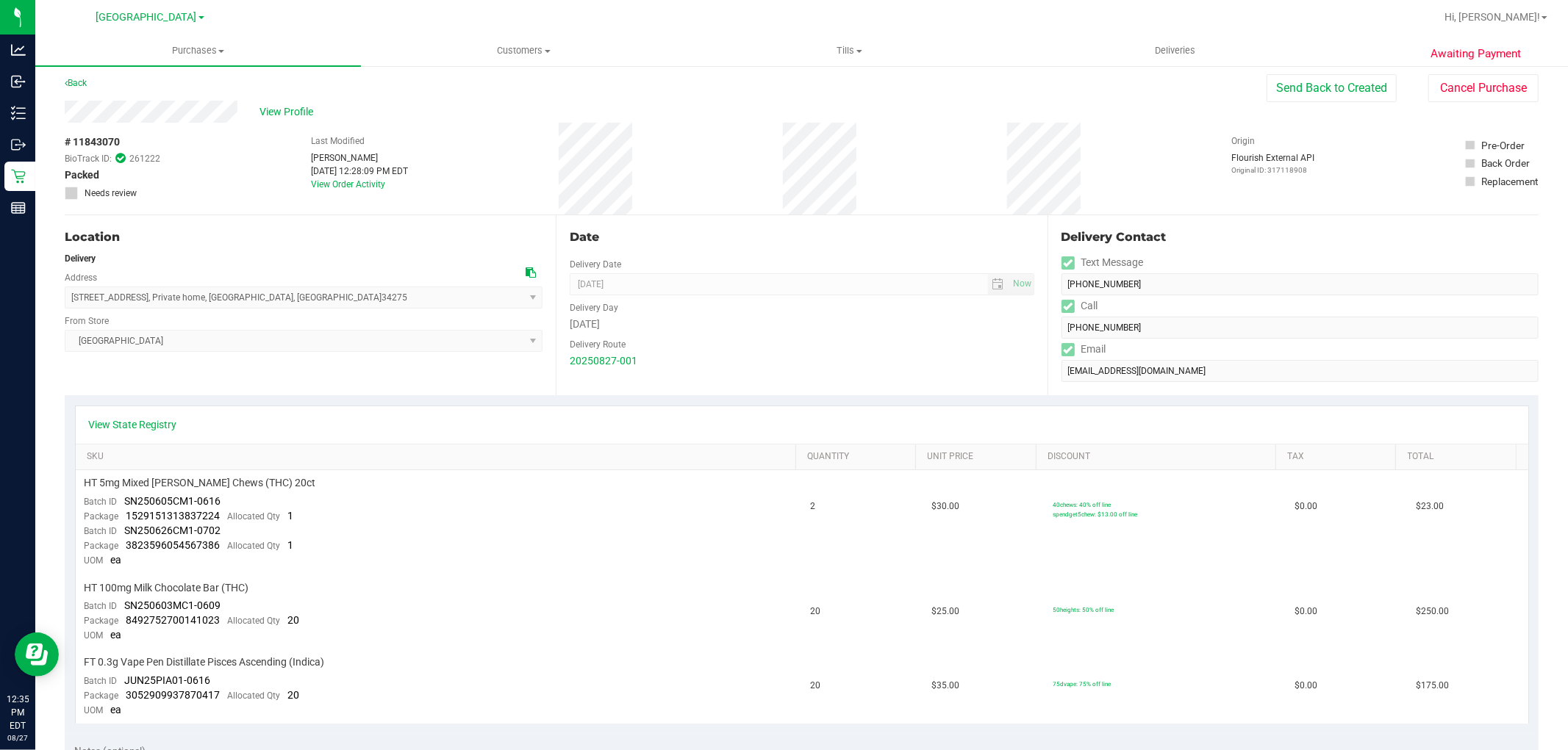
scroll to position [0, 0]
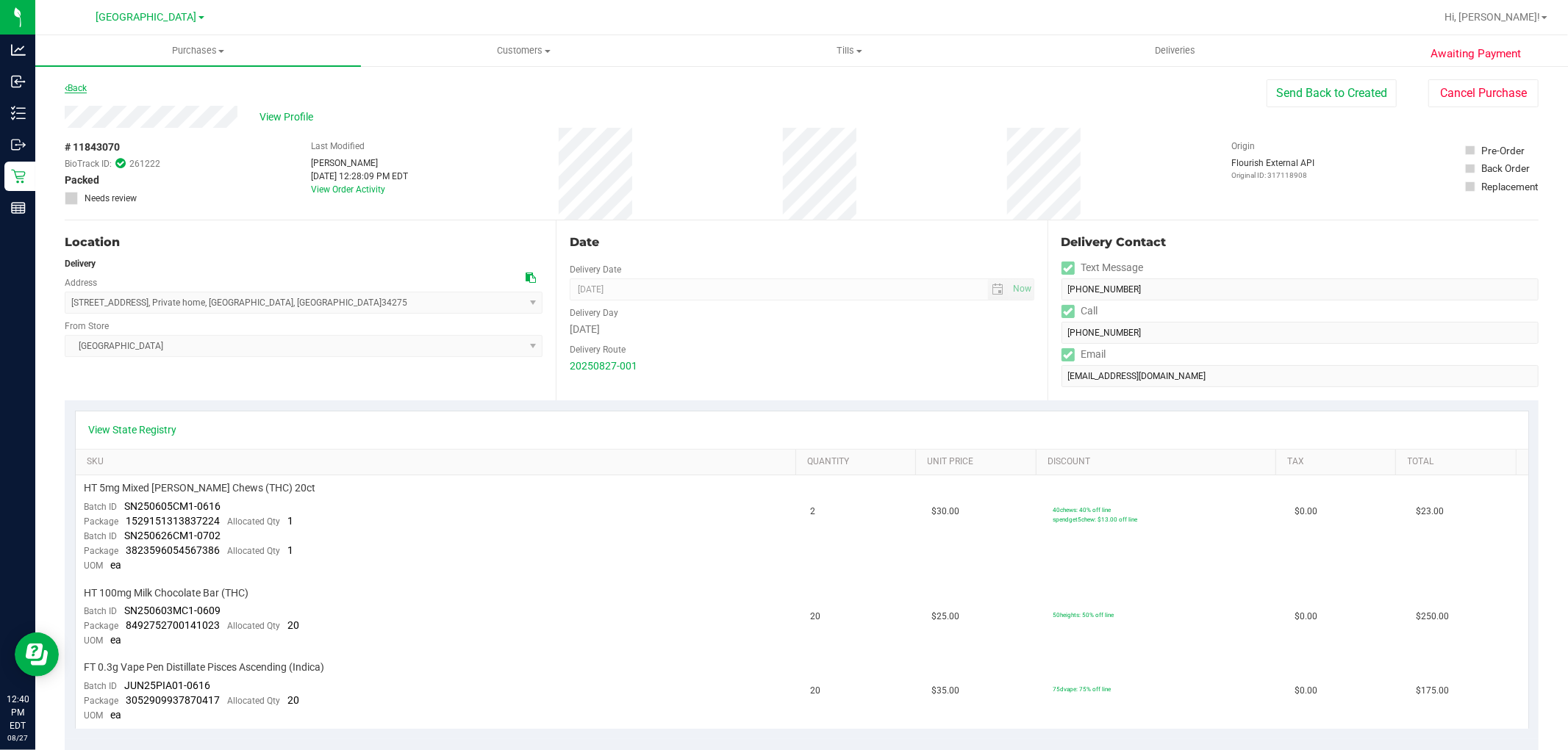
click at [86, 91] on link "Back" at bounding box center [75, 88] width 22 height 10
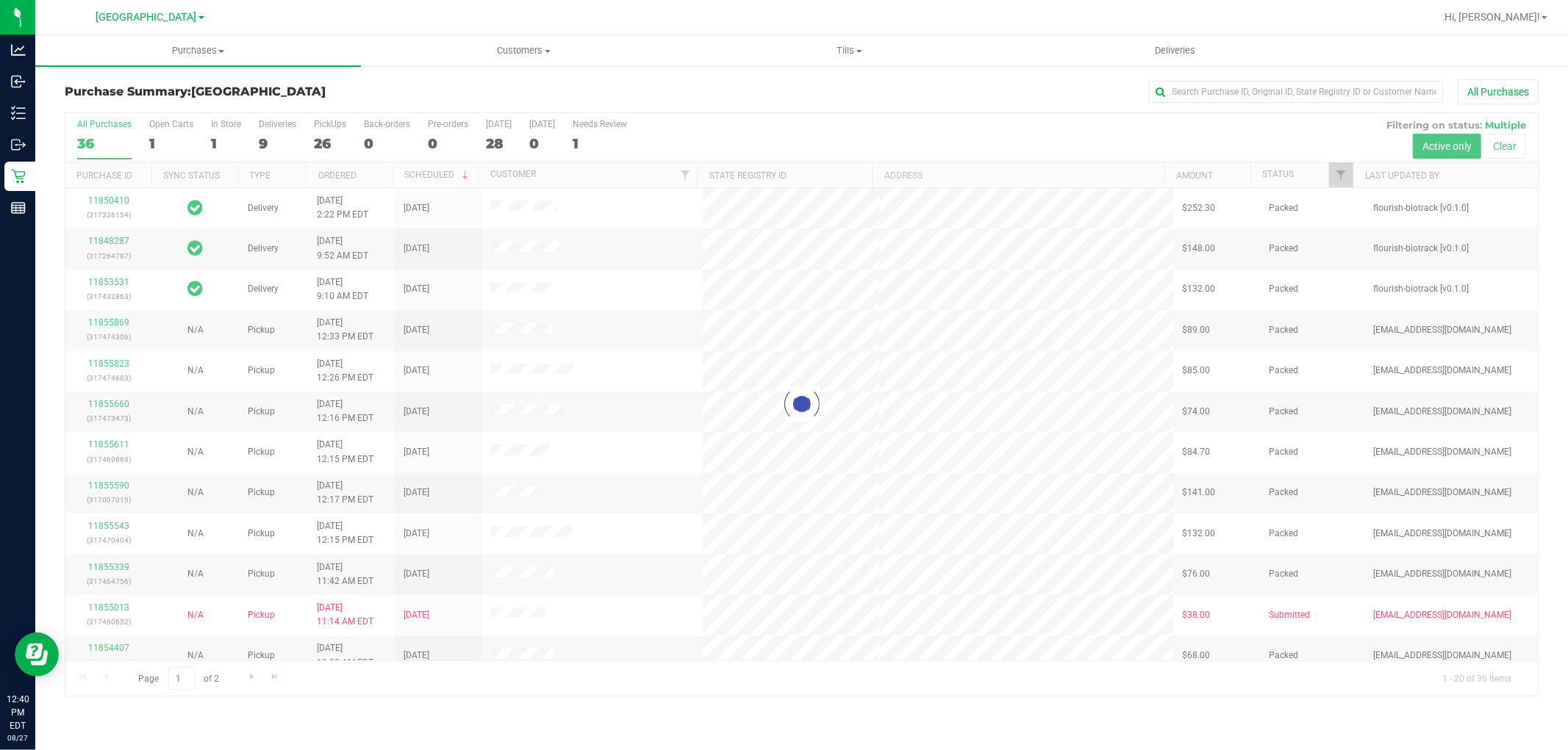
click at [263, 147] on div at bounding box center [801, 404] width 1472 height 583
click at [260, 138] on div at bounding box center [801, 404] width 1472 height 583
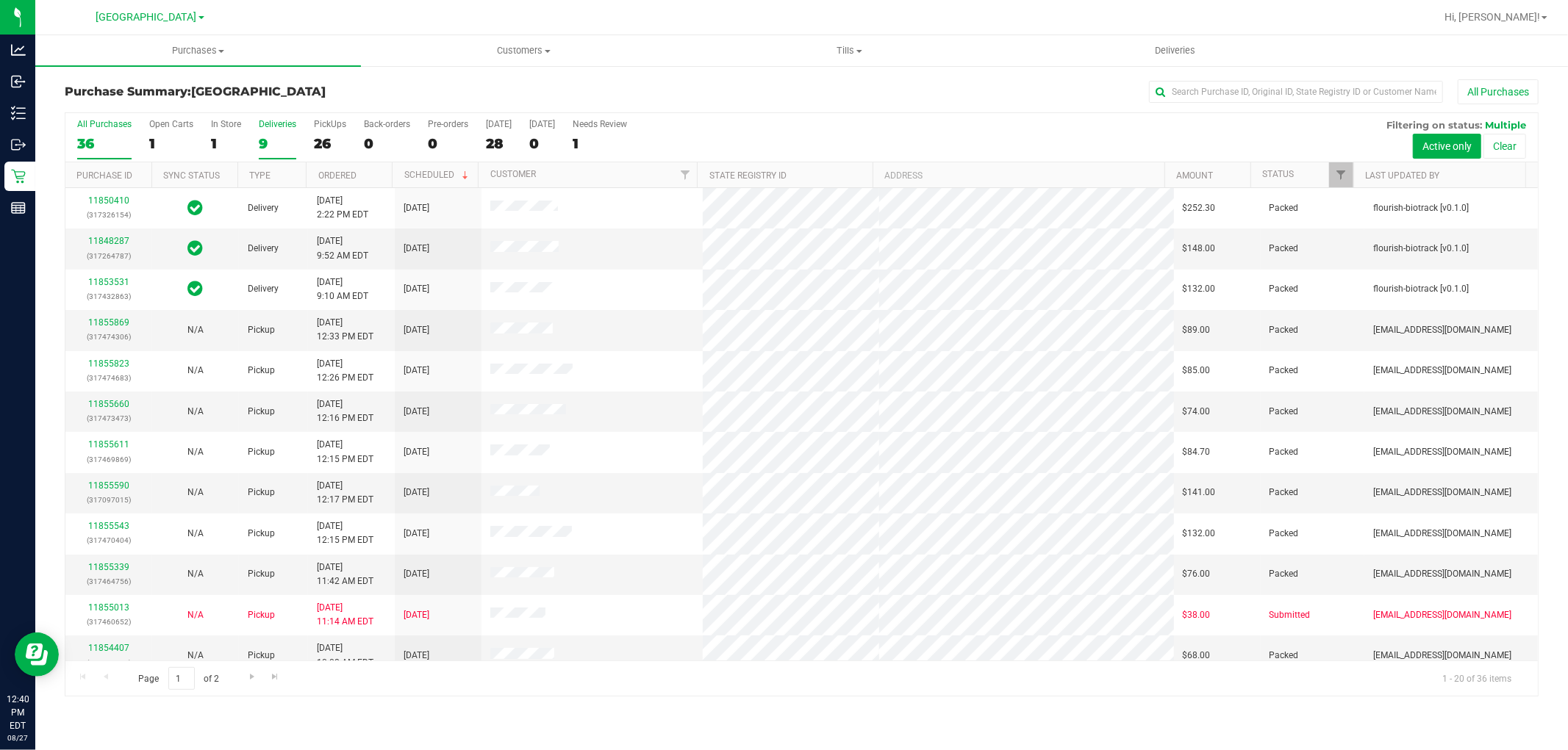
click at [260, 140] on div "9" at bounding box center [278, 143] width 38 height 17
click at [0, 0] on input "Deliveries 9" at bounding box center [0, 0] width 0 height 0
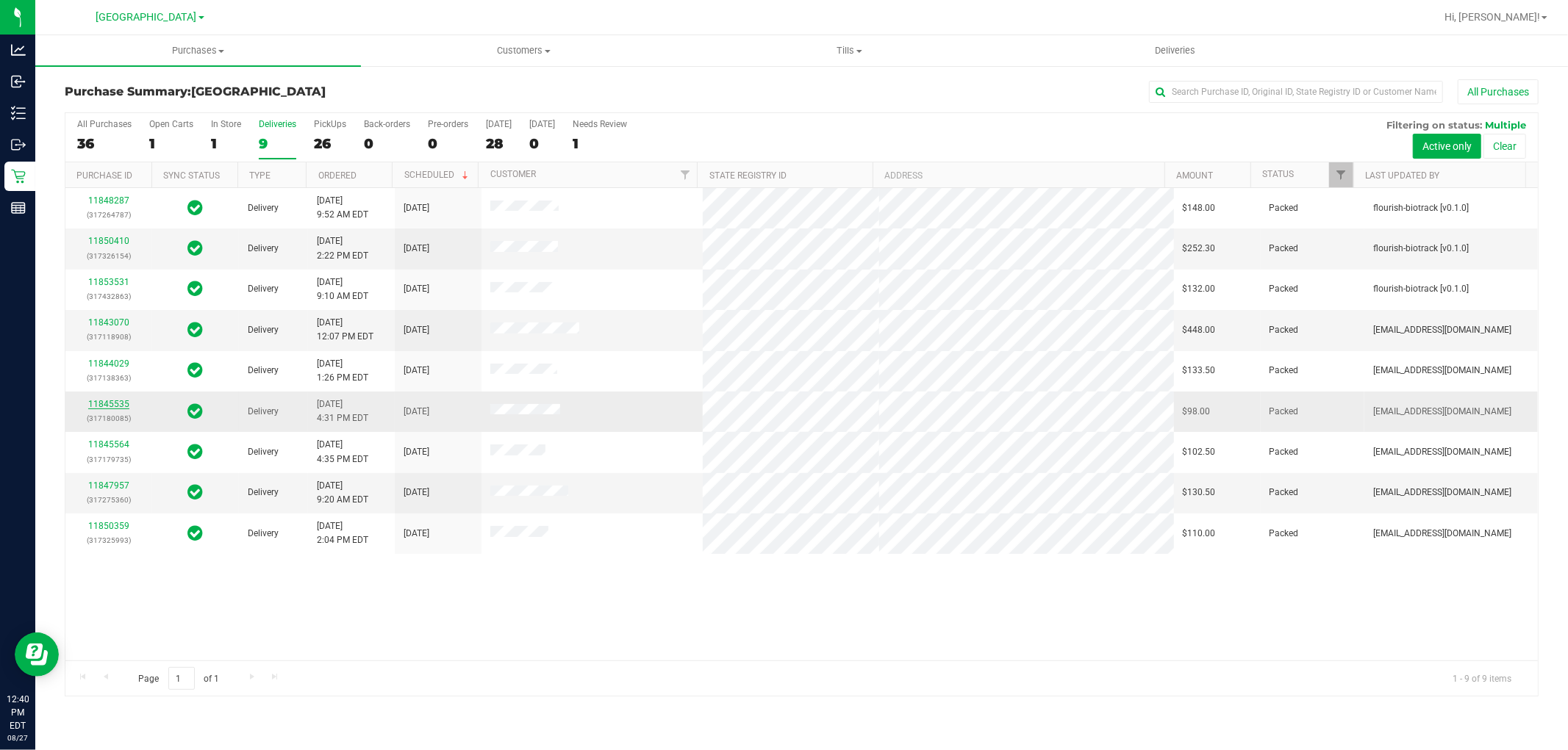
click at [111, 407] on link "11845535" at bounding box center [109, 404] width 41 height 10
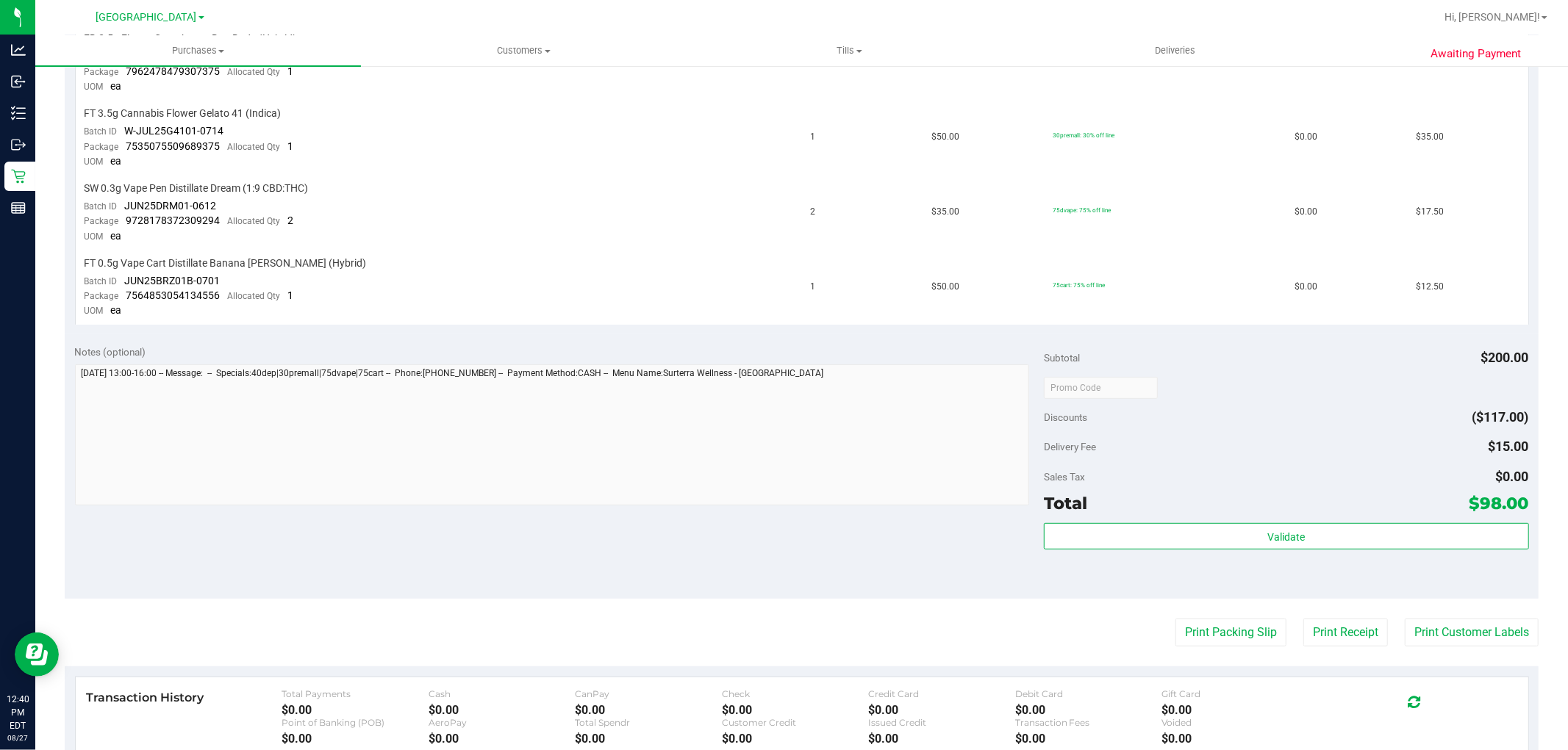
scroll to position [571, 0]
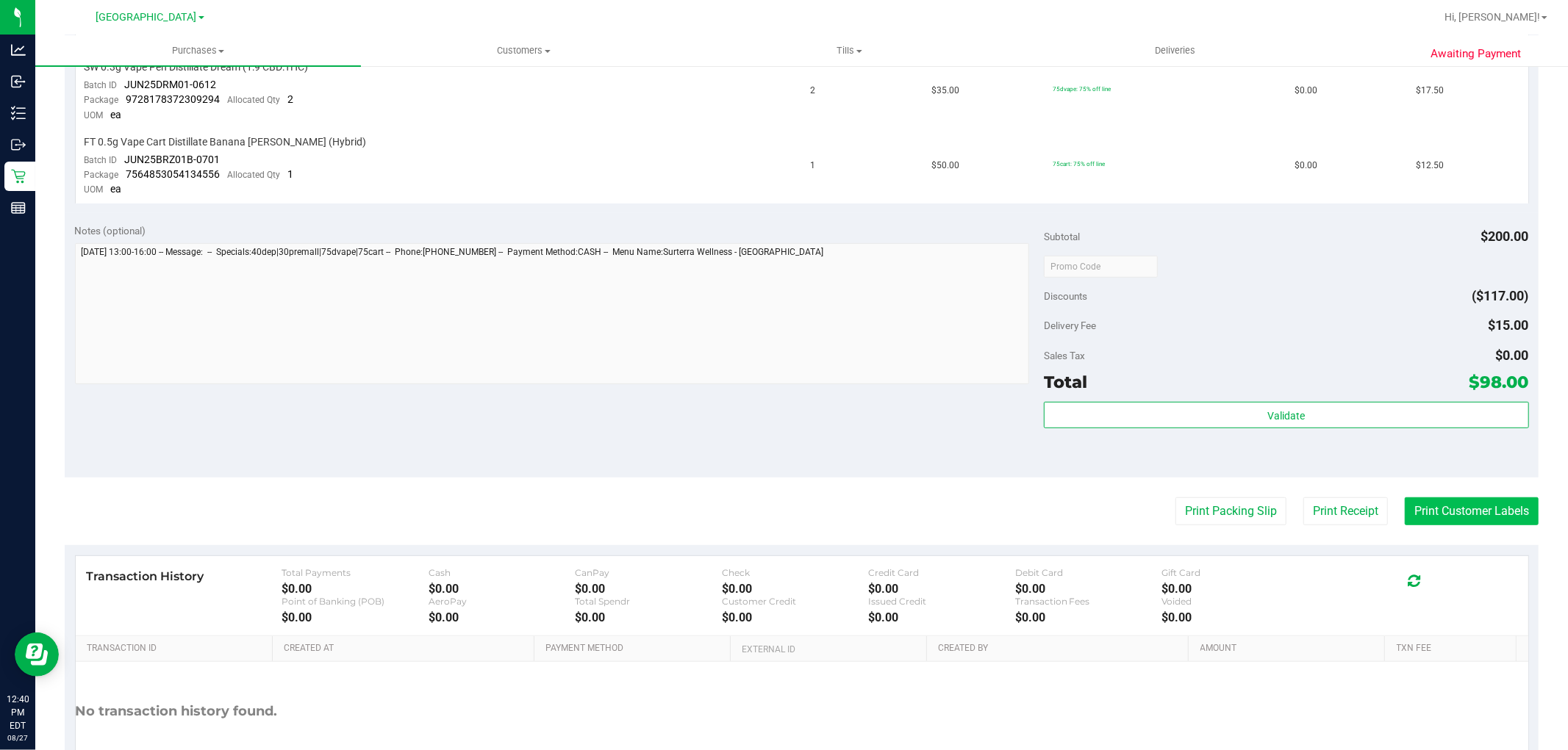
click at [1485, 504] on button "Print Customer Labels" at bounding box center [1471, 511] width 134 height 28
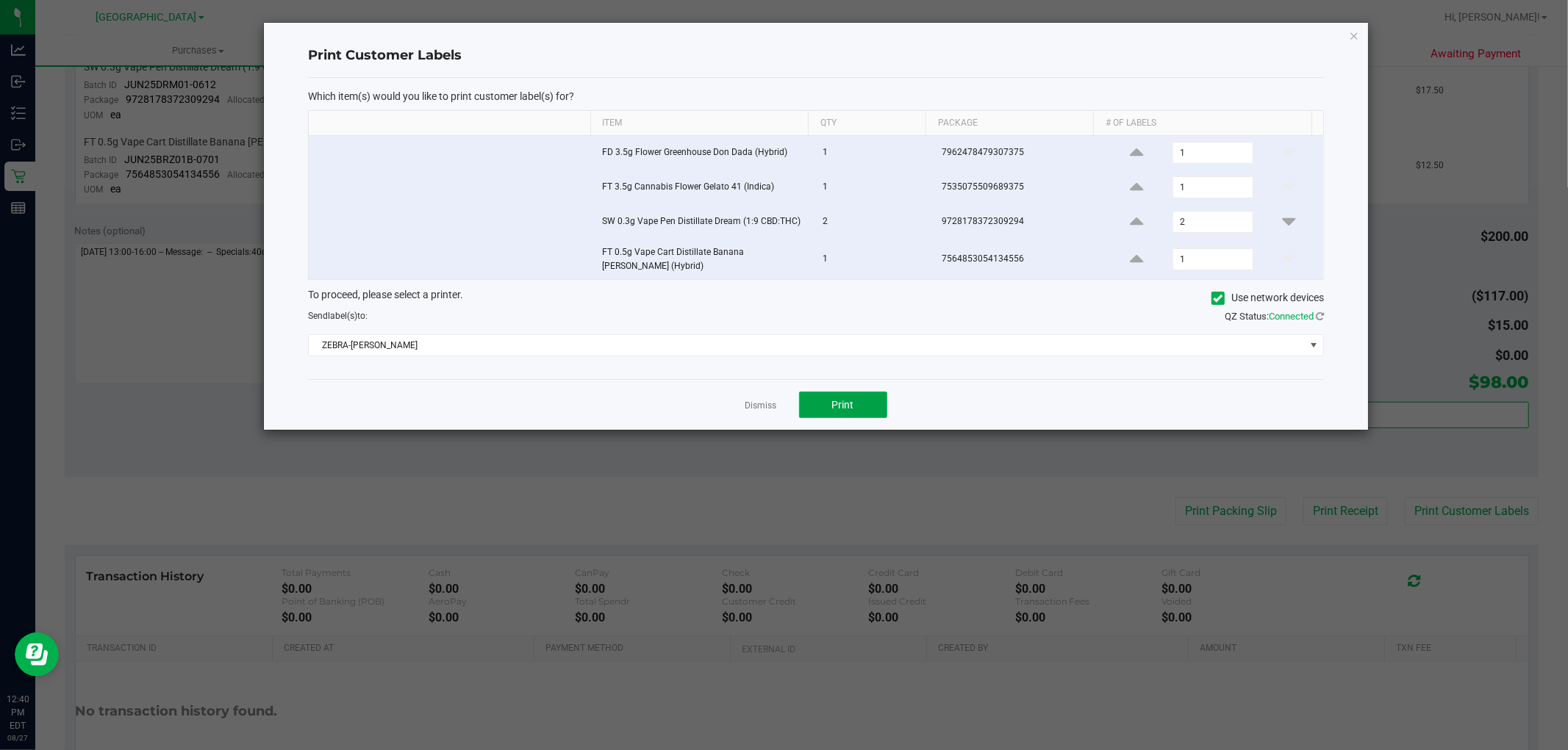
click at [870, 407] on button "Print" at bounding box center [843, 404] width 89 height 26
click at [1356, 31] on icon "button" at bounding box center [1354, 35] width 11 height 18
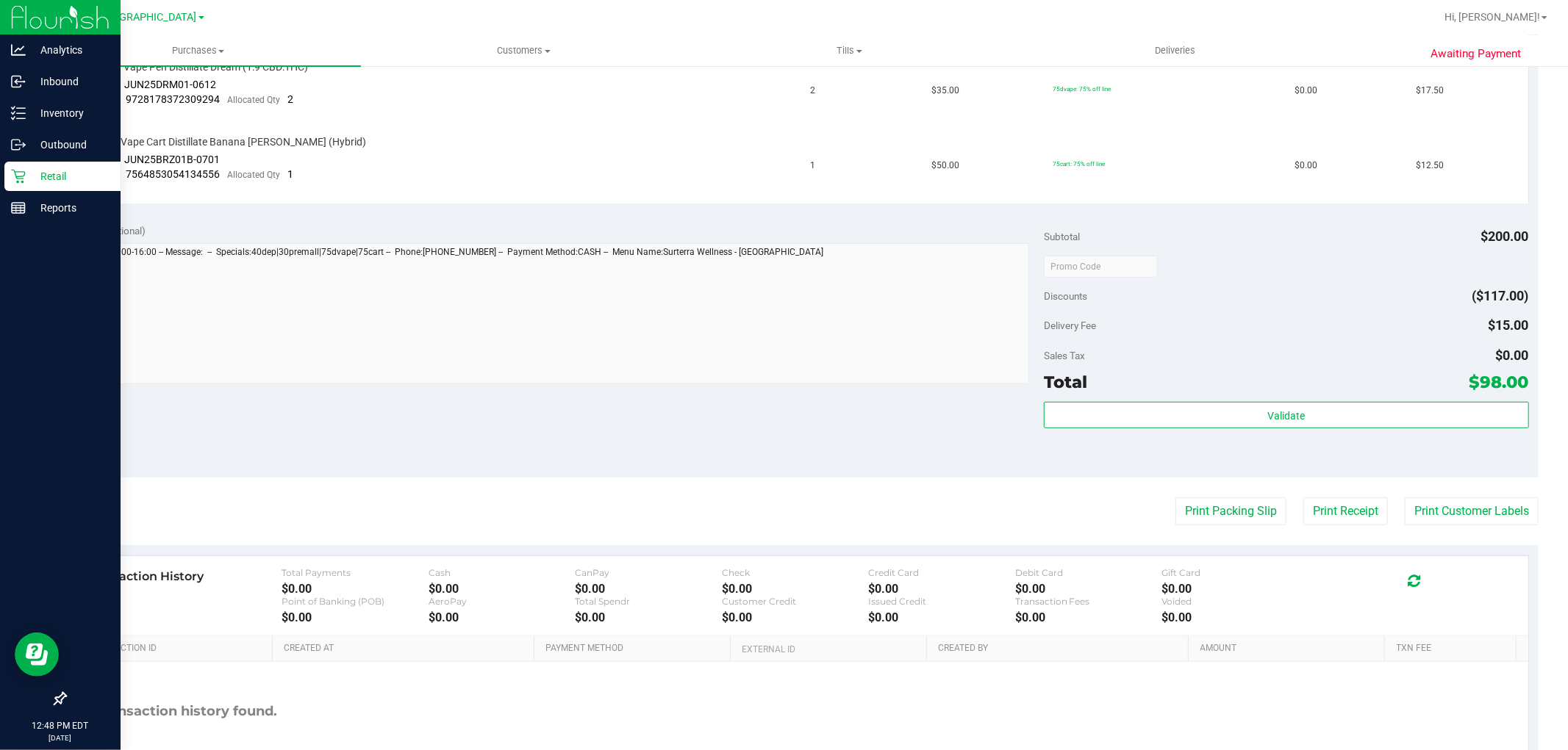
click at [44, 174] on p "Retail" at bounding box center [70, 176] width 89 height 18
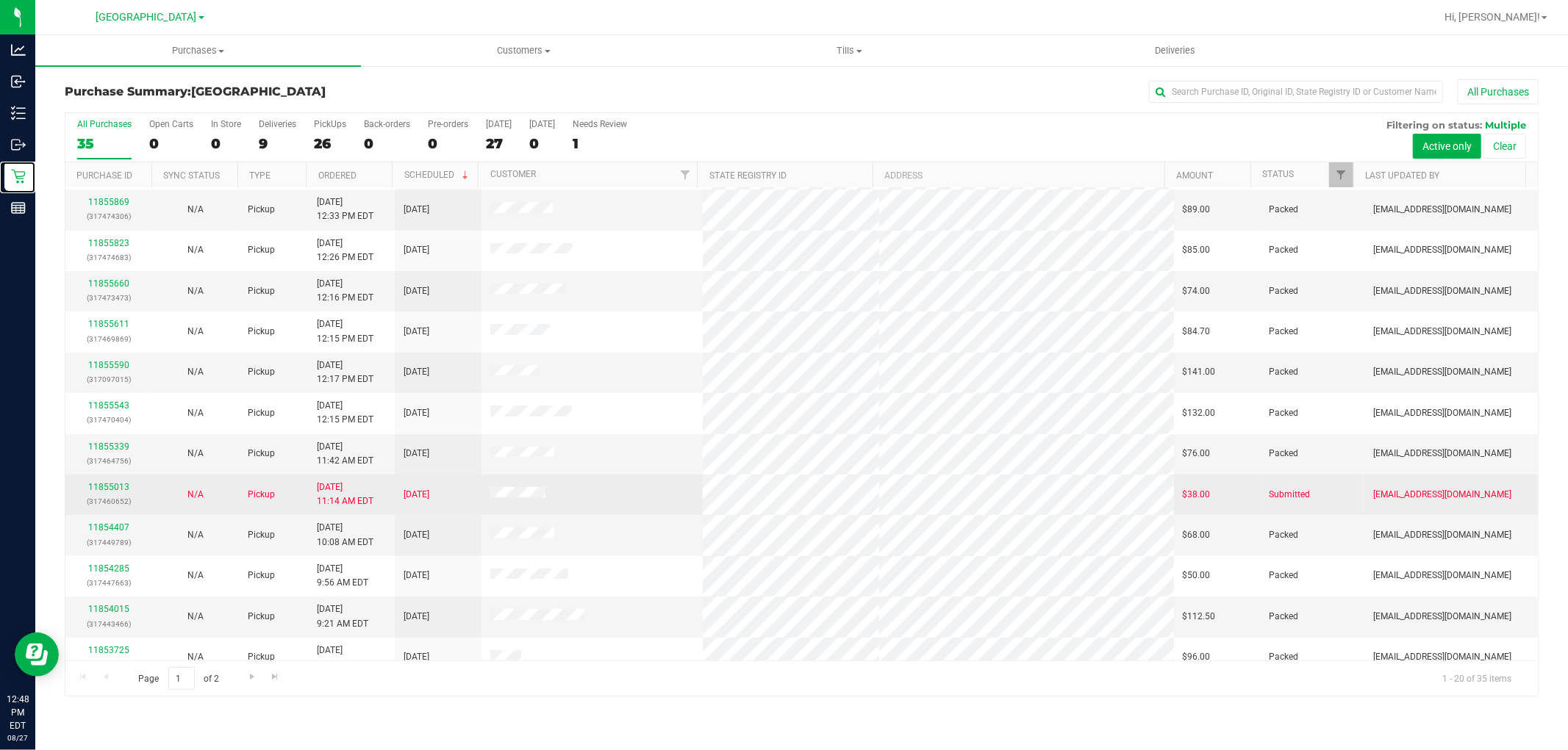
scroll to position [341, 0]
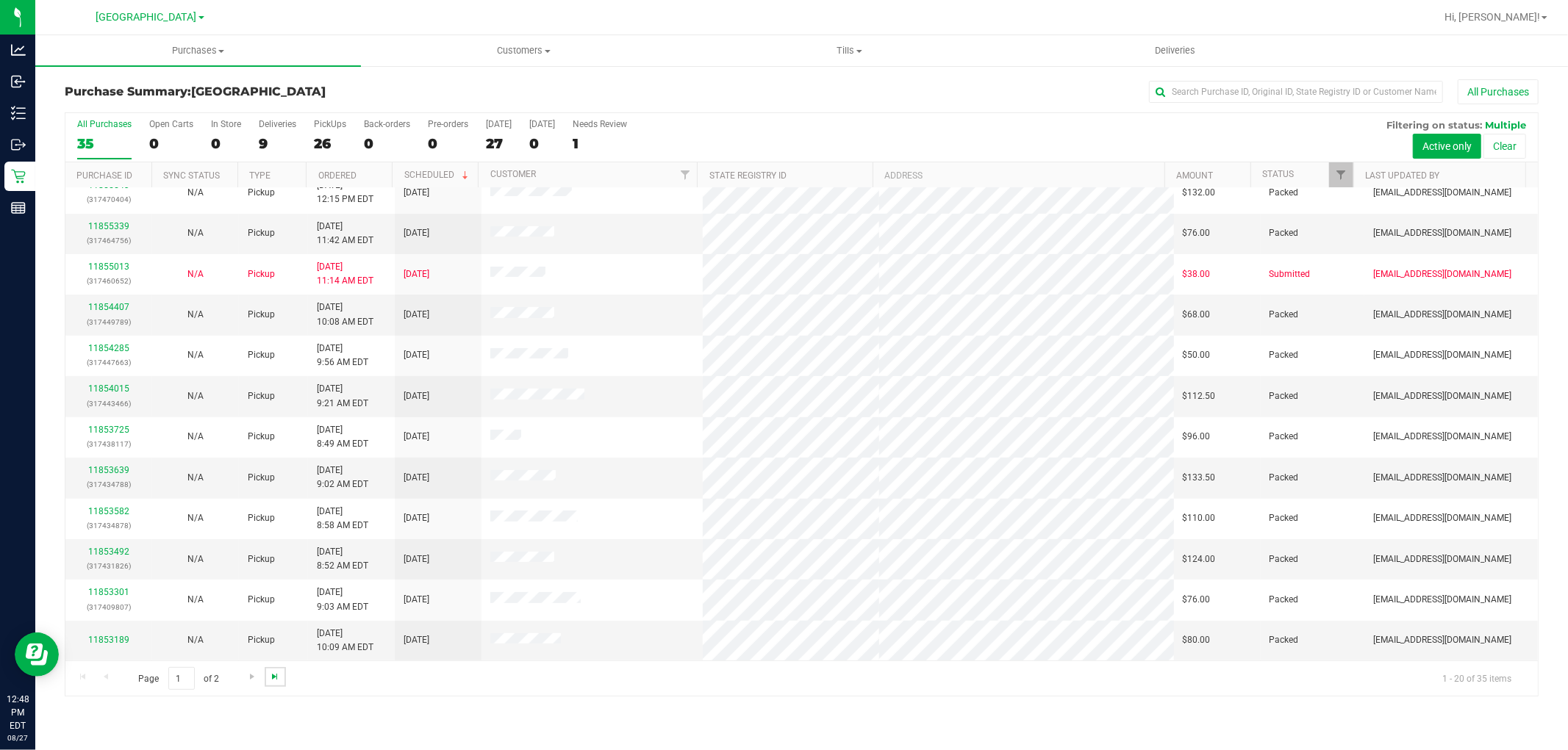
click at [270, 677] on span "Go to the last page" at bounding box center [275, 677] width 12 height 12
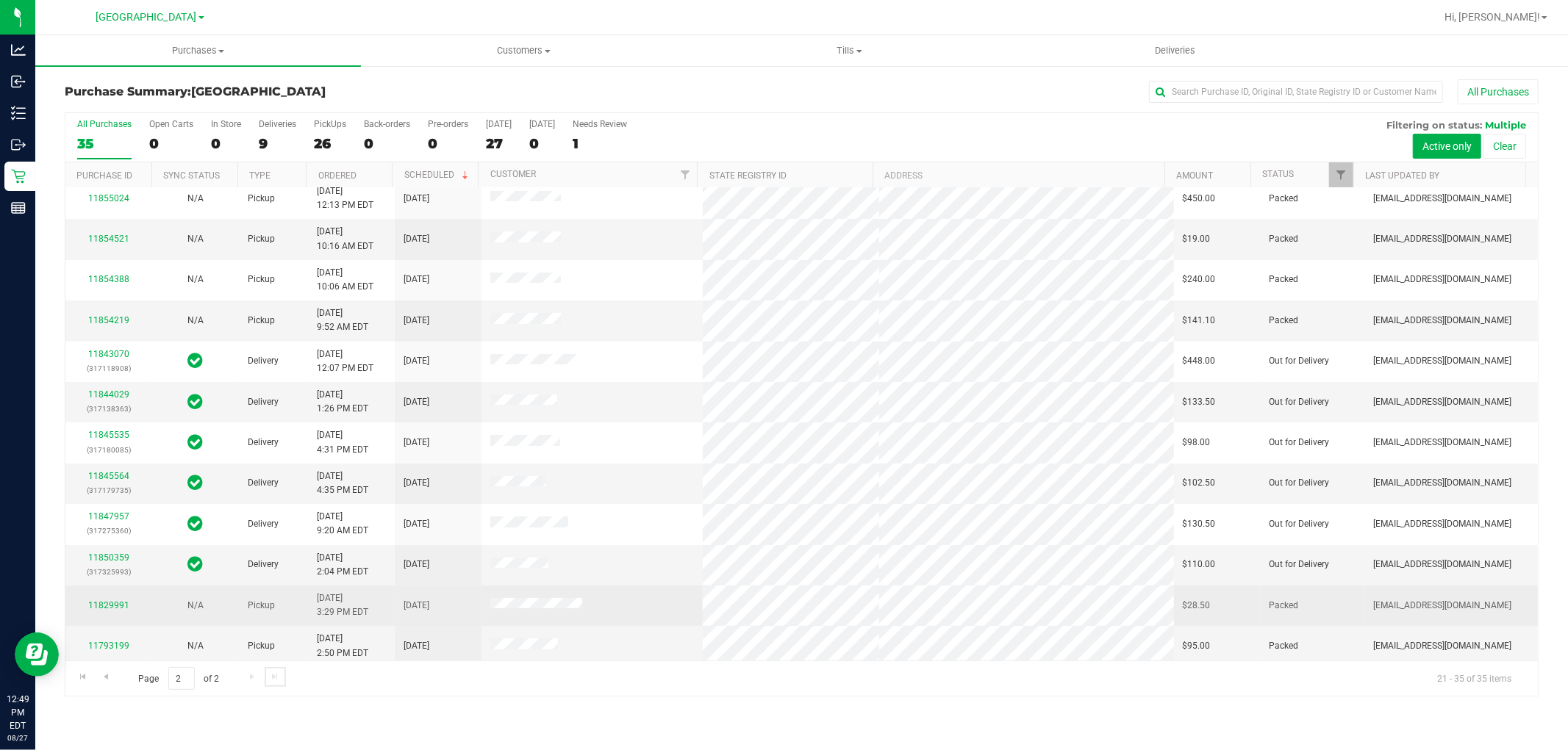
scroll to position [0, 0]
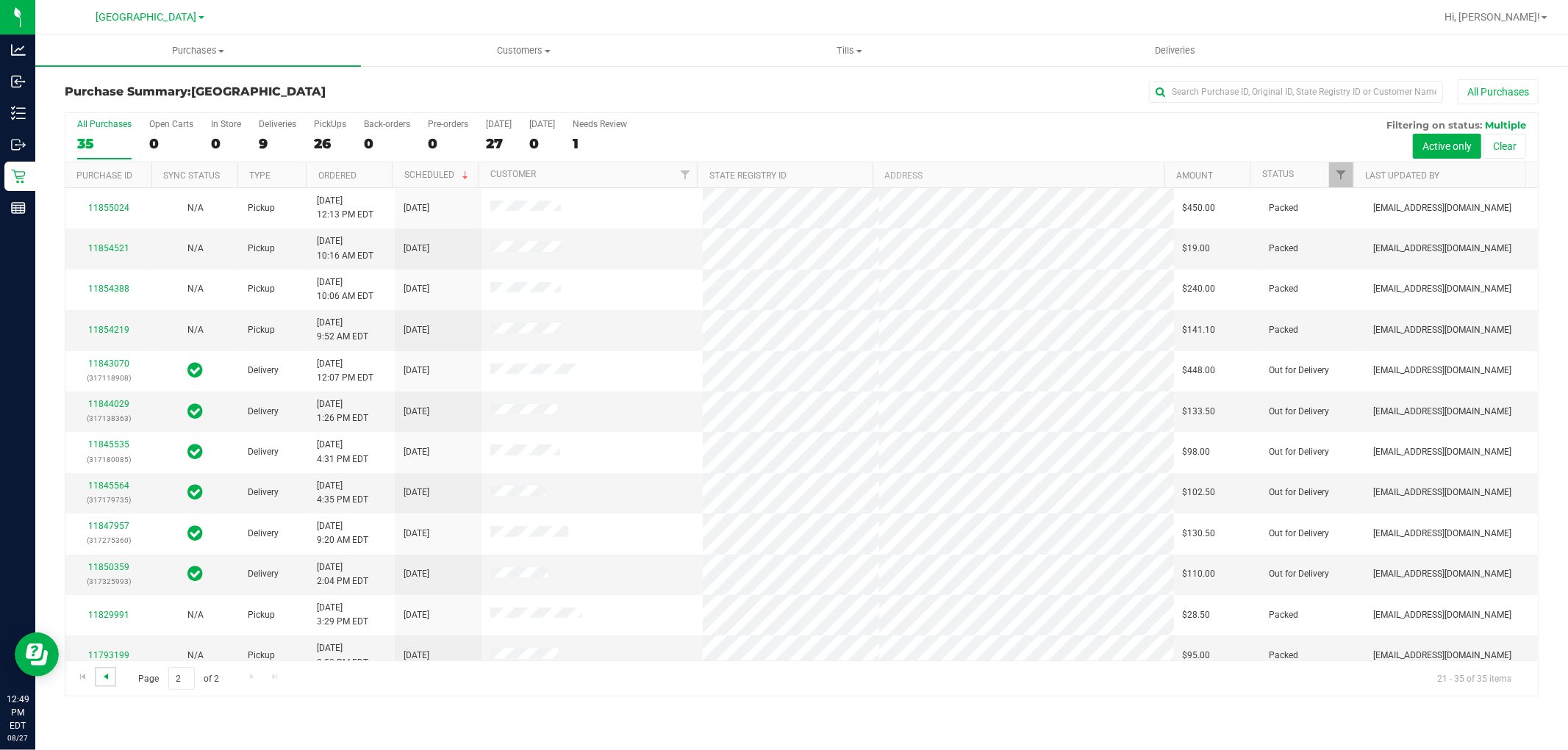
click at [109, 679] on span "Go to the previous page" at bounding box center [106, 677] width 12 height 12
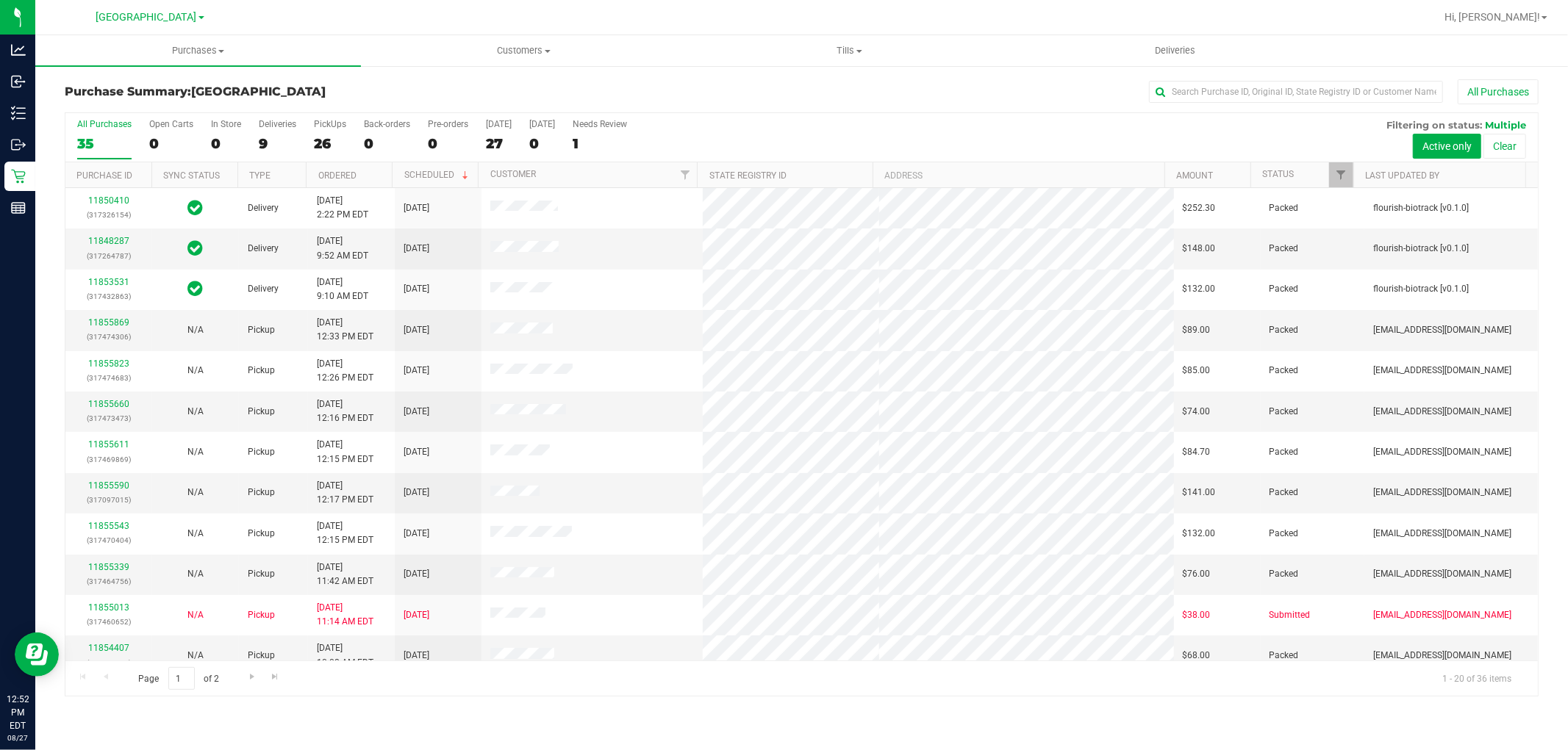
click at [930, 86] on div "All Purchases" at bounding box center [1047, 92] width 983 height 25
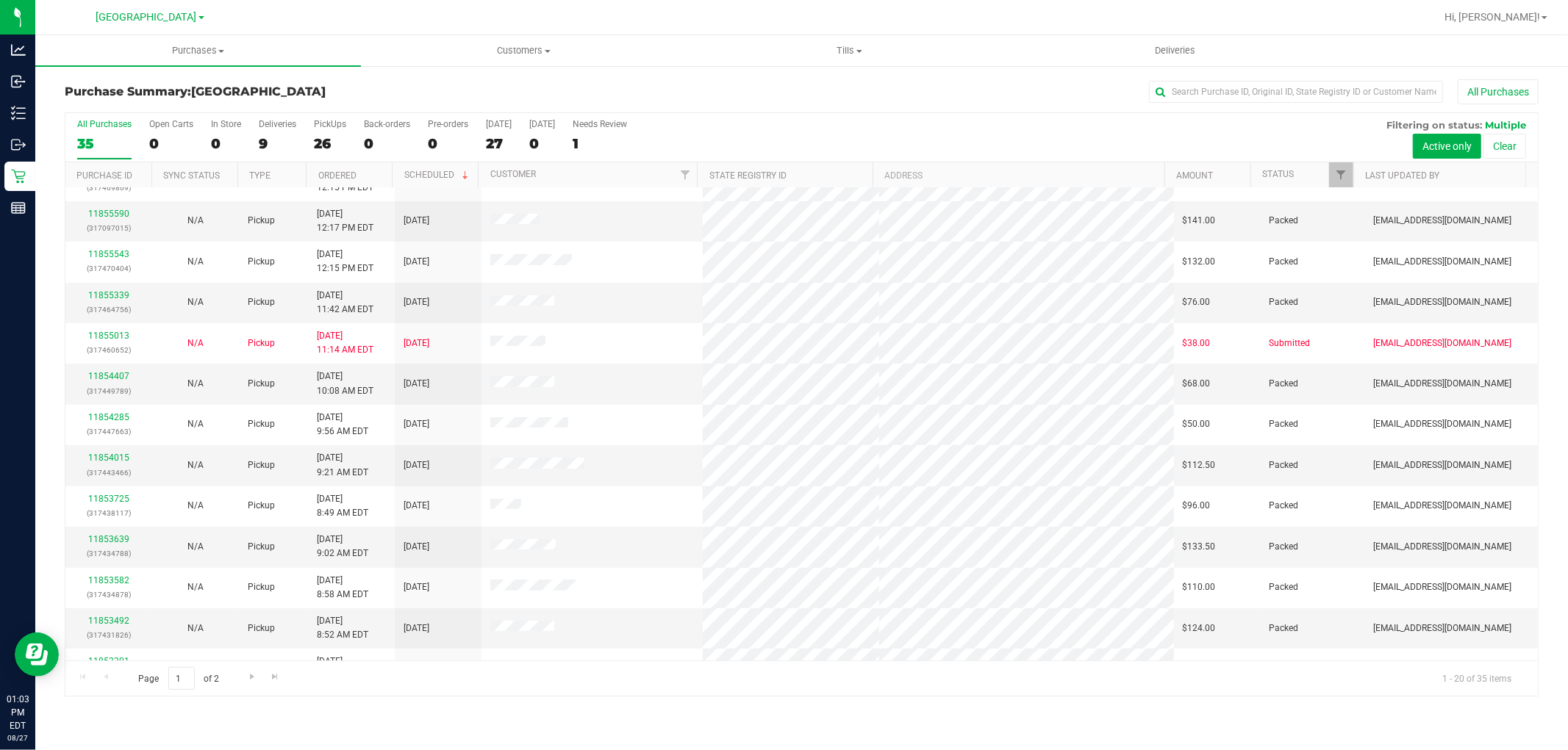
scroll to position [341, 0]
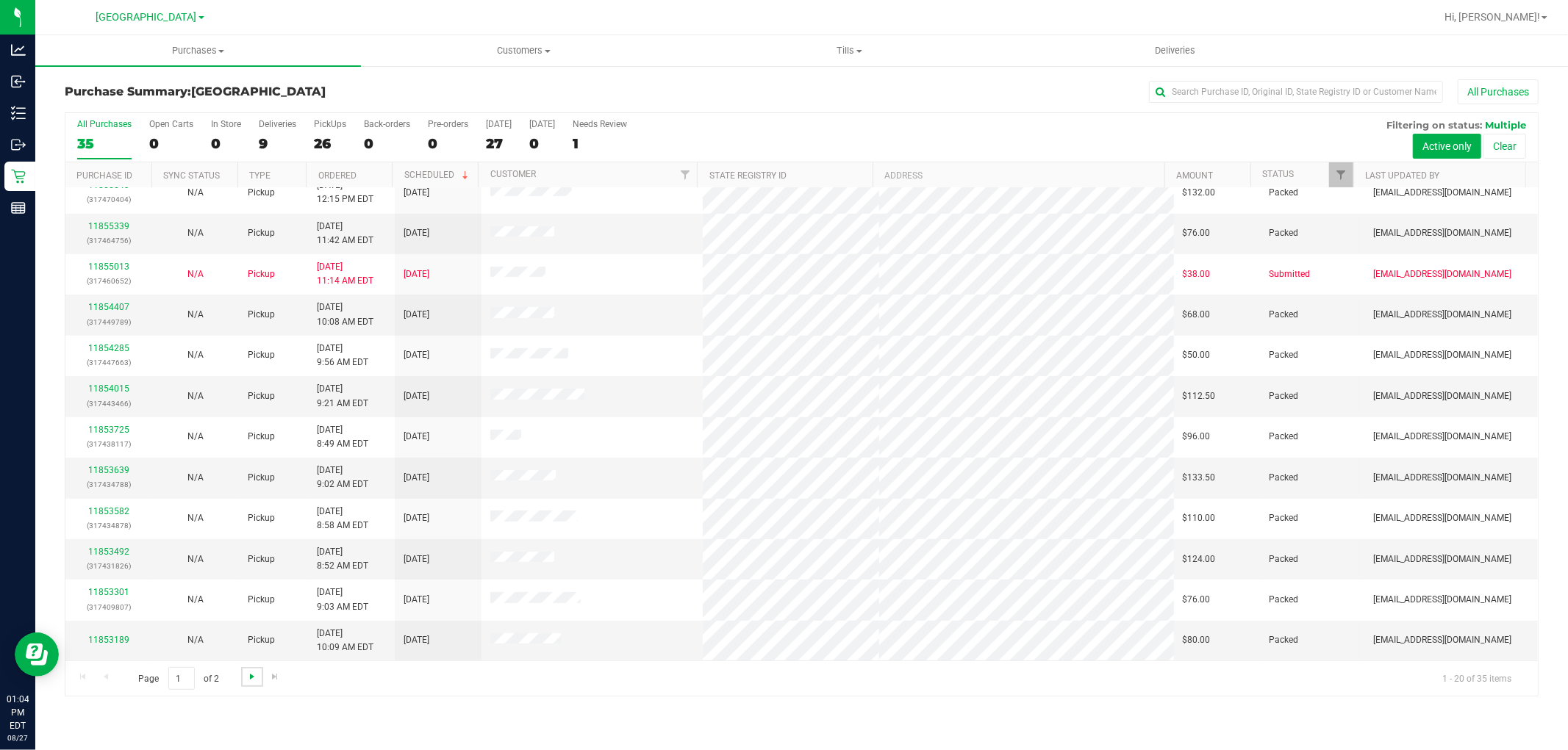
click at [246, 671] on span "Go to the next page" at bounding box center [252, 677] width 12 height 12
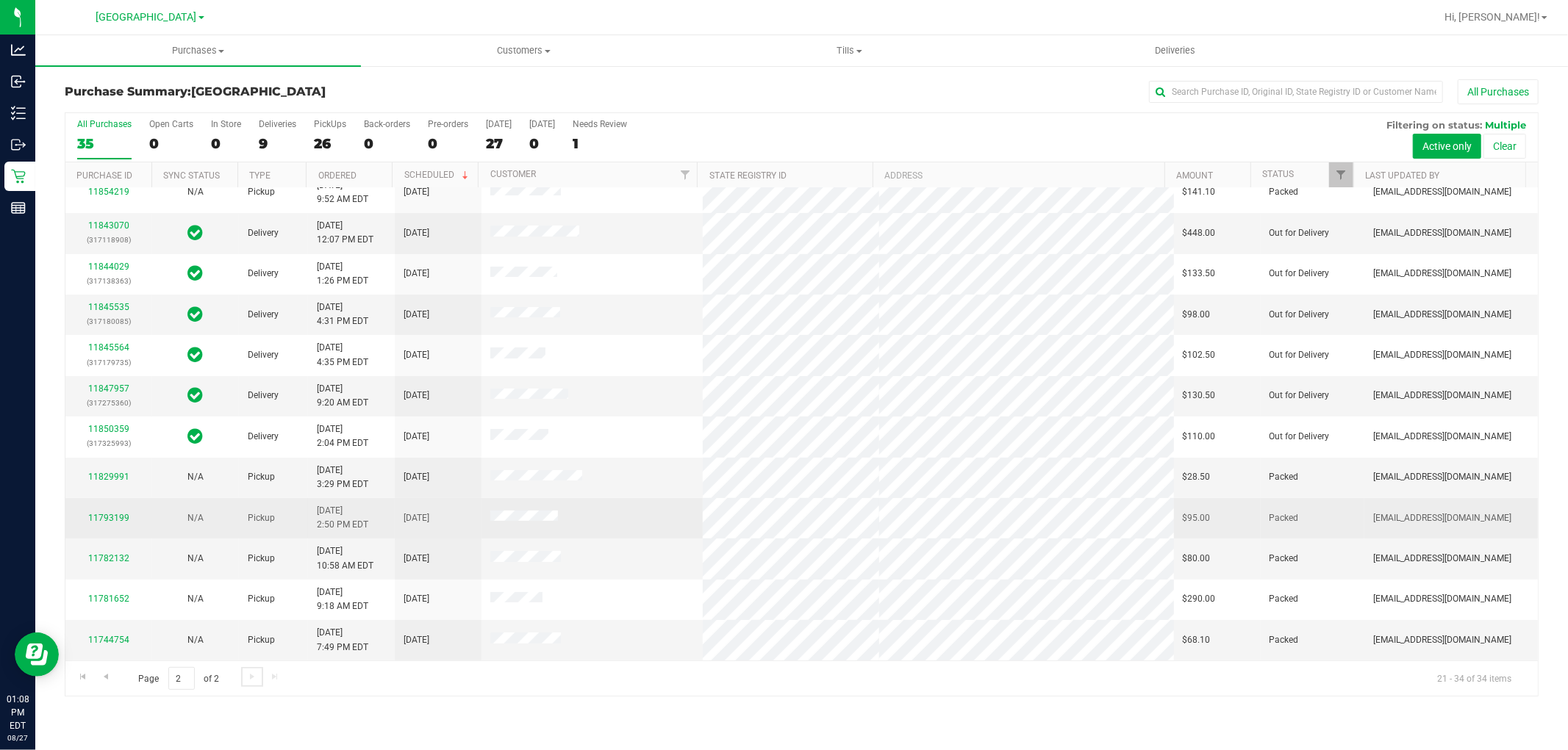
scroll to position [0, 0]
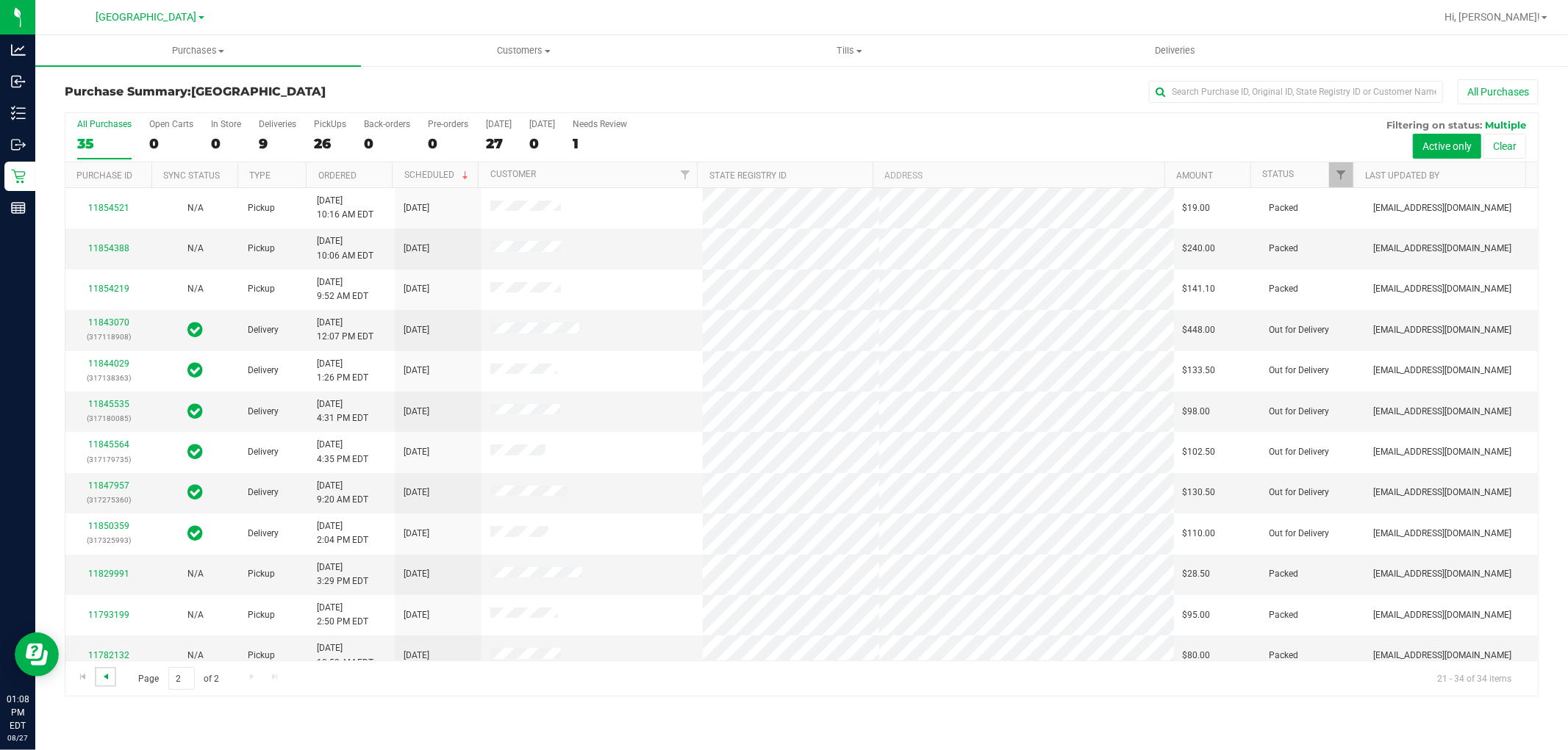
click at [108, 681] on span "Go to the previous page" at bounding box center [106, 677] width 12 height 12
click at [261, 136] on div "9" at bounding box center [278, 143] width 38 height 17
click at [0, 0] on input "Deliveries 9" at bounding box center [0, 0] width 0 height 0
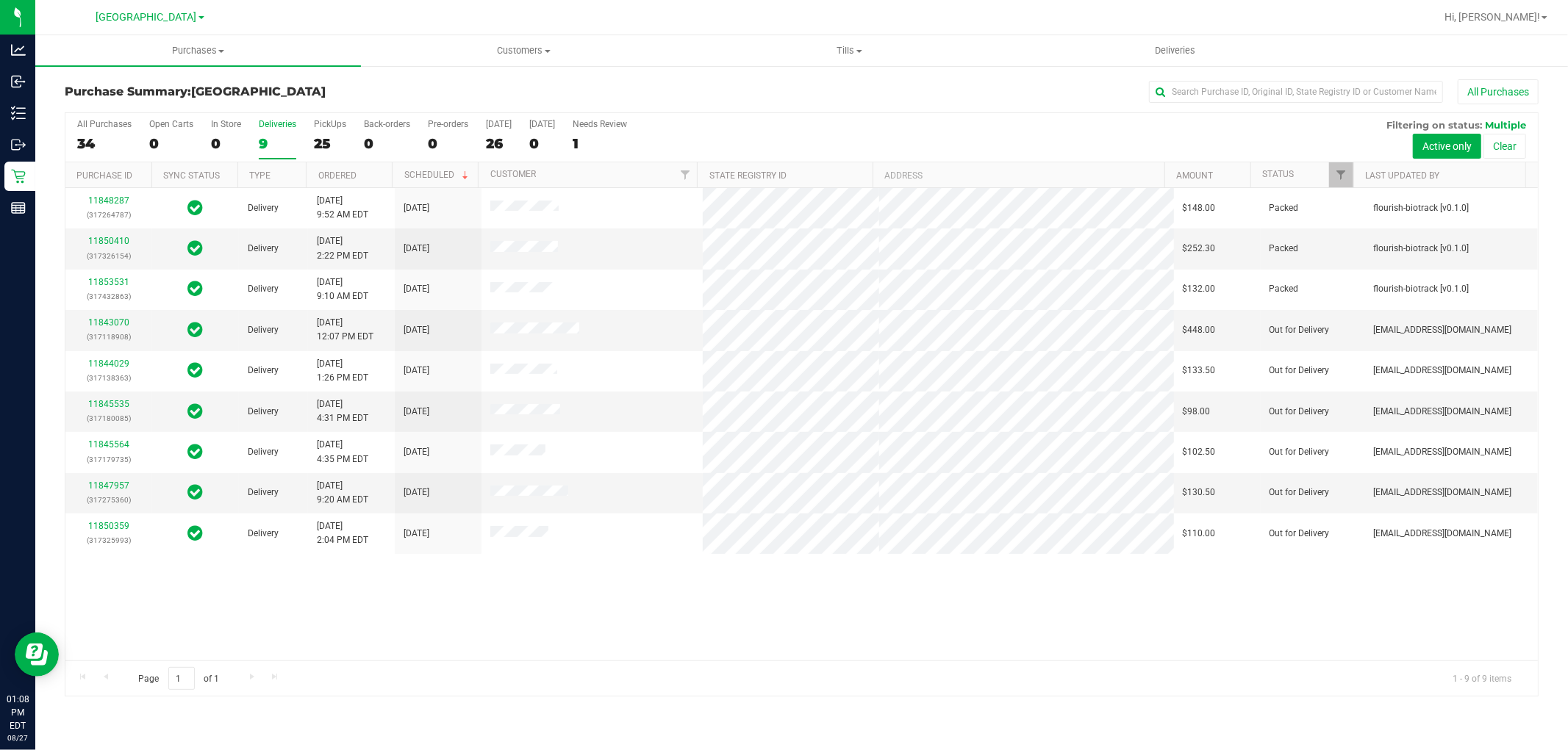
click at [973, 136] on div "All Purchases 34 Open Carts 0 In Store 0 Deliveries 9 PickUps 25 Back-orders 0 …" at bounding box center [801, 138] width 1472 height 50
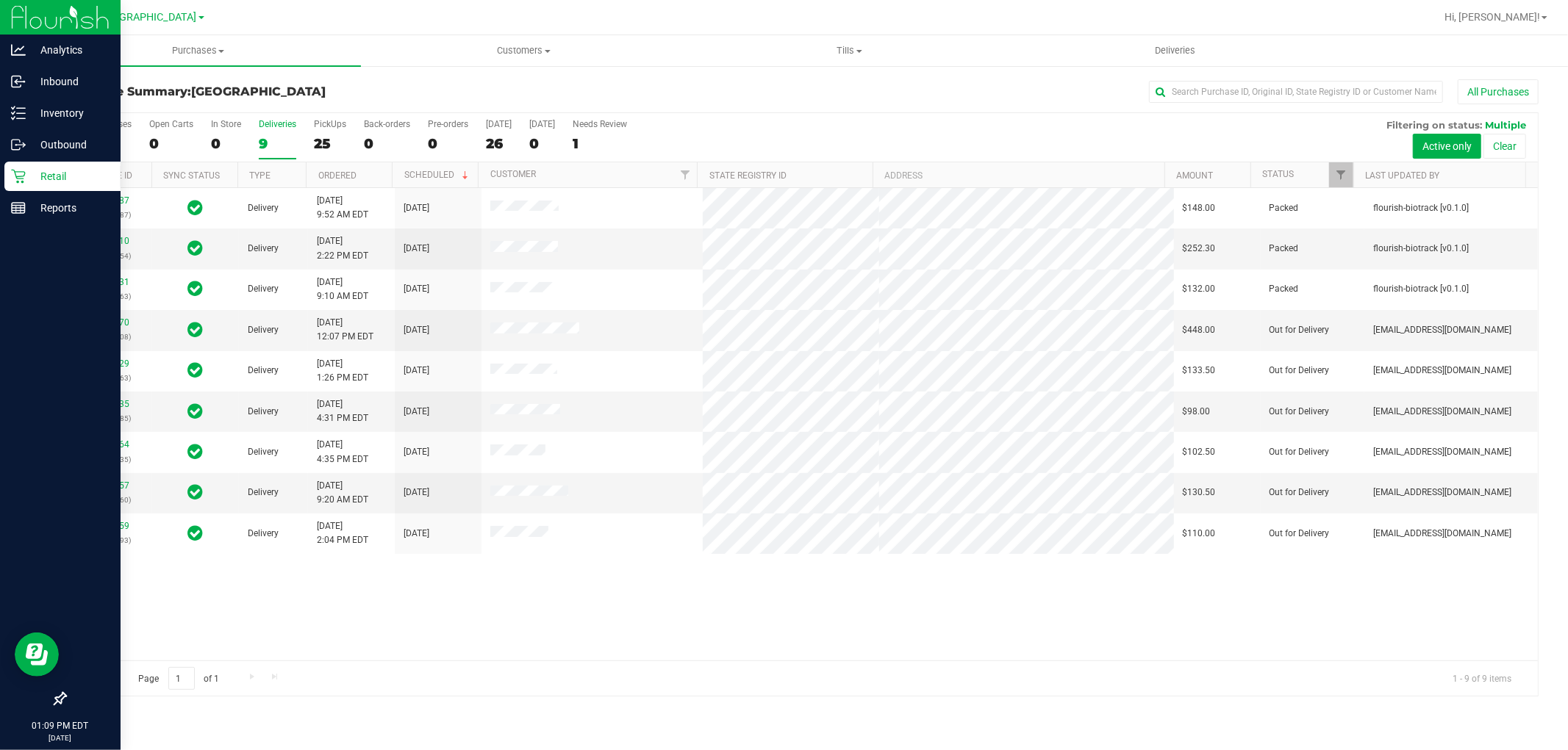
click at [48, 173] on p "Retail" at bounding box center [70, 176] width 89 height 18
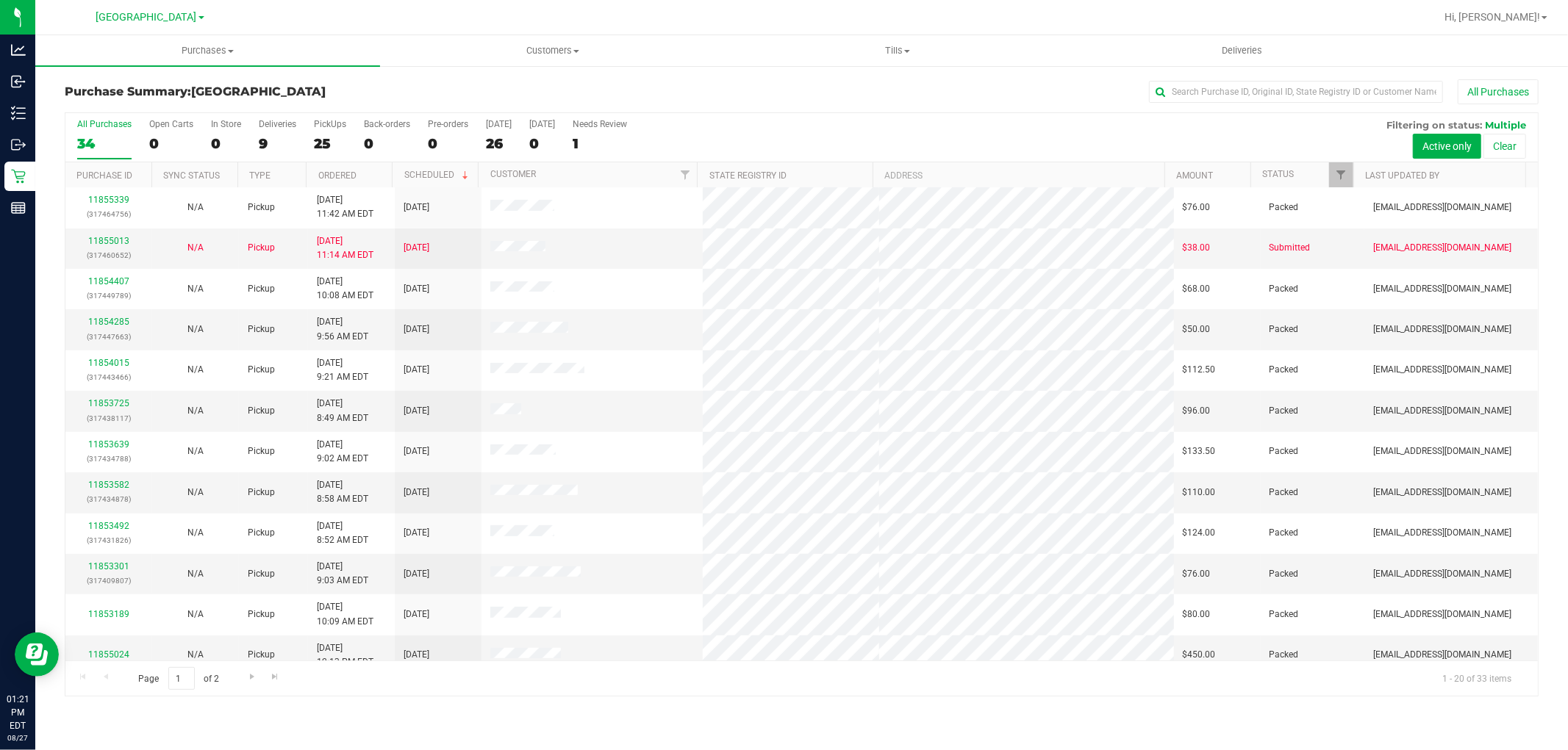
scroll to position [341, 0]
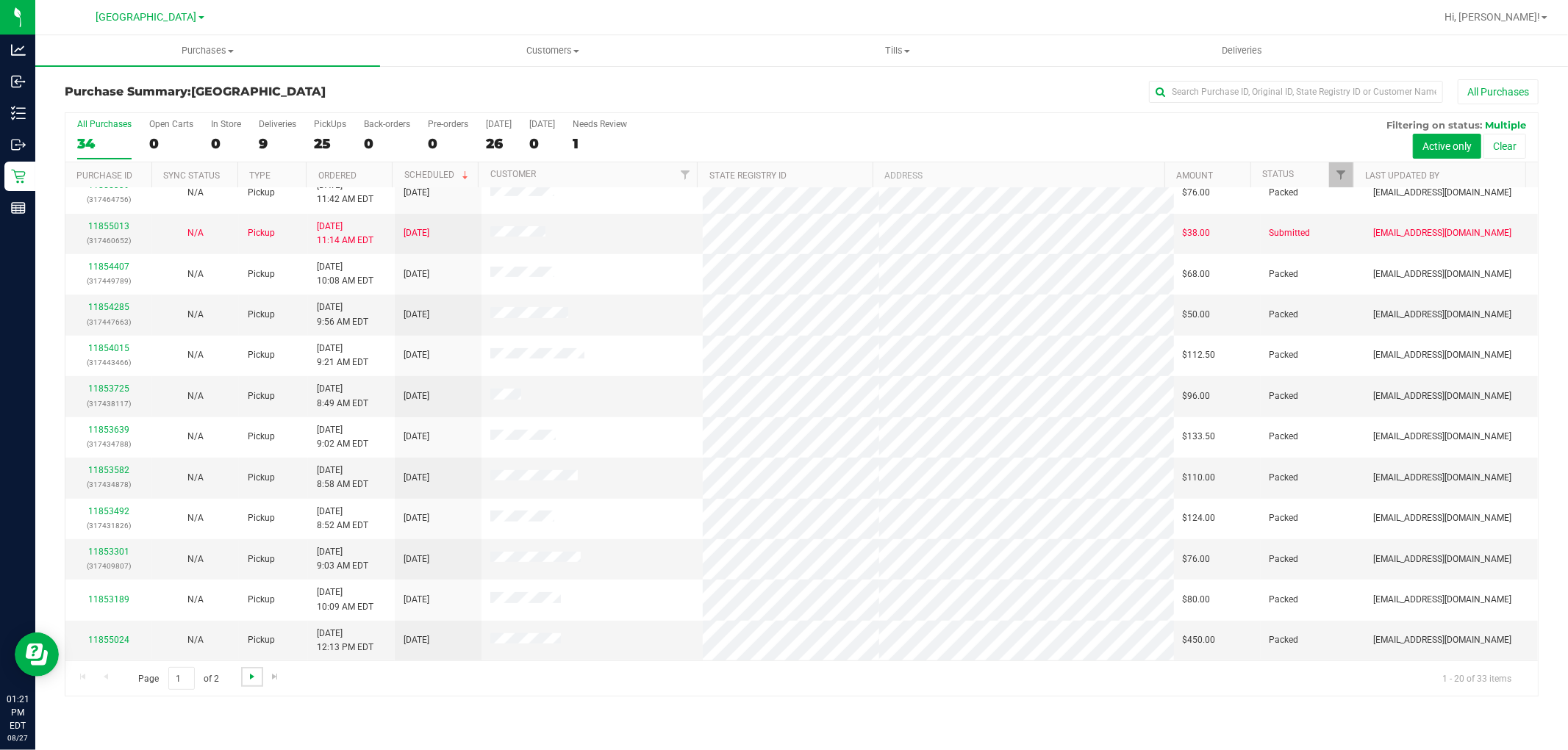
click at [251, 674] on span "Go to the next page" at bounding box center [252, 677] width 12 height 12
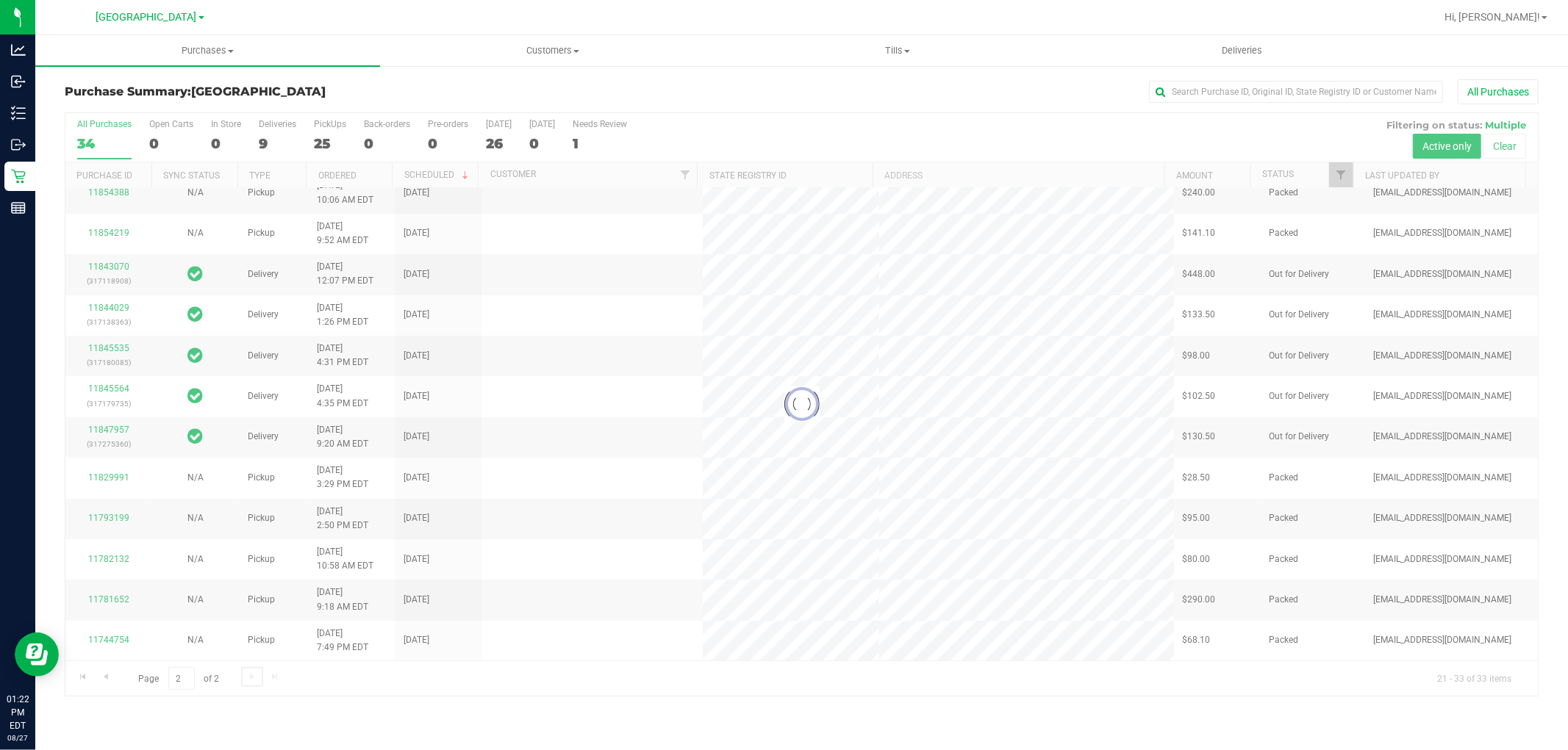
scroll to position [0, 0]
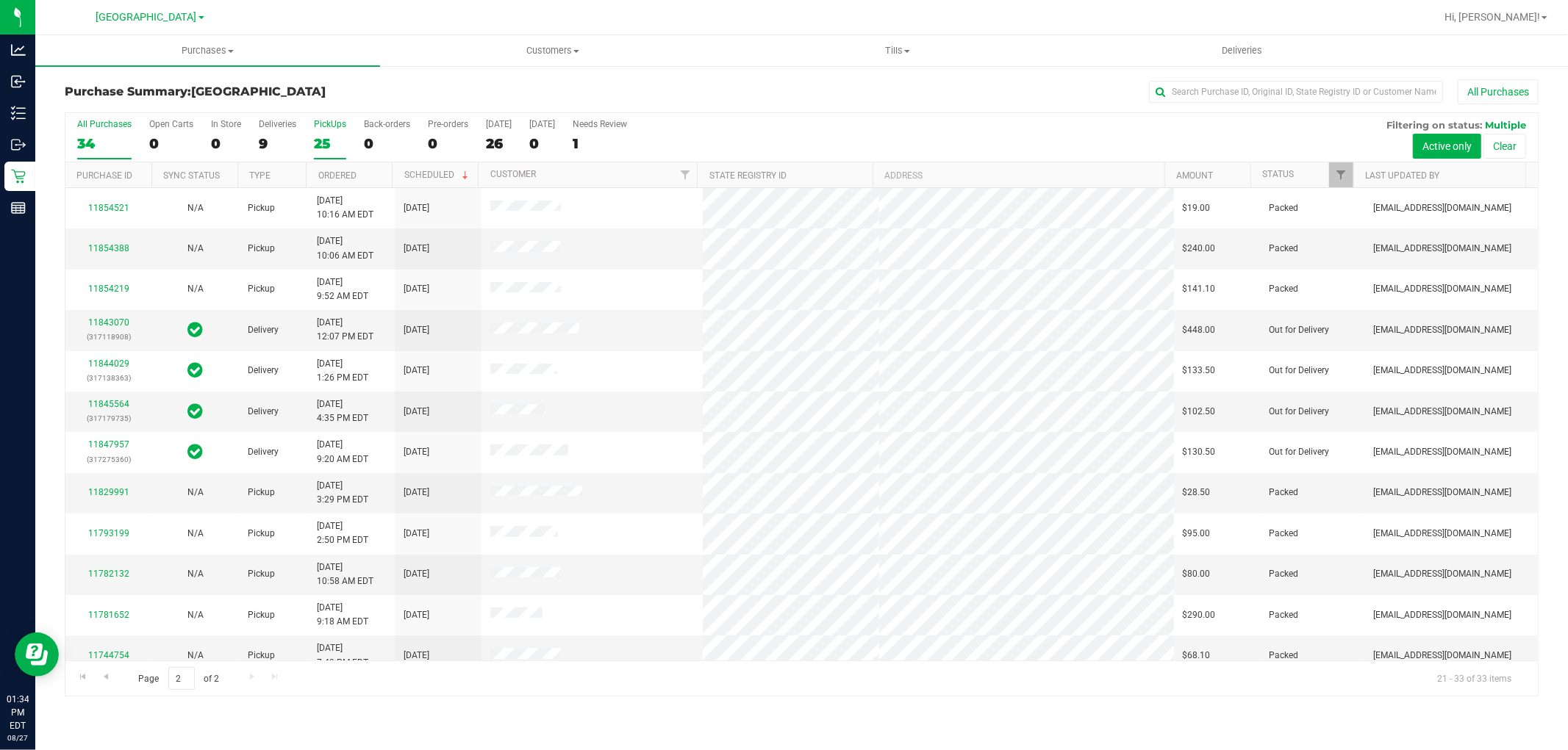
click at [335, 122] on div "PickUps" at bounding box center [329, 124] width 32 height 10
click at [0, 0] on input "PickUps 25" at bounding box center [0, 0] width 0 height 0
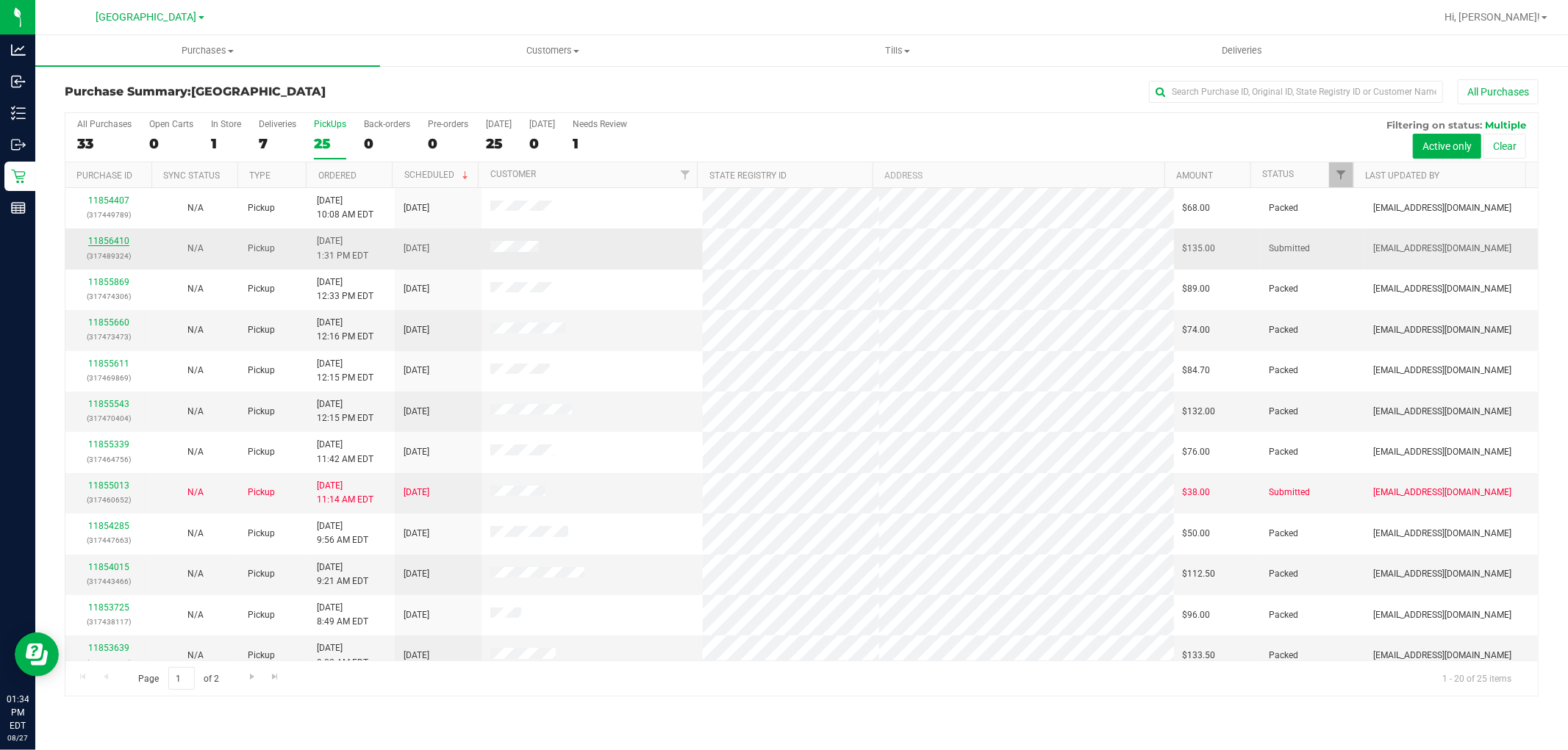
click at [114, 239] on link "11856410" at bounding box center [109, 242] width 41 height 10
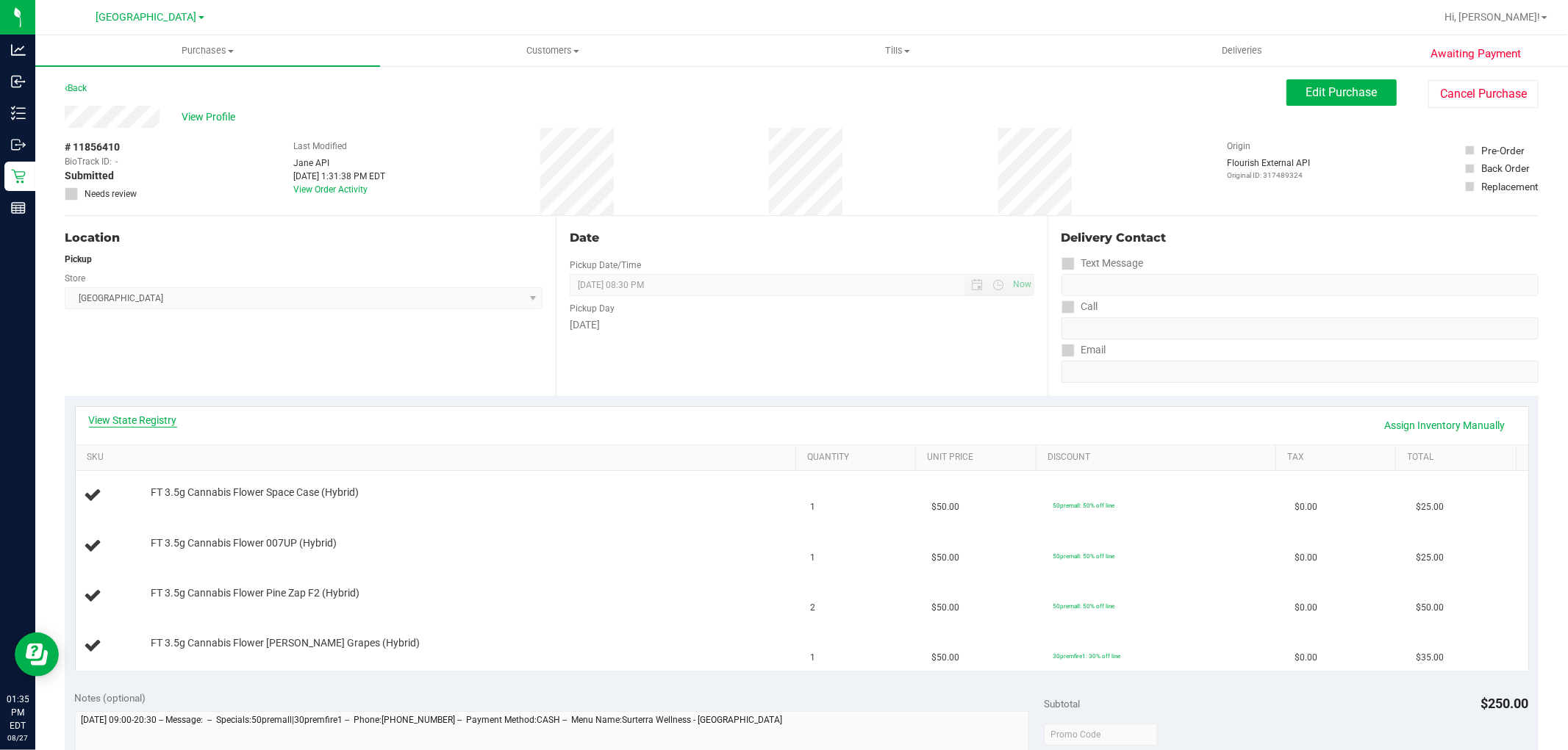
click at [144, 424] on link "View State Registry" at bounding box center [134, 421] width 89 height 15
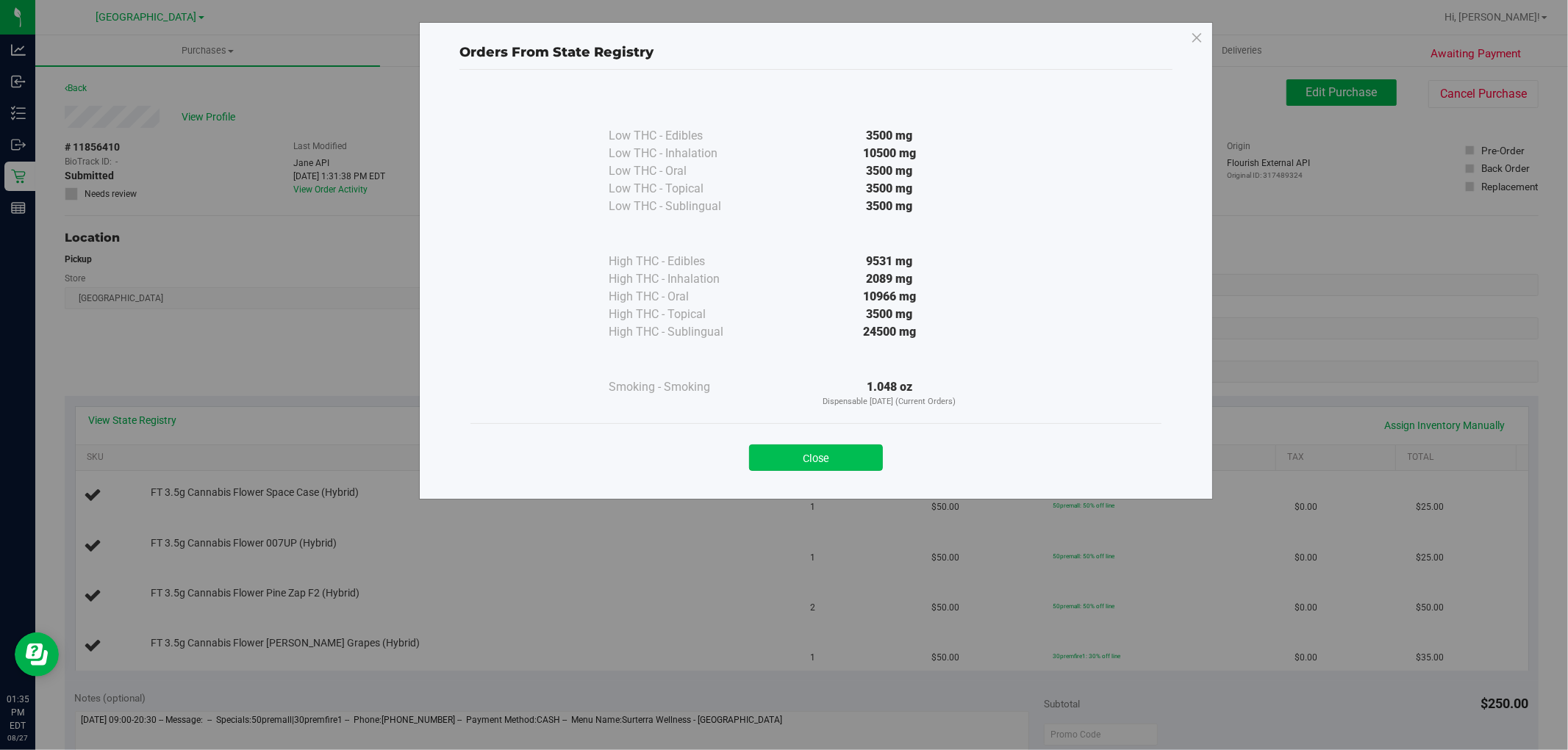
click at [850, 447] on button "Close" at bounding box center [816, 458] width 134 height 26
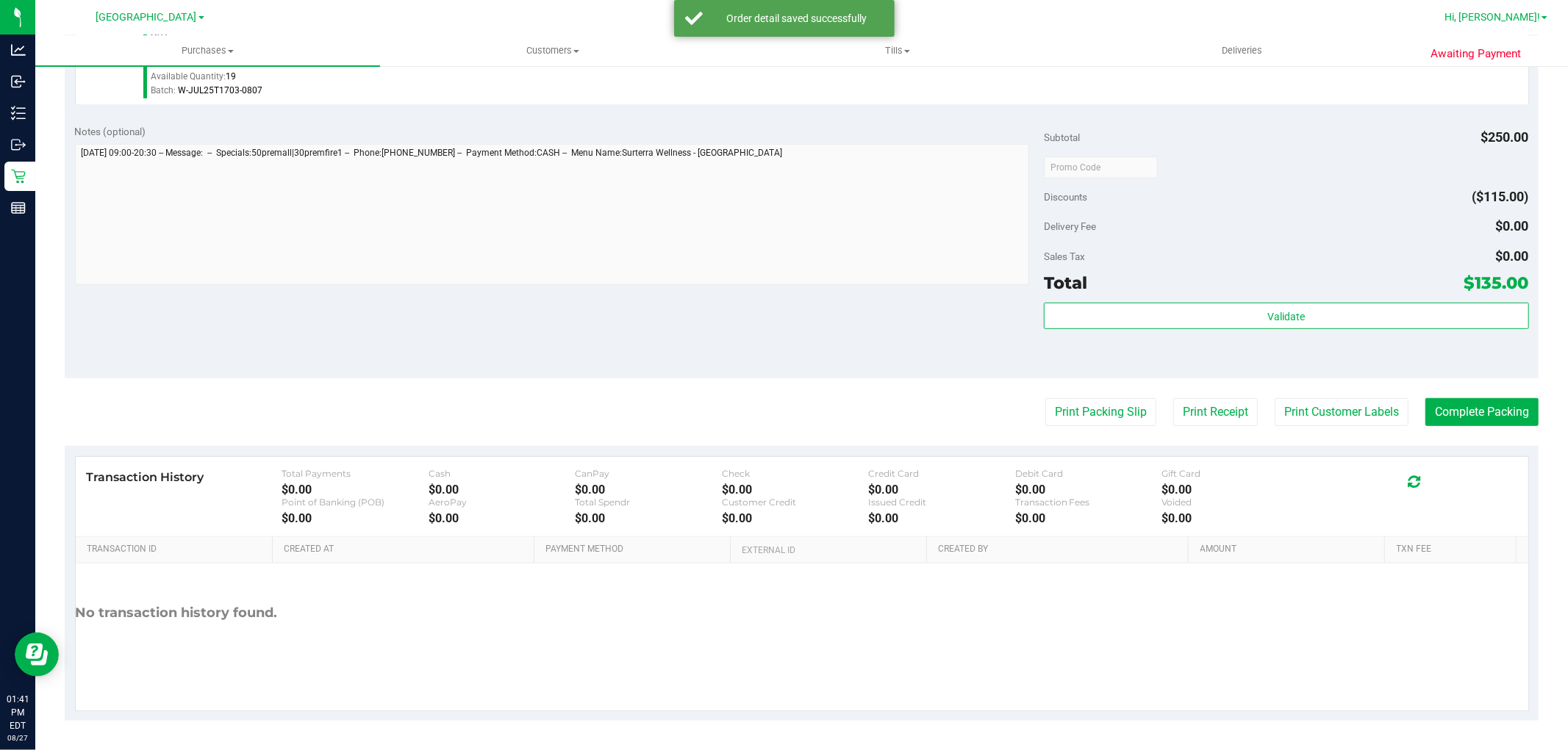
scroll to position [716, 0]
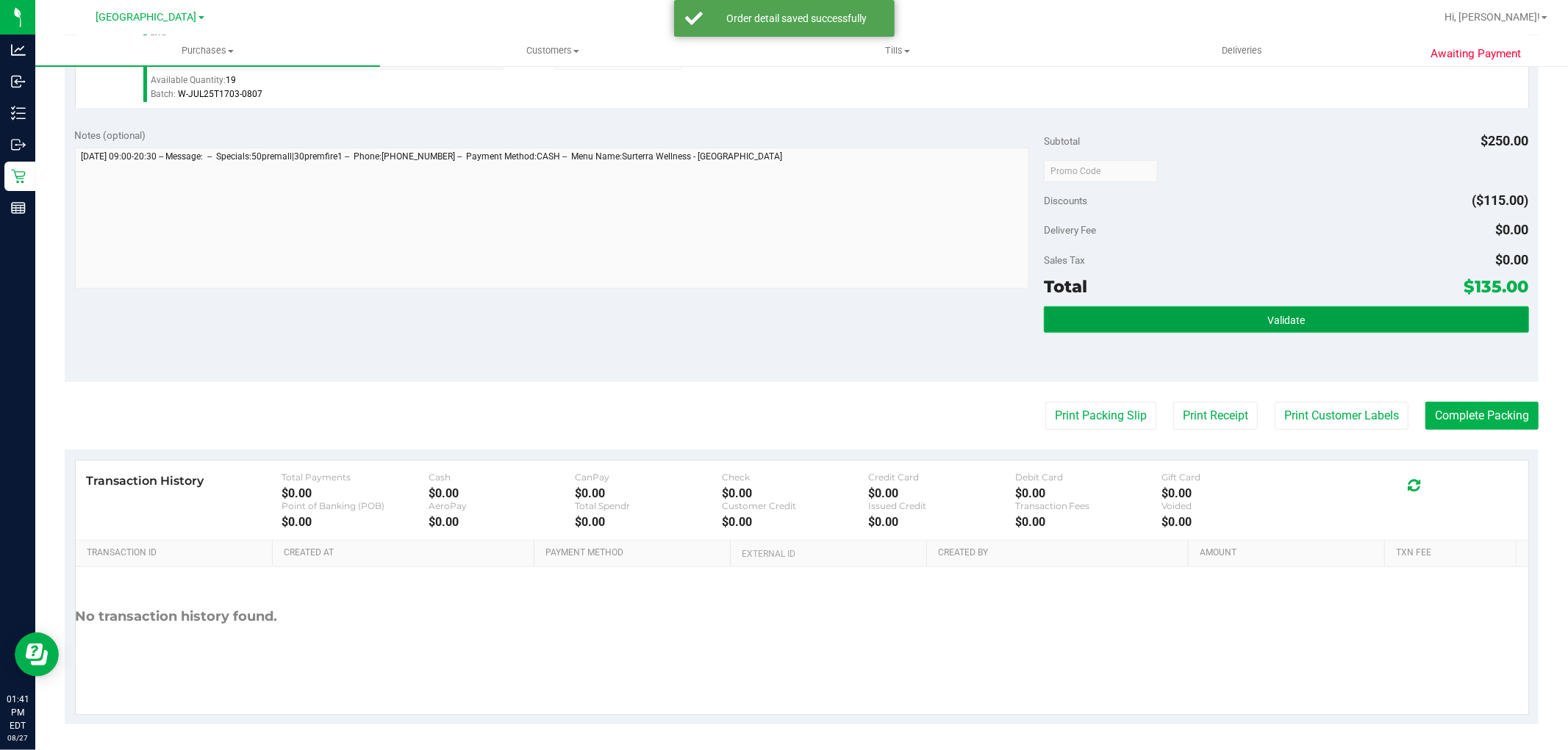
click at [1267, 323] on span "Validate" at bounding box center [1286, 320] width 38 height 12
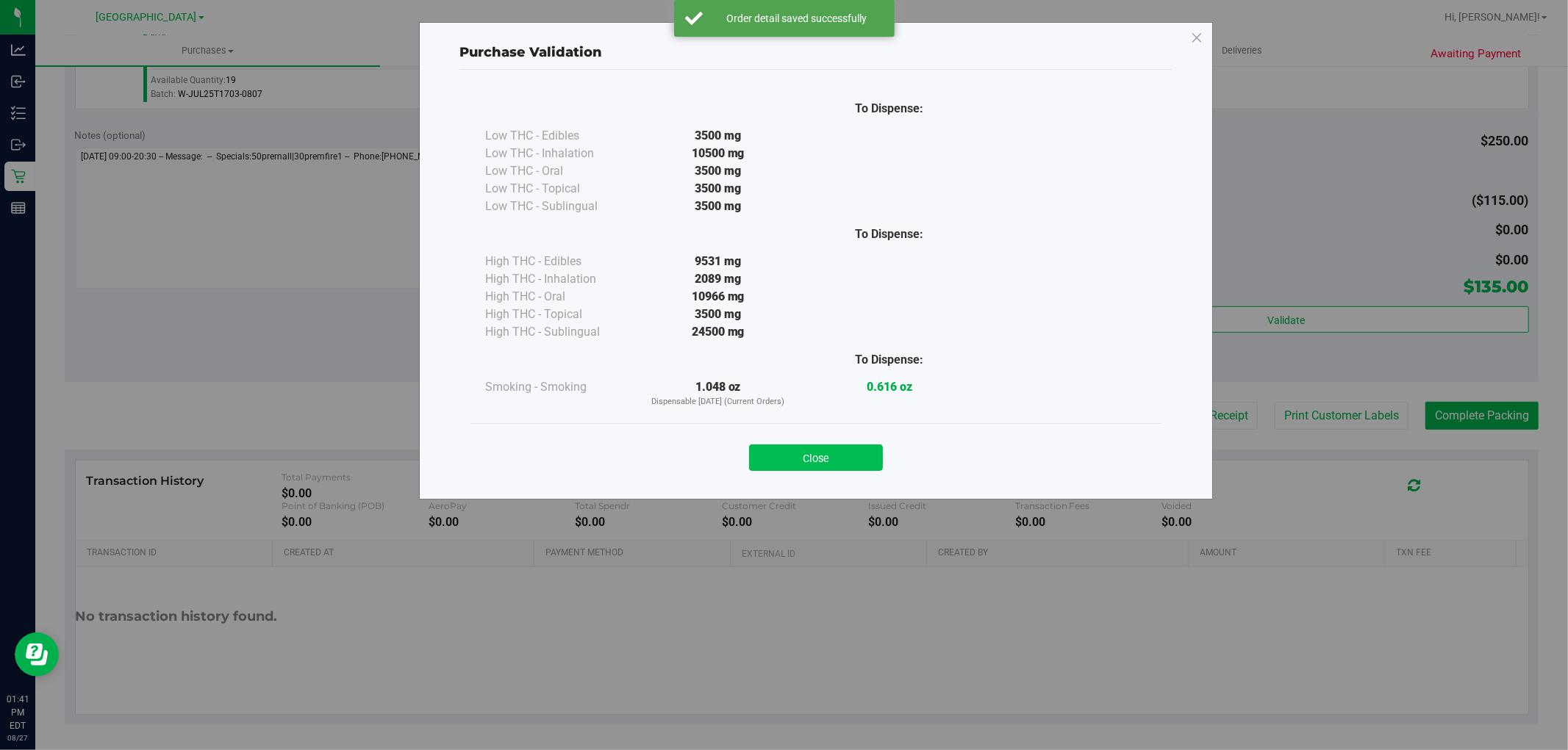
click at [839, 469] on button "Close" at bounding box center [816, 458] width 134 height 26
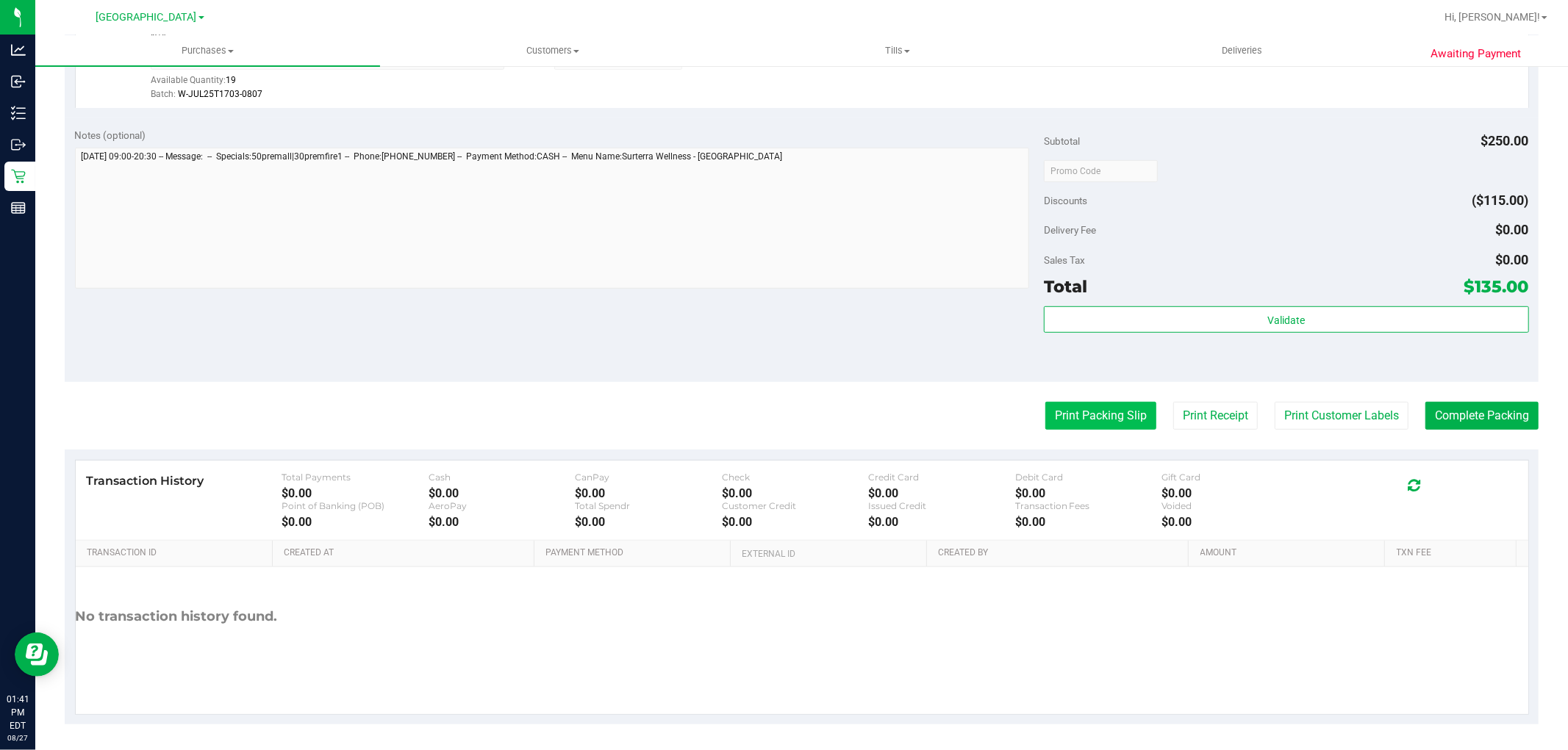
click at [1099, 415] on button "Print Packing Slip" at bounding box center [1101, 416] width 111 height 28
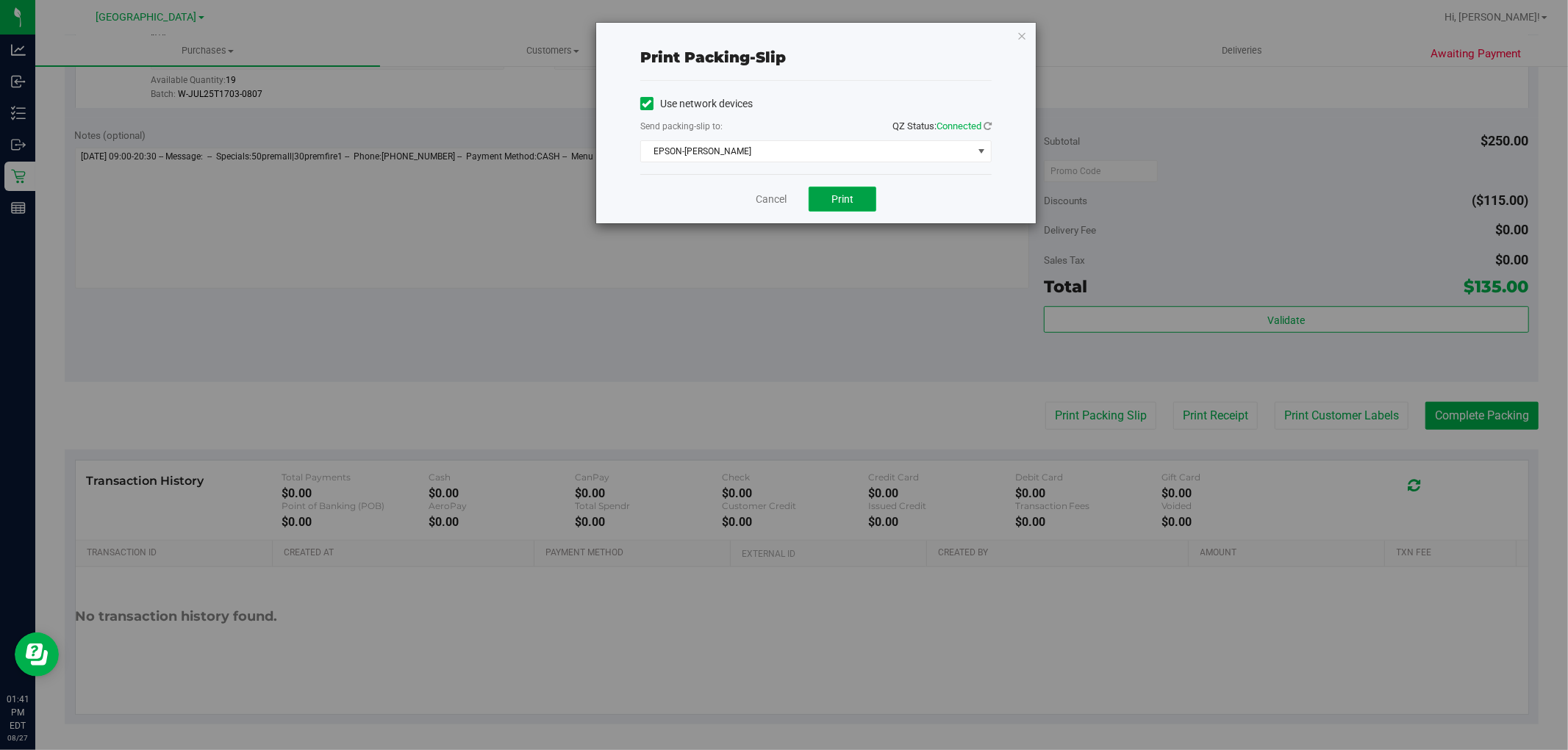
click at [840, 196] on span "Print" at bounding box center [842, 200] width 22 height 12
click at [1023, 32] on icon "button" at bounding box center [1022, 35] width 11 height 18
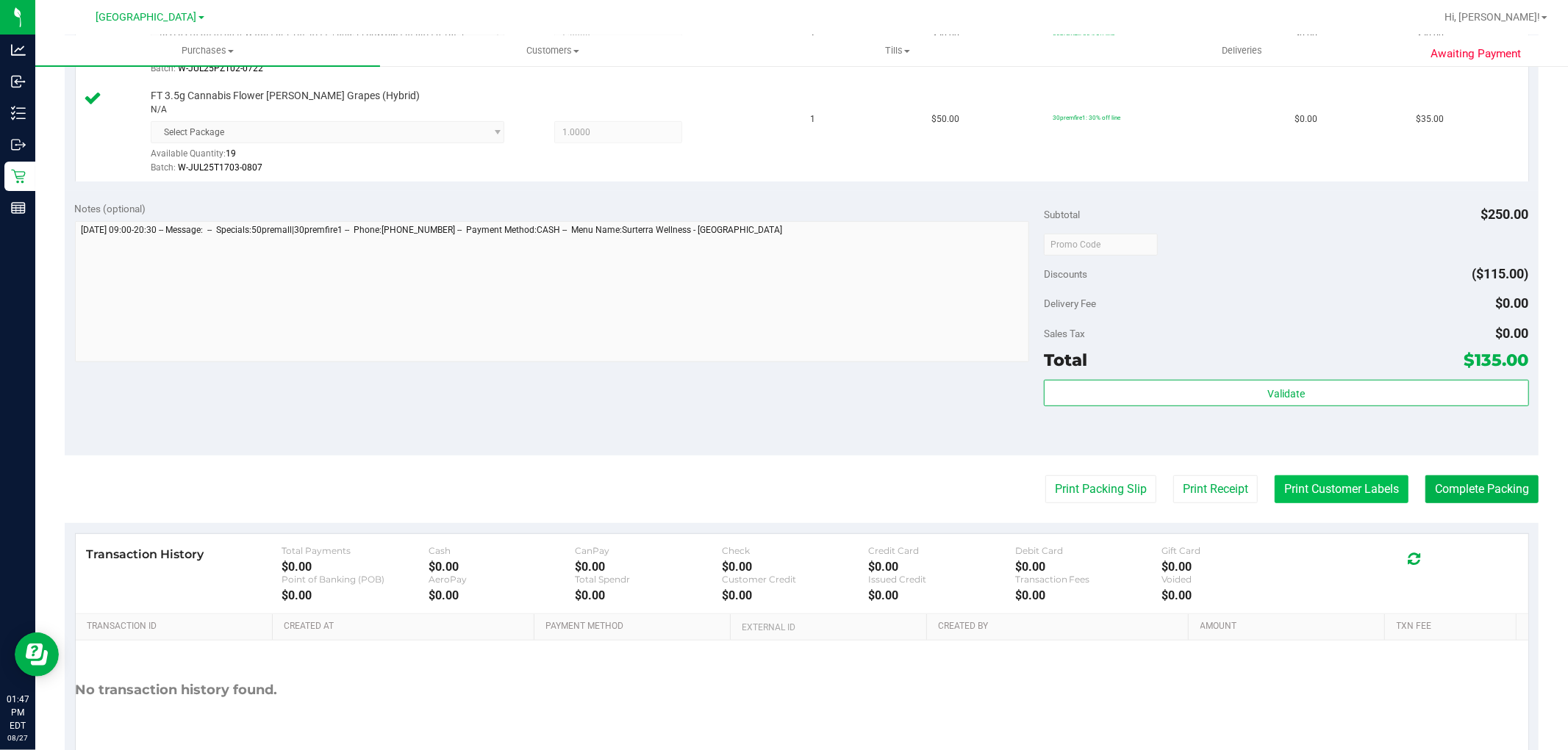
scroll to position [722, 0]
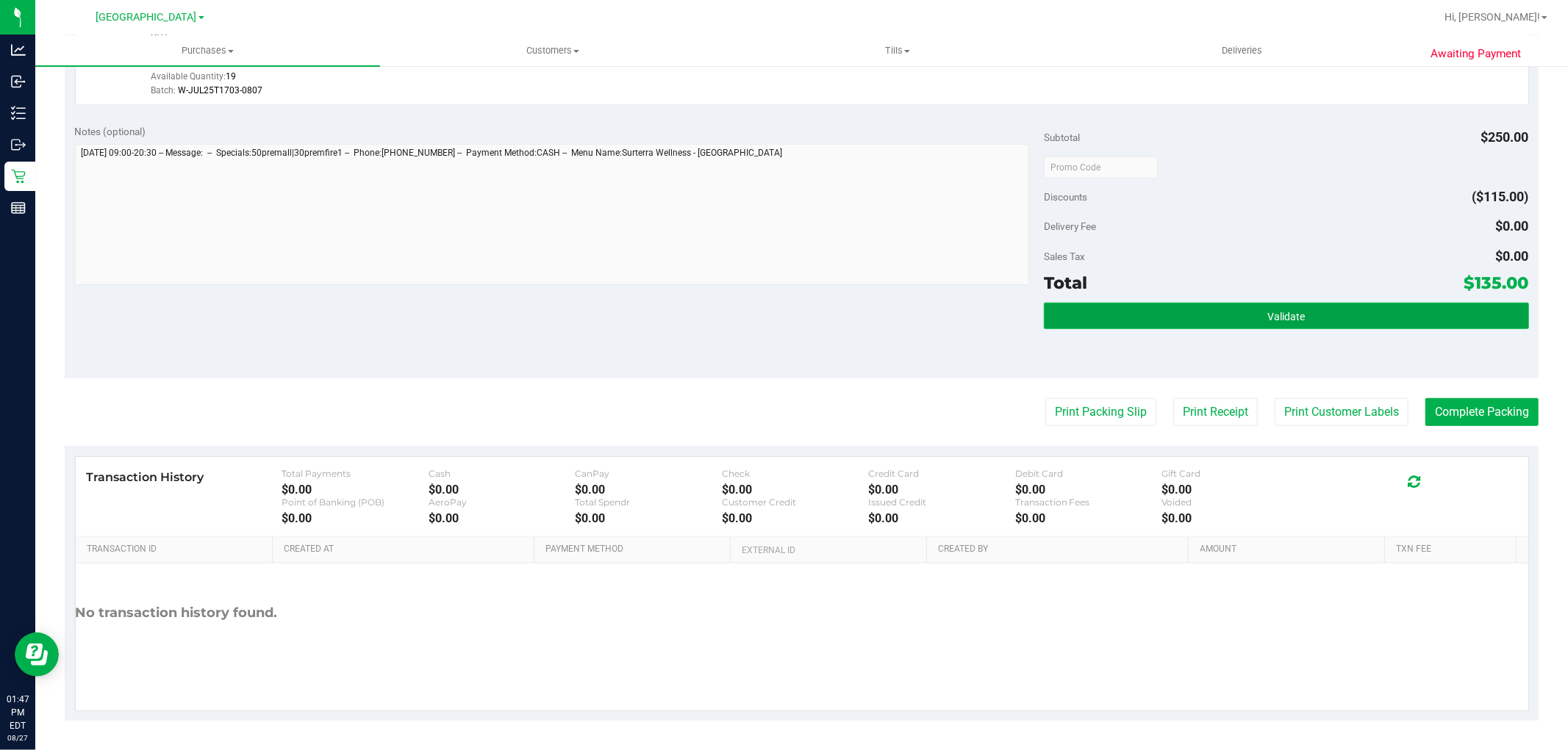
click at [1267, 318] on span "Validate" at bounding box center [1286, 316] width 38 height 12
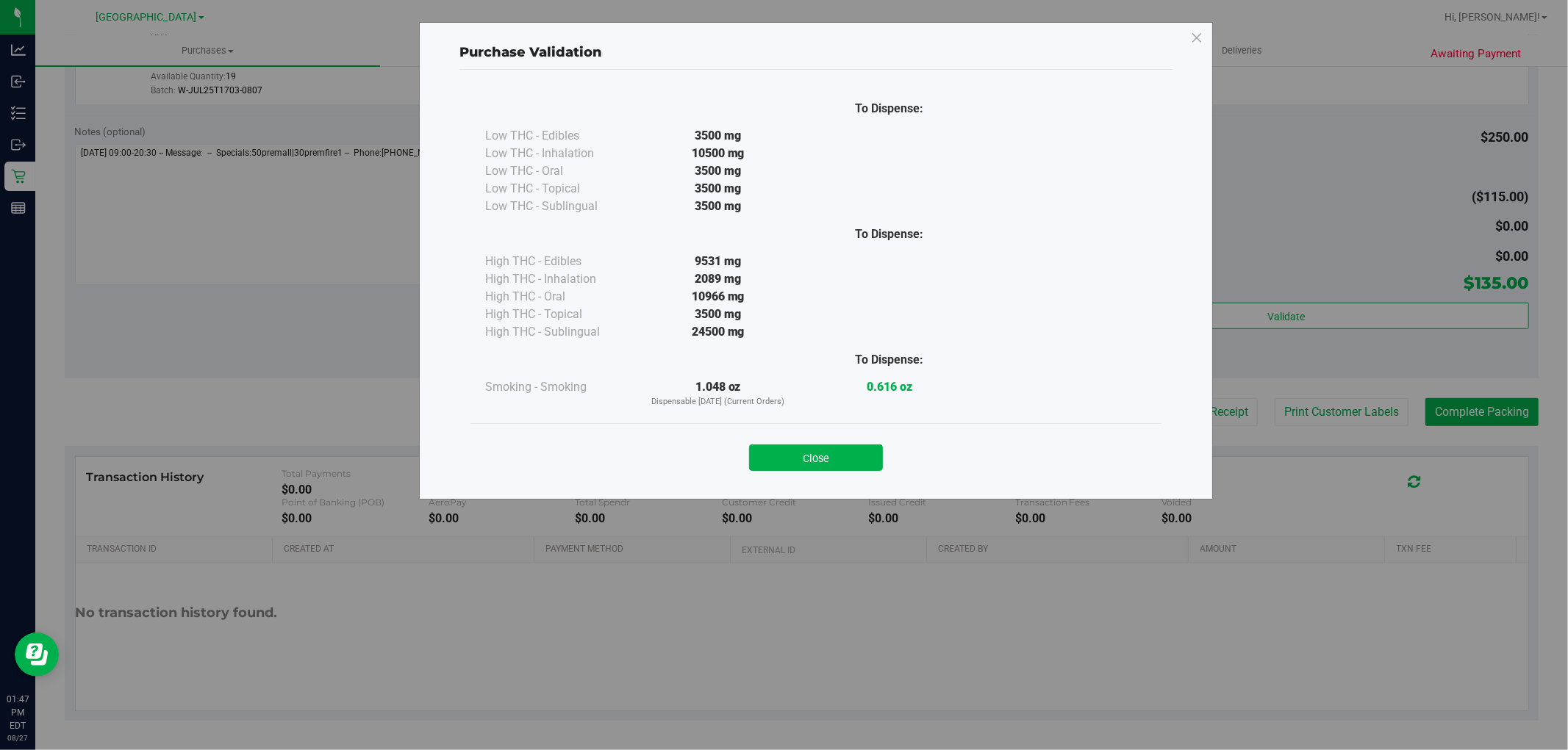
drag, startPoint x: 841, startPoint y: 458, endPoint x: 1003, endPoint y: 452, distance: 162.1
click at [843, 459] on button "Close" at bounding box center [816, 458] width 134 height 26
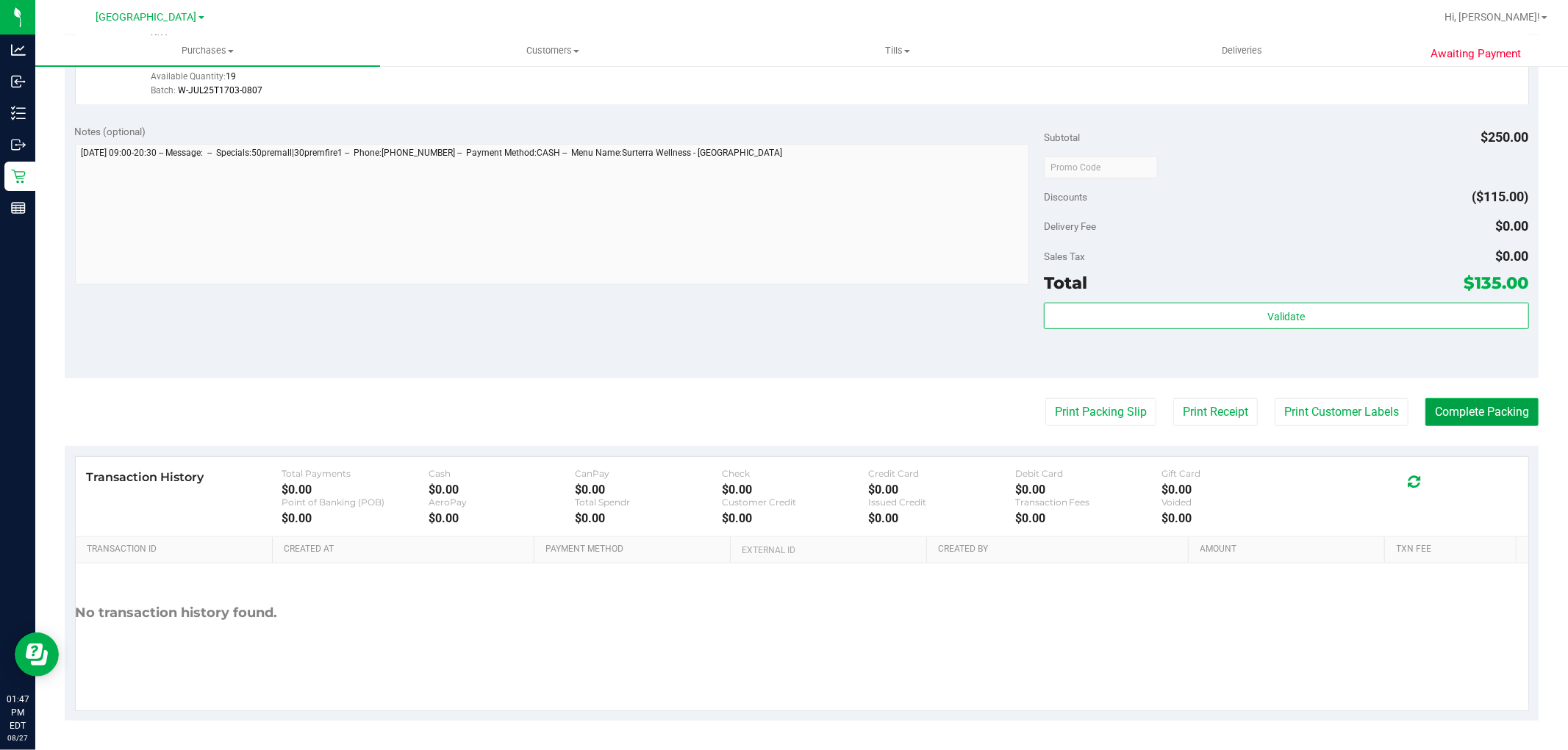
click at [1481, 416] on button "Complete Packing" at bounding box center [1482, 412] width 113 height 28
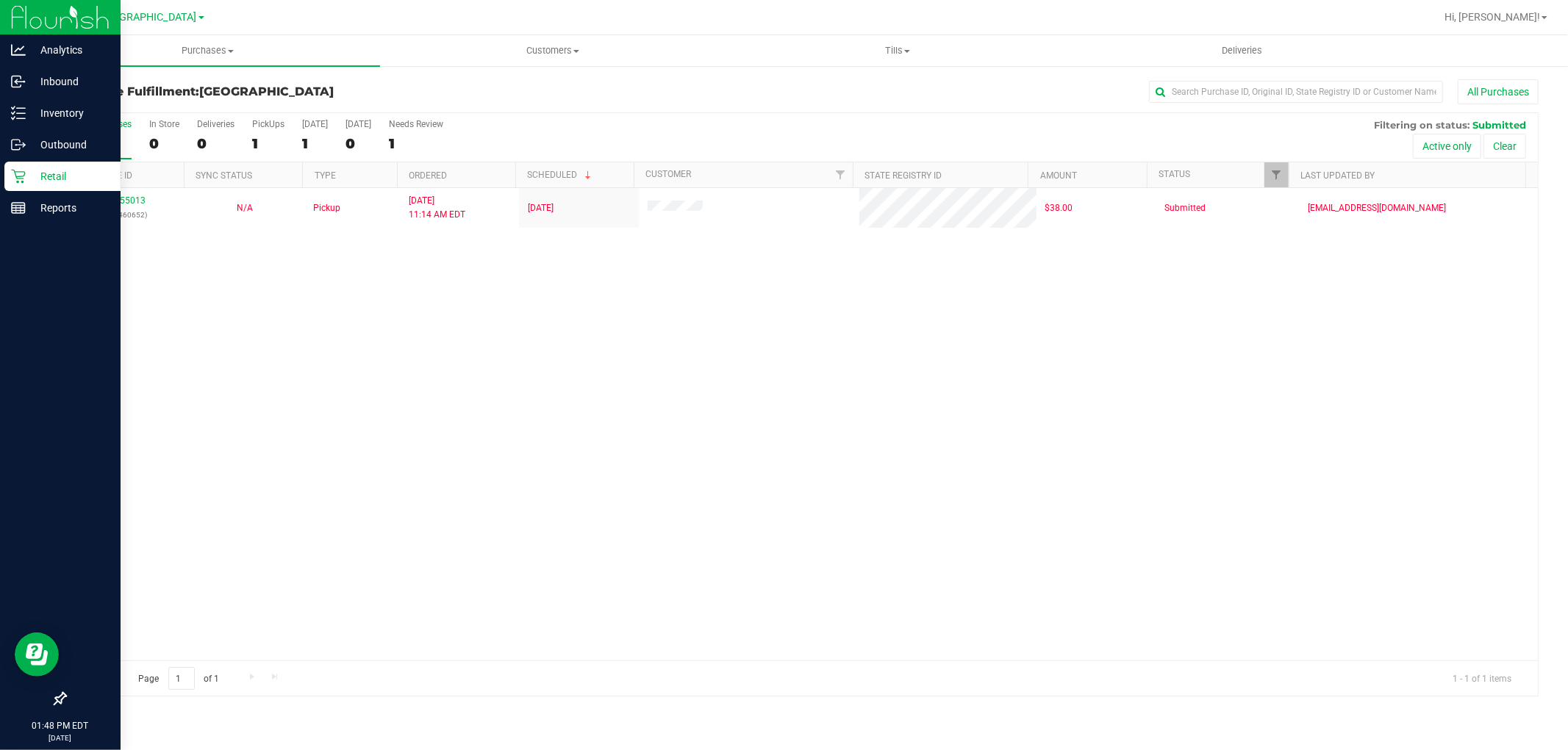
click at [48, 174] on p "Retail" at bounding box center [70, 176] width 89 height 18
click at [43, 209] on p "Reports" at bounding box center [70, 208] width 89 height 18
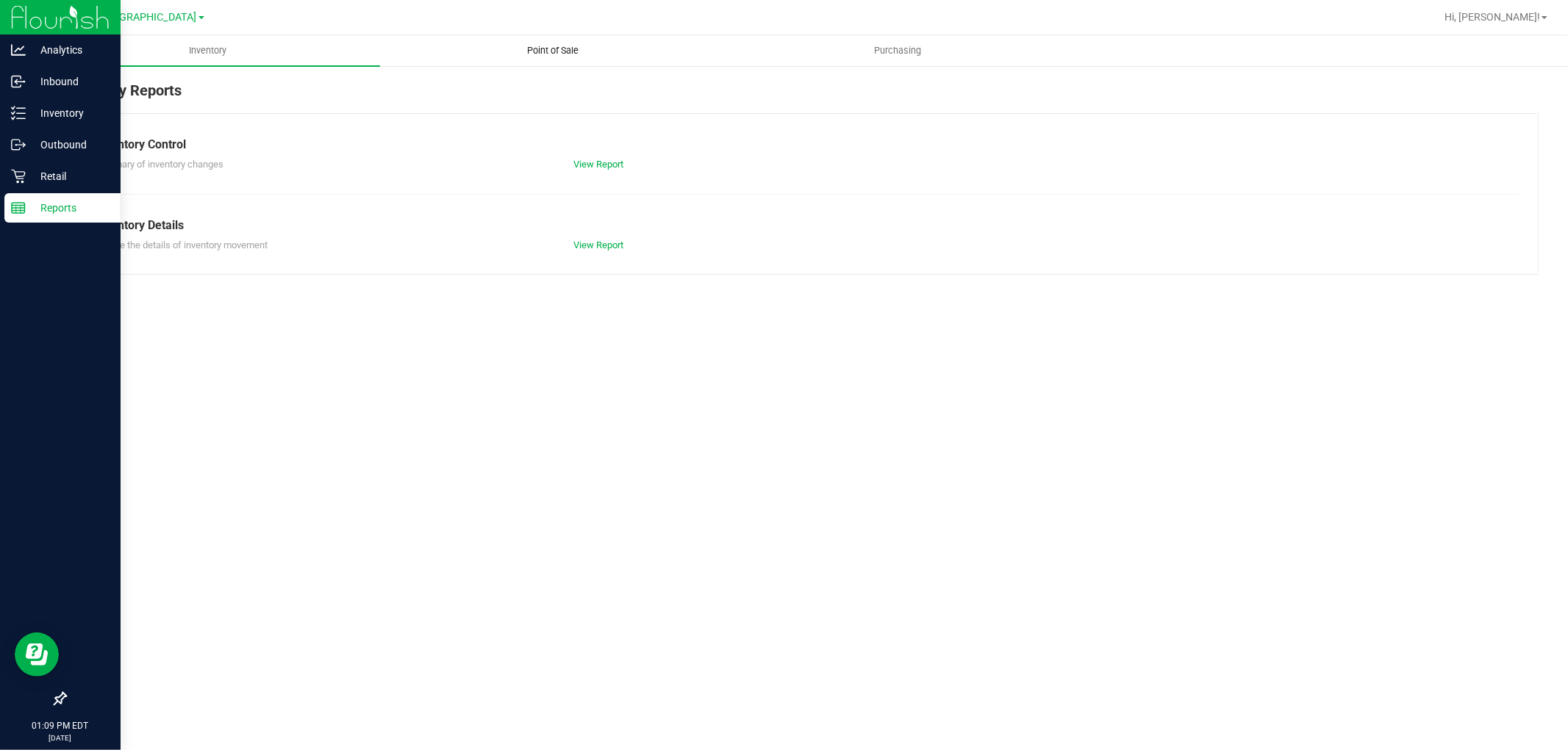
click at [556, 47] on span "Point of Sale" at bounding box center [552, 51] width 91 height 14
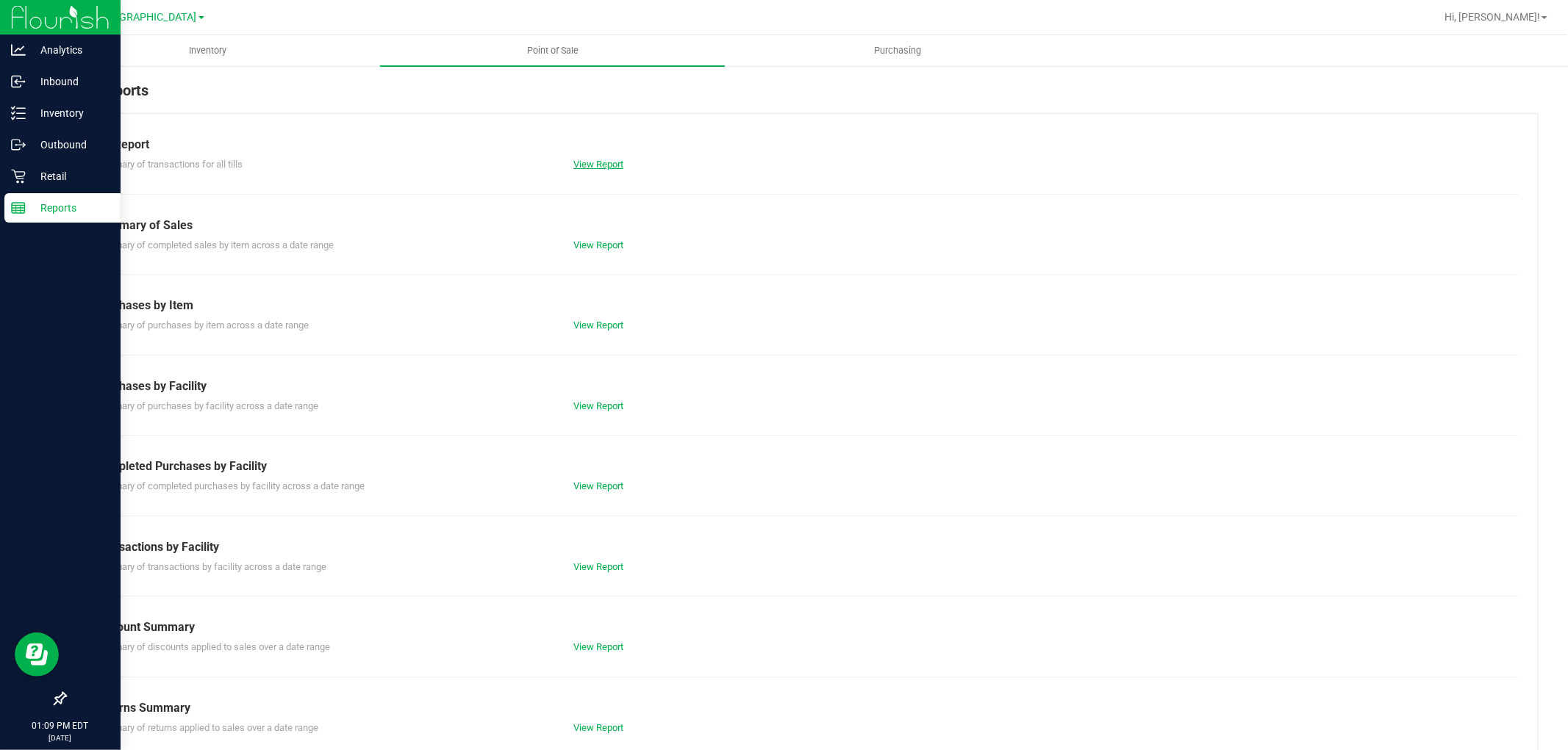
click at [591, 164] on link "View Report" at bounding box center [598, 164] width 50 height 11
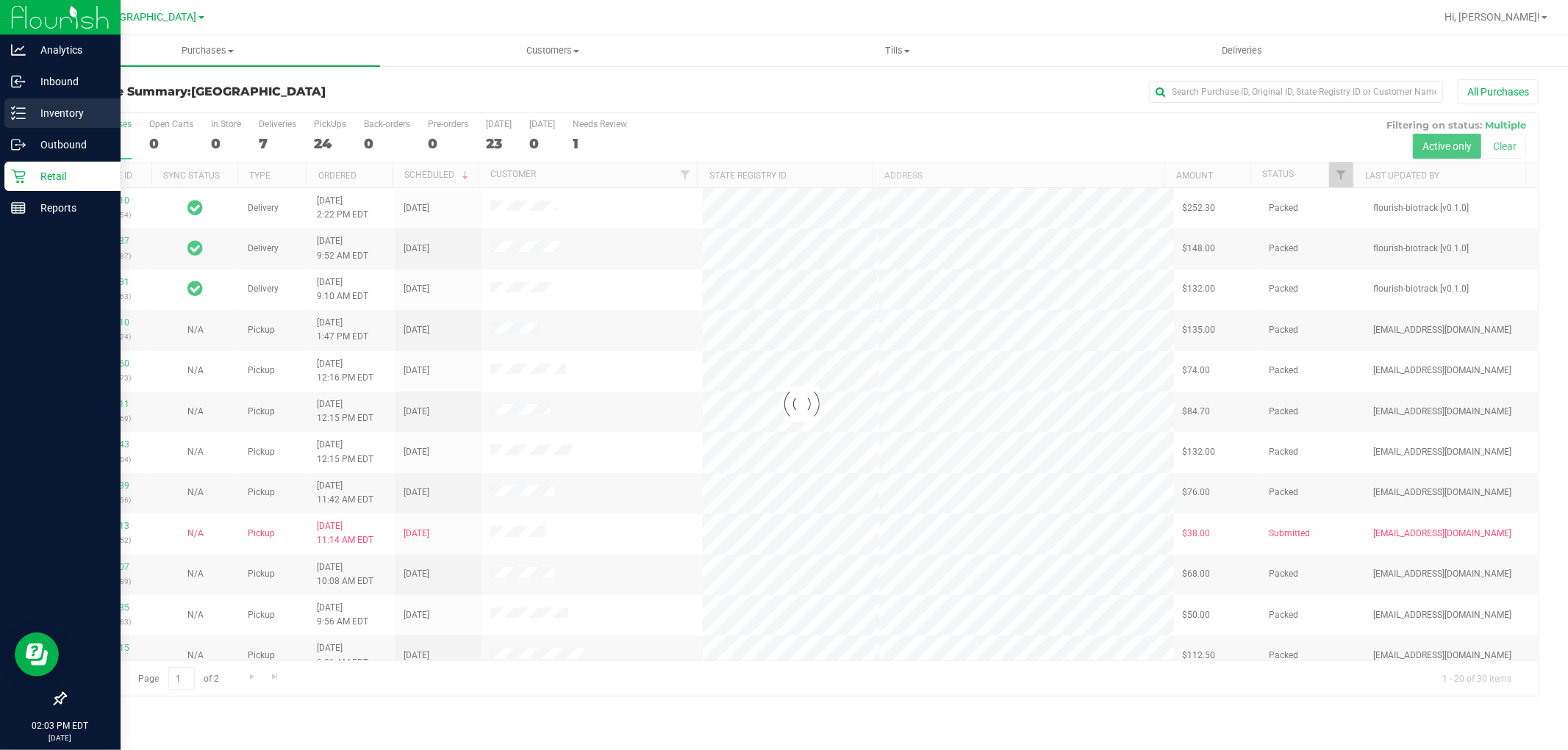
click at [12, 107] on icon at bounding box center [14, 107] width 3 height 2
click at [63, 118] on p "Inventory" at bounding box center [70, 113] width 89 height 18
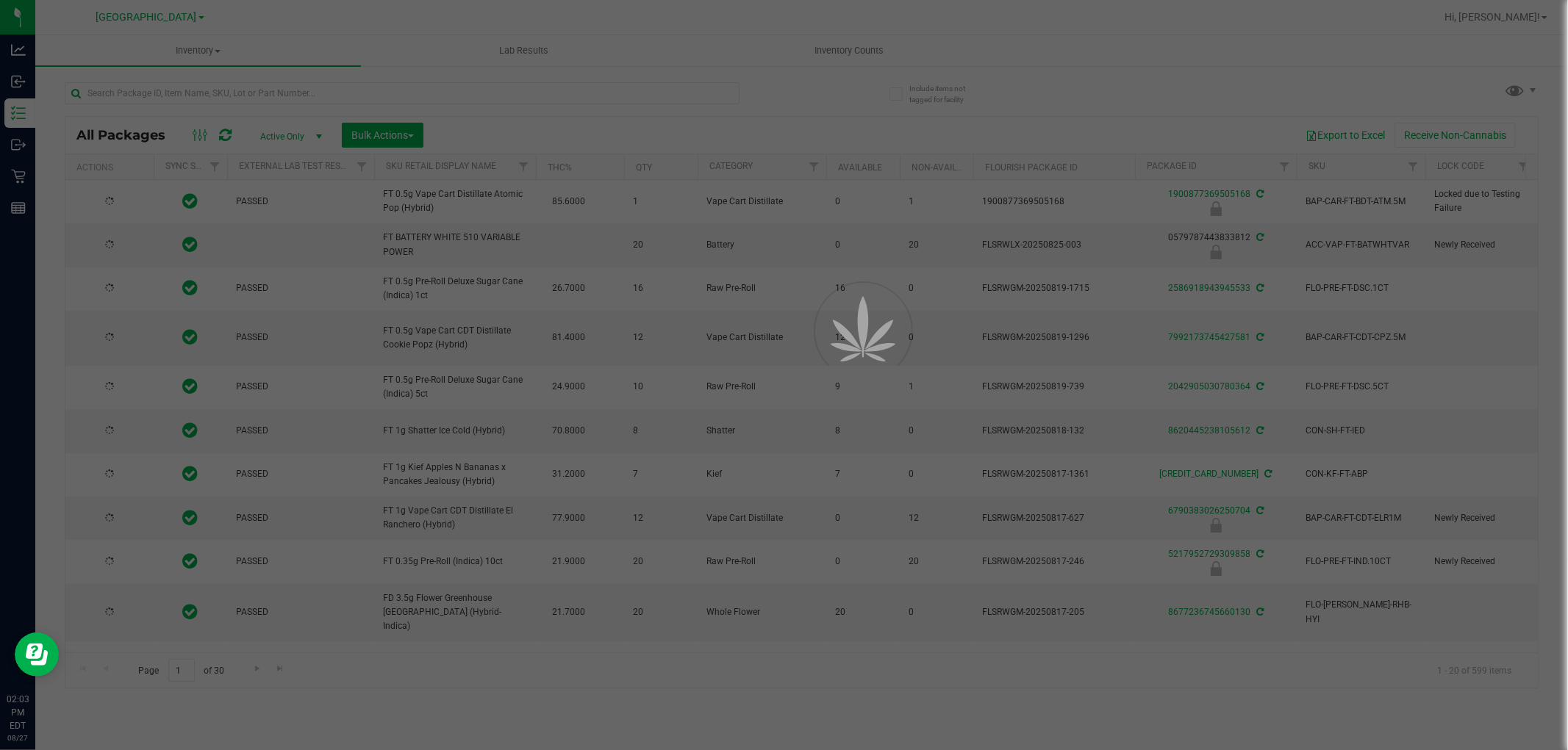
click at [325, 85] on div at bounding box center [784, 375] width 1568 height 750
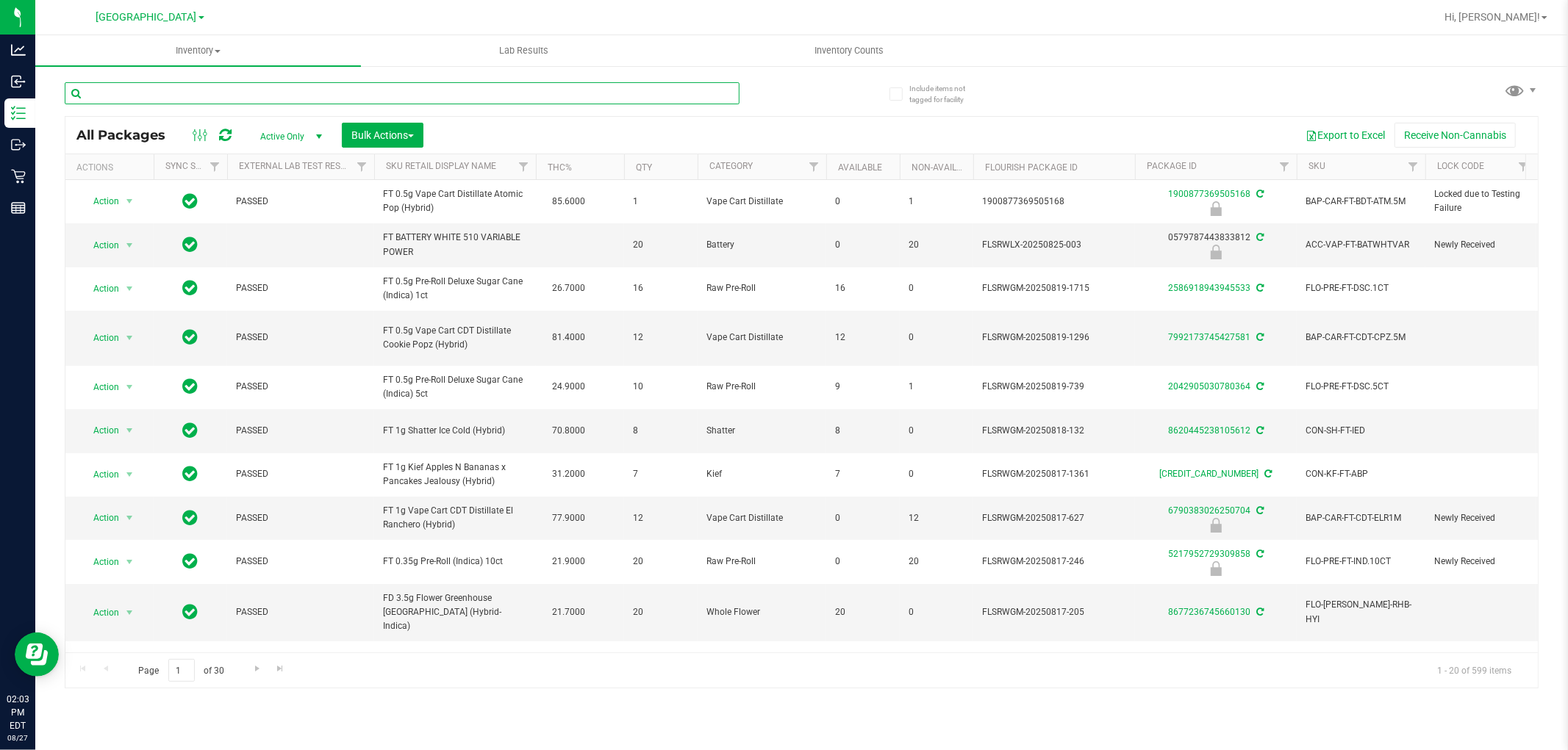
click at [281, 94] on input "text" at bounding box center [401, 93] width 674 height 22
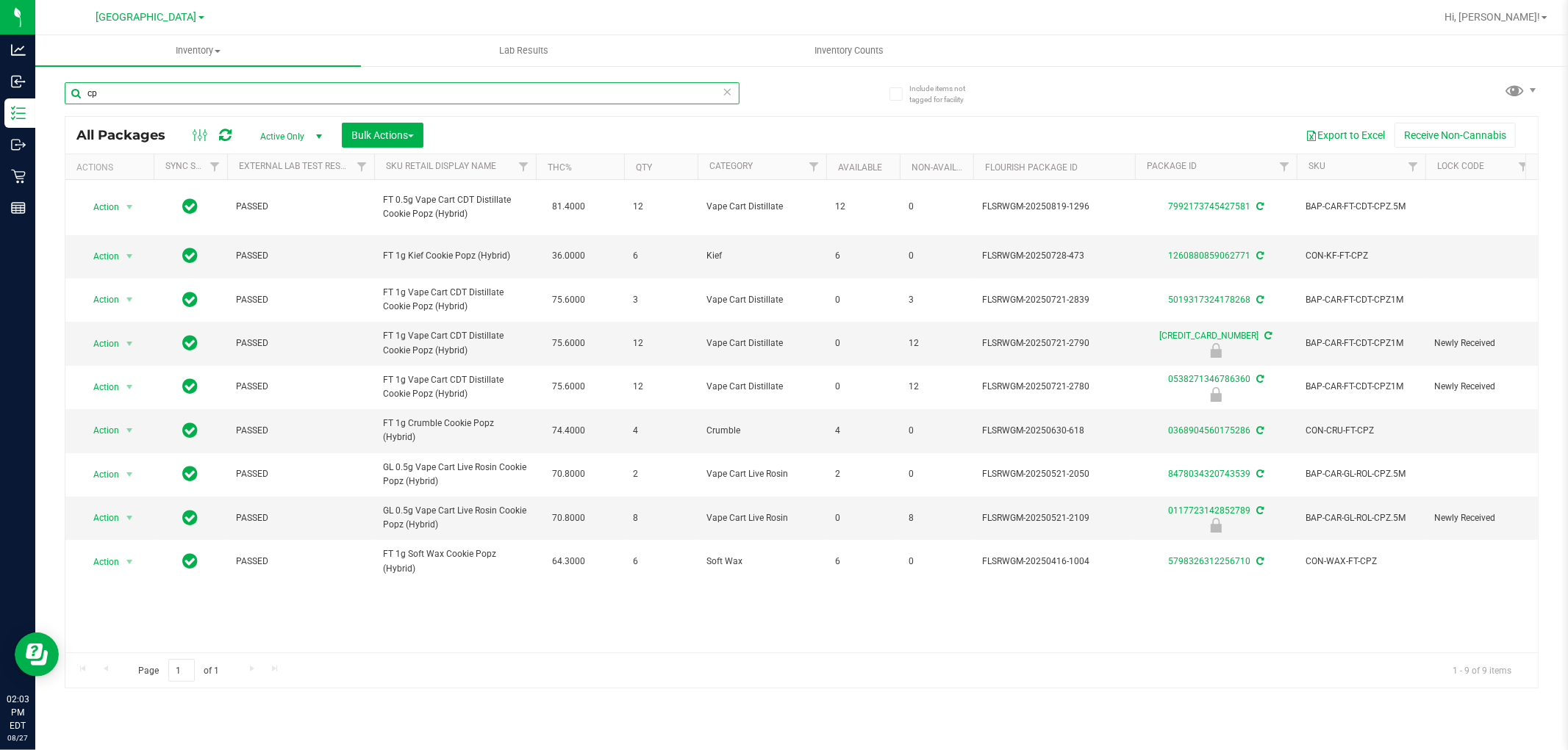
type input "c"
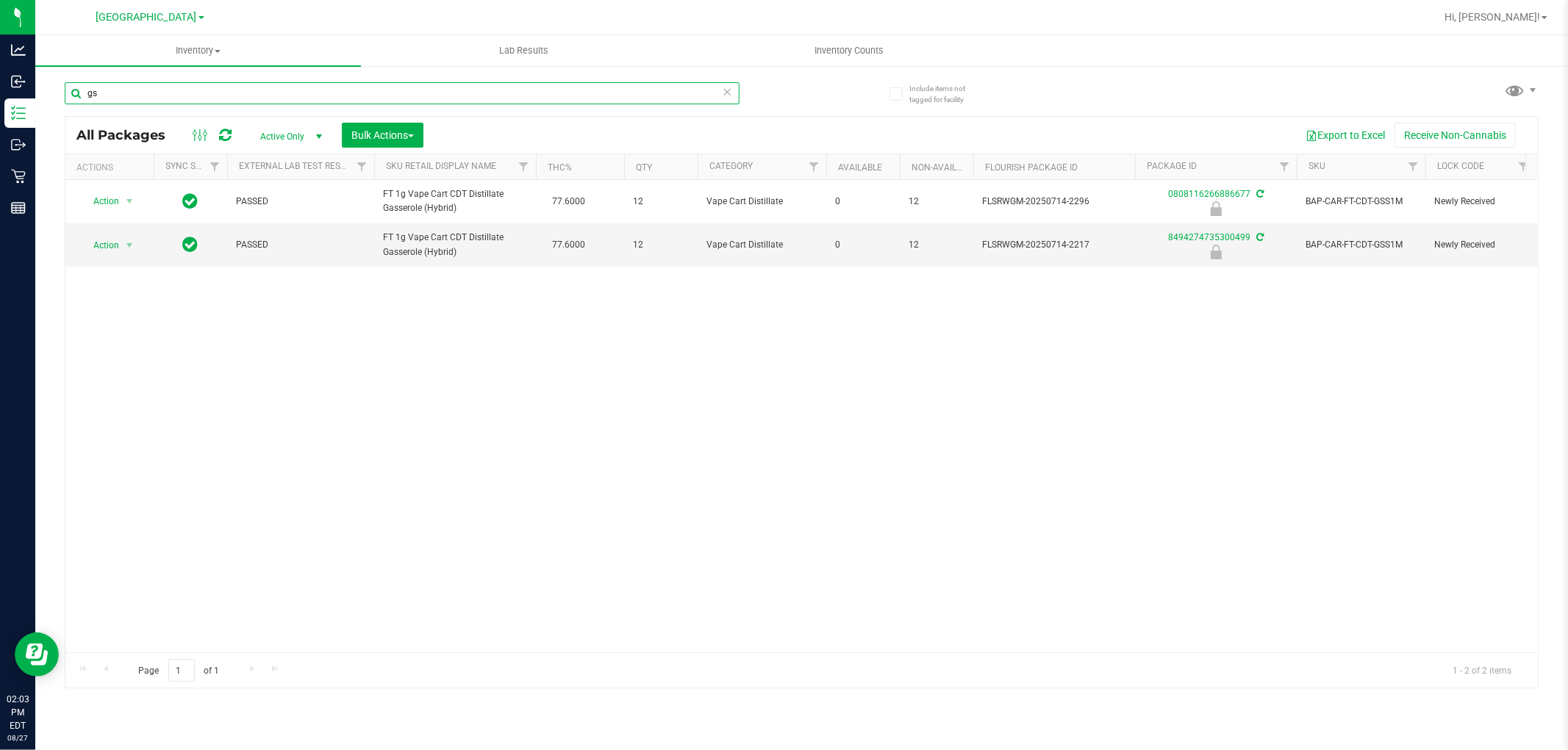
type input "g"
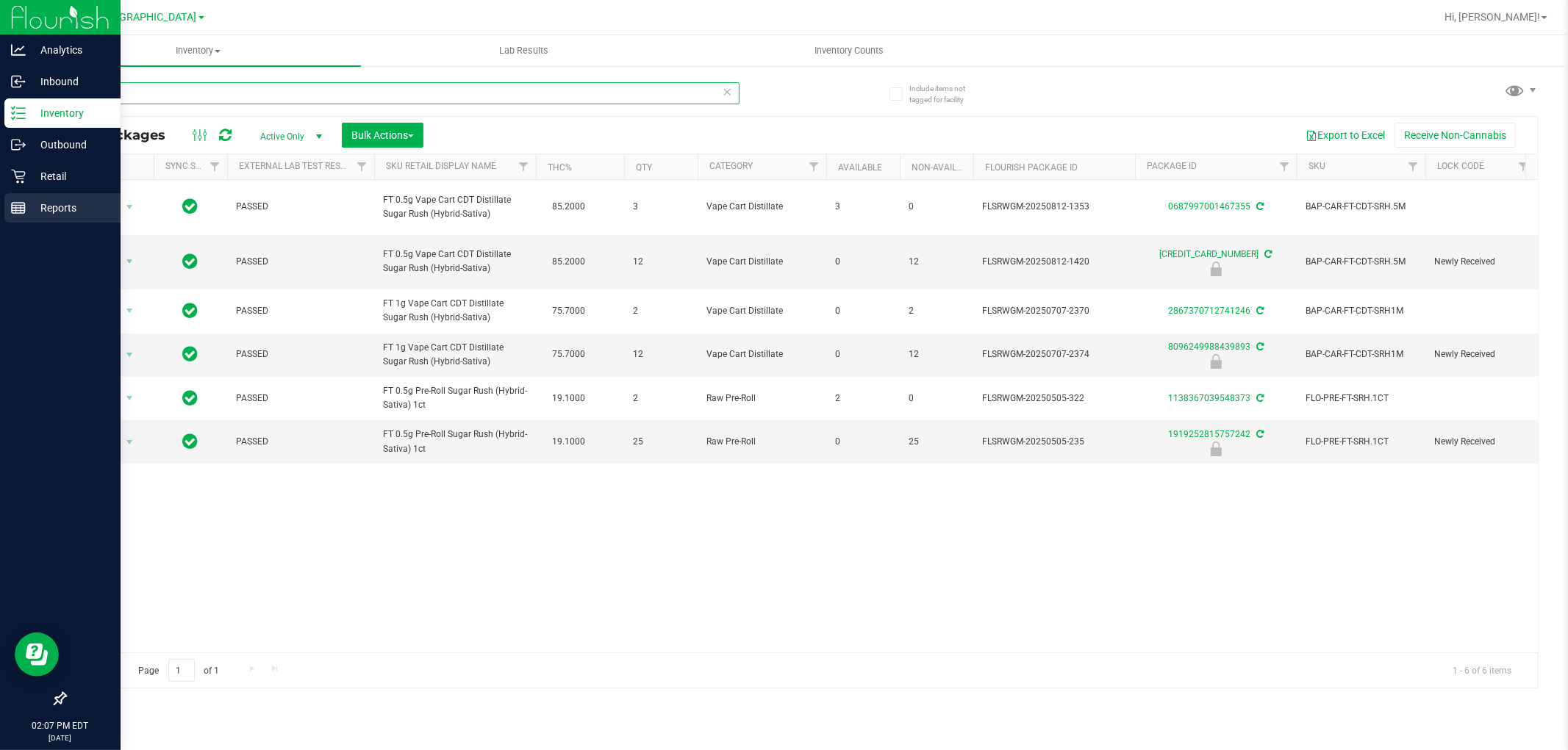
type input "srh"
click at [65, 206] on p "Reports" at bounding box center [70, 208] width 89 height 18
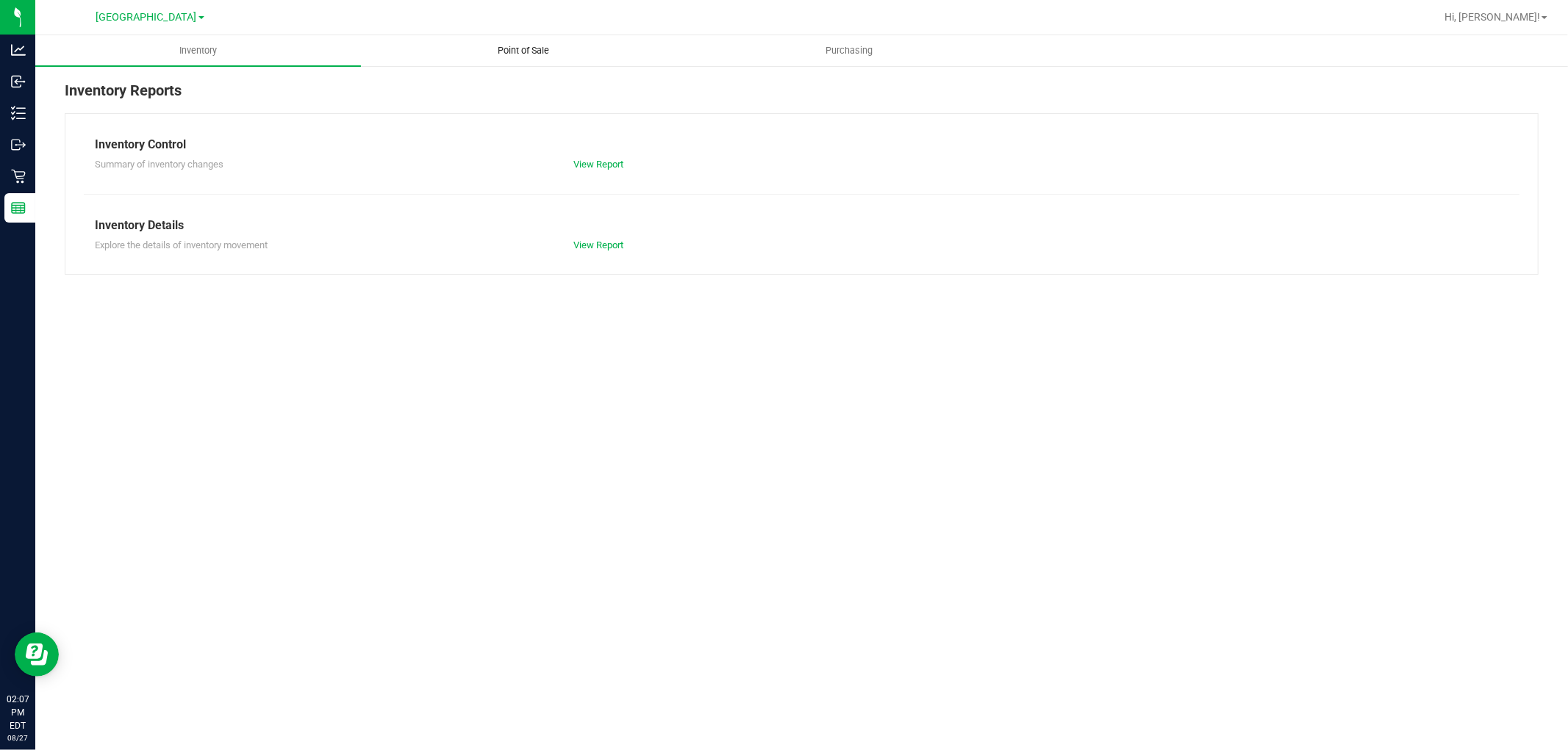
click at [532, 49] on span "Point of Sale" at bounding box center [524, 51] width 91 height 14
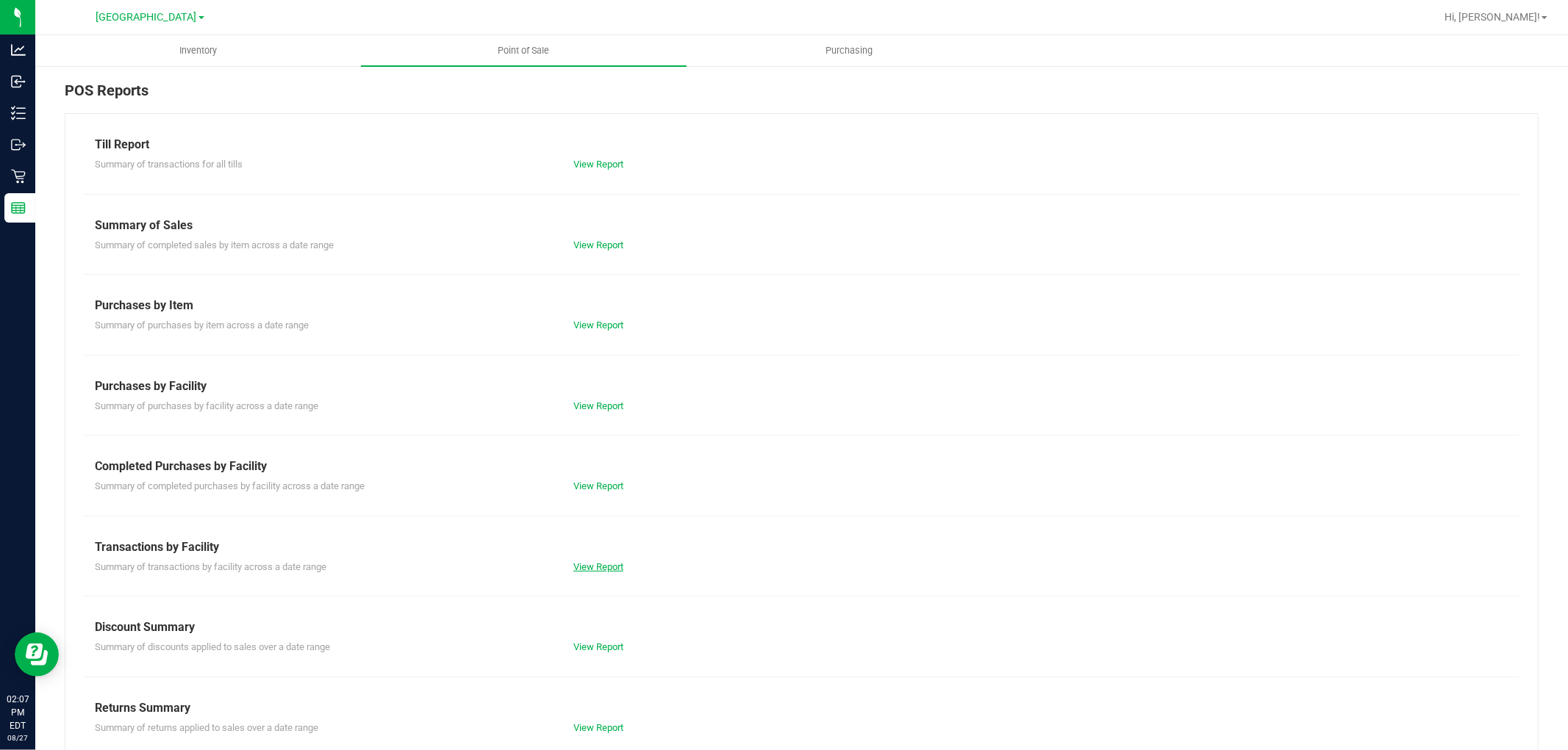
click at [579, 564] on link "View Report" at bounding box center [598, 567] width 50 height 11
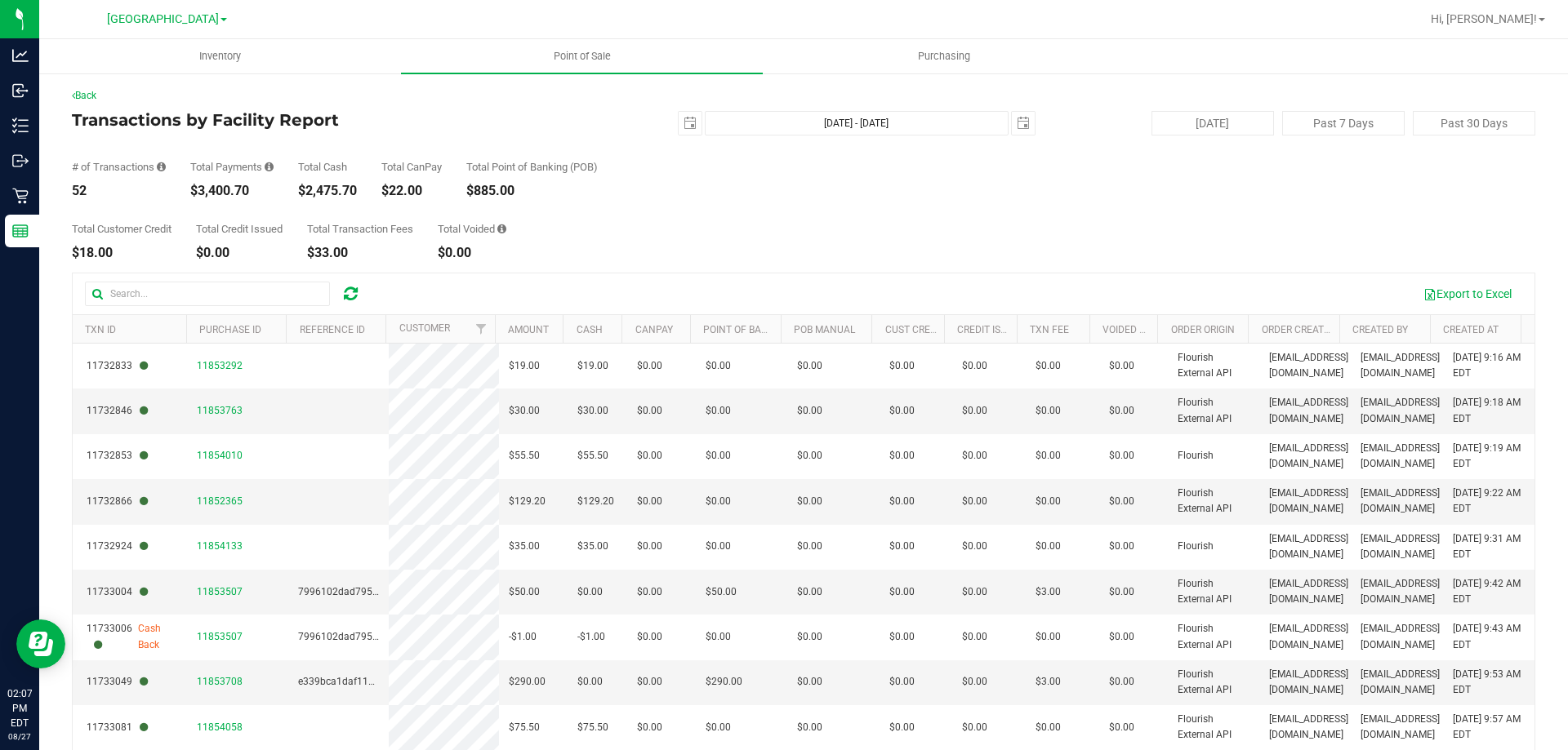
click at [933, 253] on div "Total Customer Credit $18.00 Total Credit Issued $0.00 Total Transaction Fees $…" at bounding box center [804, 228] width 1464 height 62
click at [87, 98] on link "Back" at bounding box center [83, 96] width 24 height 12
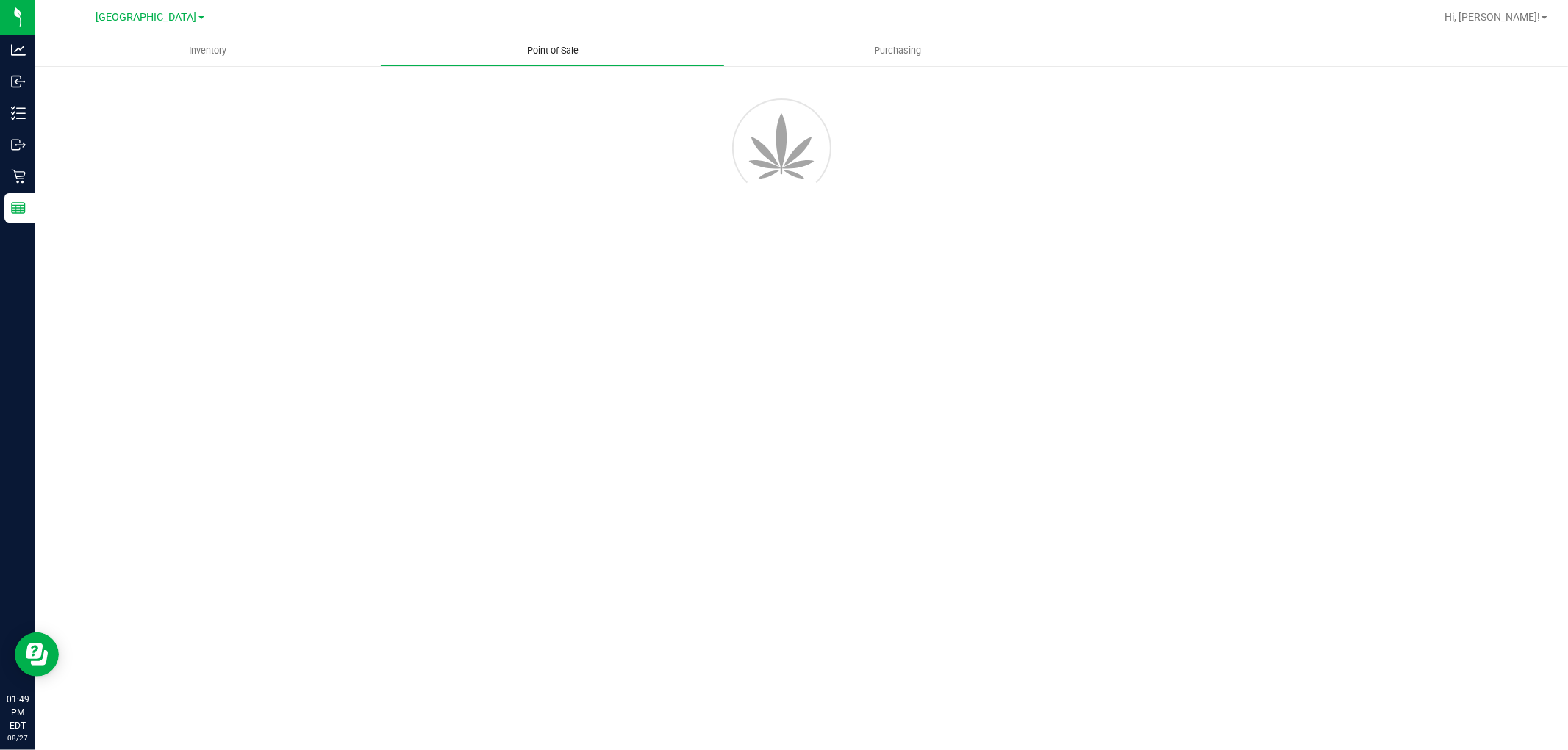
click at [568, 52] on span "Point of Sale" at bounding box center [552, 51] width 91 height 14
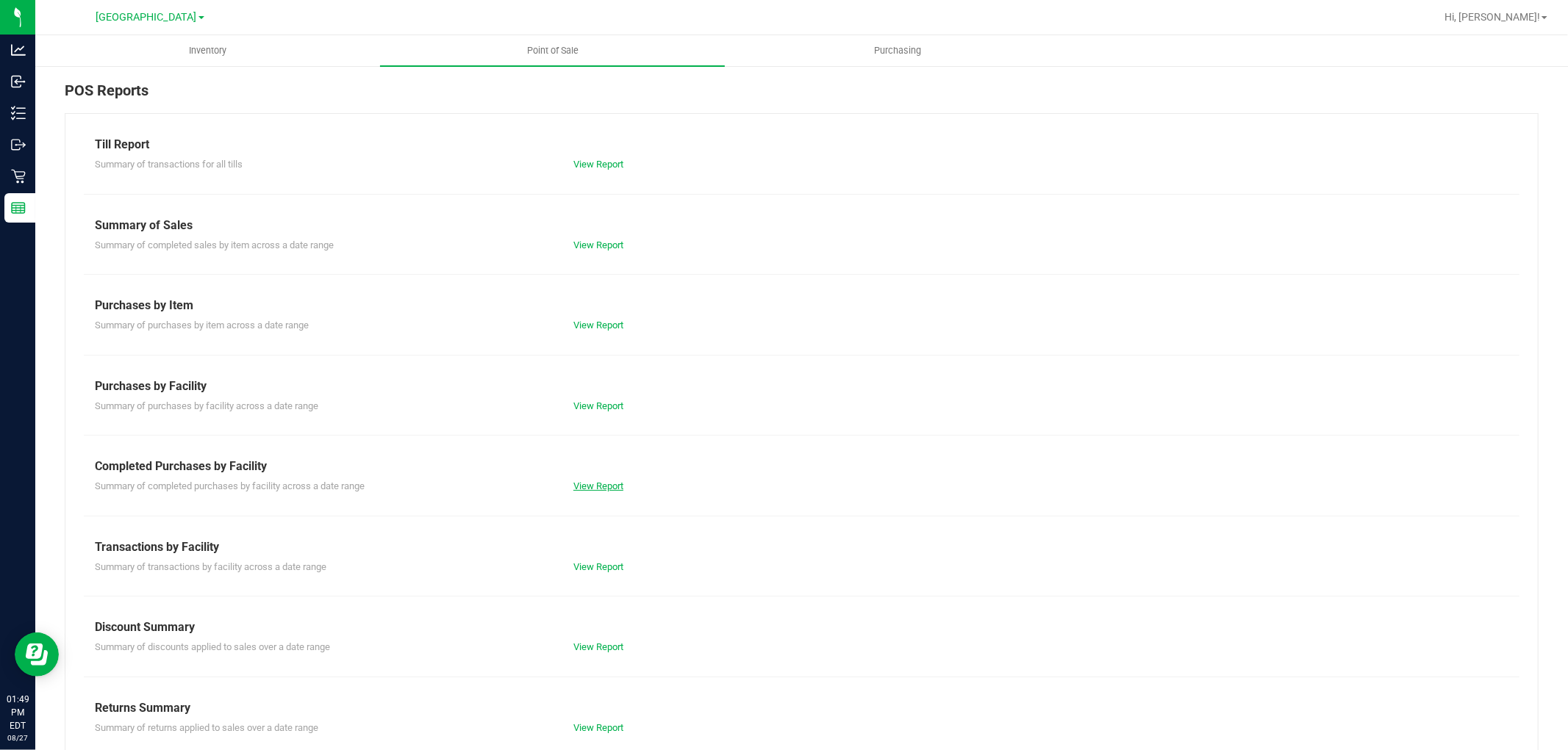
click at [611, 485] on link "View Report" at bounding box center [598, 486] width 50 height 11
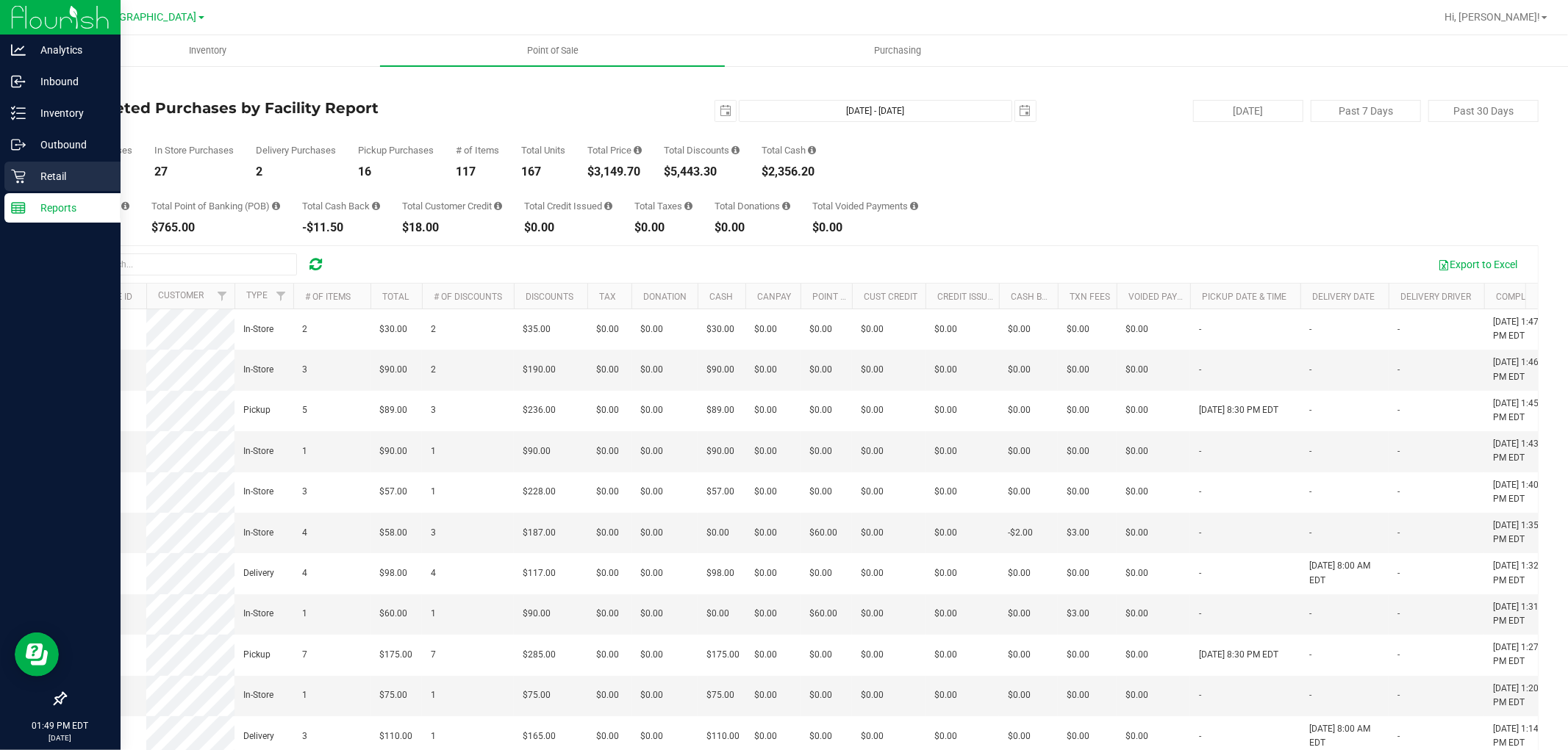
click at [22, 171] on icon at bounding box center [18, 176] width 14 height 14
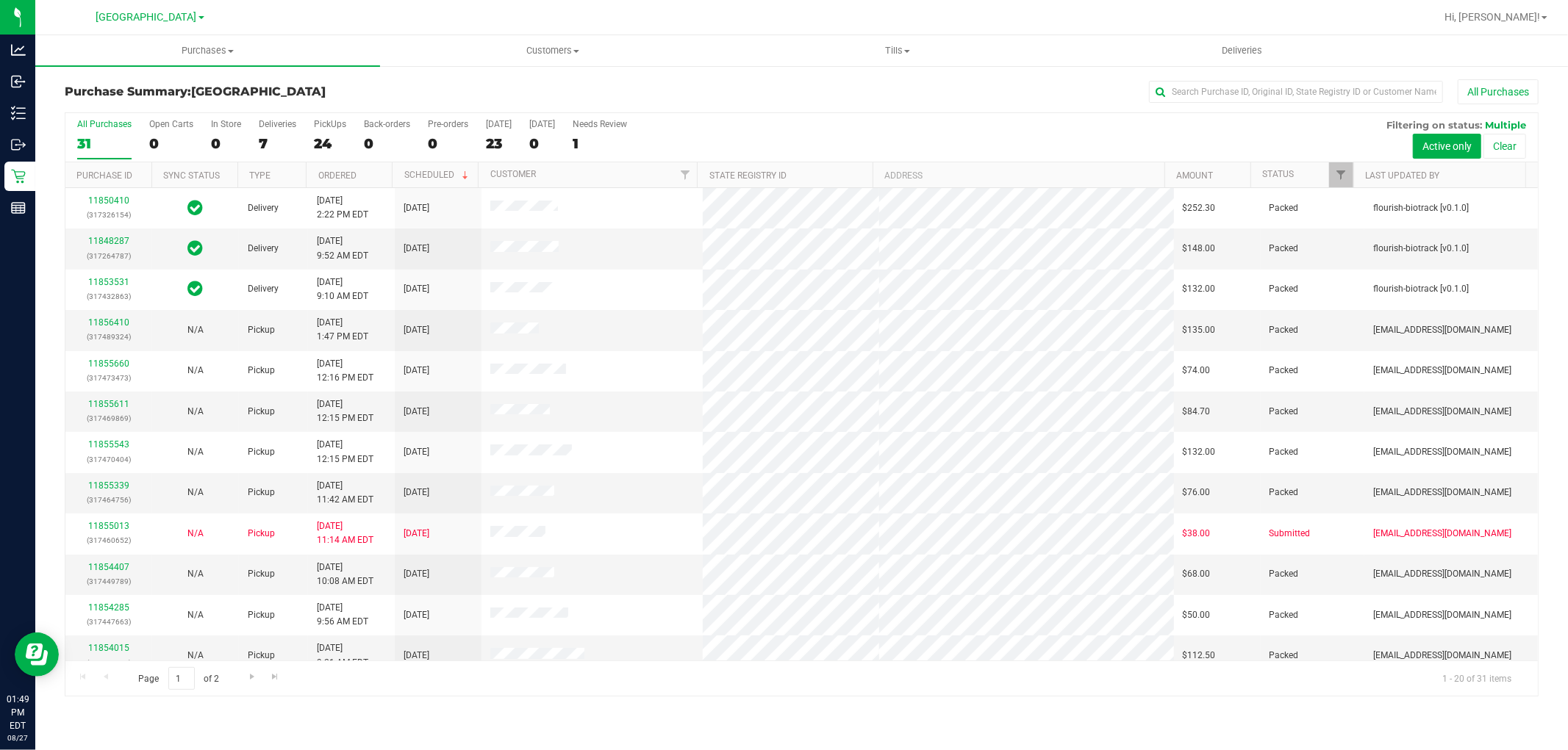
scroll to position [341, 0]
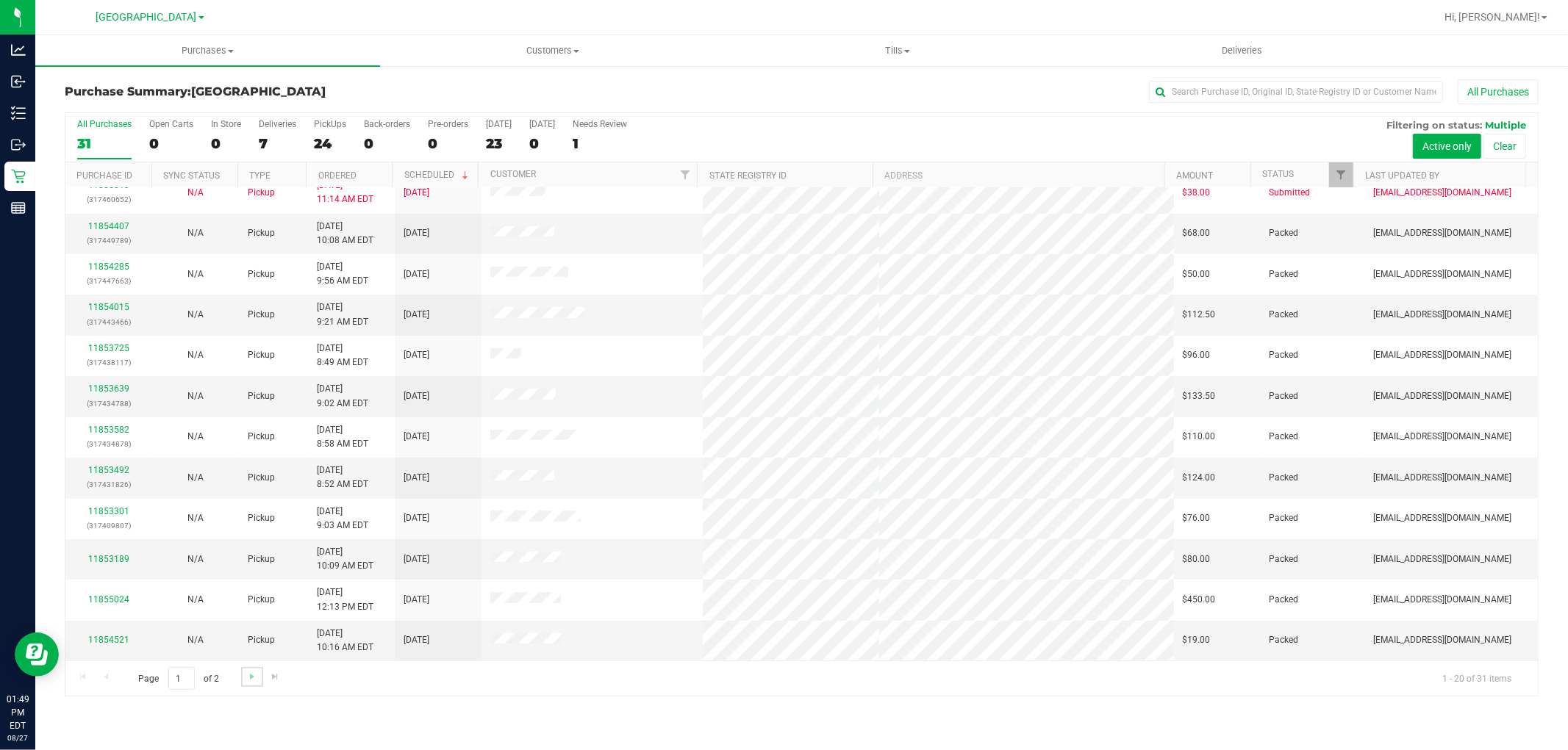
click at [243, 679] on link "Go to the next page" at bounding box center [251, 677] width 21 height 20
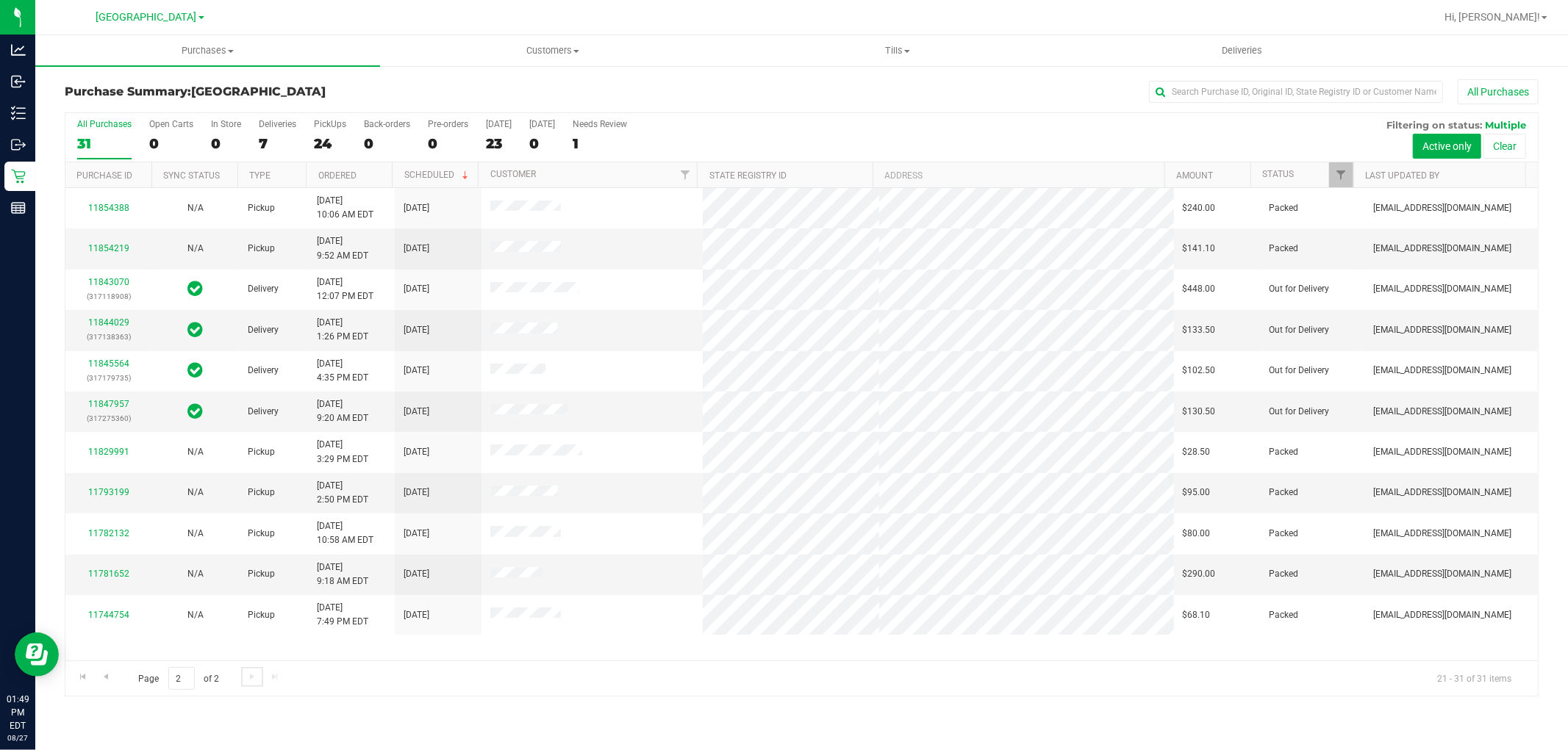
scroll to position [0, 0]
click at [837, 97] on div "All Purchases" at bounding box center [1047, 92] width 983 height 25
click at [109, 677] on span "Go to the previous page" at bounding box center [106, 677] width 12 height 12
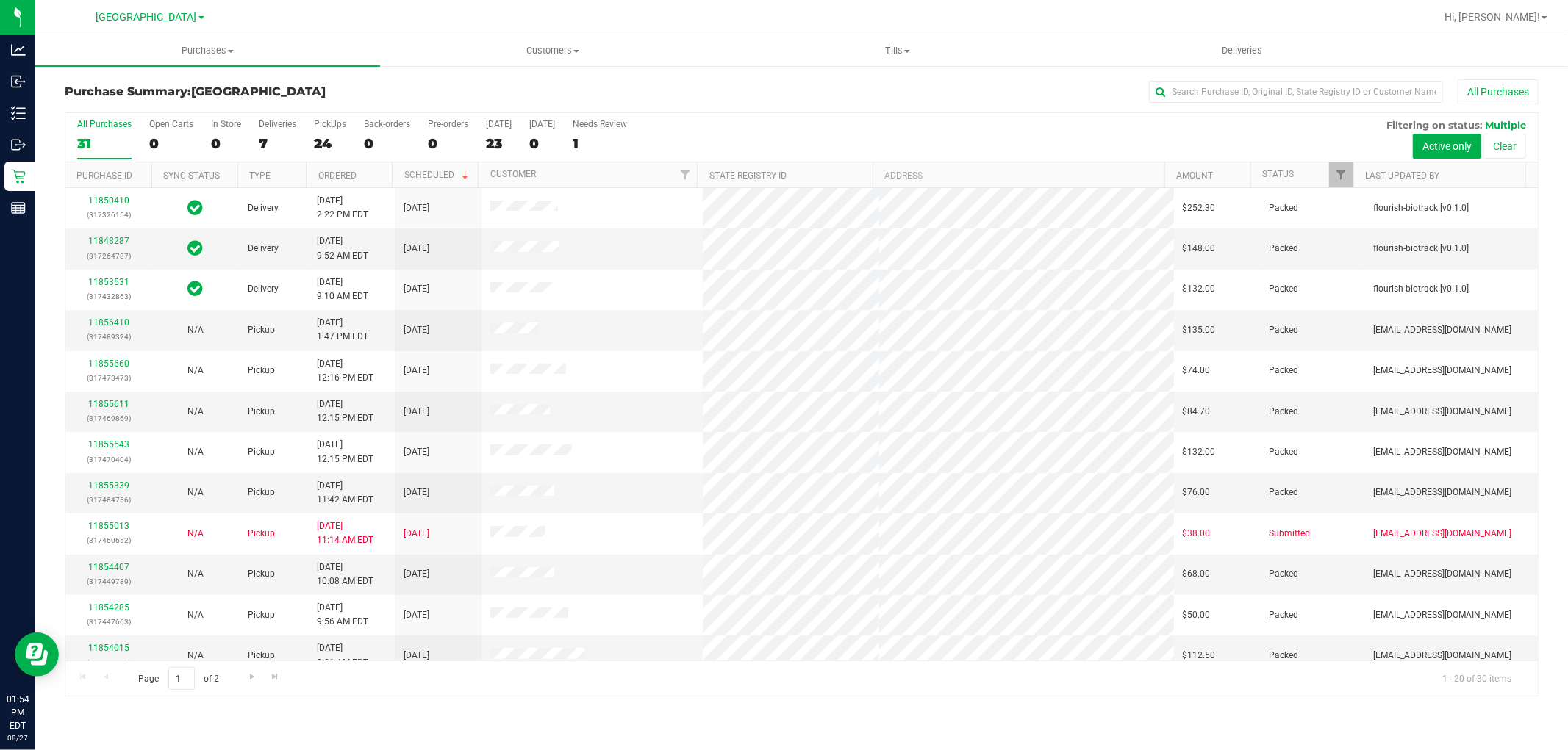
click at [716, 86] on div "All Purchases" at bounding box center [1047, 92] width 983 height 25
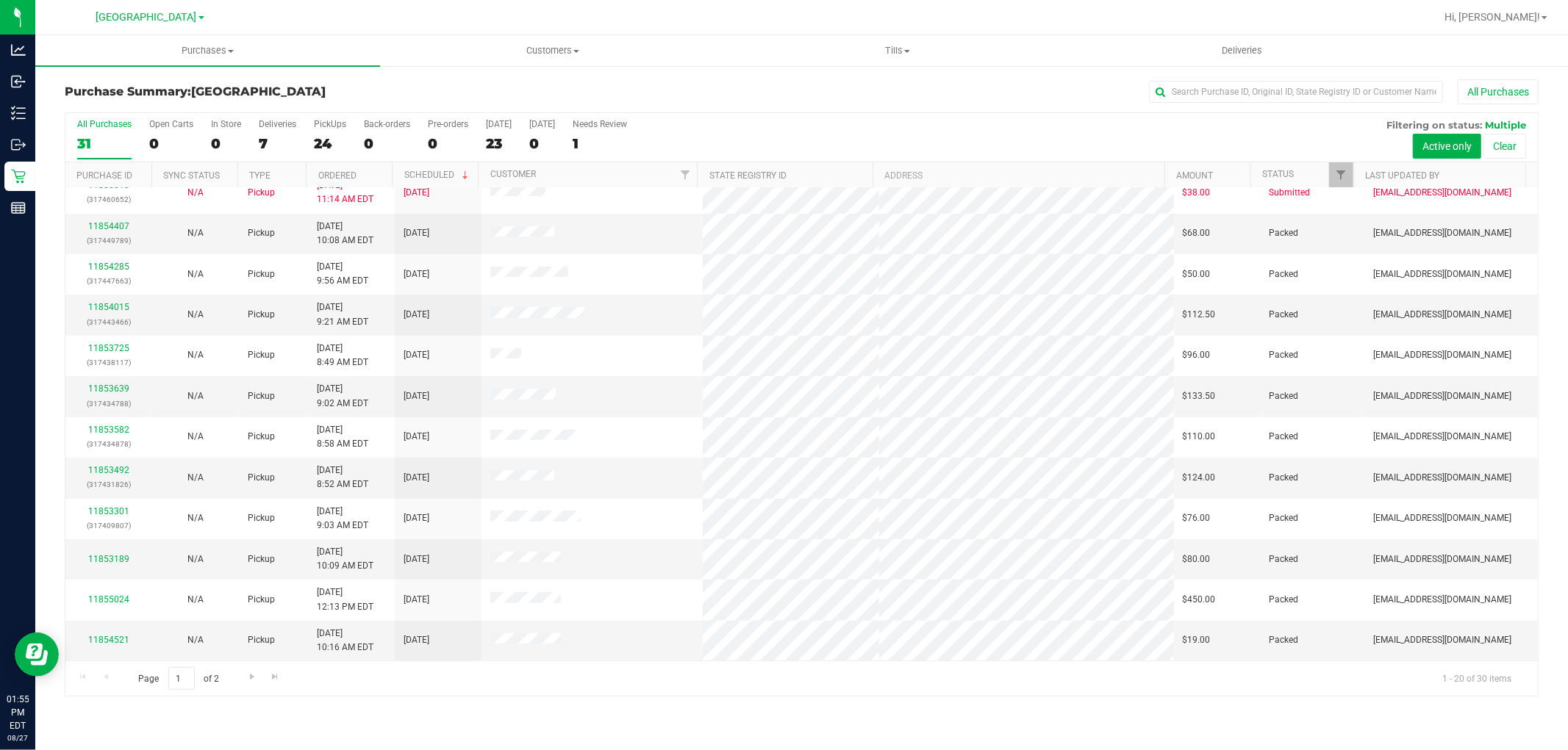
click at [730, 92] on div "All Purchases" at bounding box center [1047, 92] width 983 height 25
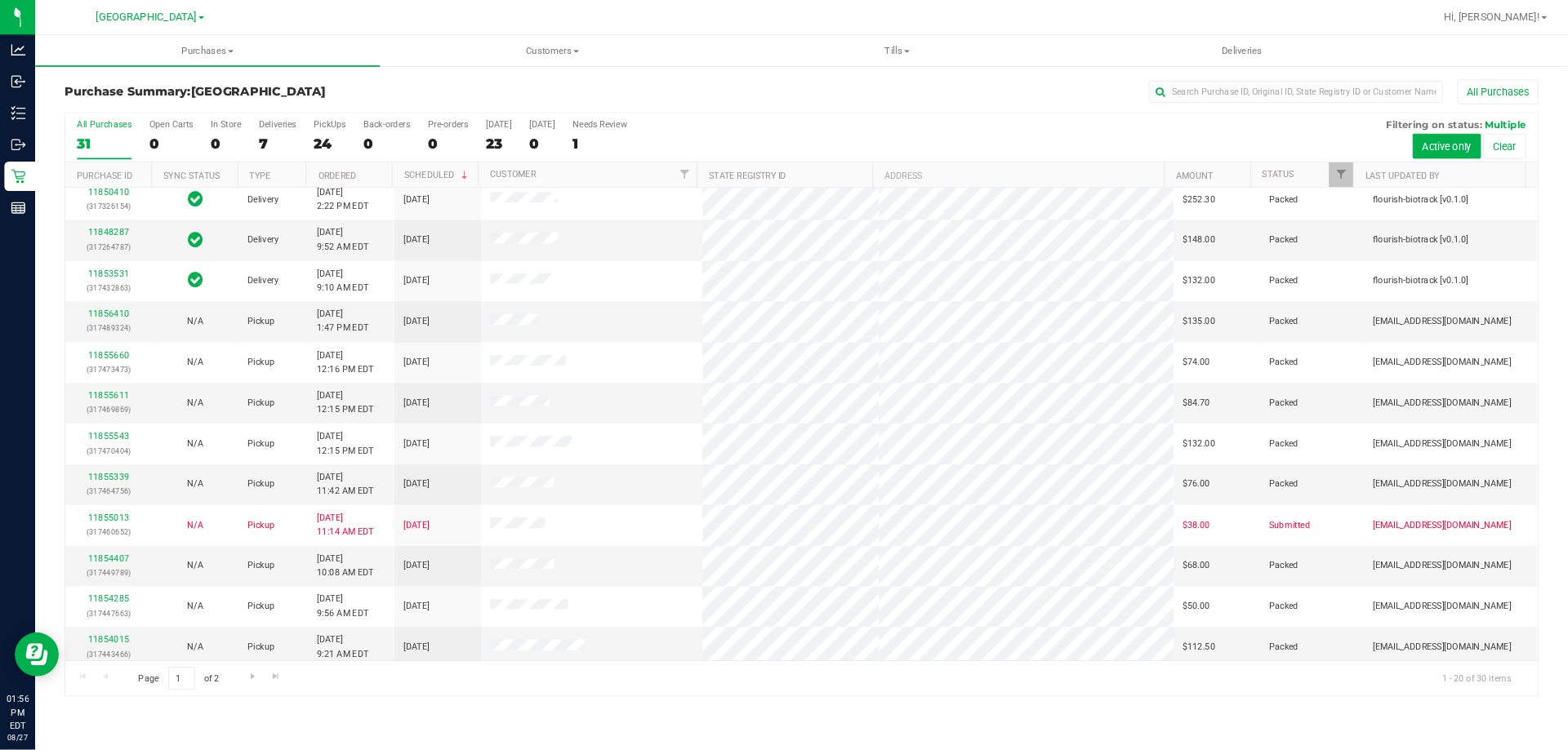
scroll to position [0, 0]
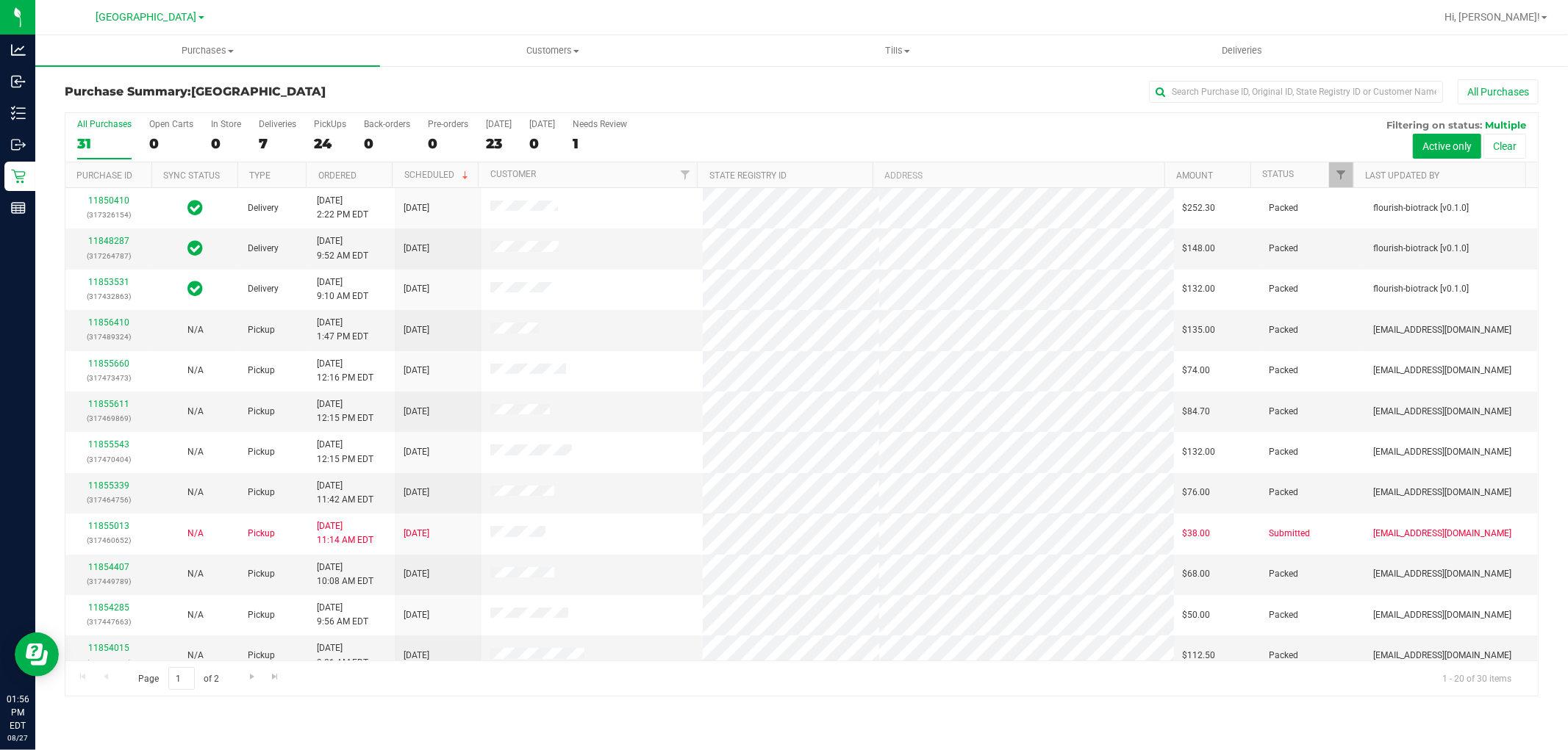
click at [743, 78] on div "Purchase Summary: North Port WC All Purchases All Purchases 31 Open Carts 0 In …" at bounding box center [801, 388] width 1533 height 646
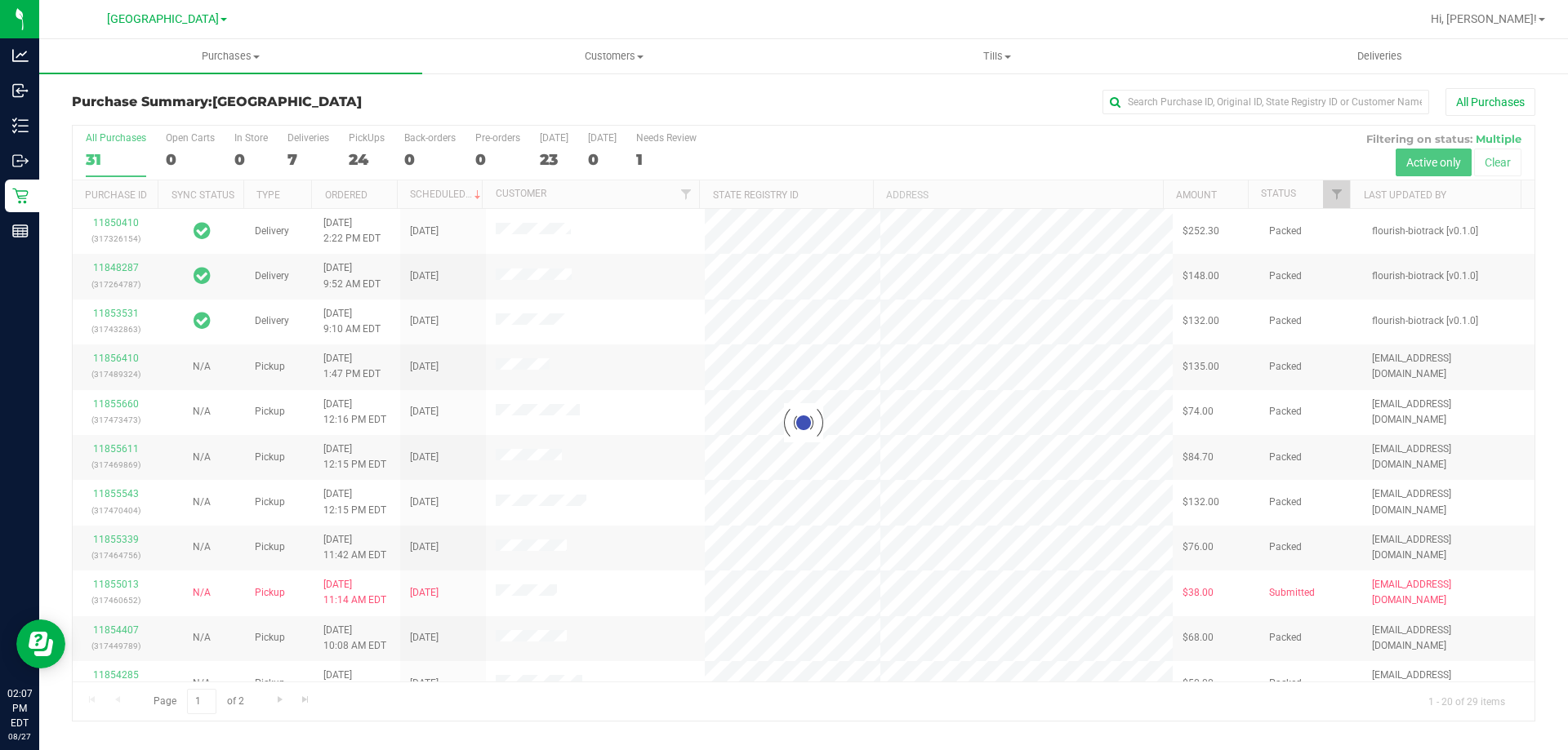
click at [382, 145] on div at bounding box center [804, 423] width 1462 height 595
click at [370, 151] on div at bounding box center [804, 423] width 1462 height 595
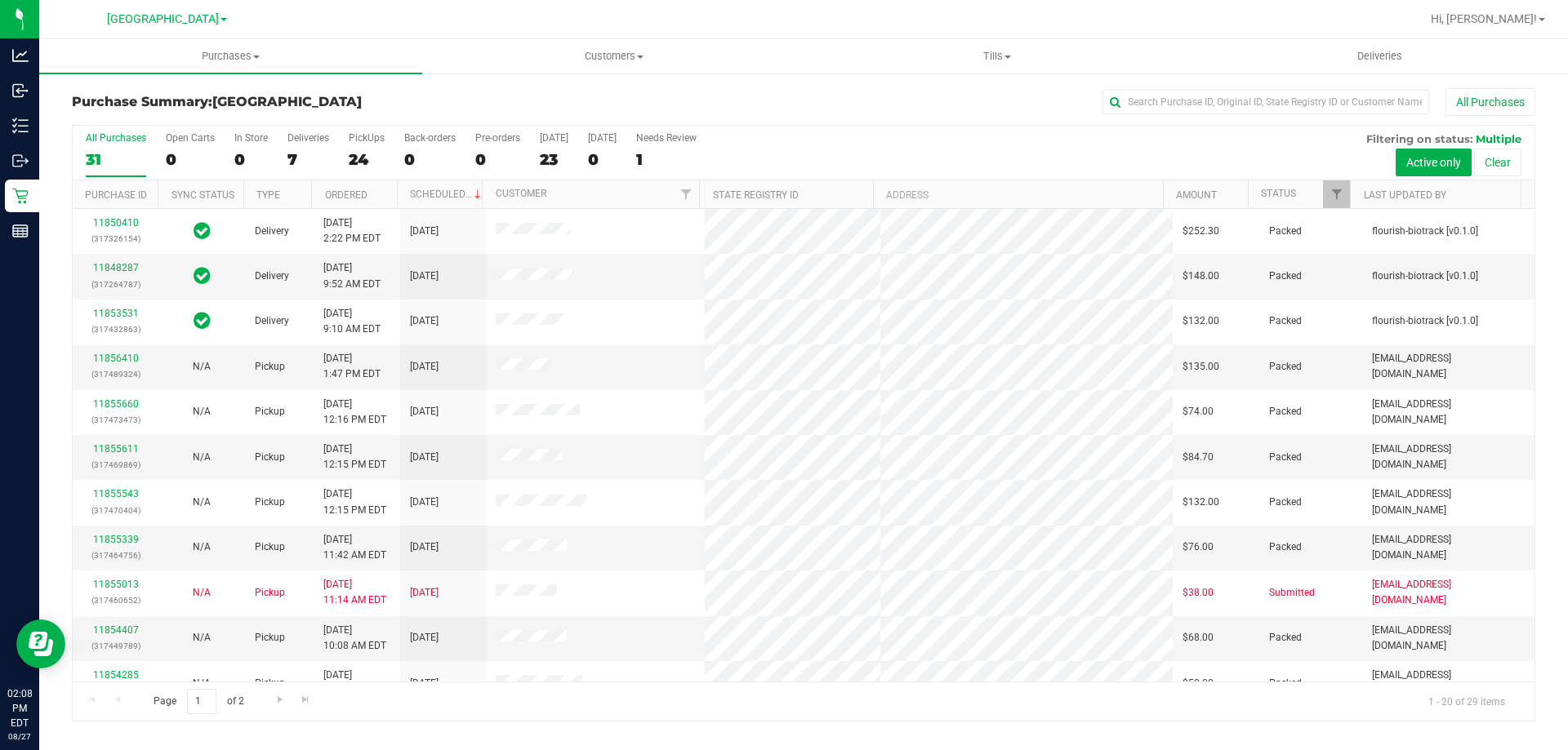
click at [347, 156] on div "All Purchases 31 Open Carts 0 In Store 0 Deliveries 7 PickUps 24 Back-orders 0 …" at bounding box center [804, 153] width 1462 height 55
click at [663, 158] on div "1" at bounding box center [666, 159] width 61 height 19
click at [0, 0] on input "Needs Review 1" at bounding box center [0, 0] width 0 height 0
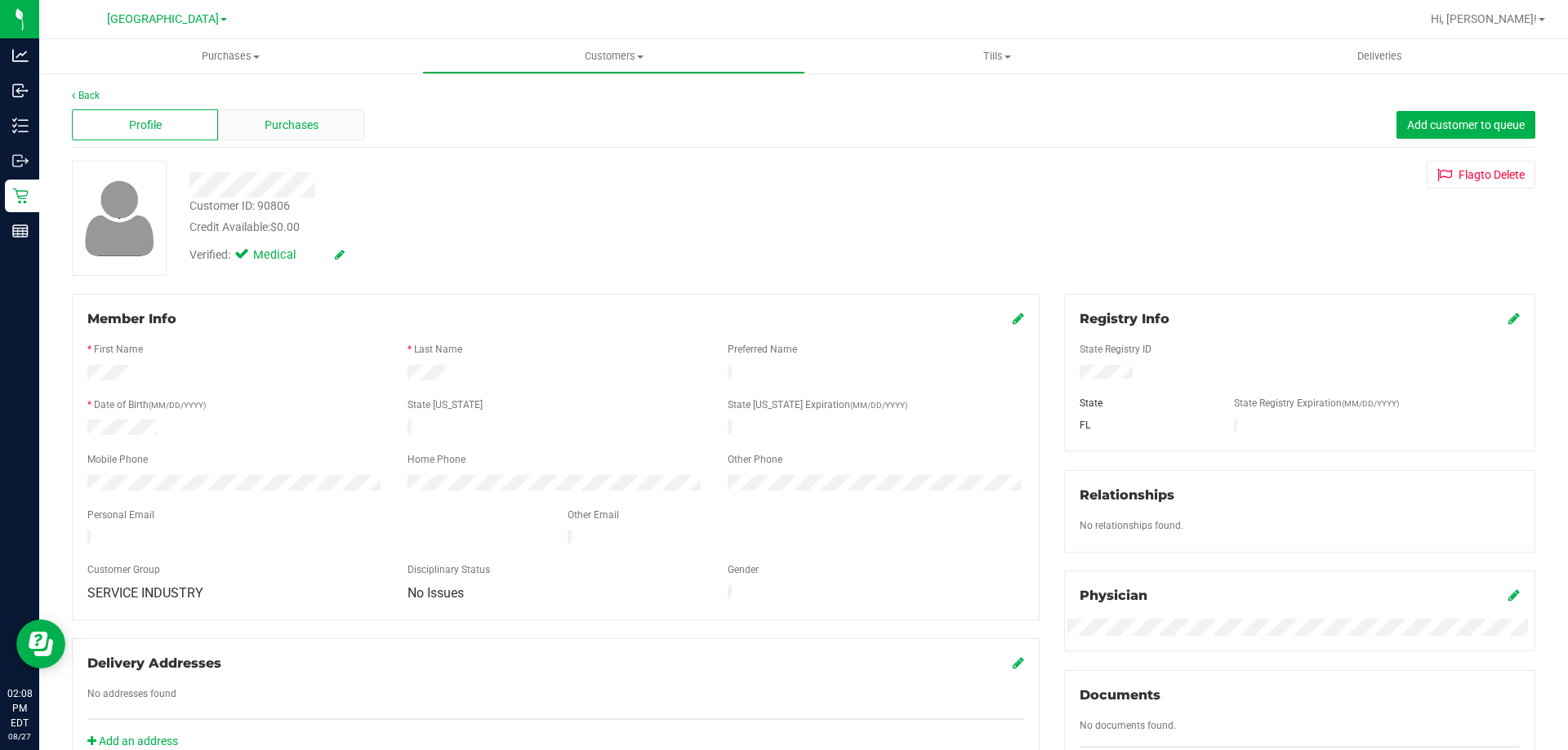
click at [294, 122] on span "Purchases" at bounding box center [291, 125] width 54 height 18
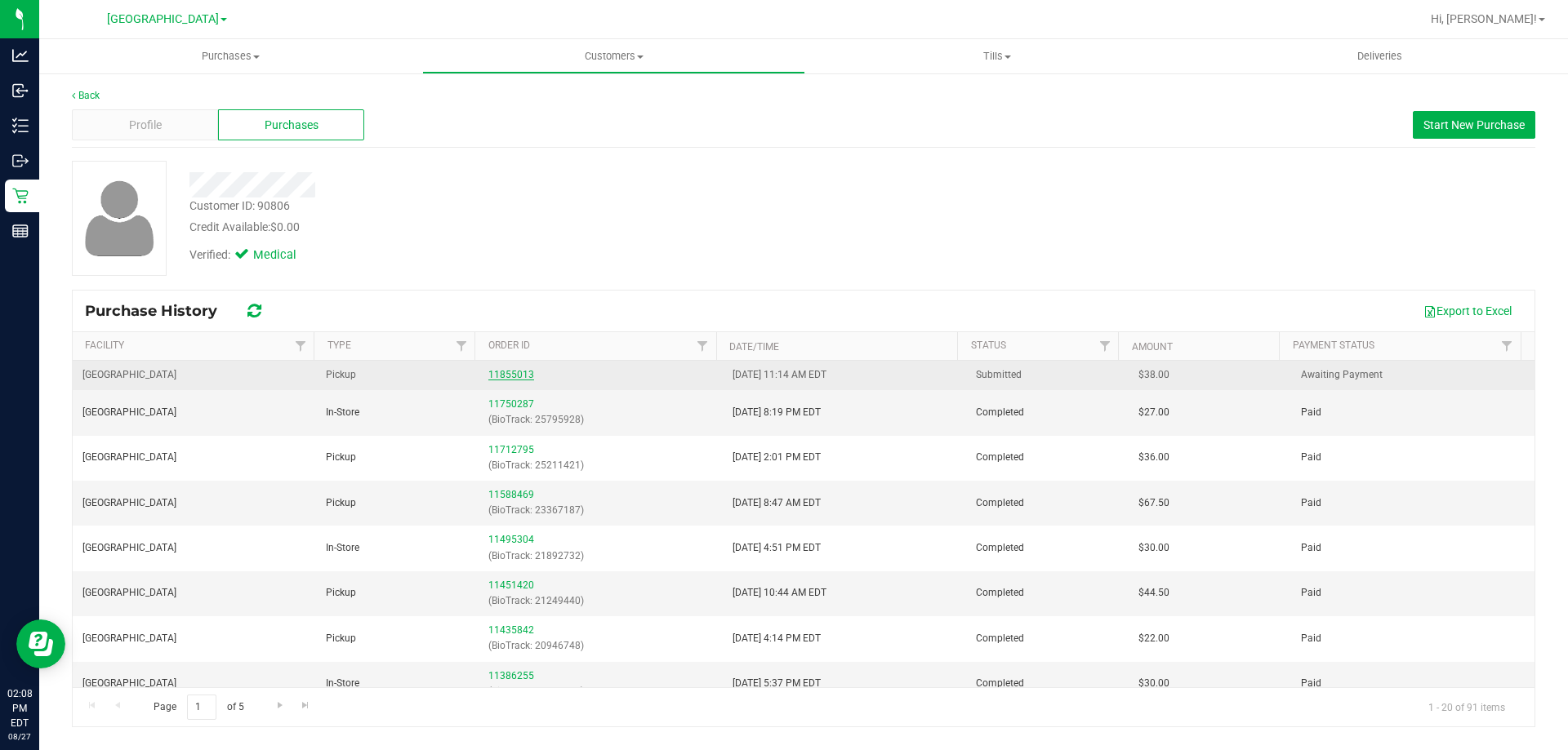
click at [492, 376] on link "11855013" at bounding box center [511, 375] width 46 height 12
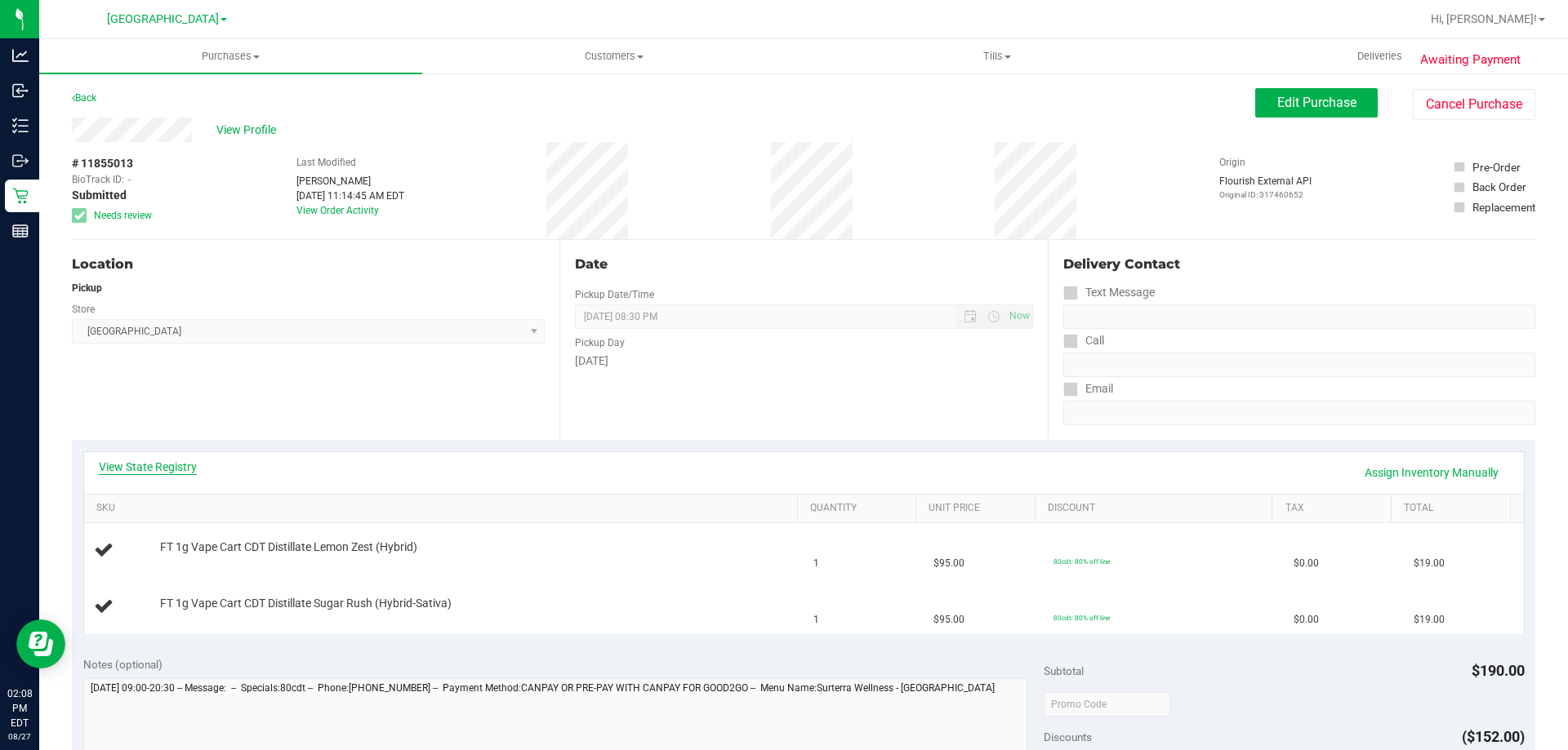
click at [155, 463] on link "View State Registry" at bounding box center [148, 468] width 98 height 17
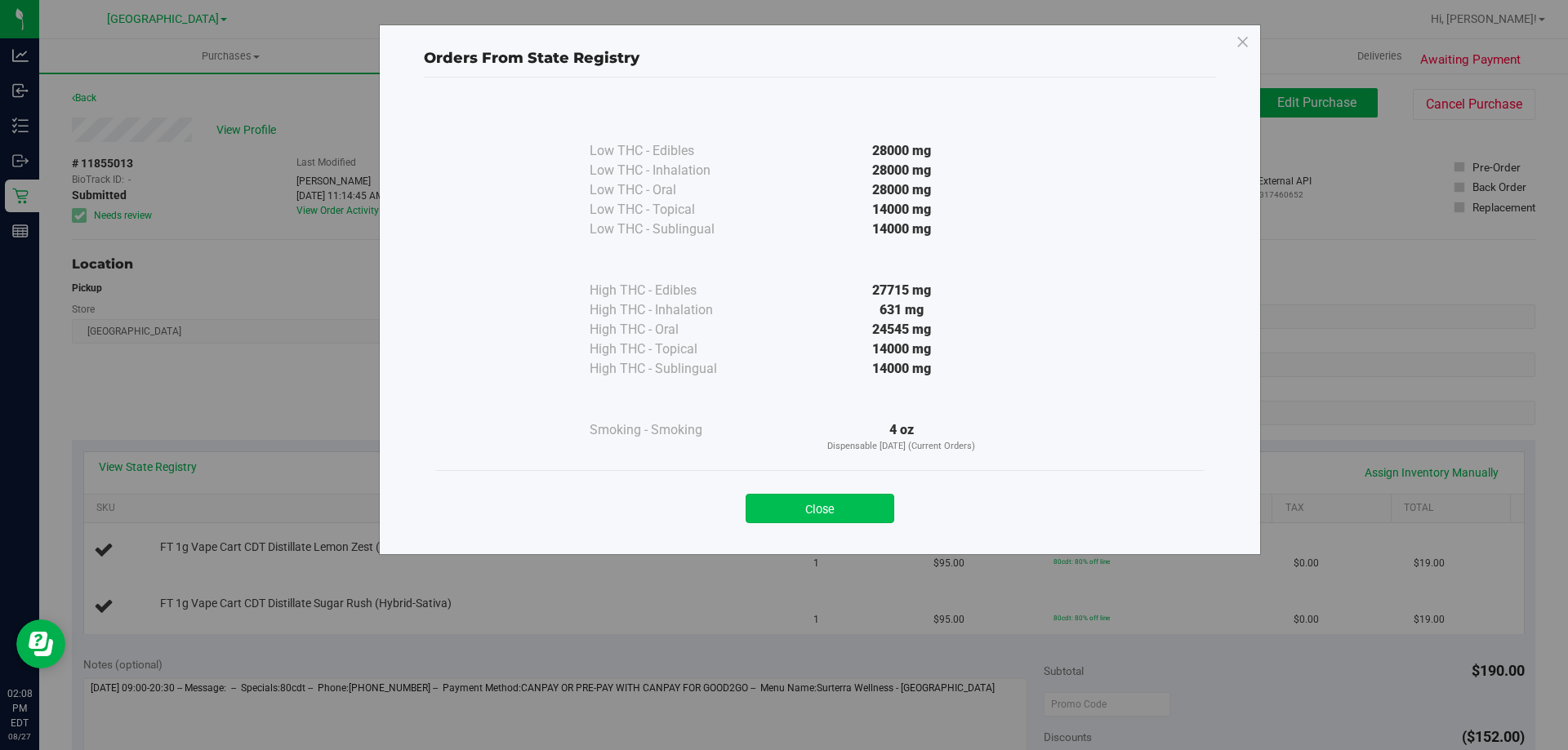
click at [820, 500] on button "Close" at bounding box center [820, 508] width 148 height 29
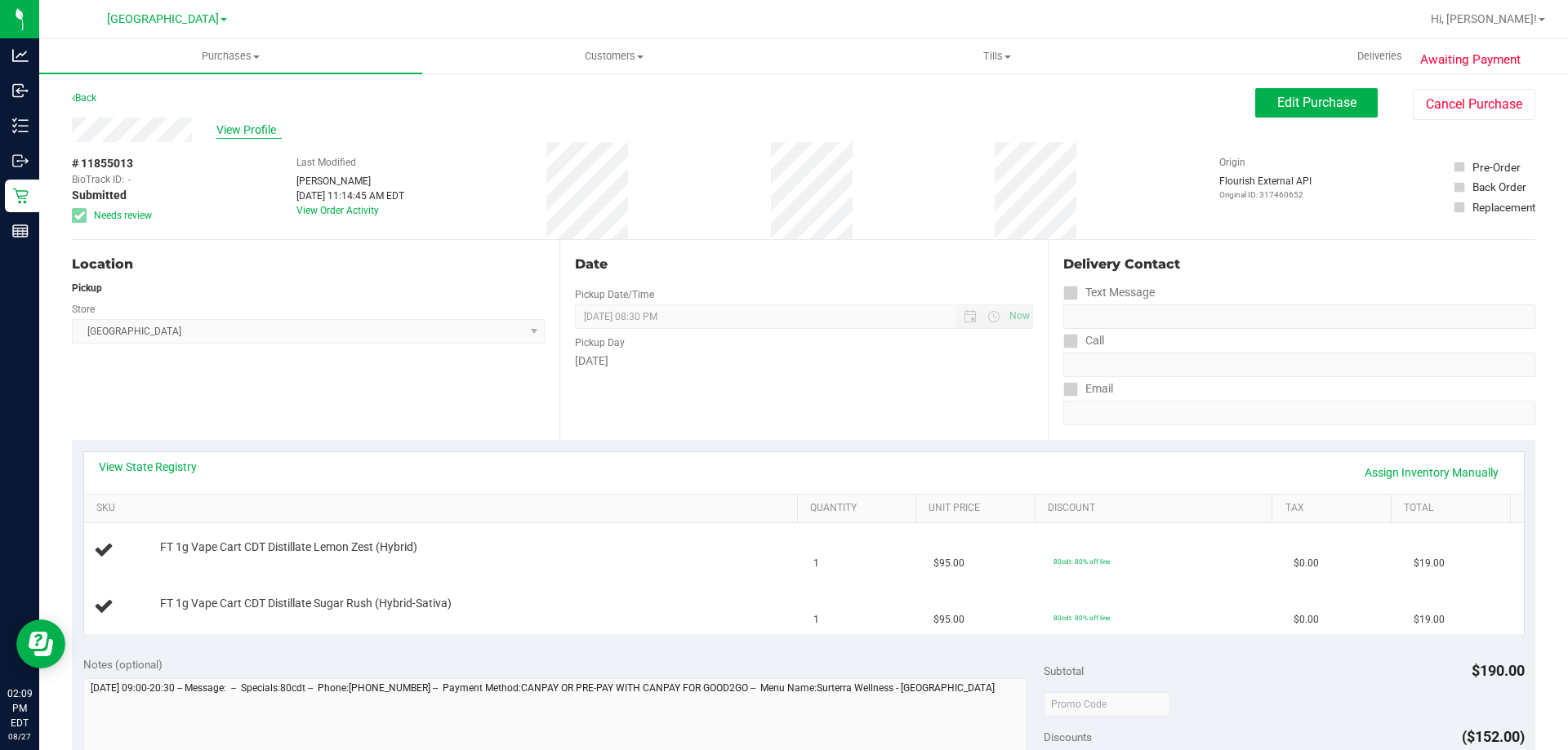
click at [230, 127] on span "View Profile" at bounding box center [249, 130] width 65 height 18
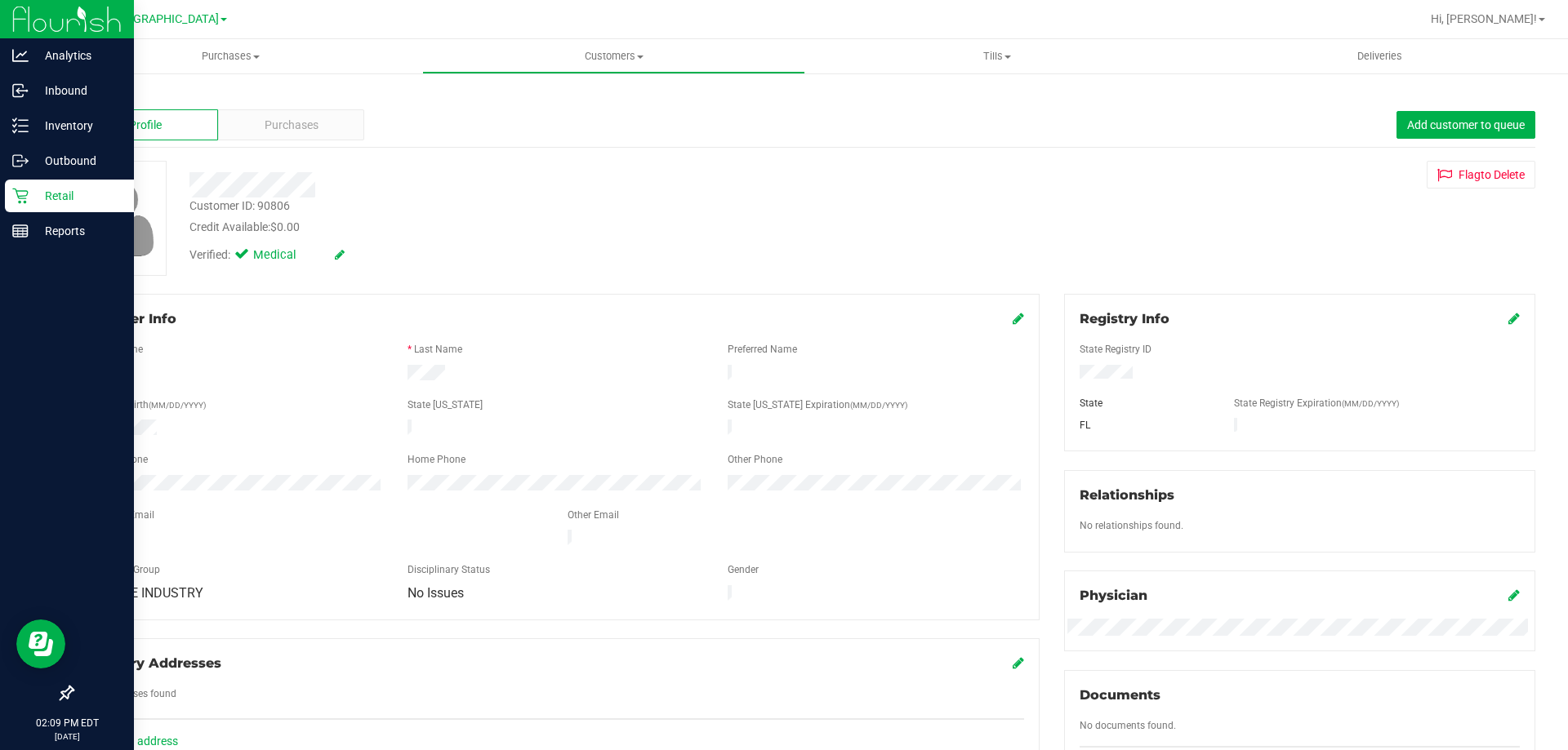
click at [0, 198] on link "Retail" at bounding box center [67, 198] width 134 height 35
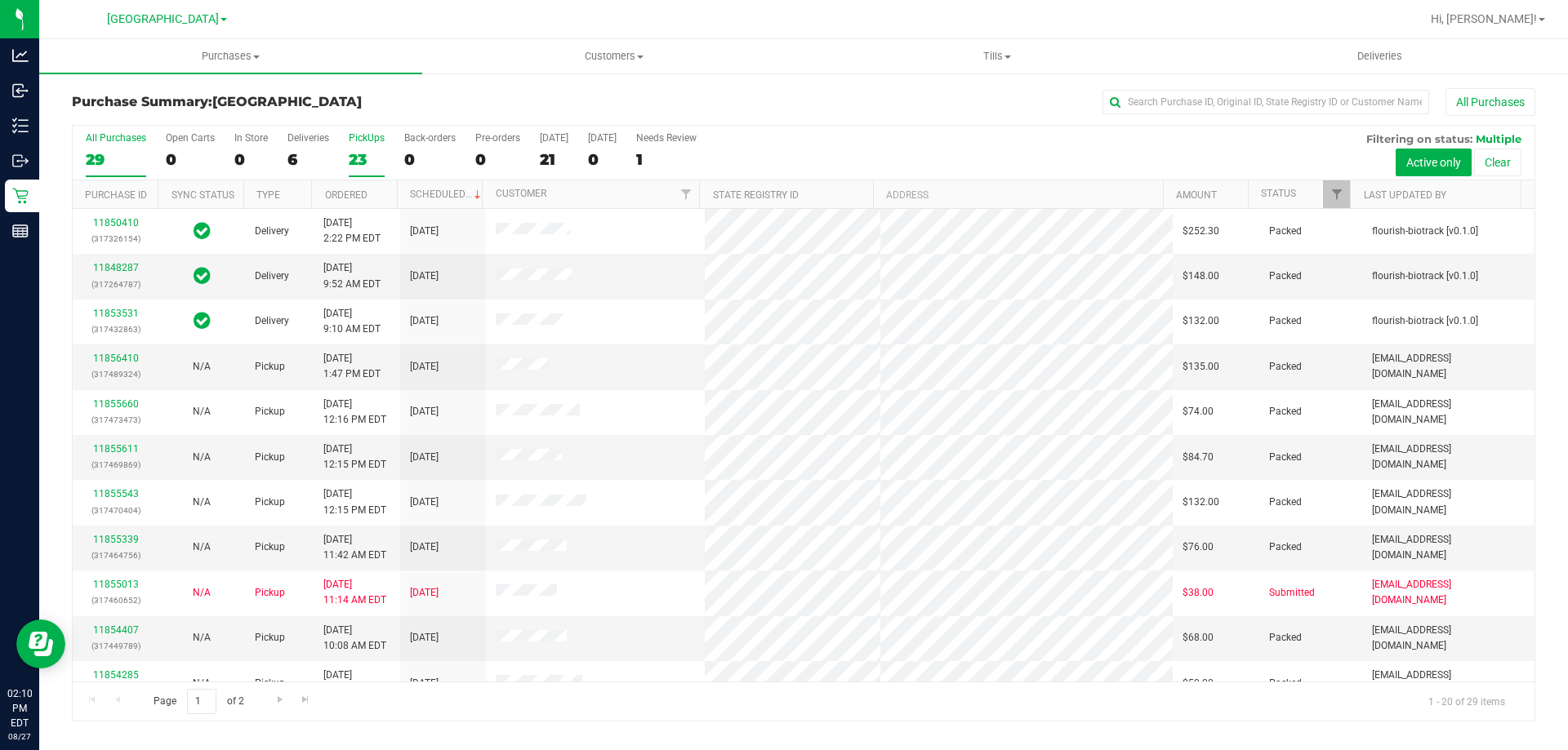
click at [349, 158] on div "23" at bounding box center [366, 159] width 36 height 19
click at [0, 0] on input "PickUps 23" at bounding box center [0, 0] width 0 height 0
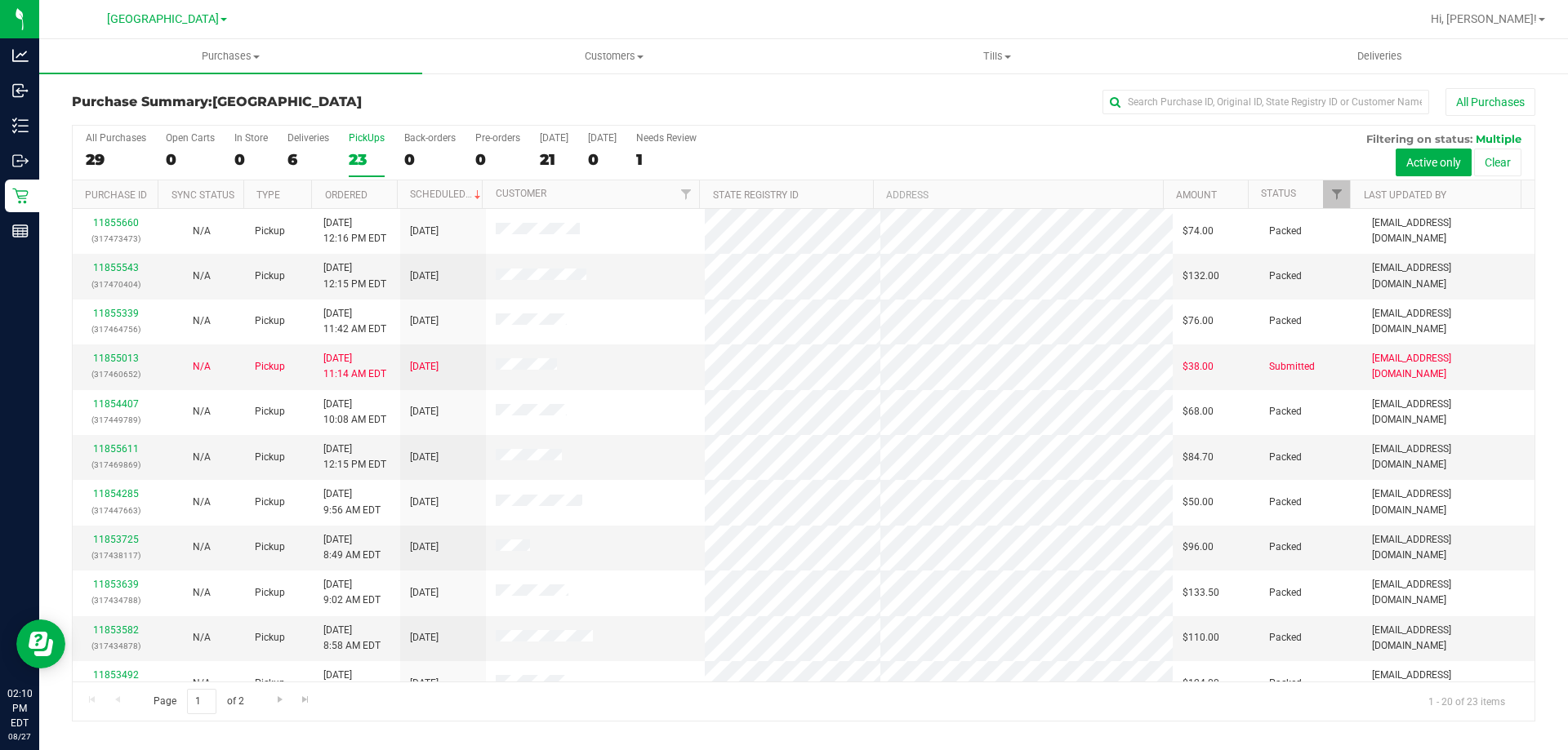
click at [299, 158] on div "6" at bounding box center [308, 159] width 42 height 19
click at [0, 0] on input "Deliveries 6" at bounding box center [0, 0] width 0 height 0
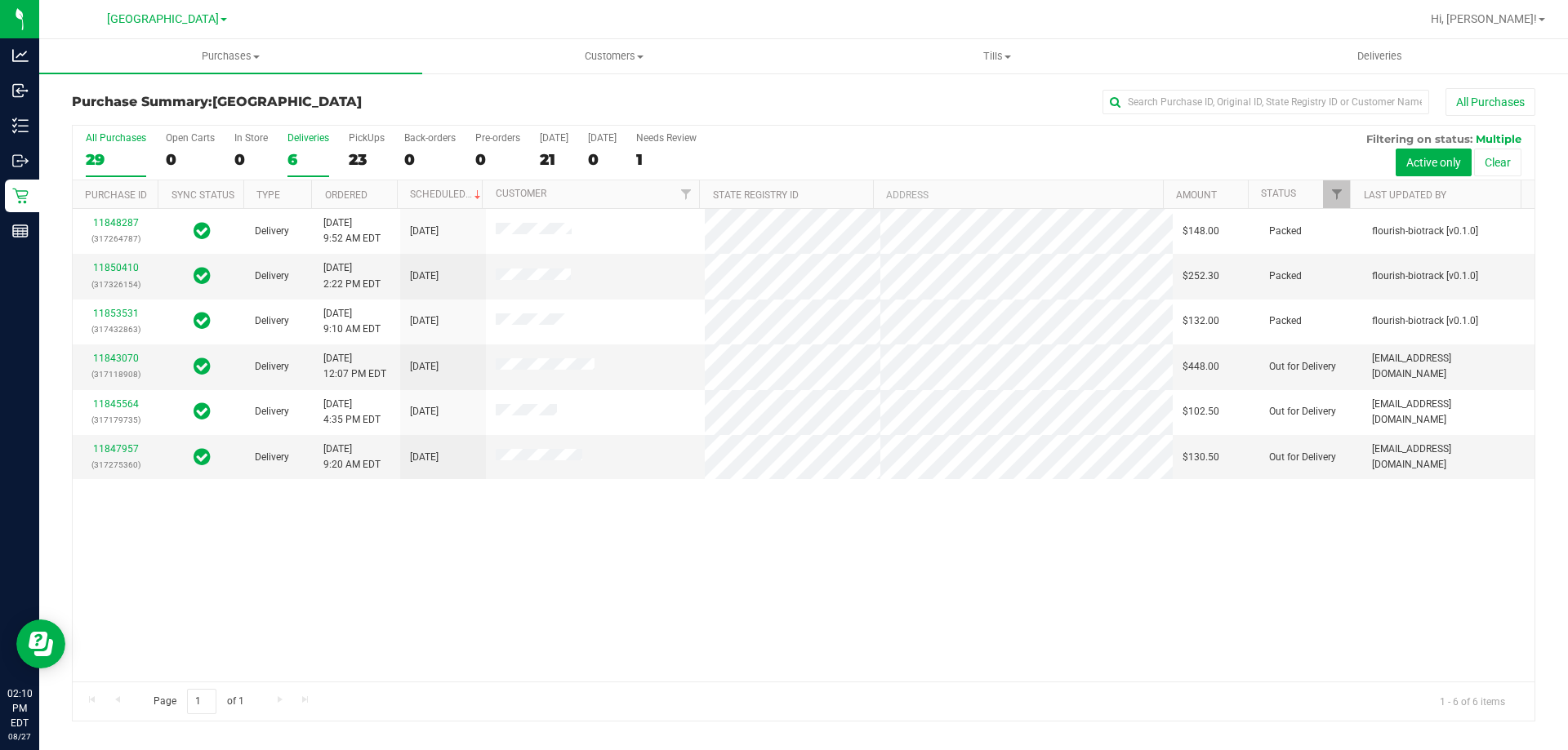
click at [123, 150] on div "29" at bounding box center [116, 159] width 61 height 19
click at [0, 0] on input "All Purchases 29" at bounding box center [0, 0] width 0 height 0
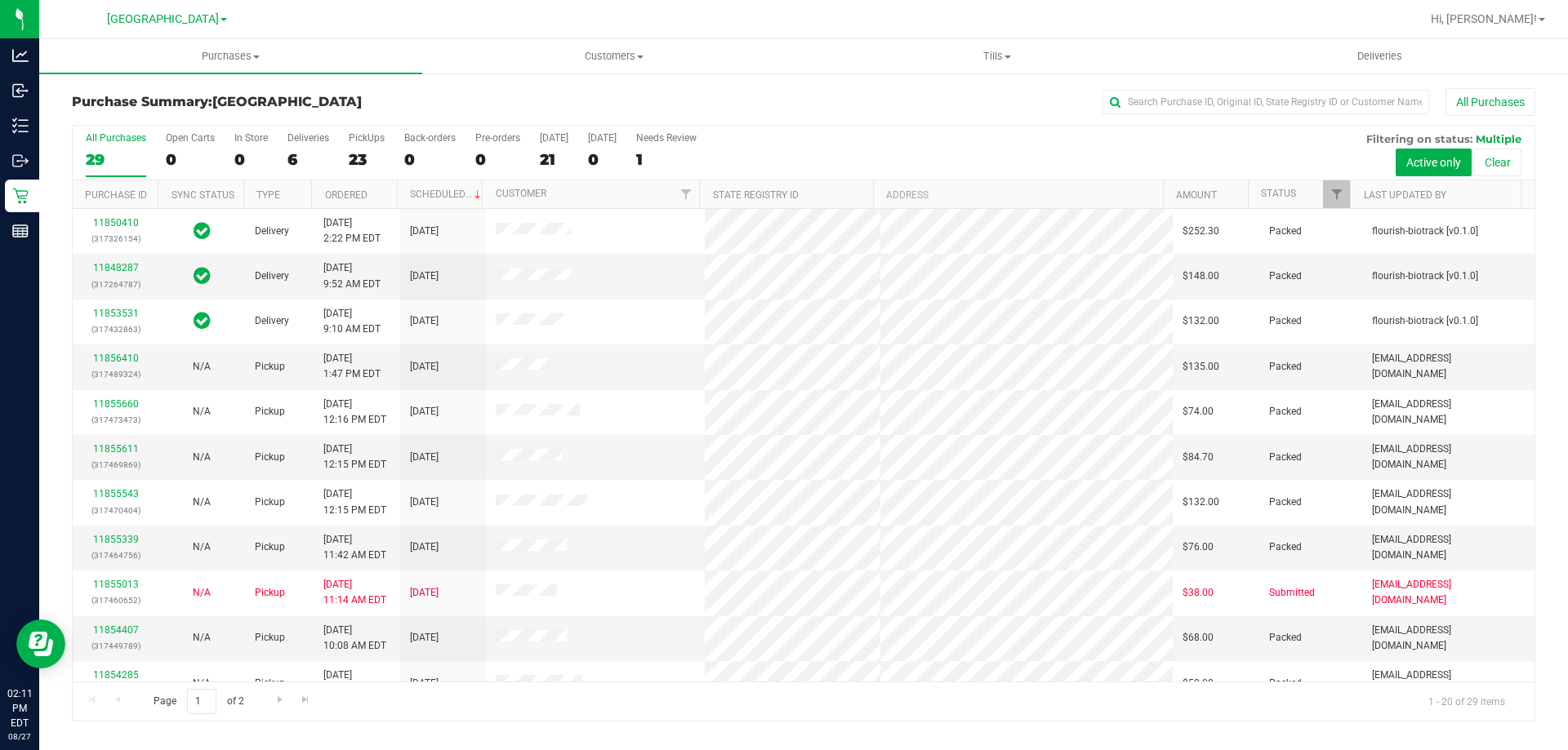
click at [760, 125] on div "All Purchases 29 Open Carts 0 In Store 0 Deliveries 6 PickUps 23 Back-orders 0 …" at bounding box center [804, 423] width 1464 height 597
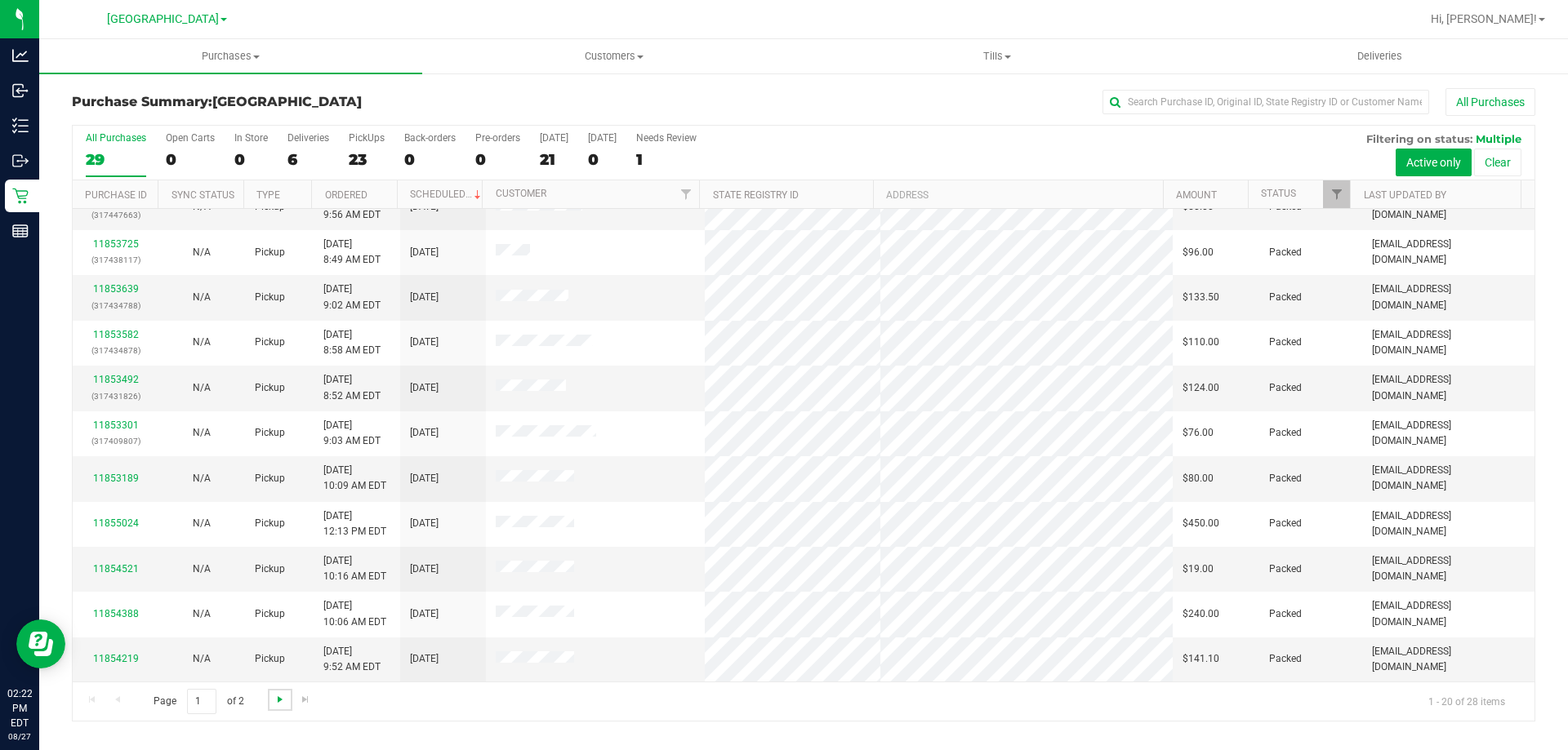
click at [283, 701] on span "Go to the next page" at bounding box center [280, 700] width 13 height 13
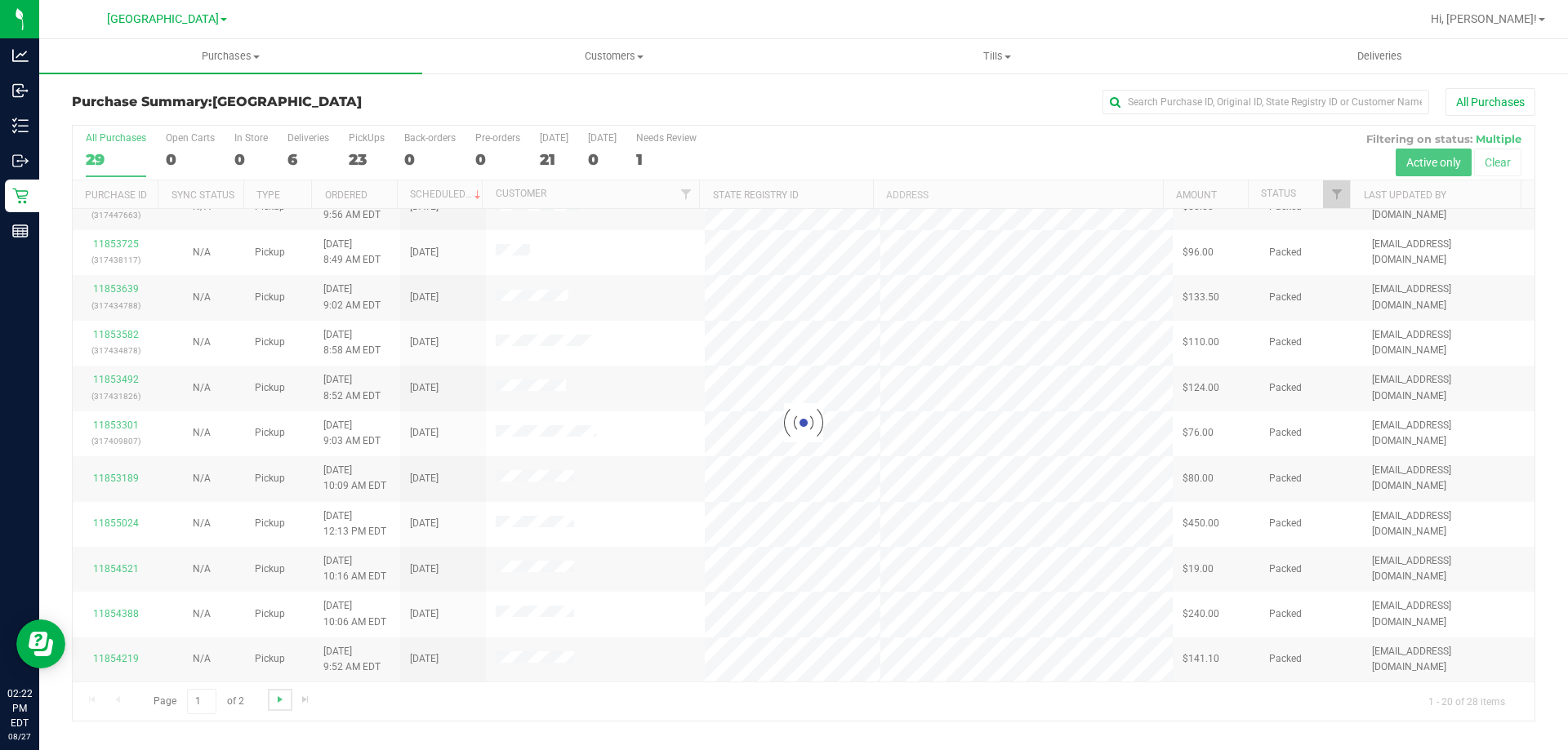
scroll to position [0, 0]
